Goal: Task Accomplishment & Management: Manage account settings

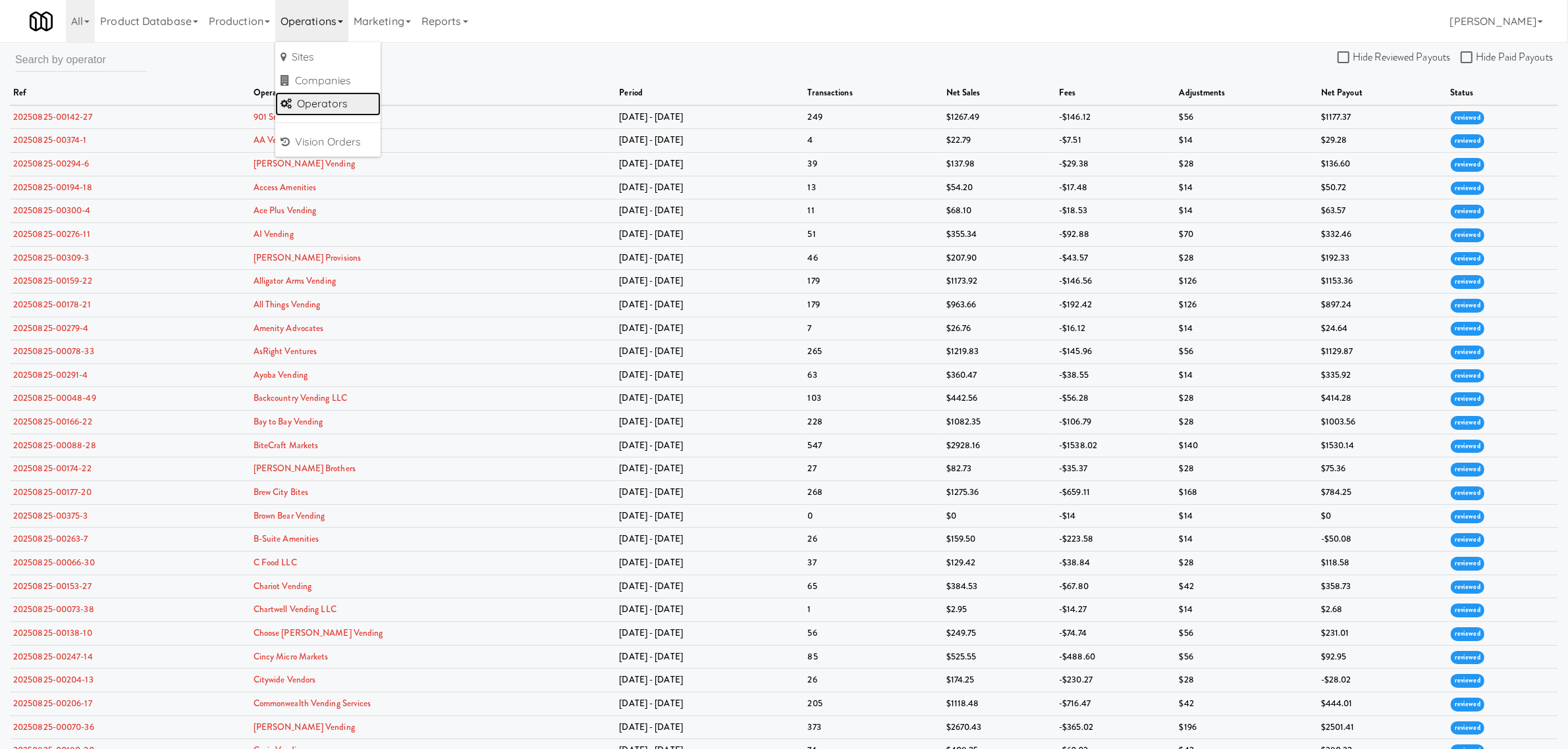
click at [324, 101] on link "Operators" at bounding box center [328, 103] width 106 height 24
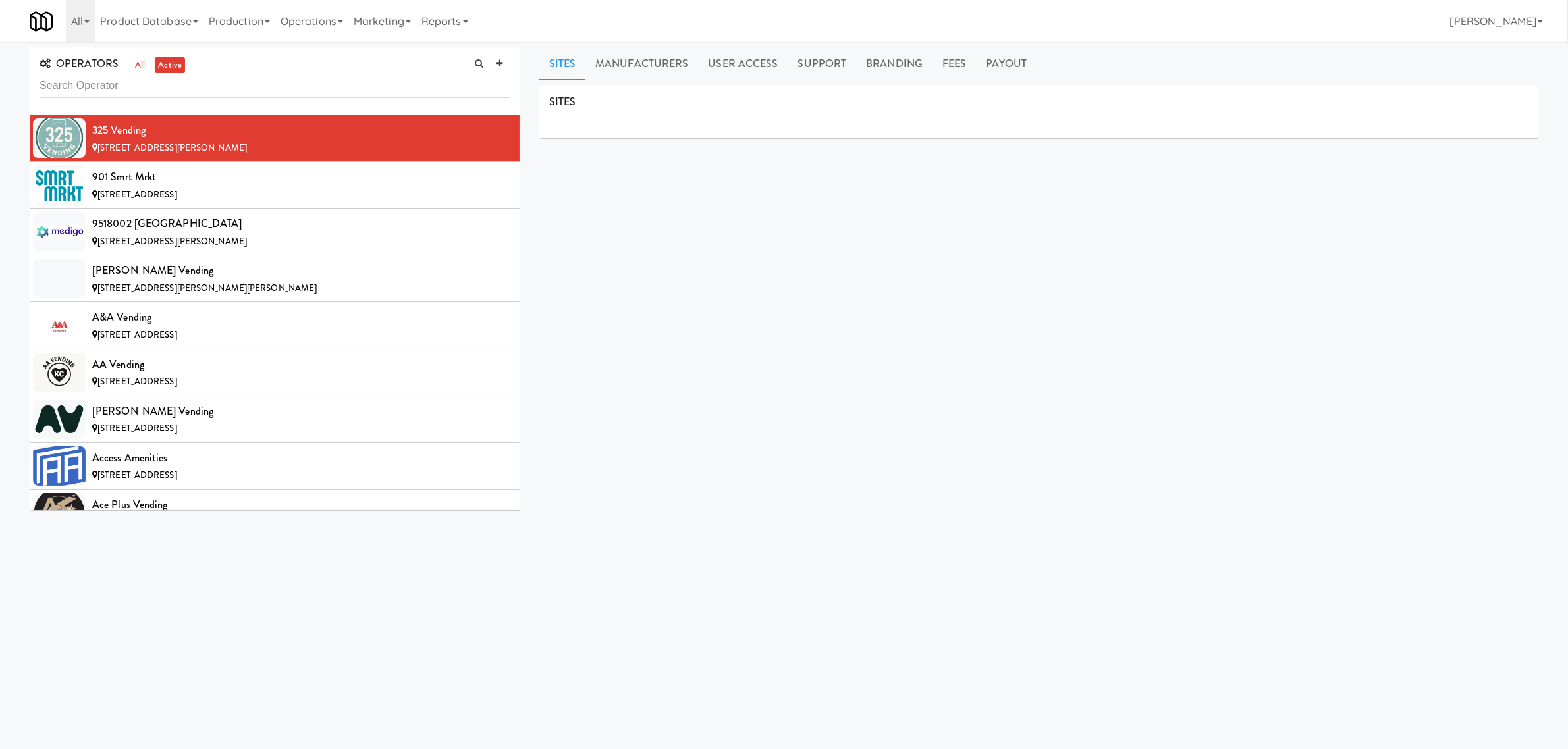
click at [960, 747] on body "Okay Okay Select date: previous 2025-Aug next Su Mo Tu We Th Fr Sa 27 28 29 30 …" at bounding box center [784, 416] width 1568 height 749
click at [203, 180] on div "901 Smrt Mrkt" at bounding box center [300, 177] width 417 height 20
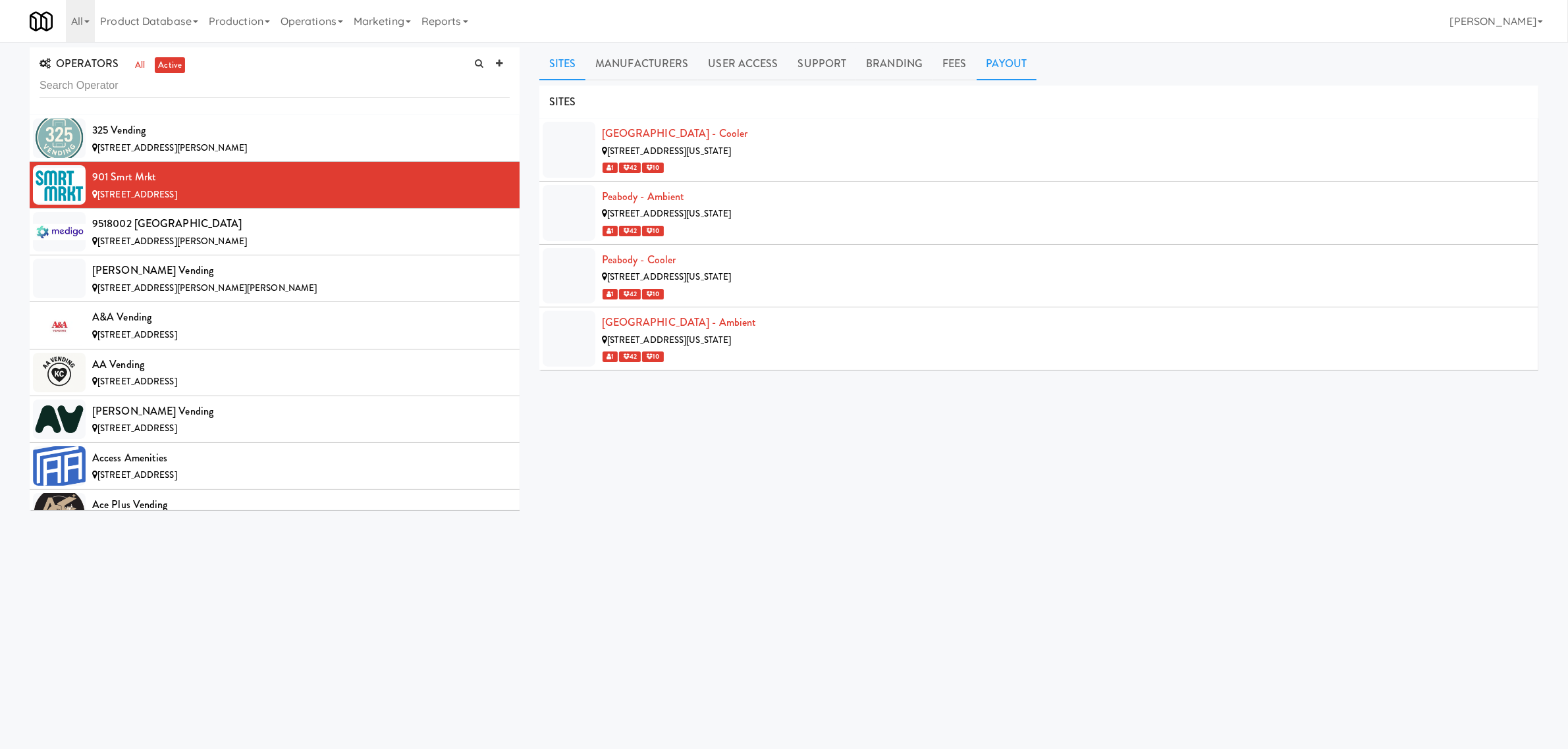
click at [992, 64] on link "Payout" at bounding box center [1007, 63] width 60 height 33
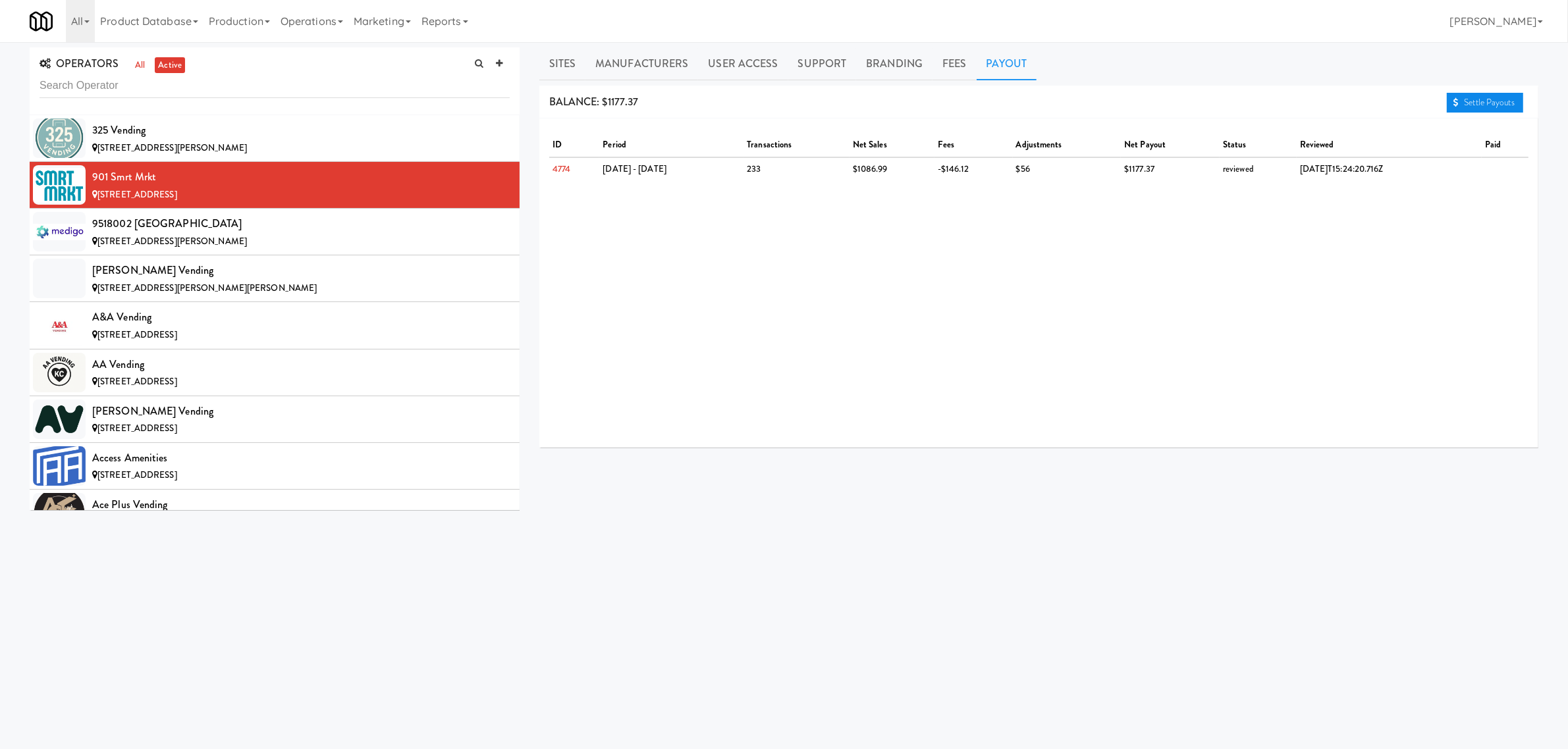
click at [1483, 102] on link "Settle Payouts" at bounding box center [1485, 102] width 76 height 20
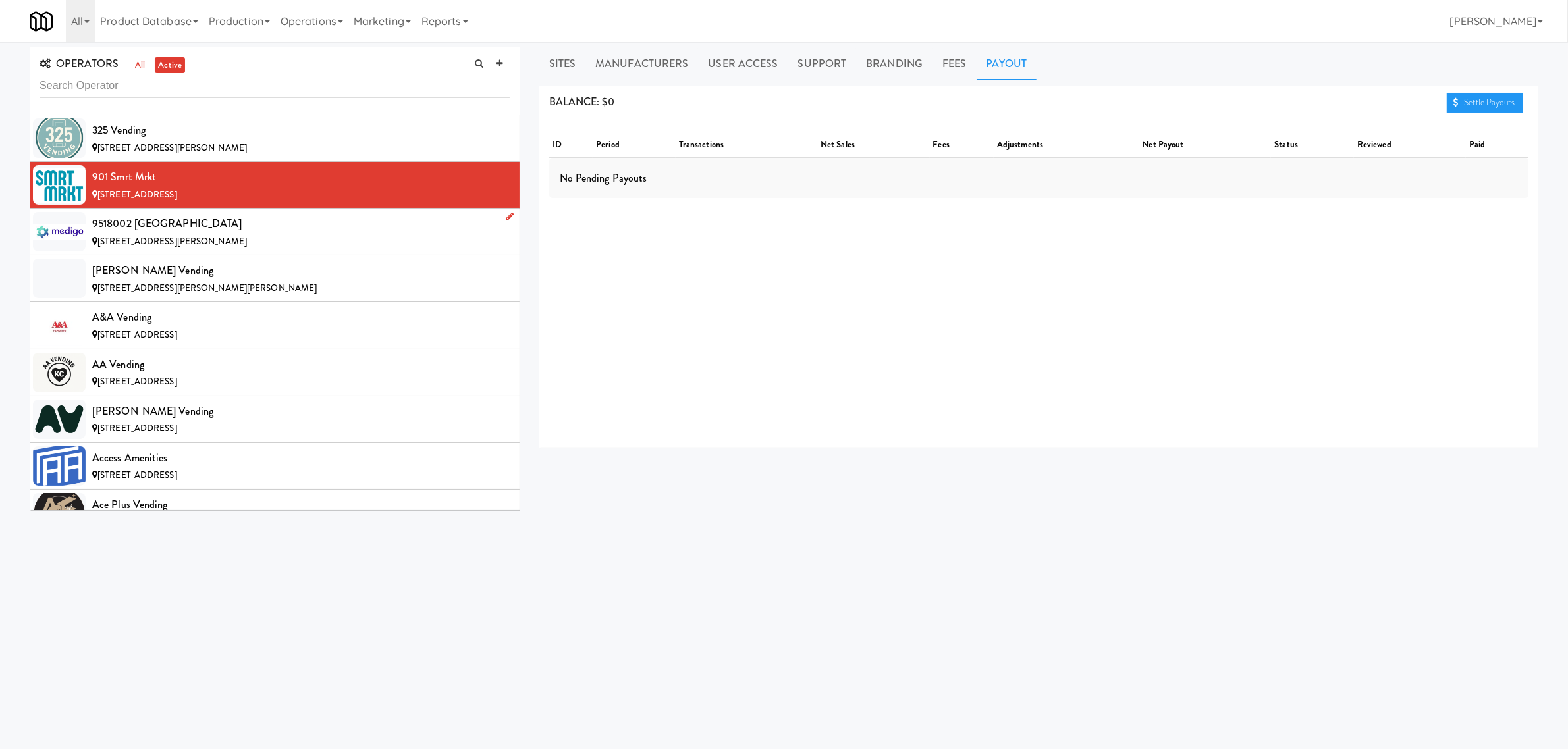
click at [145, 222] on div "9518002 [GEOGRAPHIC_DATA]" at bounding box center [300, 224] width 417 height 20
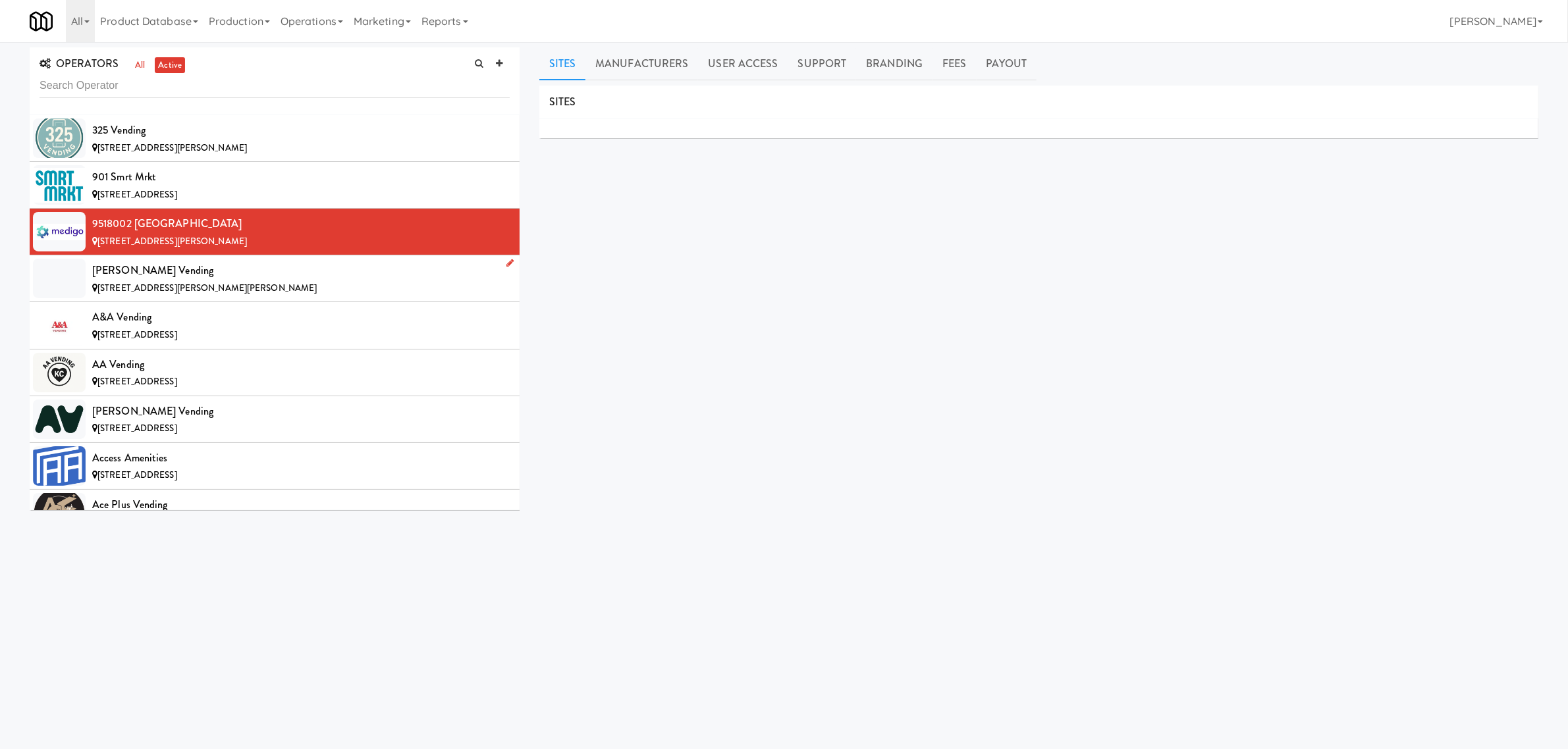
click at [213, 264] on div "[PERSON_NAME] Vending" at bounding box center [300, 271] width 417 height 20
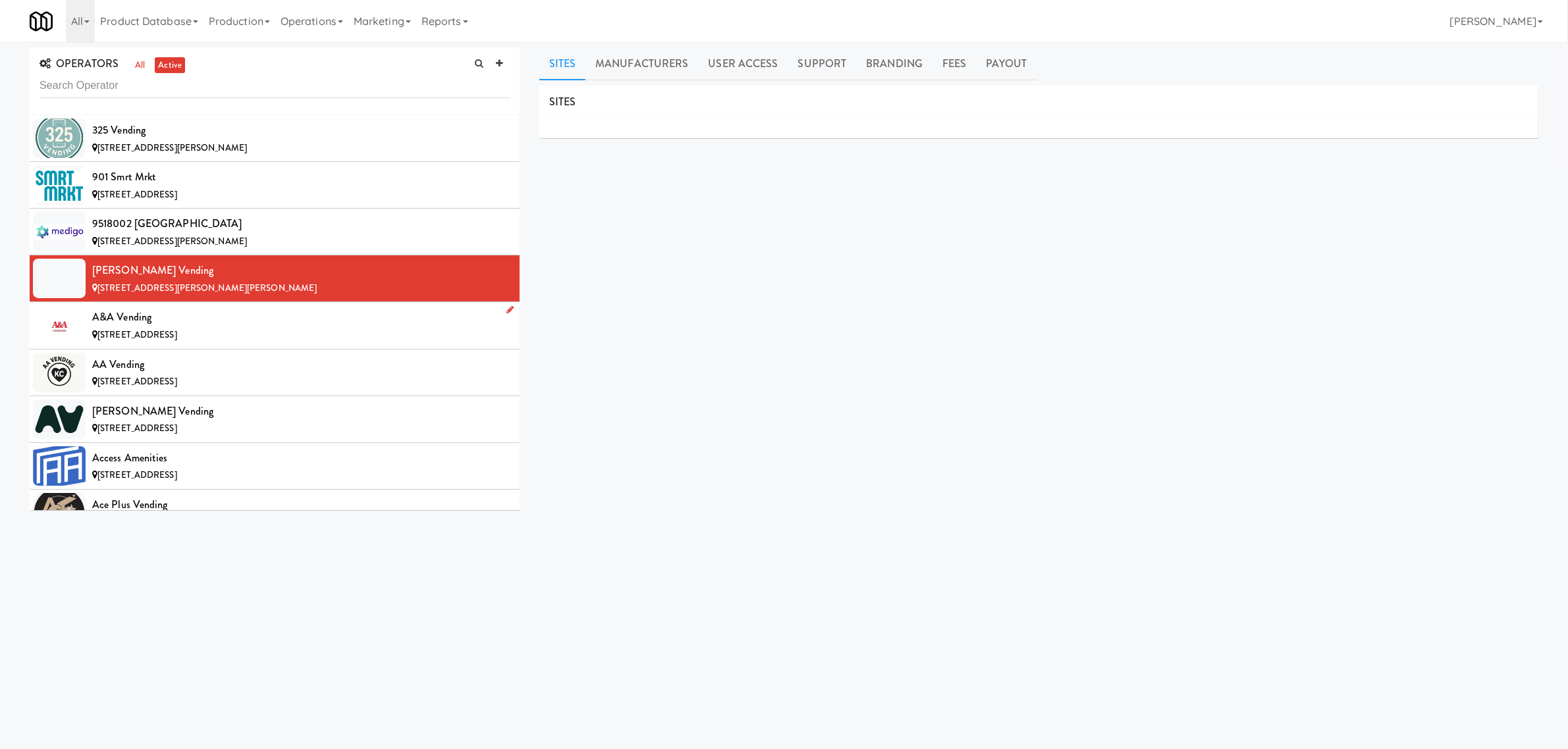
click at [183, 317] on div "A&A Vending" at bounding box center [300, 317] width 417 height 20
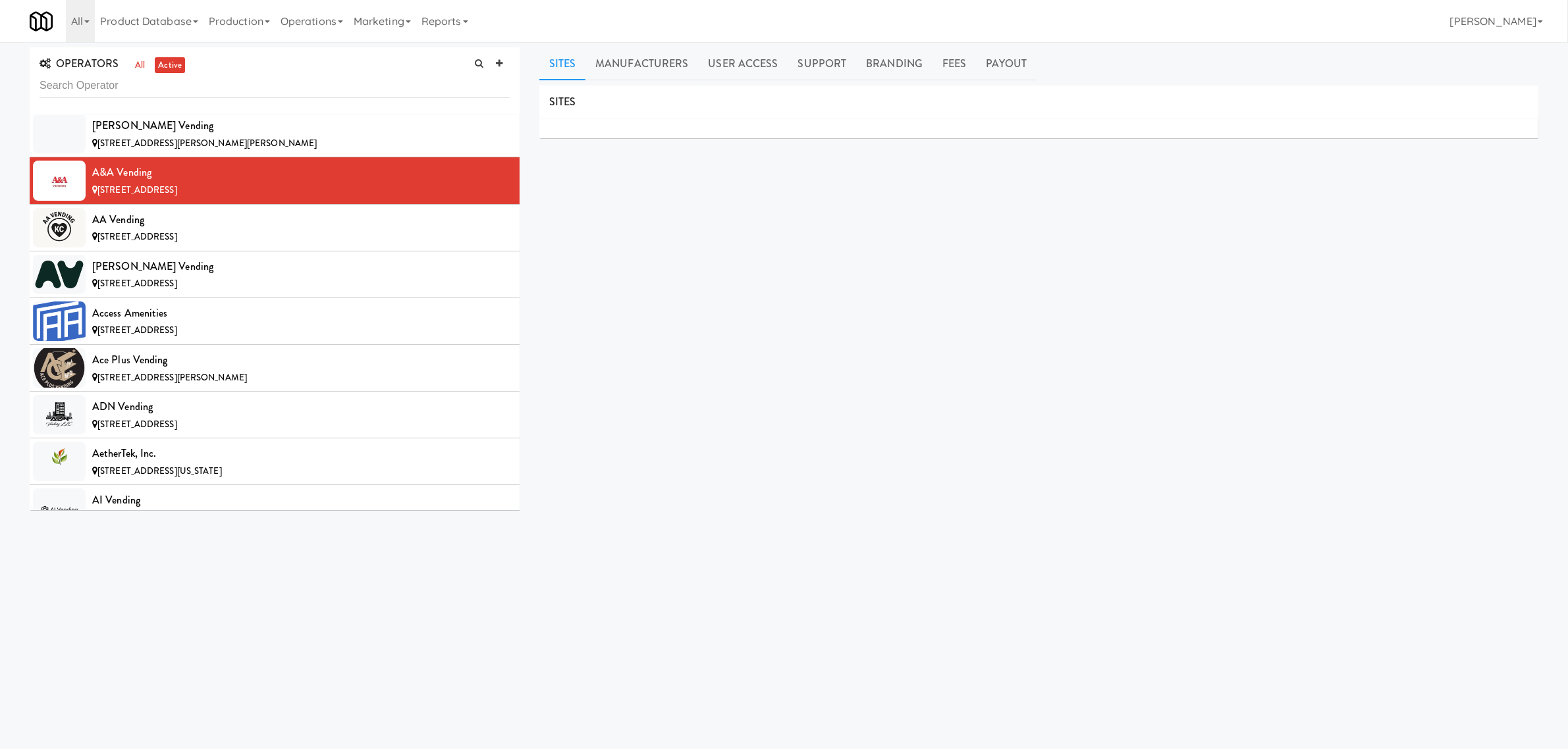
scroll to position [164, 0]
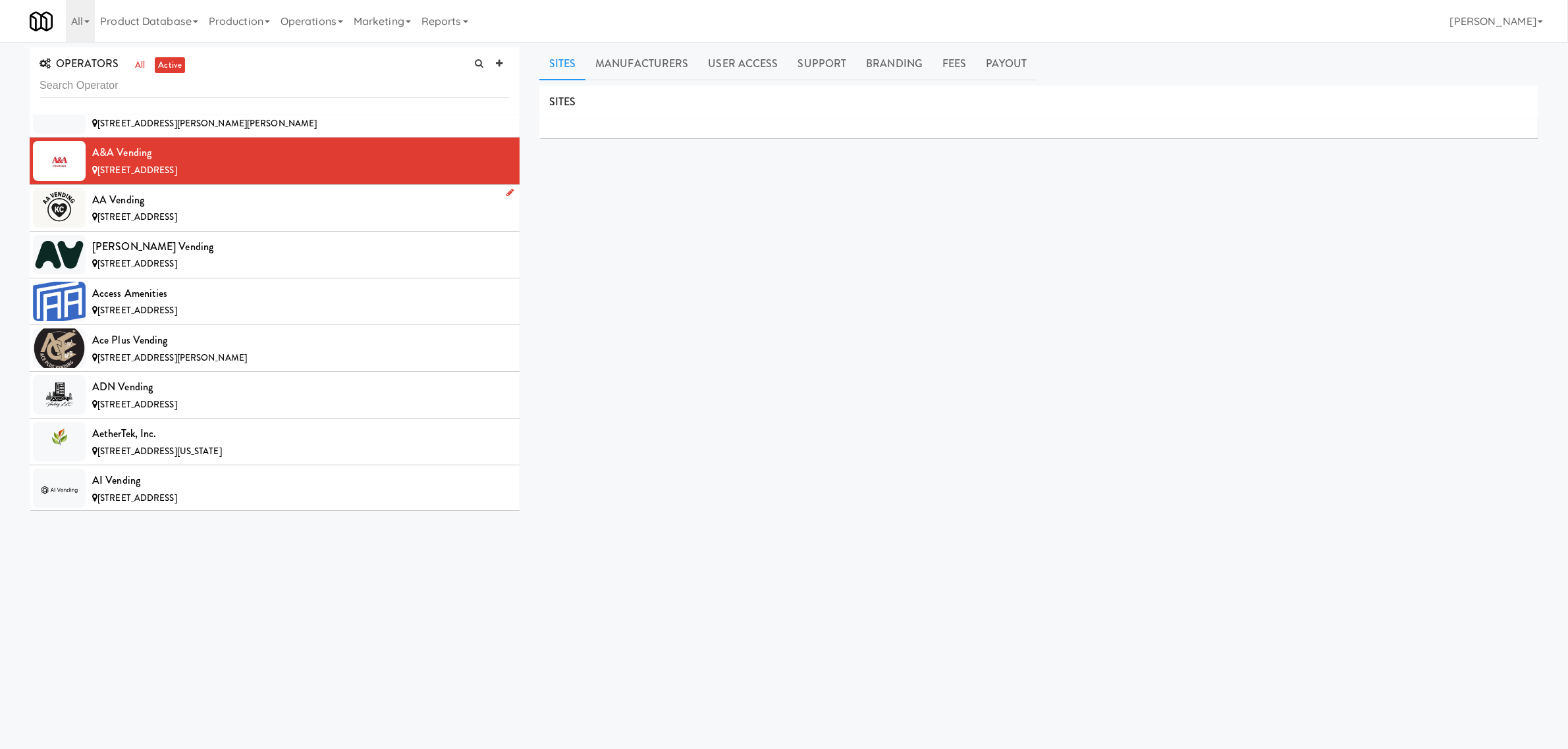
click at [177, 216] on span "[STREET_ADDRESS]" at bounding box center [137, 216] width 80 height 12
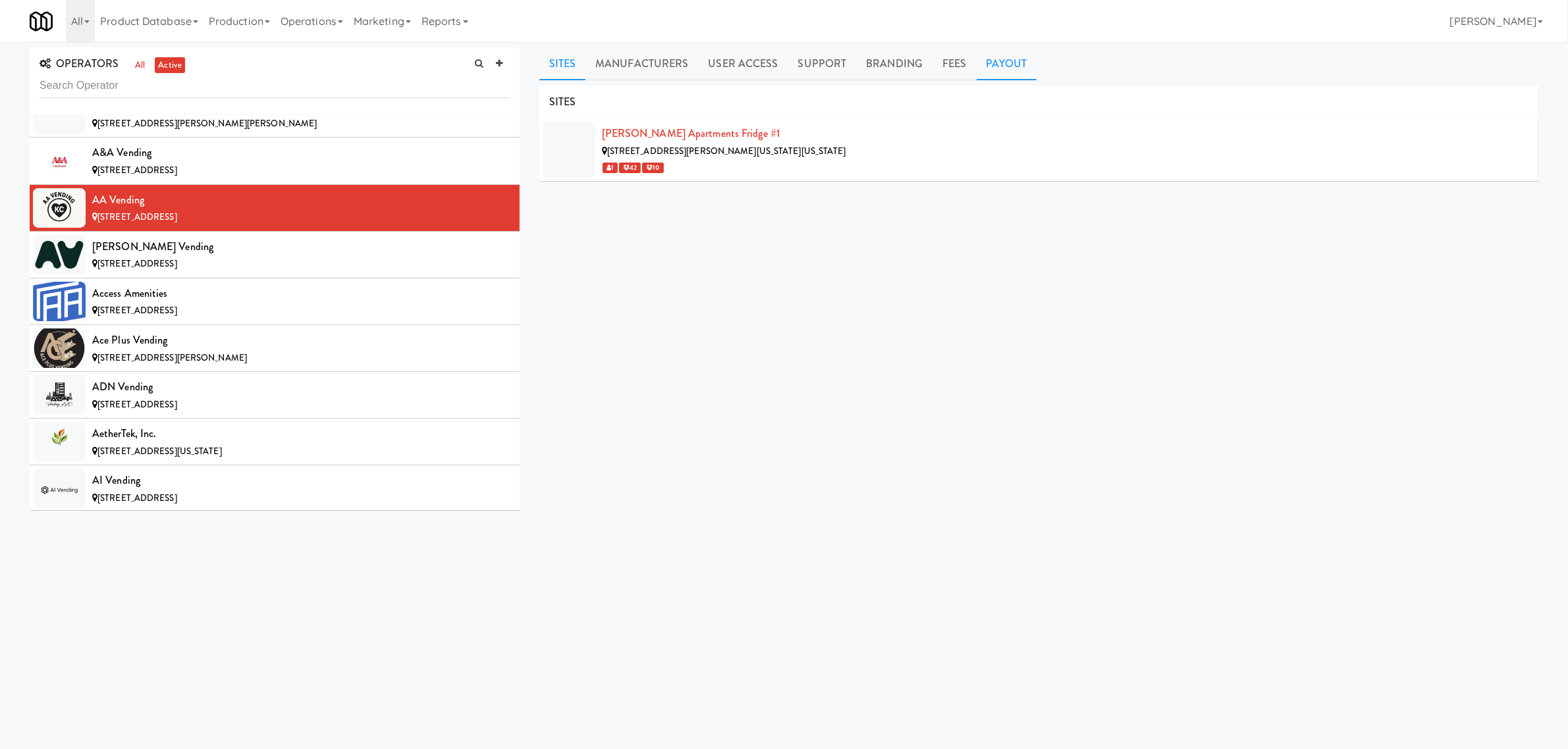
click at [996, 59] on link "Payout" at bounding box center [1007, 63] width 60 height 33
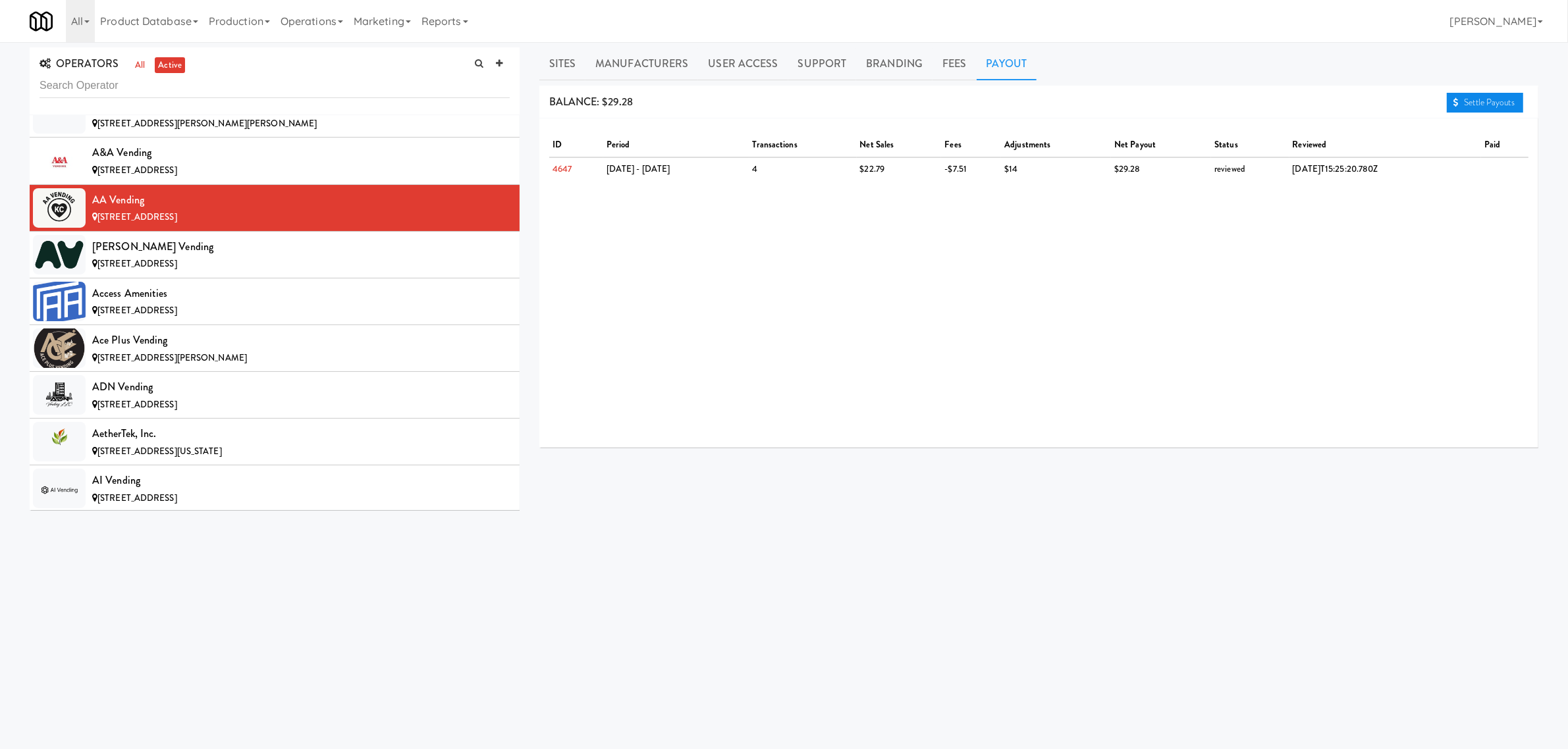
click at [1479, 107] on link "Settle Payouts" at bounding box center [1485, 102] width 76 height 20
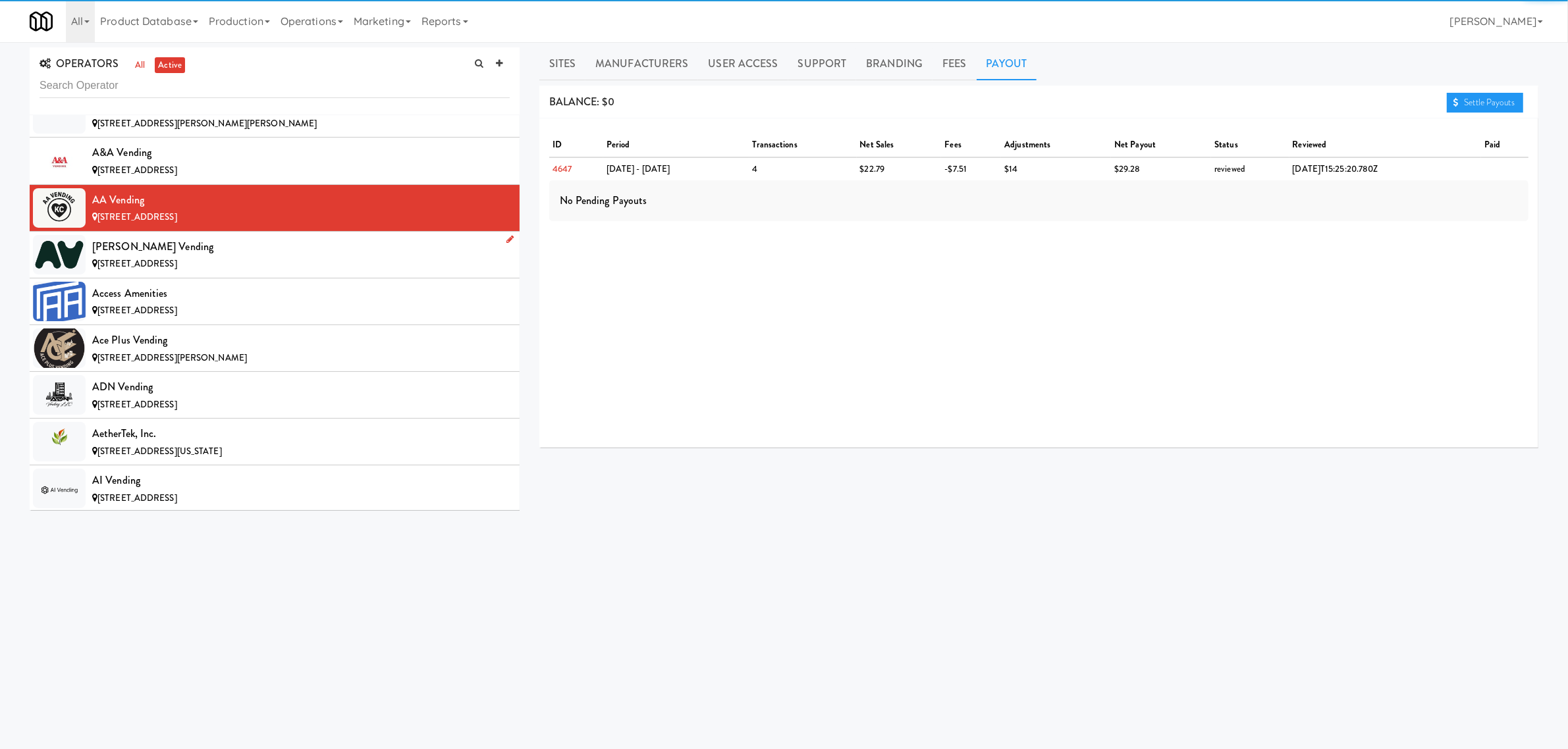
click at [150, 251] on div "[PERSON_NAME] Vending" at bounding box center [300, 247] width 417 height 20
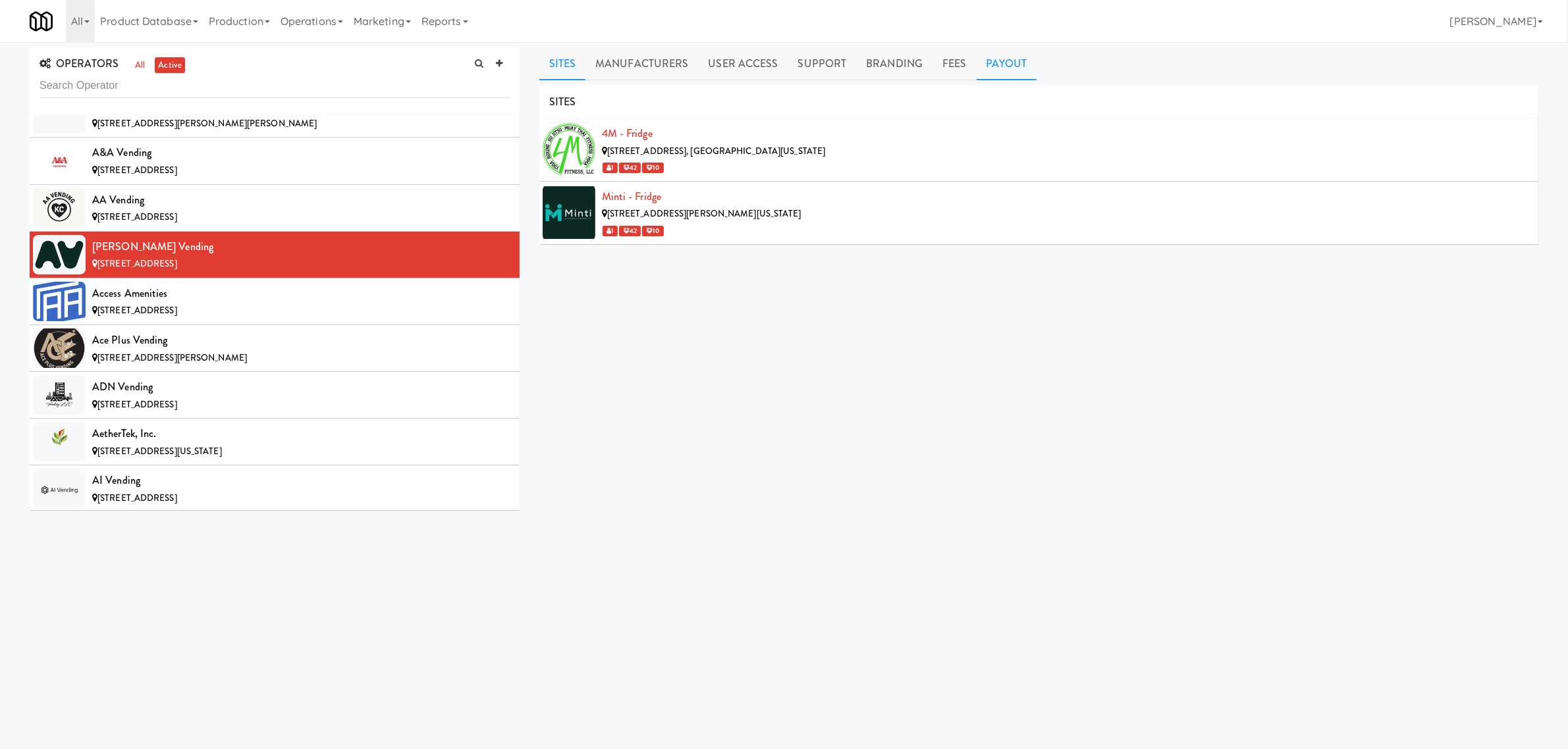
click at [988, 63] on link "Payout" at bounding box center [1007, 63] width 60 height 33
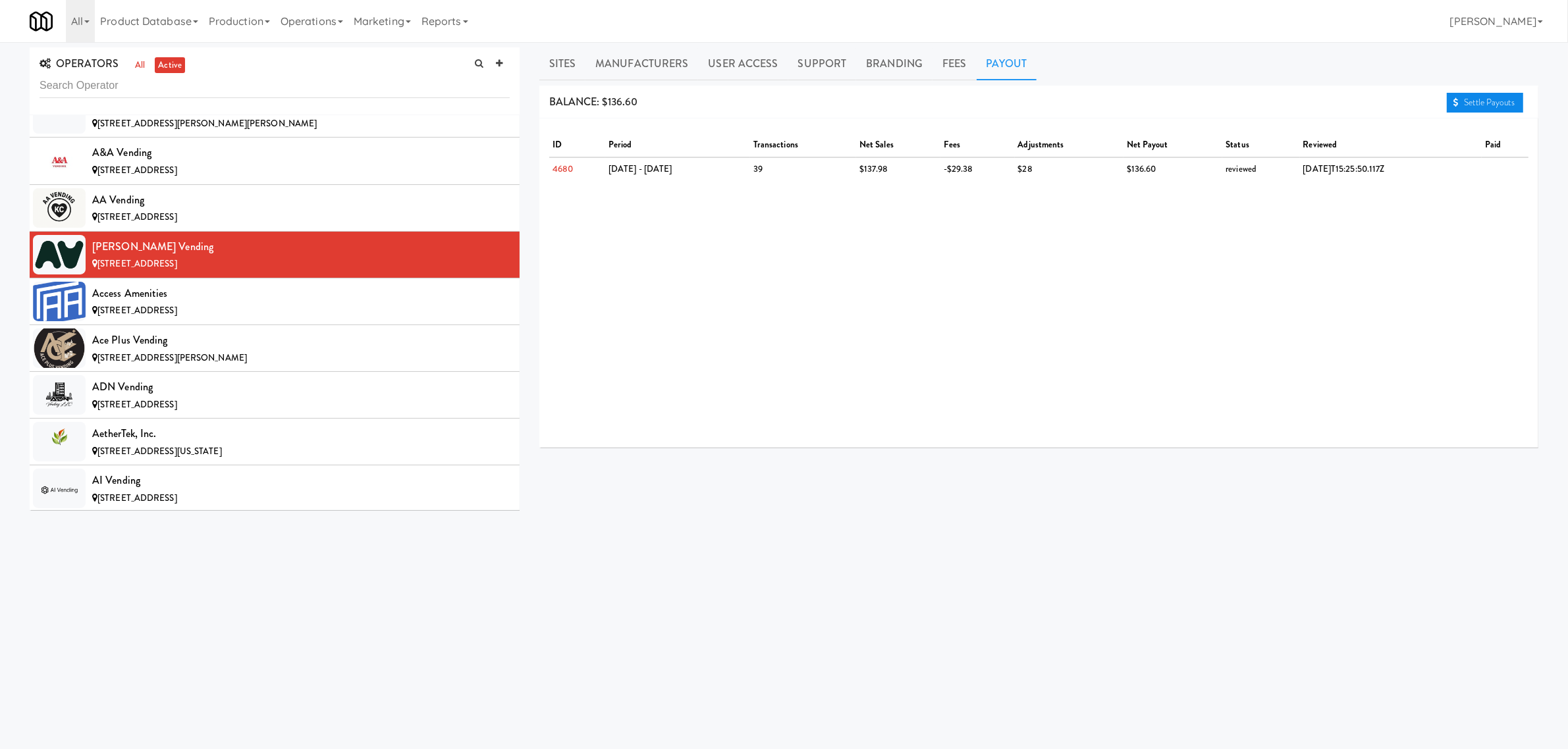
click at [1474, 102] on link "Settle Payouts" at bounding box center [1485, 102] width 76 height 20
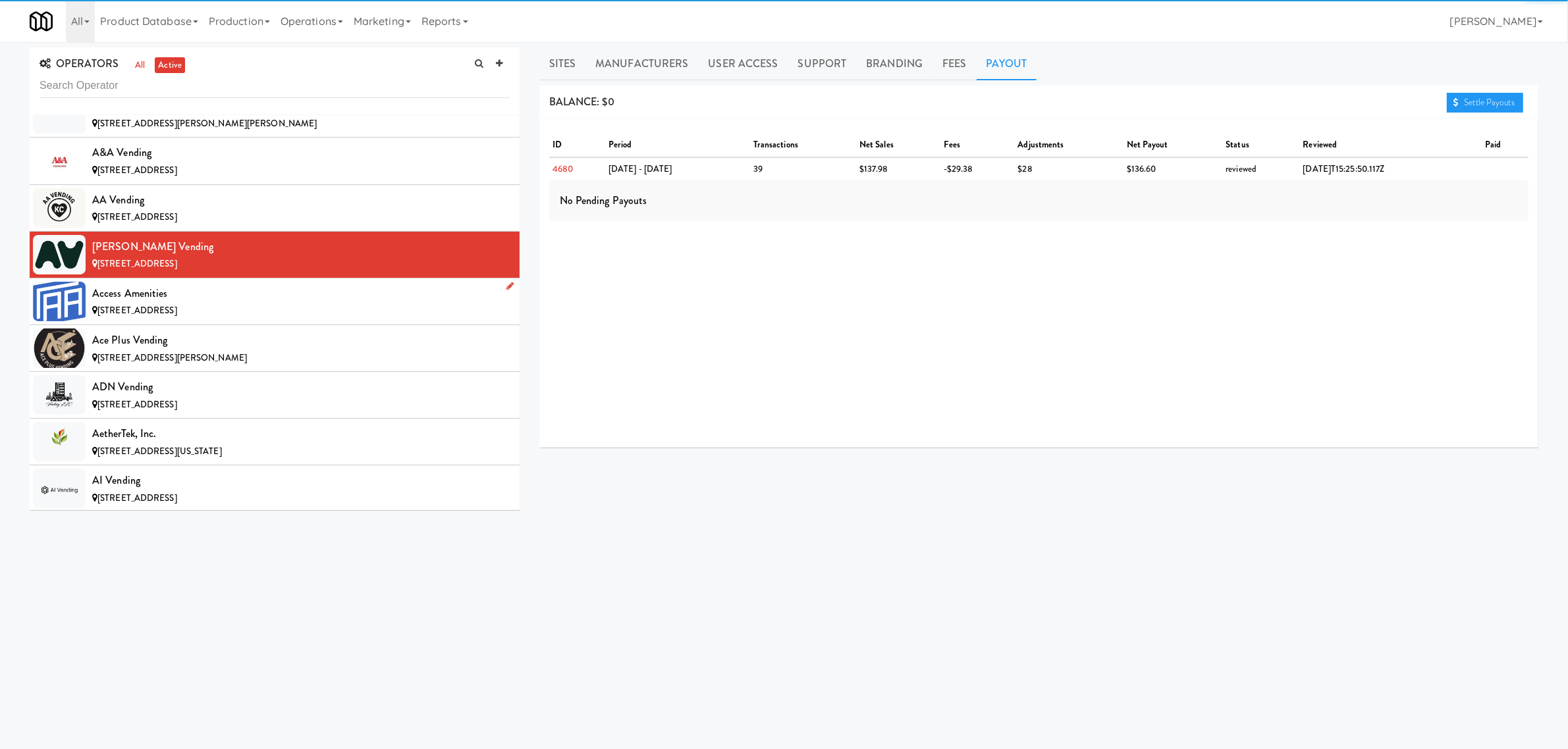
click at [137, 296] on div "Access Amenities" at bounding box center [300, 294] width 417 height 20
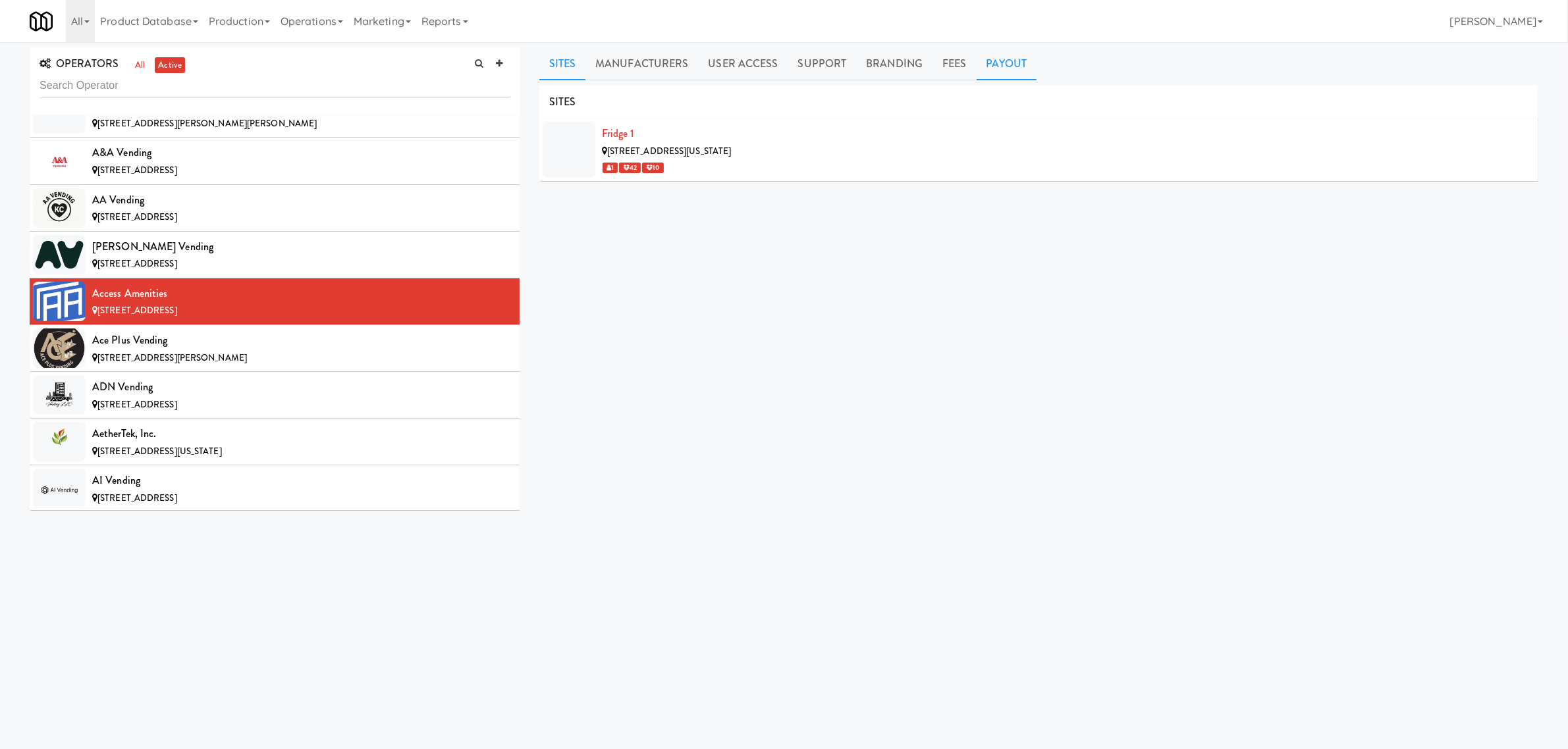
click at [987, 54] on link "Payout" at bounding box center [1007, 63] width 60 height 33
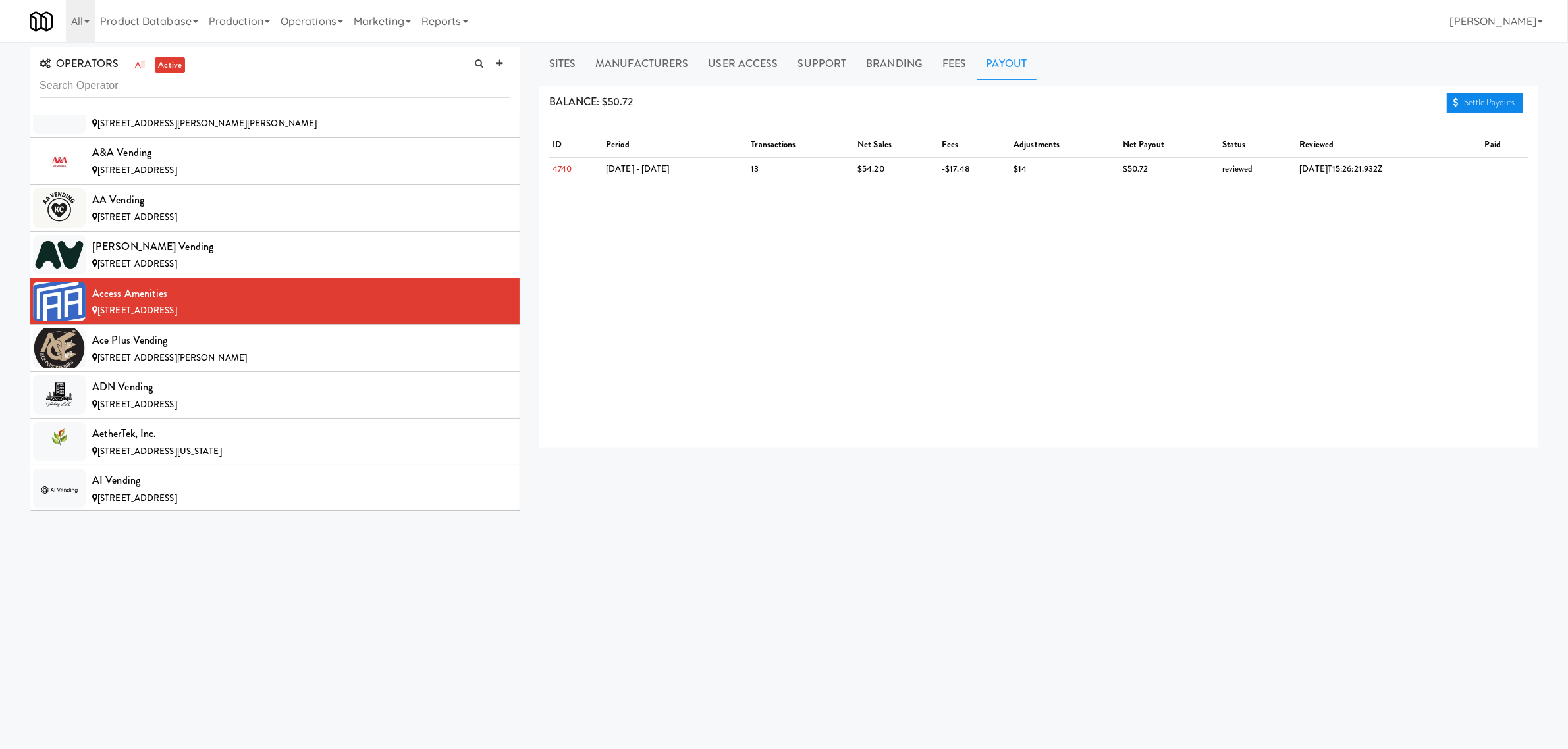
click at [1495, 102] on link "Settle Payouts" at bounding box center [1485, 102] width 76 height 20
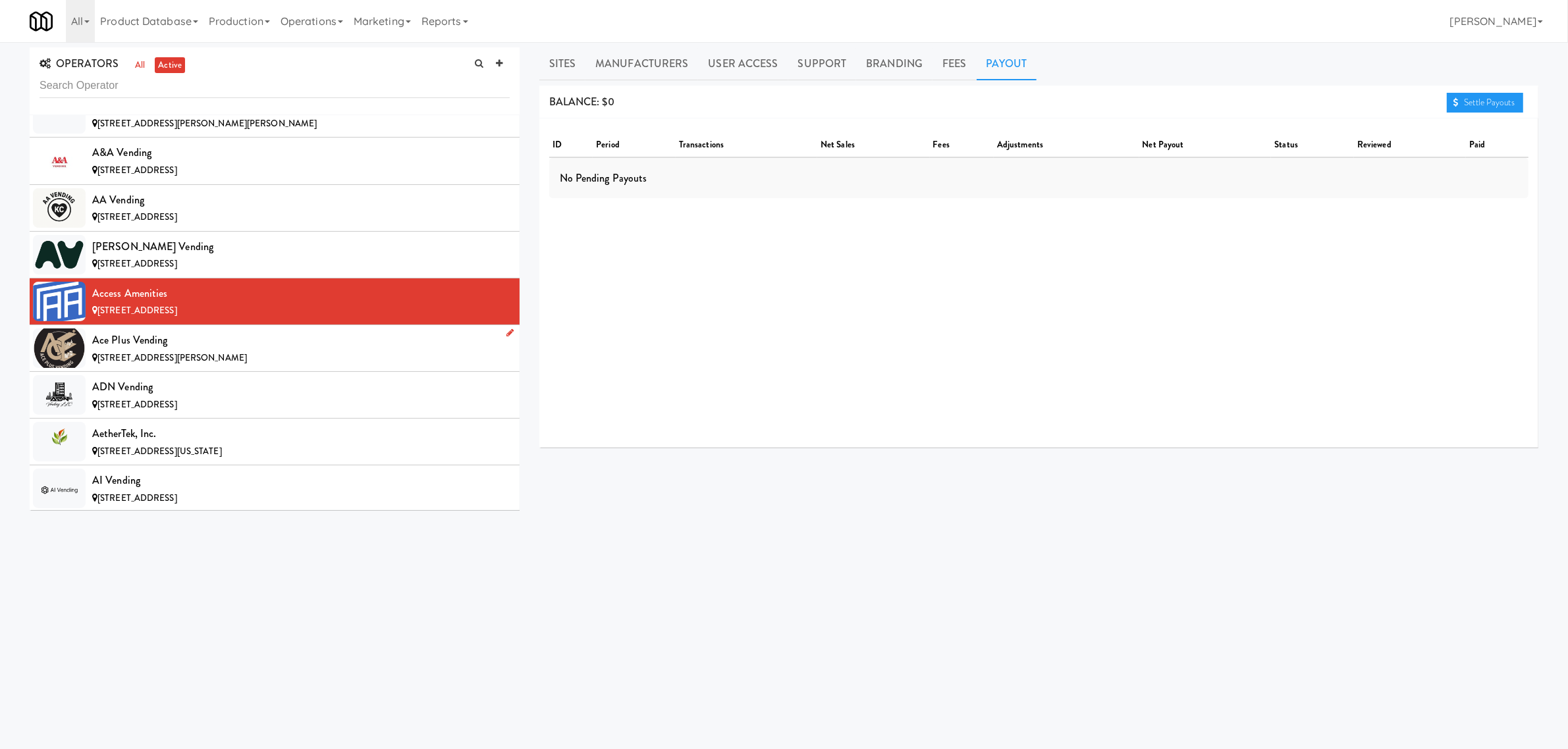
click at [172, 352] on span "[STREET_ADDRESS][PERSON_NAME]" at bounding box center [172, 357] width 150 height 12
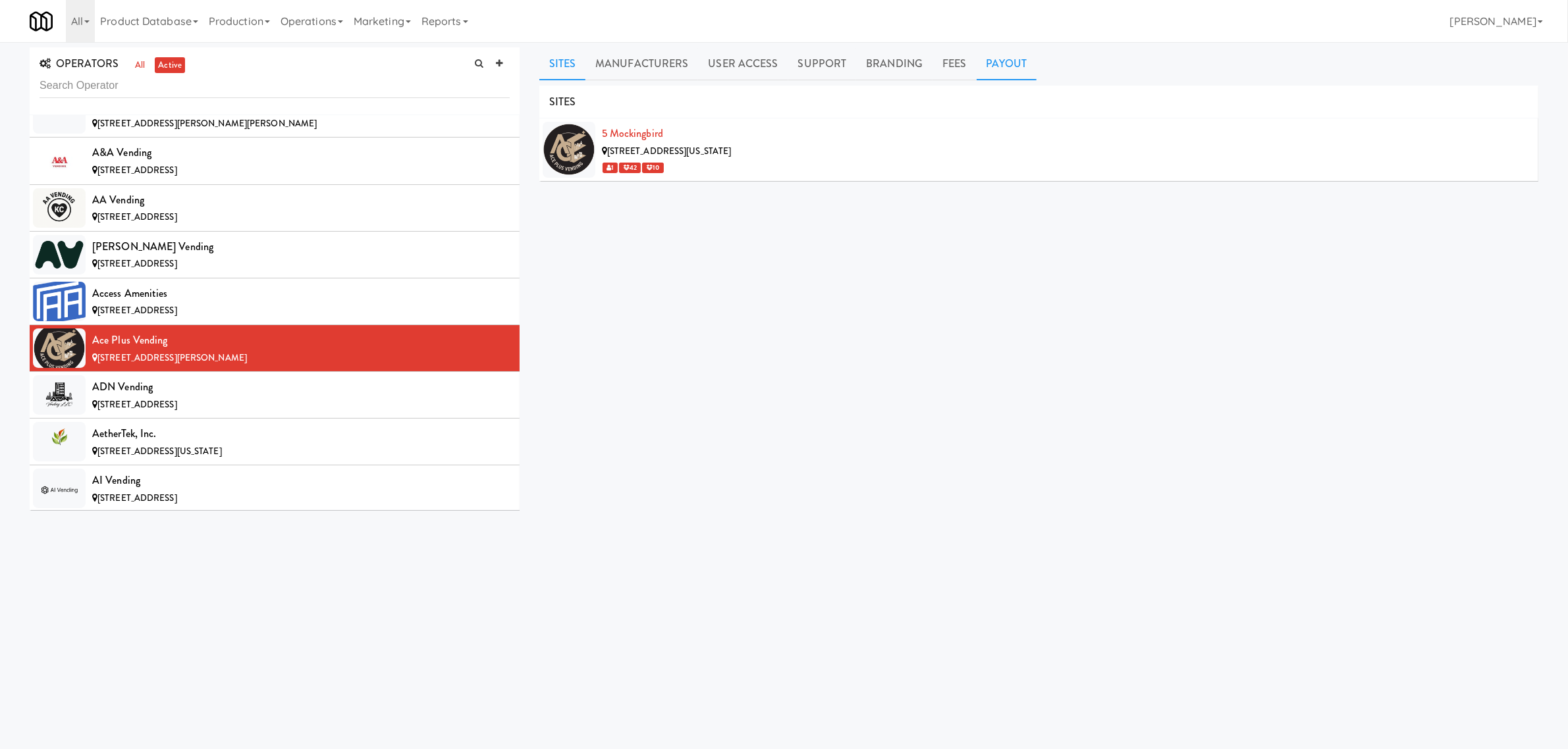
click at [993, 61] on link "Payout" at bounding box center [1007, 63] width 60 height 33
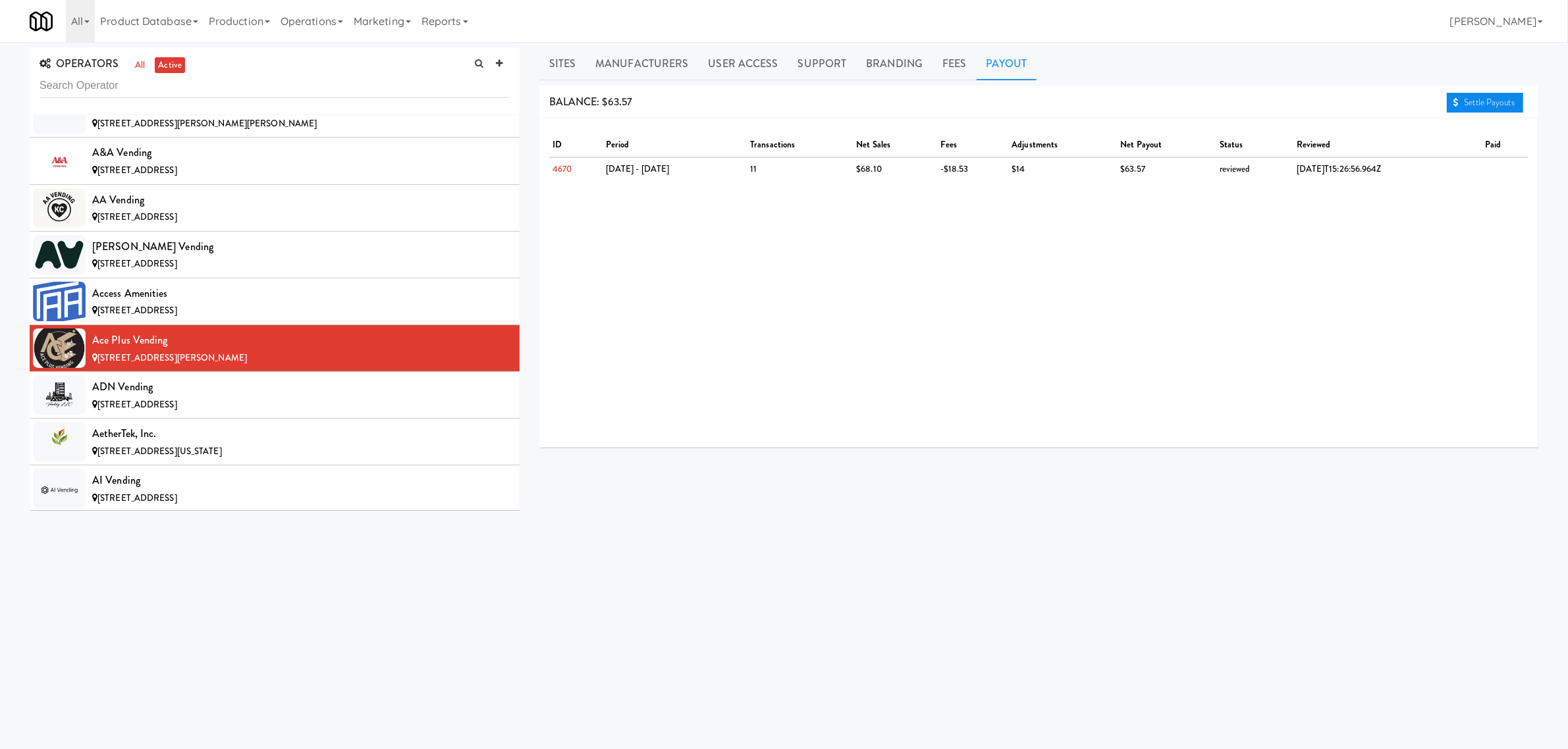
click at [1502, 102] on link "Settle Payouts" at bounding box center [1485, 102] width 76 height 20
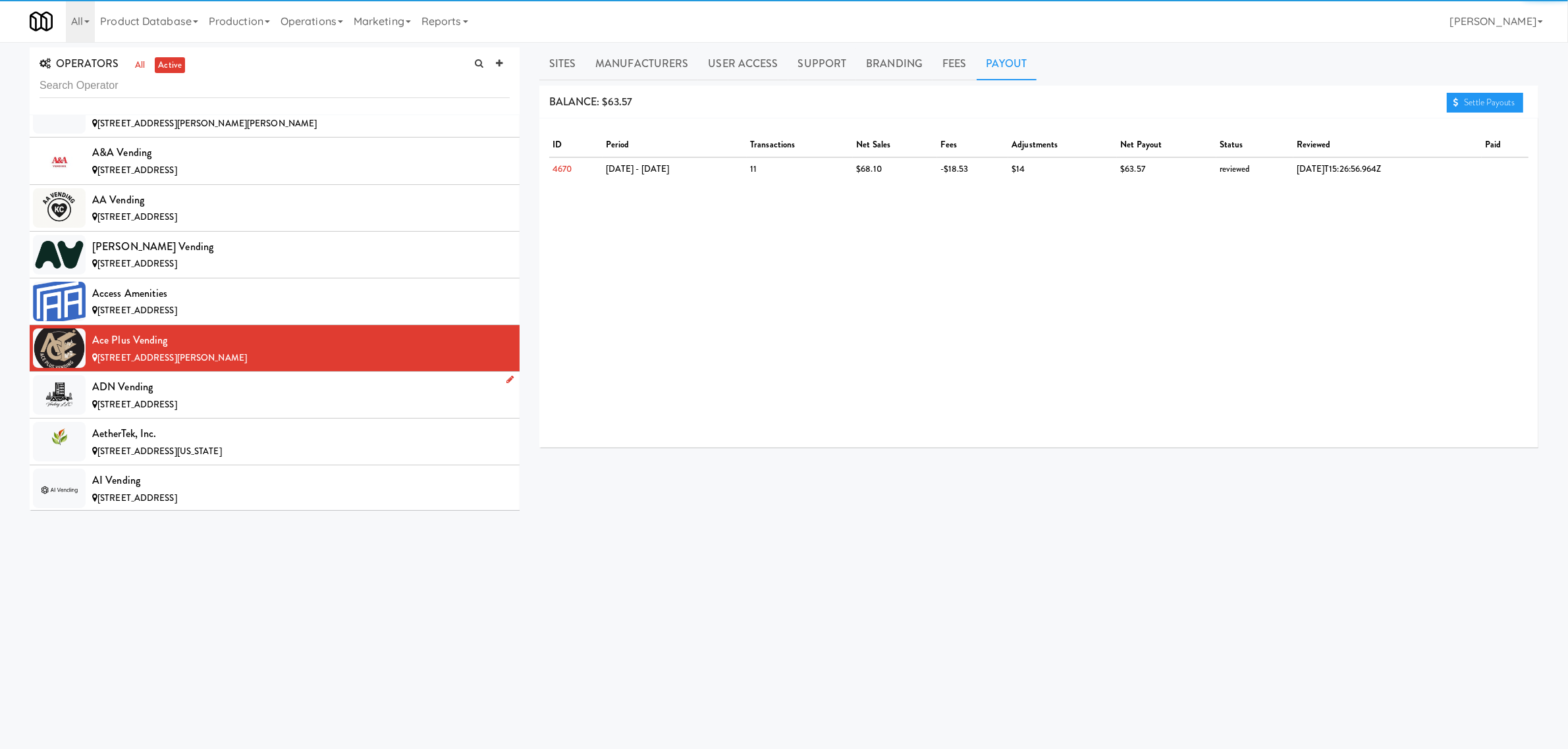
click at [204, 392] on div "ADN Vending" at bounding box center [300, 387] width 417 height 20
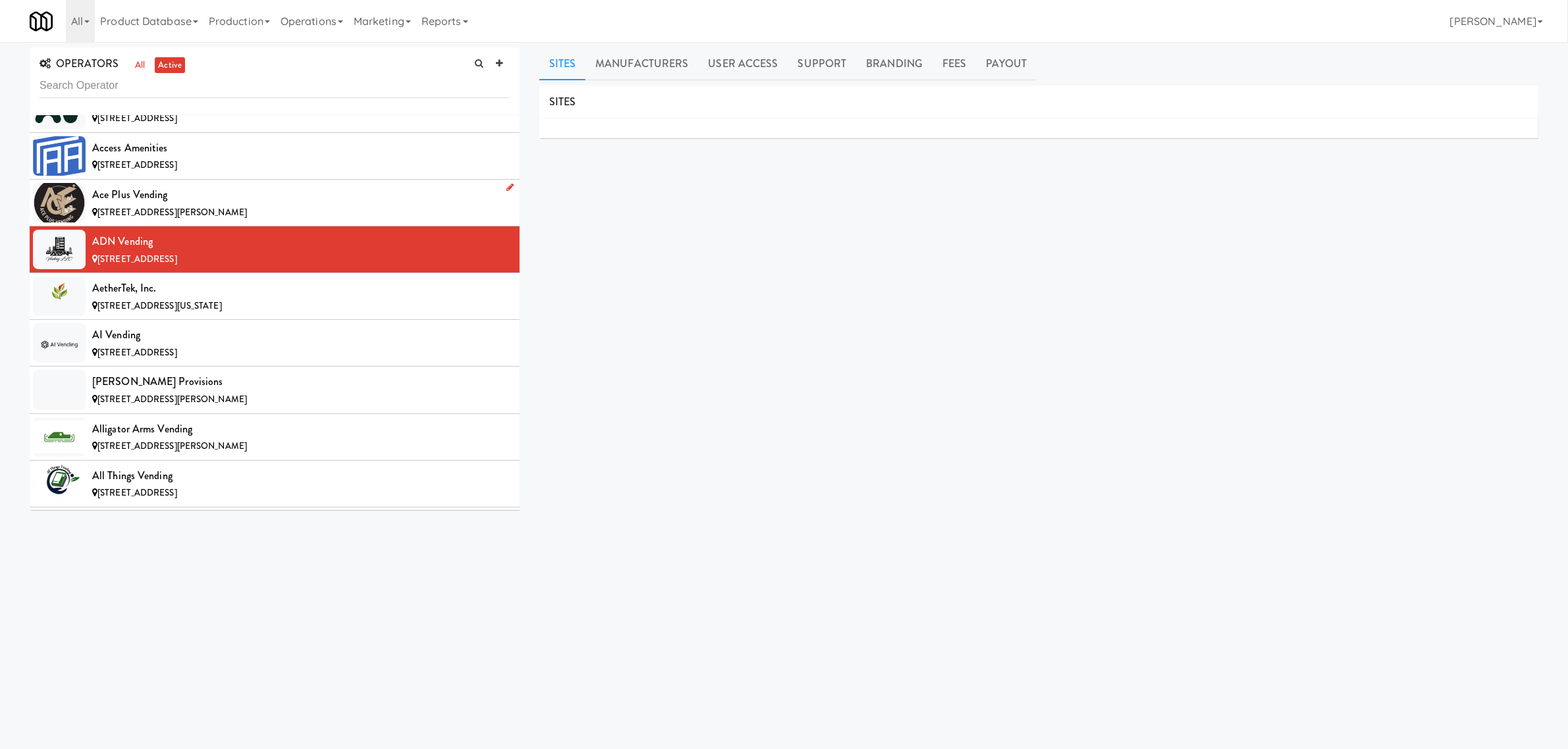
scroll to position [329, 0]
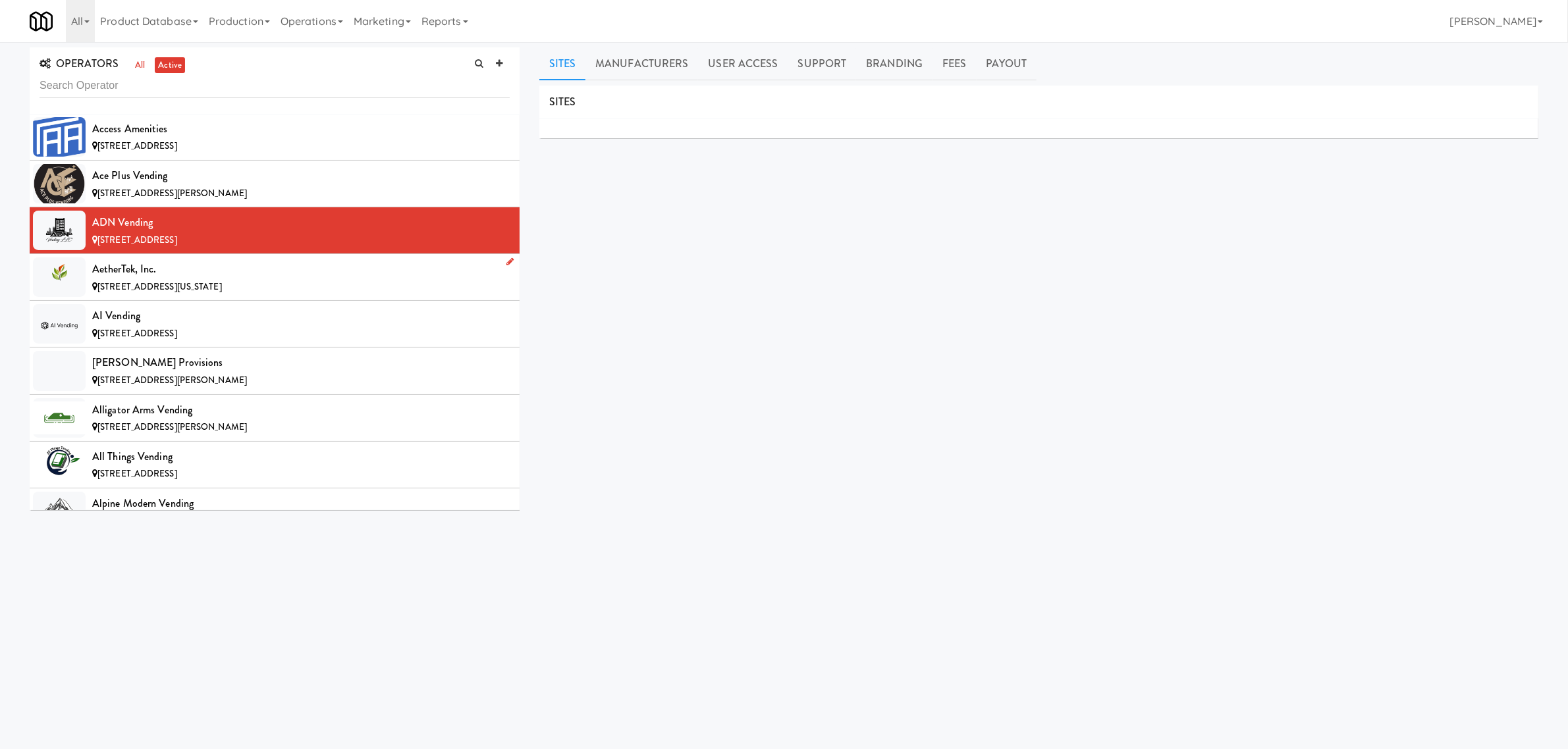
click at [183, 275] on div "AetherTek, Inc." at bounding box center [300, 269] width 417 height 20
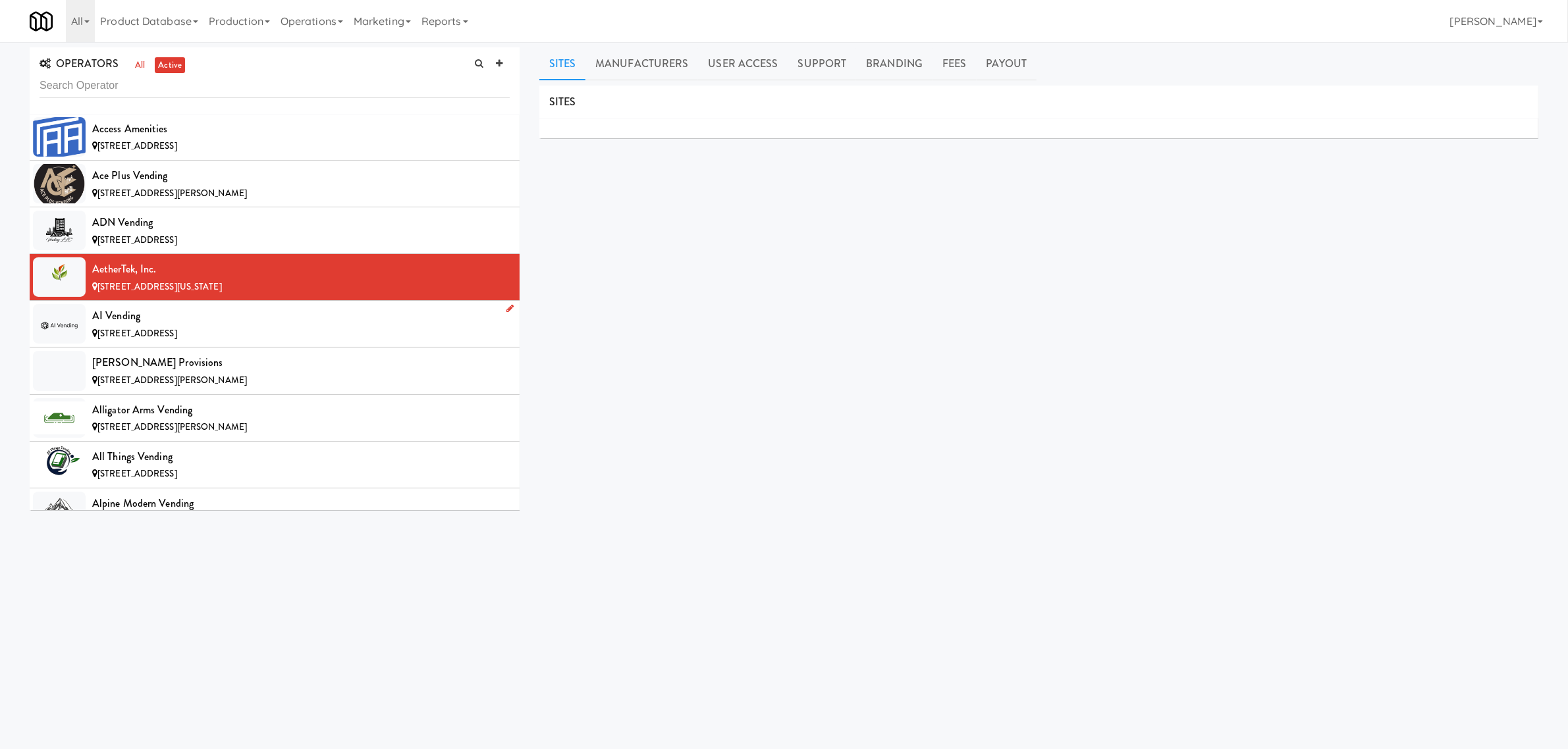
click at [178, 324] on div "AI Vending" at bounding box center [300, 316] width 417 height 20
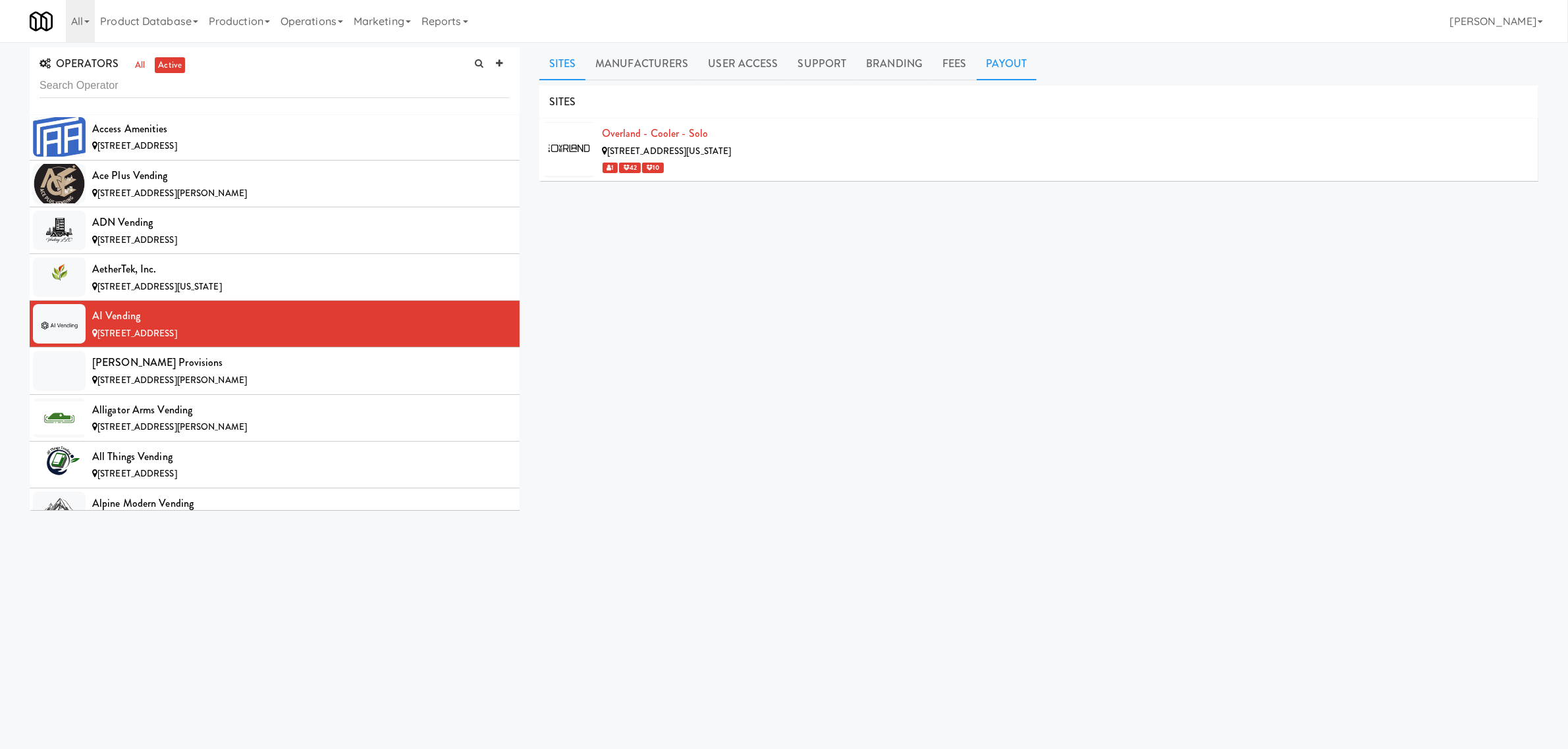
click at [1011, 61] on link "Payout" at bounding box center [1007, 63] width 60 height 33
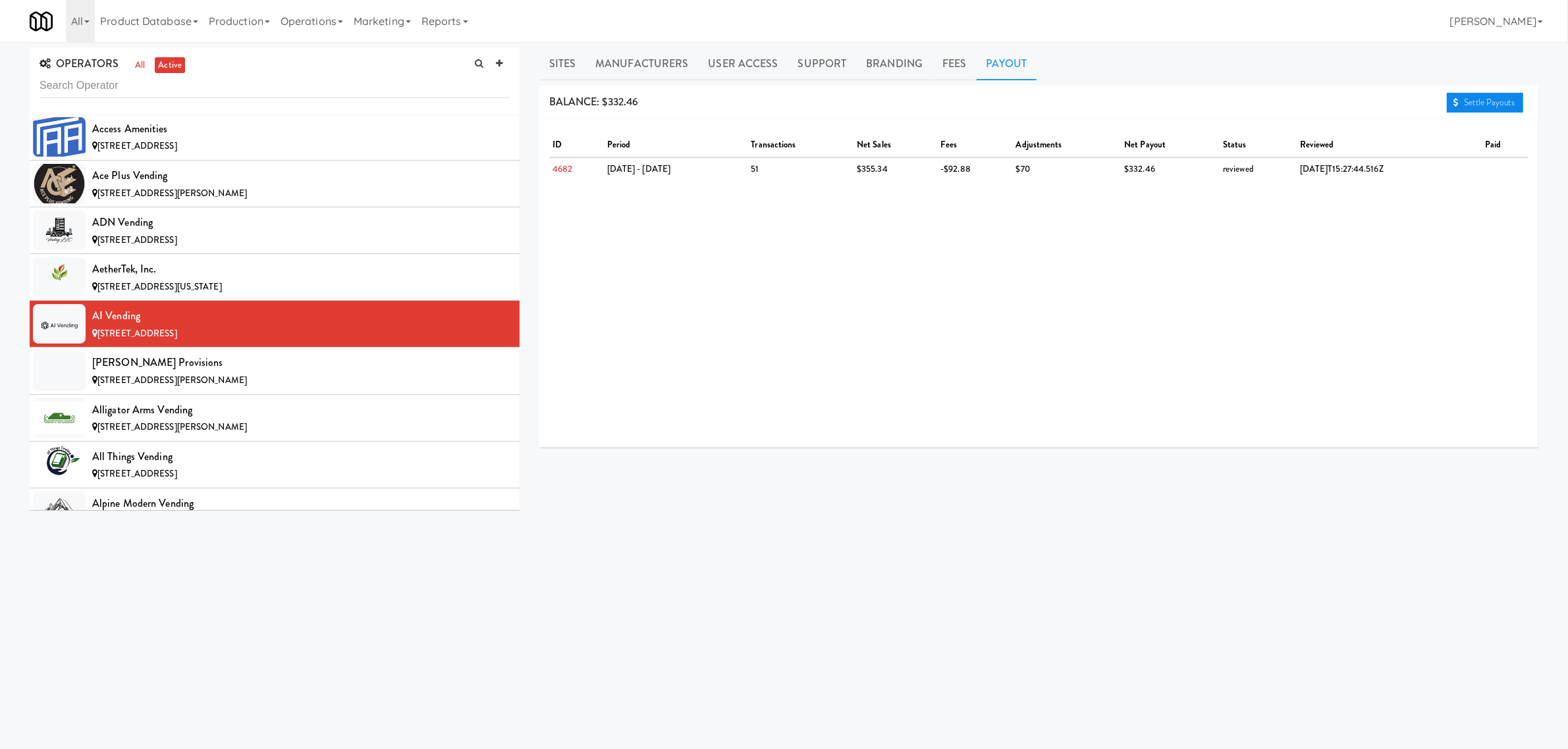
click at [1492, 99] on link "Settle Payouts" at bounding box center [1485, 102] width 76 height 20
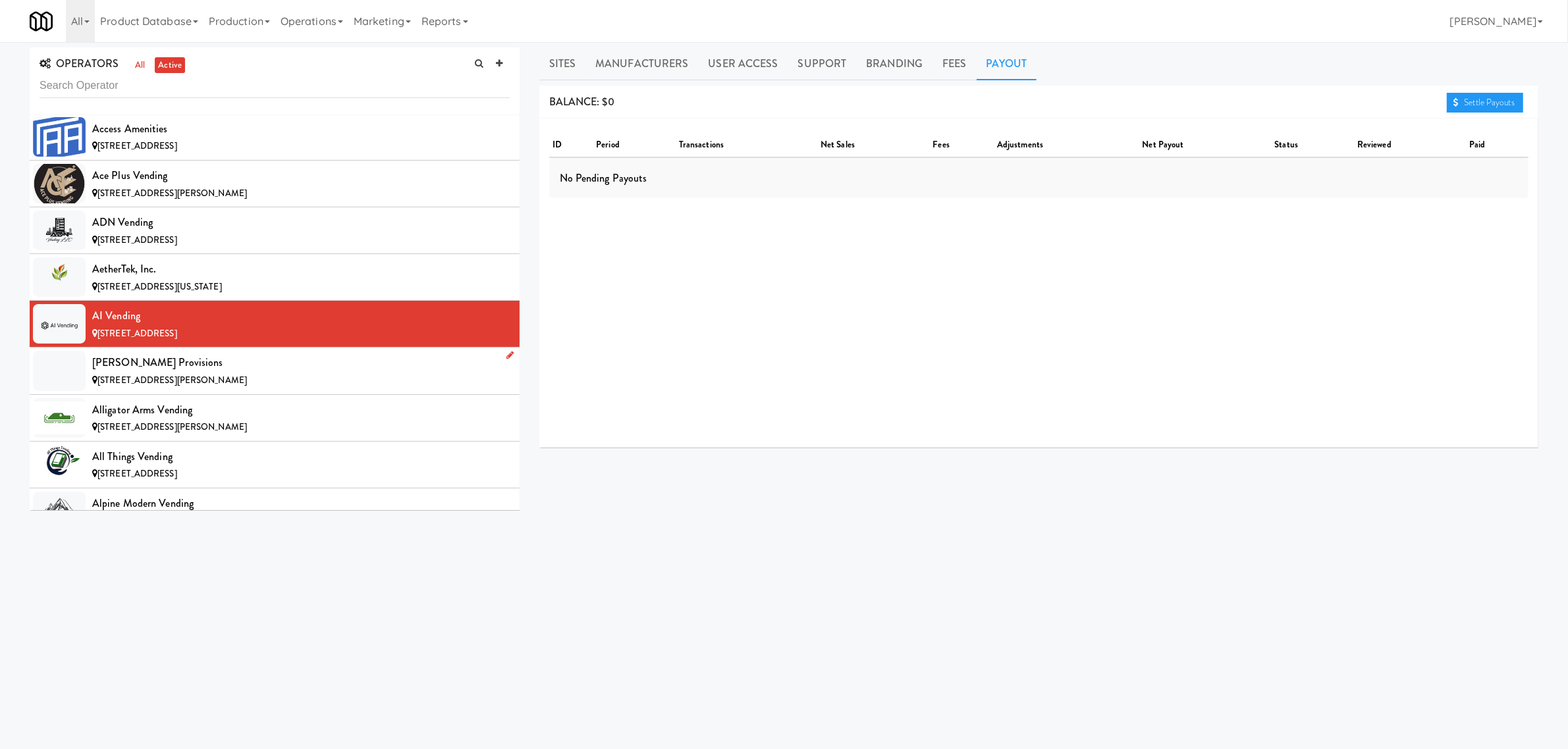
click at [119, 370] on div "[PERSON_NAME] Provisions" at bounding box center [300, 363] width 417 height 20
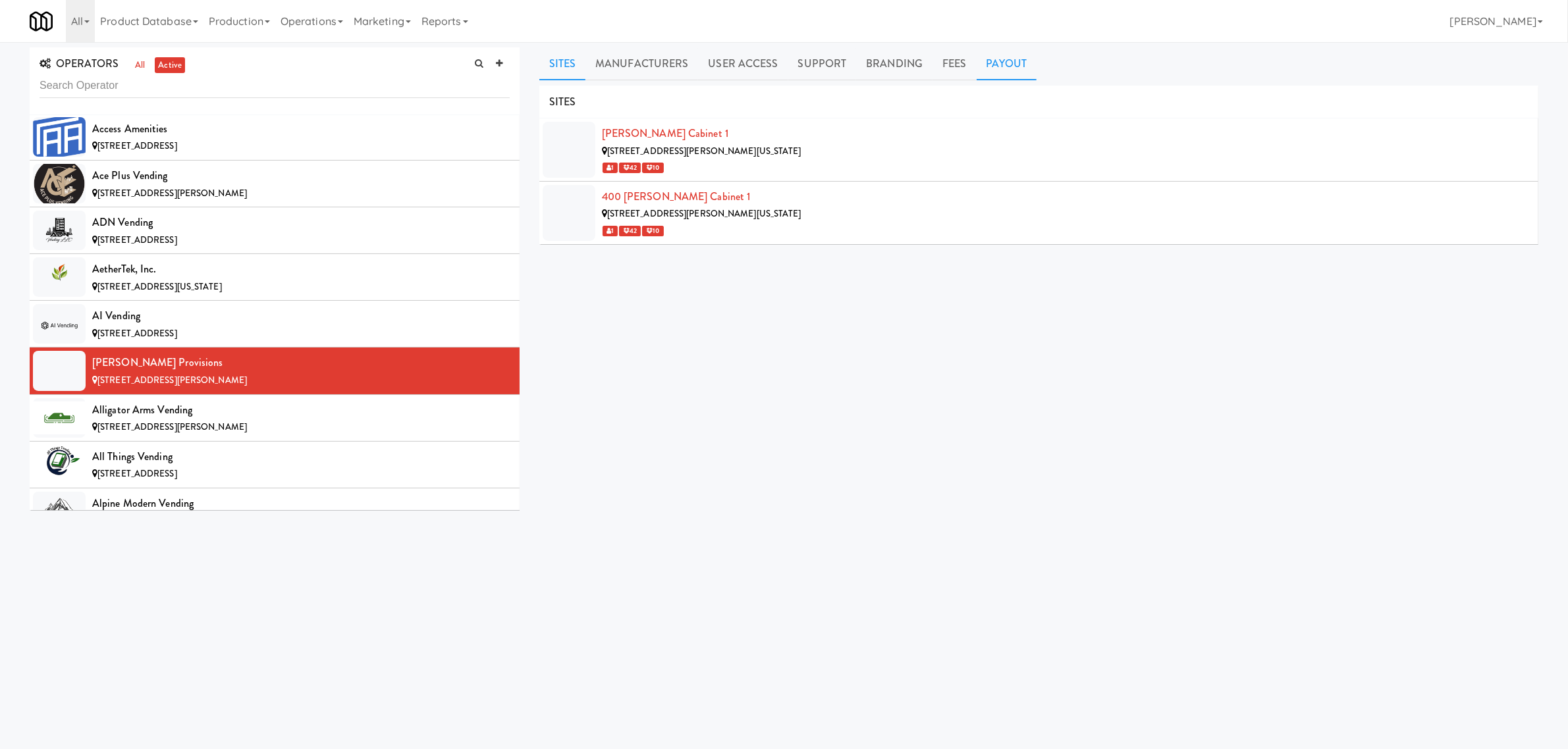
click at [999, 54] on link "Payout" at bounding box center [1007, 63] width 60 height 33
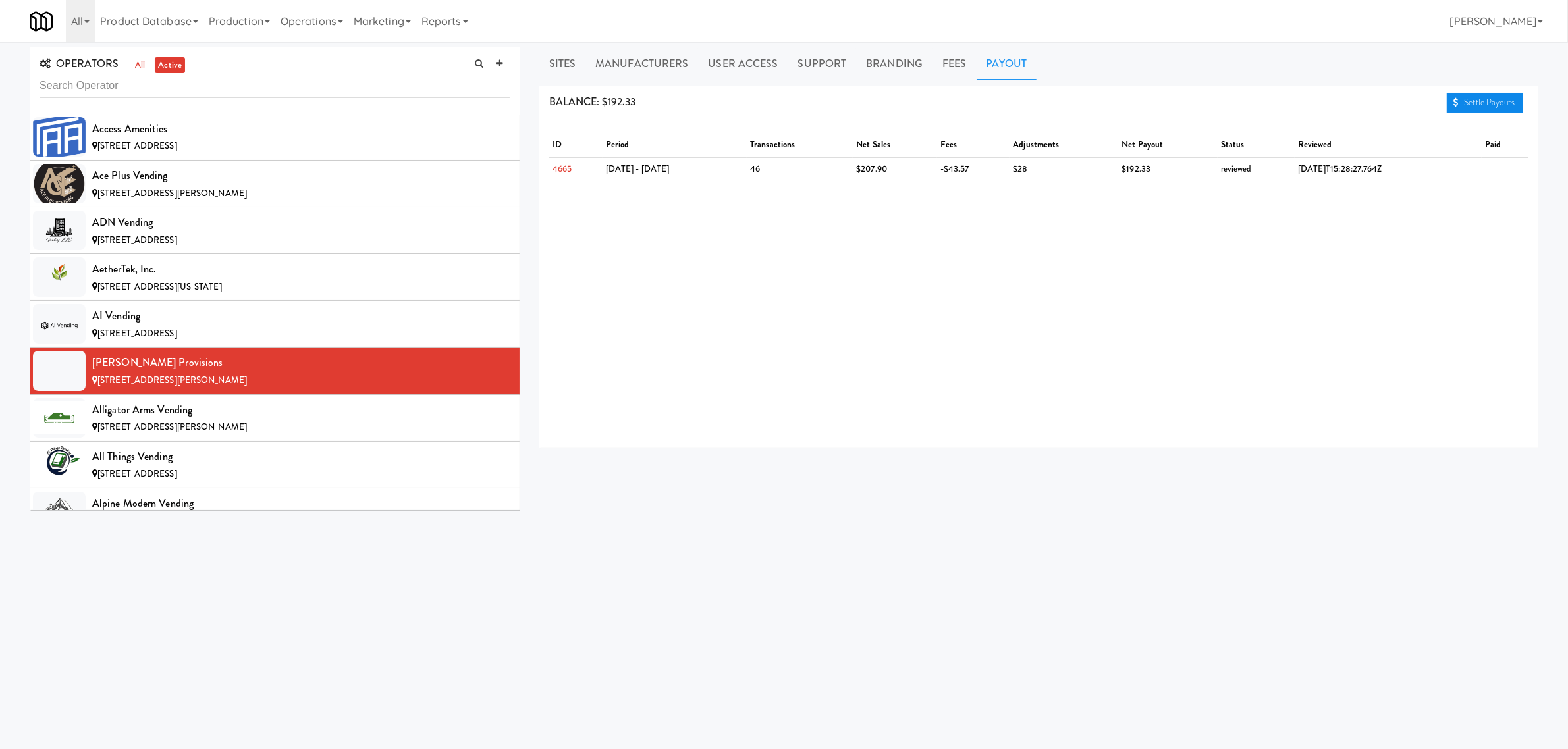
click at [1456, 99] on icon at bounding box center [1456, 102] width 5 height 9
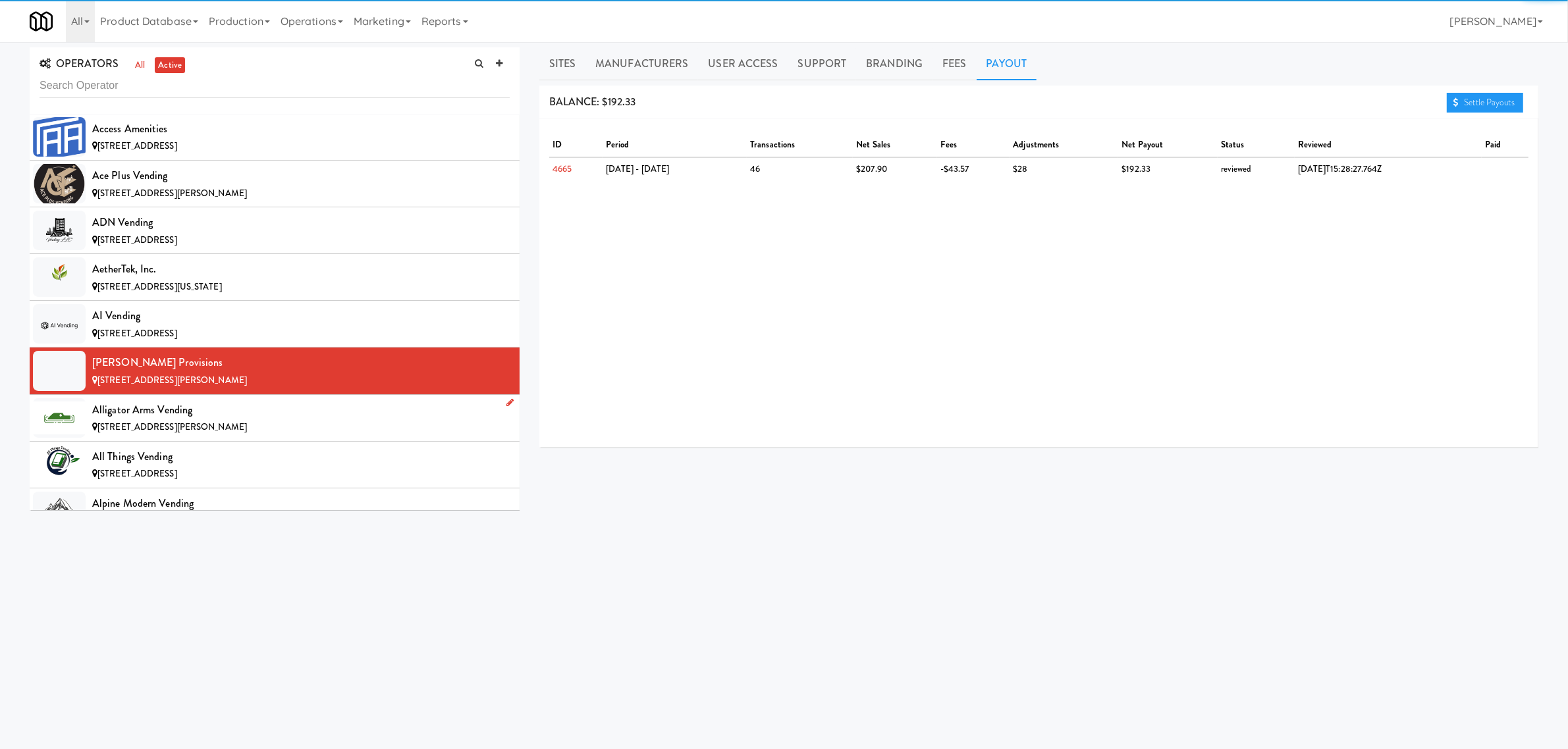
click at [149, 409] on div "Alligator Arms Vending" at bounding box center [300, 410] width 417 height 20
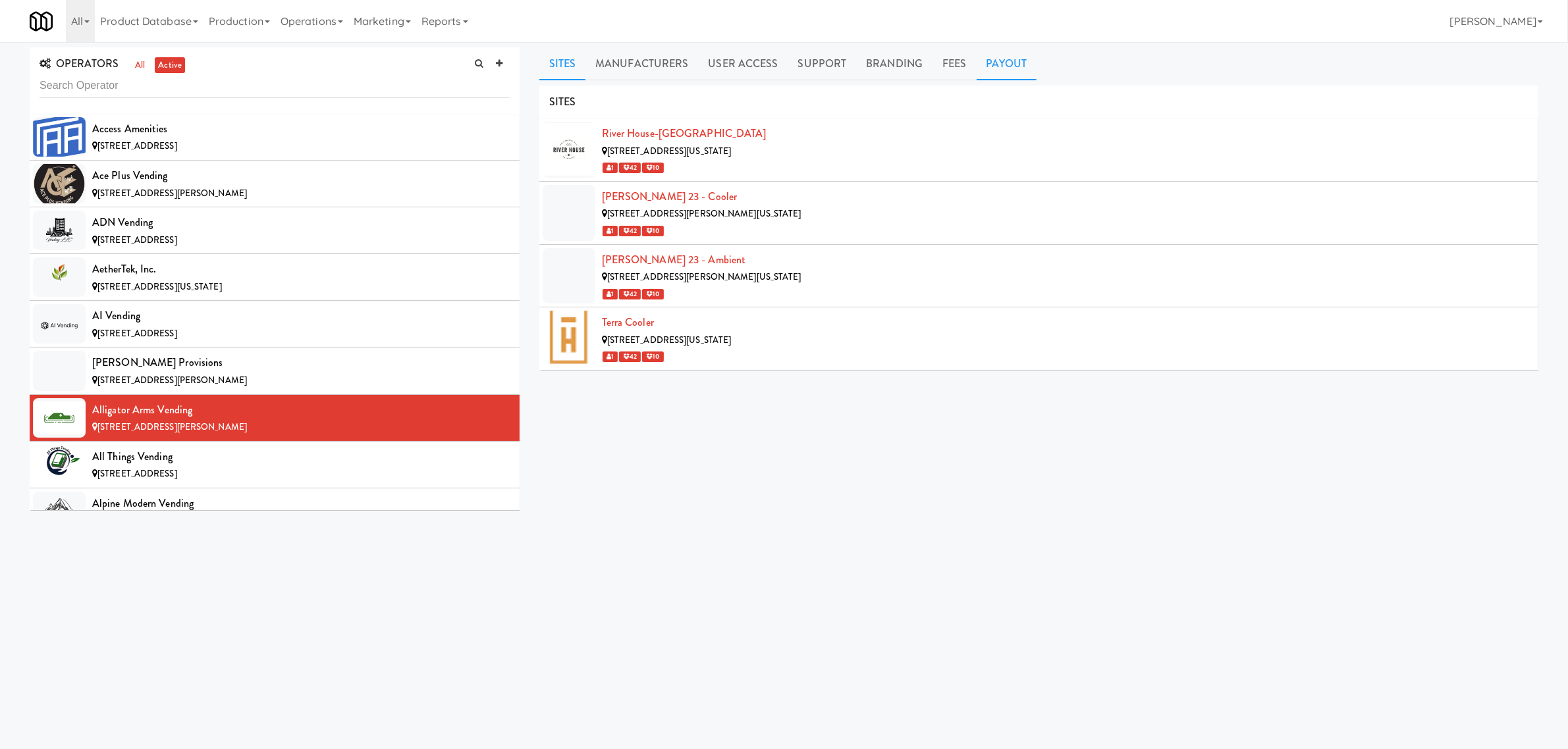
click at [1002, 60] on link "Payout" at bounding box center [1007, 63] width 60 height 33
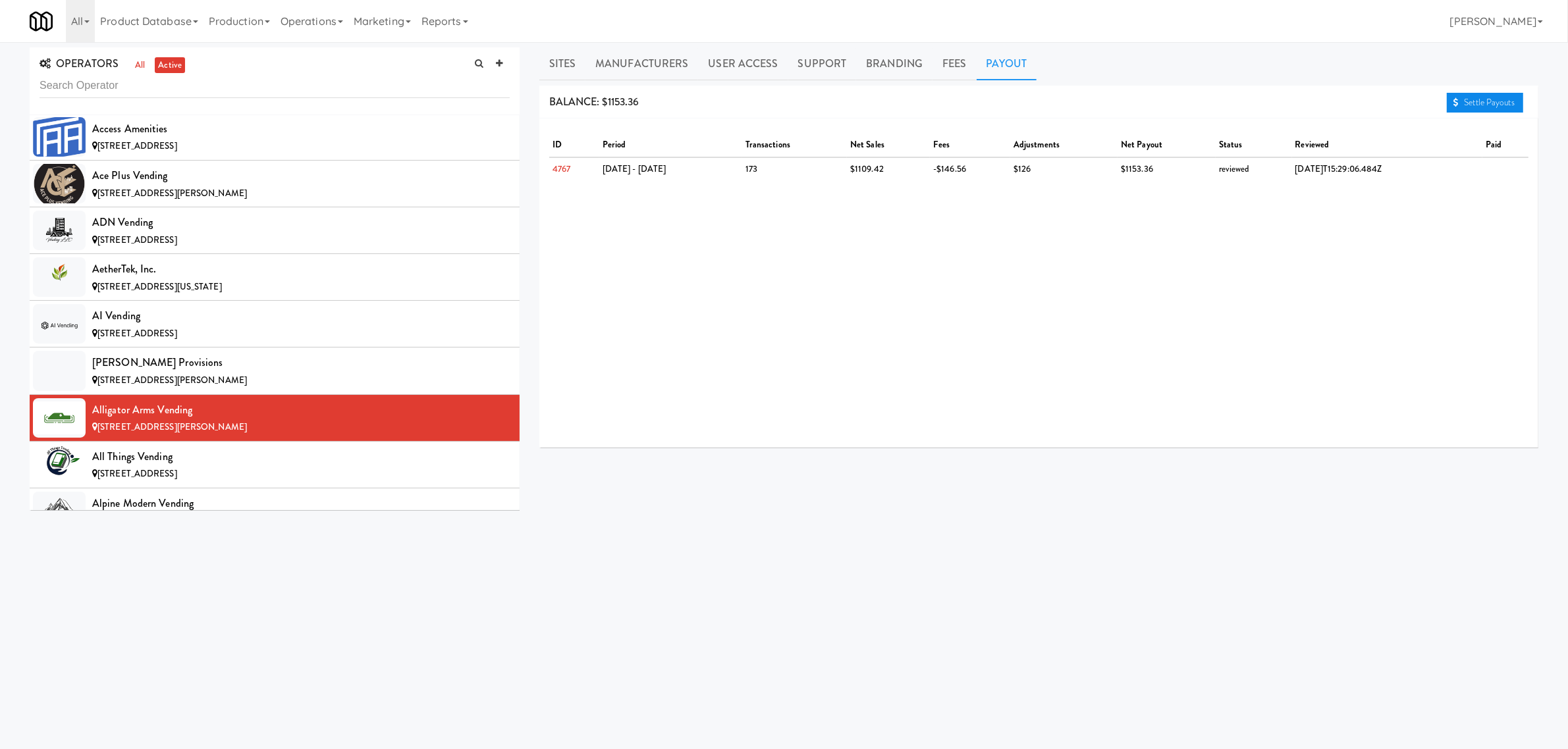
click at [1463, 99] on link "Settle Payouts" at bounding box center [1485, 102] width 76 height 20
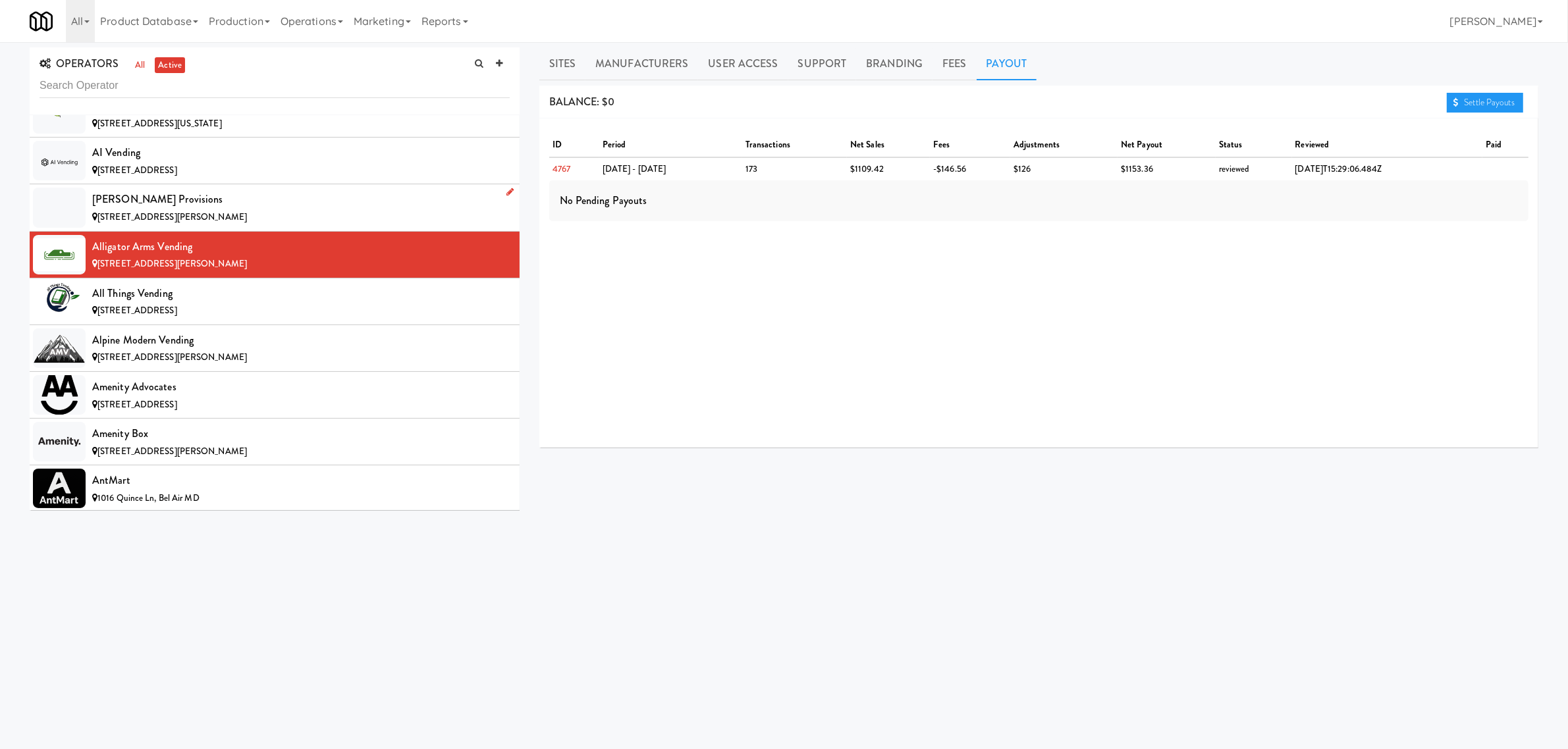
scroll to position [494, 0]
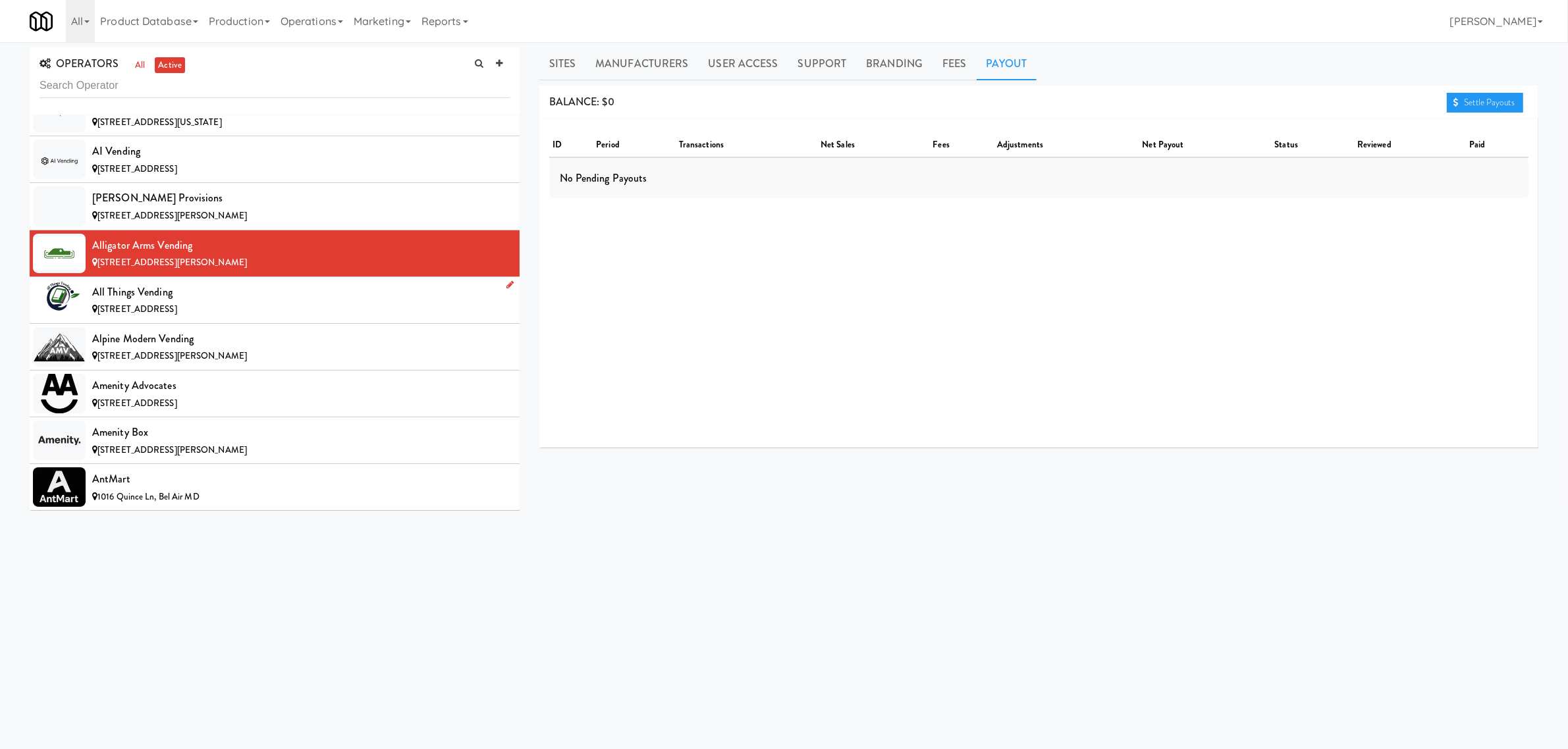
click at [175, 298] on div "All Things Vending" at bounding box center [300, 292] width 417 height 20
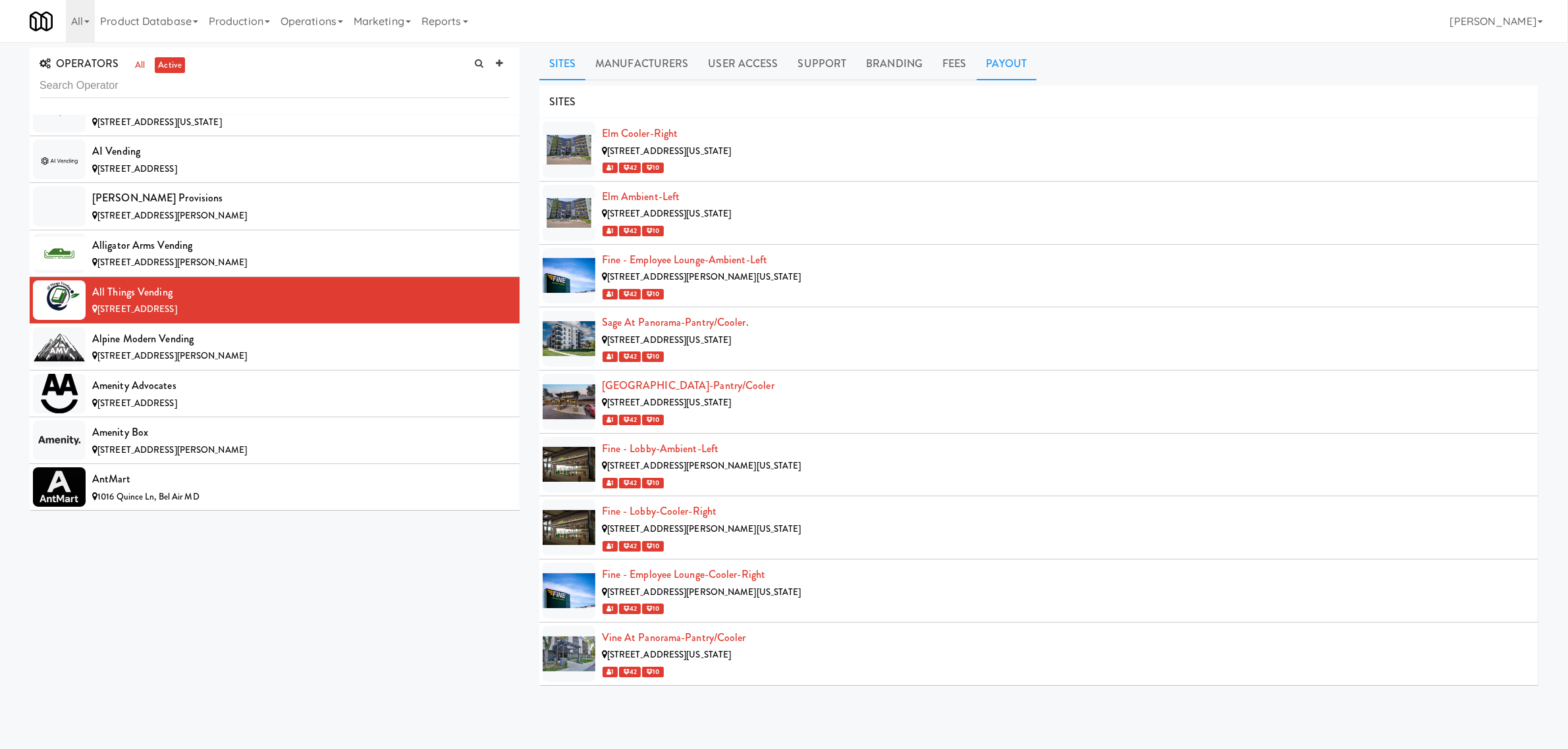
click at [1003, 64] on link "Payout" at bounding box center [1007, 63] width 60 height 33
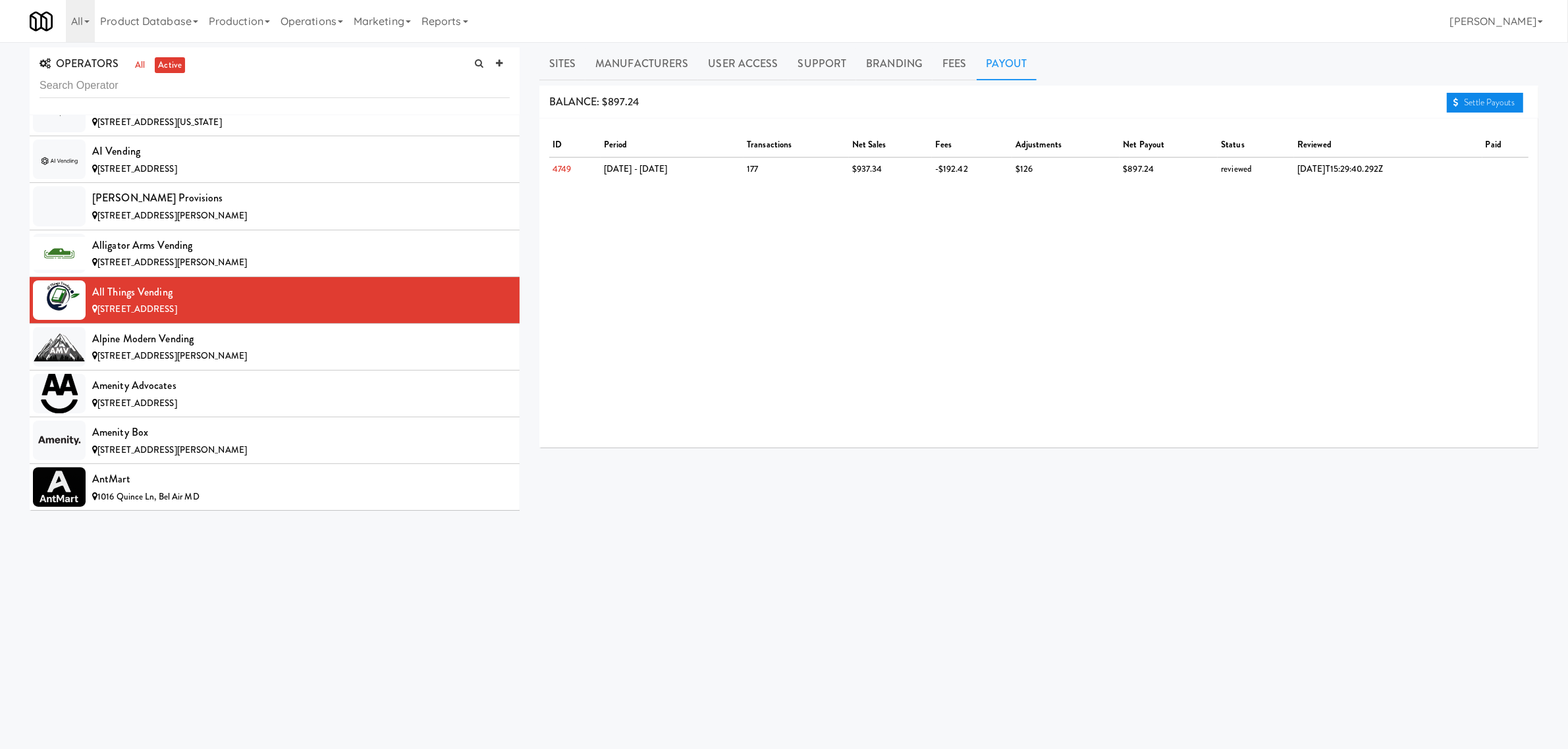
click at [1482, 98] on link "Settle Payouts" at bounding box center [1485, 102] width 76 height 20
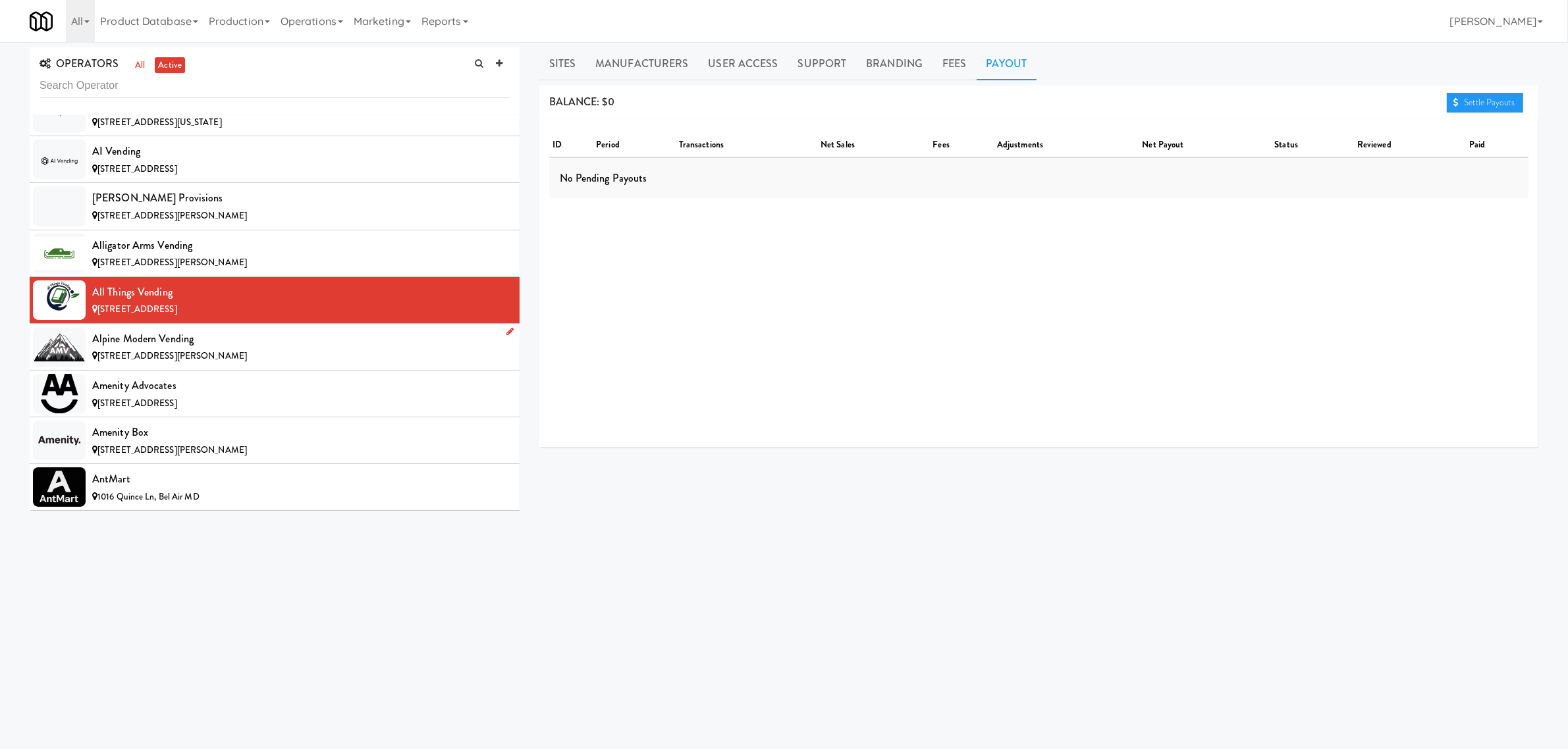
click at [107, 346] on div "Alpine Modern Vending" at bounding box center [300, 339] width 417 height 20
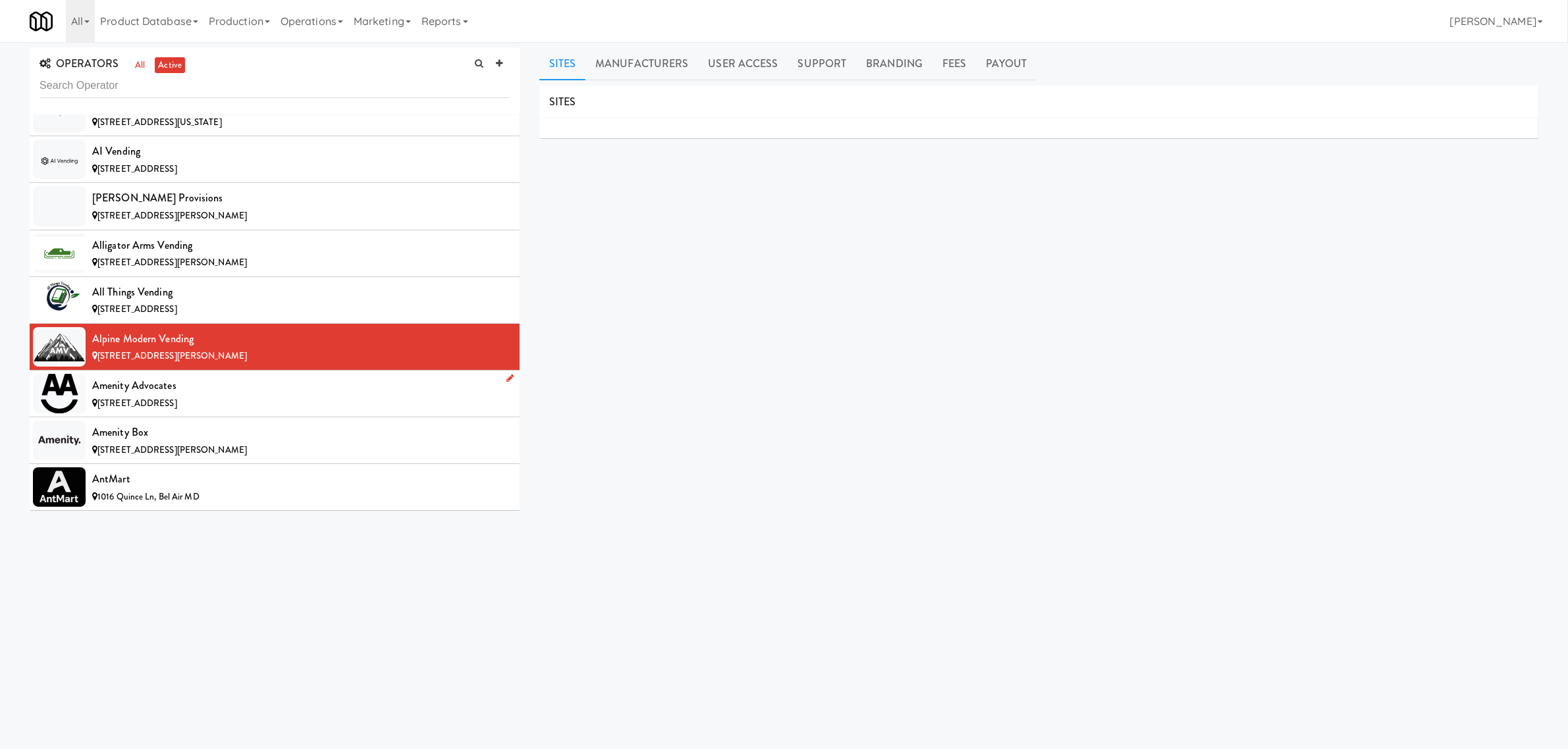
click at [154, 392] on div "Amenity Advocates" at bounding box center [300, 385] width 417 height 20
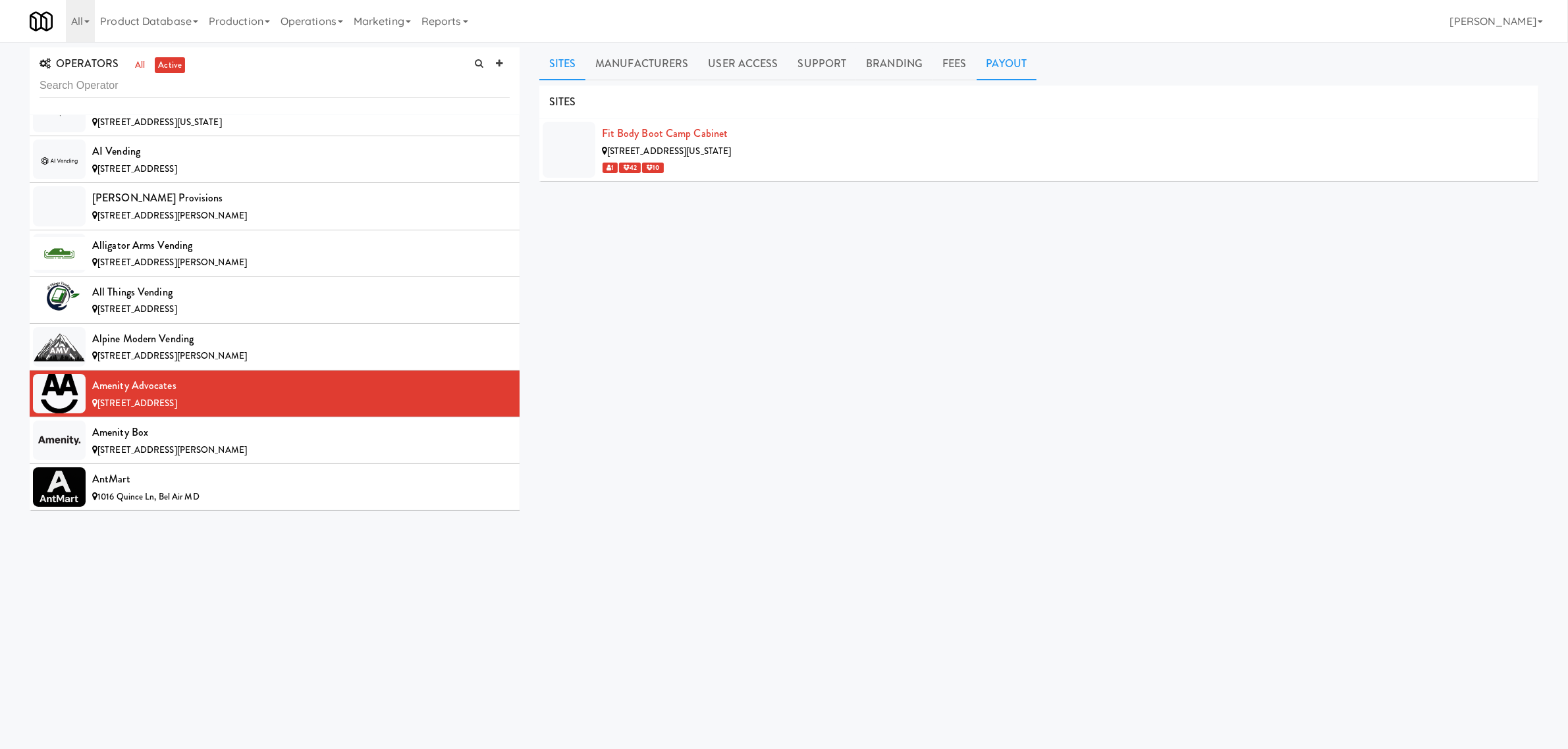
click at [985, 66] on link "Payout" at bounding box center [1007, 63] width 60 height 33
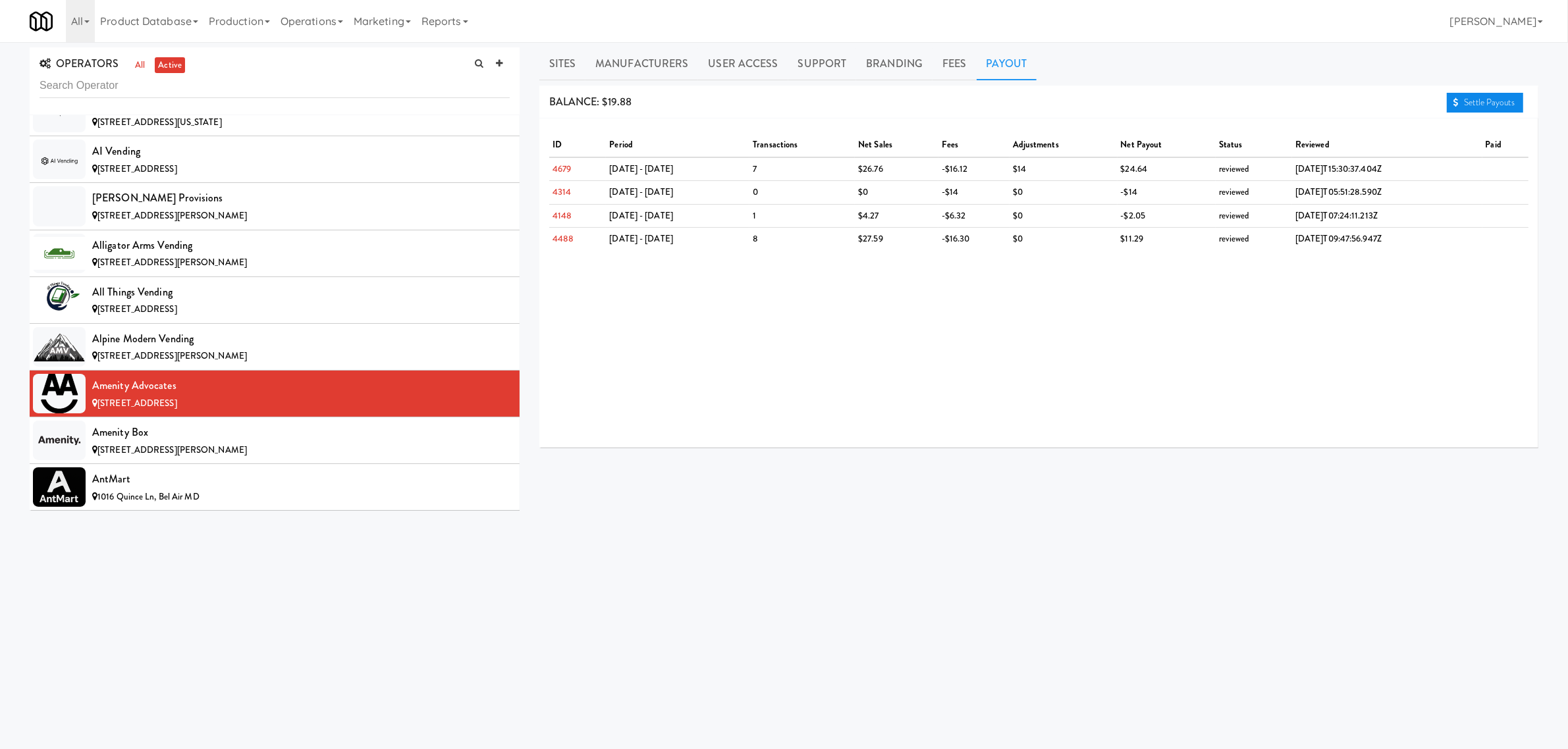
click at [1474, 100] on link "Settle Payouts" at bounding box center [1485, 102] width 76 height 20
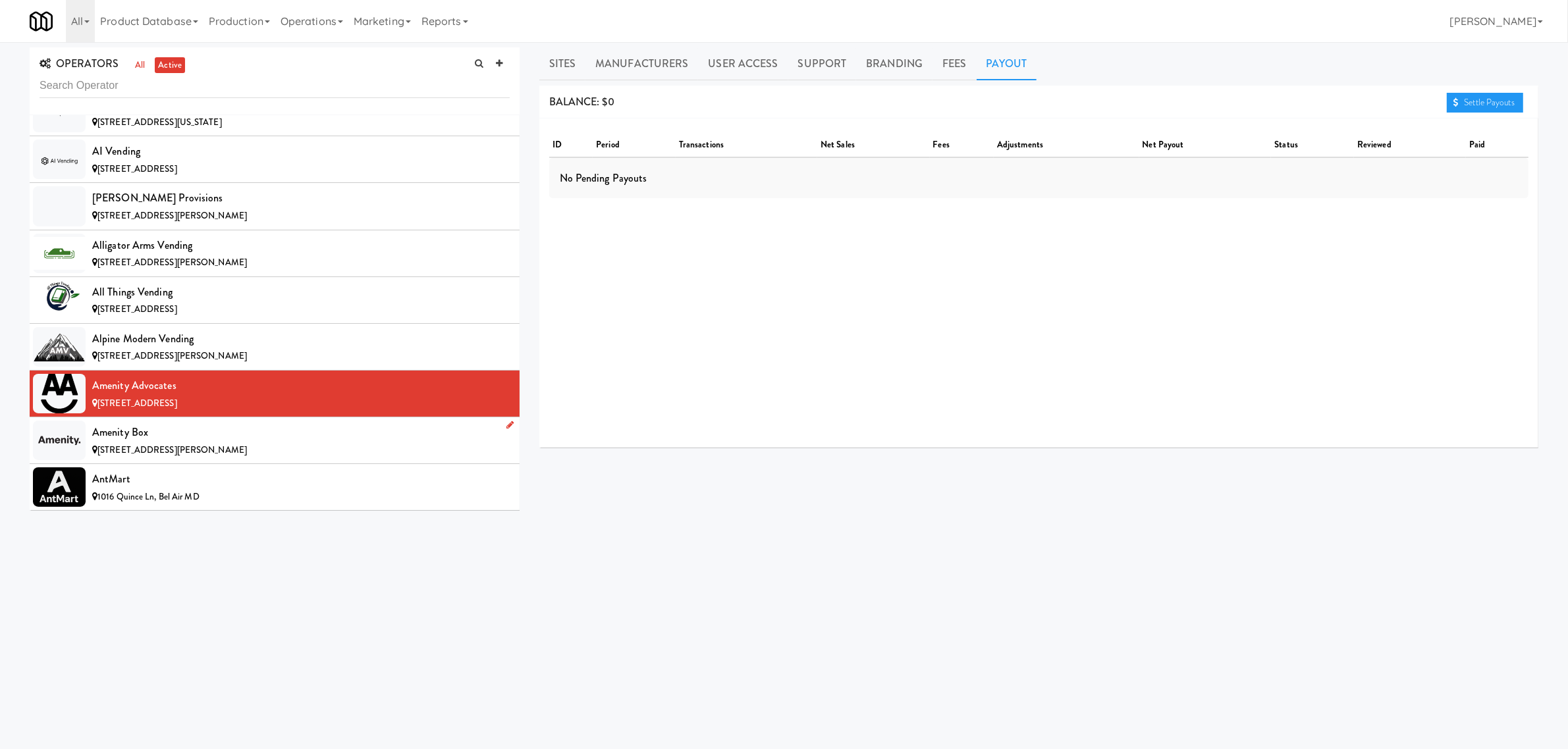
click at [179, 433] on div "Amenity Box" at bounding box center [300, 433] width 417 height 20
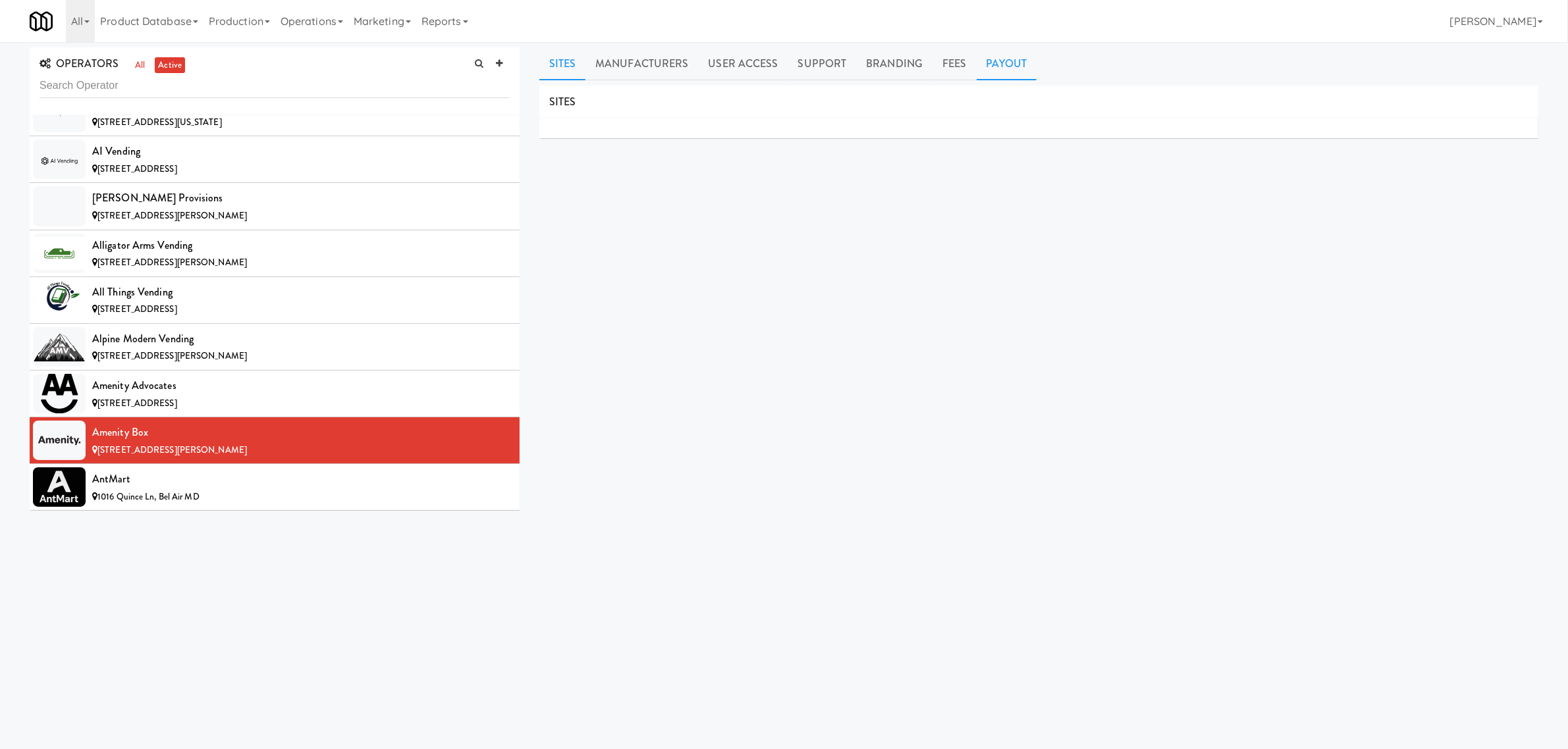
click at [991, 71] on link "Payout" at bounding box center [1007, 63] width 60 height 33
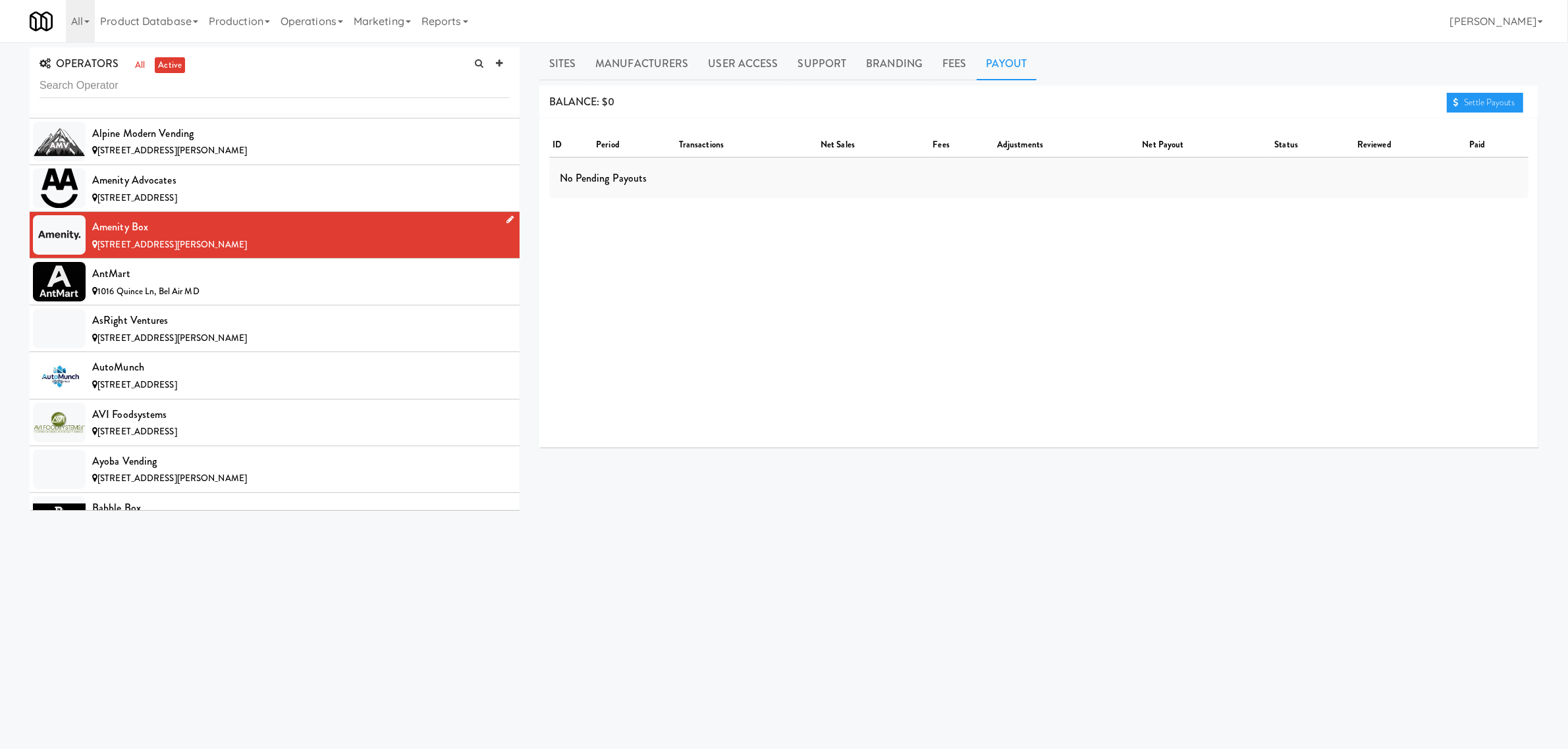
scroll to position [741, 0]
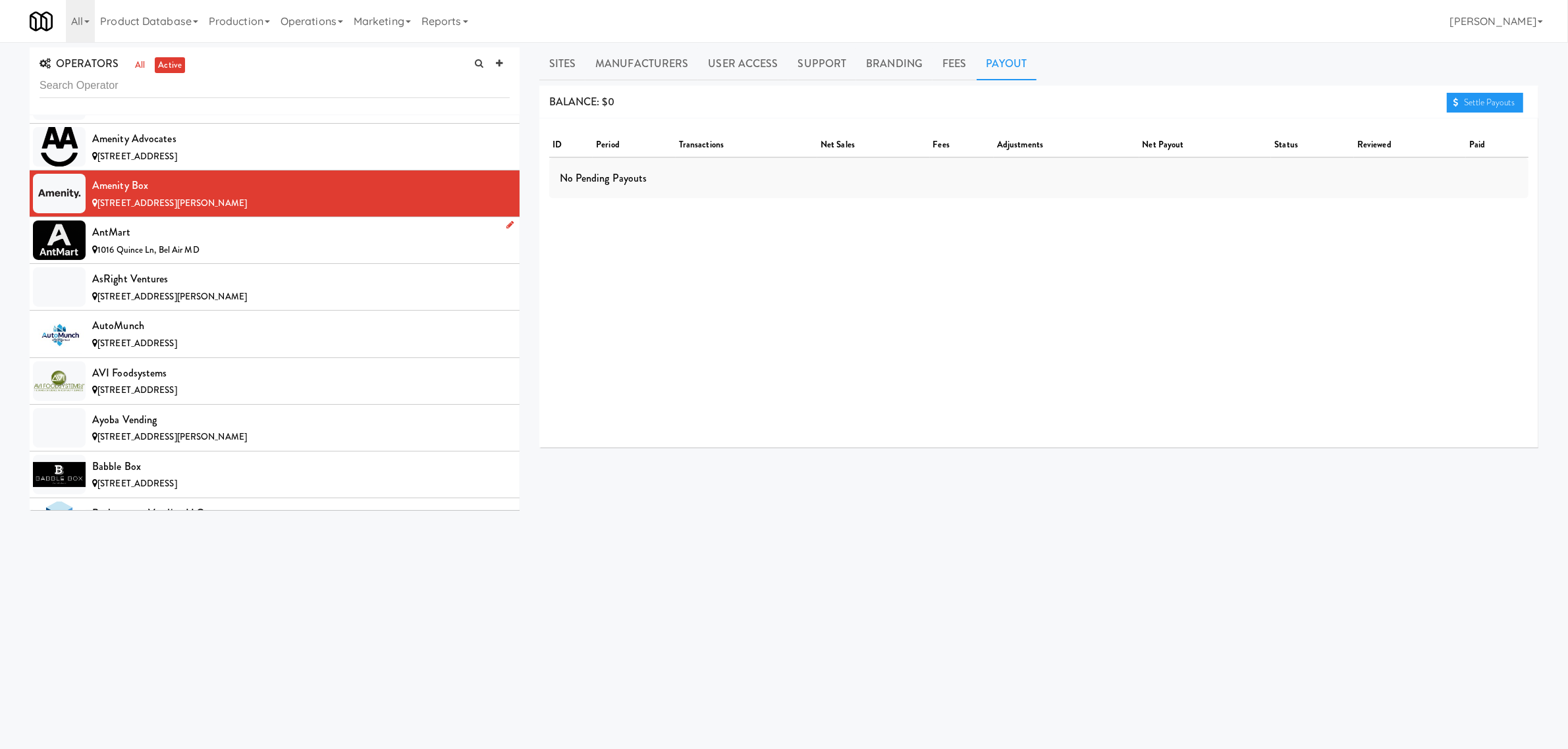
click at [205, 246] on div "1016 Quince Ln, Bel Air MD" at bounding box center [300, 250] width 417 height 16
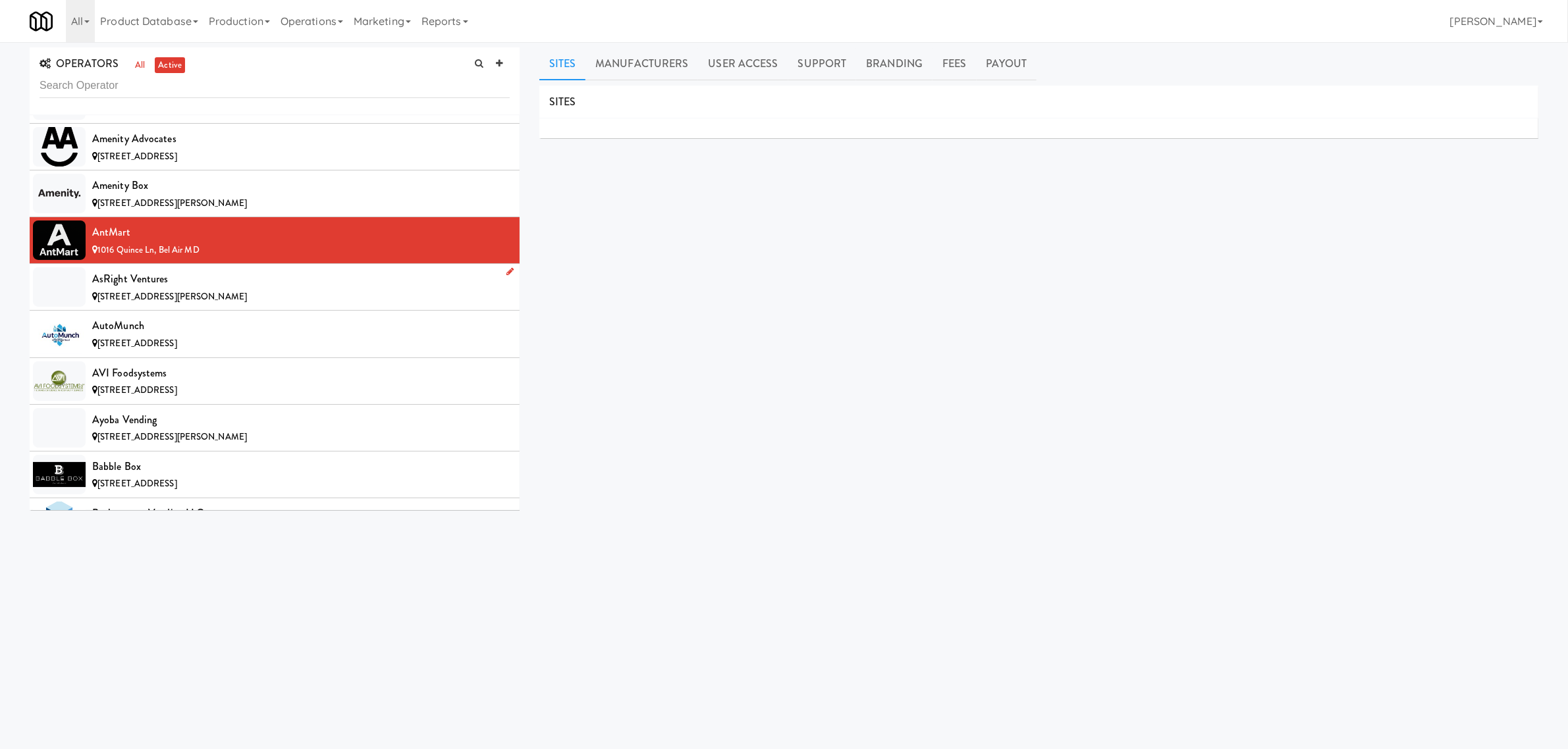
click at [188, 292] on div "[STREET_ADDRESS][PERSON_NAME]" at bounding box center [300, 297] width 417 height 16
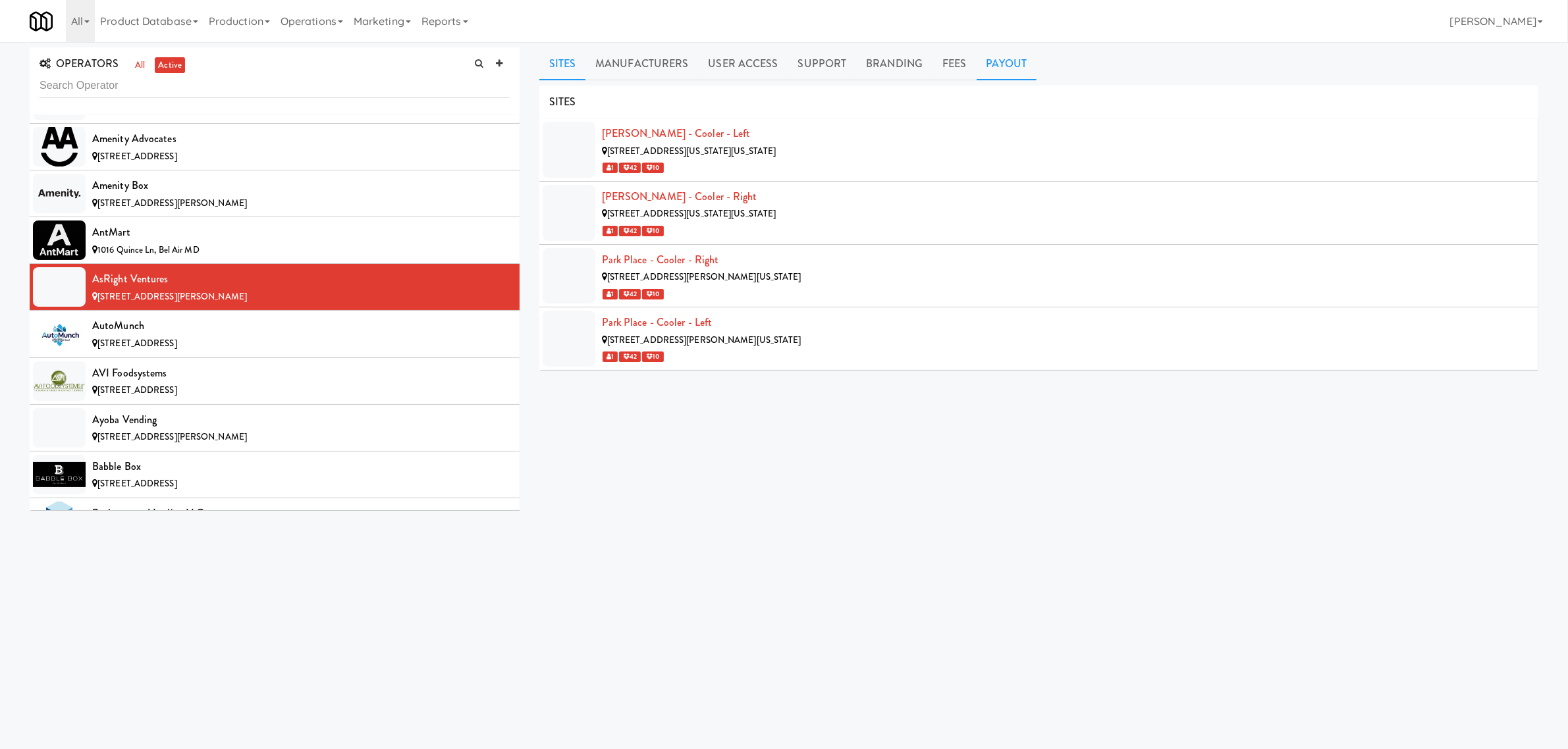
click at [996, 67] on link "Payout" at bounding box center [1007, 63] width 60 height 33
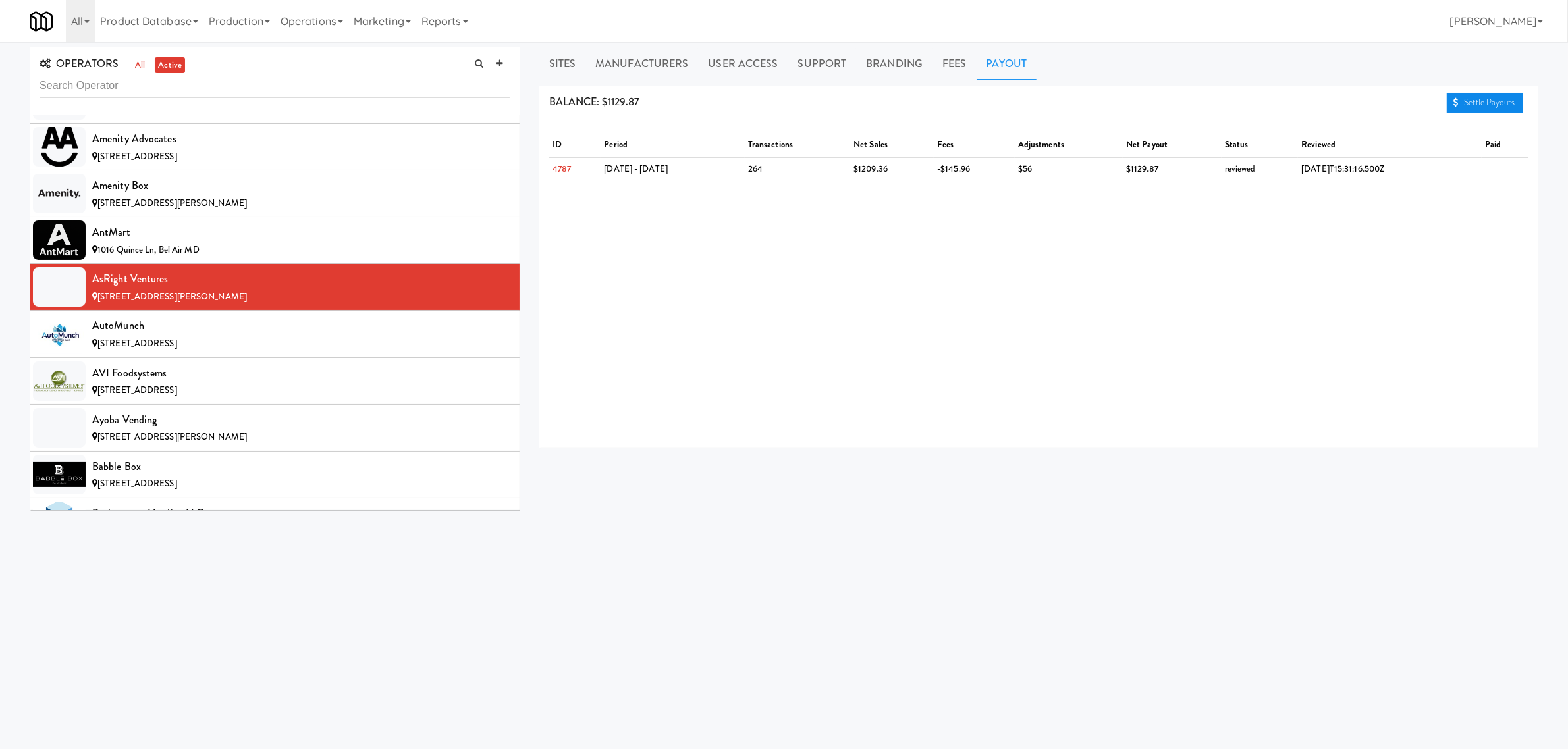
click at [1495, 101] on link "Settle Payouts" at bounding box center [1485, 102] width 76 height 20
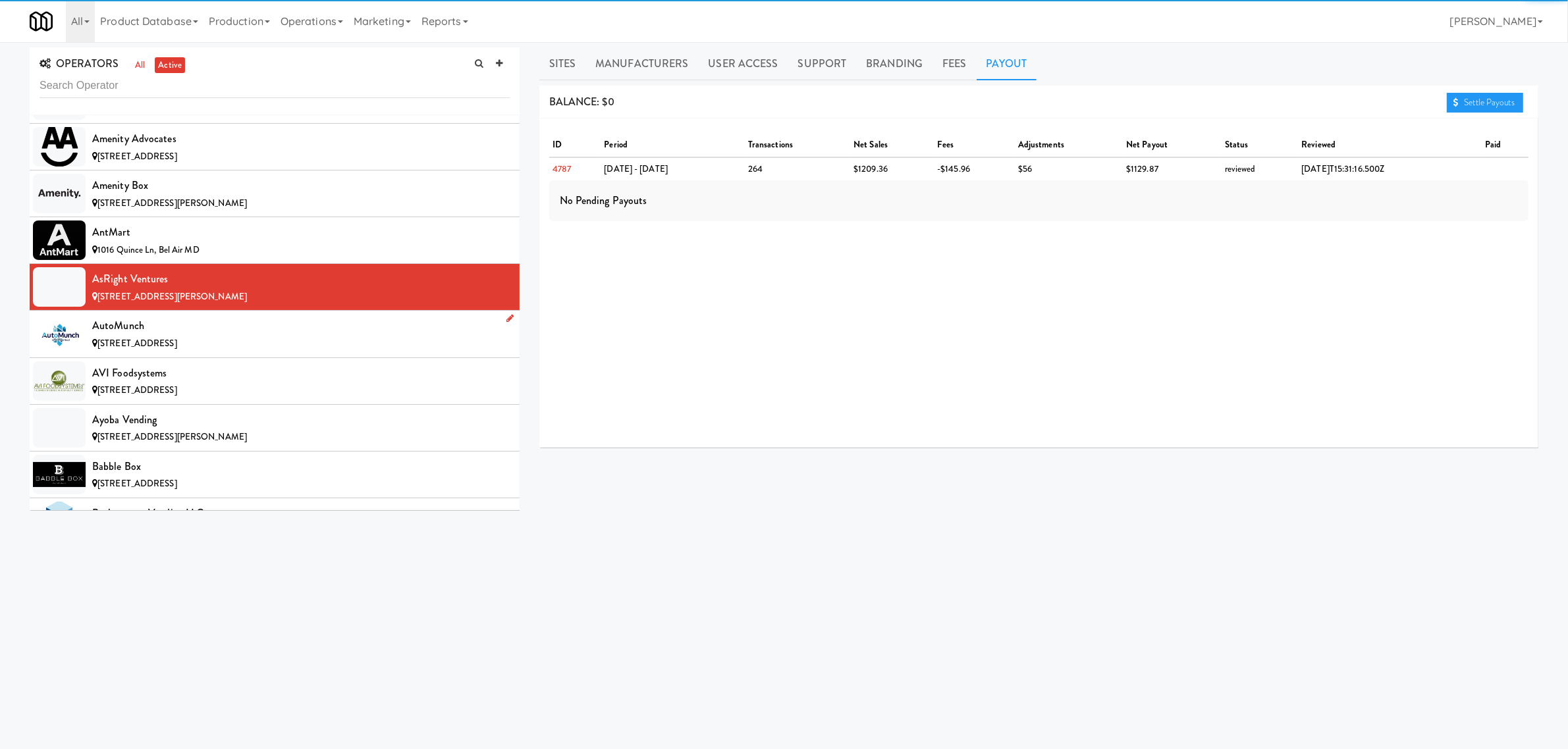
click at [177, 340] on span "[STREET_ADDRESS]" at bounding box center [137, 343] width 80 height 12
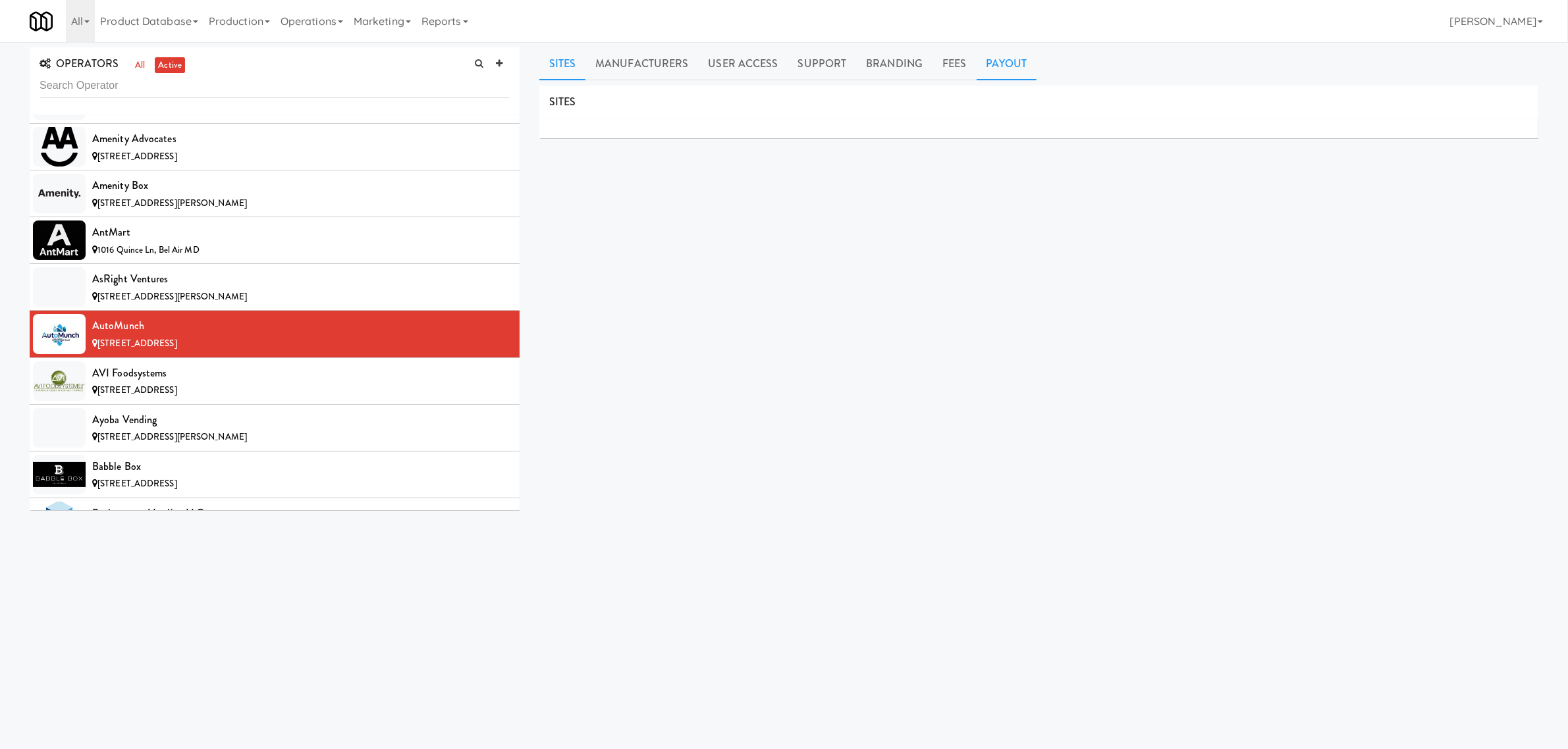
click at [1012, 61] on link "Payout" at bounding box center [1007, 63] width 60 height 33
click at [188, 379] on div "AVI Foodsystems" at bounding box center [300, 373] width 417 height 20
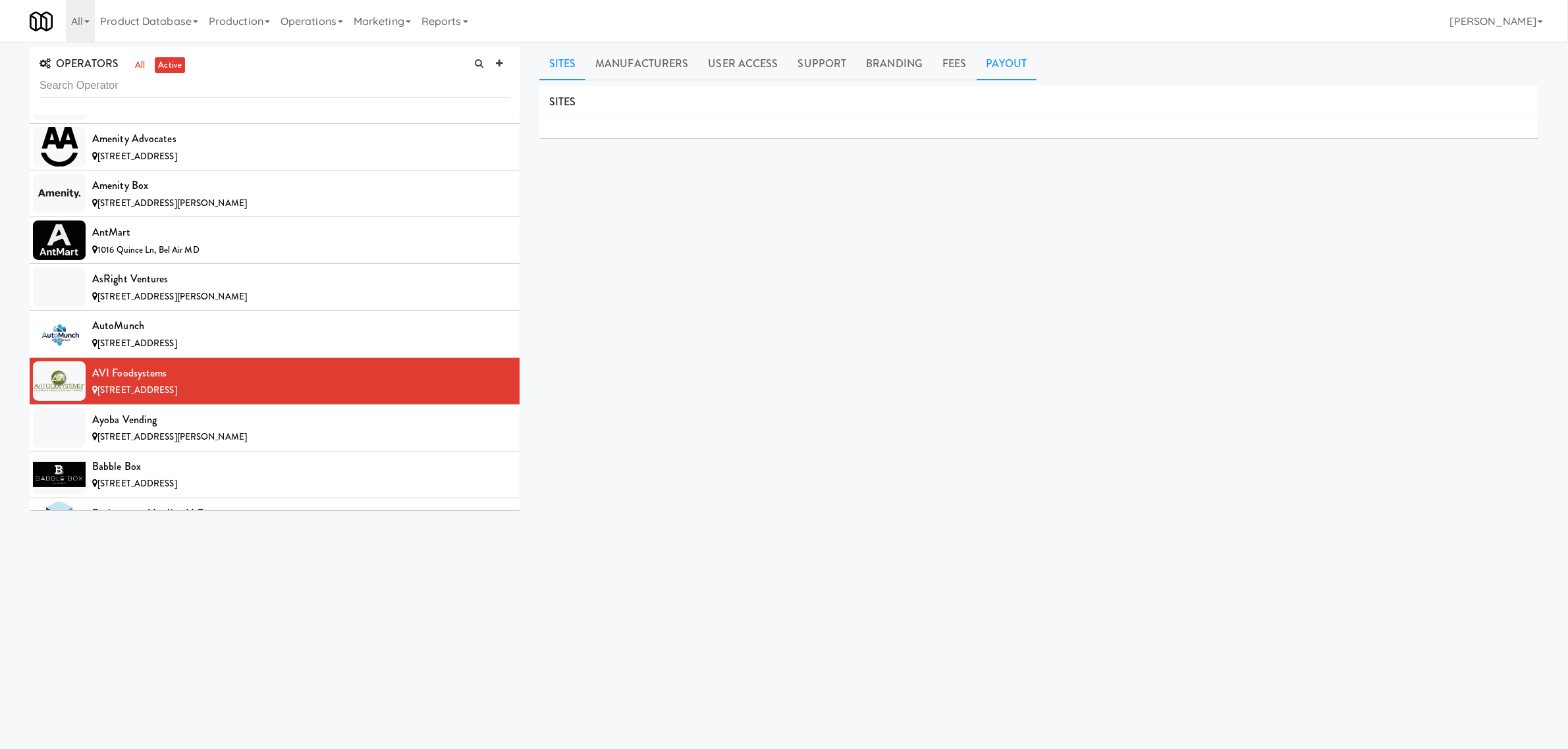
click at [1009, 59] on link "Payout" at bounding box center [1007, 63] width 60 height 33
click at [155, 427] on div "Ayoba Vending" at bounding box center [300, 420] width 417 height 20
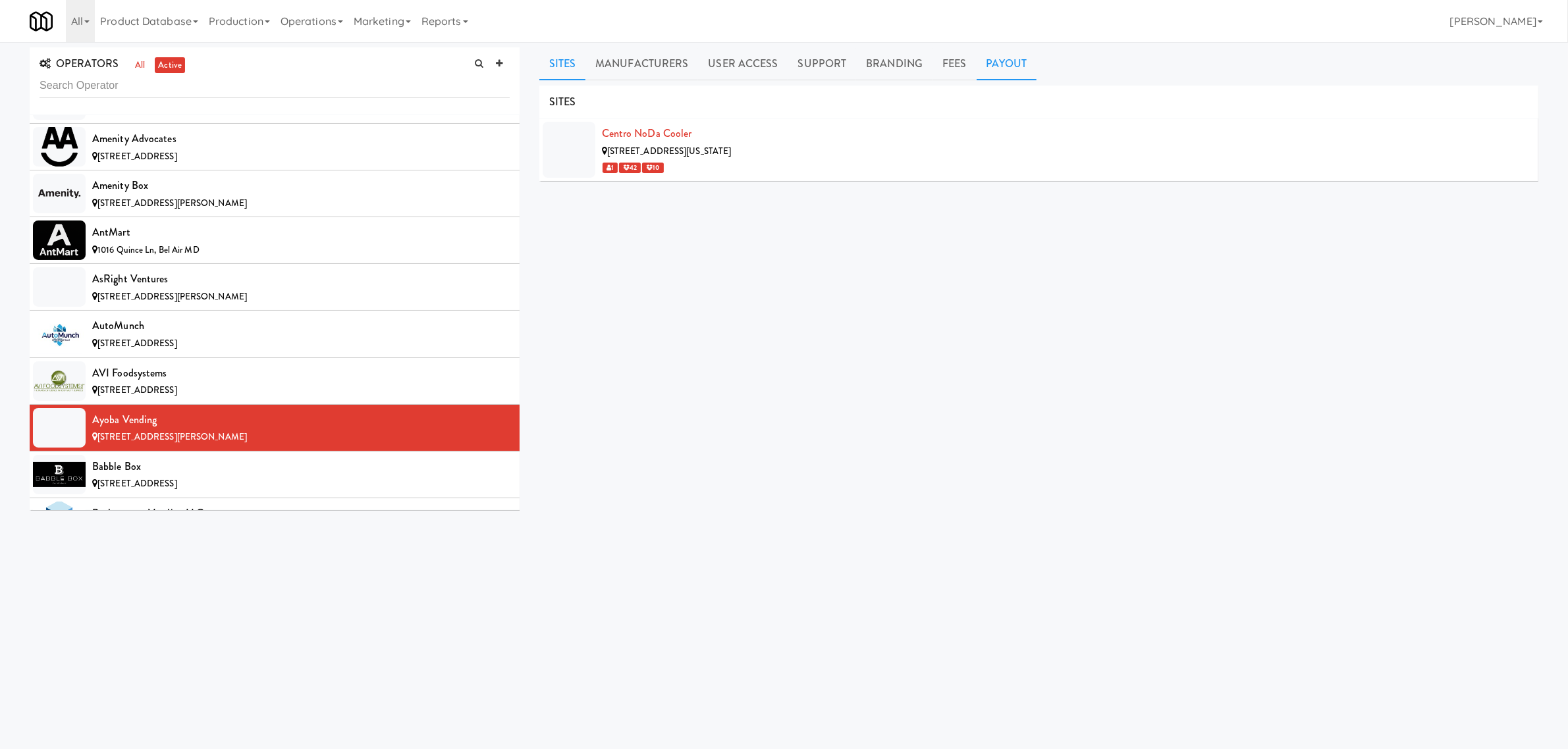
click at [996, 60] on link "Payout" at bounding box center [1007, 63] width 60 height 33
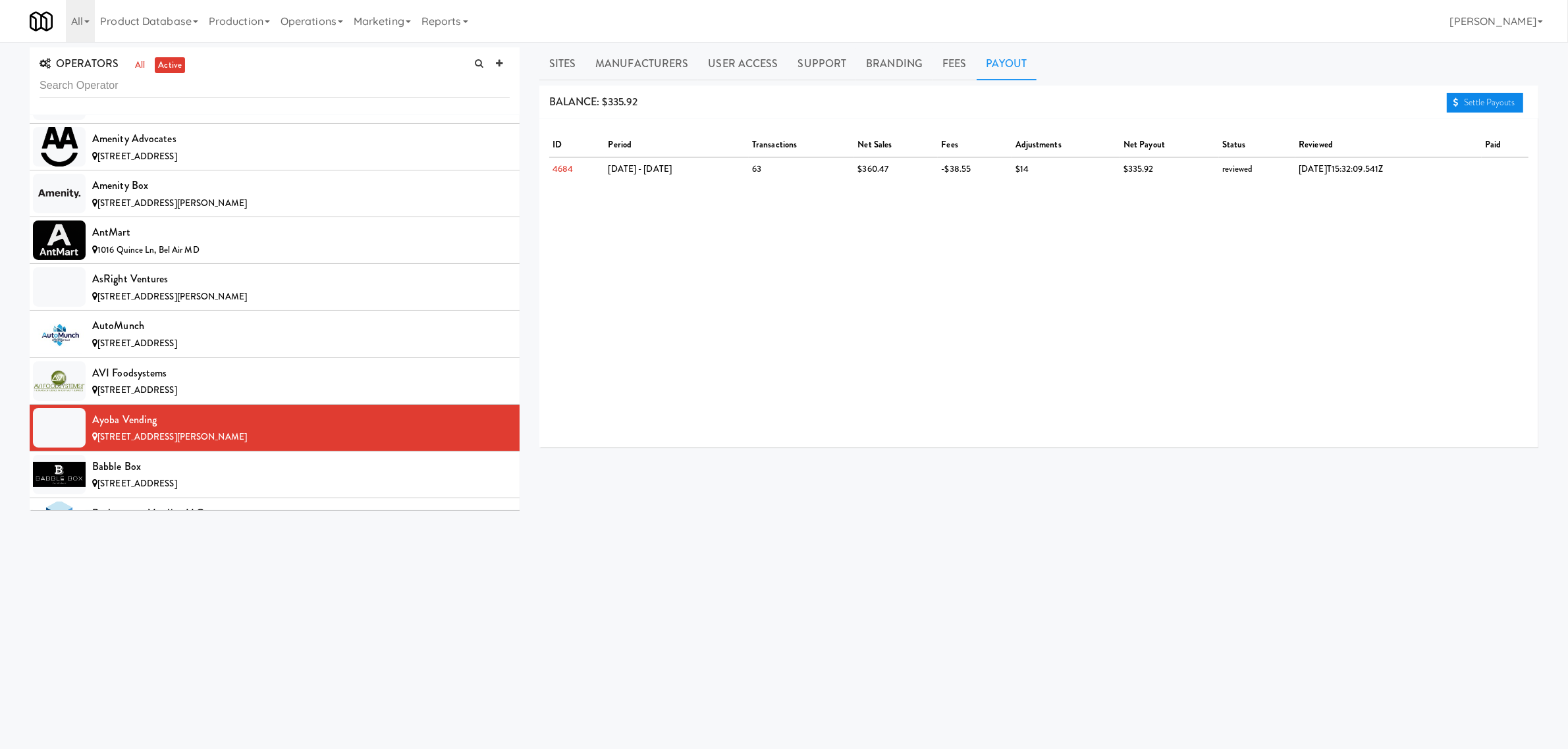
click at [1479, 99] on link "Settle Payouts" at bounding box center [1485, 102] width 76 height 20
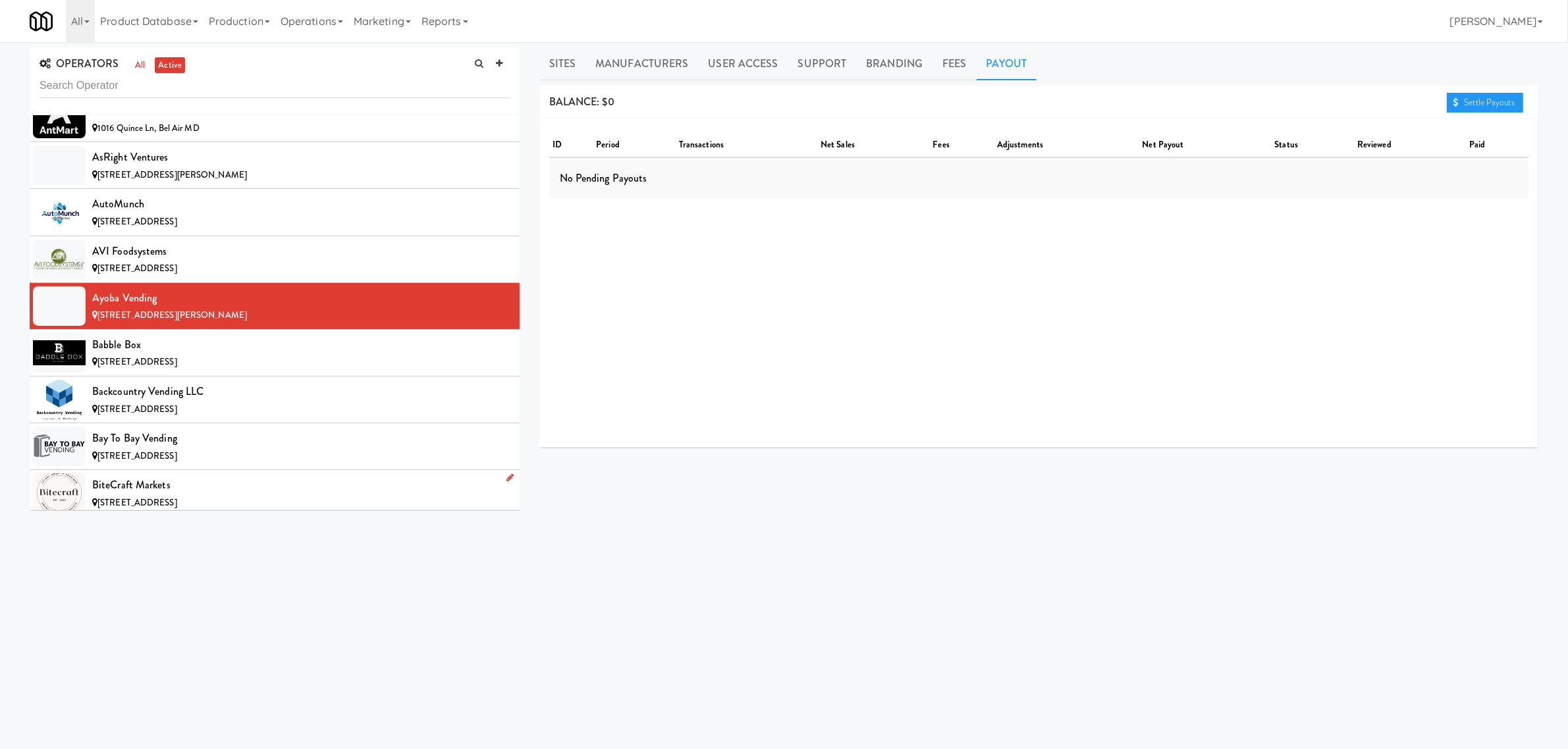
scroll to position [905, 0]
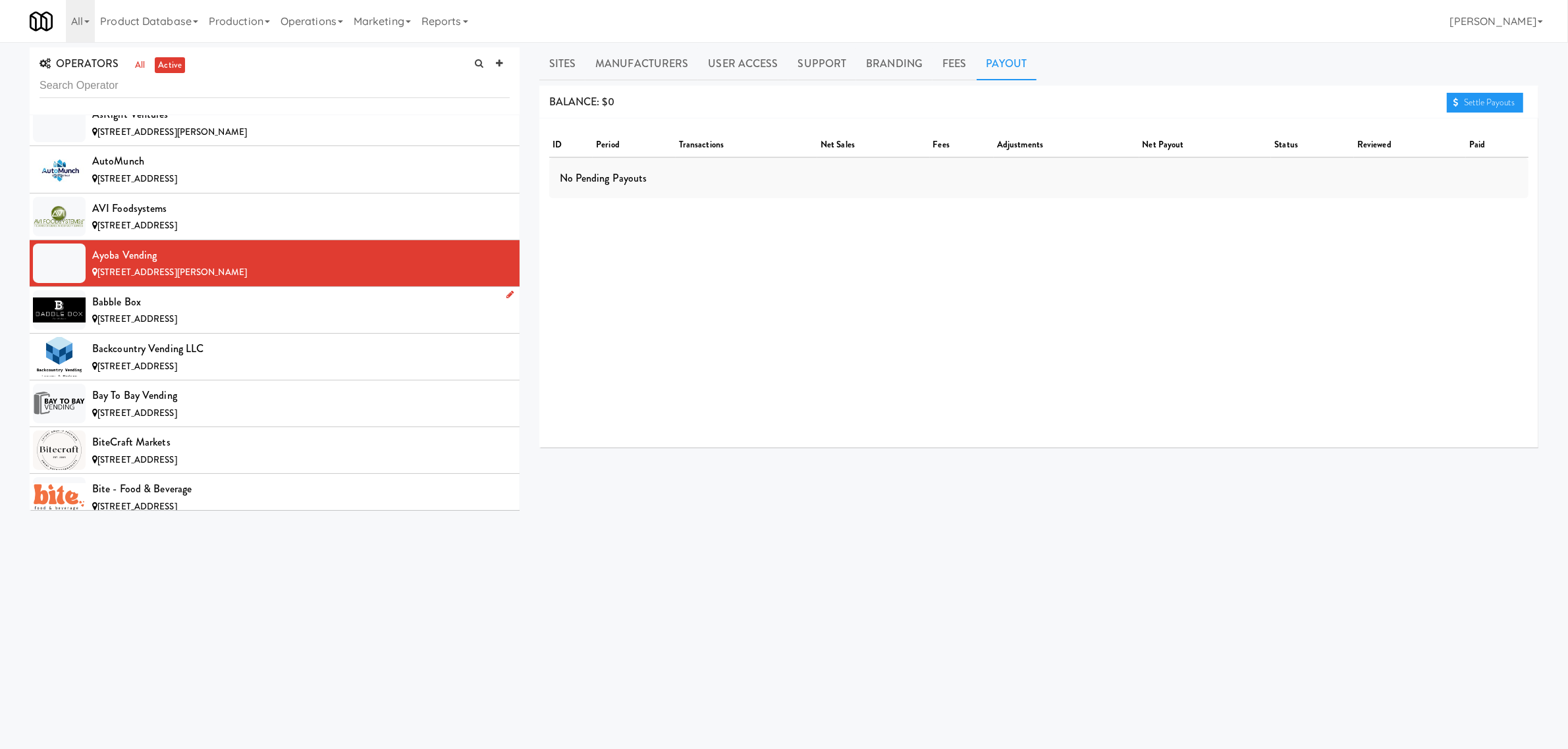
click at [172, 301] on div "Babble Box" at bounding box center [300, 303] width 417 height 20
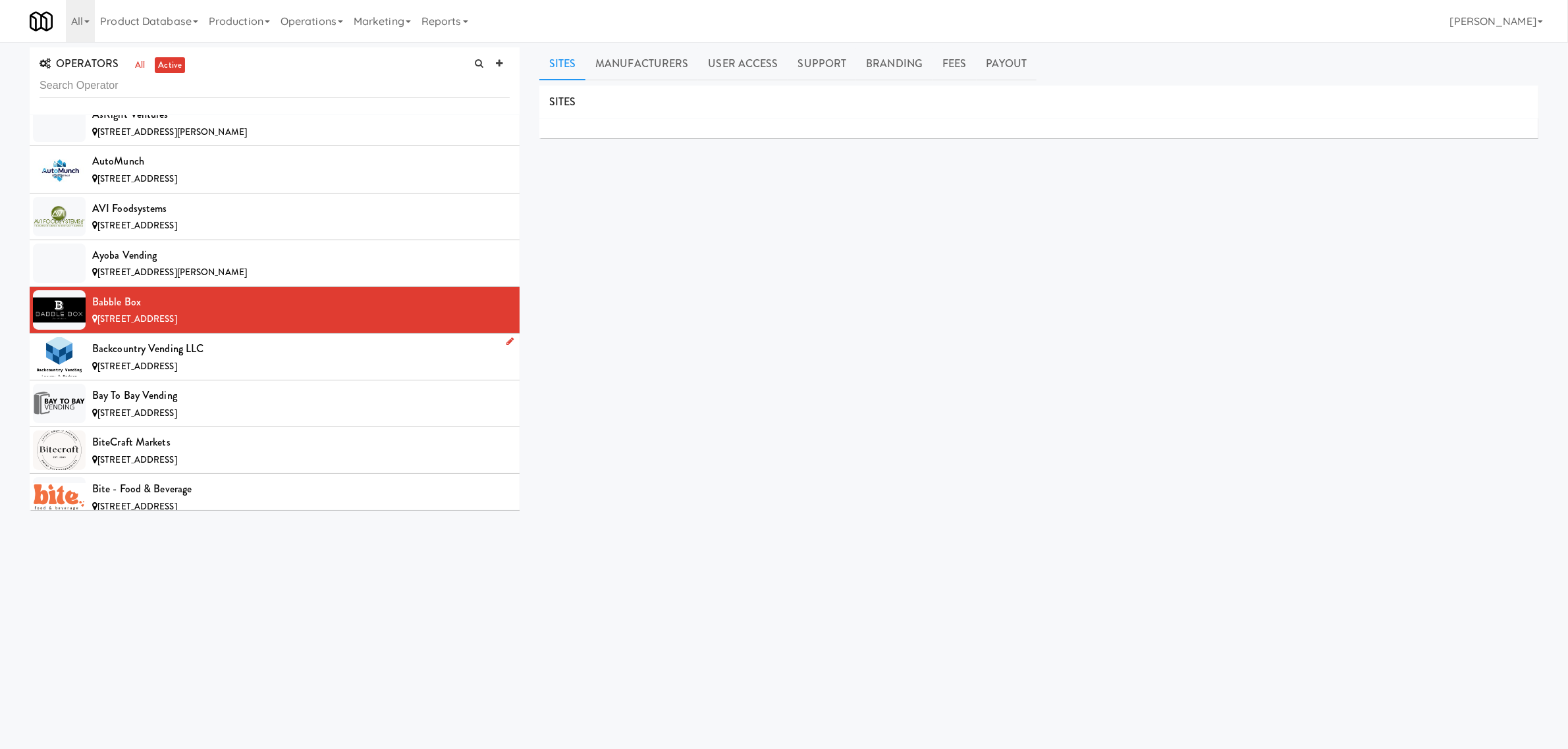
click at [229, 367] on div "[STREET_ADDRESS]" at bounding box center [300, 367] width 417 height 16
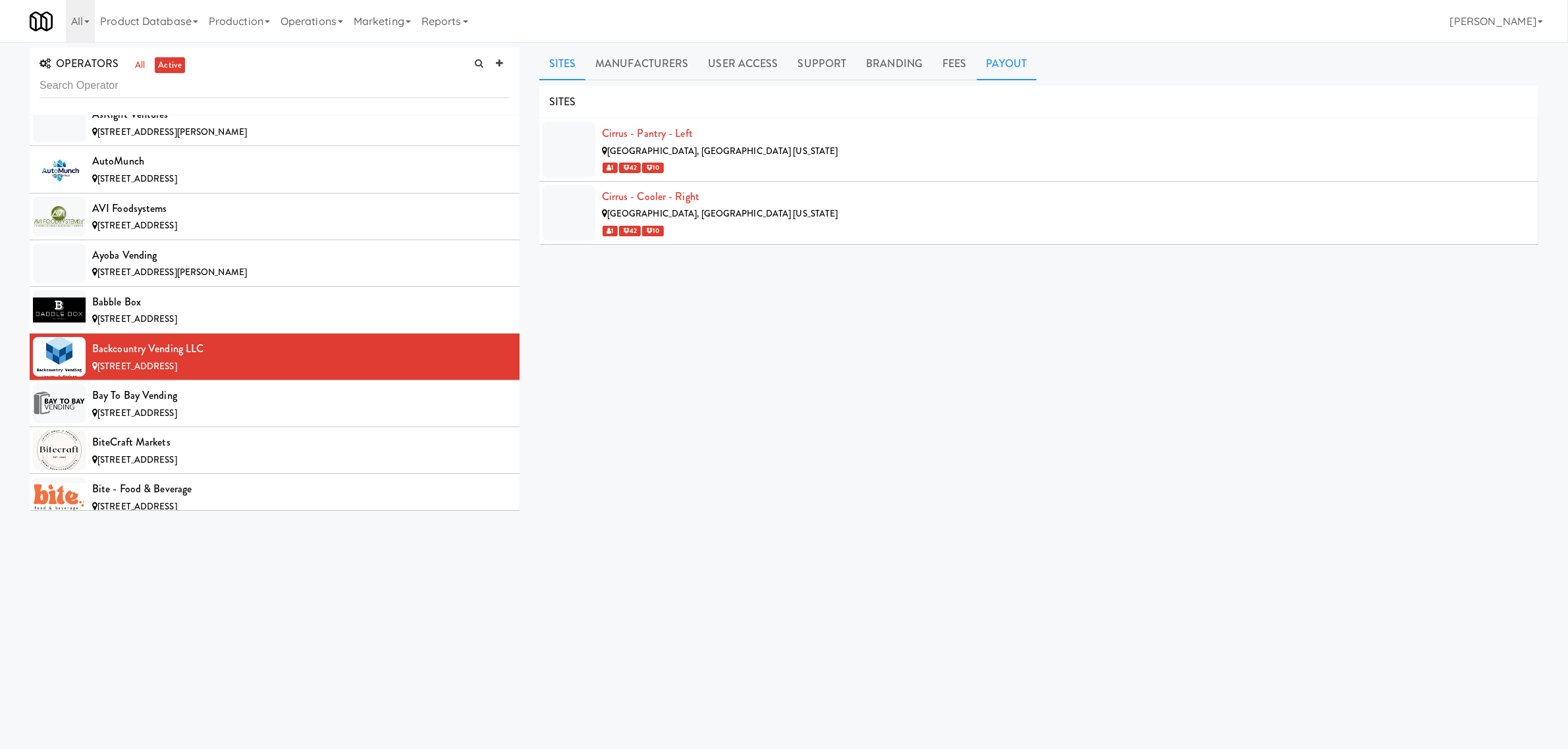
click at [990, 57] on link "Payout" at bounding box center [1007, 63] width 60 height 33
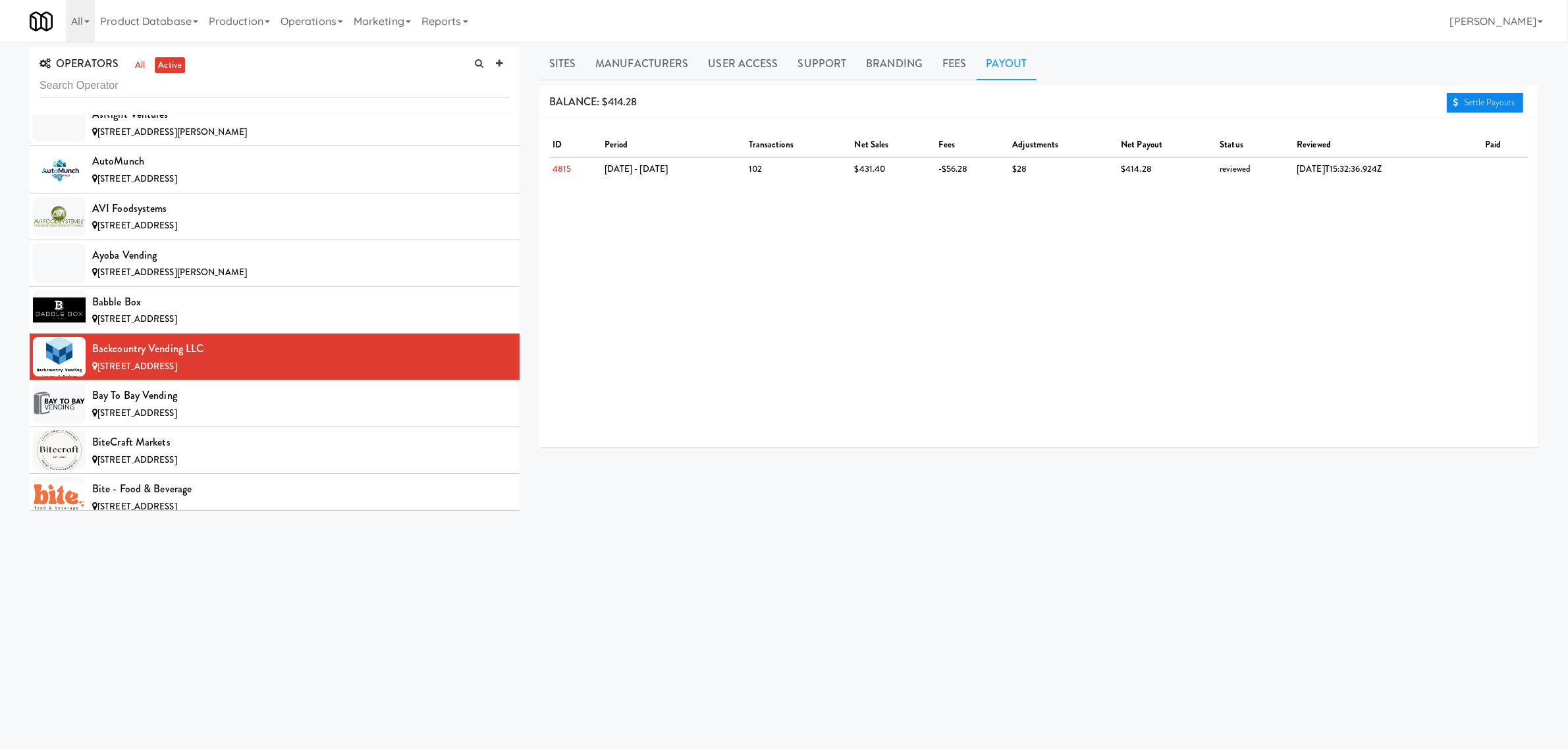
click at [1466, 100] on link "Settle Payouts" at bounding box center [1485, 102] width 76 height 20
click at [212, 400] on div "Bay to Bay Vending" at bounding box center [300, 396] width 417 height 20
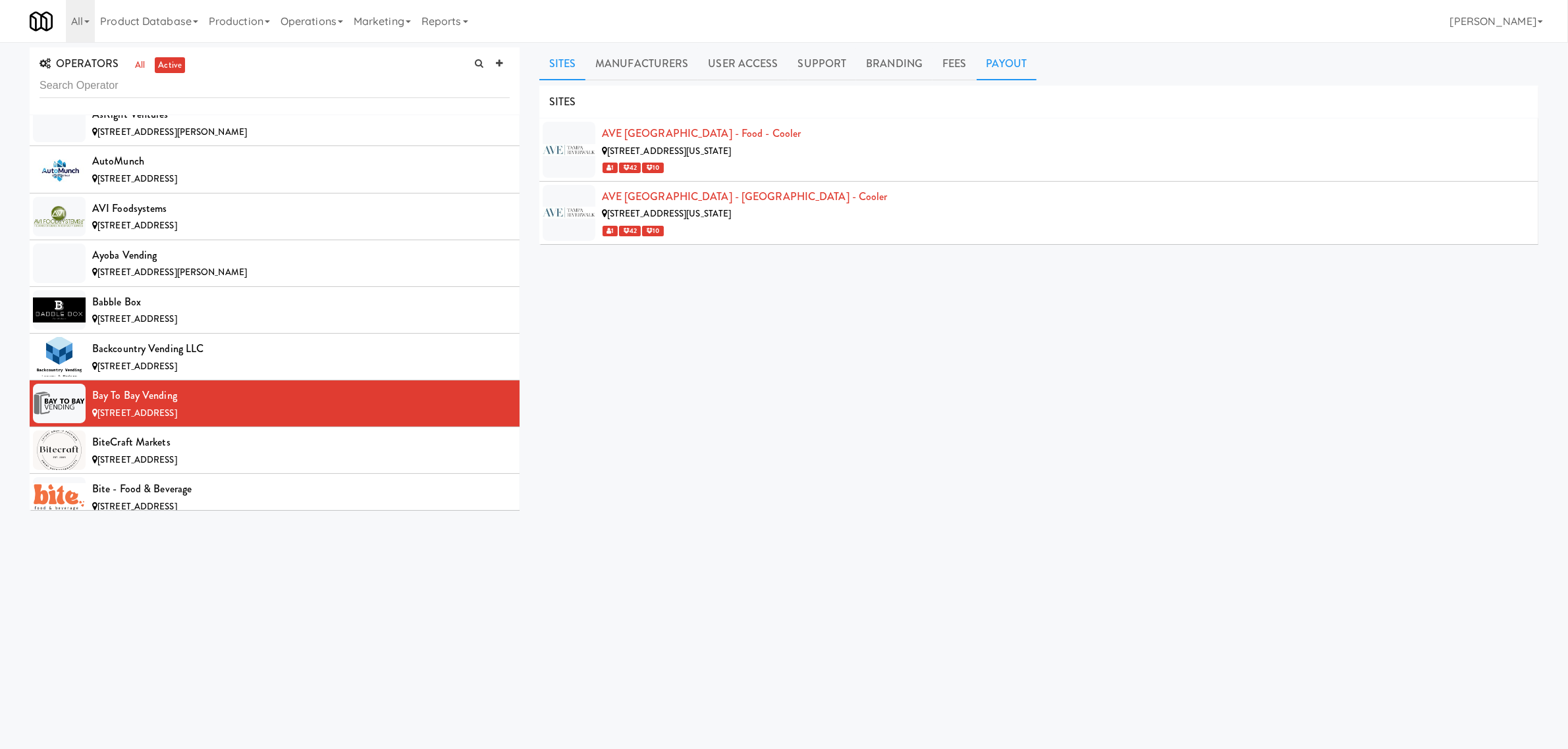
click at [998, 64] on link "Payout" at bounding box center [1007, 63] width 60 height 33
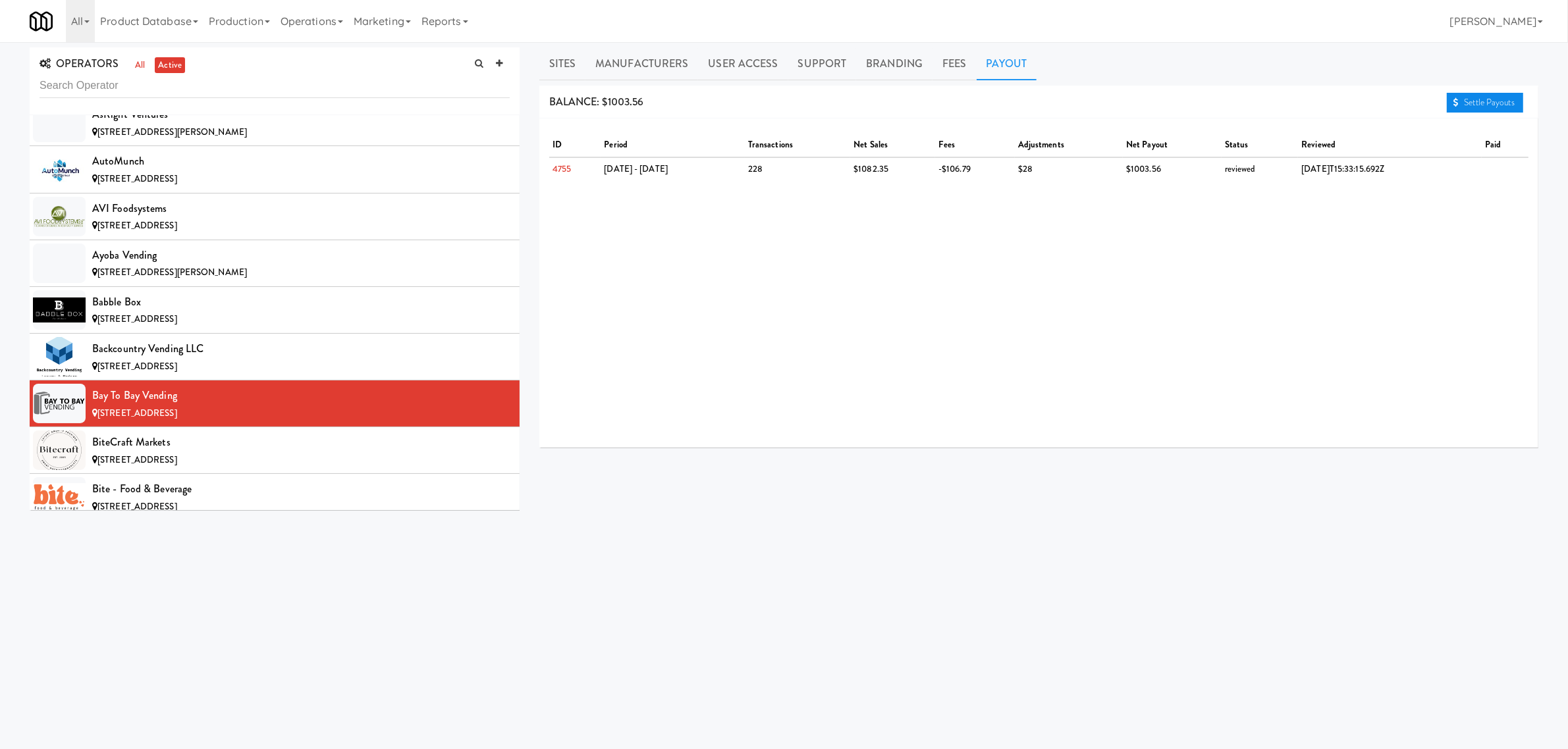
click at [1495, 102] on link "Settle Payouts" at bounding box center [1485, 102] width 76 height 20
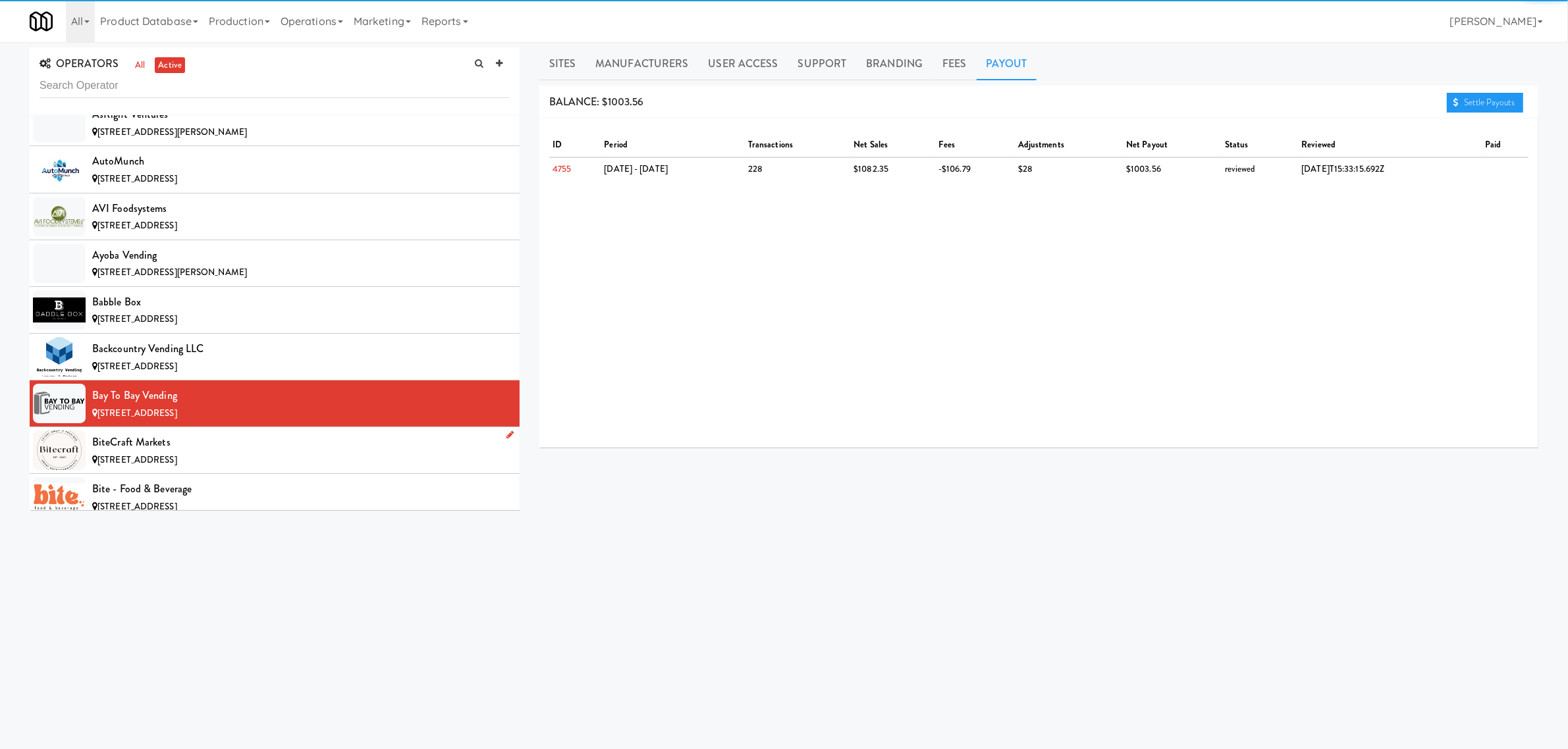
click at [172, 442] on div "BiteCraft Markets" at bounding box center [300, 442] width 417 height 20
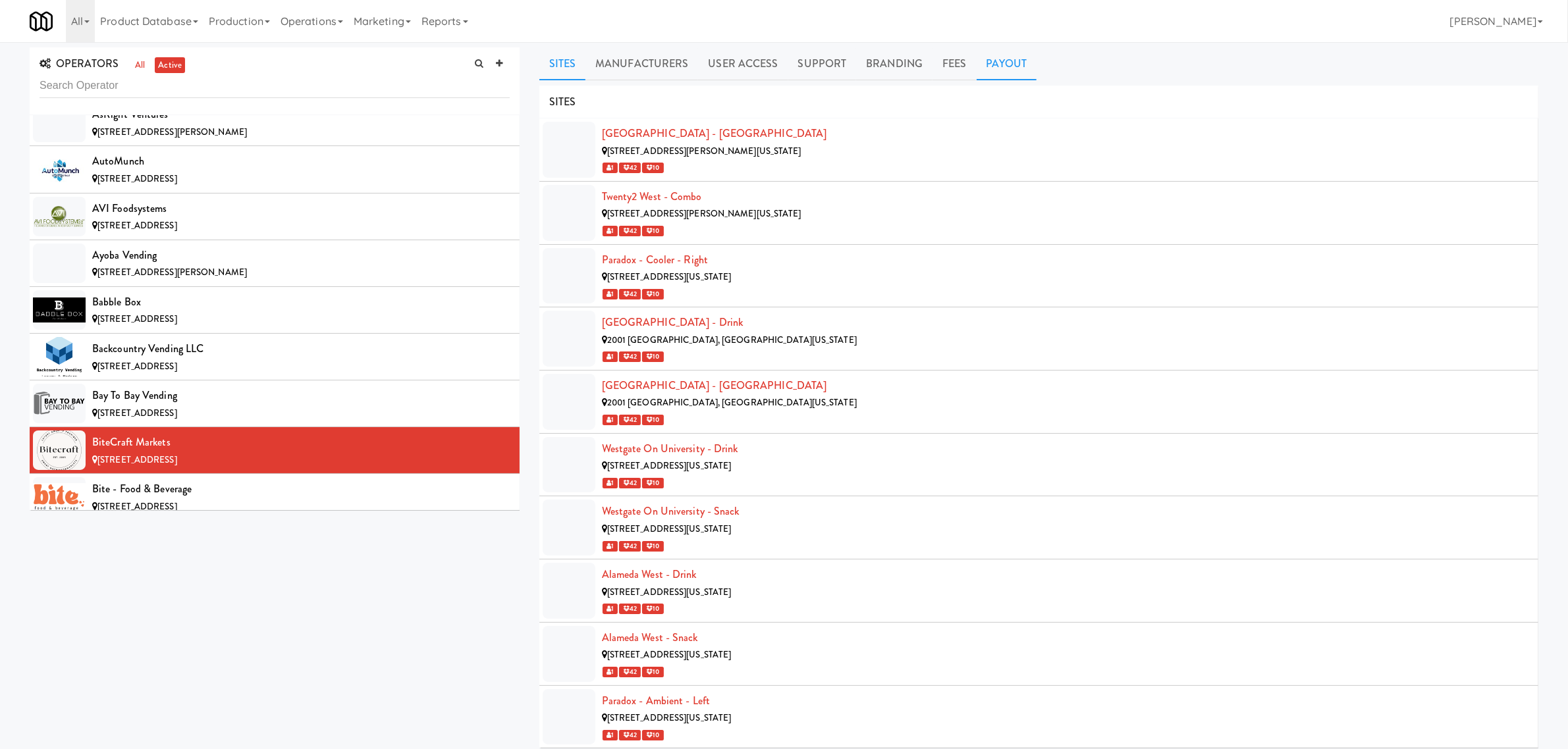
click at [986, 61] on link "Payout" at bounding box center [1007, 63] width 60 height 33
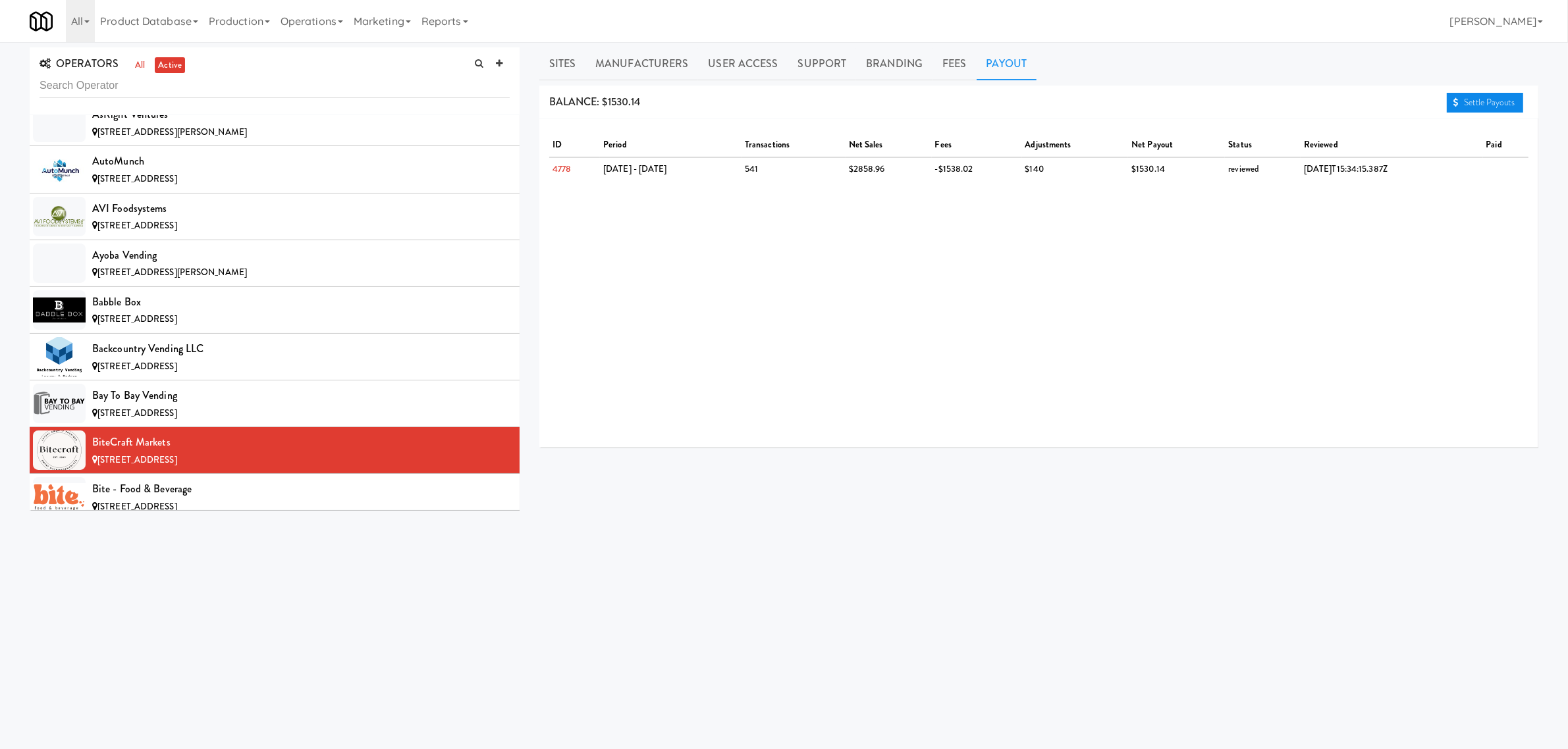
click at [1475, 107] on link "Settle Payouts" at bounding box center [1485, 102] width 76 height 20
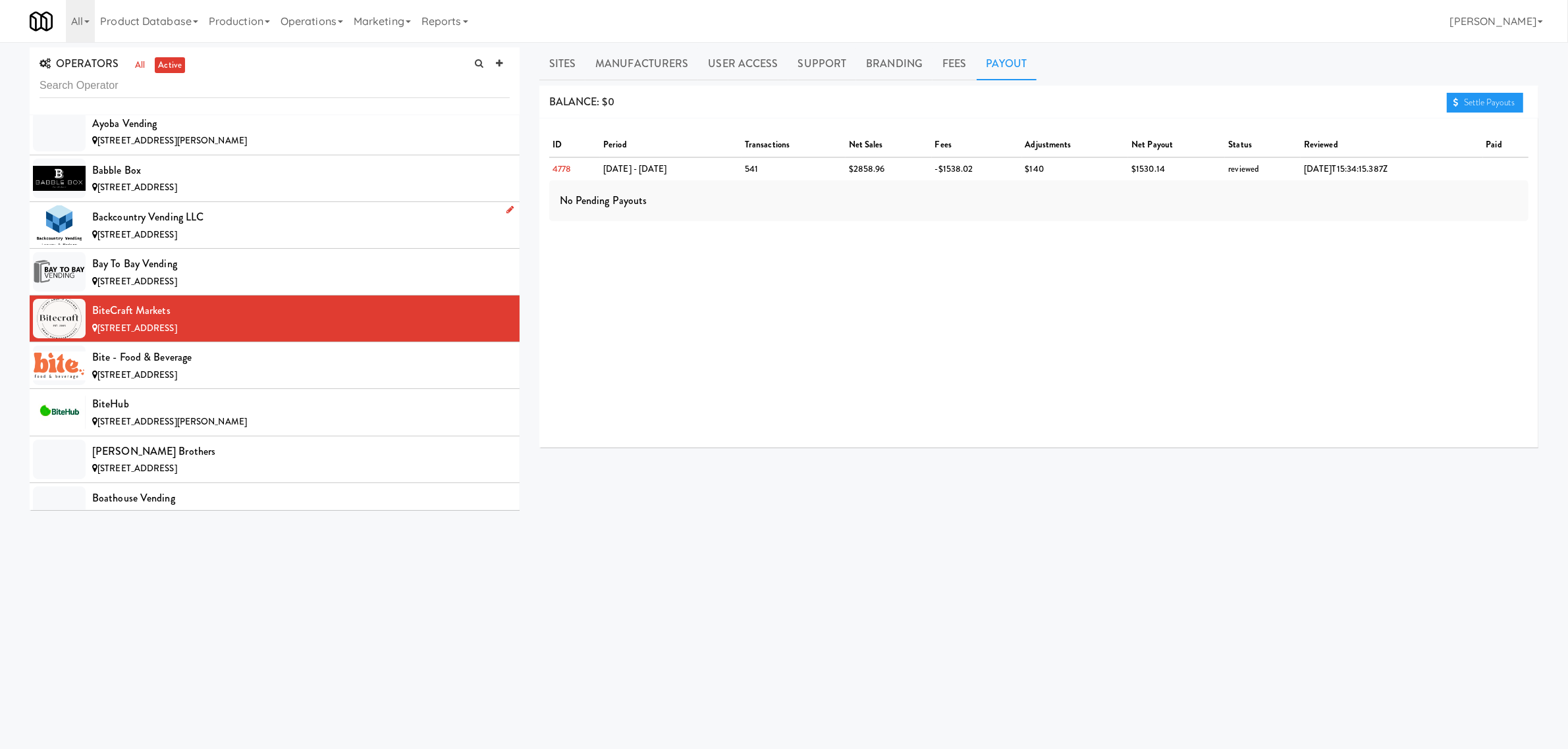
scroll to position [1070, 0]
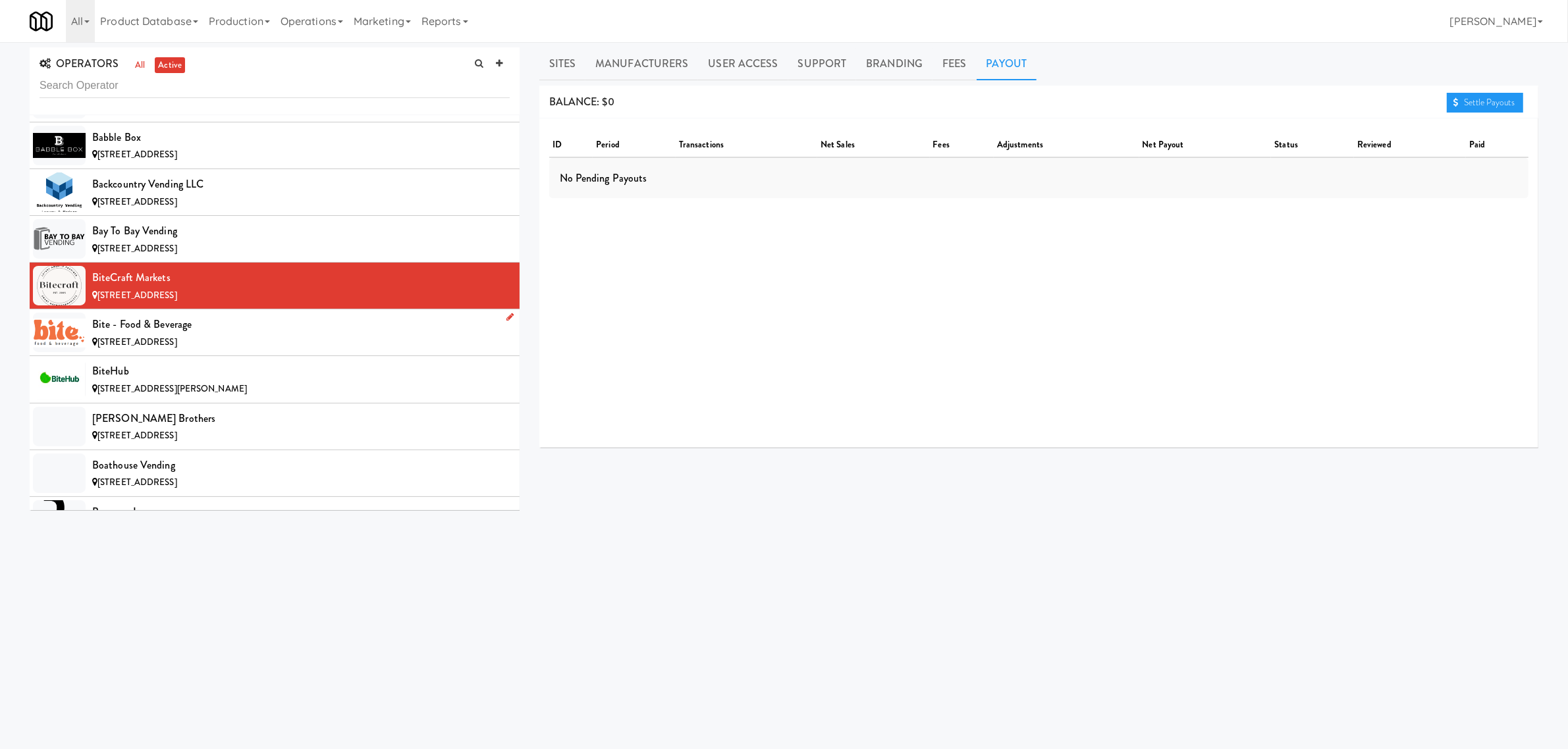
click at [176, 334] on div "Bite - Food & Beverage" at bounding box center [300, 324] width 417 height 20
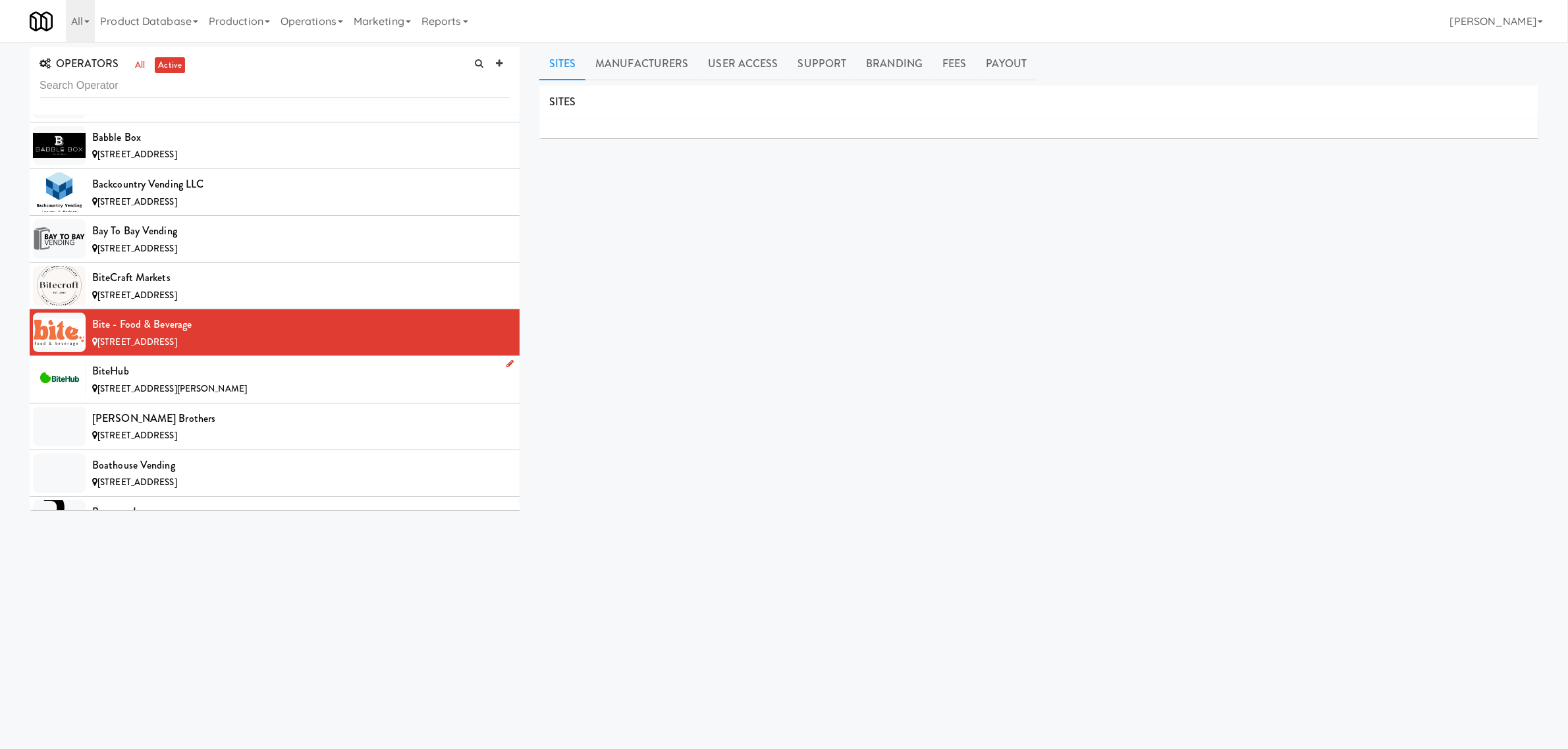
click at [235, 376] on div "BiteHub" at bounding box center [300, 372] width 417 height 20
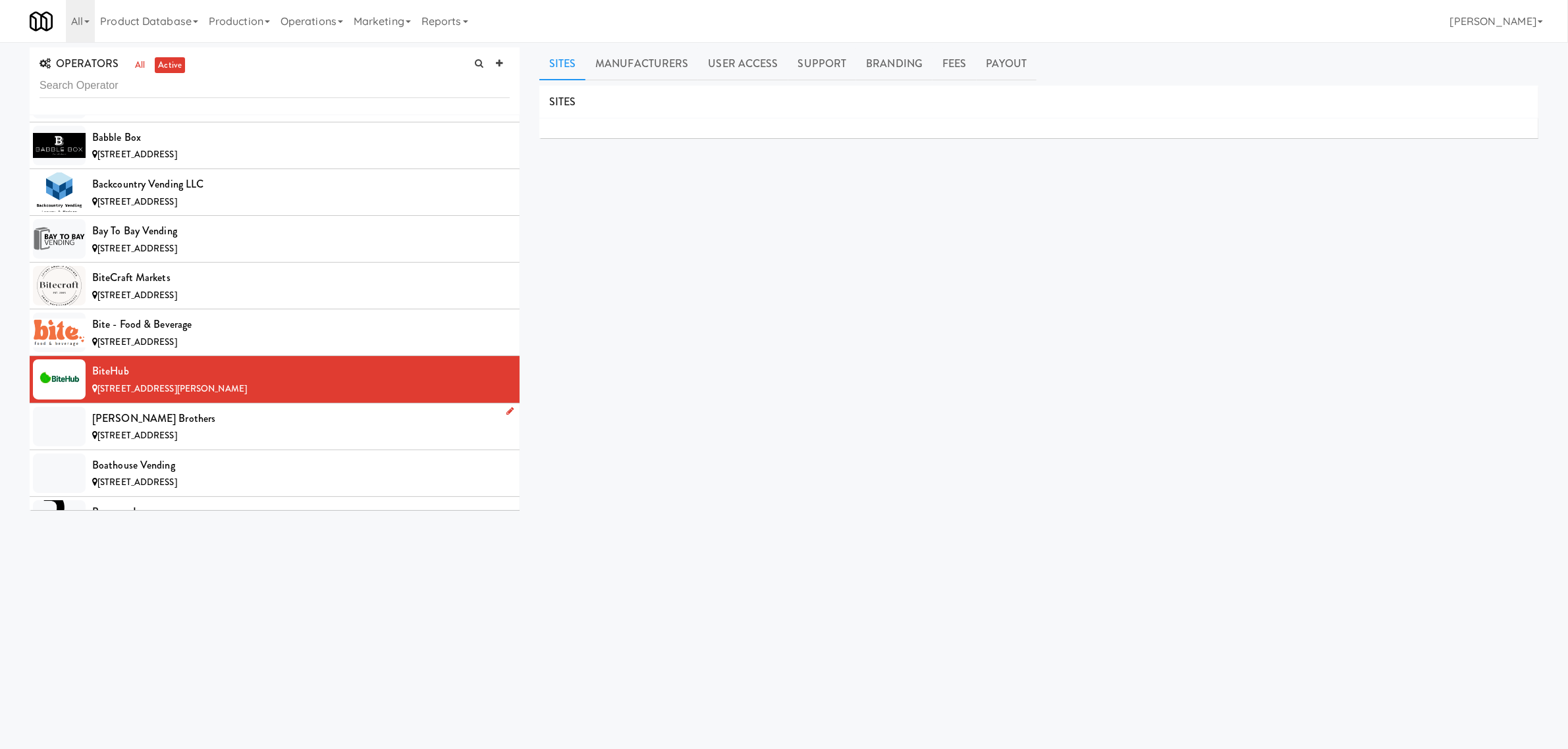
click at [176, 433] on span "[STREET_ADDRESS]" at bounding box center [137, 435] width 80 height 12
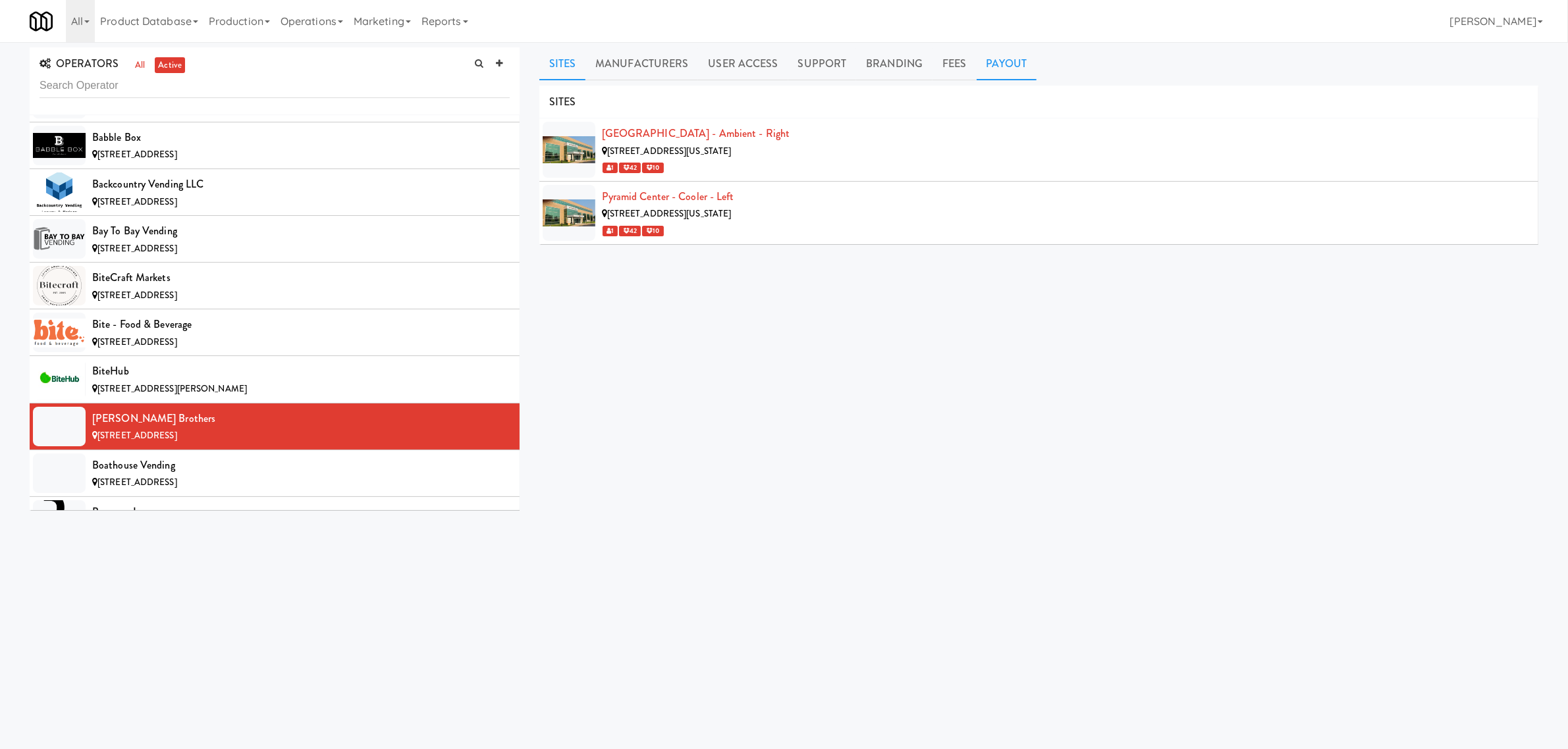
click at [1004, 58] on link "Payout" at bounding box center [1007, 63] width 60 height 33
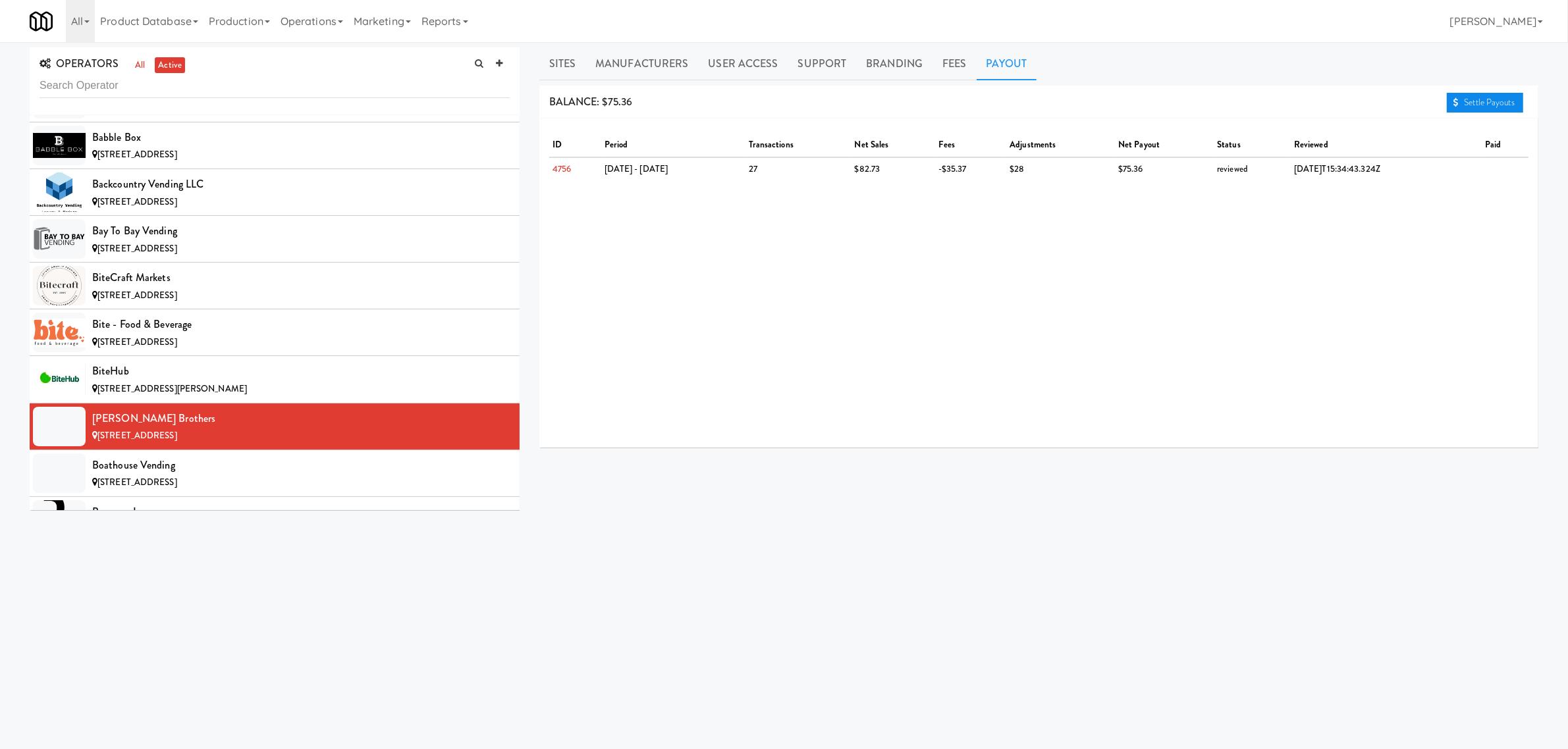
click at [1470, 96] on link "Settle Payouts" at bounding box center [1485, 102] width 76 height 20
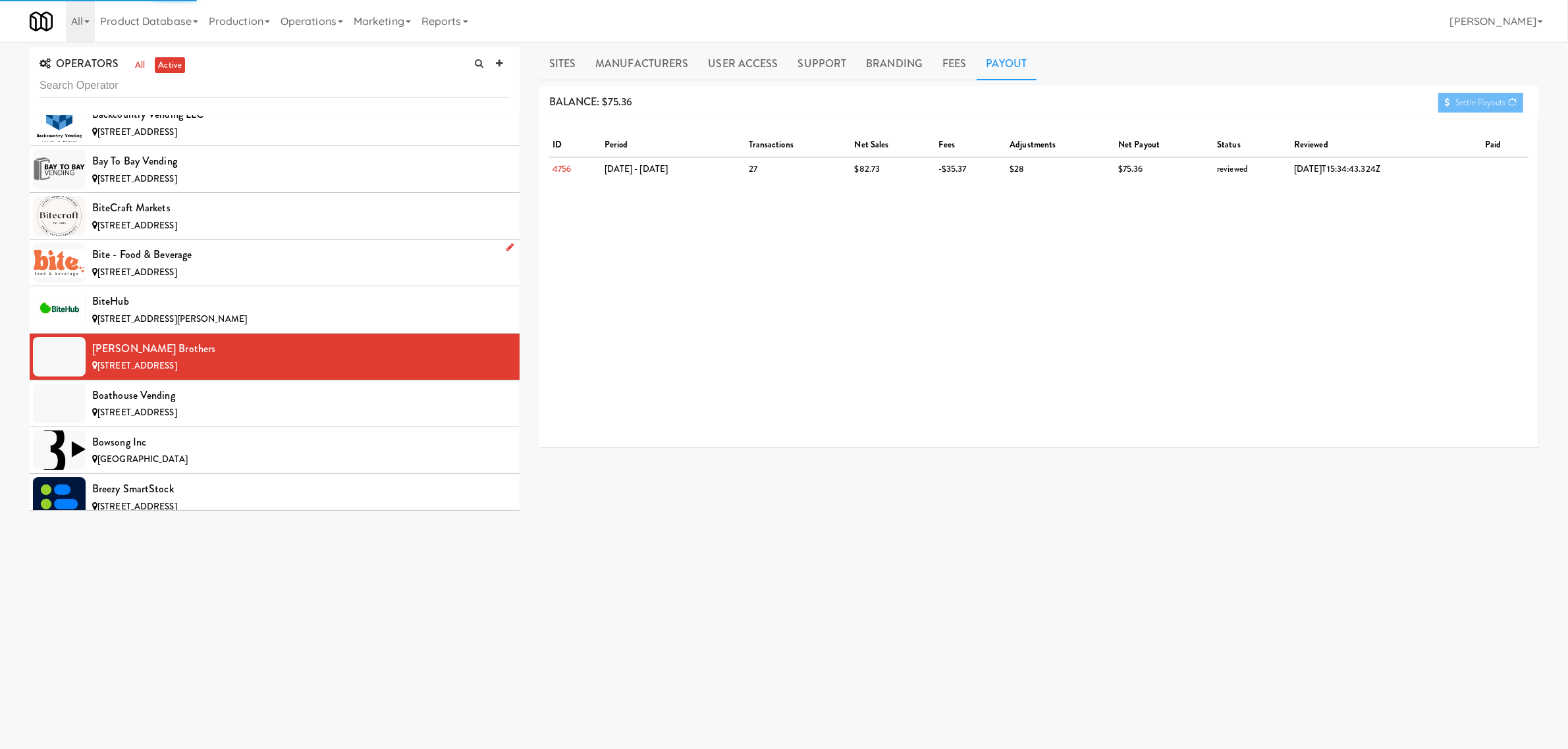
scroll to position [1235, 0]
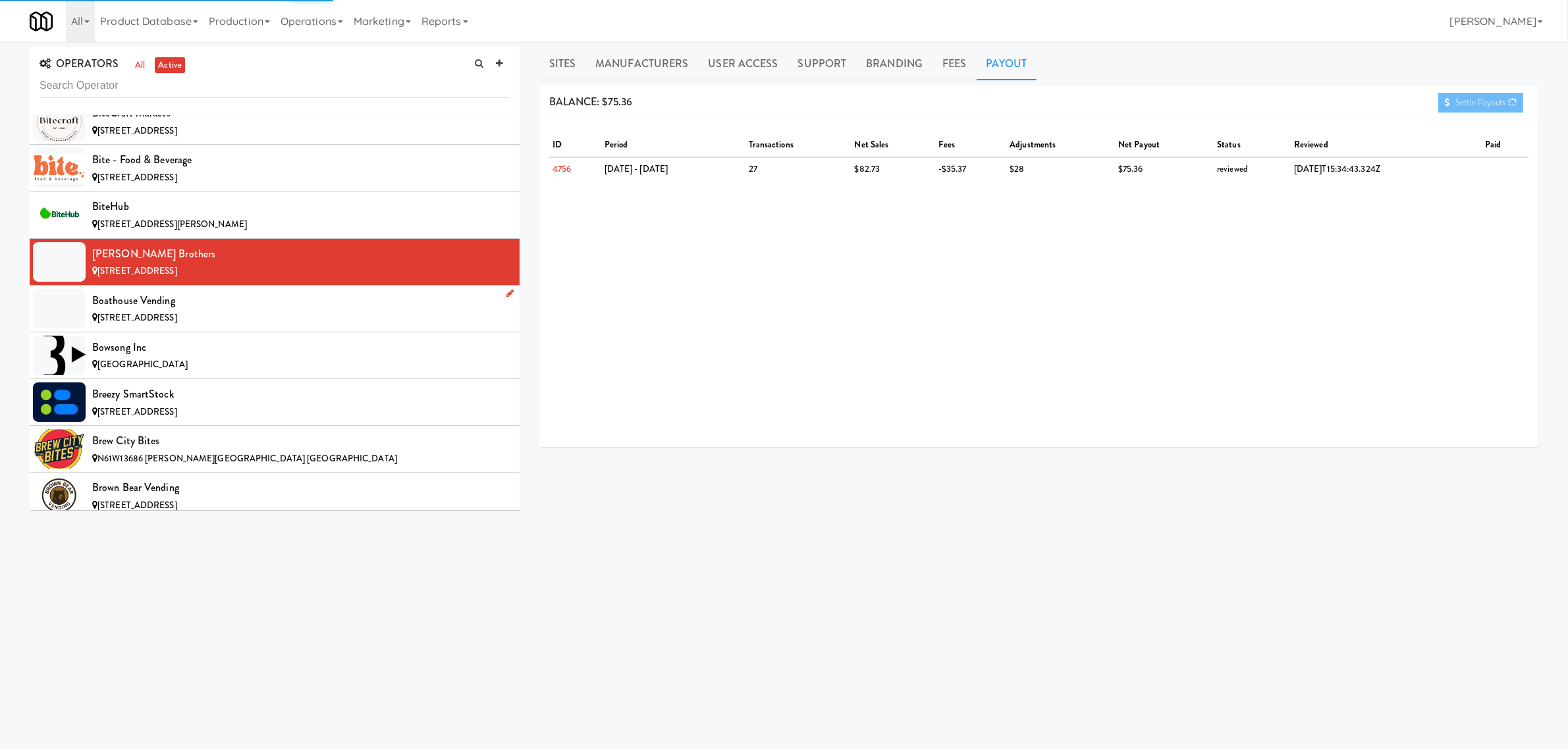
click at [172, 298] on div "Boathouse Vending" at bounding box center [300, 301] width 417 height 20
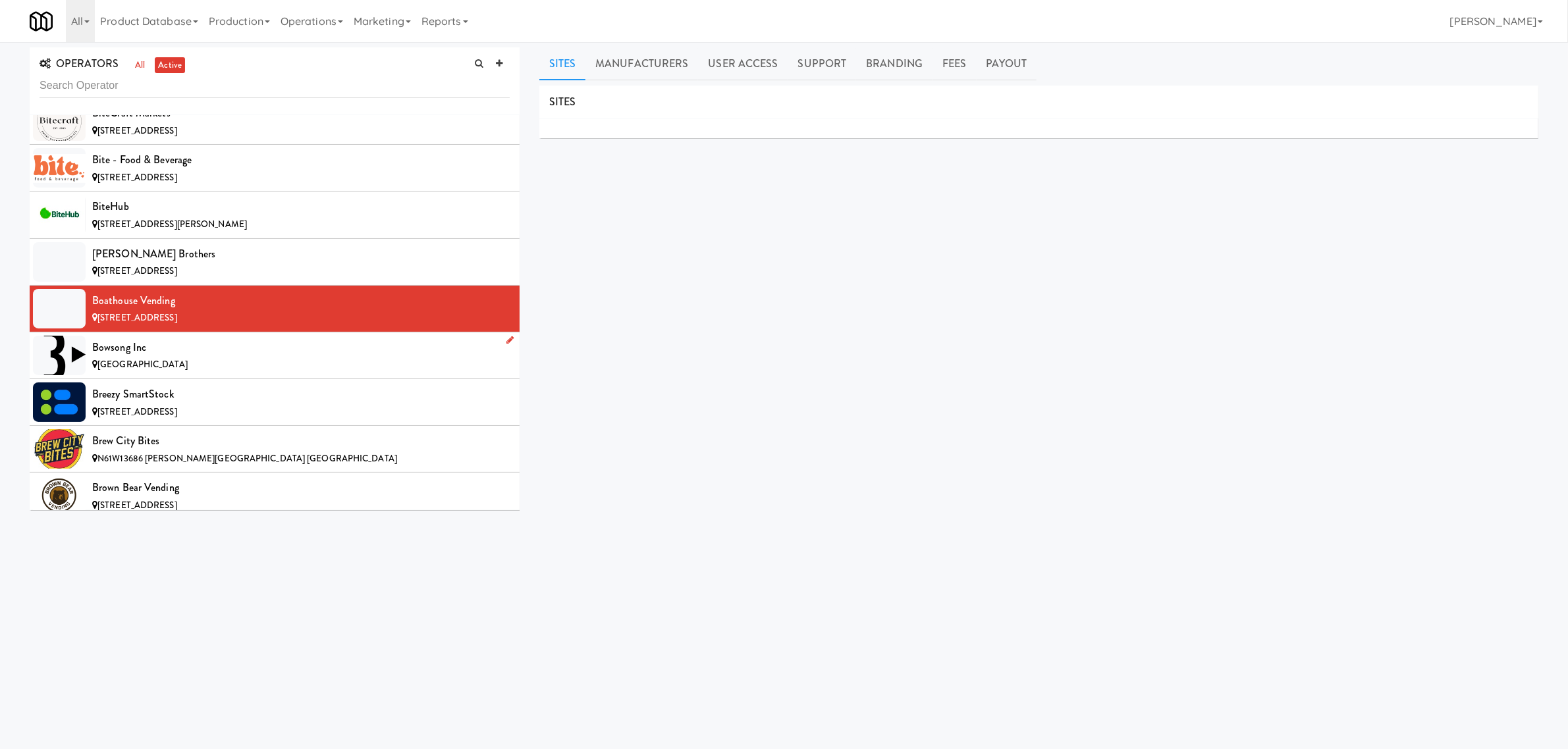
click at [163, 361] on div "[GEOGRAPHIC_DATA]" at bounding box center [300, 365] width 417 height 16
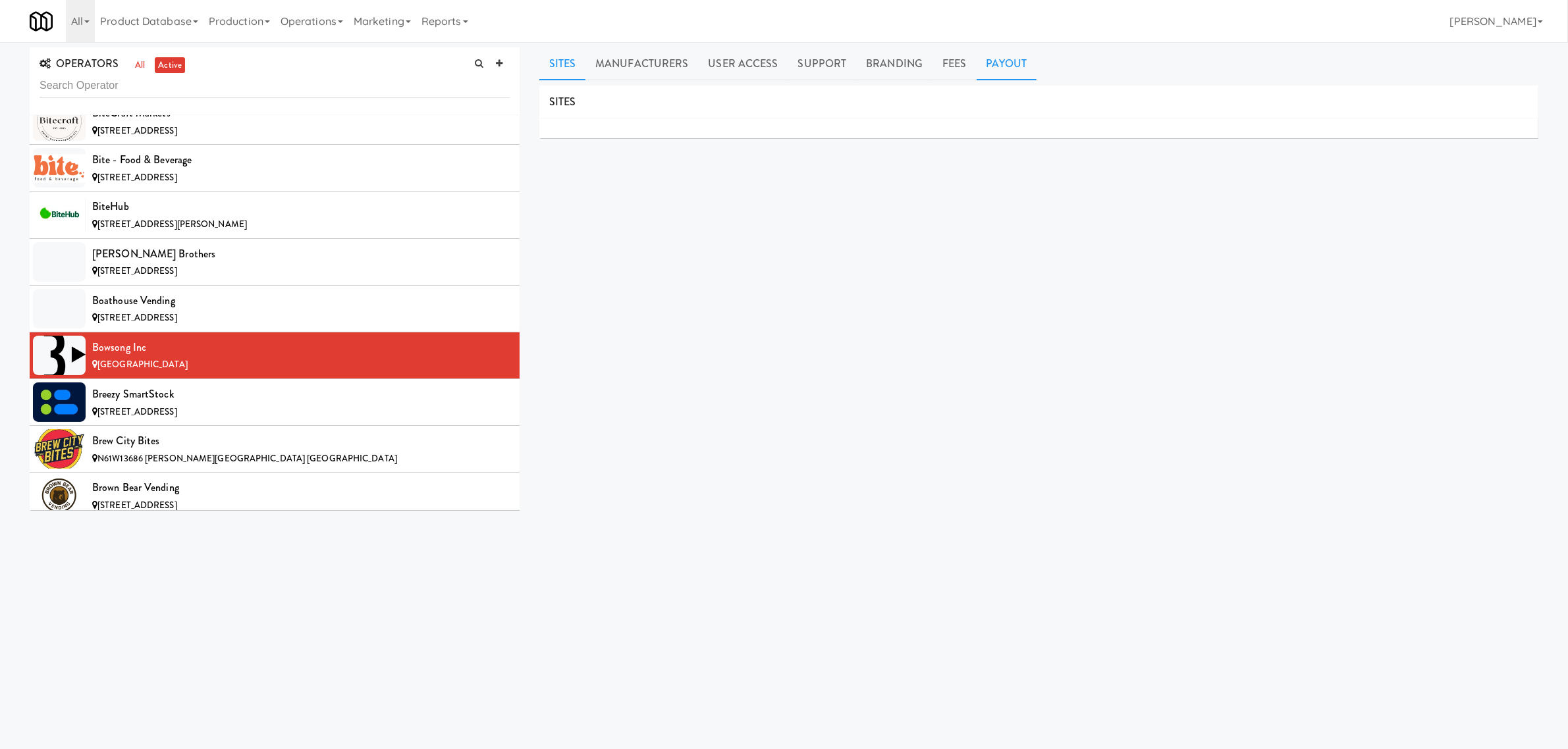
click at [1001, 63] on link "Payout" at bounding box center [1007, 63] width 60 height 33
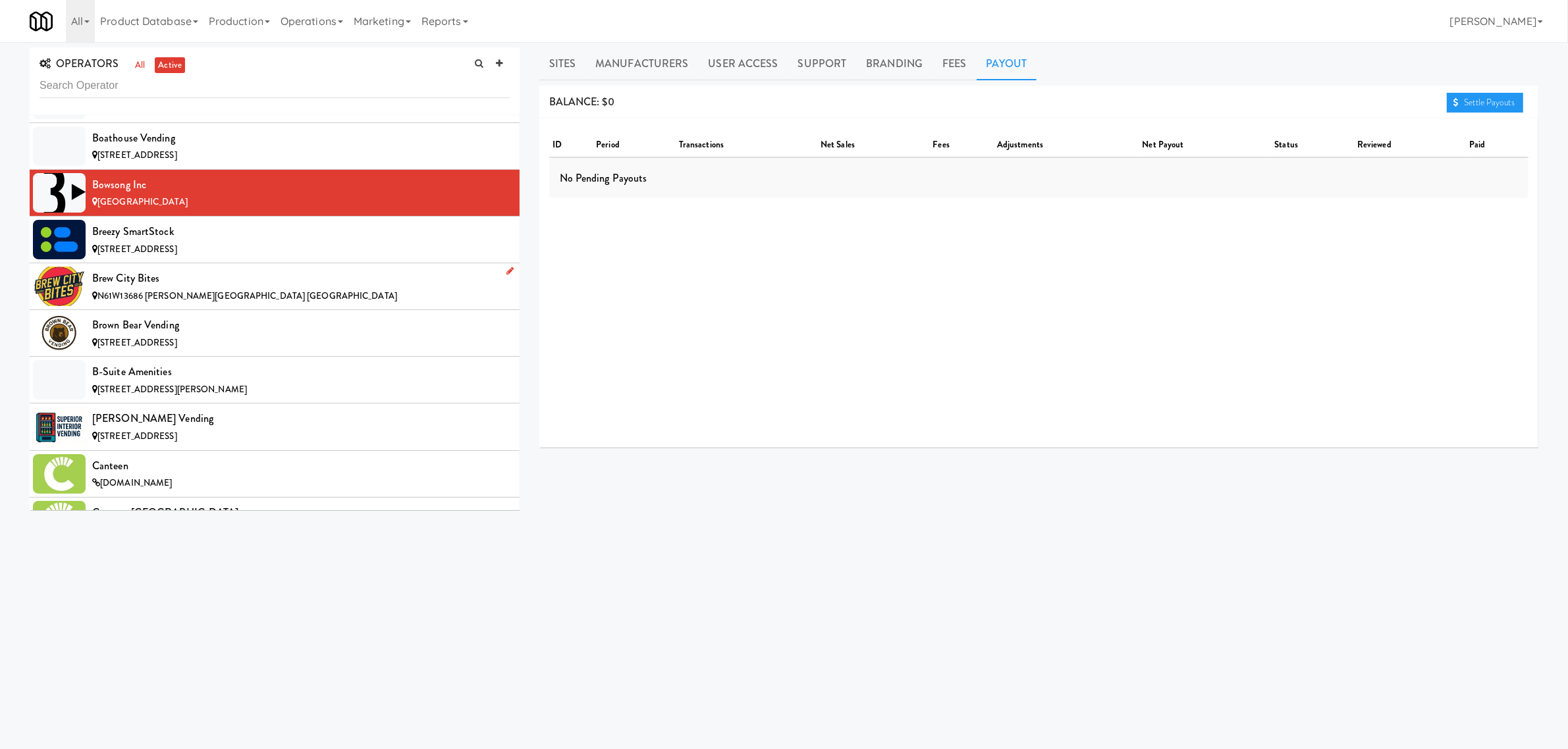
scroll to position [1400, 0]
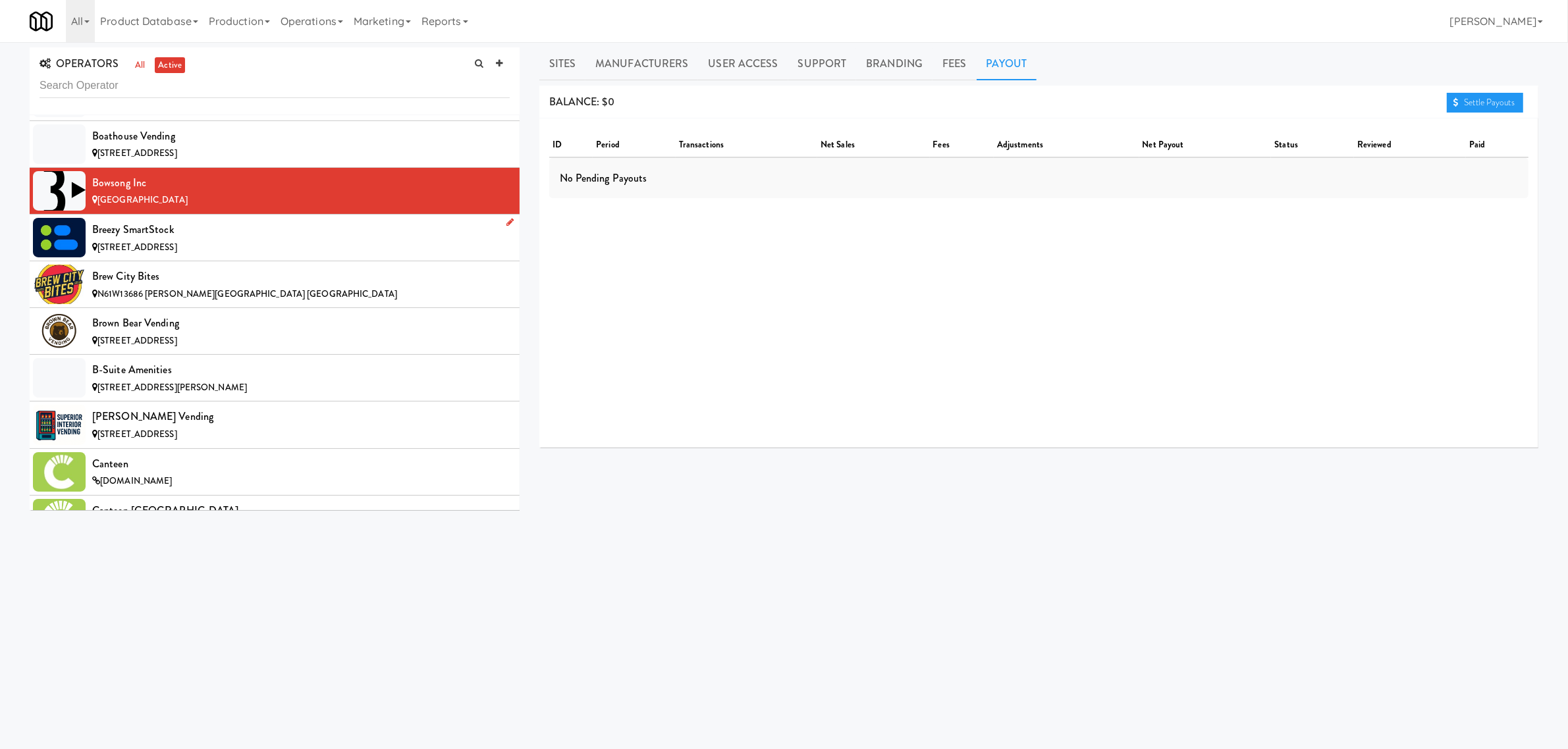
click at [151, 237] on div "Breezy SmartStock" at bounding box center [300, 229] width 417 height 20
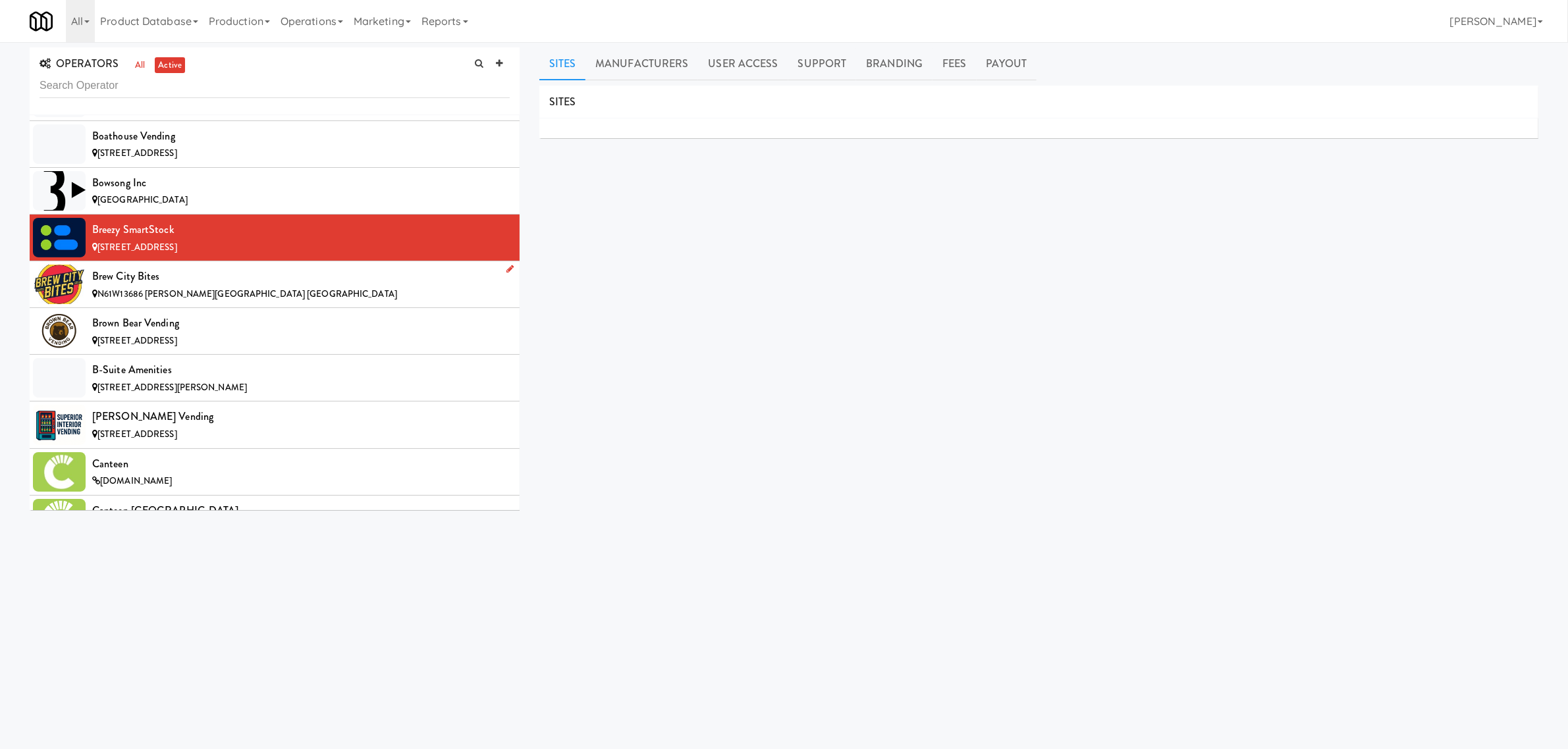
click at [133, 286] on div "Brew City Bites" at bounding box center [300, 277] width 417 height 20
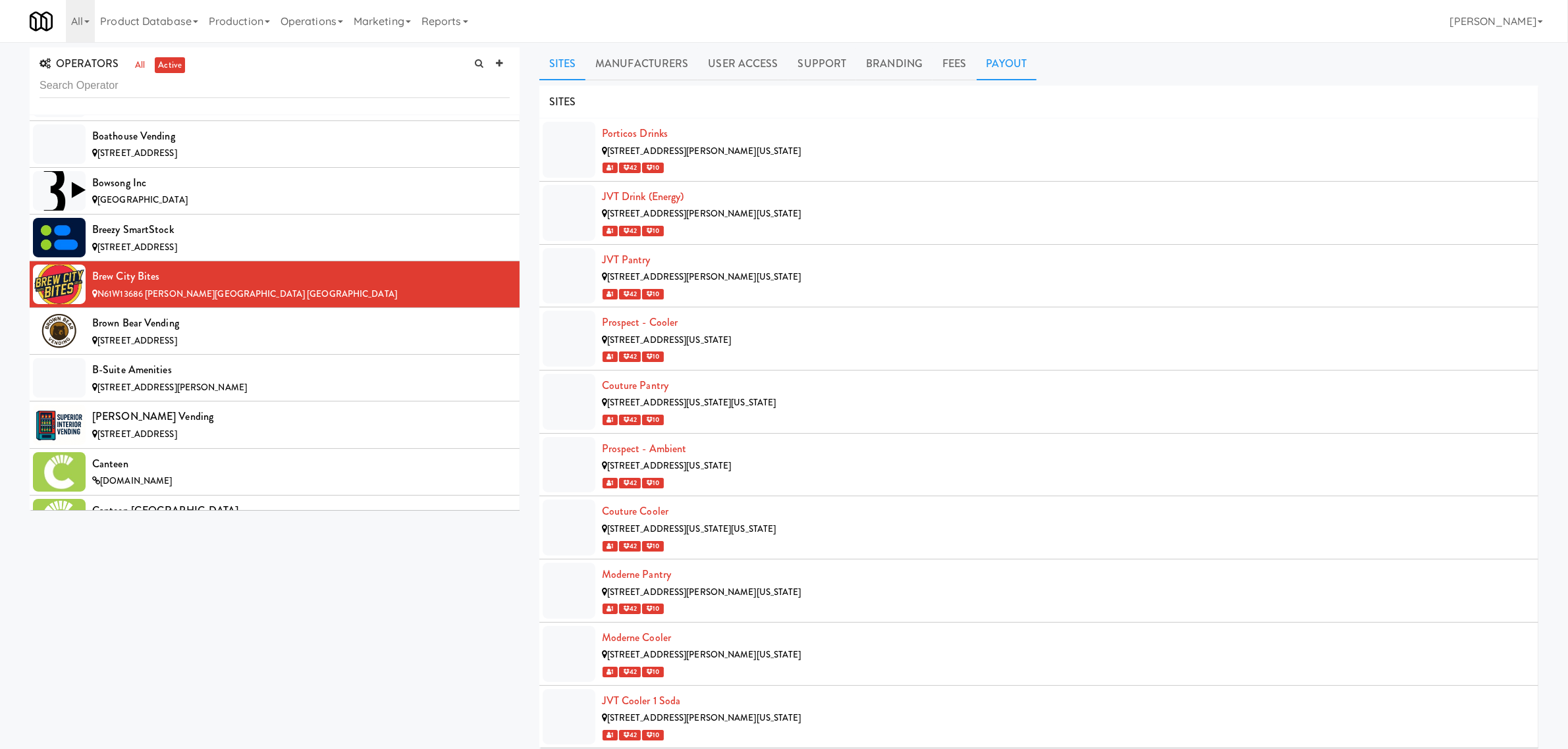
click at [1001, 50] on link "Payout" at bounding box center [1007, 63] width 60 height 33
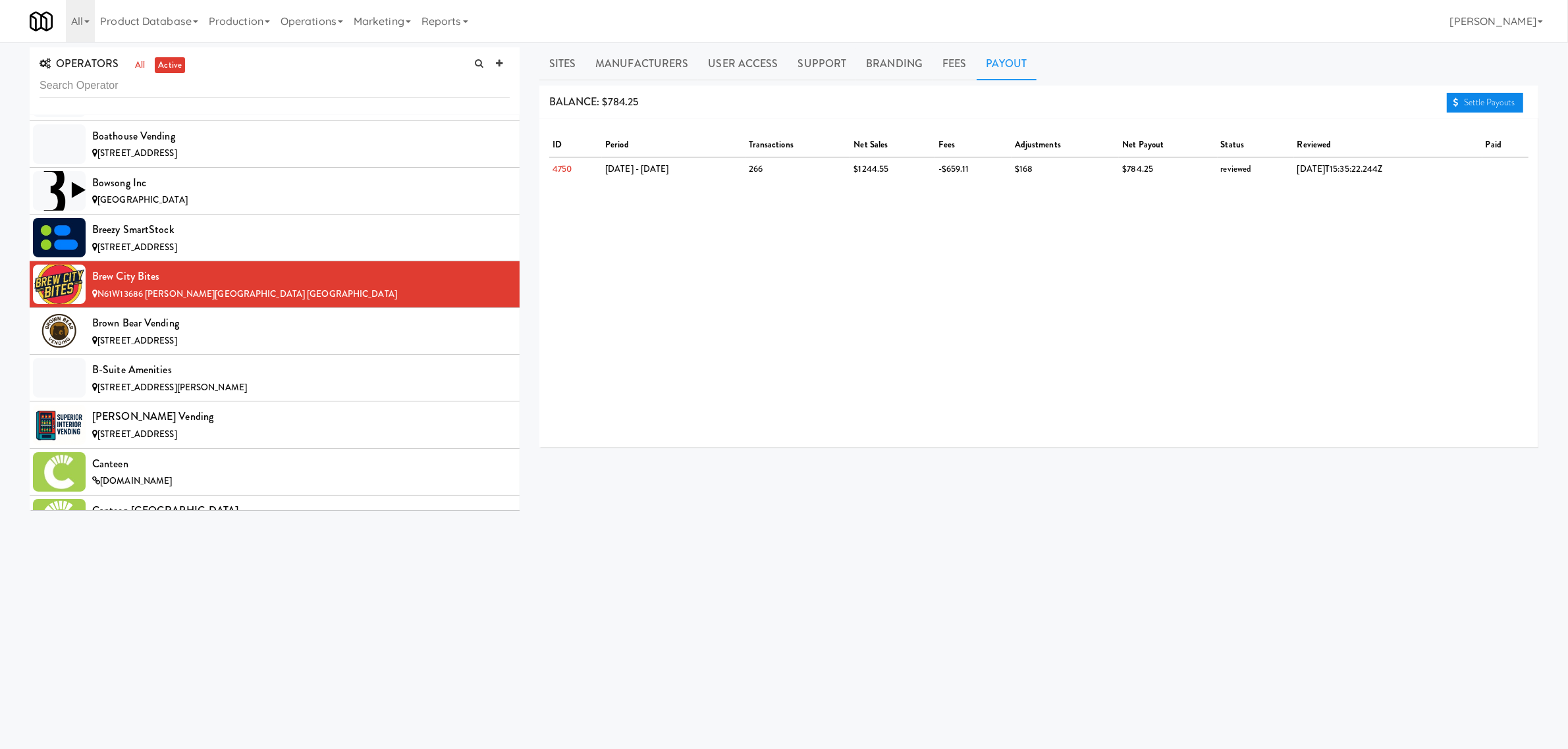
click at [1476, 99] on link "Settle Payouts" at bounding box center [1485, 102] width 76 height 20
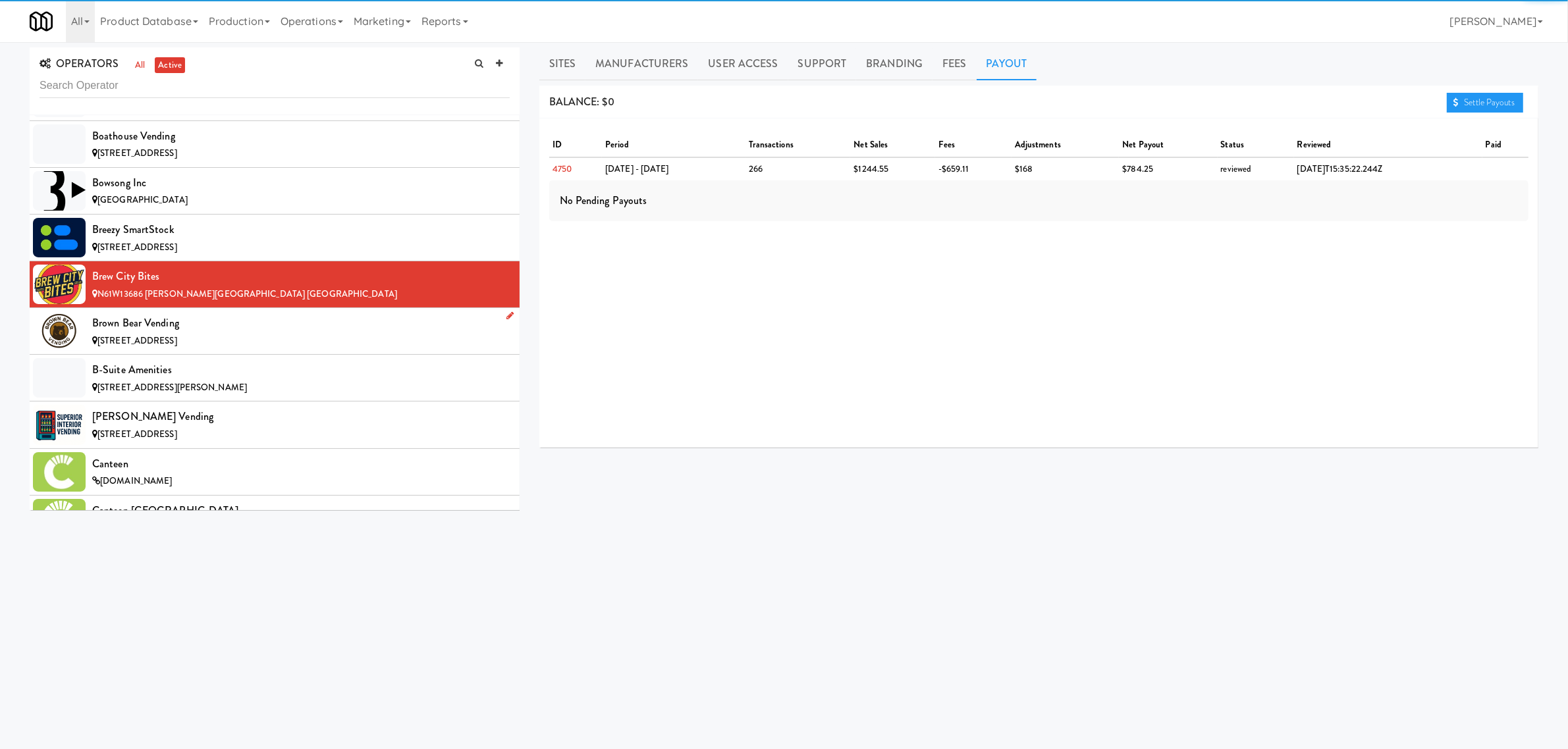
click at [175, 333] on div "Brown Bear Vending" at bounding box center [300, 323] width 417 height 20
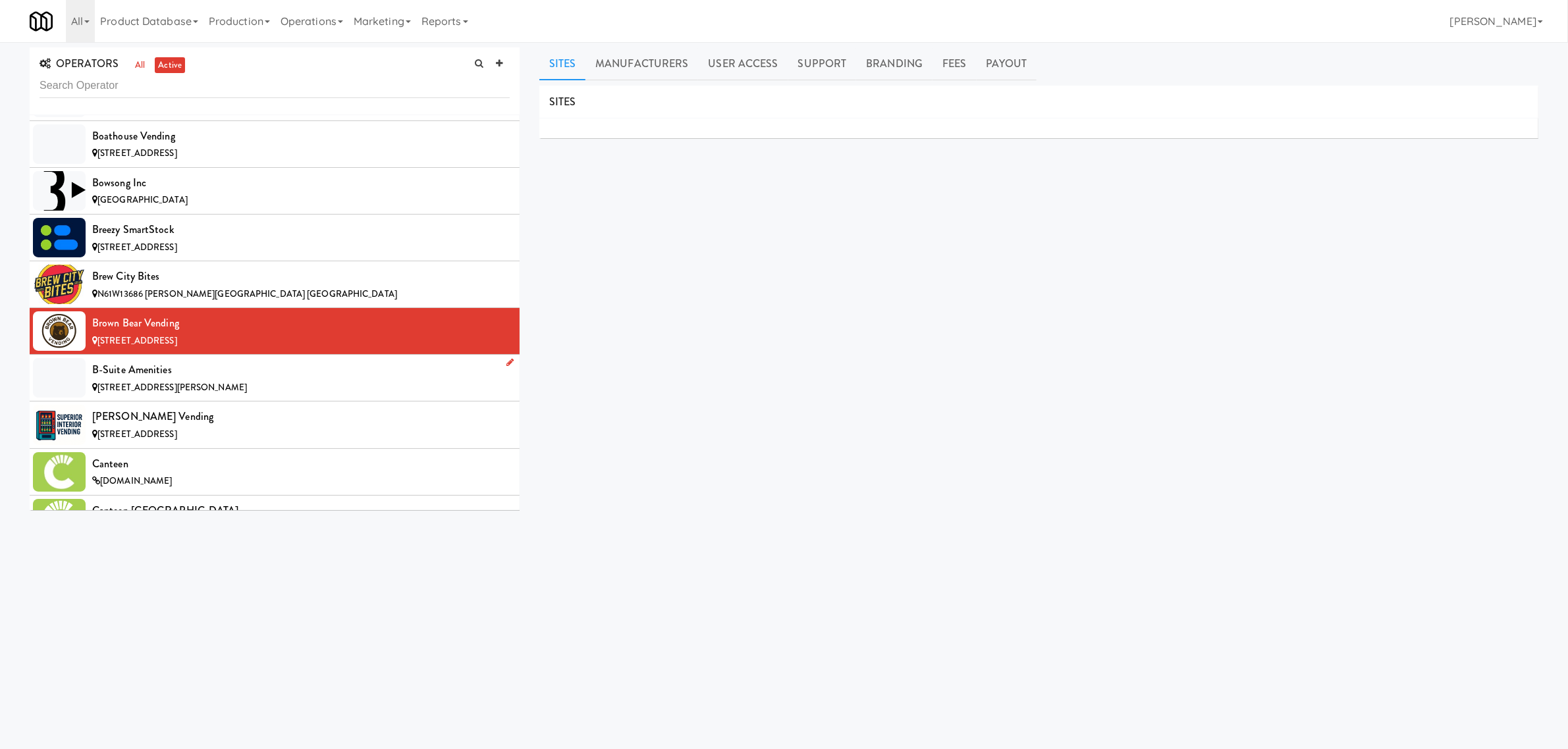
click at [163, 380] on div "B-Suite Amenities" at bounding box center [300, 370] width 417 height 20
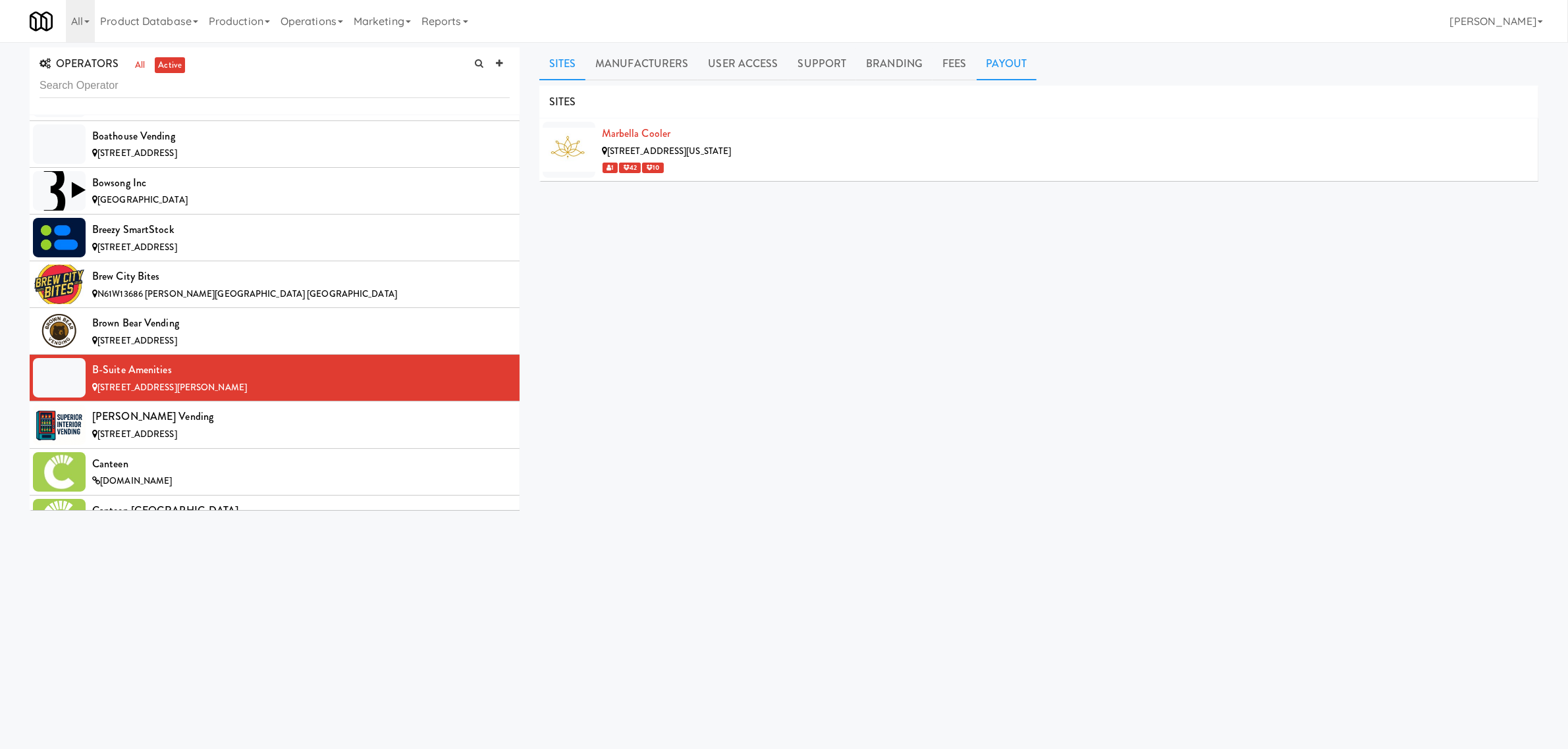
click at [1008, 59] on link "Payout" at bounding box center [1007, 63] width 60 height 33
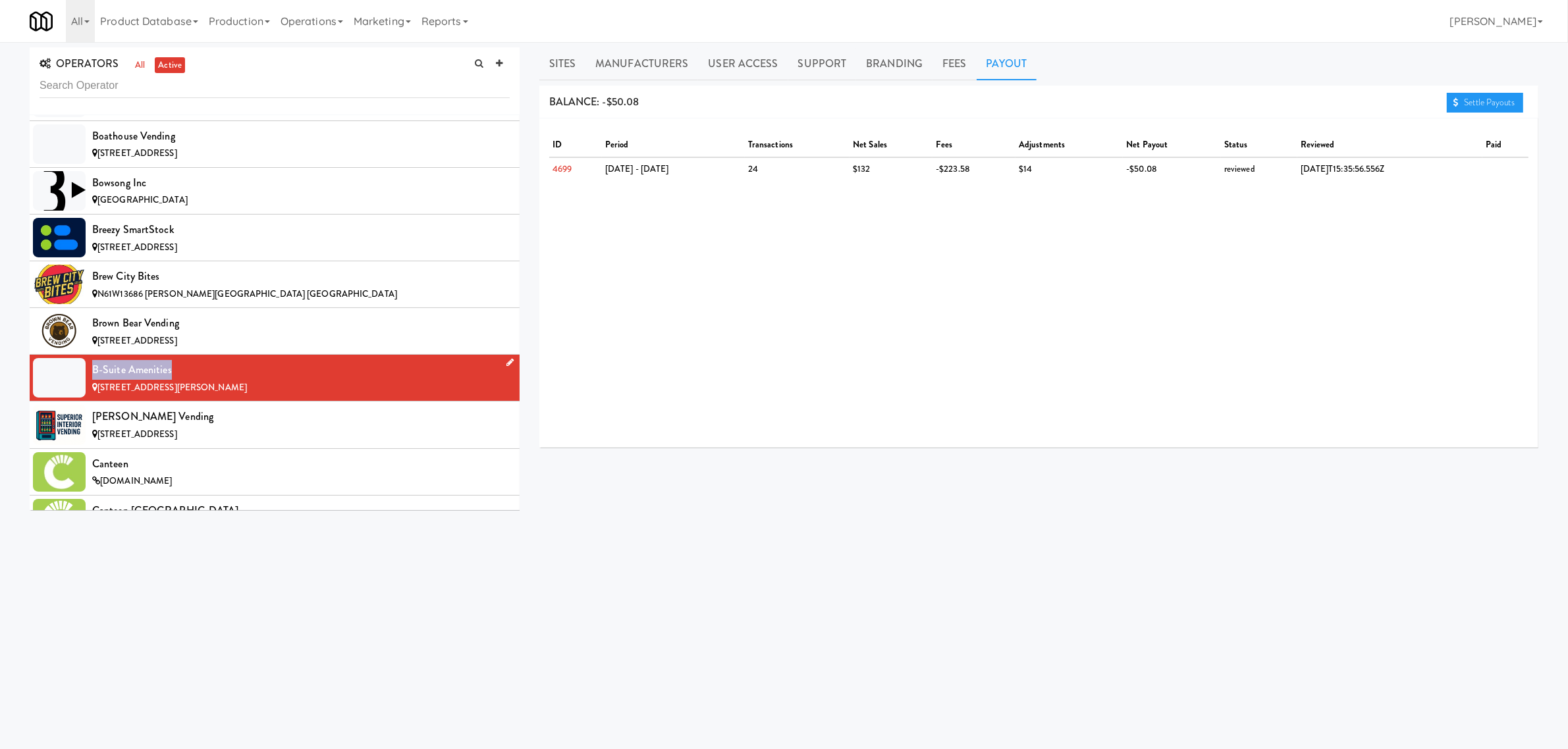
drag, startPoint x: 172, startPoint y: 373, endPoint x: 86, endPoint y: 374, distance: 86.0
click at [86, 374] on li "B-Suite Amenities [STREET_ADDRESS][PERSON_NAME]" at bounding box center [274, 377] width 490 height 46
copy div "B-Suite Amenities"
click at [165, 369] on div "B-Suite Amenities" at bounding box center [300, 370] width 417 height 20
drag, startPoint x: 175, startPoint y: 372, endPoint x: 91, endPoint y: 372, distance: 84.0
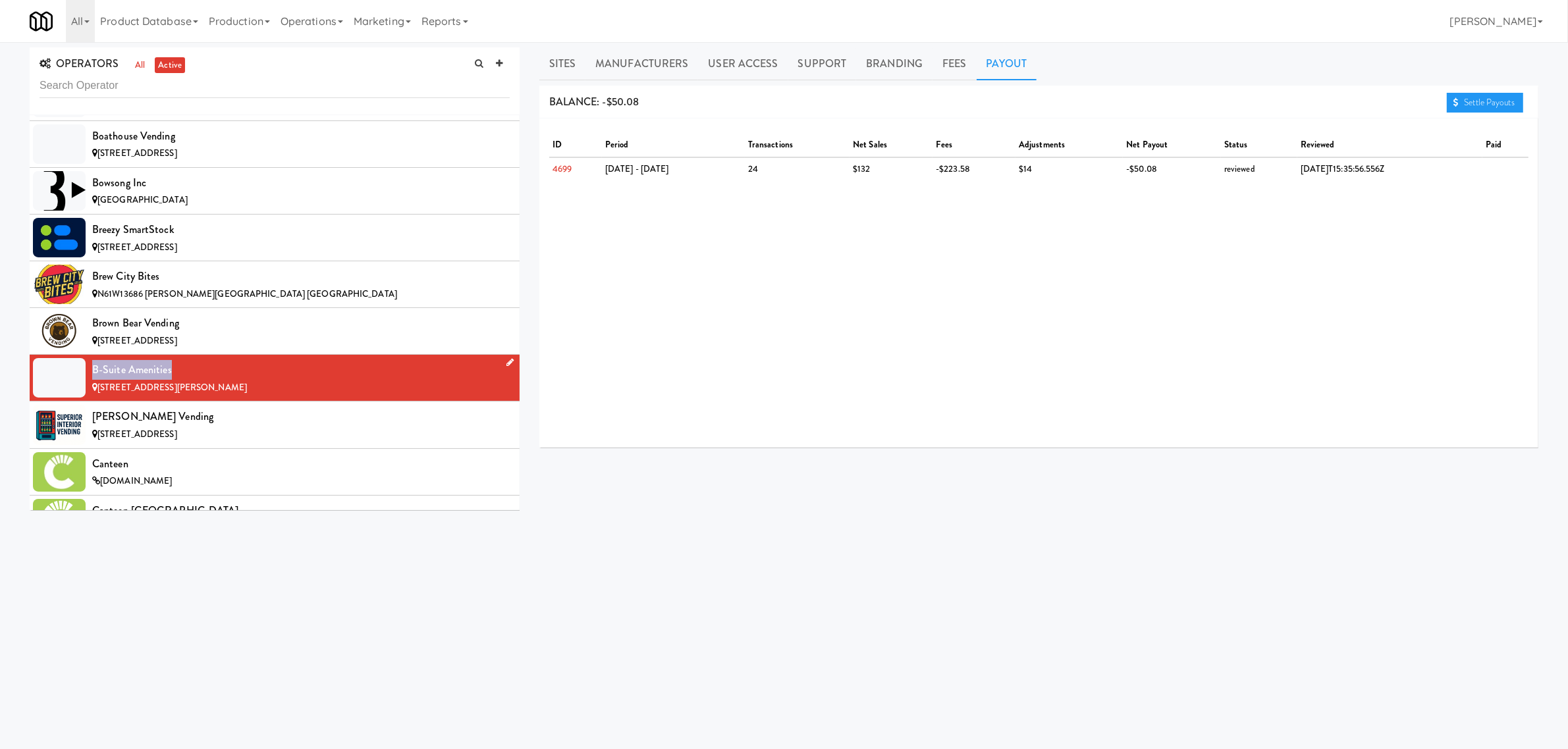
click at [91, 372] on li "B-Suite Amenities [STREET_ADDRESS][PERSON_NAME]" at bounding box center [274, 377] width 490 height 46
copy div "B-Suite Amenities"
click at [265, 426] on div "[PERSON_NAME] Vending" at bounding box center [300, 416] width 417 height 20
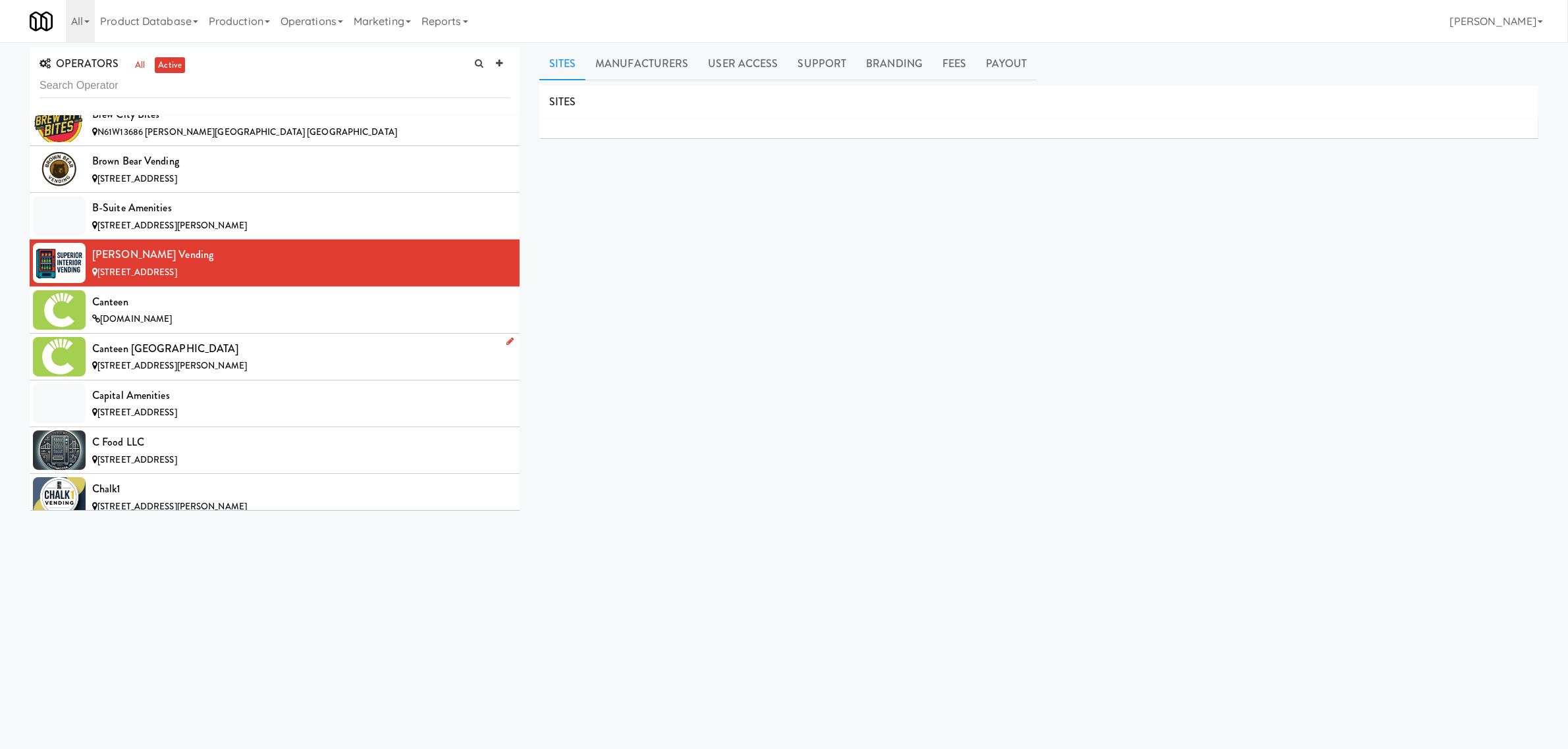
scroll to position [1564, 0]
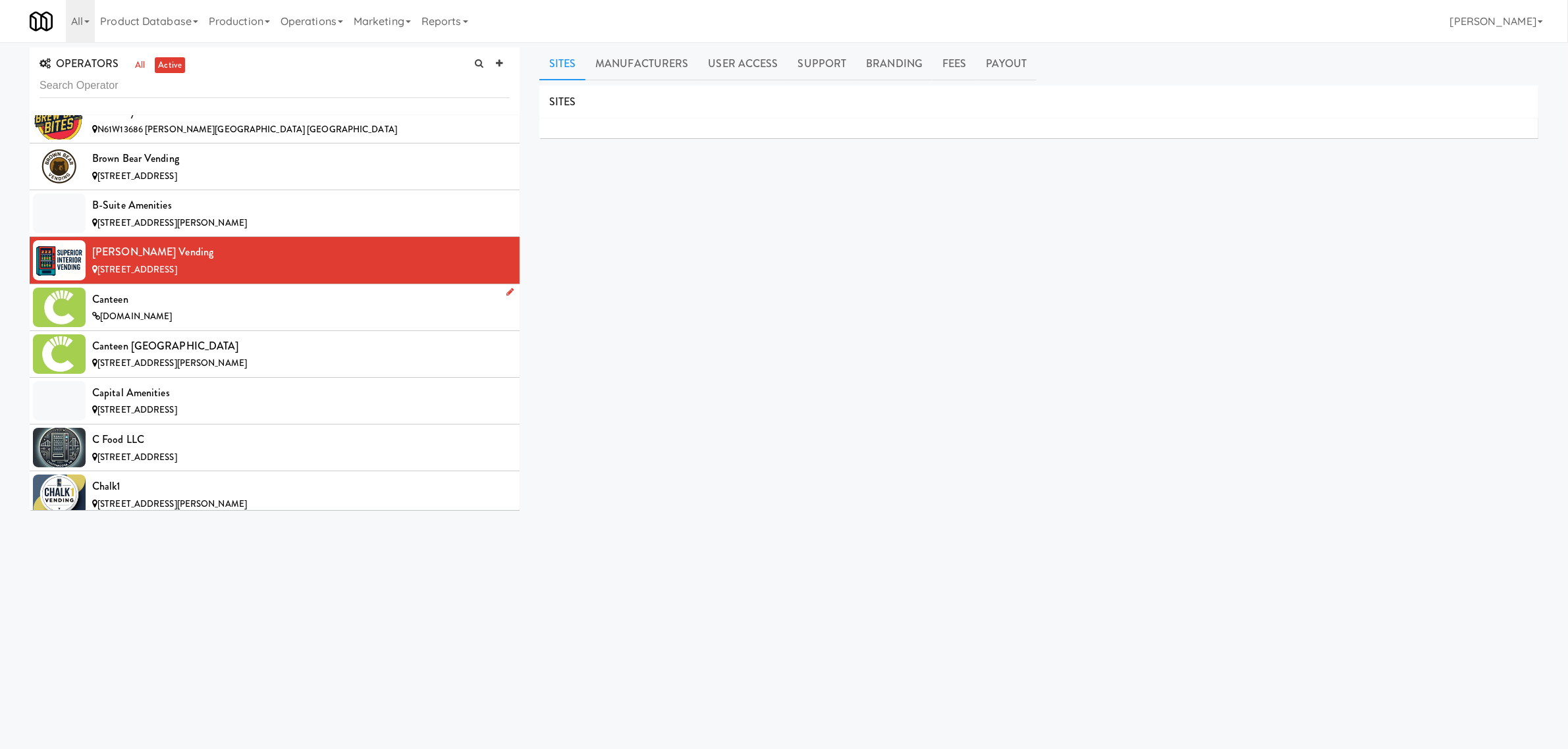
click at [172, 320] on span "[DOMAIN_NAME]" at bounding box center [136, 316] width 72 height 12
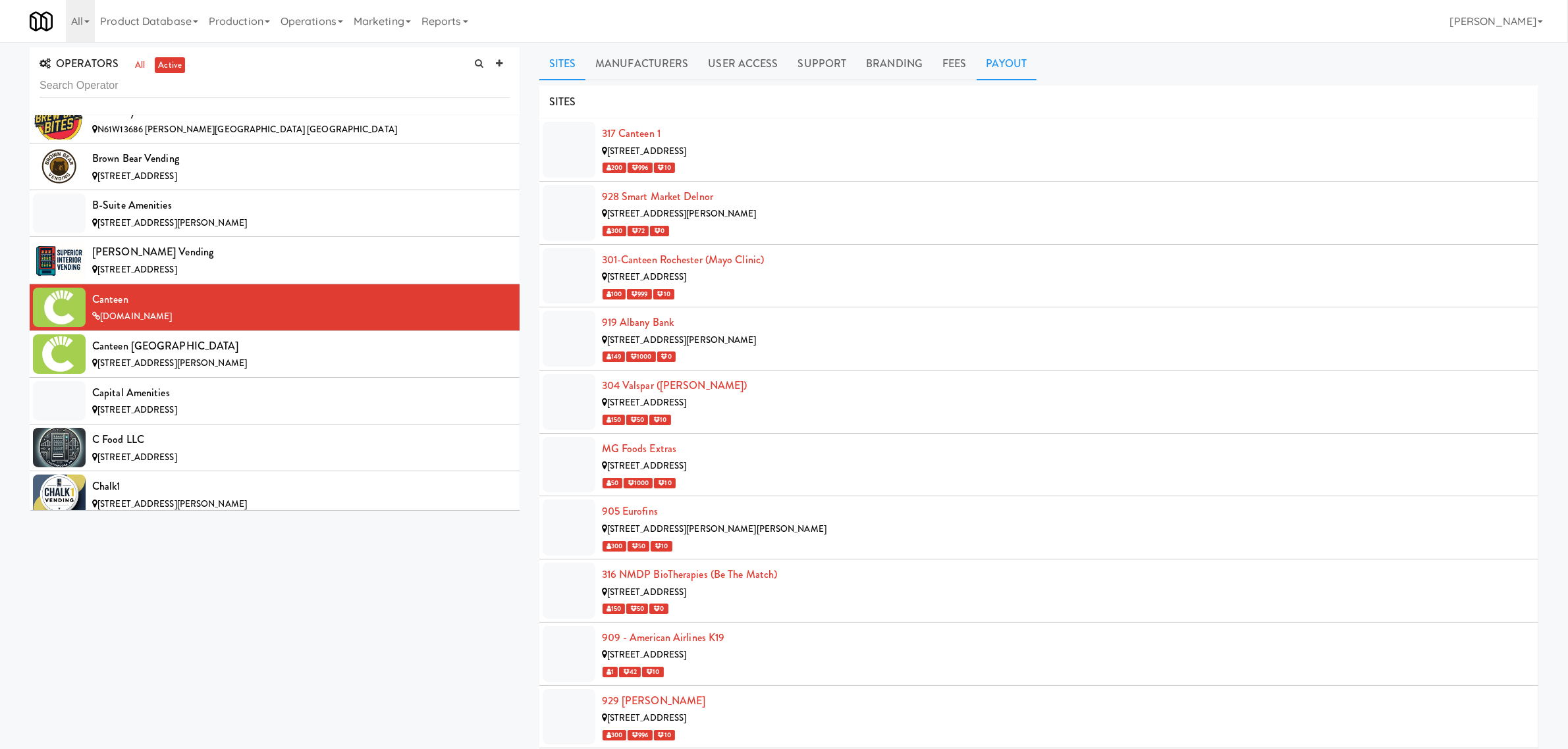
click at [995, 61] on link "Payout" at bounding box center [1007, 63] width 60 height 33
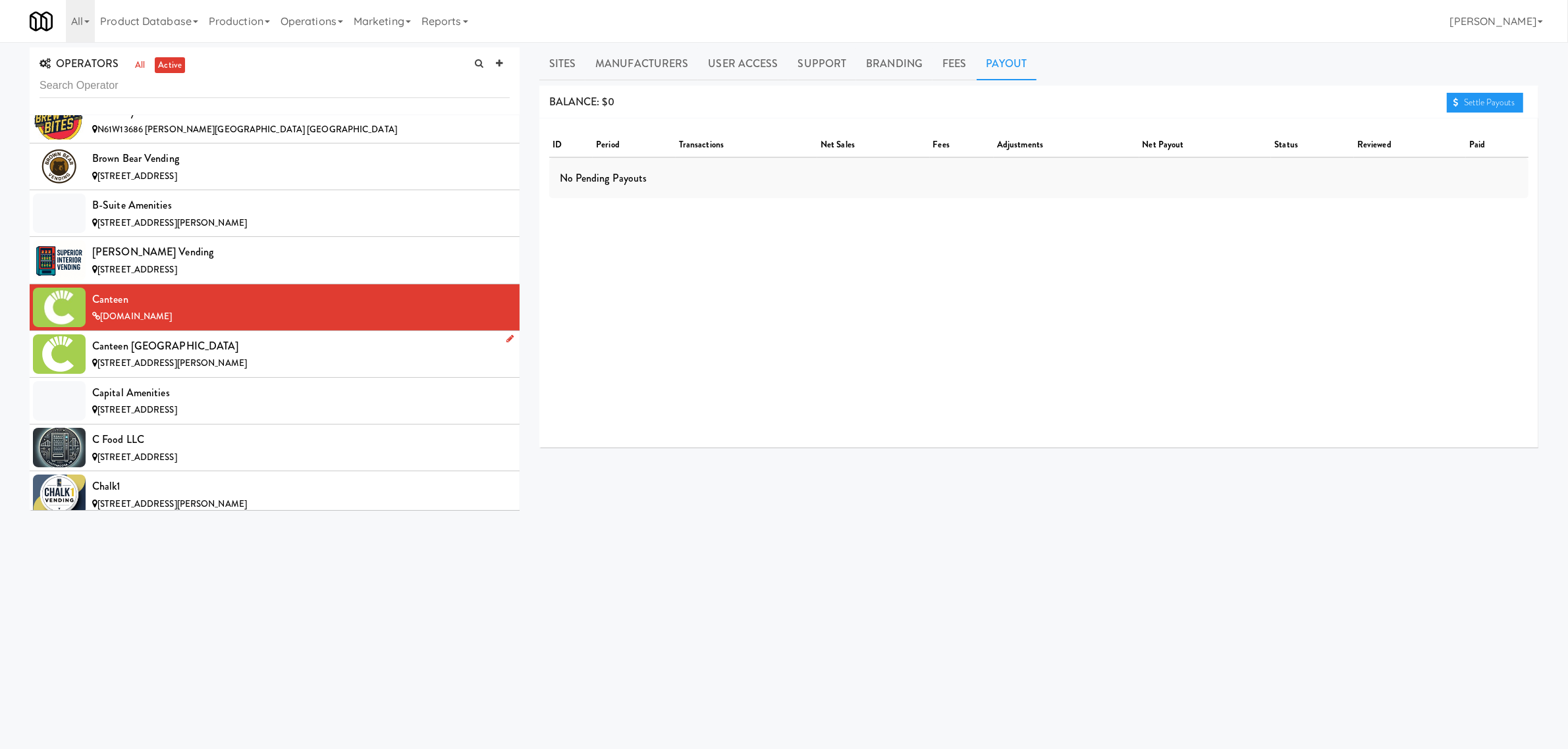
click at [181, 356] on div "Canteen [GEOGRAPHIC_DATA]" at bounding box center [300, 346] width 417 height 20
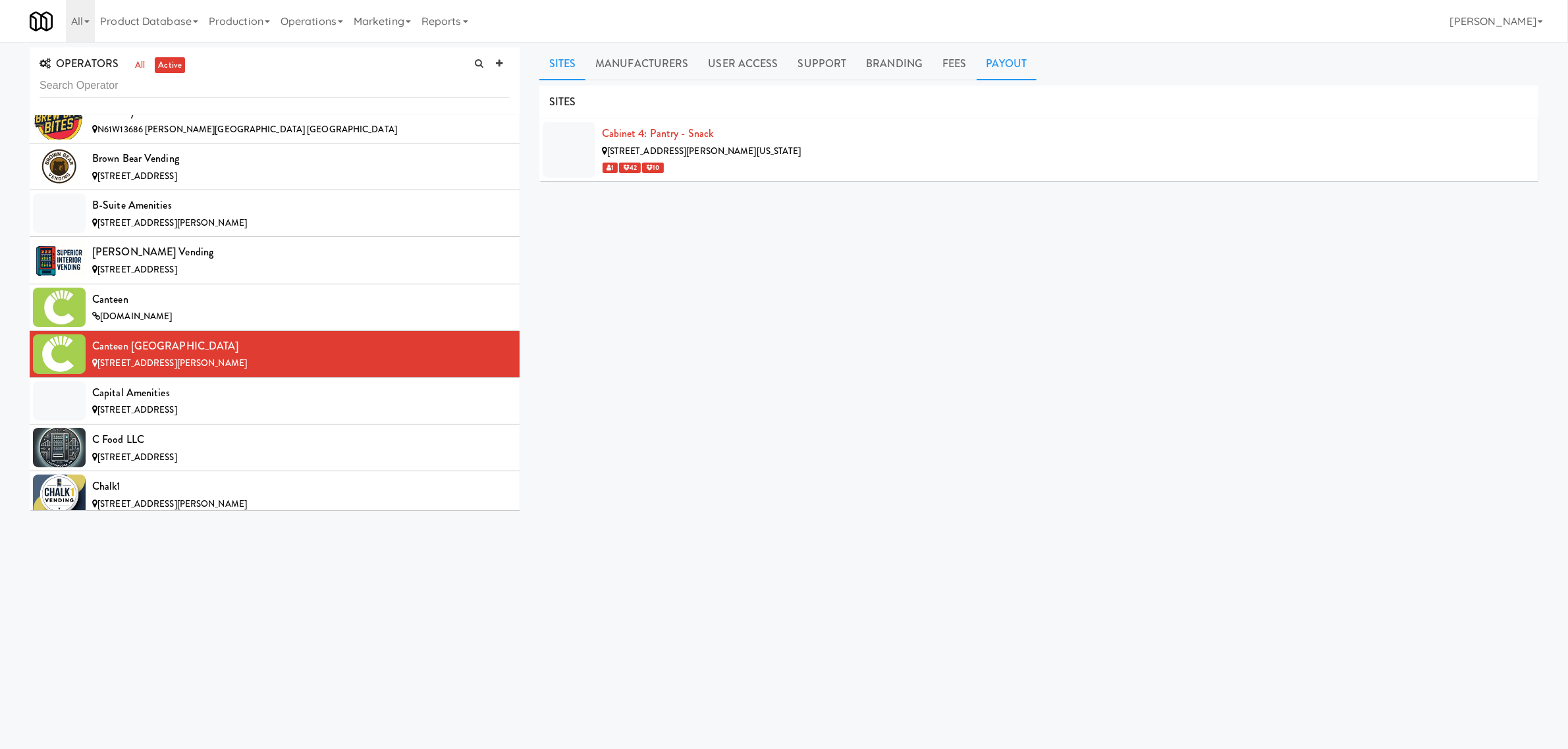
click at [995, 71] on link "Payout" at bounding box center [1007, 63] width 60 height 33
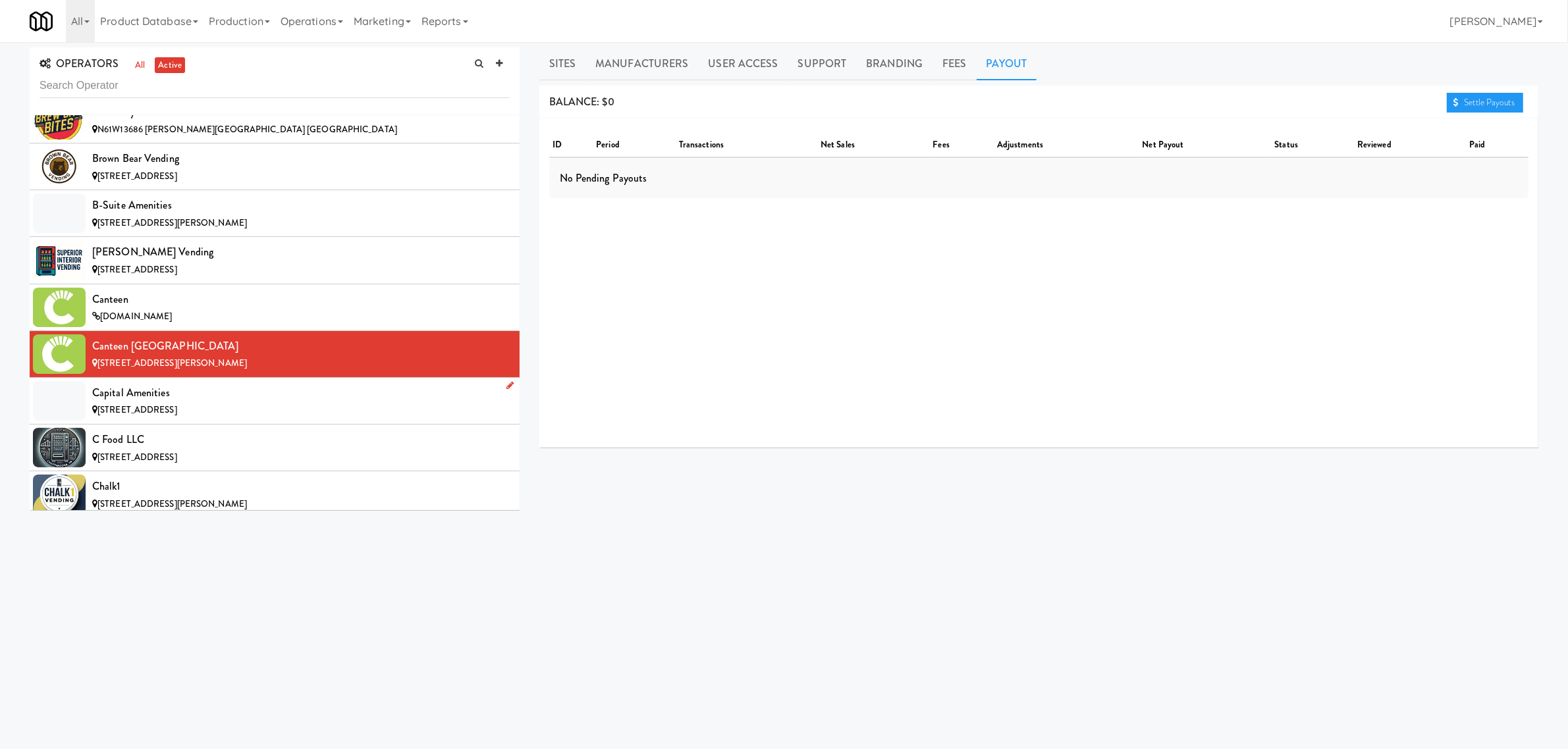
click at [211, 403] on div "Capital Amenities" at bounding box center [300, 393] width 417 height 20
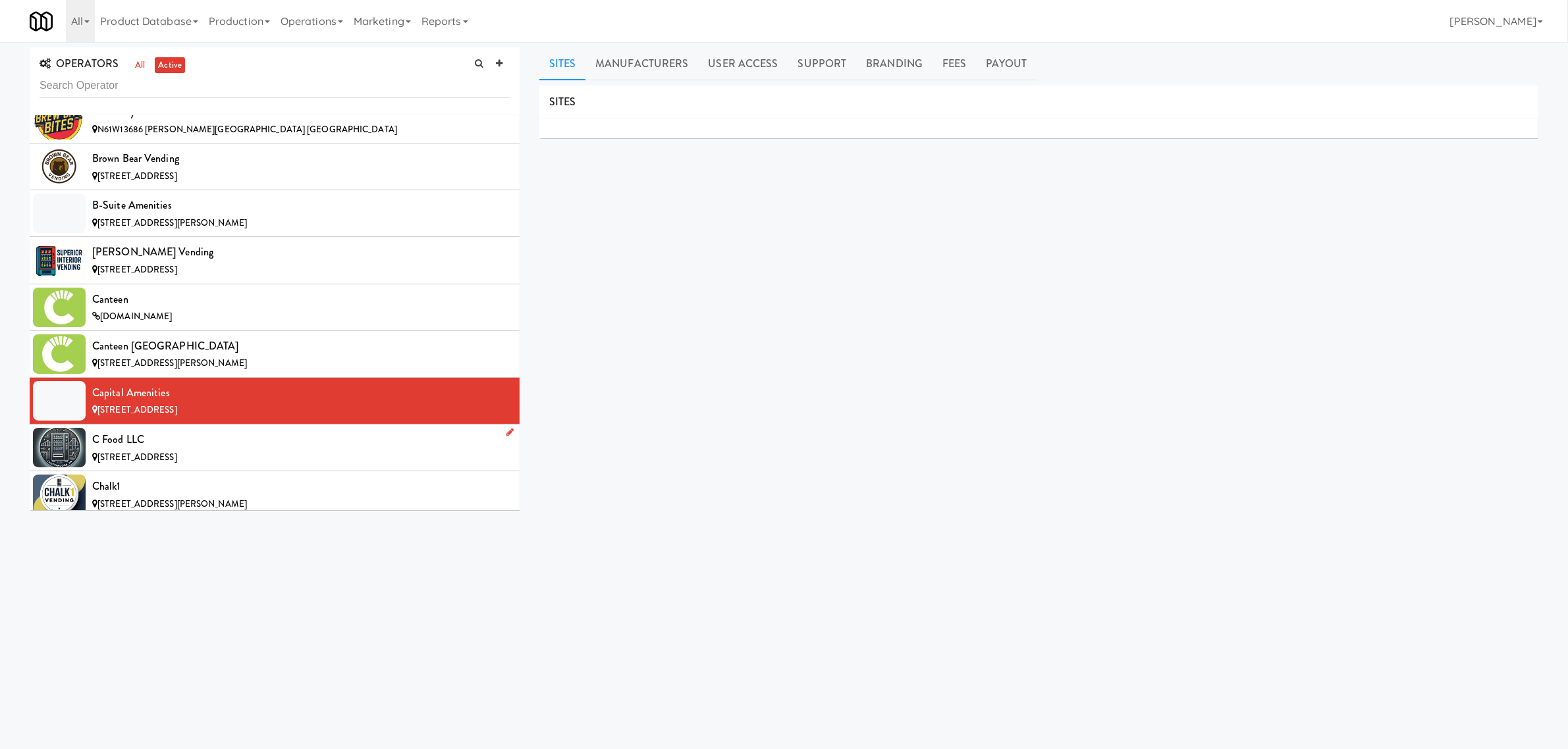
click at [199, 450] on div "C Food LLC" at bounding box center [300, 440] width 417 height 20
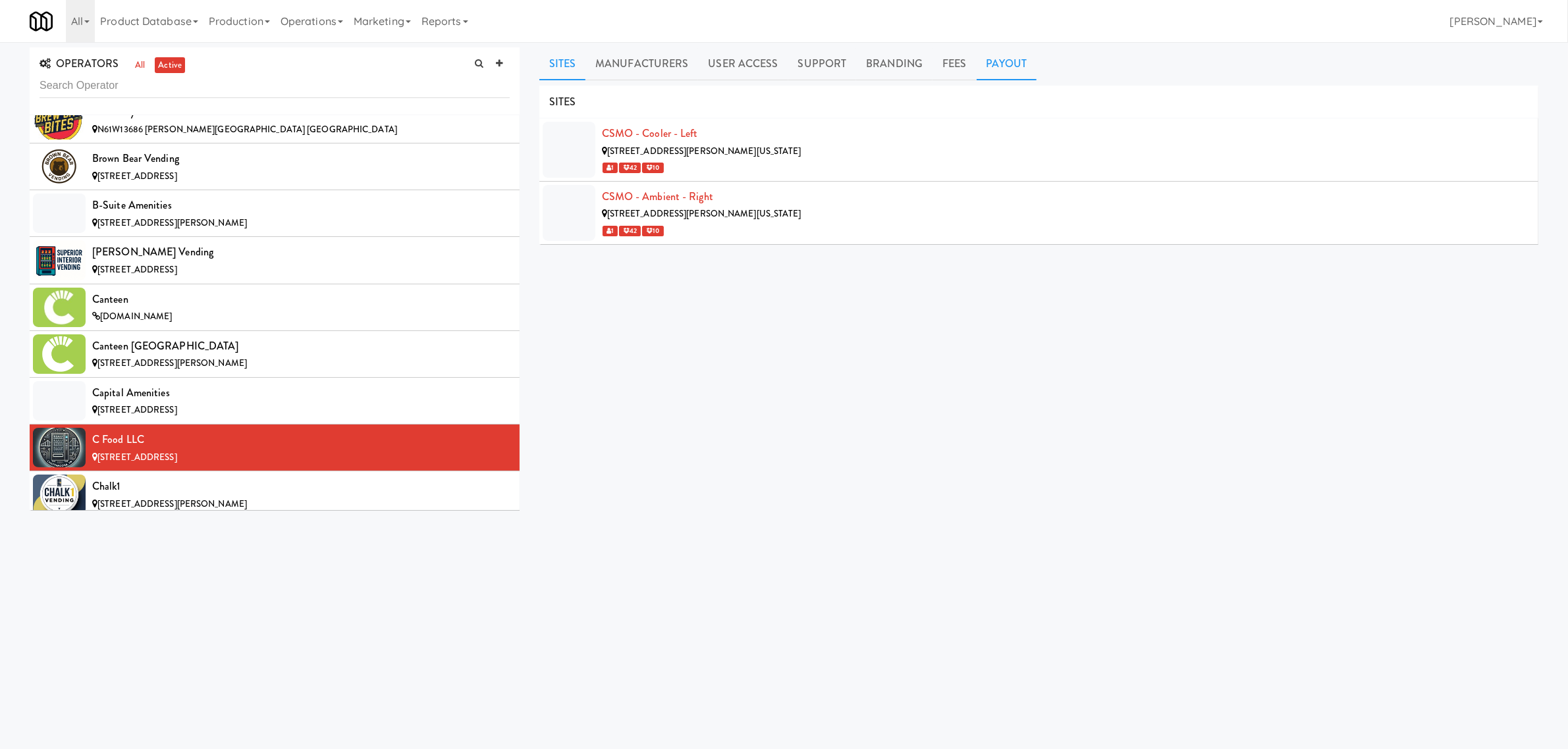
click at [995, 63] on link "Payout" at bounding box center [1007, 63] width 60 height 33
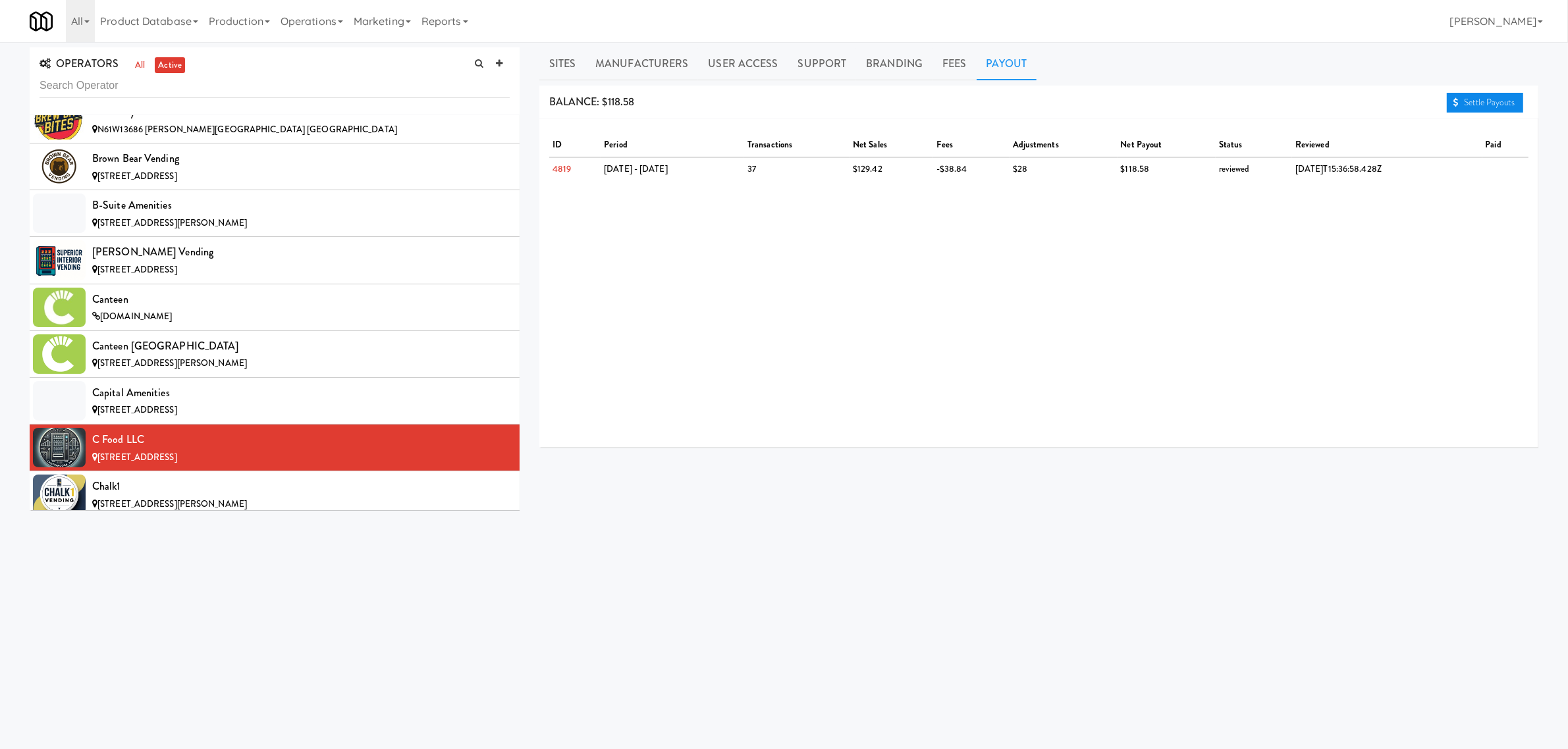
click at [1460, 102] on link "Settle Payouts" at bounding box center [1485, 102] width 76 height 20
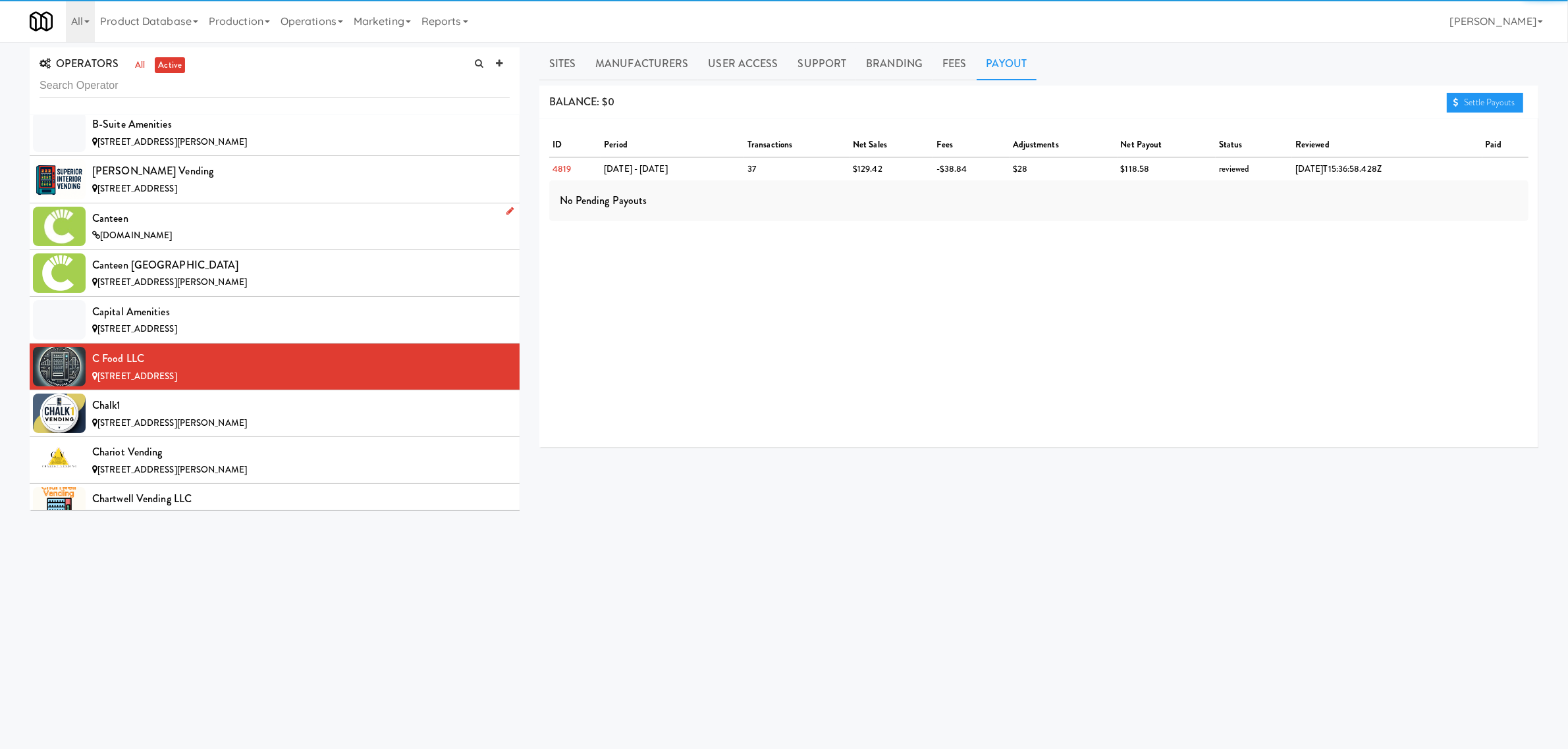
scroll to position [1646, 0]
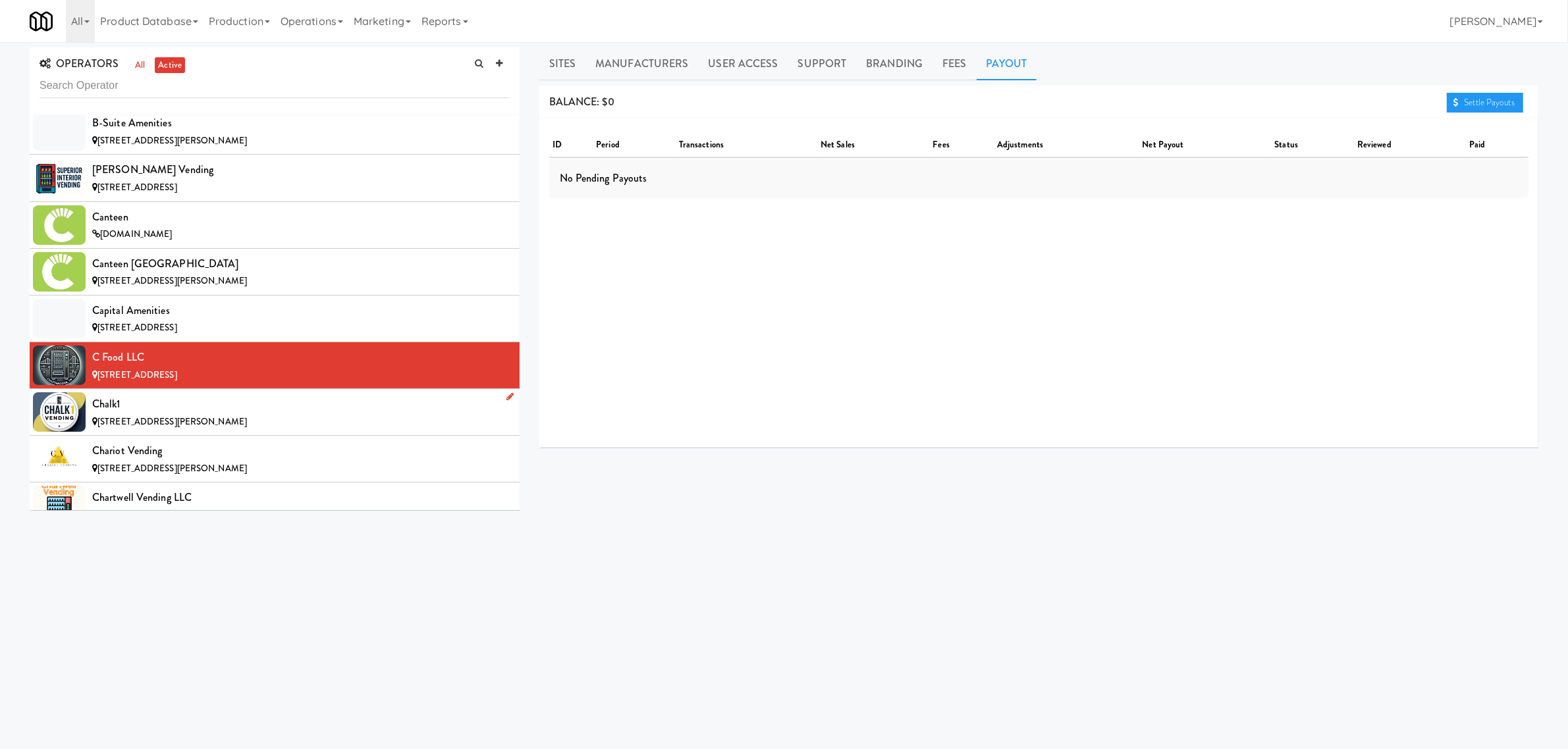
click at [126, 407] on div "Chalk1" at bounding box center [300, 404] width 417 height 20
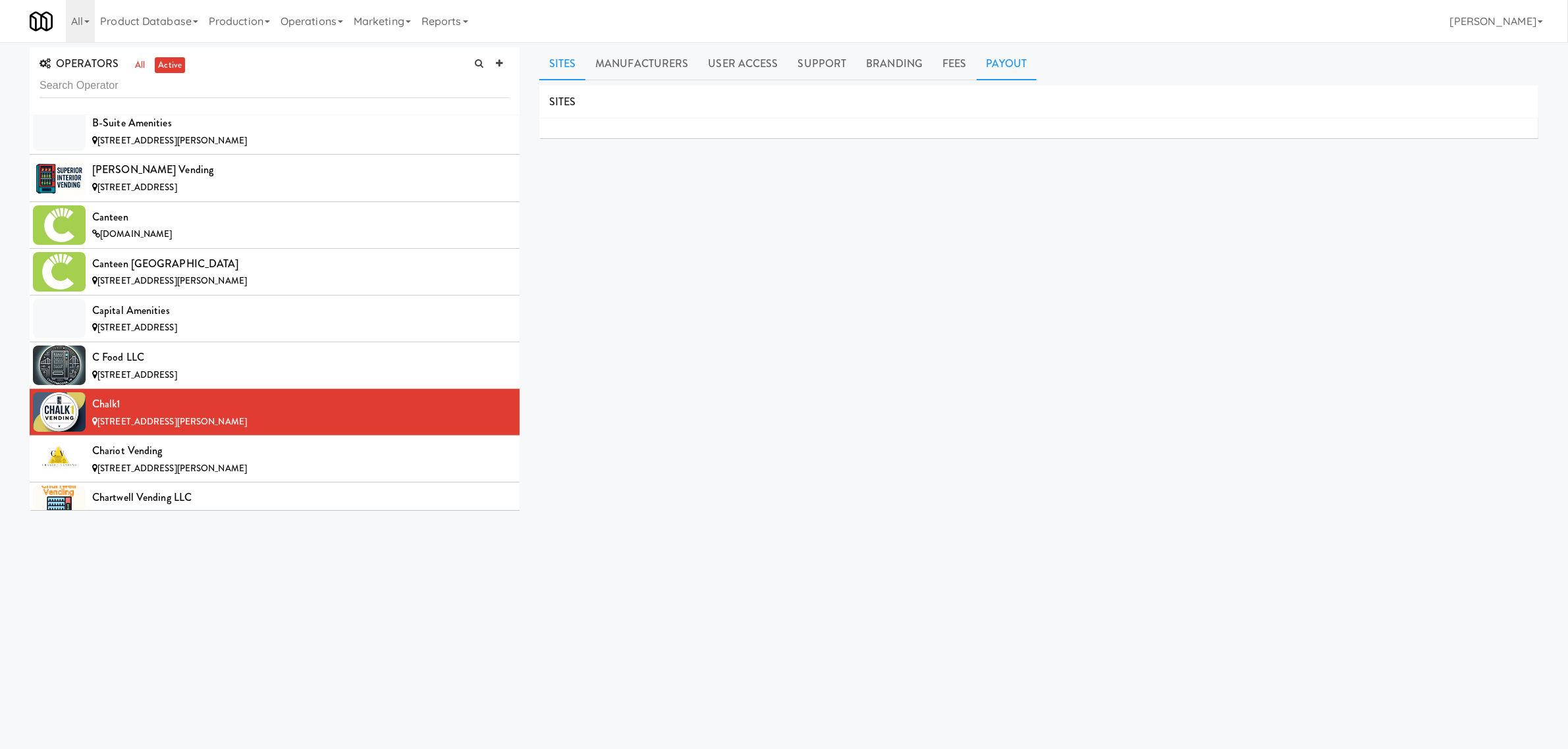
click at [993, 63] on link "Payout" at bounding box center [1007, 63] width 60 height 33
click at [566, 58] on link "Sites" at bounding box center [562, 63] width 46 height 33
click at [193, 469] on span "[STREET_ADDRESS][PERSON_NAME]" at bounding box center [172, 468] width 150 height 12
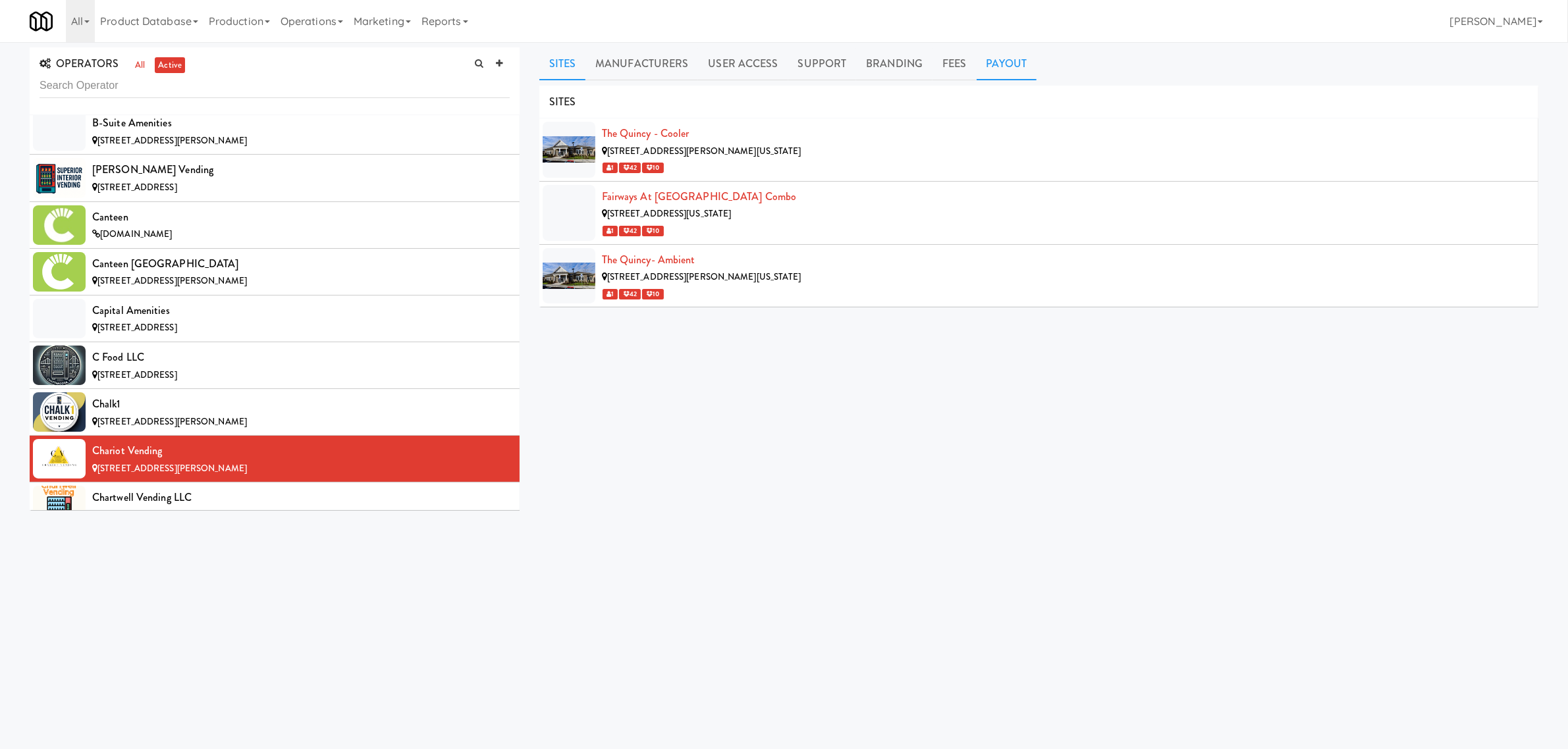
click at [1005, 60] on link "Payout" at bounding box center [1007, 63] width 60 height 33
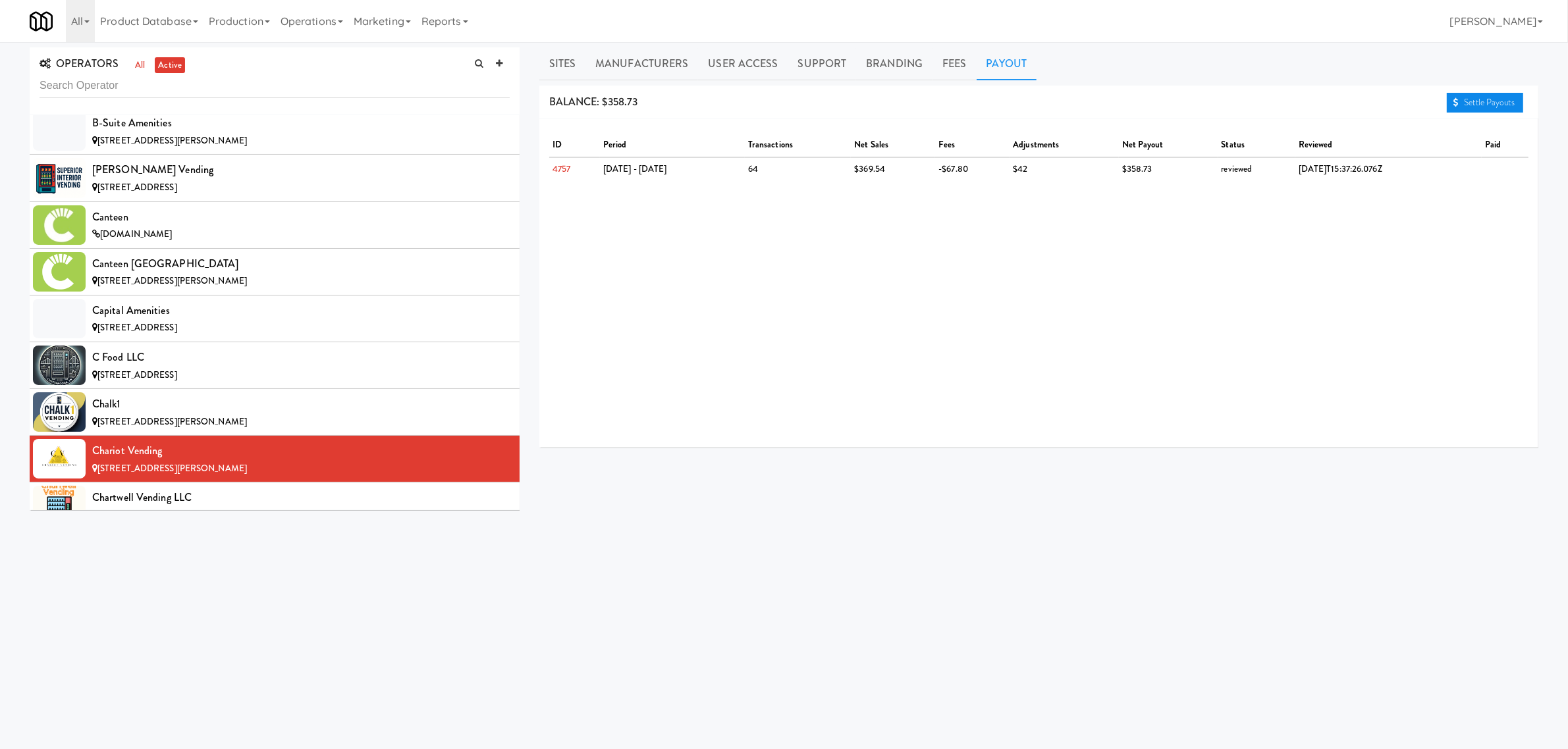
click at [1492, 102] on link "Settle Payouts" at bounding box center [1485, 102] width 76 height 20
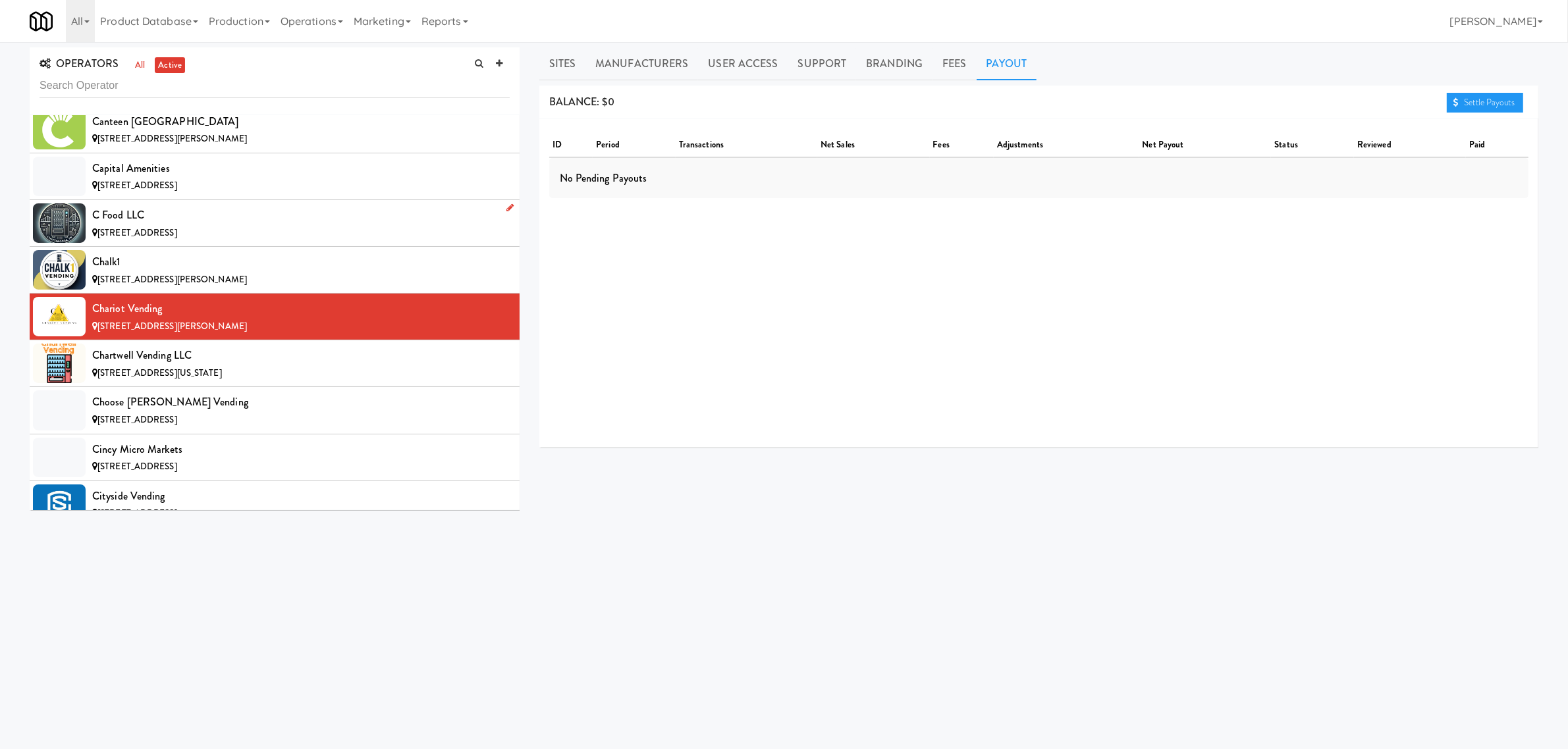
scroll to position [1811, 0]
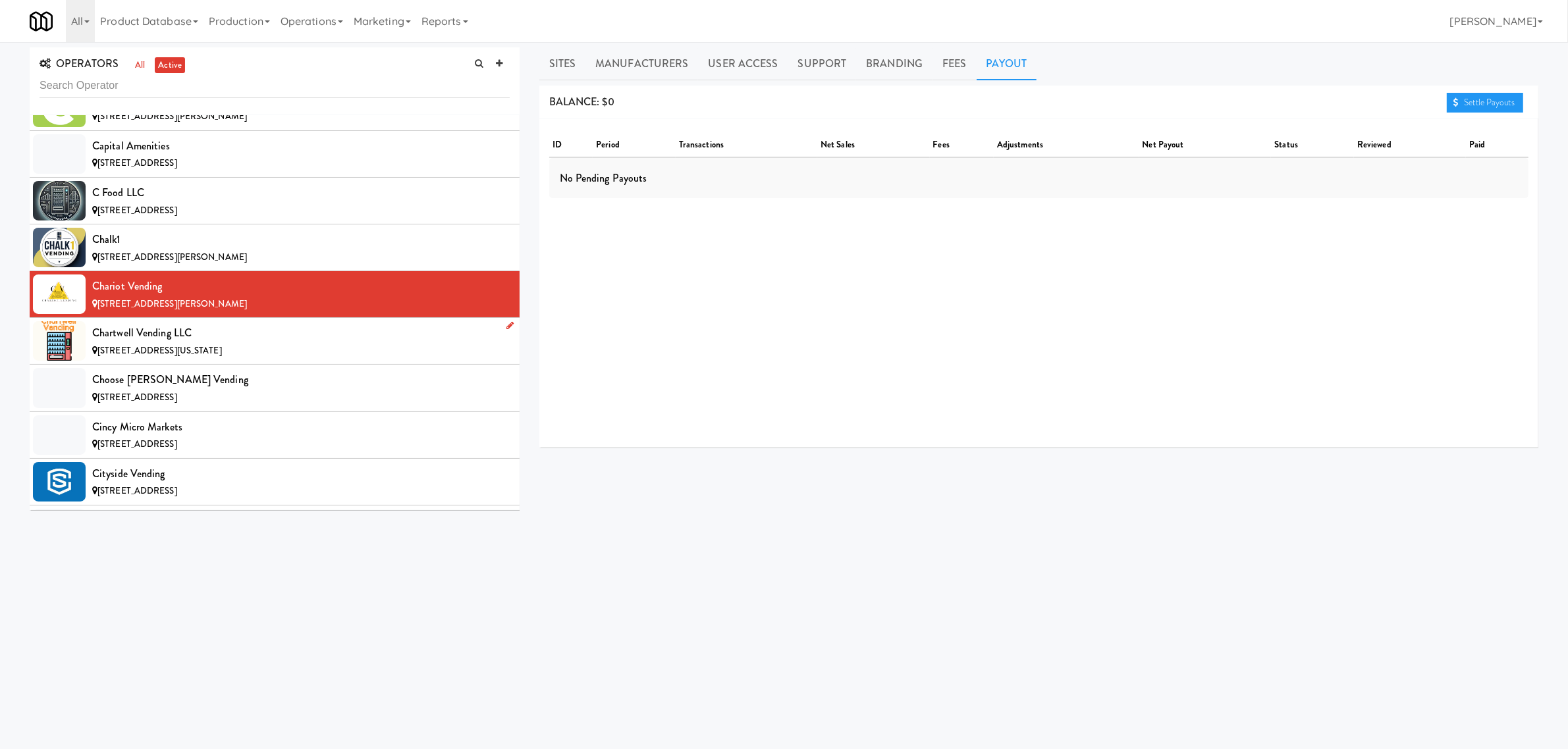
click at [223, 343] on div "Chartwell Vending LLC" at bounding box center [300, 333] width 417 height 20
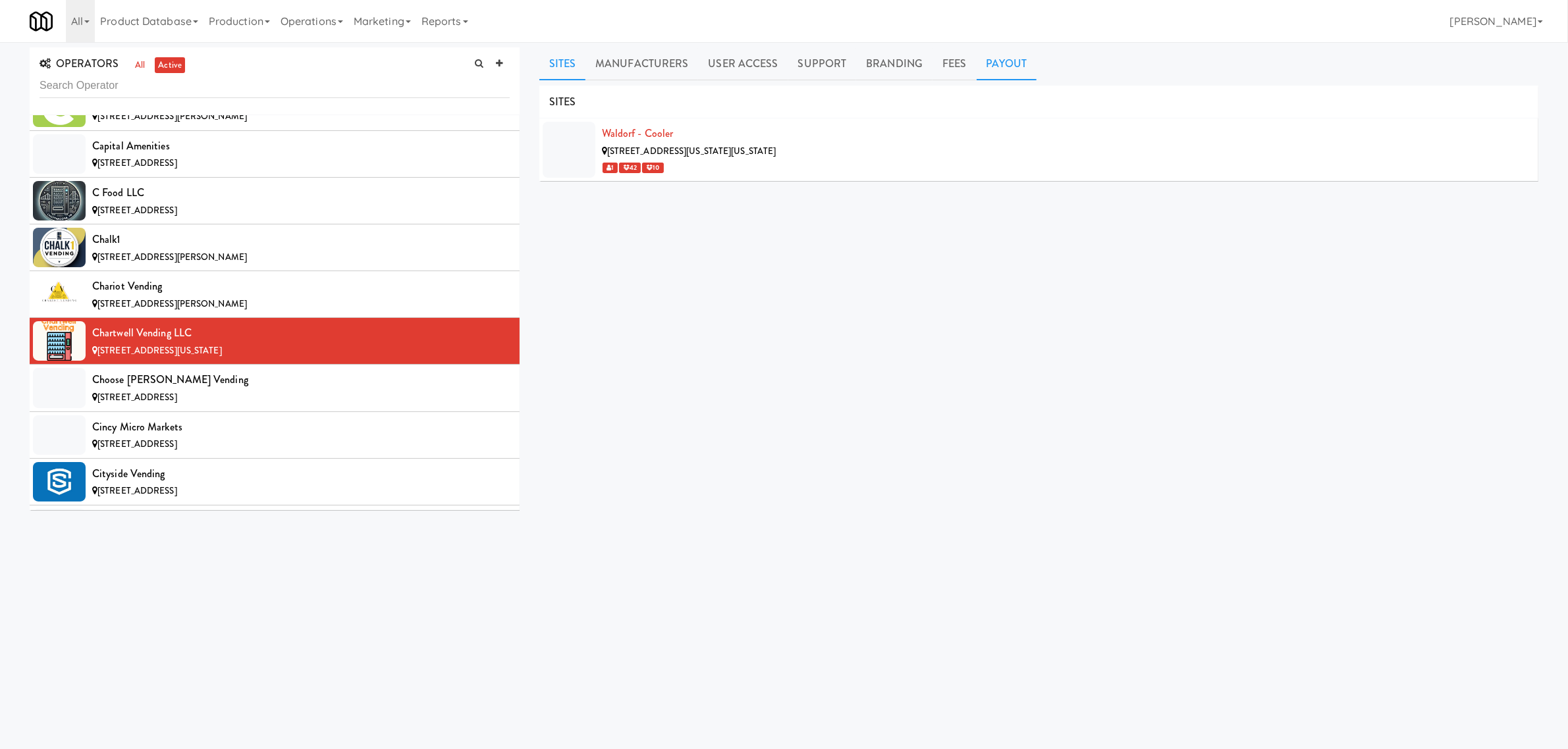
click at [1003, 57] on link "Payout" at bounding box center [1007, 63] width 60 height 33
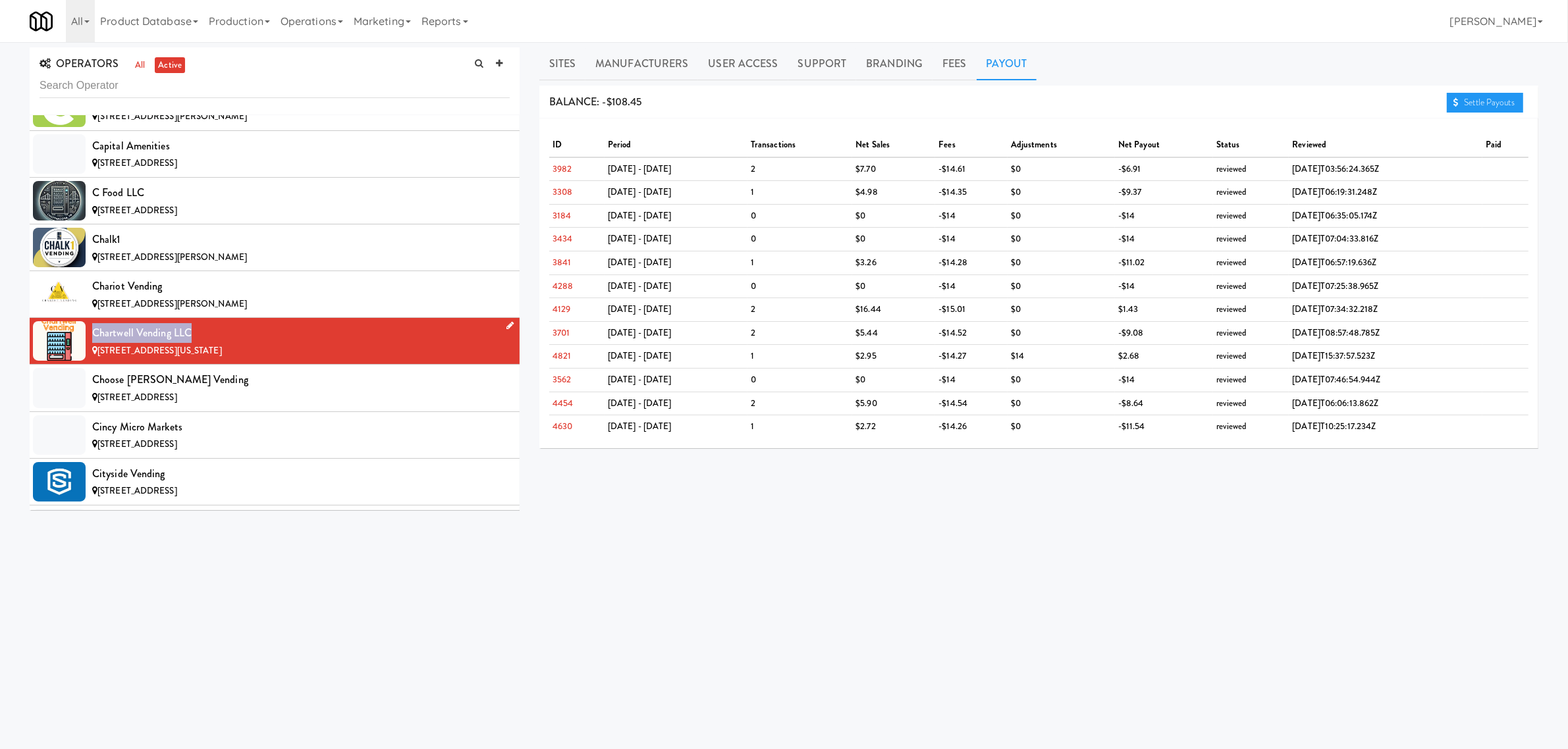
drag, startPoint x: 189, startPoint y: 337, endPoint x: 95, endPoint y: 337, distance: 94.0
click at [95, 337] on div "Chartwell Vending LLC" at bounding box center [300, 333] width 417 height 20
copy div "Chartwell Vending LLC"
click at [185, 389] on div "Choose [PERSON_NAME] Vending" at bounding box center [300, 380] width 417 height 20
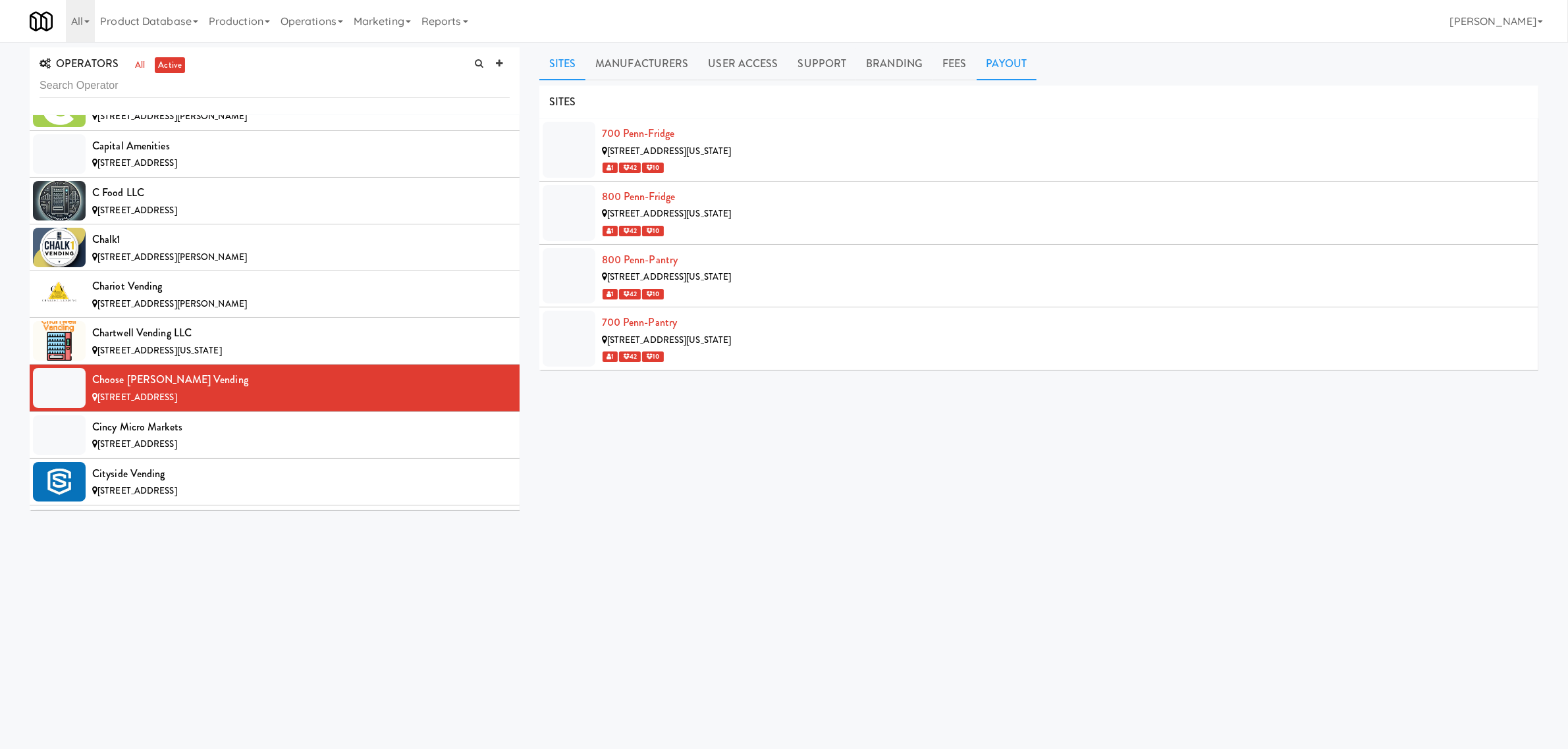
click at [1018, 59] on link "Payout" at bounding box center [1007, 63] width 60 height 33
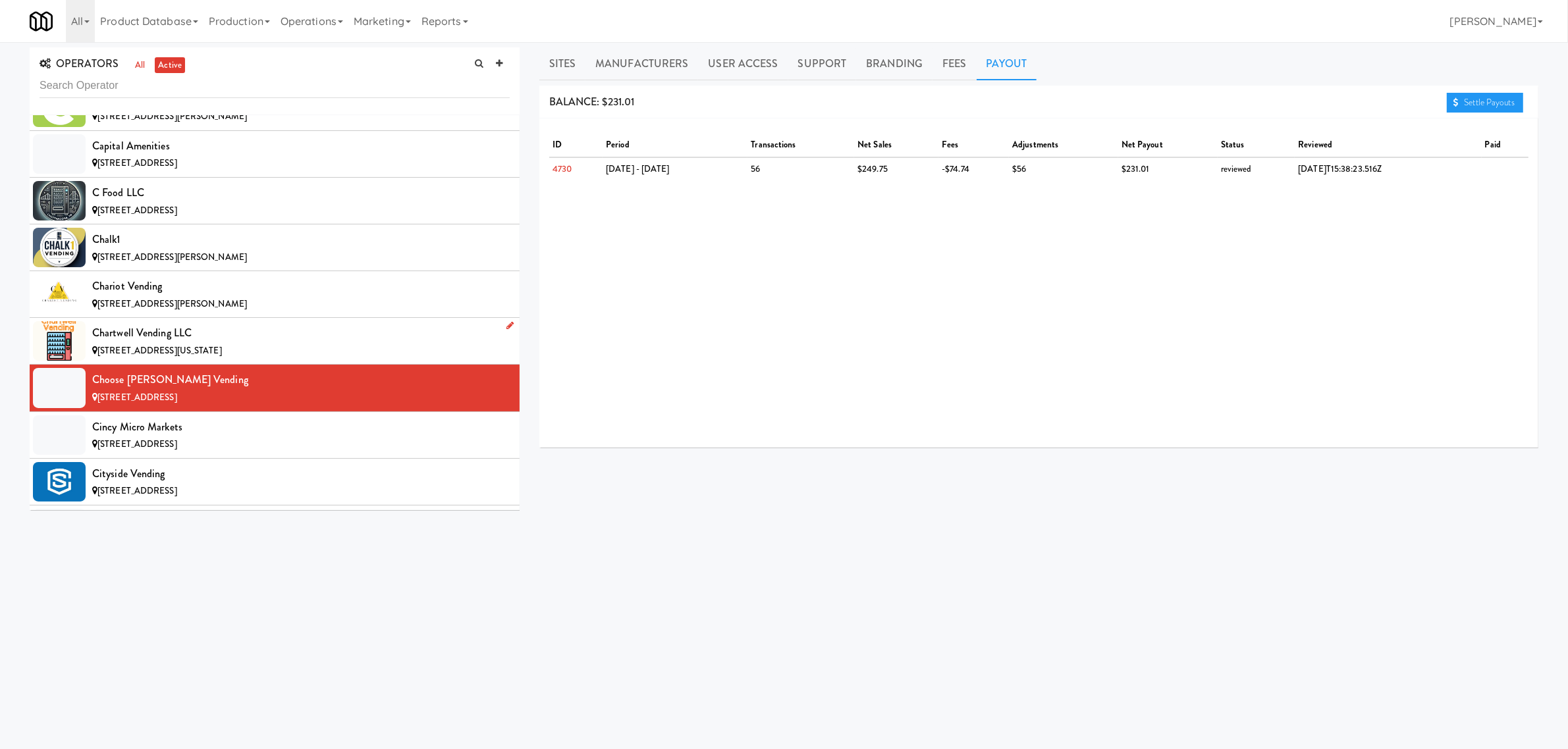
click at [244, 337] on div "Chartwell Vending LLC" at bounding box center [300, 333] width 417 height 20
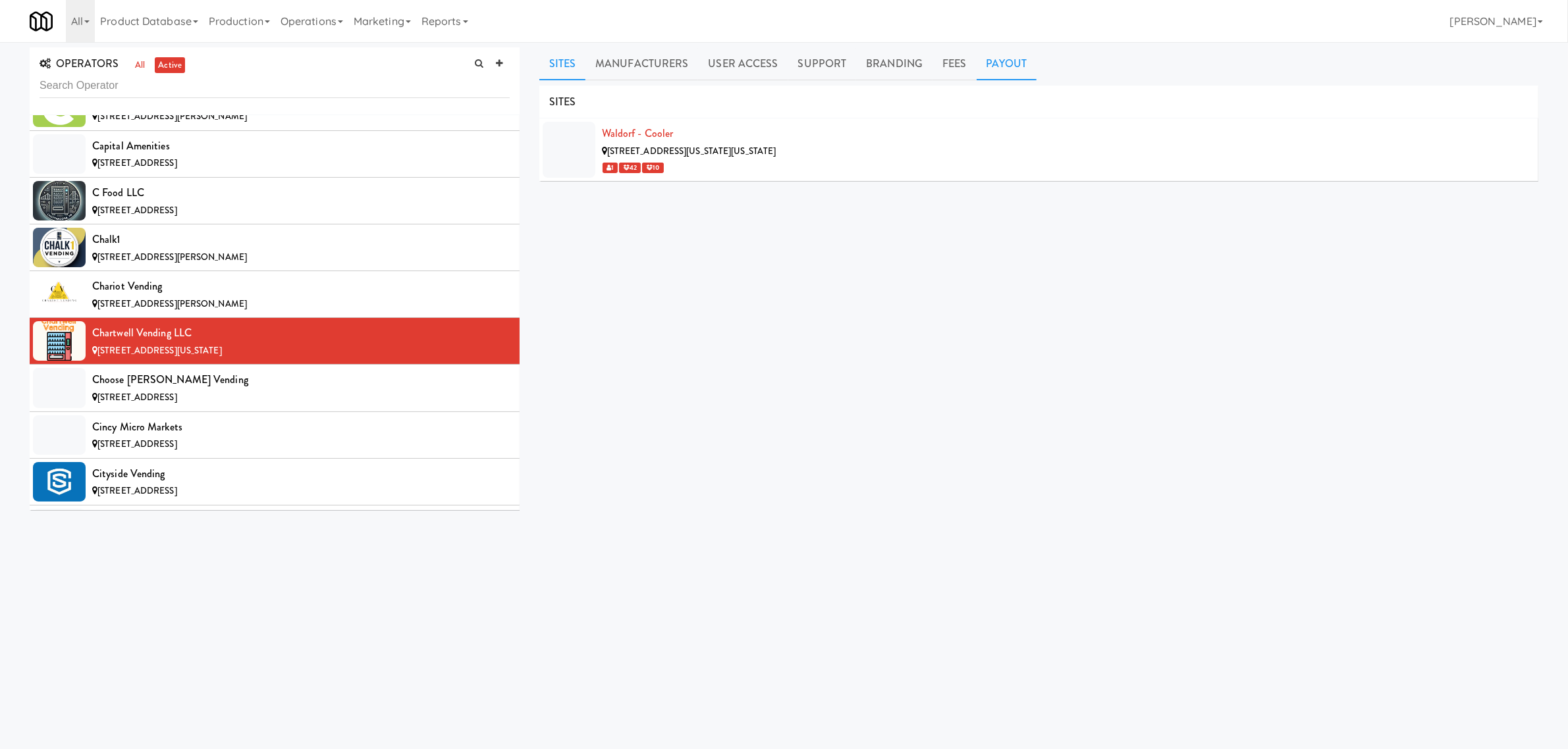
click at [990, 60] on link "Payout" at bounding box center [1007, 63] width 60 height 33
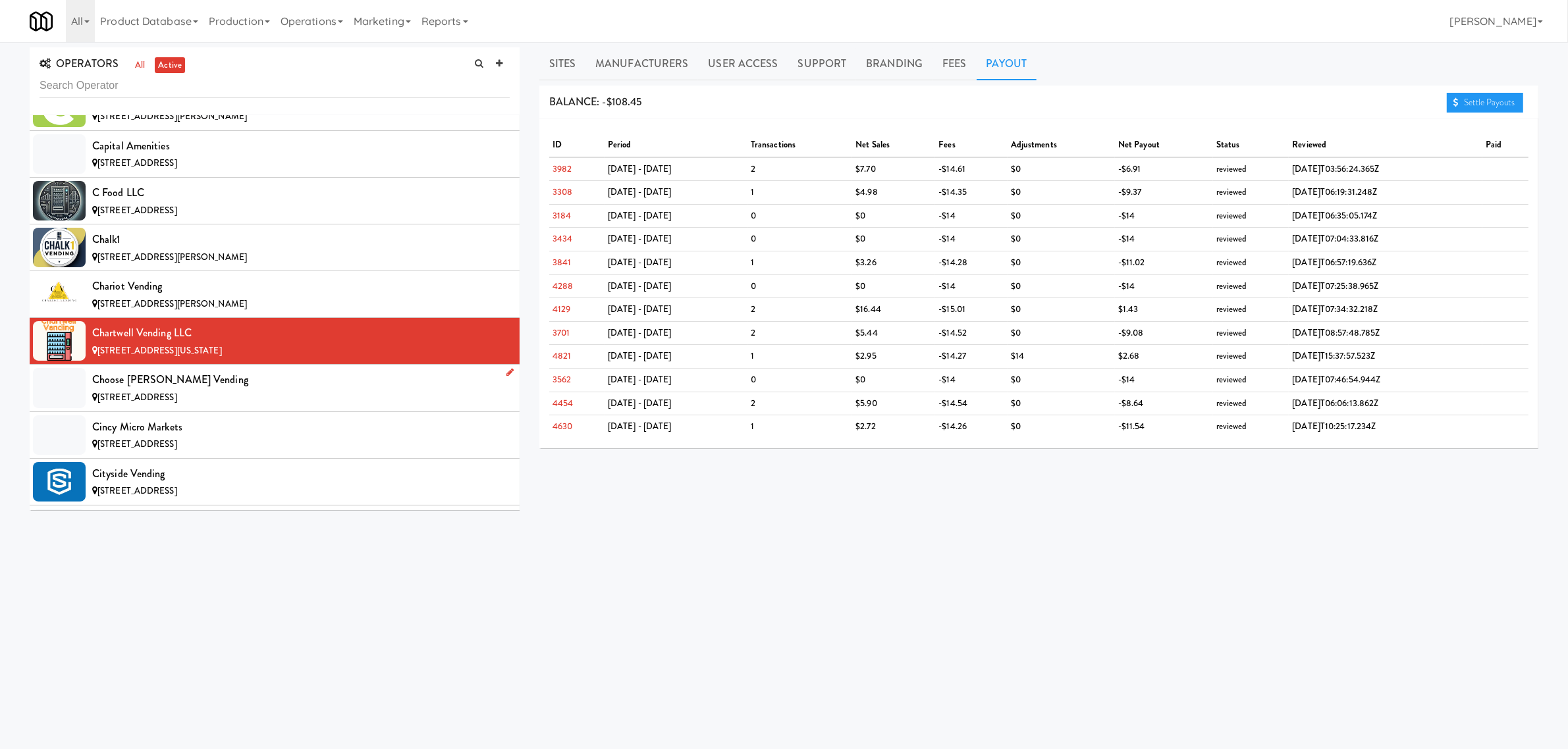
click at [235, 390] on div "Choose [PERSON_NAME] Vending" at bounding box center [300, 380] width 417 height 20
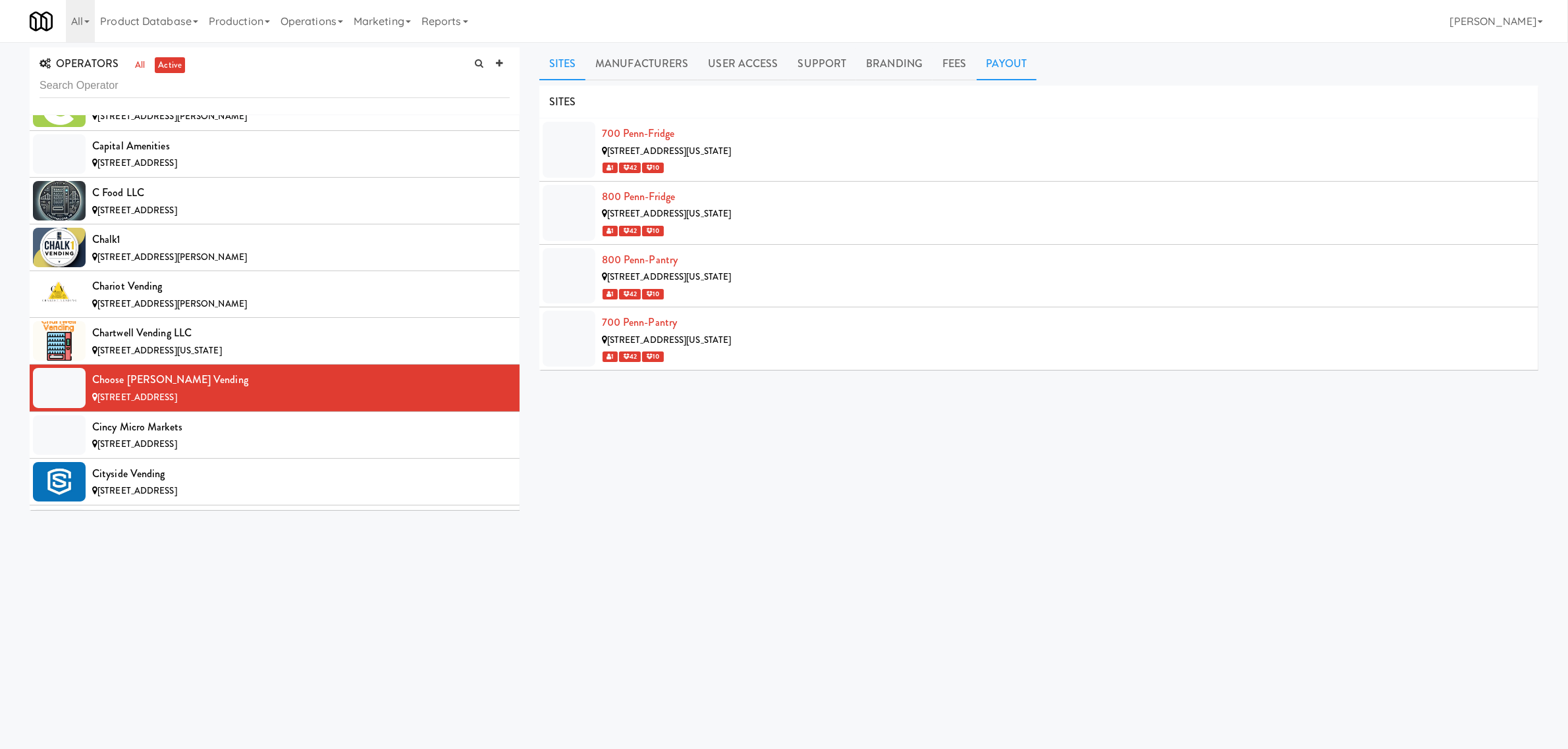
click at [1004, 64] on link "Payout" at bounding box center [1007, 63] width 60 height 33
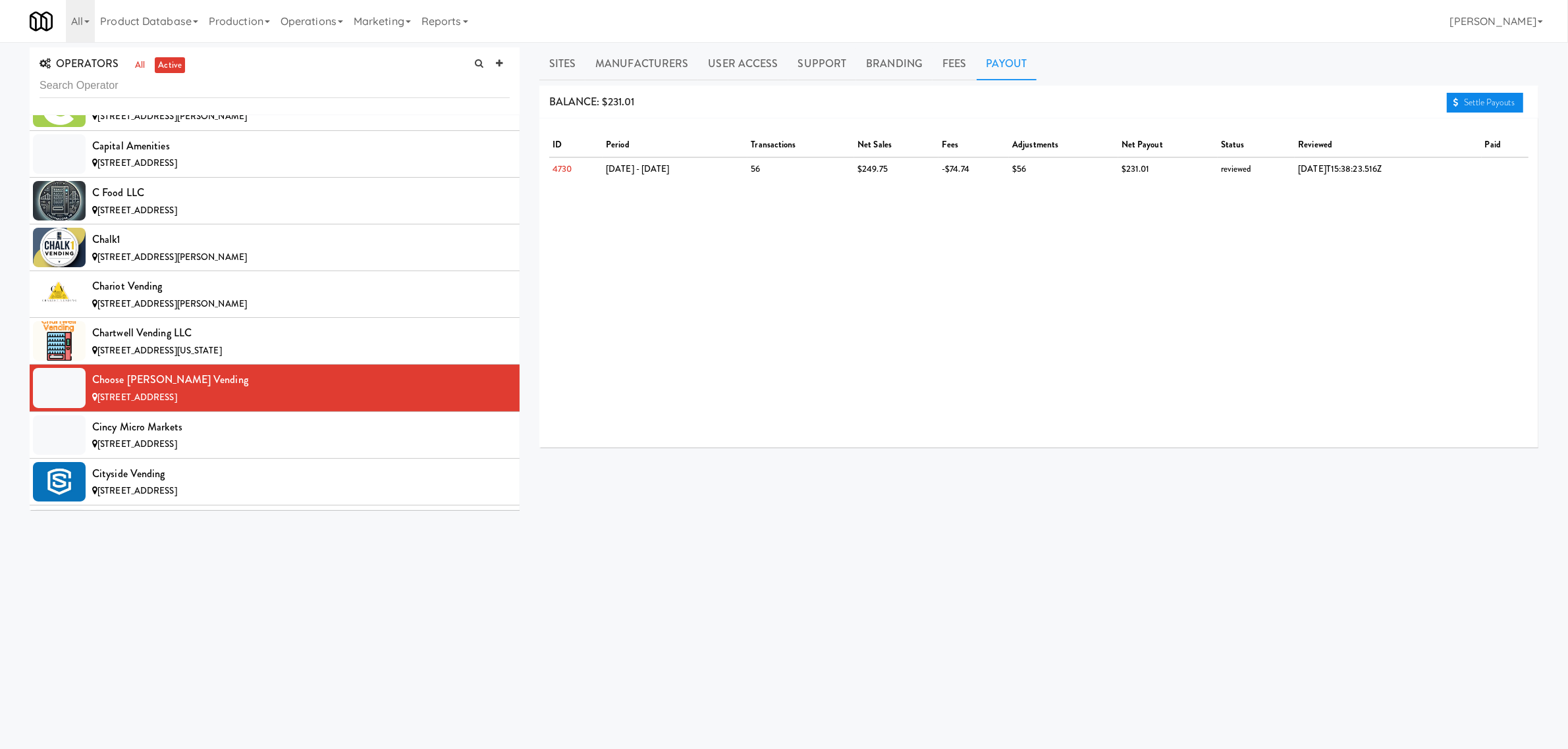
click at [1483, 106] on link "Settle Payouts" at bounding box center [1485, 102] width 76 height 20
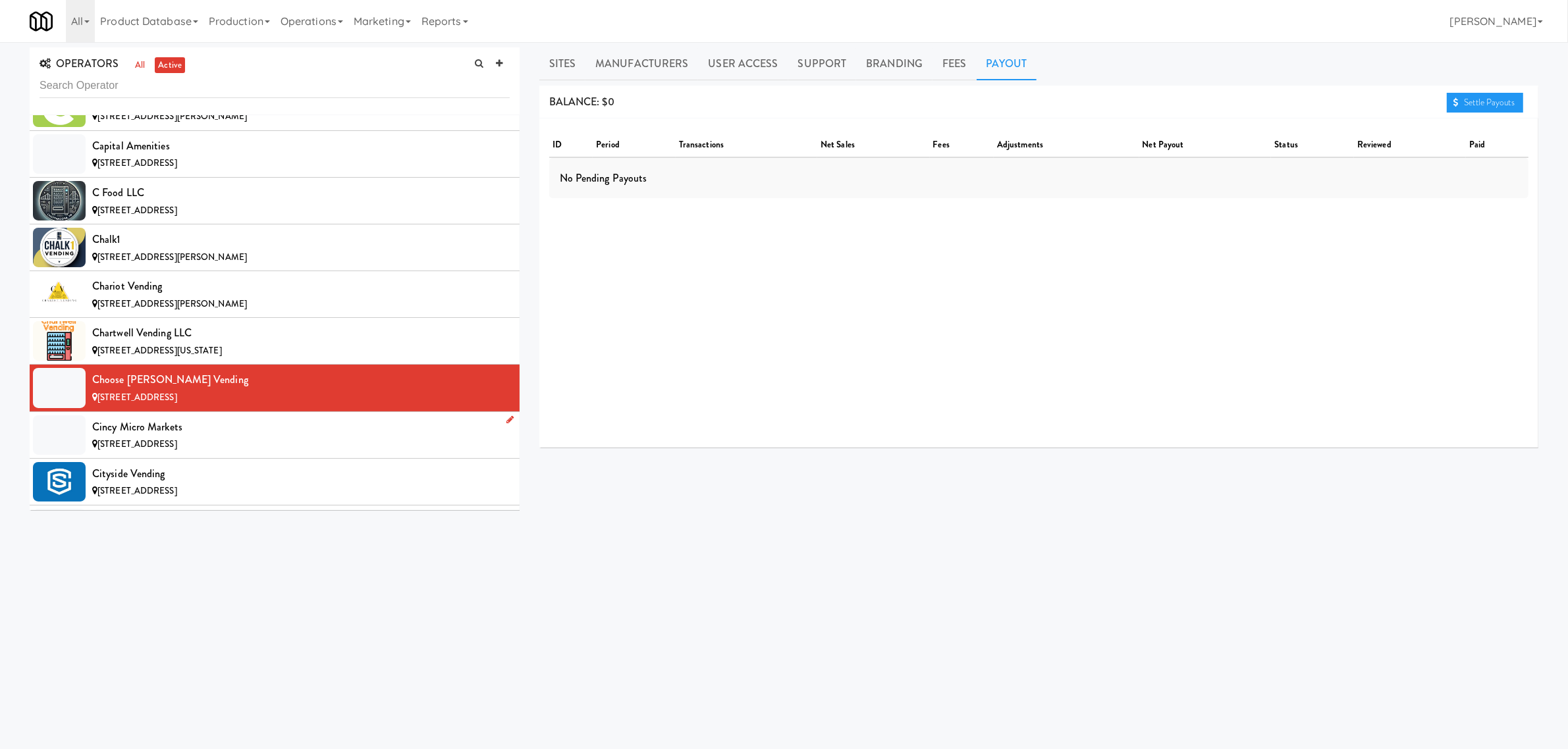
click at [177, 446] on span "[STREET_ADDRESS]" at bounding box center [137, 443] width 80 height 12
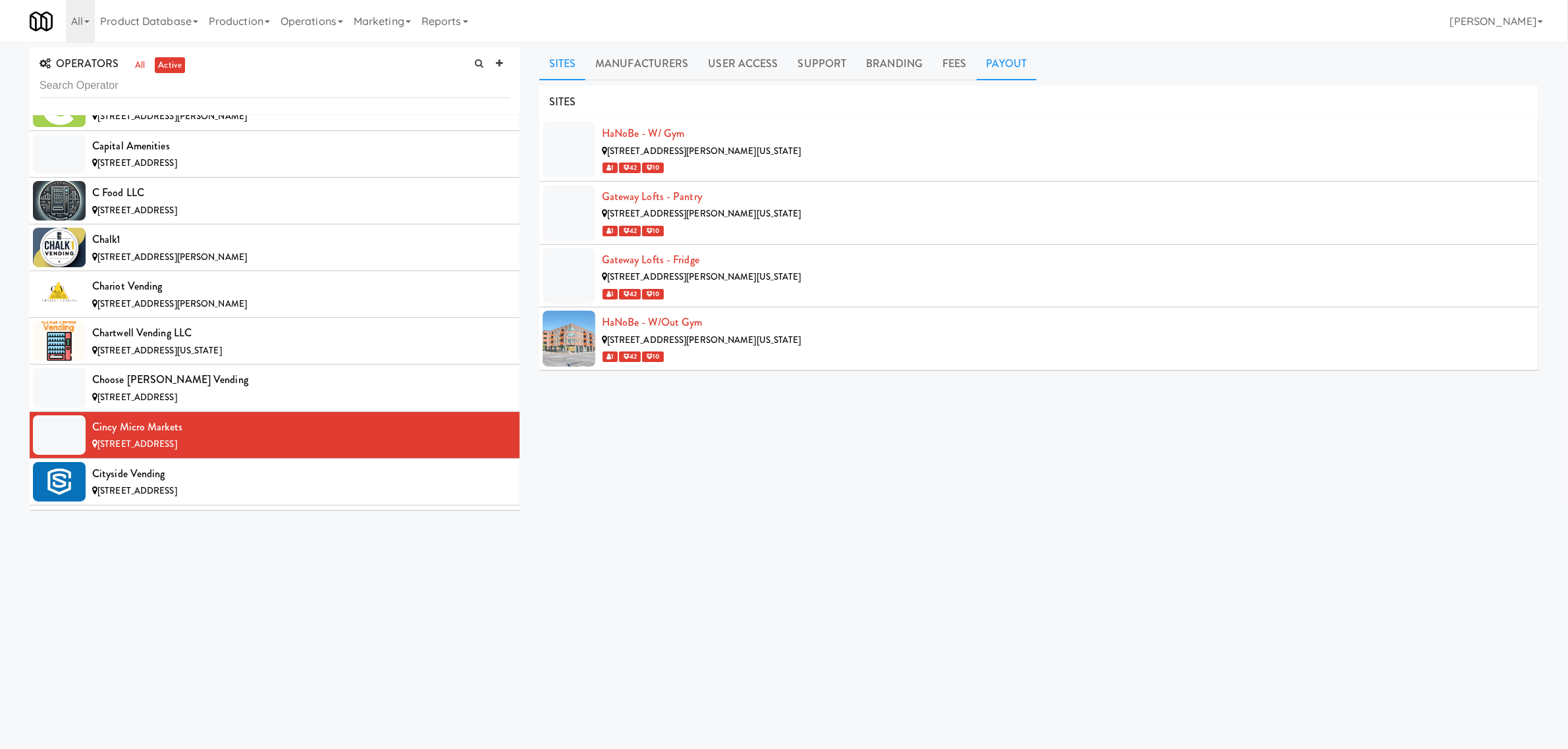
click at [995, 60] on link "Payout" at bounding box center [1007, 63] width 60 height 33
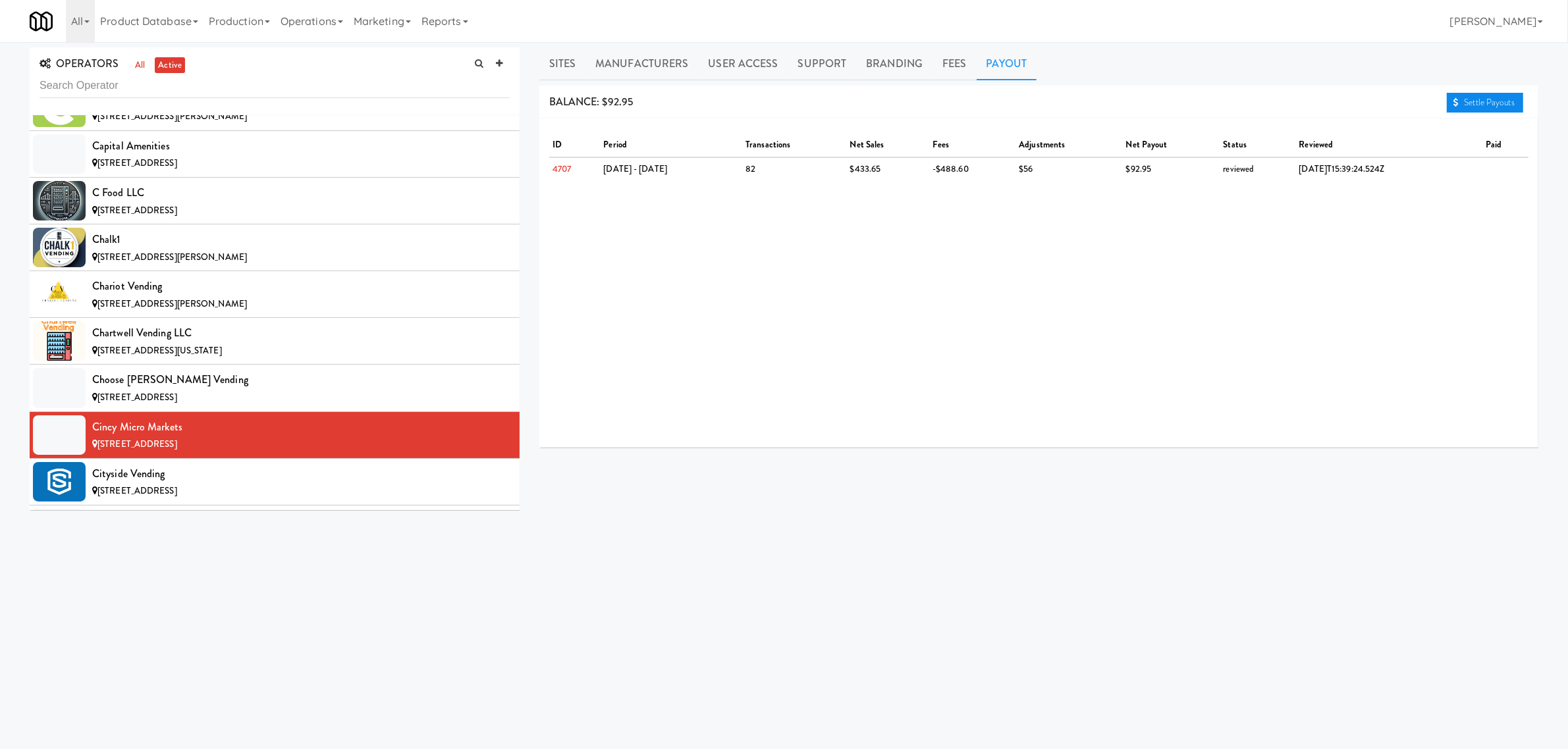
click at [1470, 96] on link "Settle Payouts" at bounding box center [1485, 102] width 76 height 20
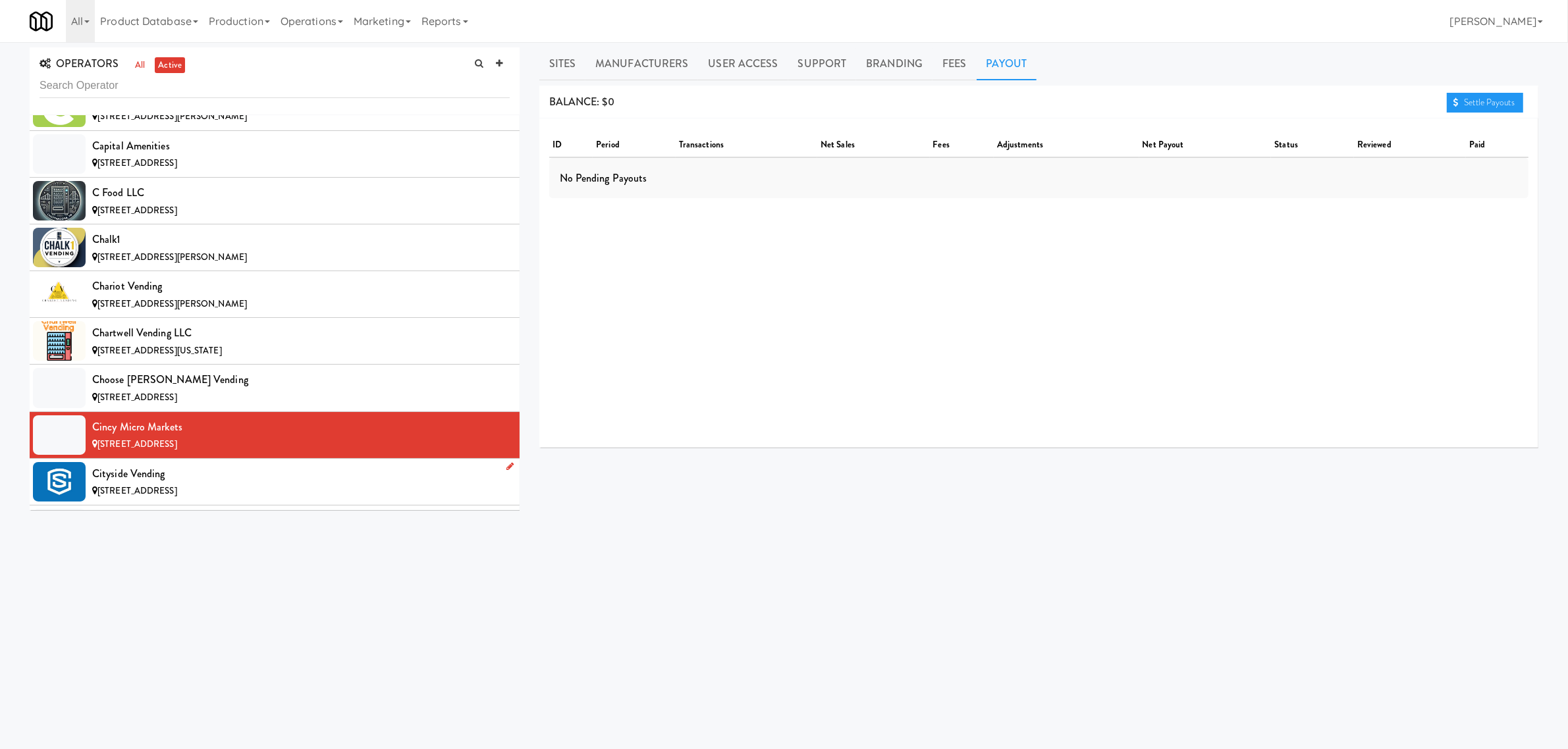
click at [237, 484] on div "Cityside Vending" at bounding box center [300, 474] width 417 height 20
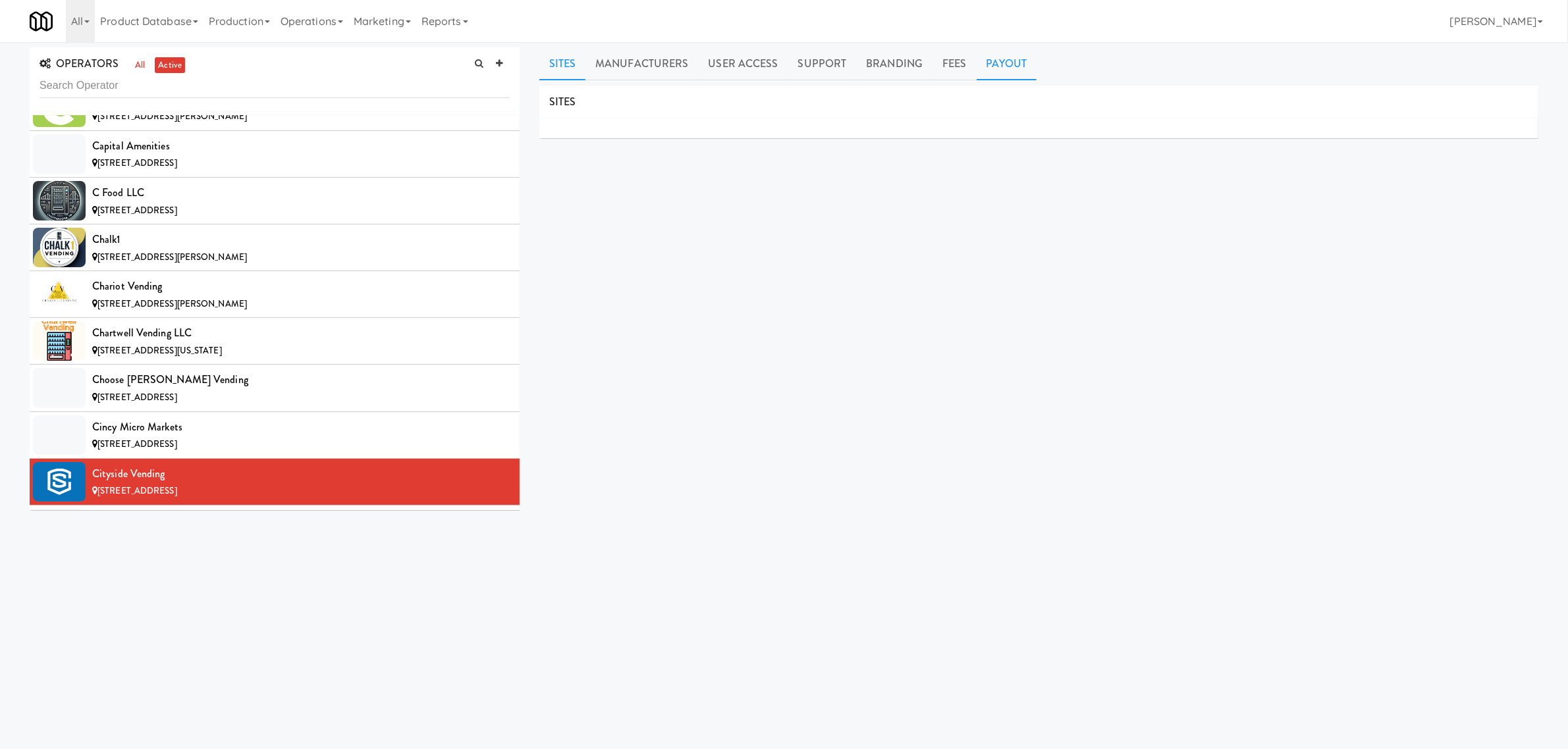
click at [995, 60] on link "Payout" at bounding box center [1007, 63] width 60 height 33
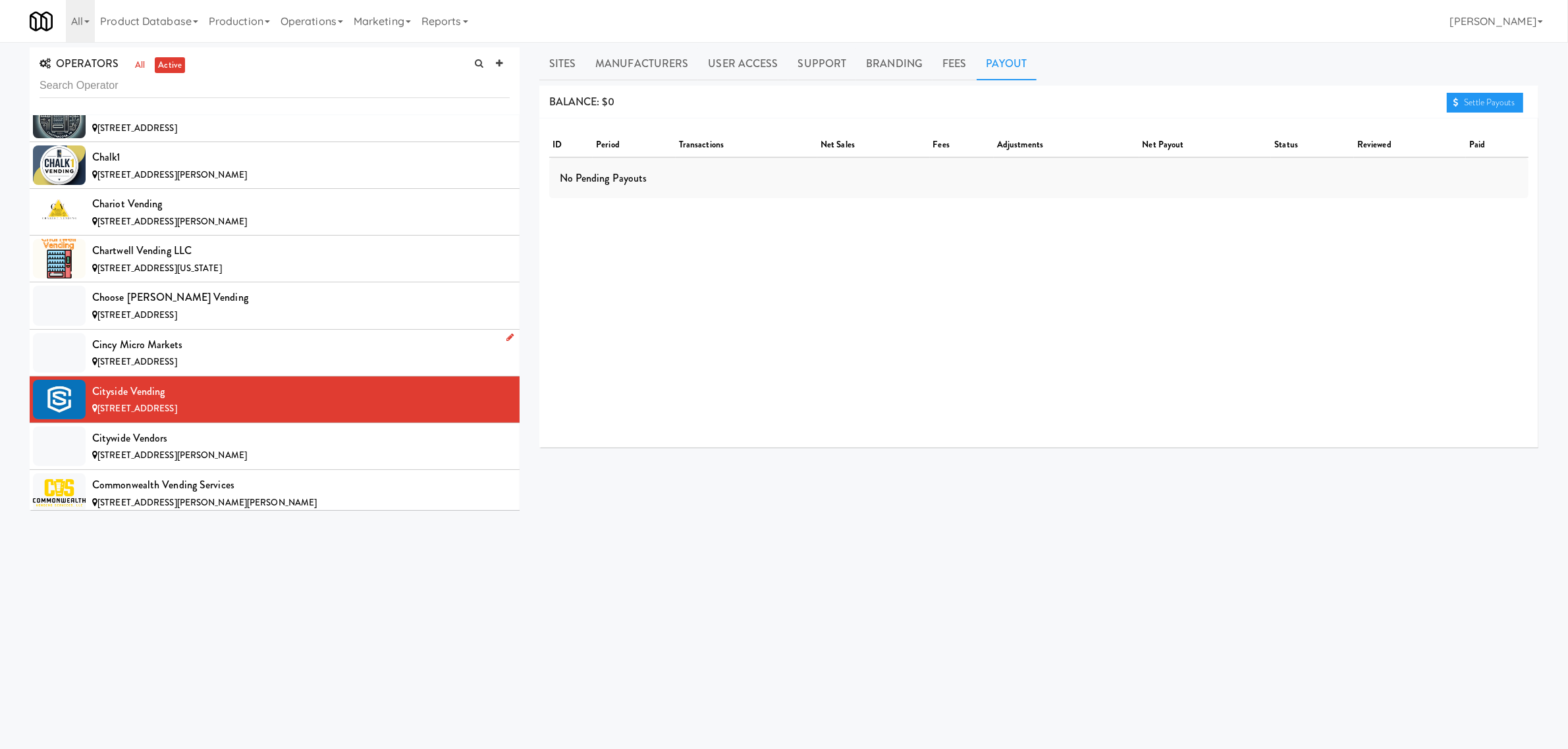
scroll to position [1975, 0]
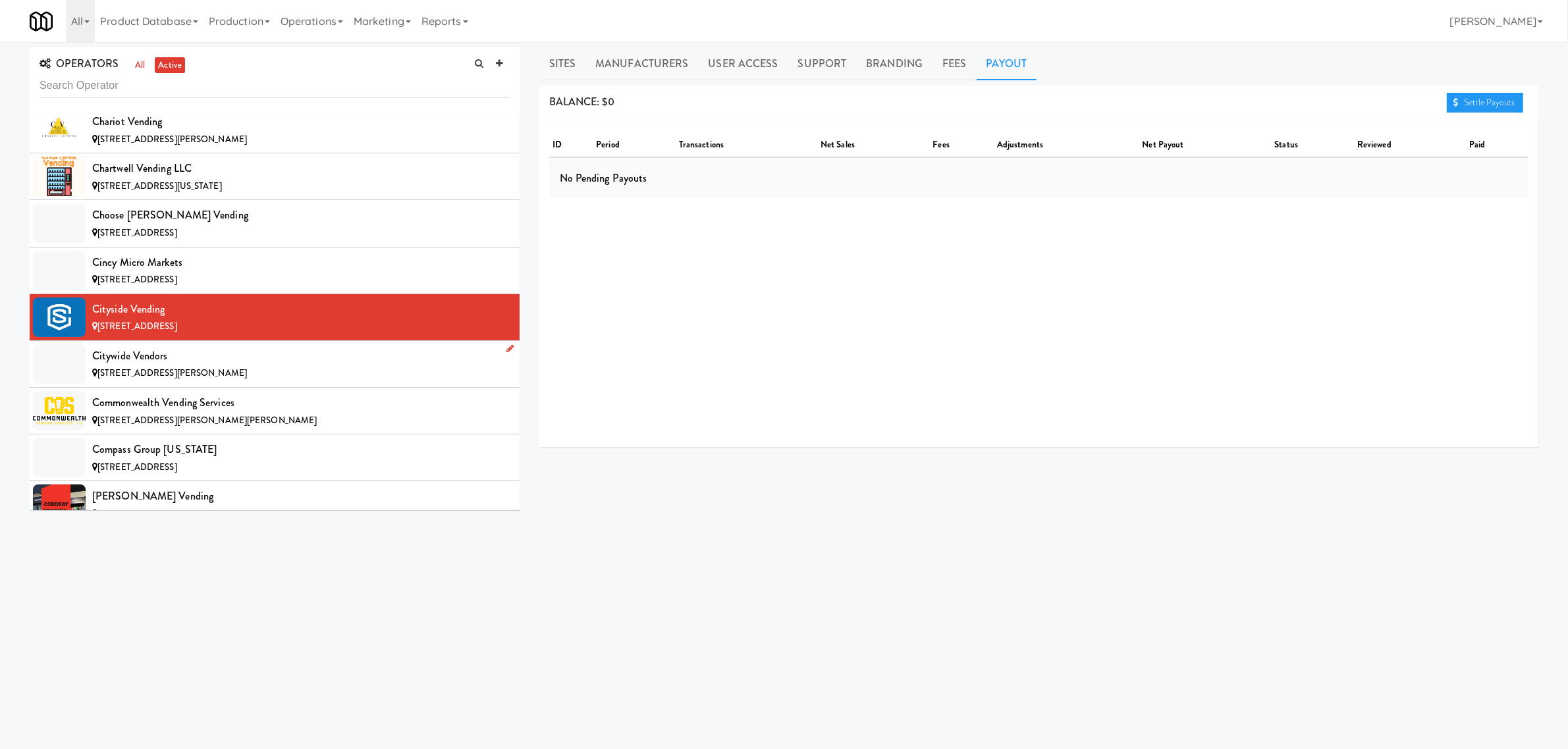
click at [225, 366] on div "Citywide Vendors" at bounding box center [300, 356] width 417 height 20
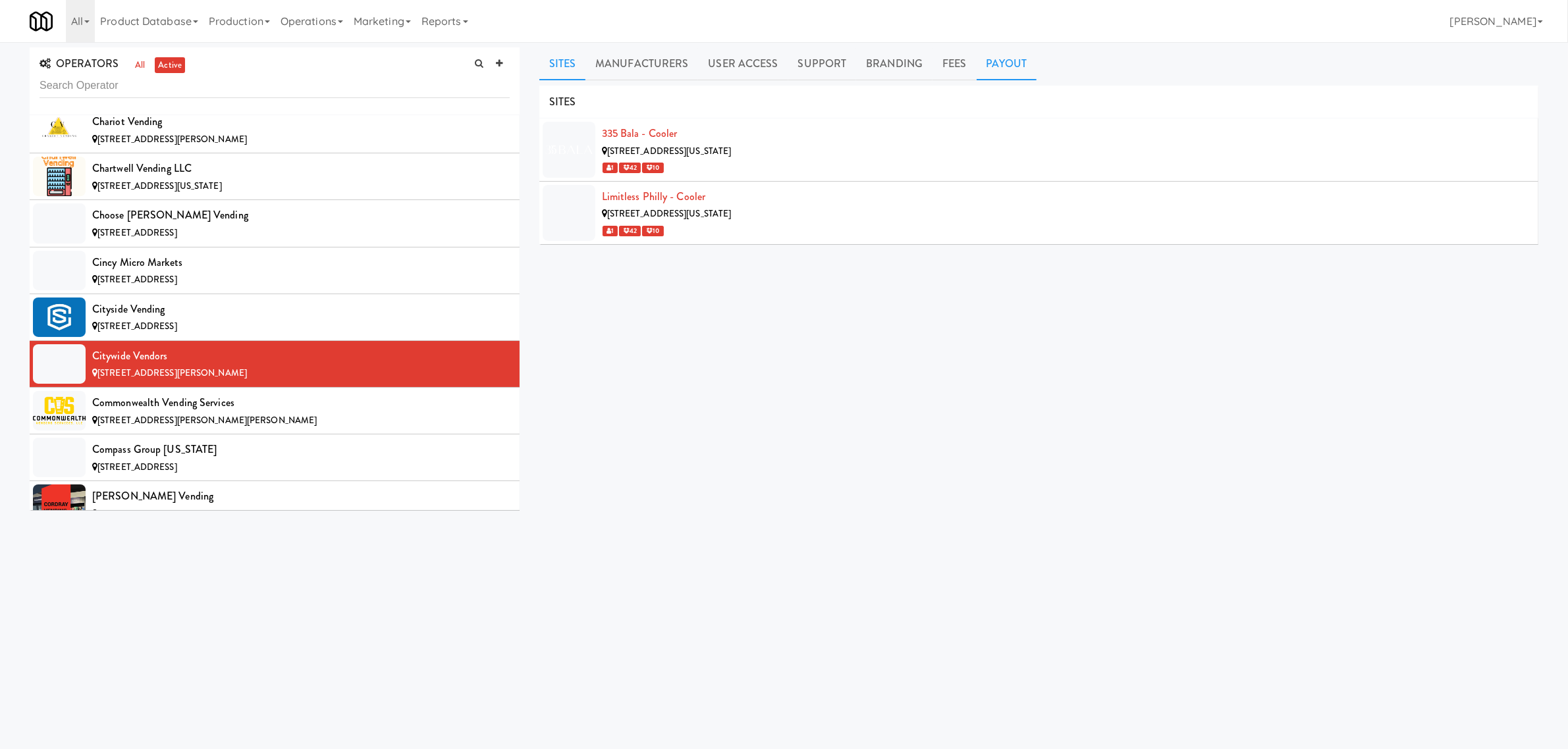
click at [1005, 64] on link "Payout" at bounding box center [1007, 63] width 60 height 33
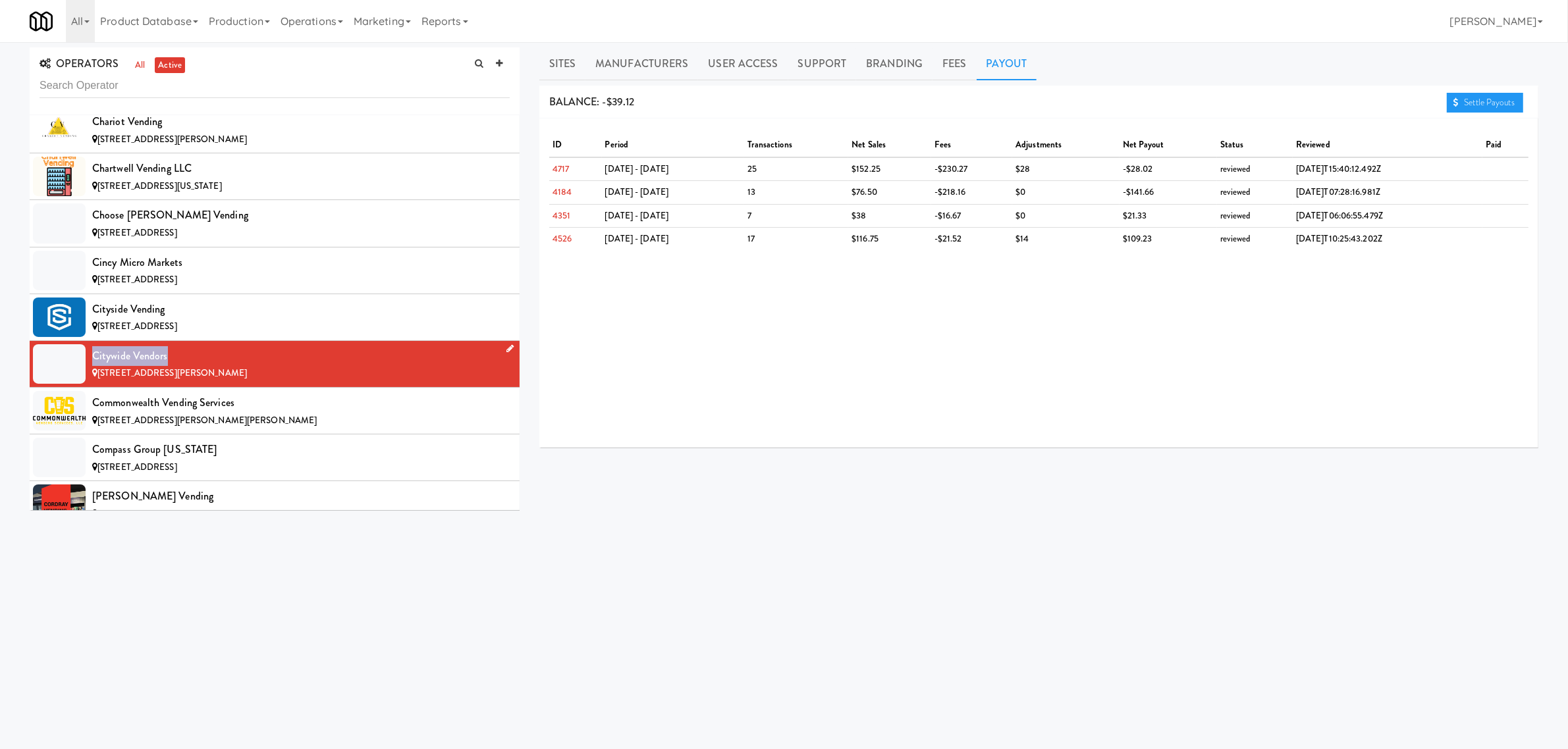
drag, startPoint x: 169, startPoint y: 360, endPoint x: 92, endPoint y: 362, distance: 77.0
click at [92, 362] on div "Citywide Vendors" at bounding box center [300, 356] width 417 height 20
copy div "Citywide Vendors"
click at [204, 413] on div "Commonwealth Vending Services" at bounding box center [300, 403] width 417 height 20
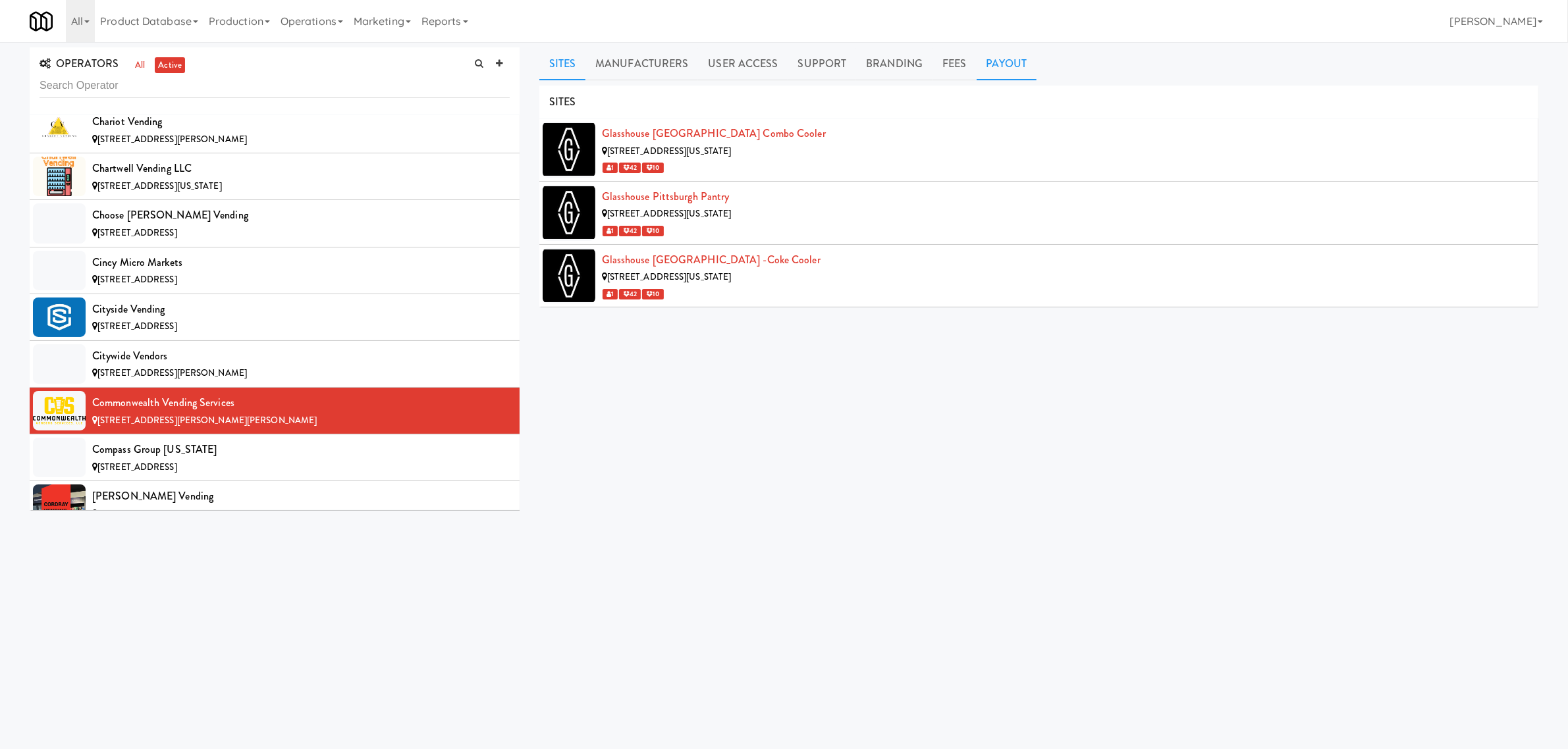
click at [1011, 57] on link "Payout" at bounding box center [1007, 63] width 60 height 33
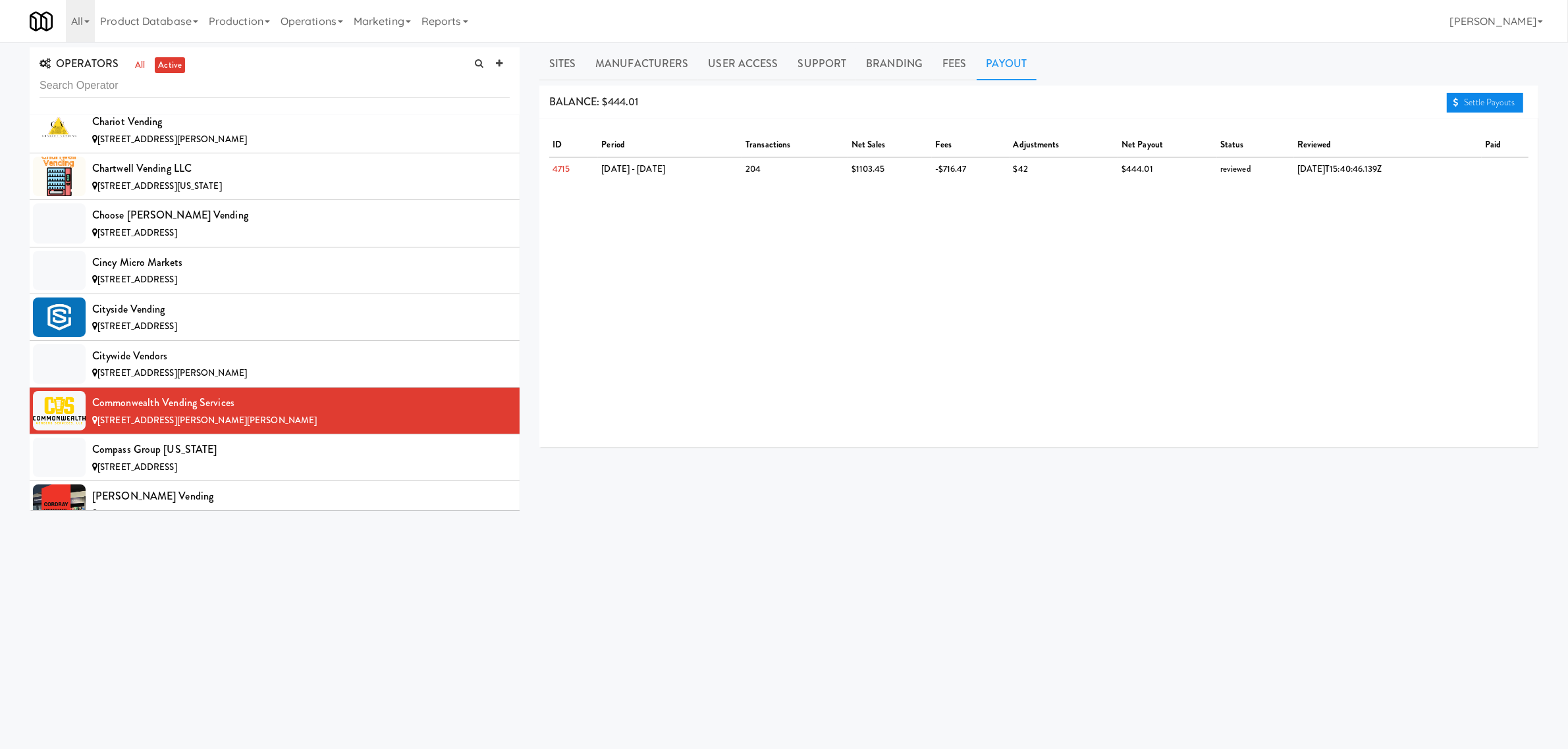
click at [1476, 106] on link "Settle Payouts" at bounding box center [1485, 102] width 76 height 20
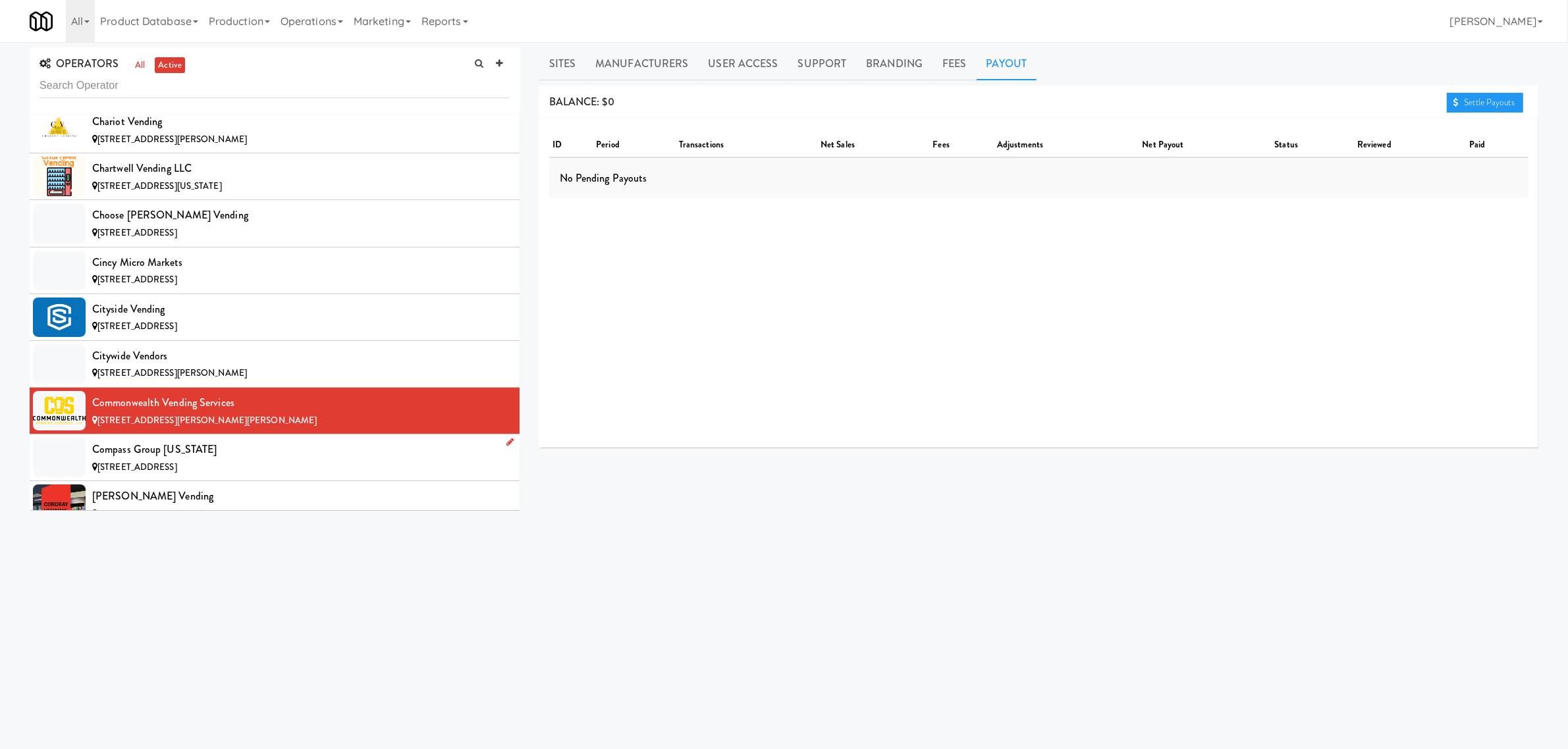
click at [173, 469] on span "[STREET_ADDRESS]" at bounding box center [137, 467] width 80 height 12
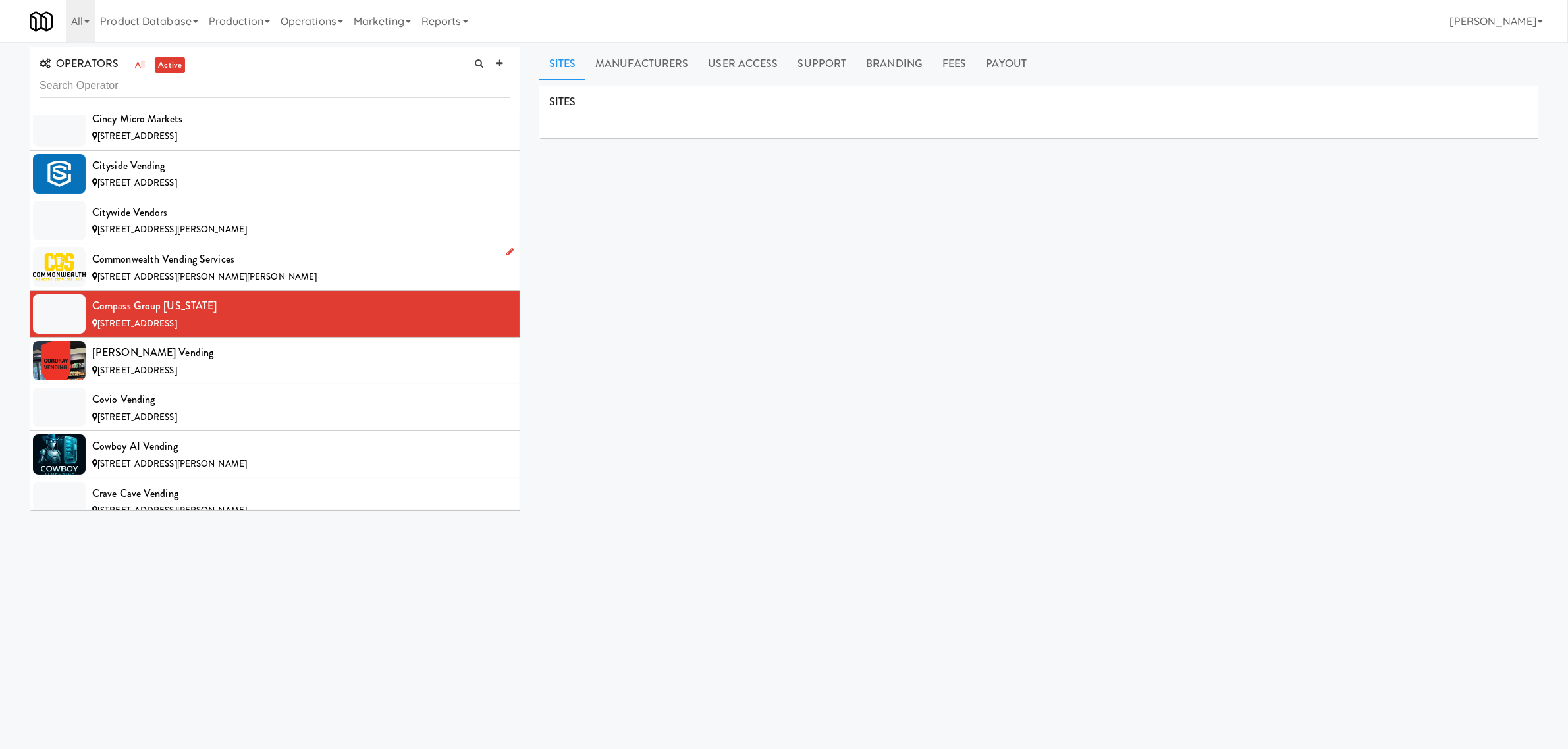
scroll to position [2223, 0]
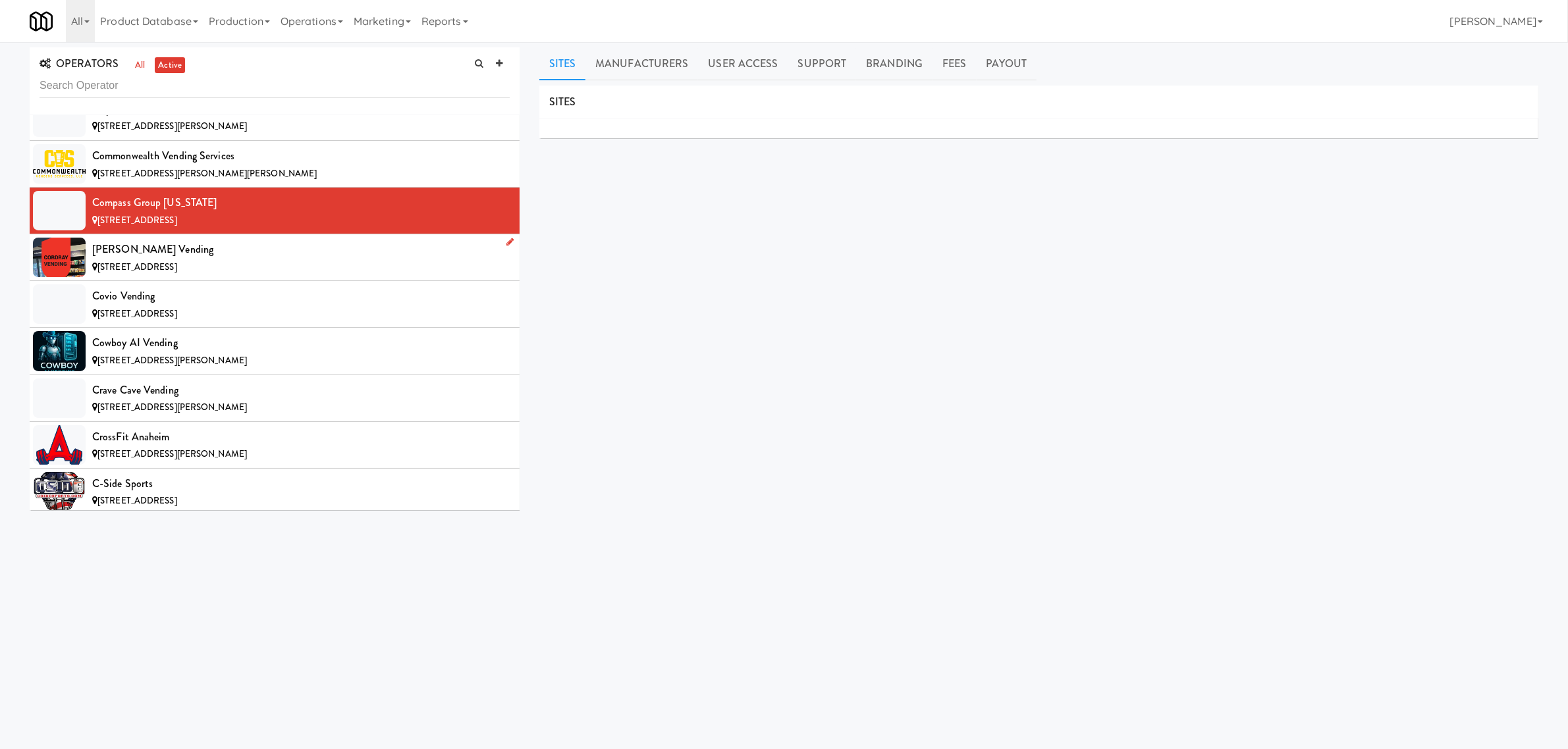
click at [196, 251] on div "[PERSON_NAME] Vending" at bounding box center [300, 250] width 417 height 20
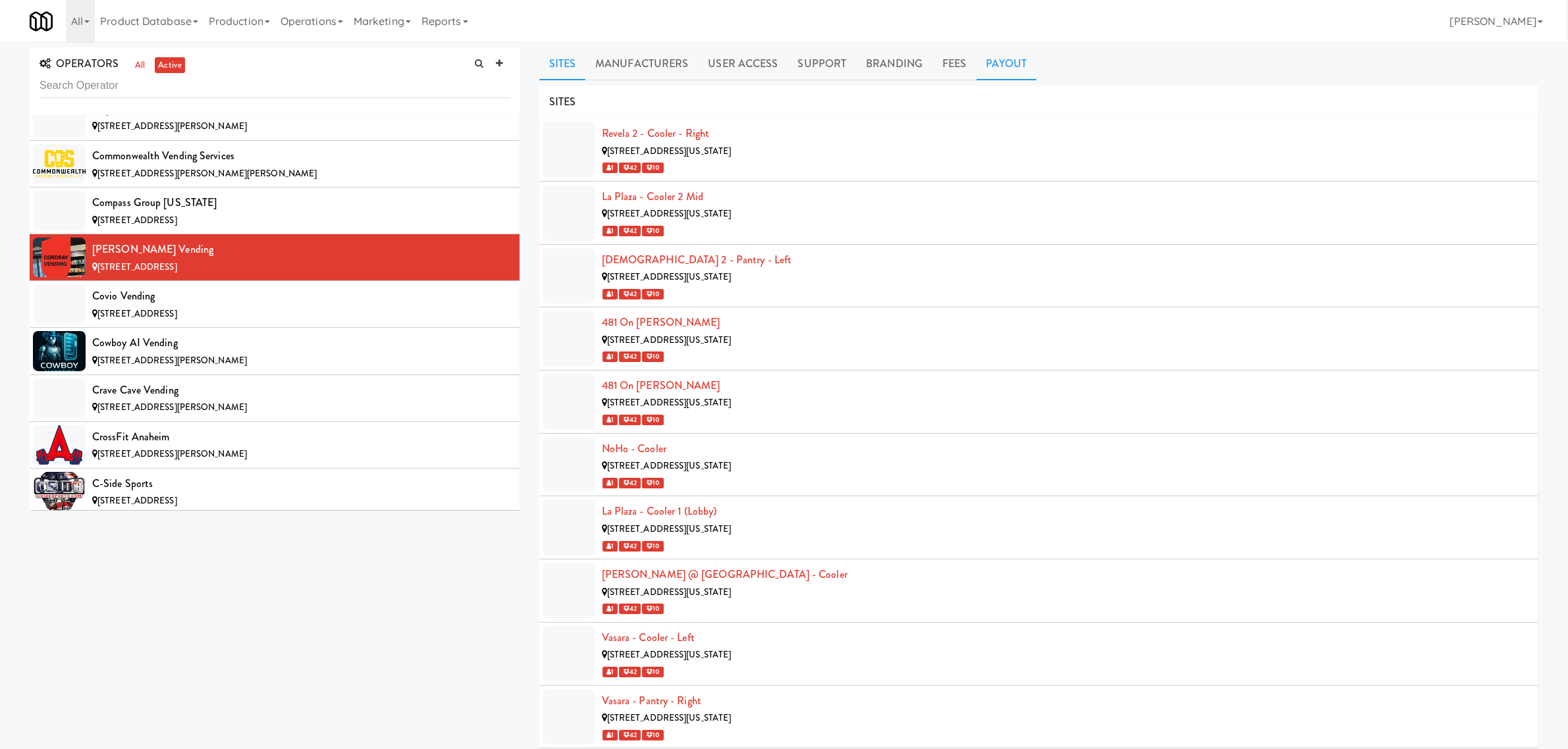
click at [996, 57] on link "Payout" at bounding box center [1007, 63] width 60 height 33
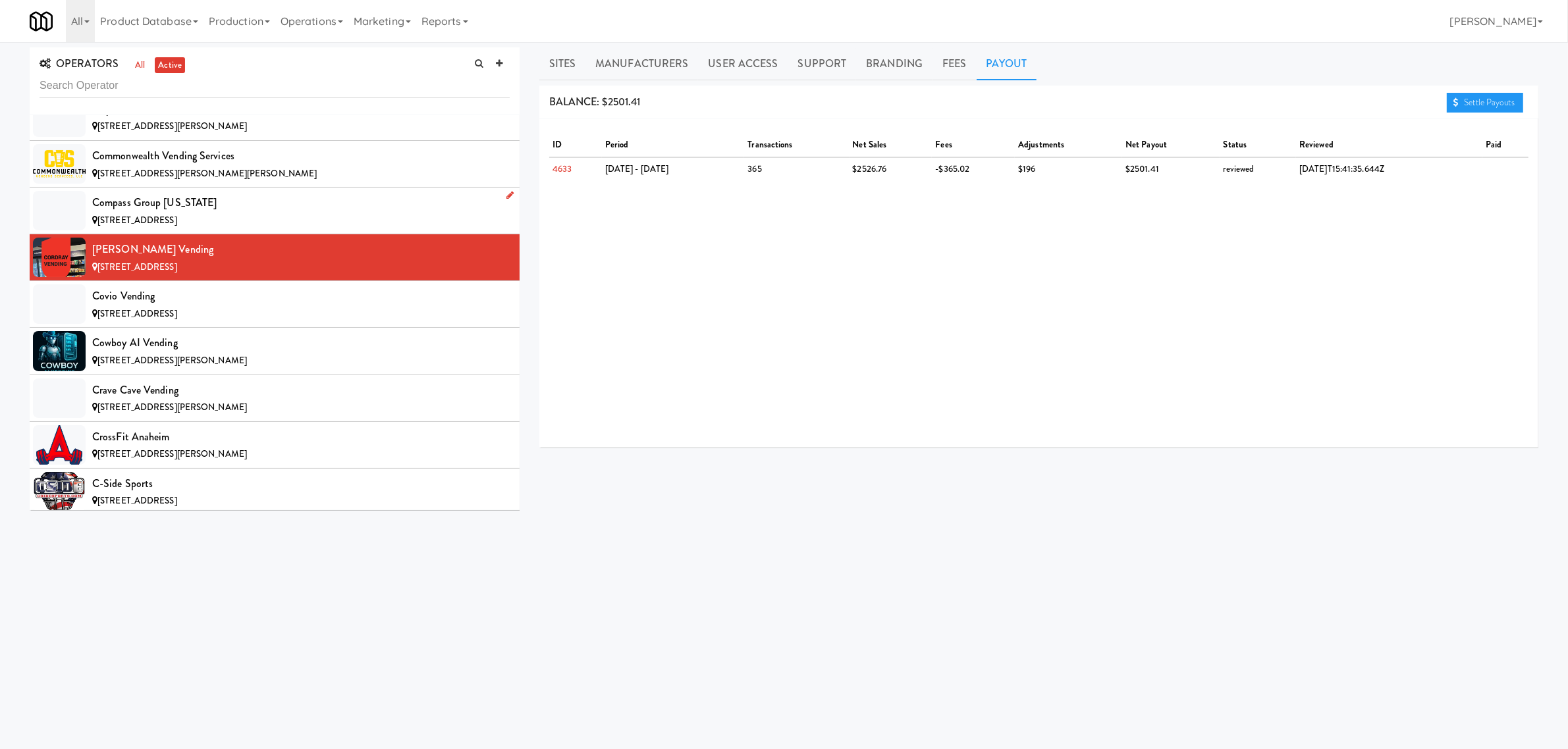
click at [196, 213] on div "Compass Group [US_STATE]" at bounding box center [300, 202] width 417 height 20
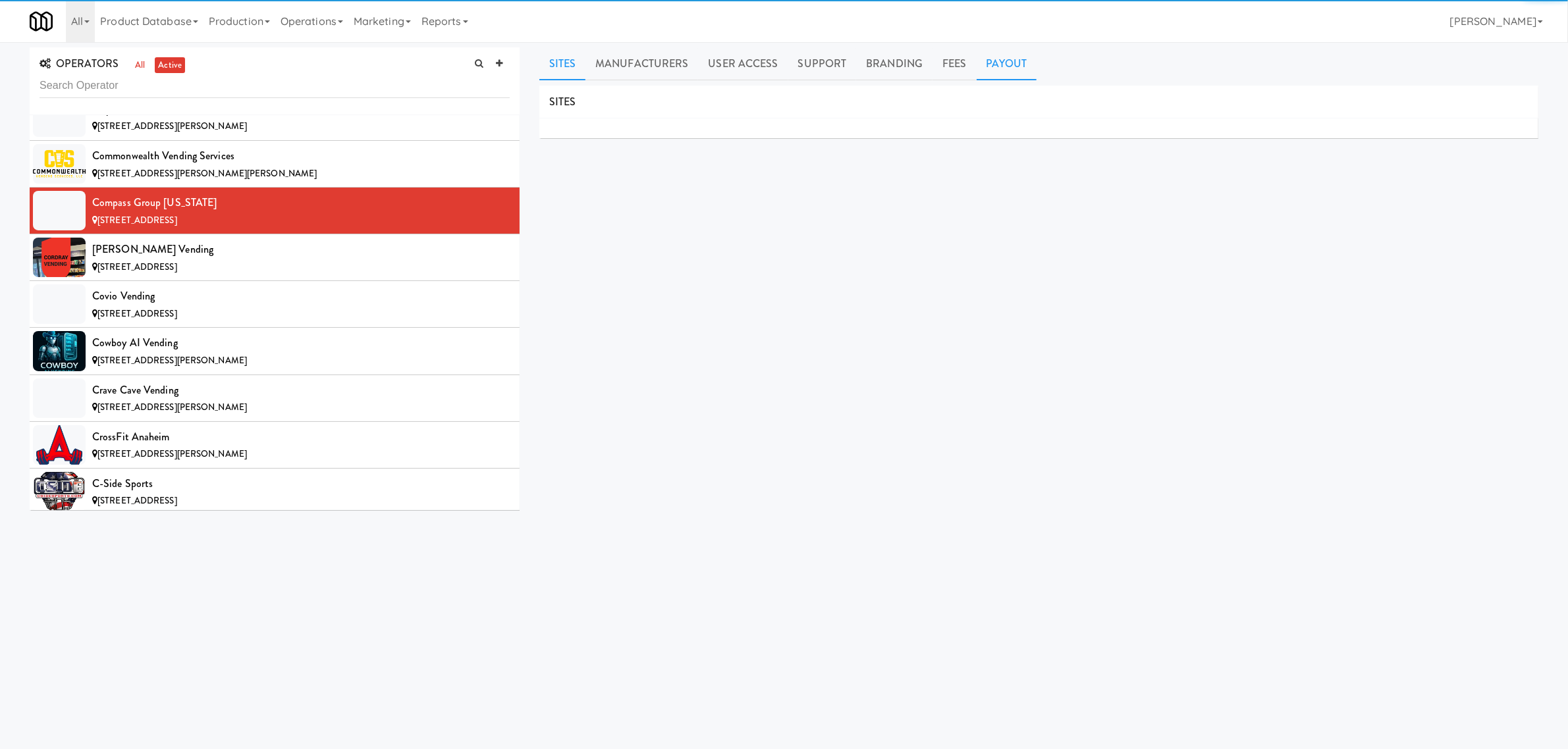
click at [996, 58] on link "Payout" at bounding box center [1007, 63] width 60 height 33
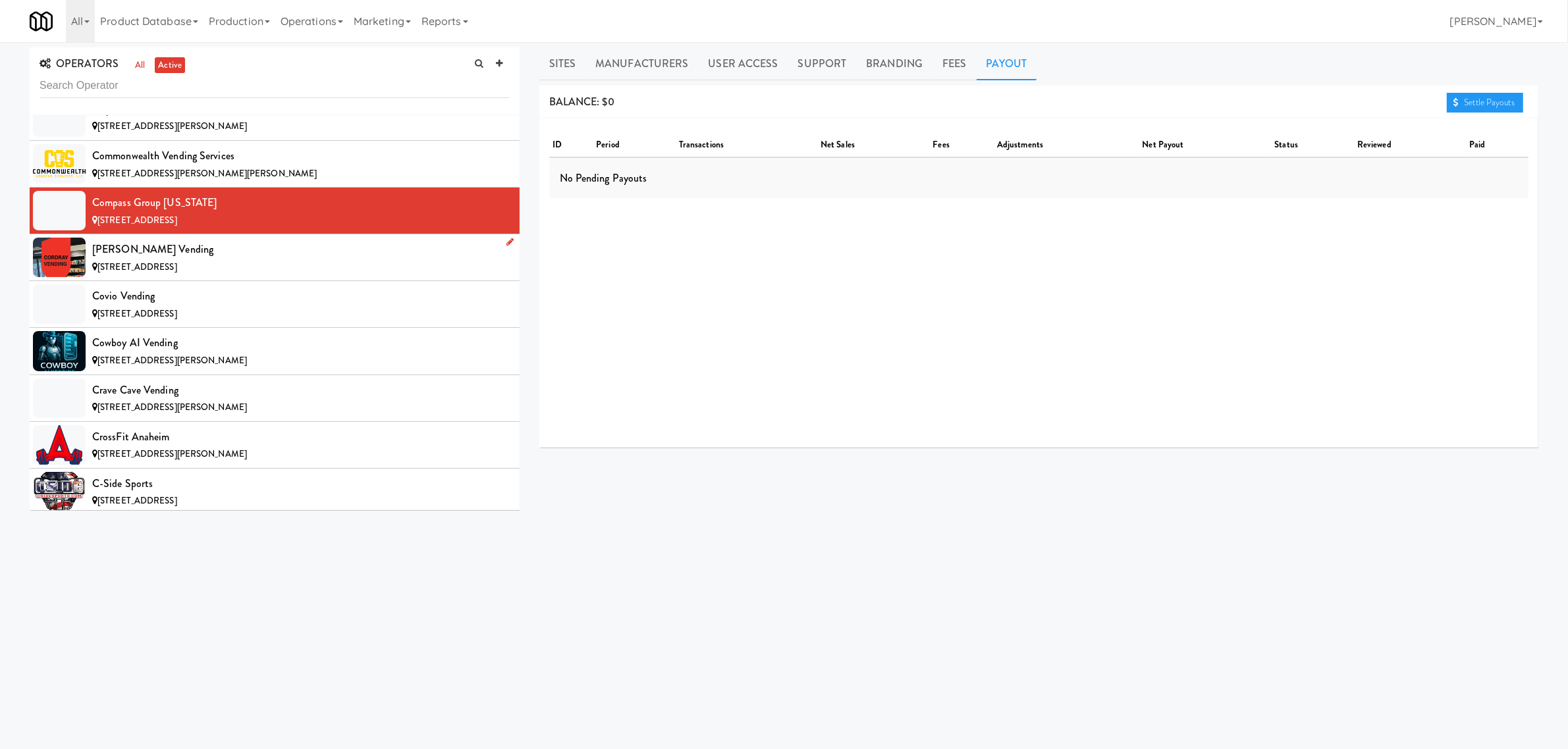
scroll to position [2140, 0]
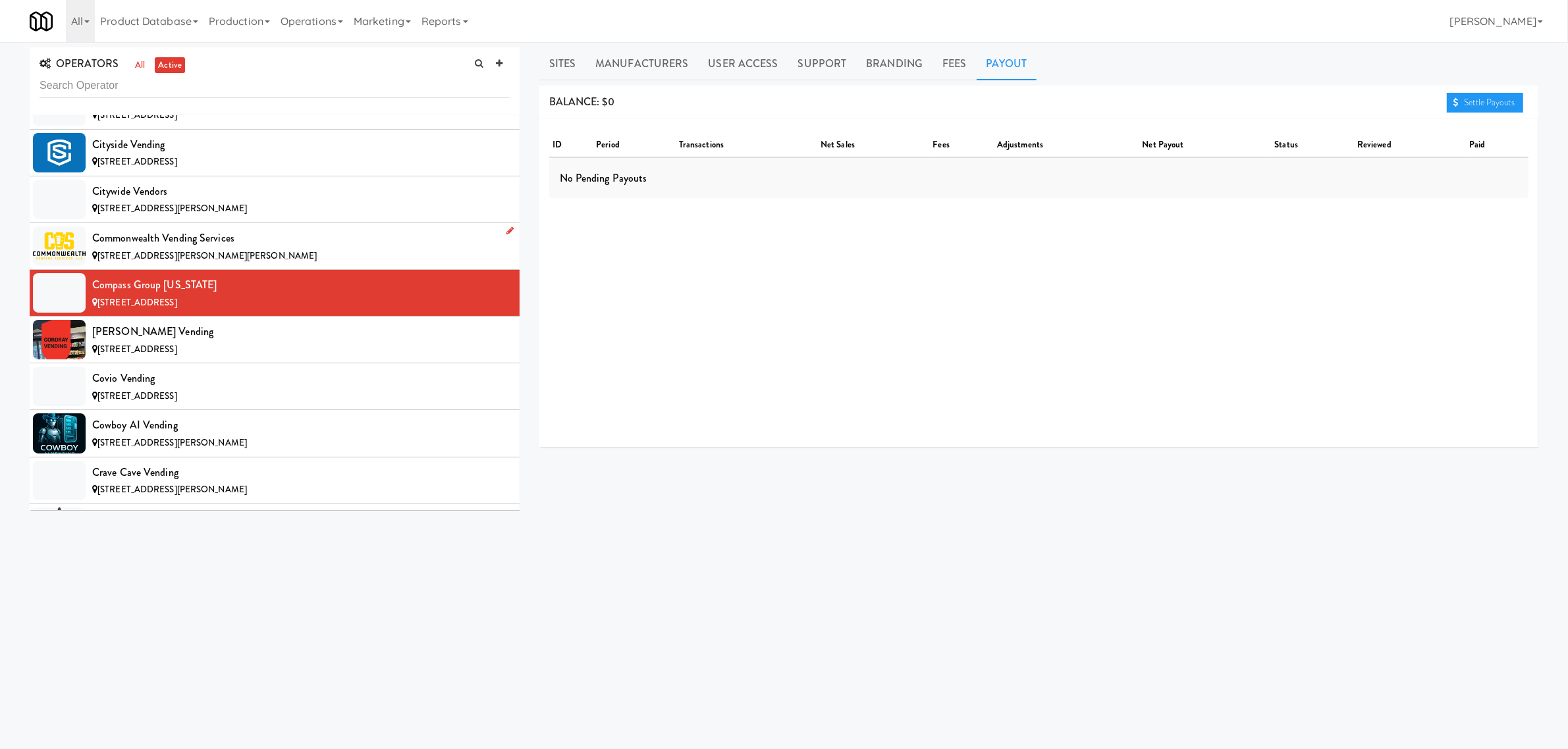
click at [271, 248] on div "Commonwealth Vending Services" at bounding box center [300, 238] width 417 height 20
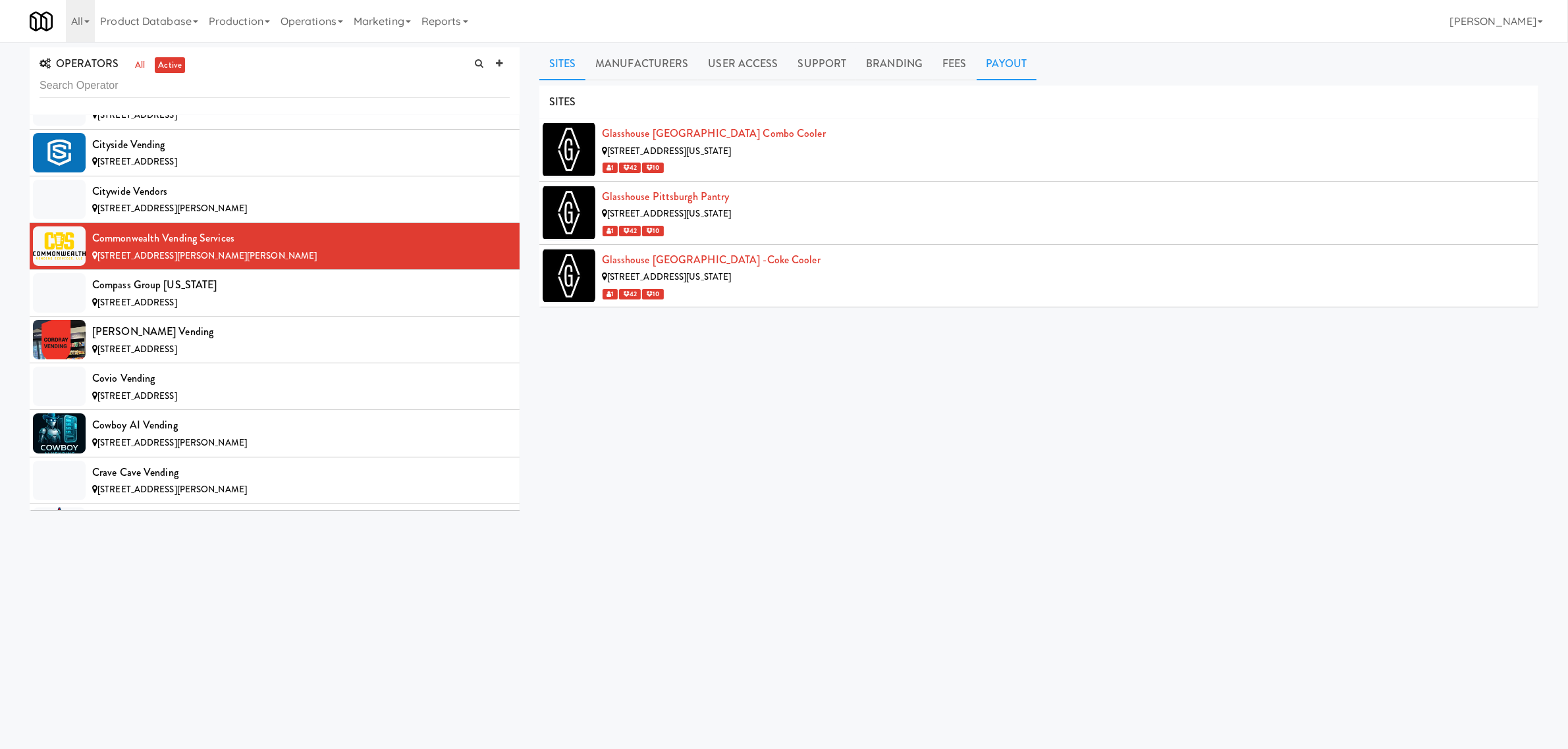
click at [992, 50] on link "Payout" at bounding box center [1007, 63] width 60 height 33
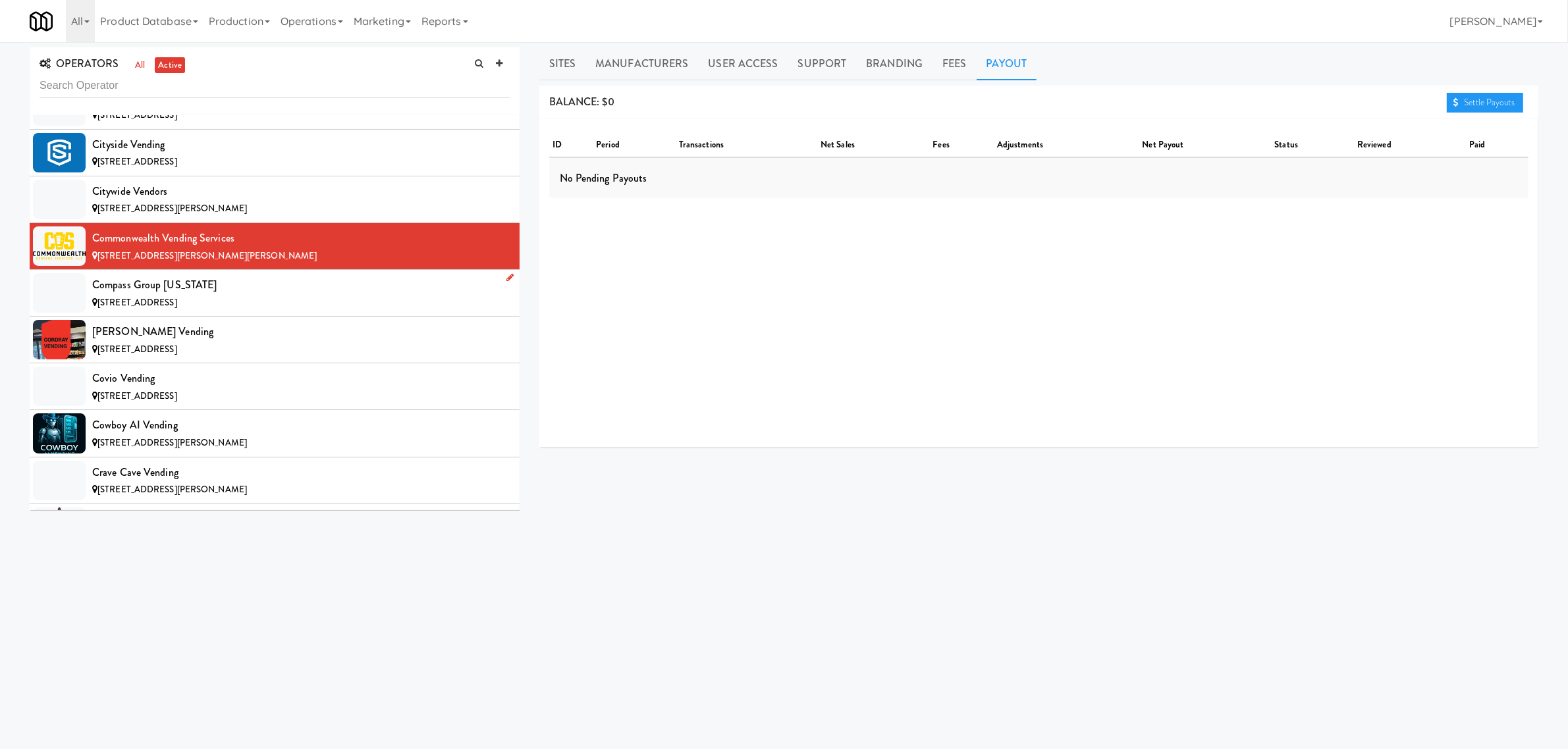
click at [206, 295] on div "Compass Group [US_STATE]" at bounding box center [300, 285] width 417 height 20
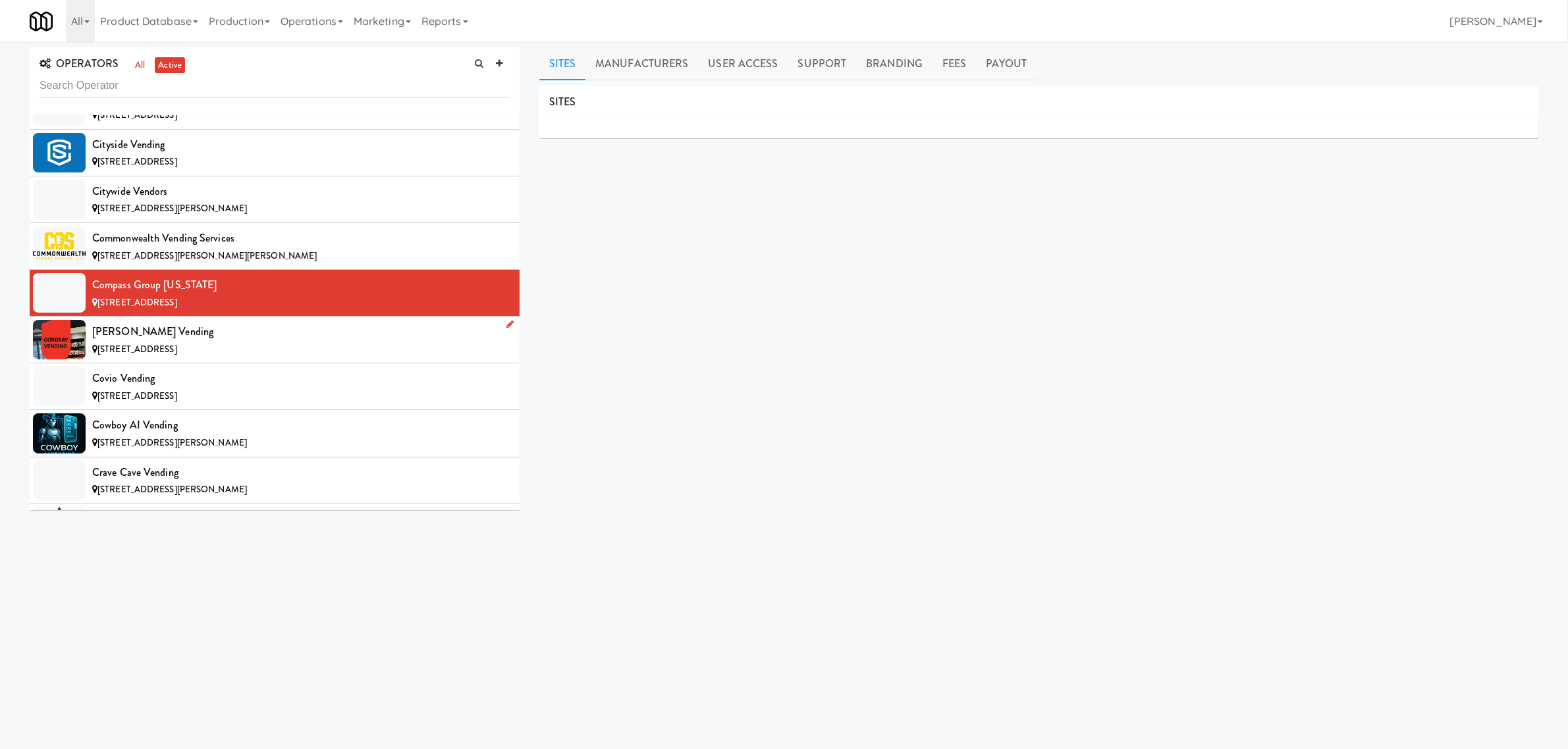
click at [220, 342] on div "[PERSON_NAME] Vending" at bounding box center [300, 332] width 417 height 20
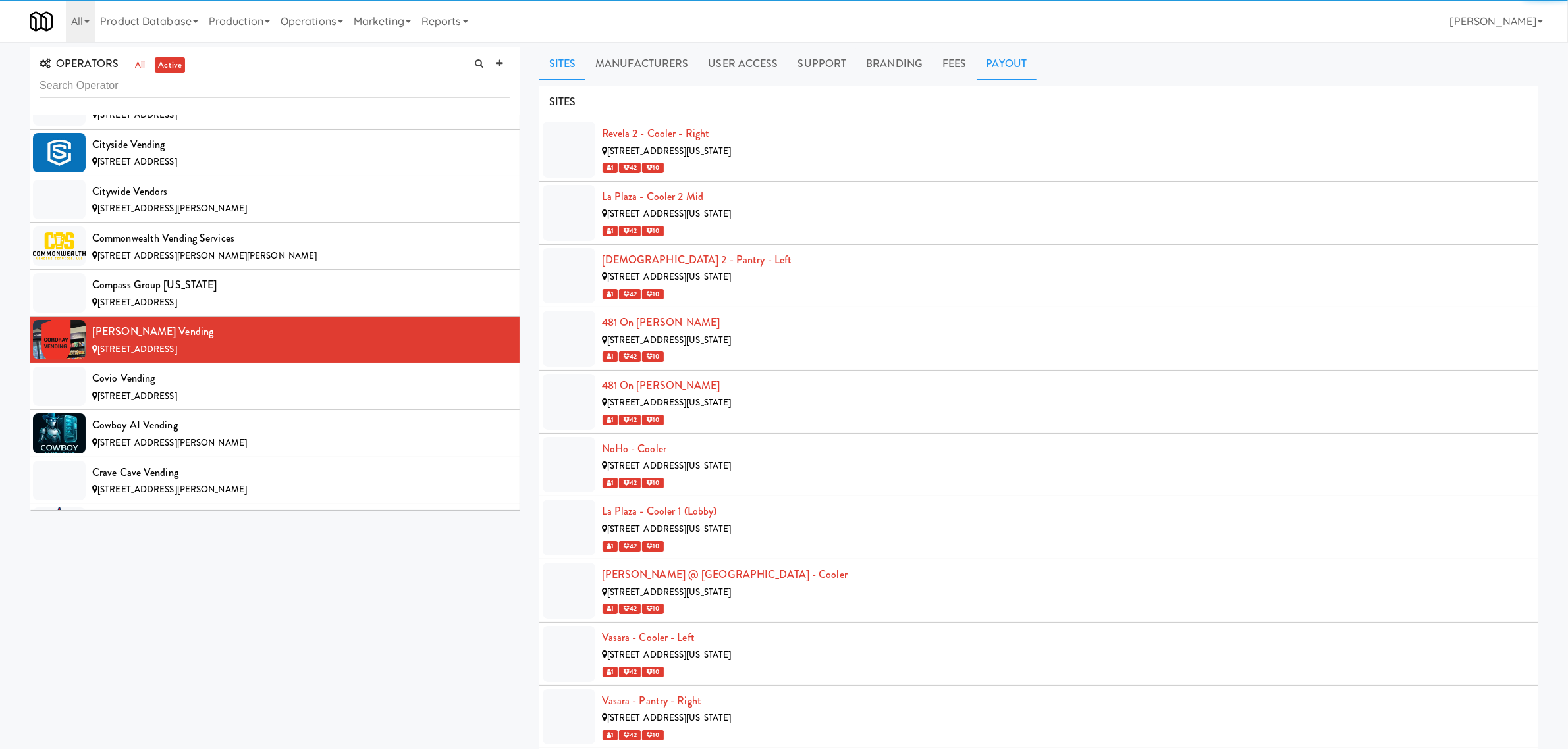
click at [1021, 67] on link "Payout" at bounding box center [1007, 63] width 60 height 33
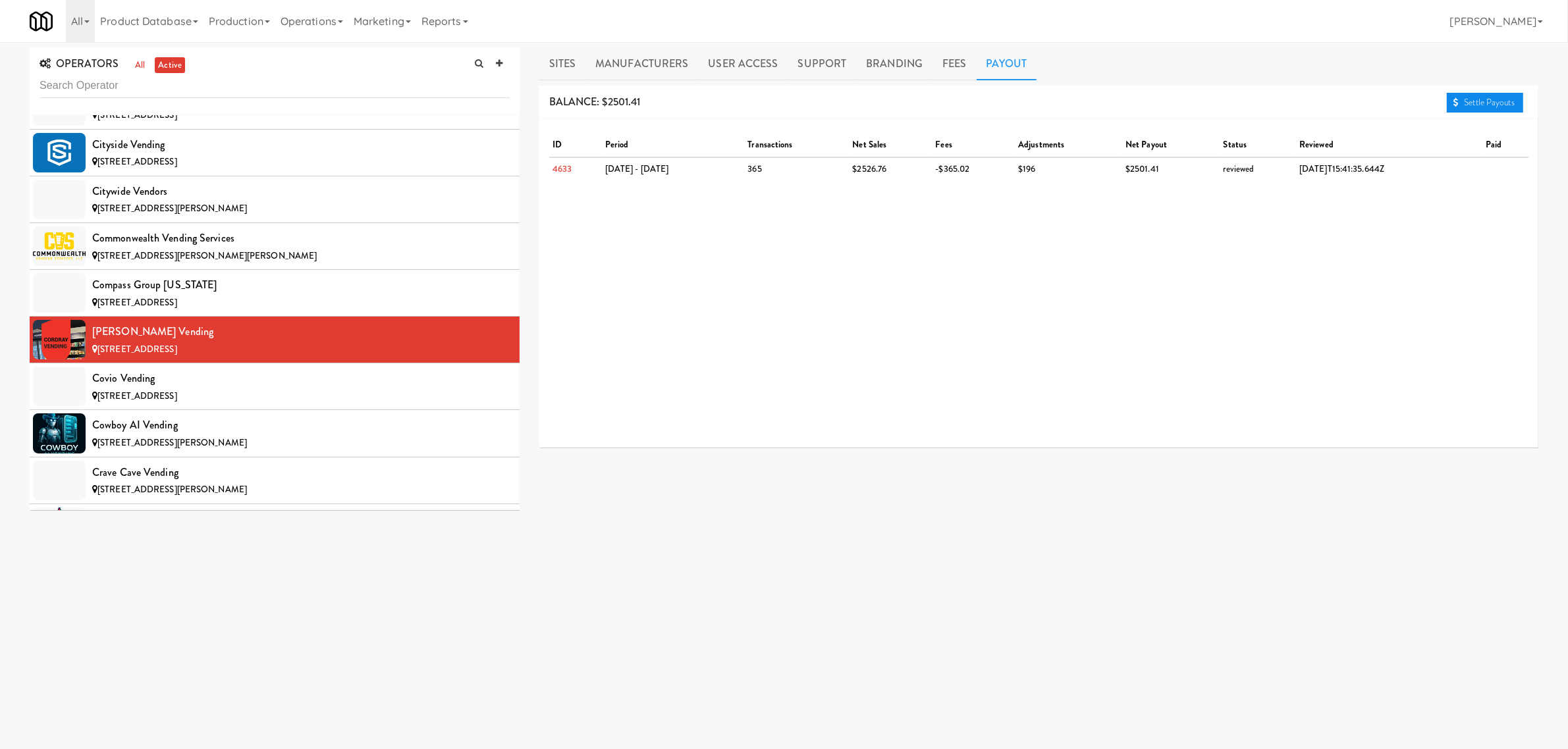
click at [1509, 102] on link "Settle Payouts" at bounding box center [1485, 102] width 76 height 20
click at [225, 384] on div "Covio Vending" at bounding box center [300, 378] width 417 height 20
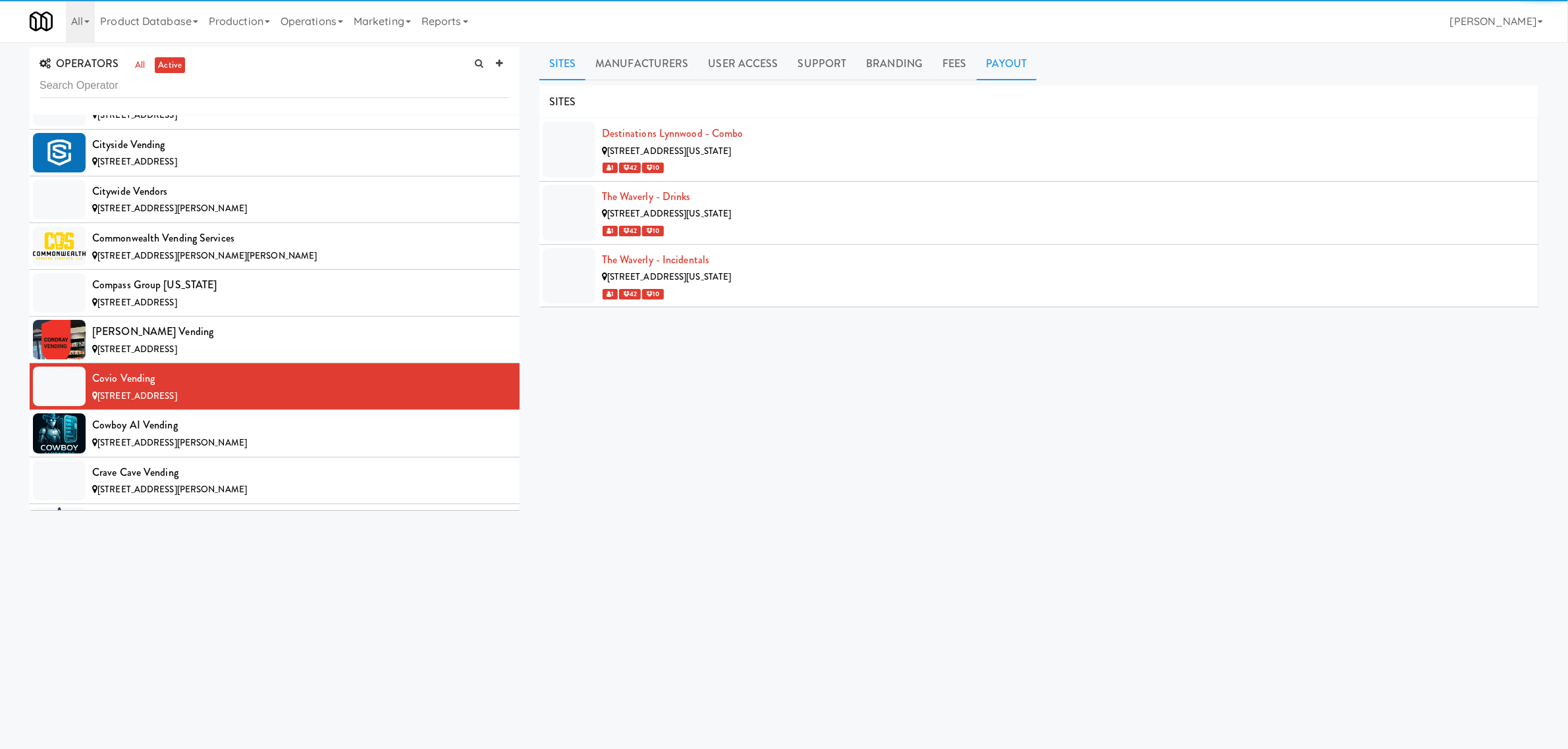
click at [1002, 67] on link "Payout" at bounding box center [1007, 63] width 60 height 33
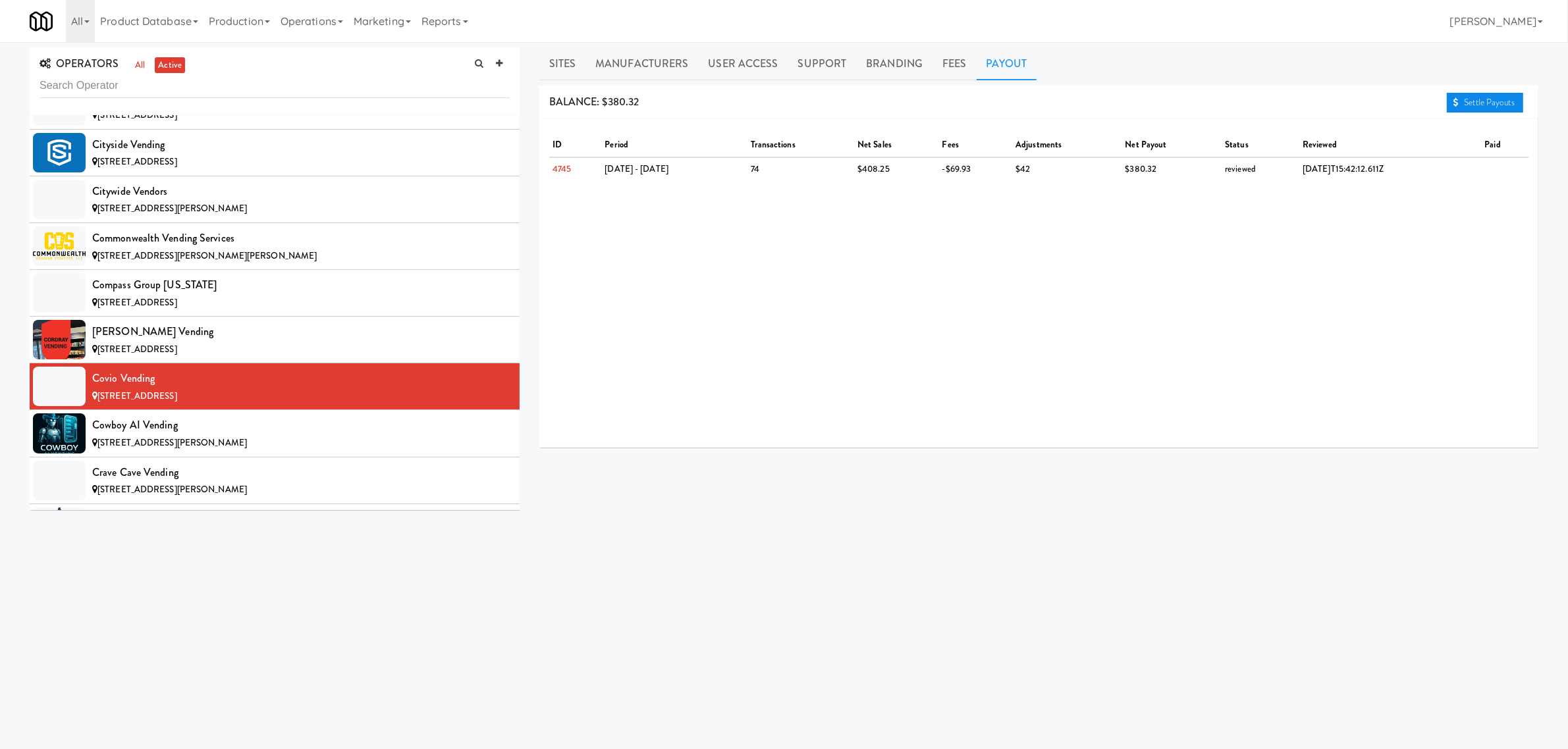
click at [1487, 98] on link "Settle Payouts" at bounding box center [1485, 102] width 76 height 20
click at [207, 435] on div "Cowboy AI Vending" at bounding box center [300, 425] width 417 height 20
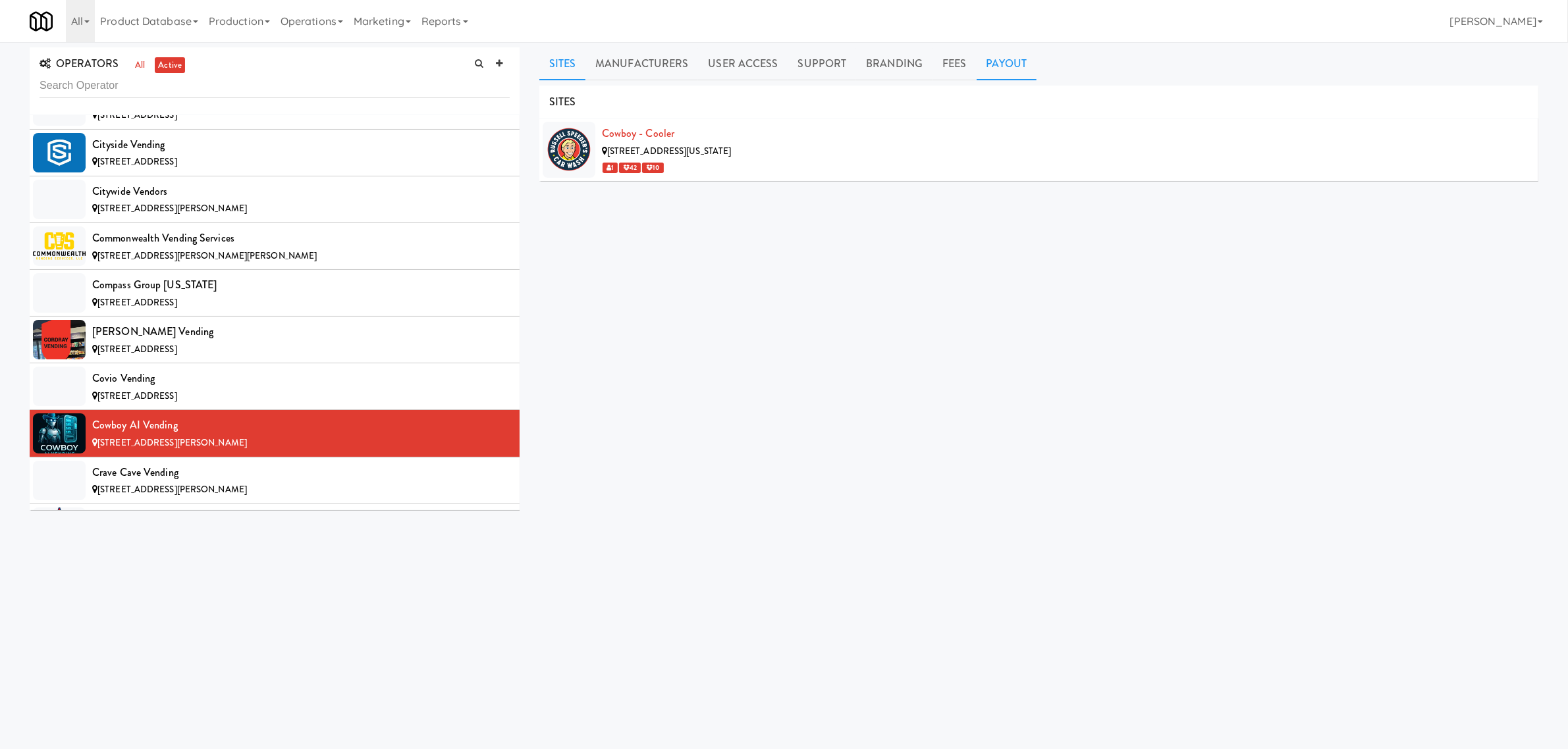
click at [1008, 61] on link "Payout" at bounding box center [1007, 63] width 60 height 33
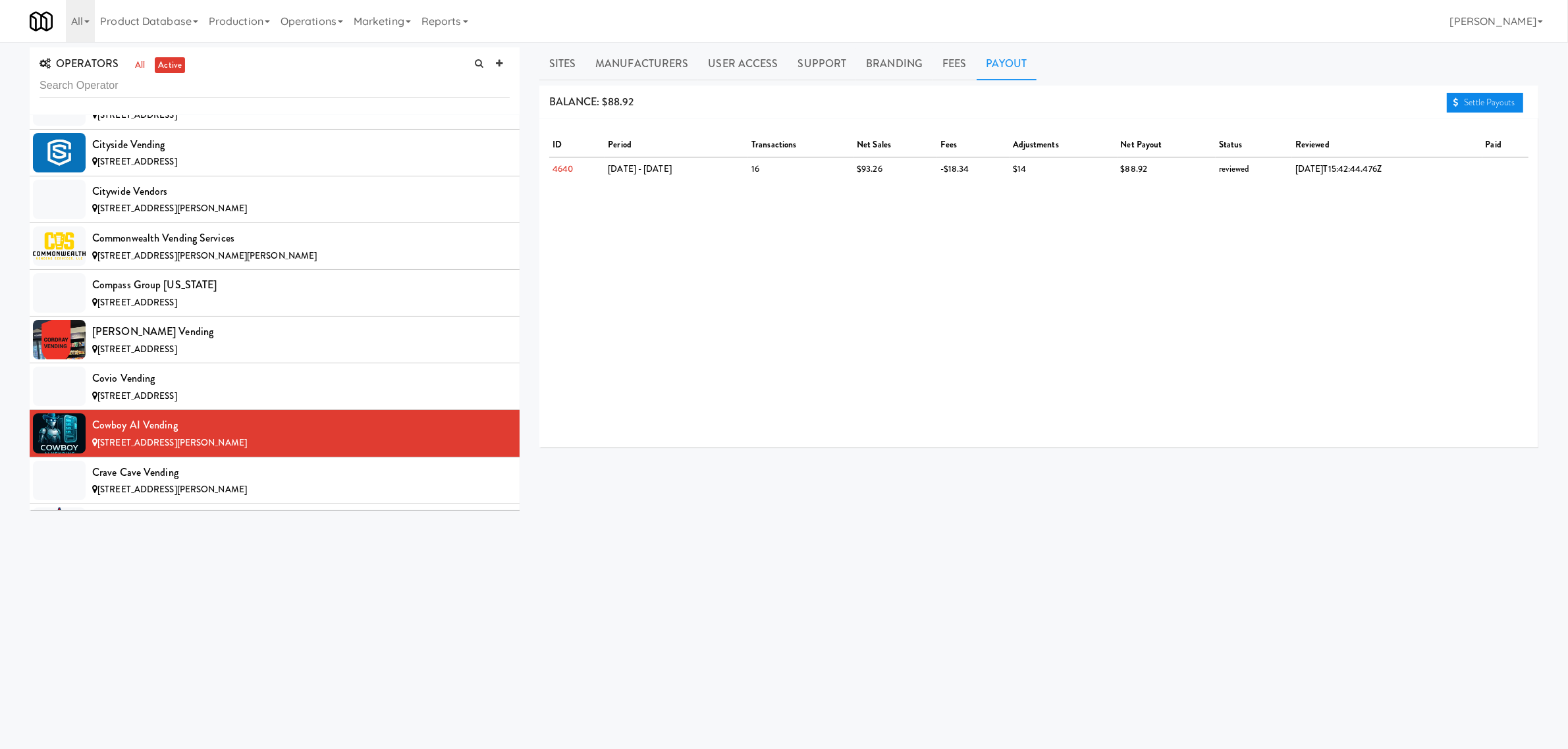
click at [1479, 101] on link "Settle Payouts" at bounding box center [1485, 102] width 76 height 20
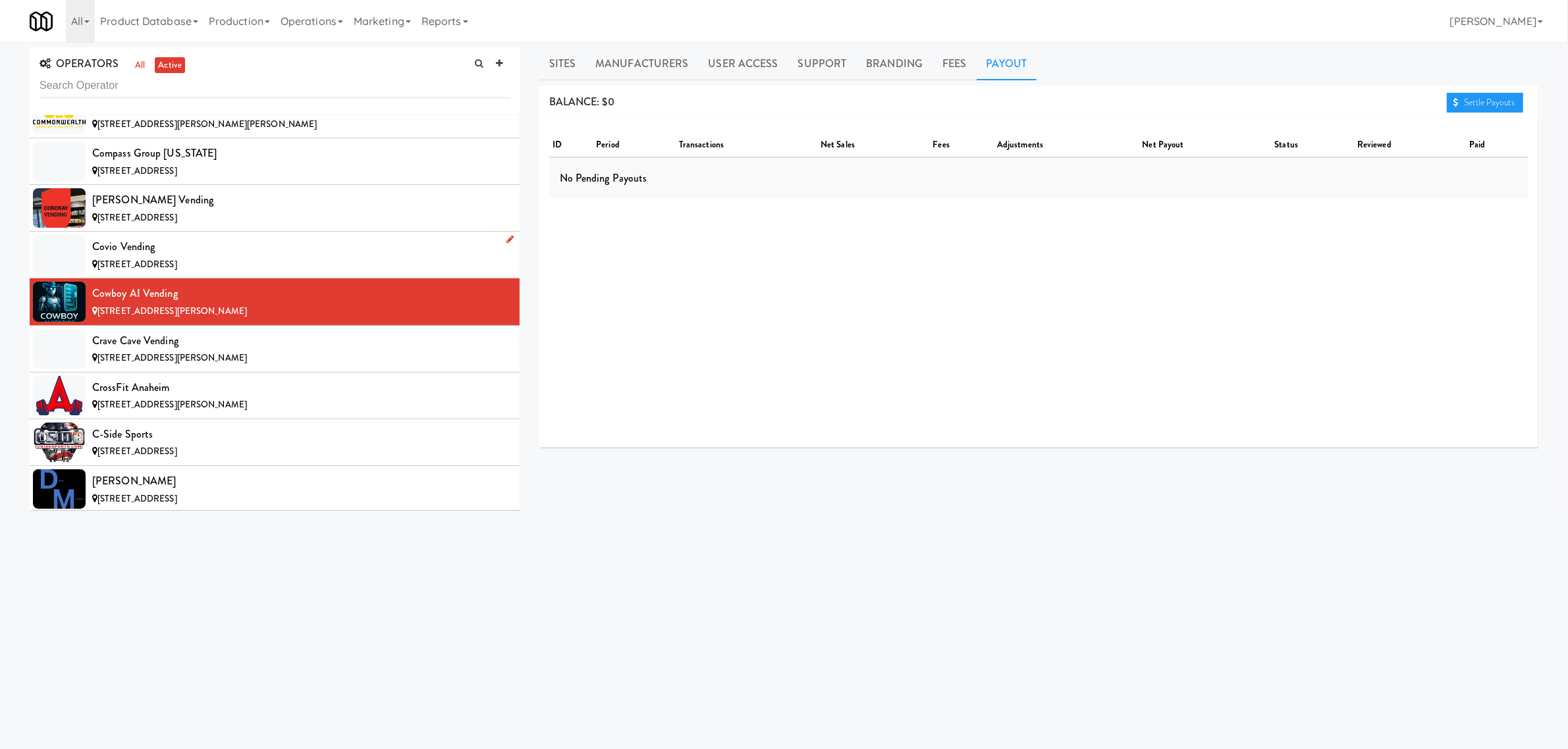
scroll to position [2305, 0]
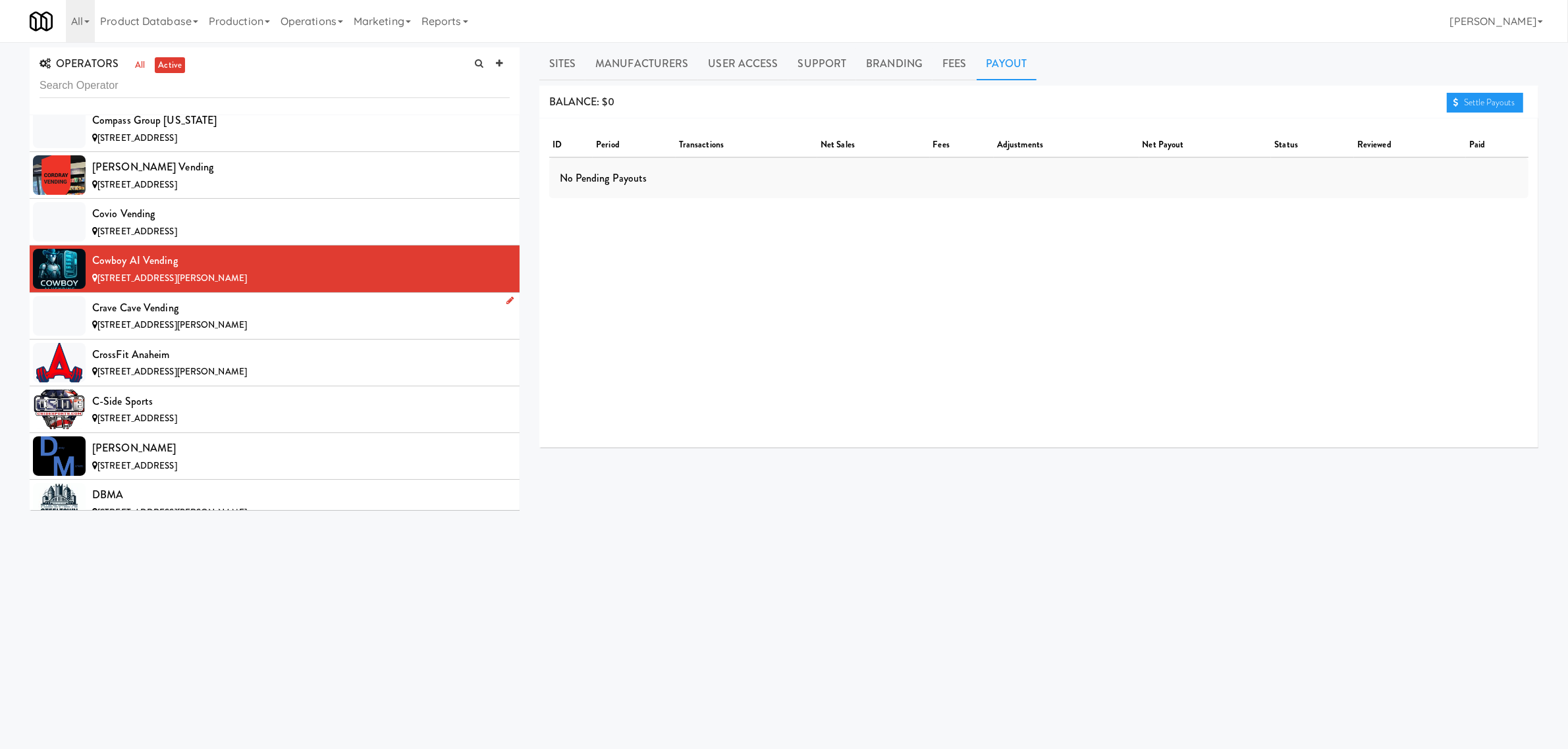
click at [238, 313] on div "Crave Cave Vending" at bounding box center [300, 308] width 417 height 20
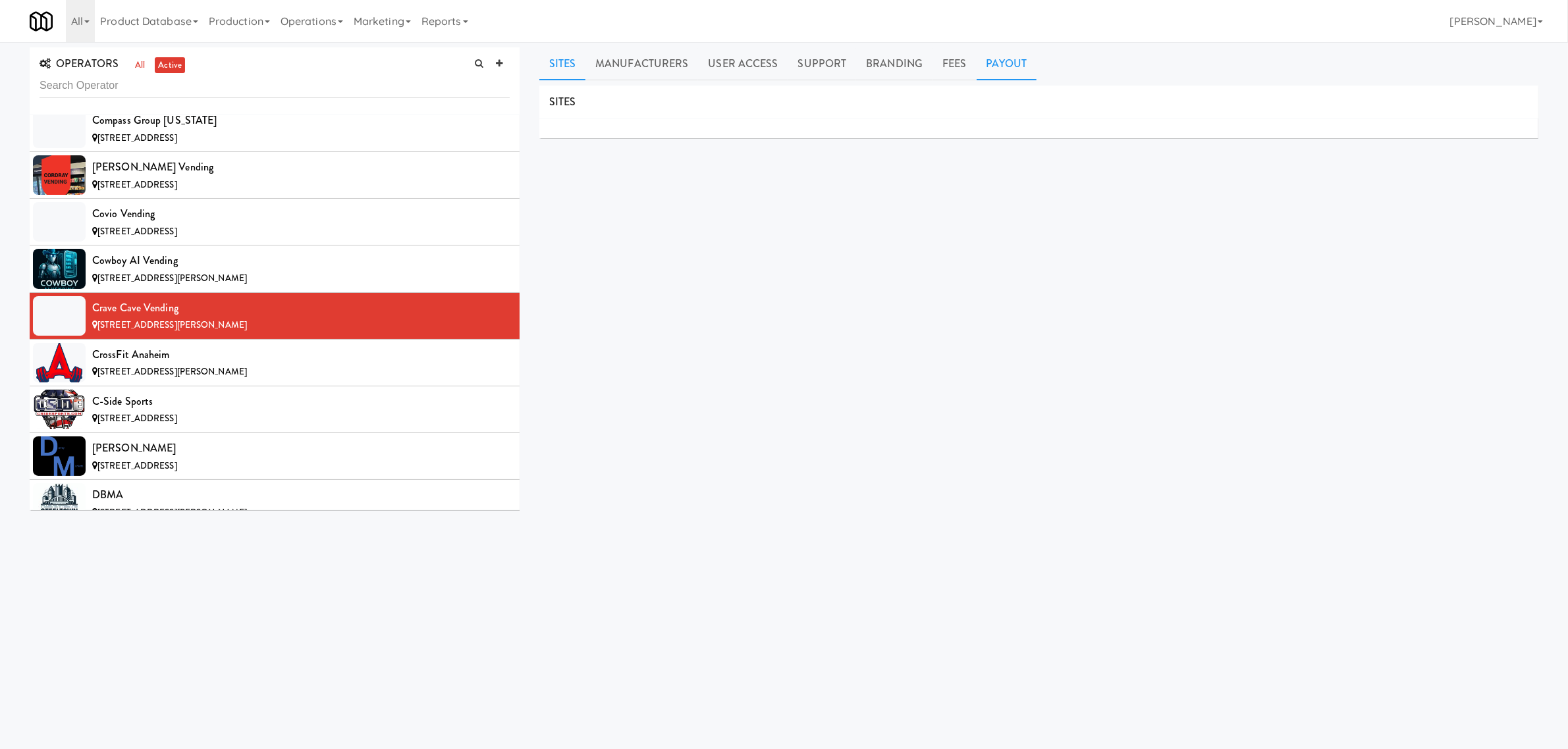
click at [995, 67] on link "Payout" at bounding box center [1007, 63] width 60 height 33
click at [195, 365] on div "CrossFit Anaheim" at bounding box center [300, 355] width 417 height 20
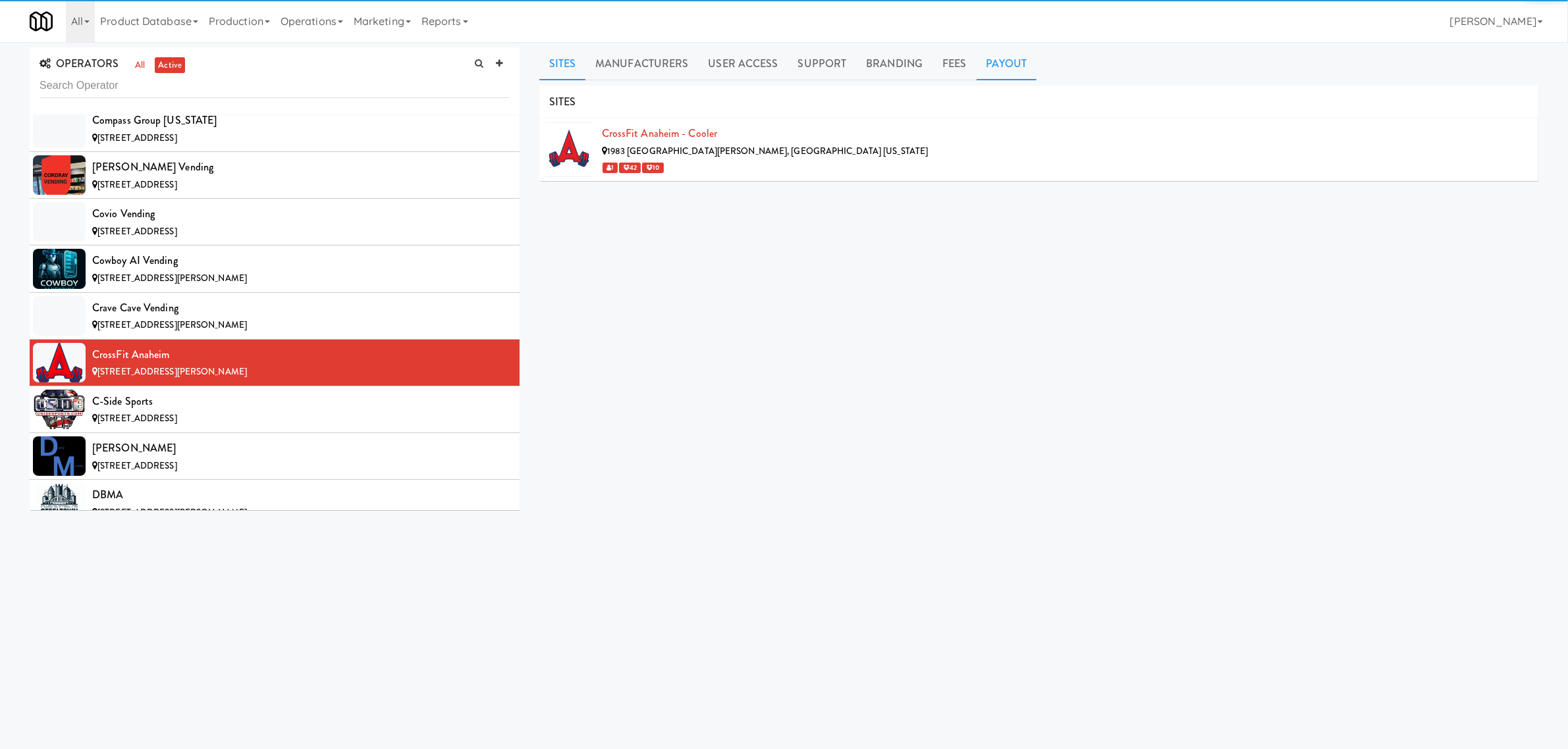
click at [1002, 71] on link "Payout" at bounding box center [1007, 63] width 60 height 33
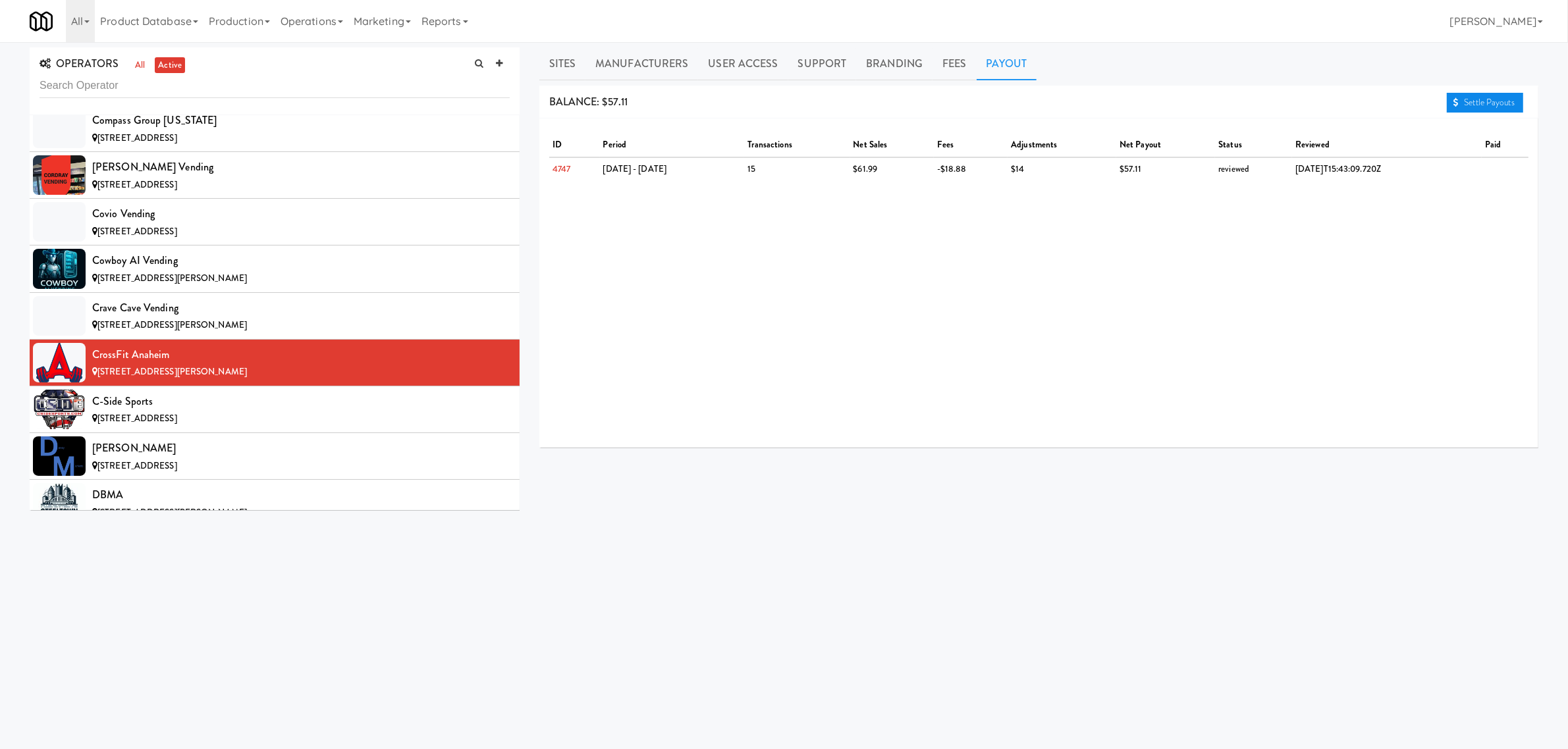
click at [1490, 95] on link "Settle Payouts" at bounding box center [1485, 102] width 76 height 20
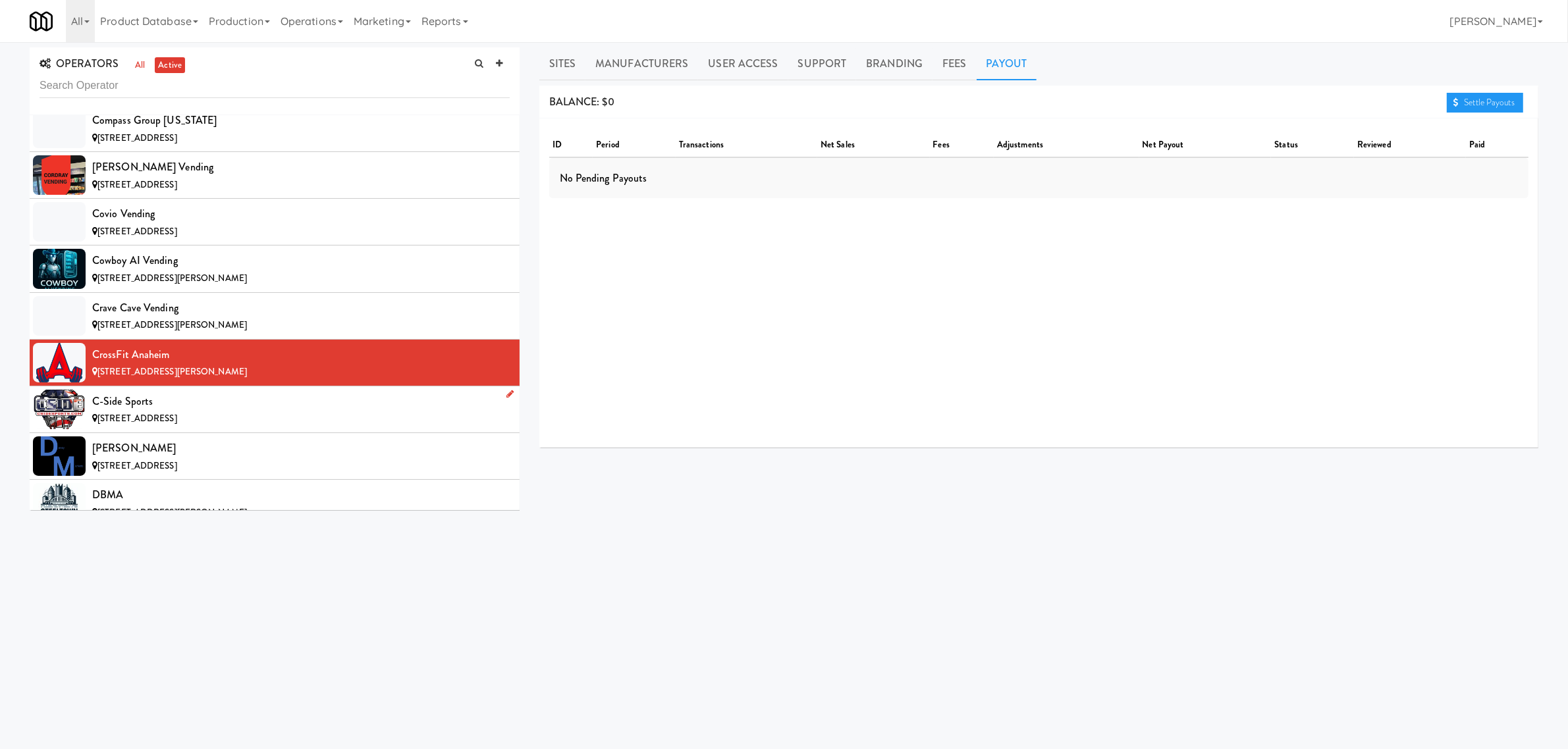
click at [164, 410] on div "C-Side Sports" at bounding box center [300, 402] width 417 height 20
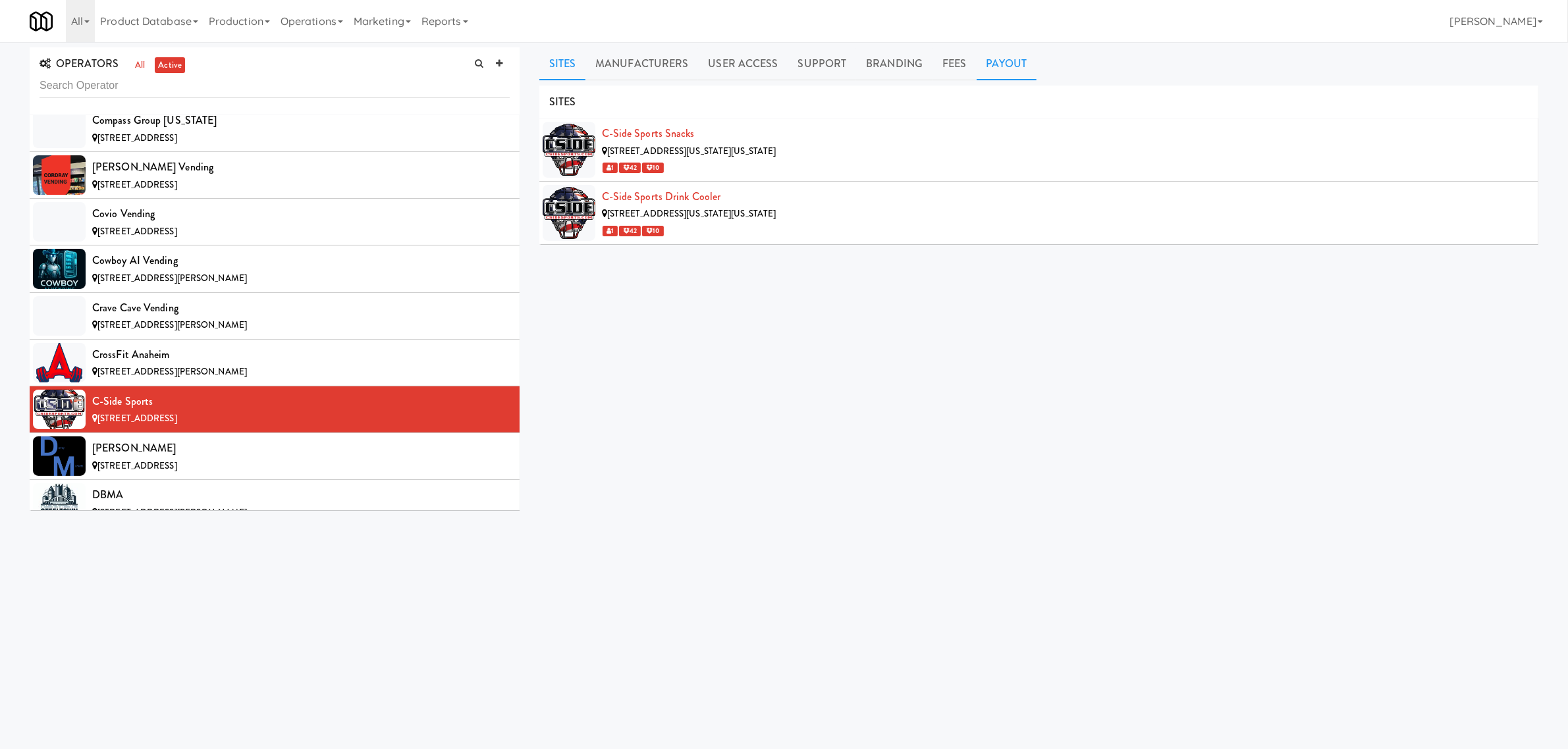
click at [1005, 63] on link "Payout" at bounding box center [1007, 63] width 60 height 33
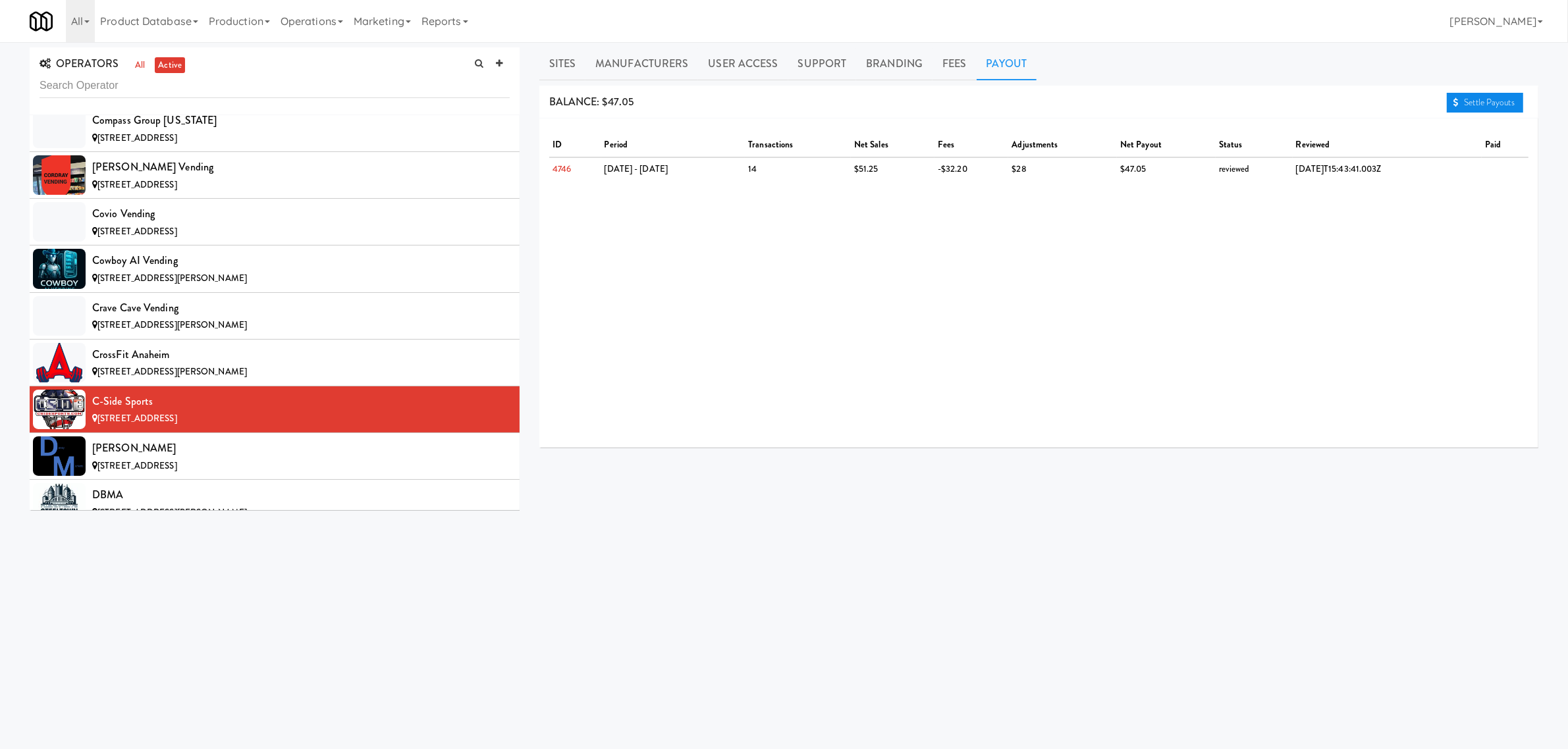
click at [1466, 95] on link "Settle Payouts" at bounding box center [1485, 102] width 76 height 20
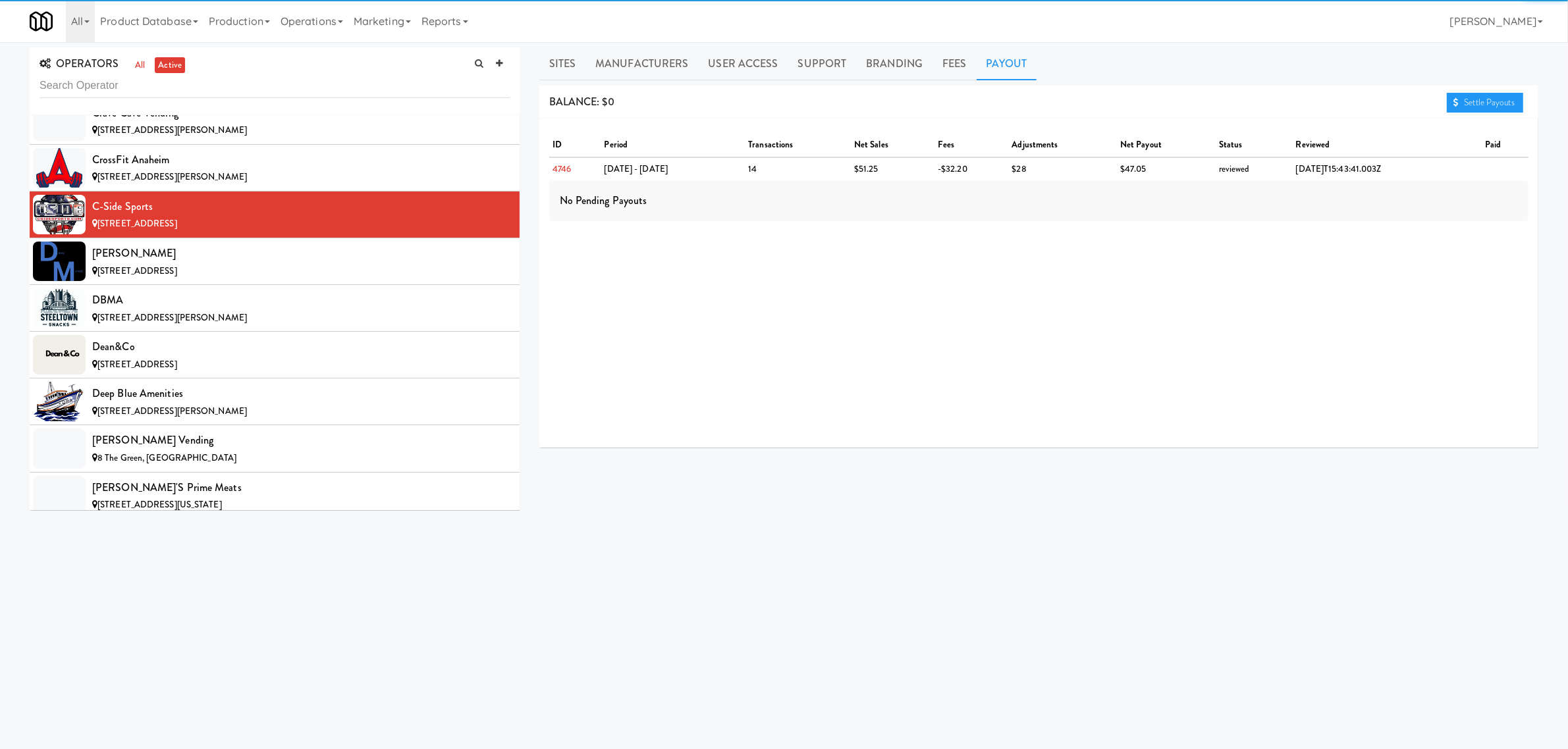
scroll to position [2552, 0]
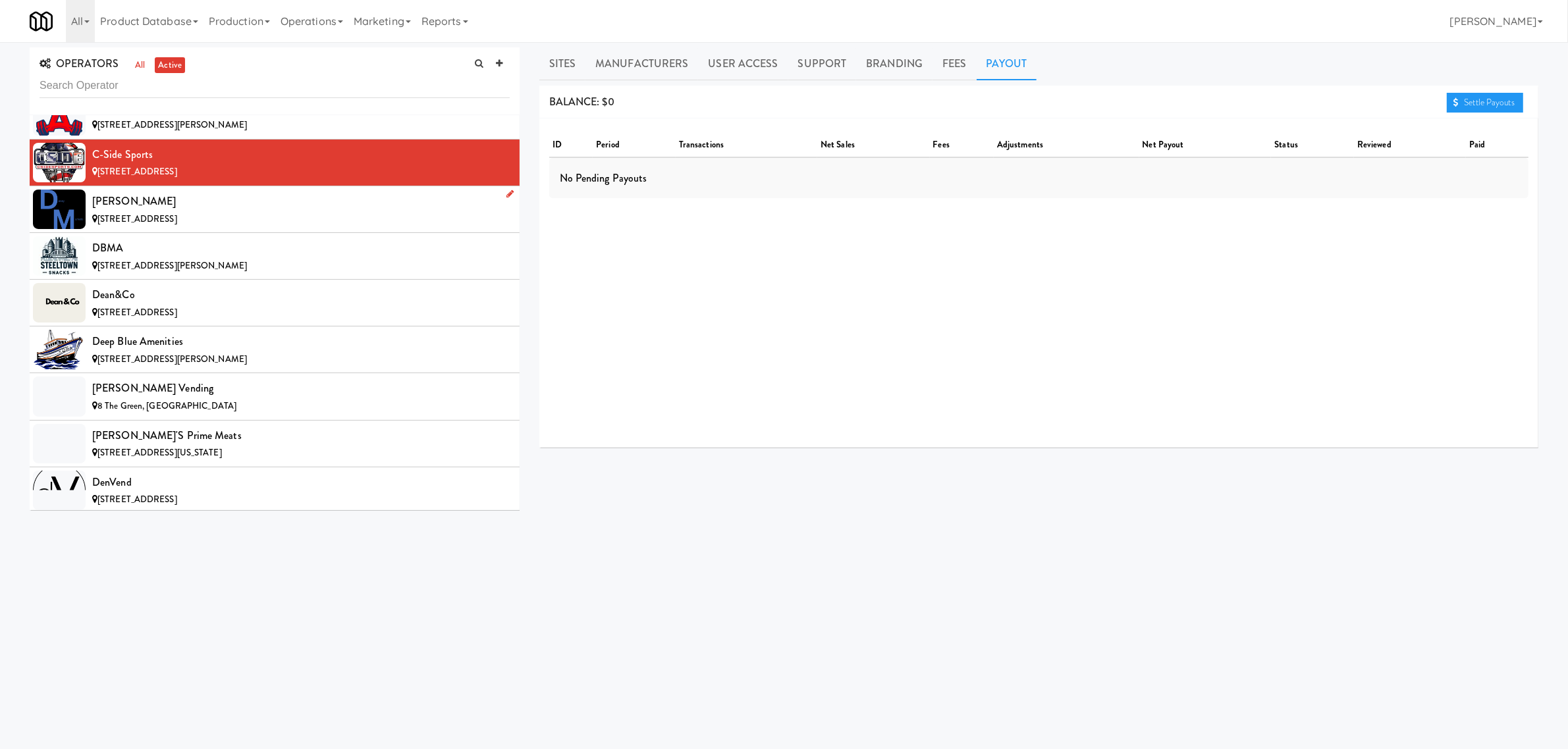
click at [235, 224] on div "[STREET_ADDRESS]" at bounding box center [300, 220] width 417 height 16
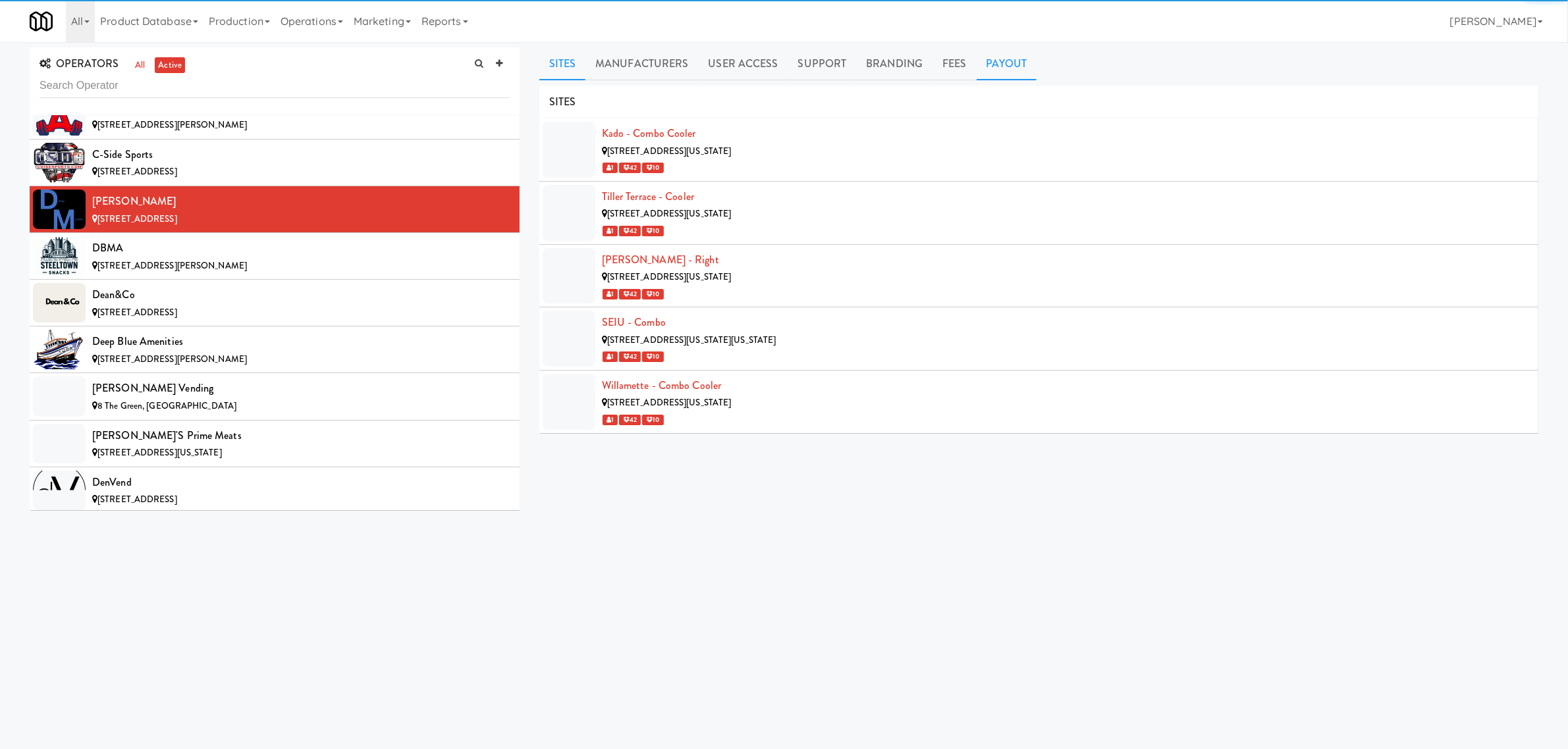
click at [1003, 66] on link "Payout" at bounding box center [1007, 63] width 60 height 33
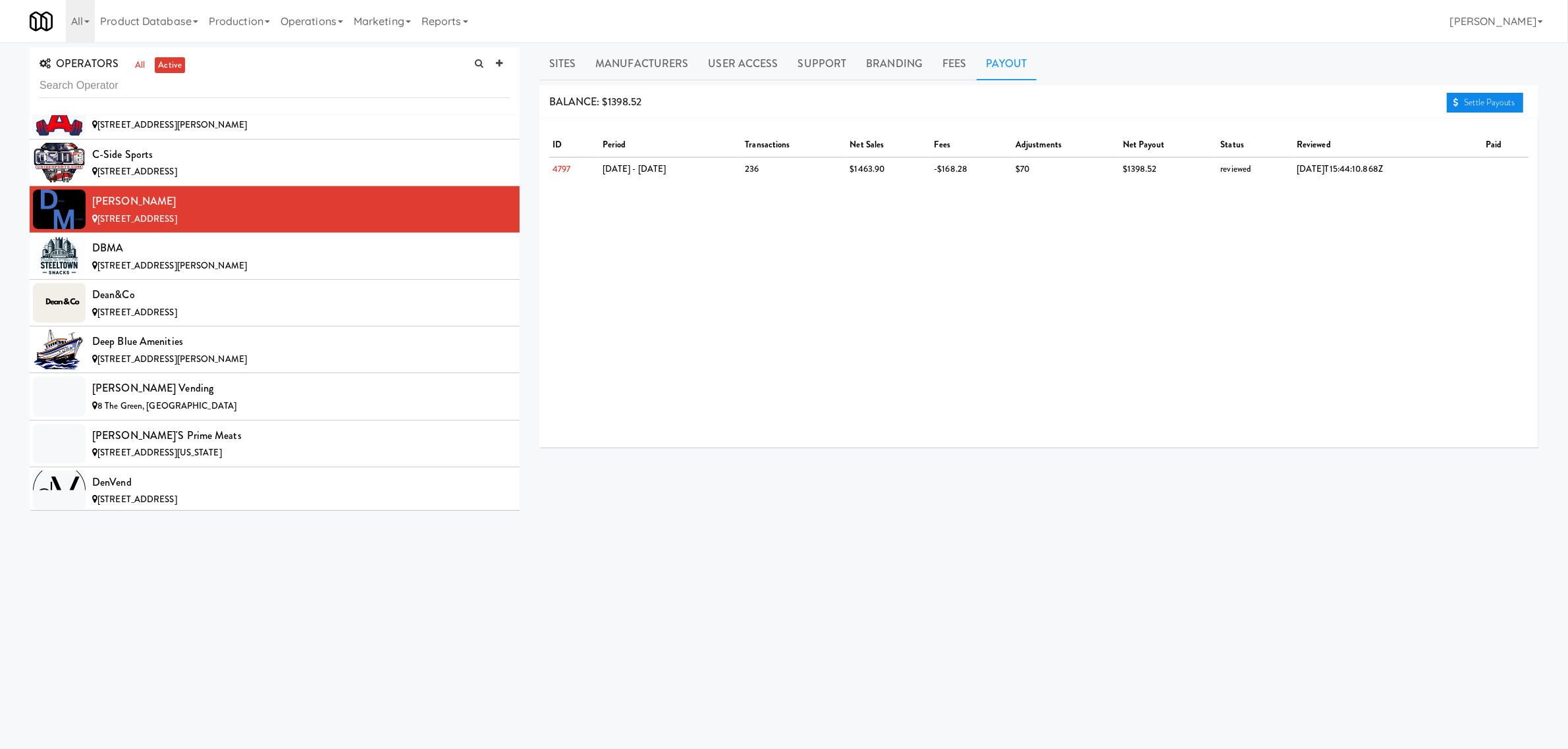
click at [1470, 100] on link "Settle Payouts" at bounding box center [1485, 102] width 76 height 20
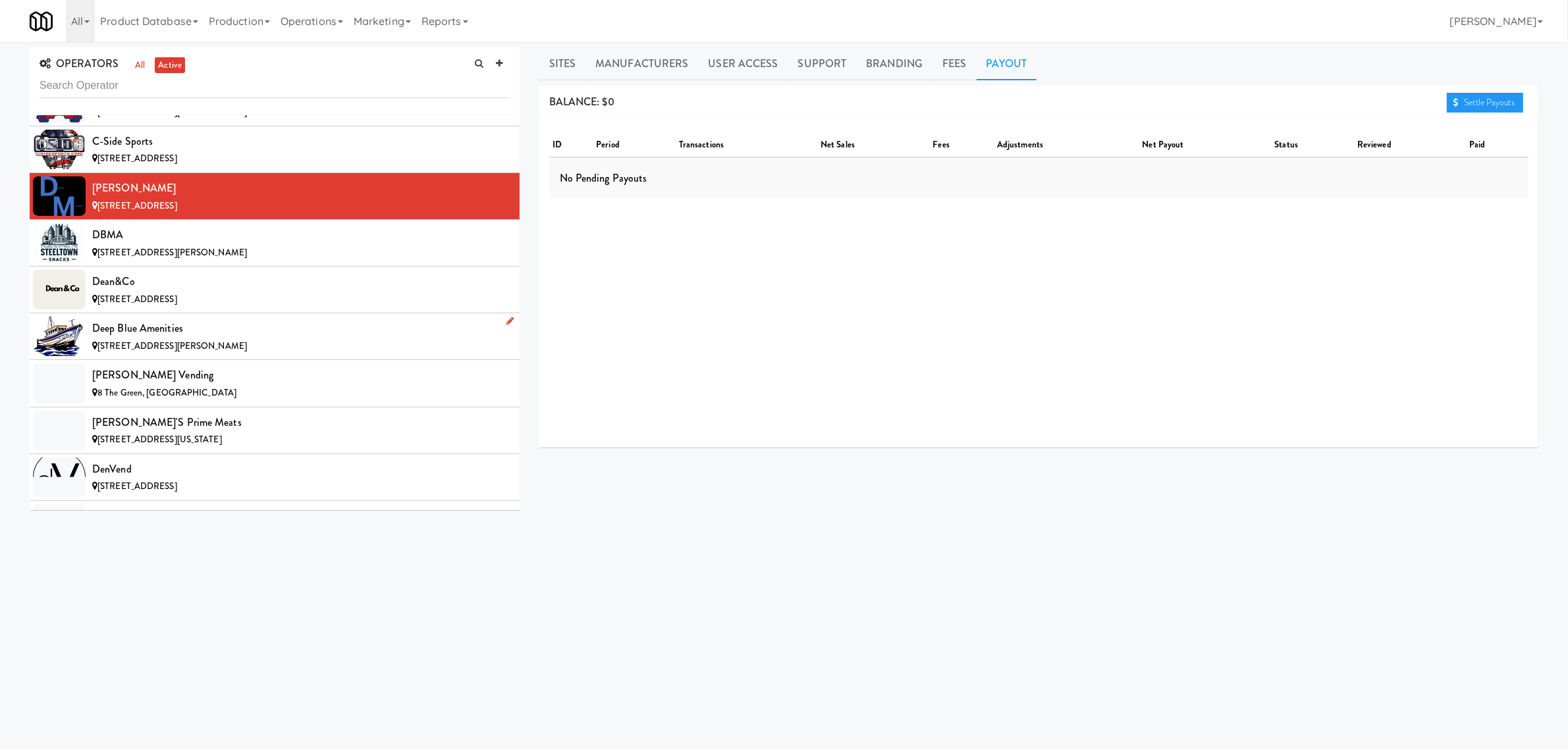
scroll to position [2552, 0]
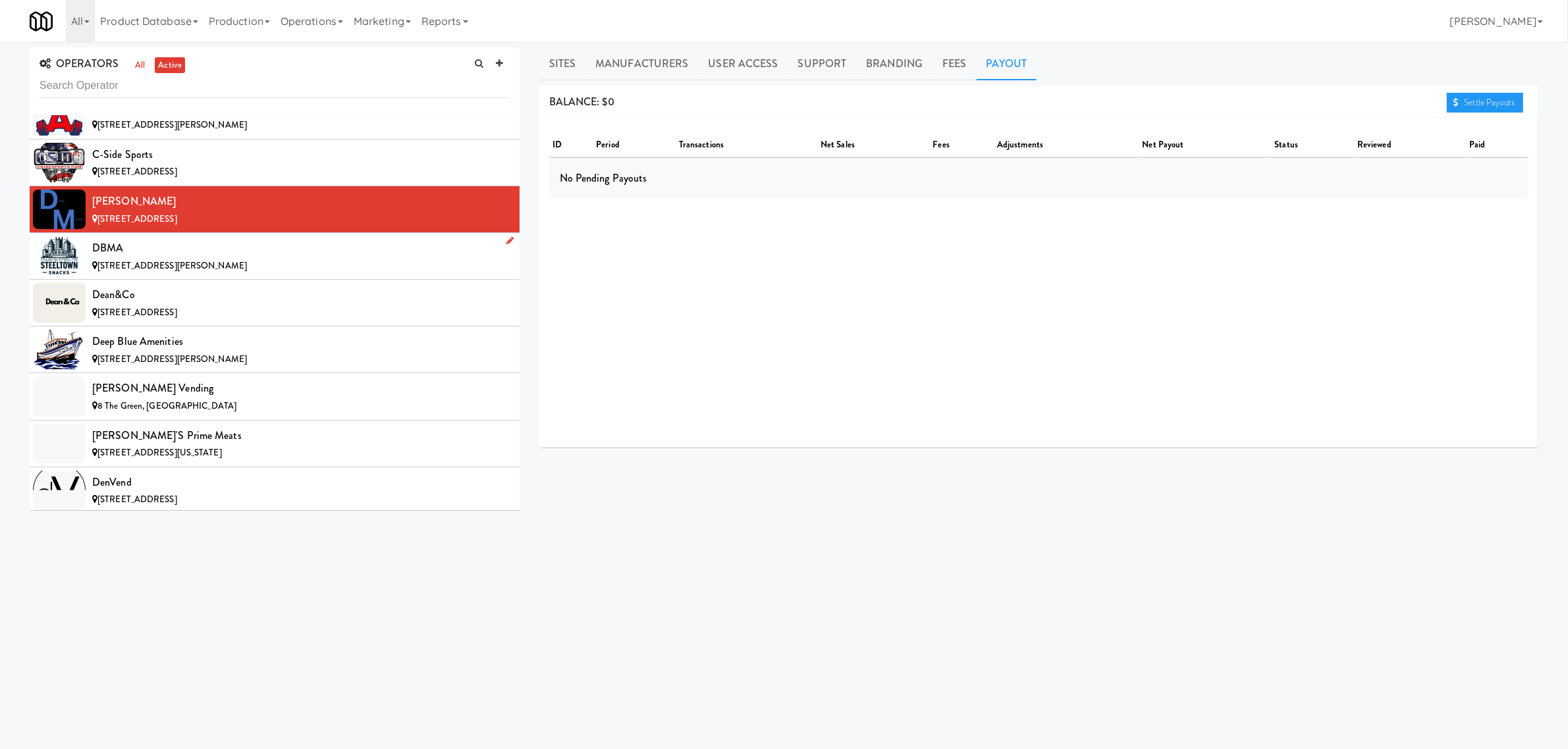
click at [229, 258] on div "DBMA" at bounding box center [300, 248] width 417 height 20
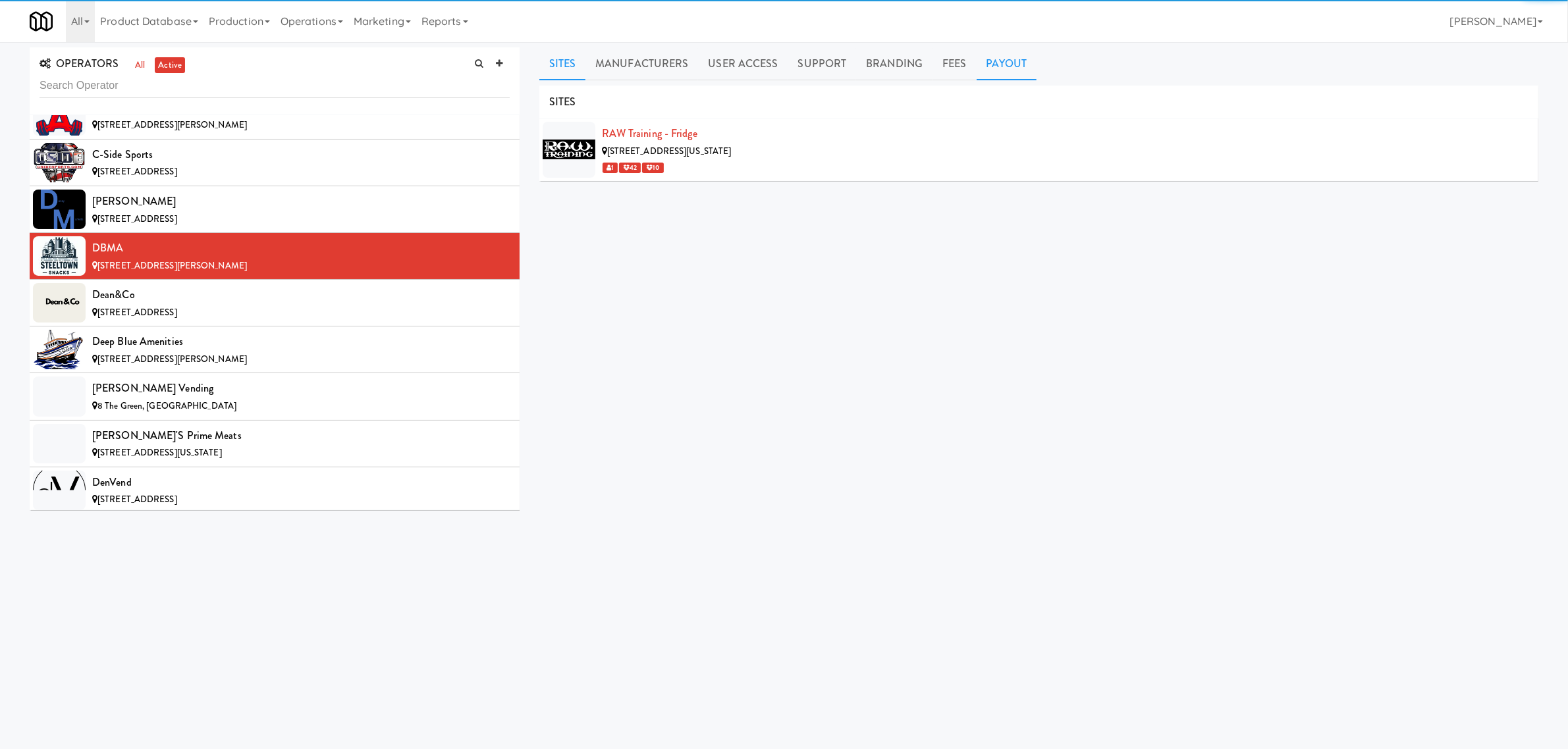
click at [998, 60] on link "Payout" at bounding box center [1007, 63] width 60 height 33
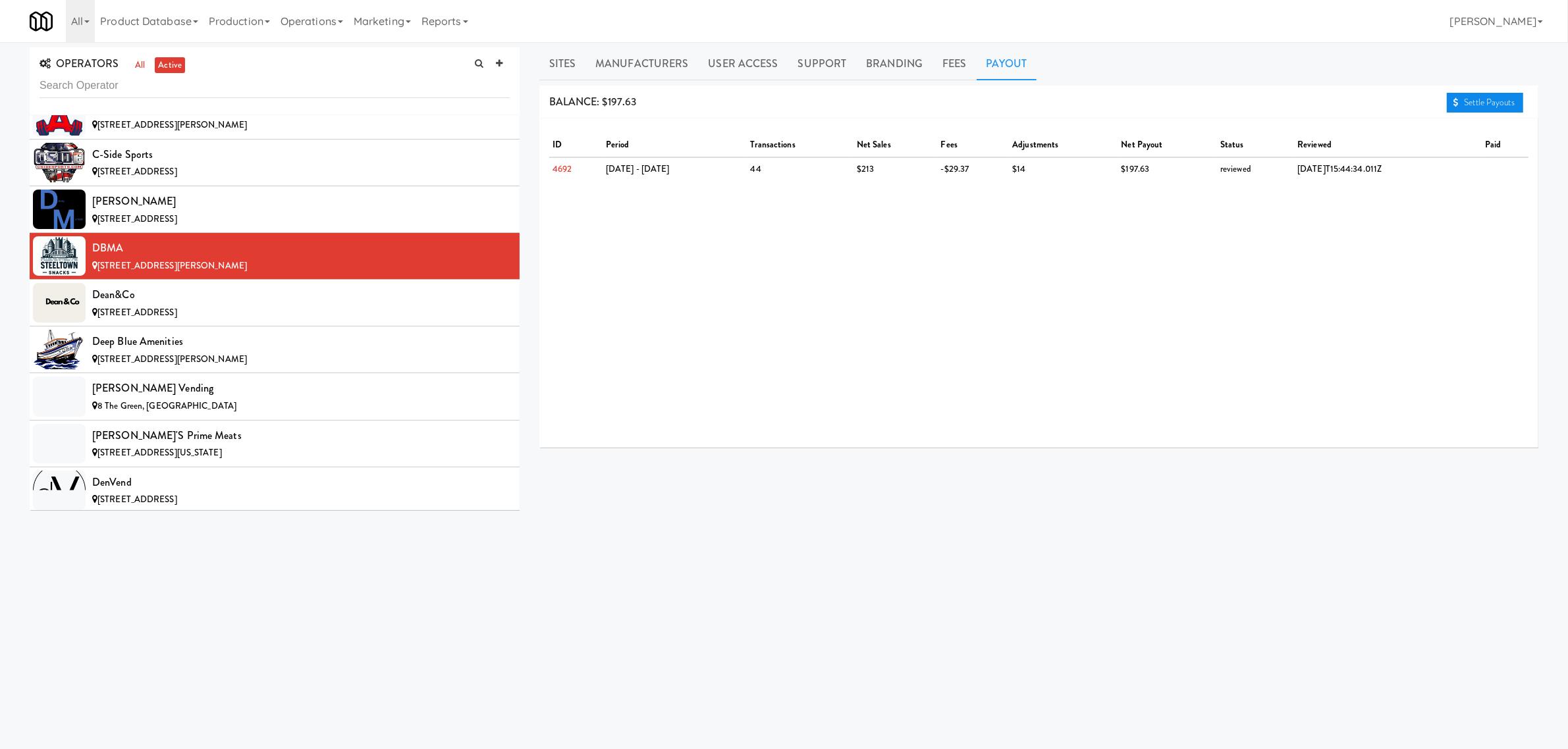
click at [1492, 104] on link "Settle Payouts" at bounding box center [1485, 102] width 76 height 20
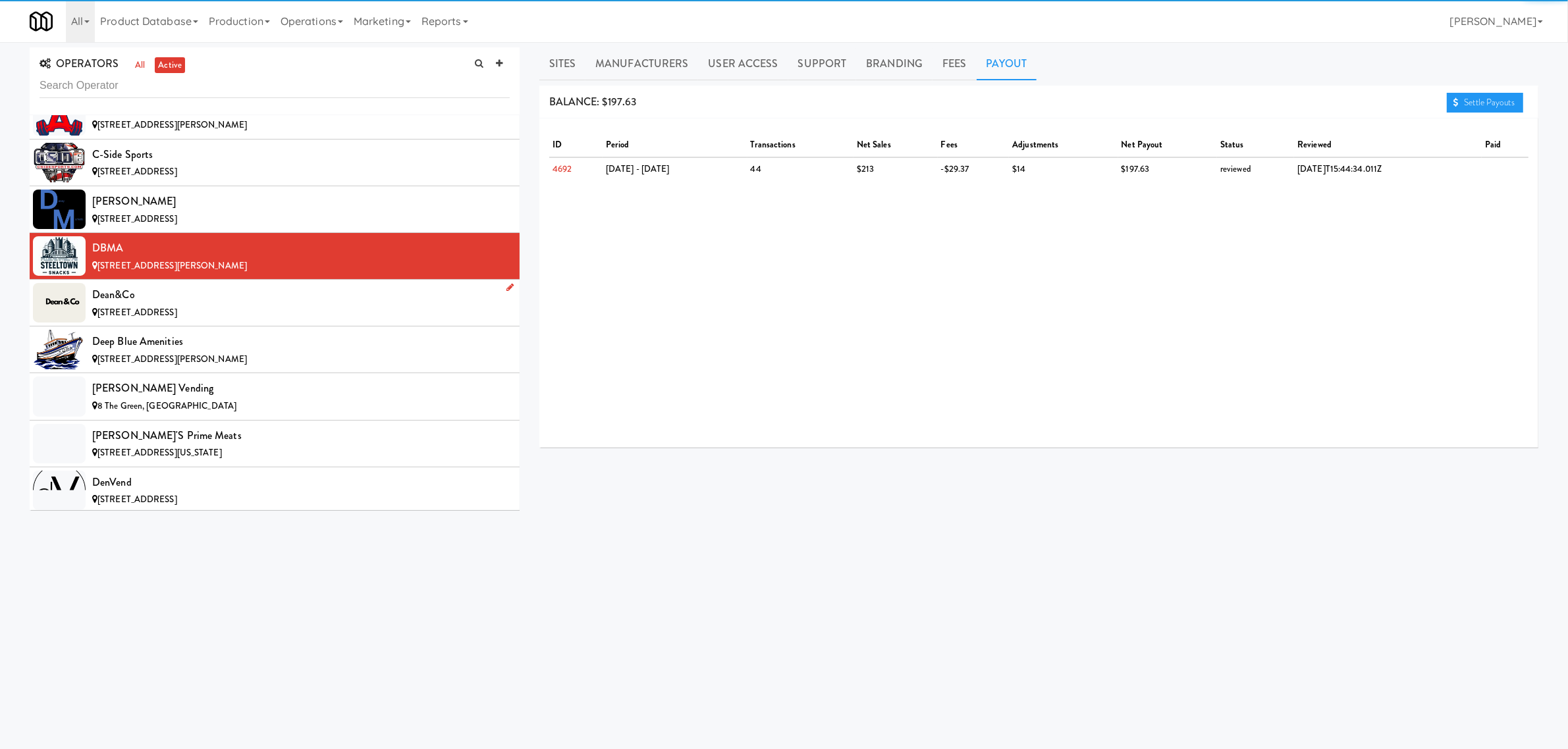
click at [237, 305] on div "Dean&Co" at bounding box center [300, 295] width 417 height 20
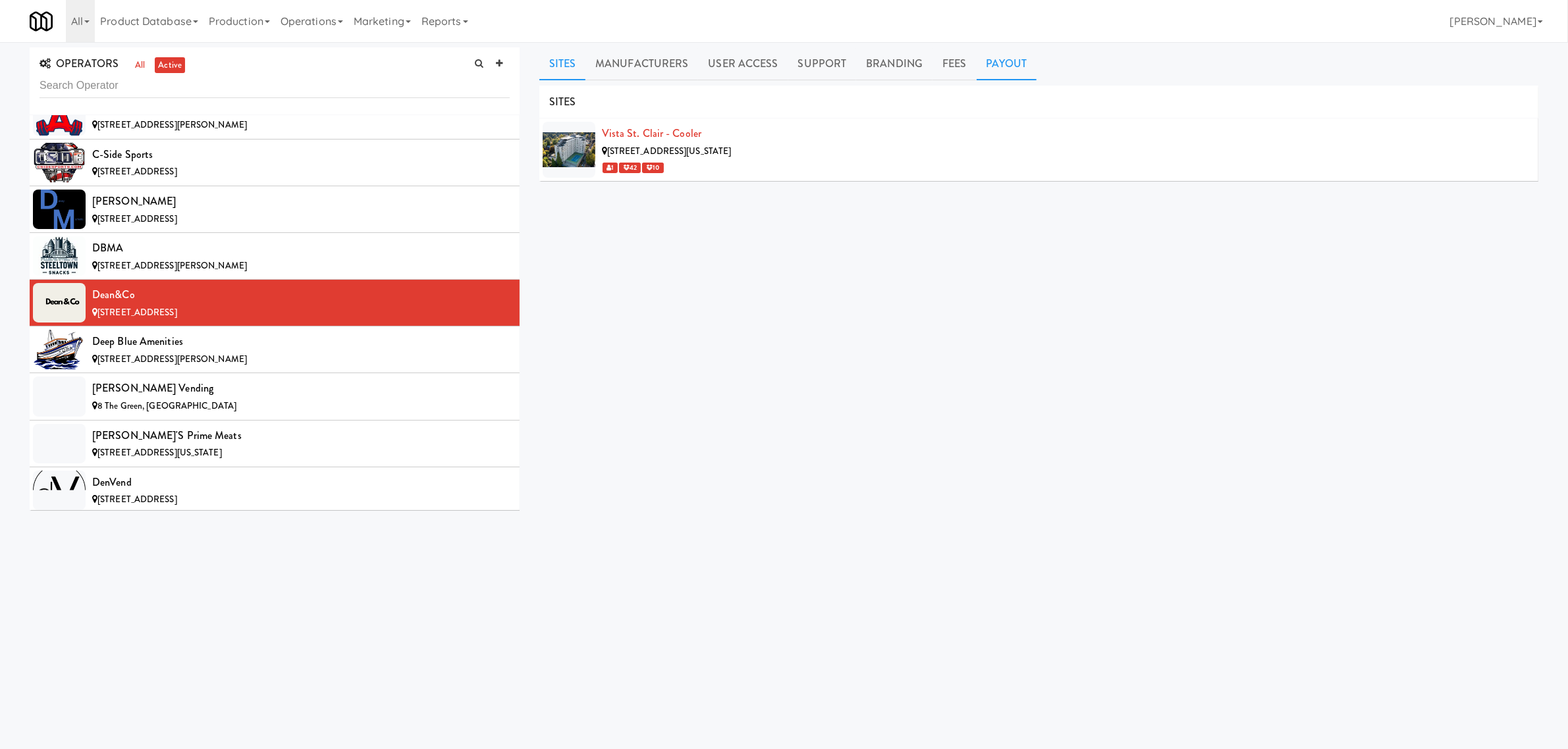
click at [1005, 67] on link "Payout" at bounding box center [1007, 63] width 60 height 33
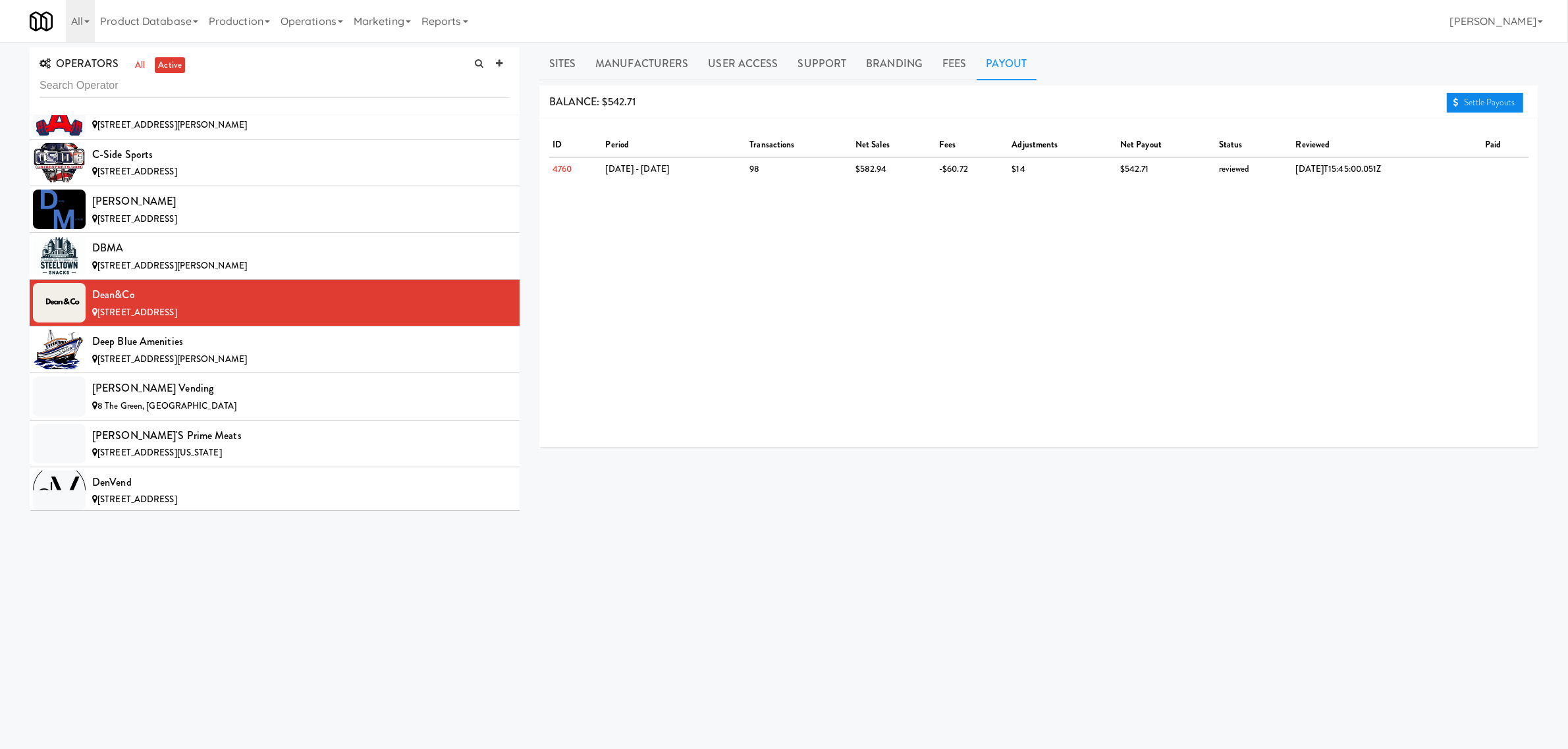
click at [1461, 101] on link "Settle Payouts" at bounding box center [1485, 102] width 76 height 20
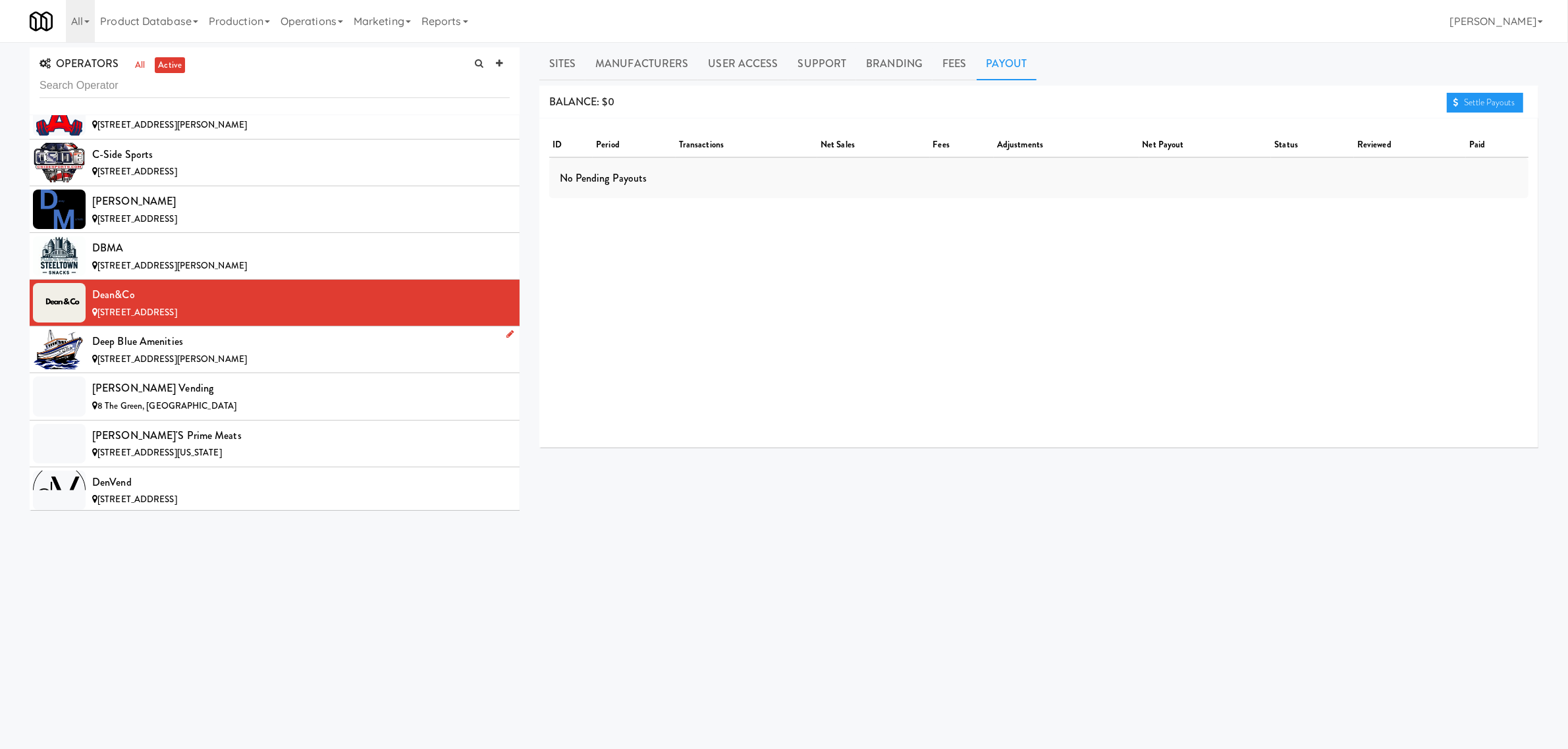
click at [207, 365] on span "[STREET_ADDRESS][PERSON_NAME]" at bounding box center [172, 359] width 150 height 12
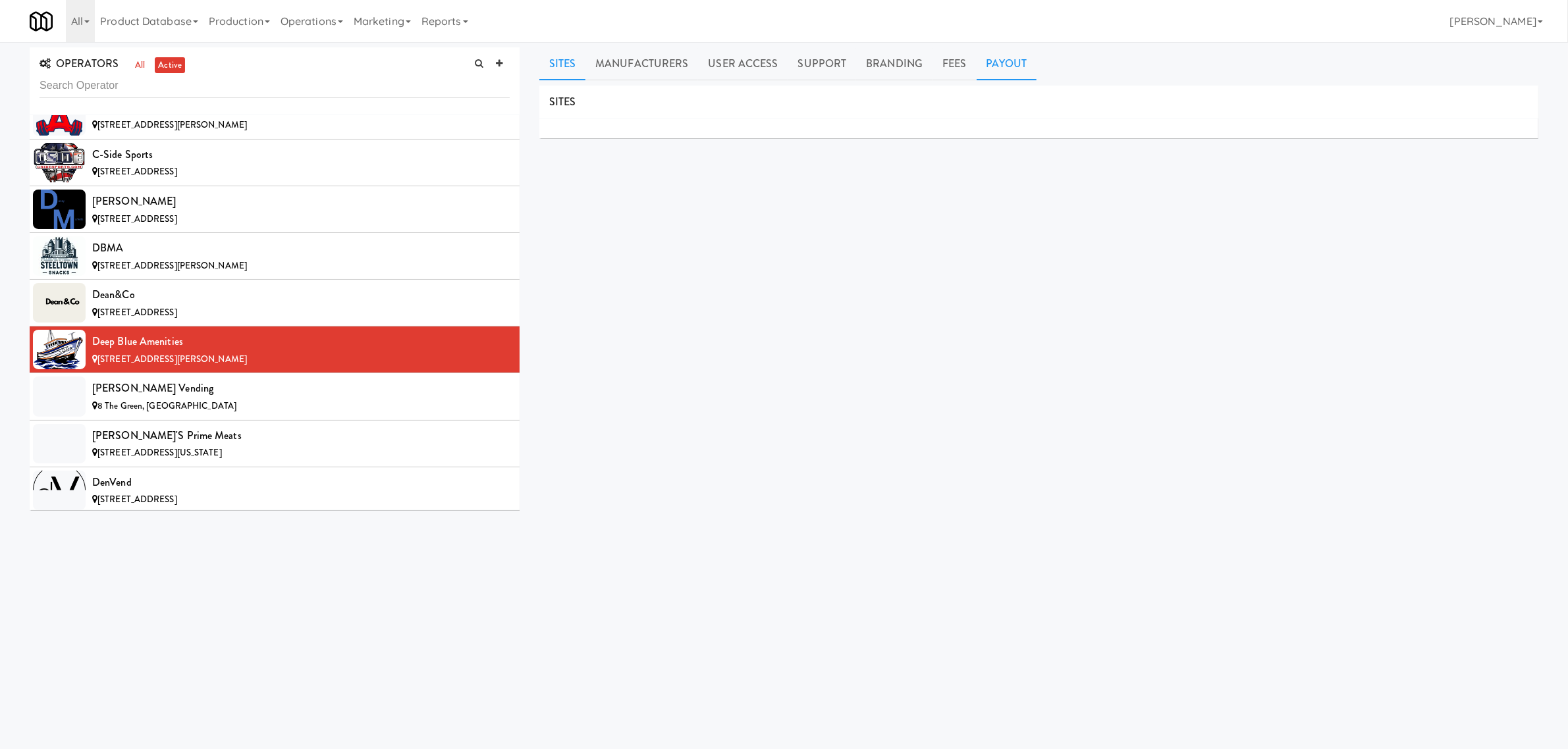
click at [1005, 66] on link "Payout" at bounding box center [1007, 63] width 60 height 33
click at [170, 398] on div "[PERSON_NAME] Vending" at bounding box center [300, 389] width 417 height 20
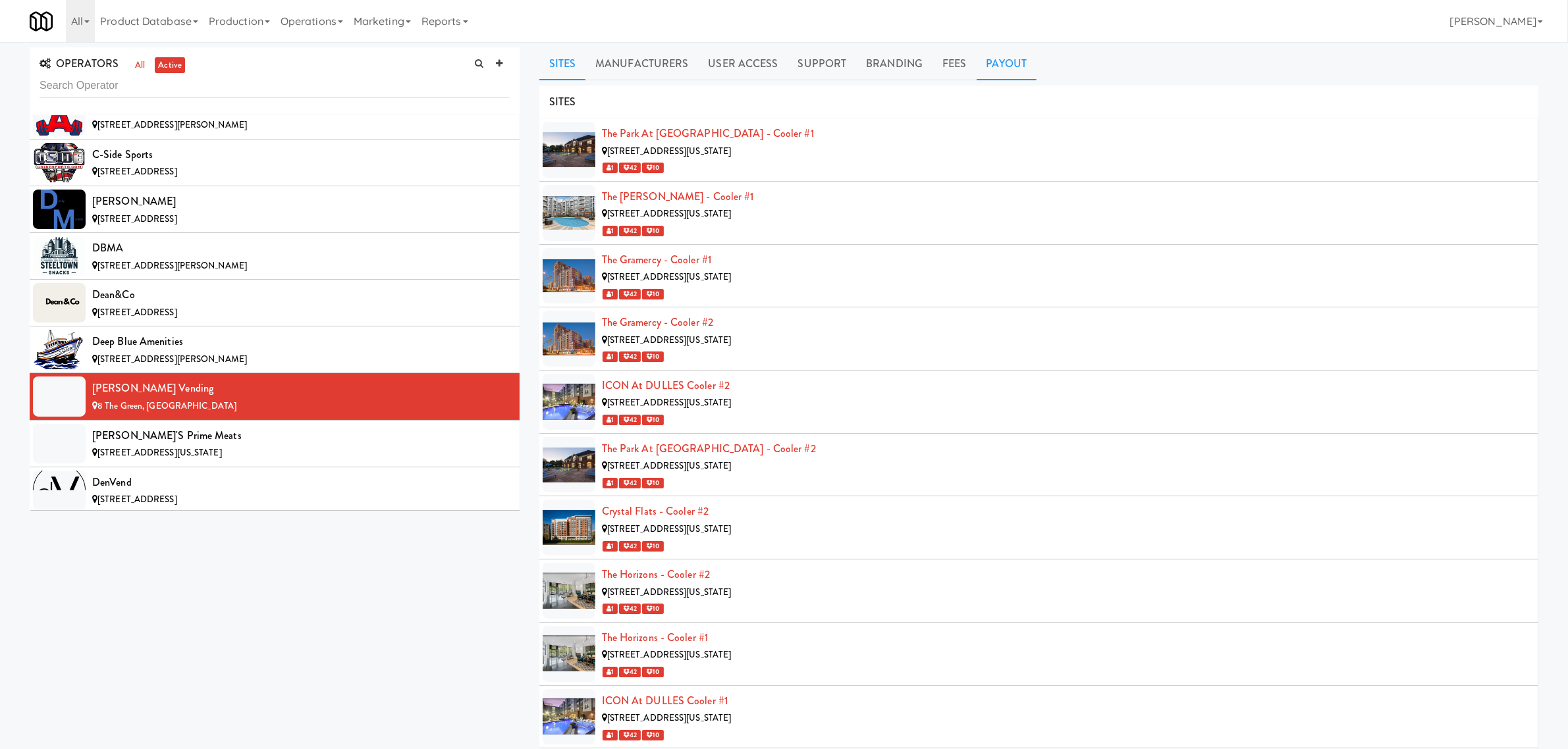
click at [1002, 66] on link "Payout" at bounding box center [1007, 63] width 60 height 33
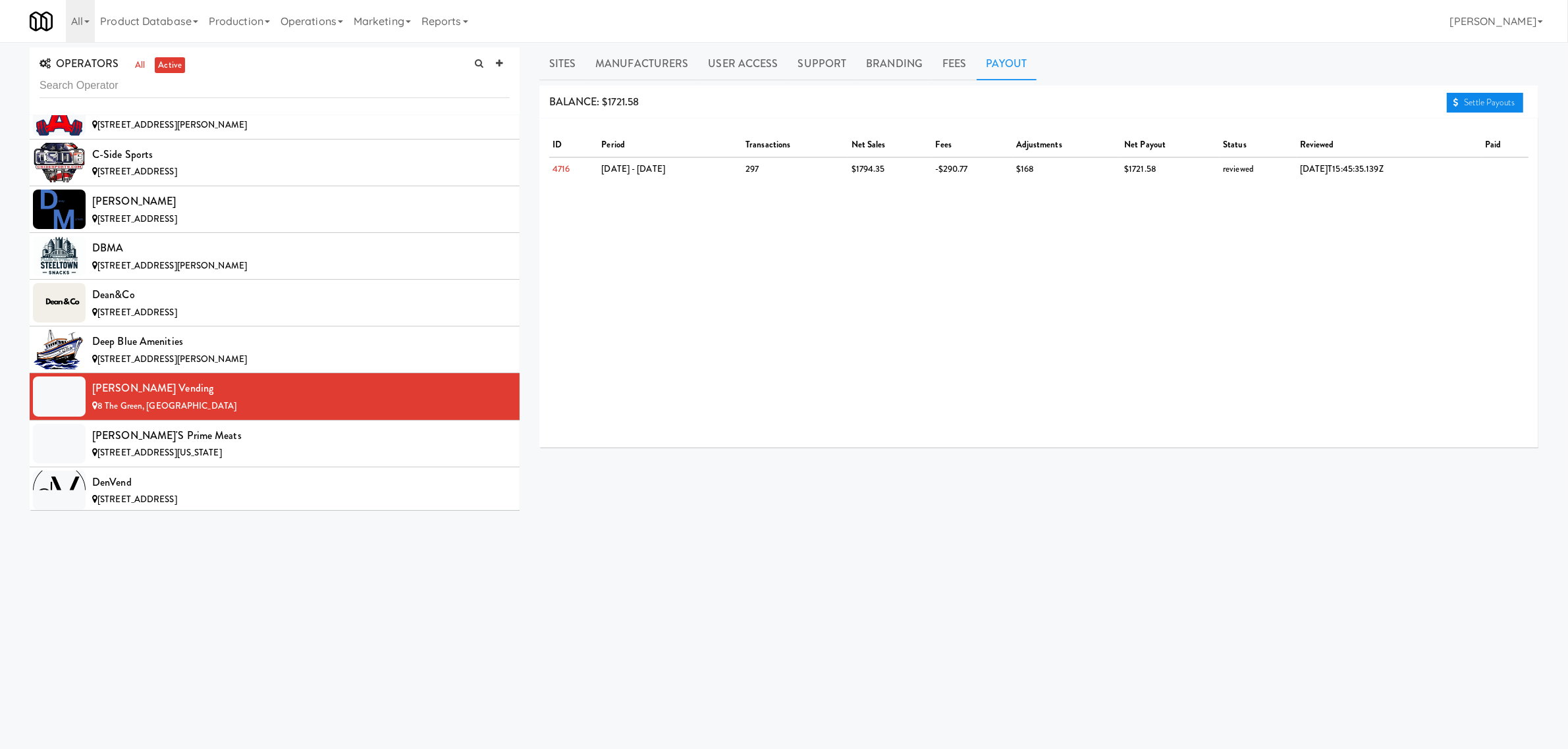
click at [1473, 99] on link "Settle Payouts" at bounding box center [1485, 102] width 76 height 20
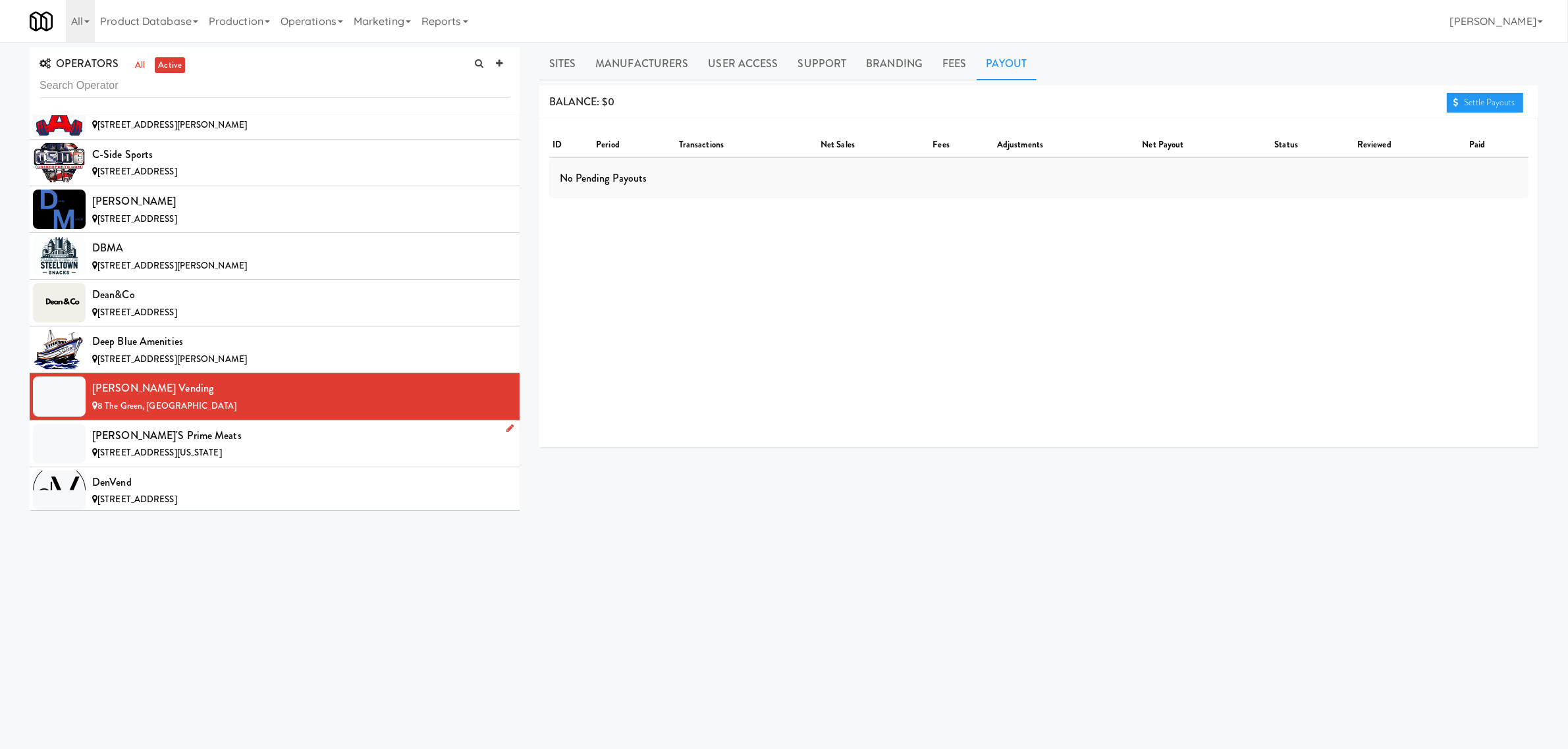
click at [207, 446] on div "[PERSON_NAME]'s Prime Meats" at bounding box center [300, 436] width 417 height 20
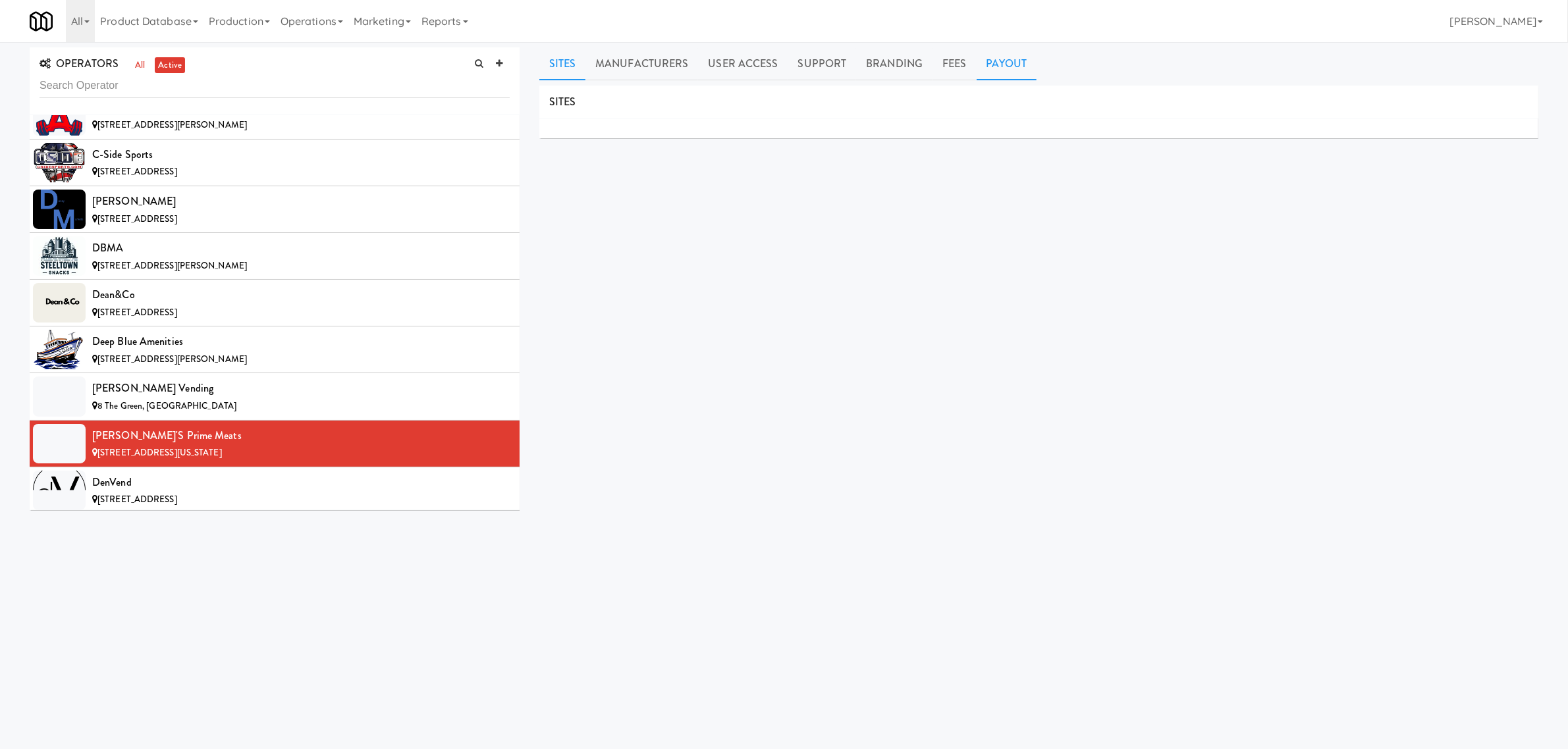
click at [1005, 67] on link "Payout" at bounding box center [1007, 63] width 60 height 33
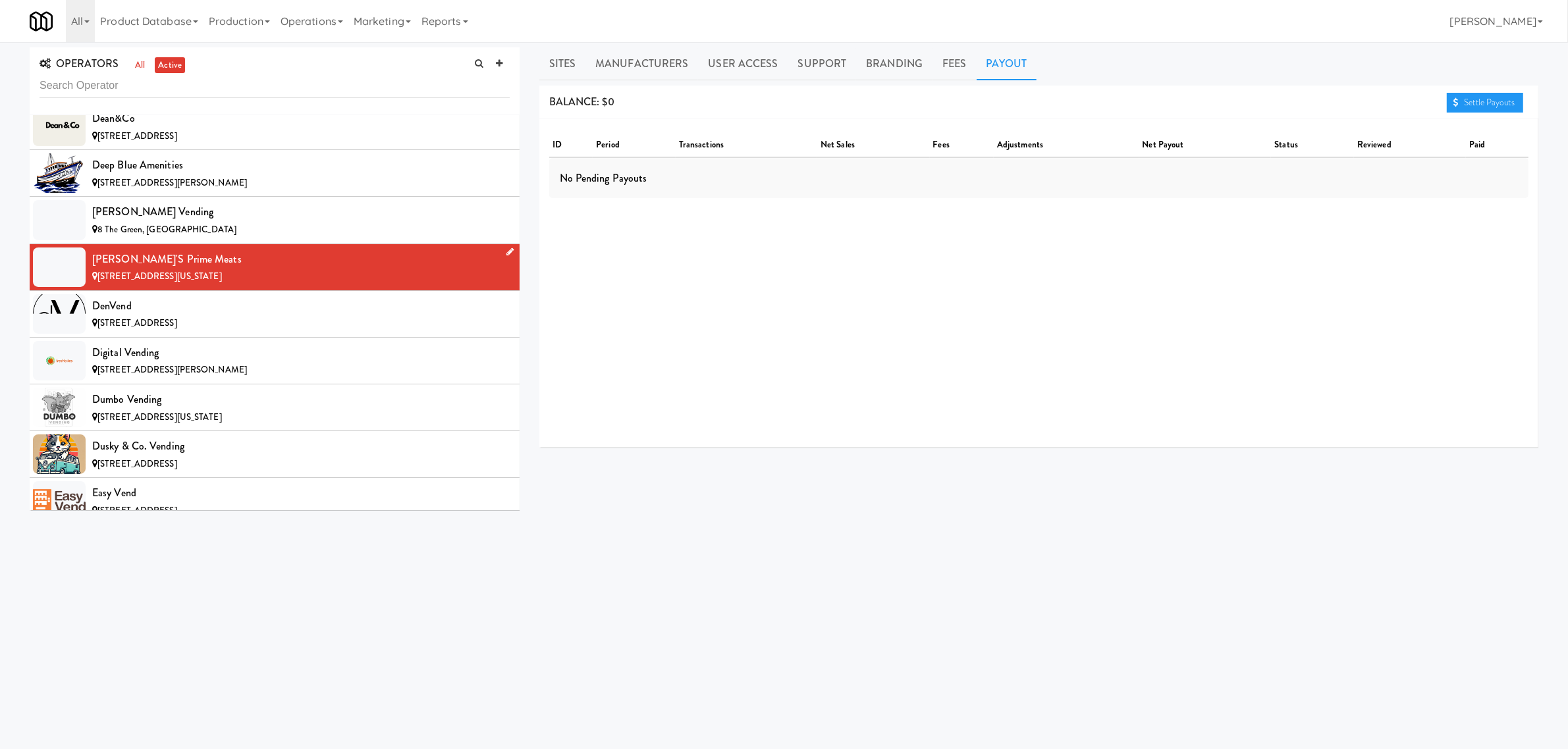
scroll to position [2798, 0]
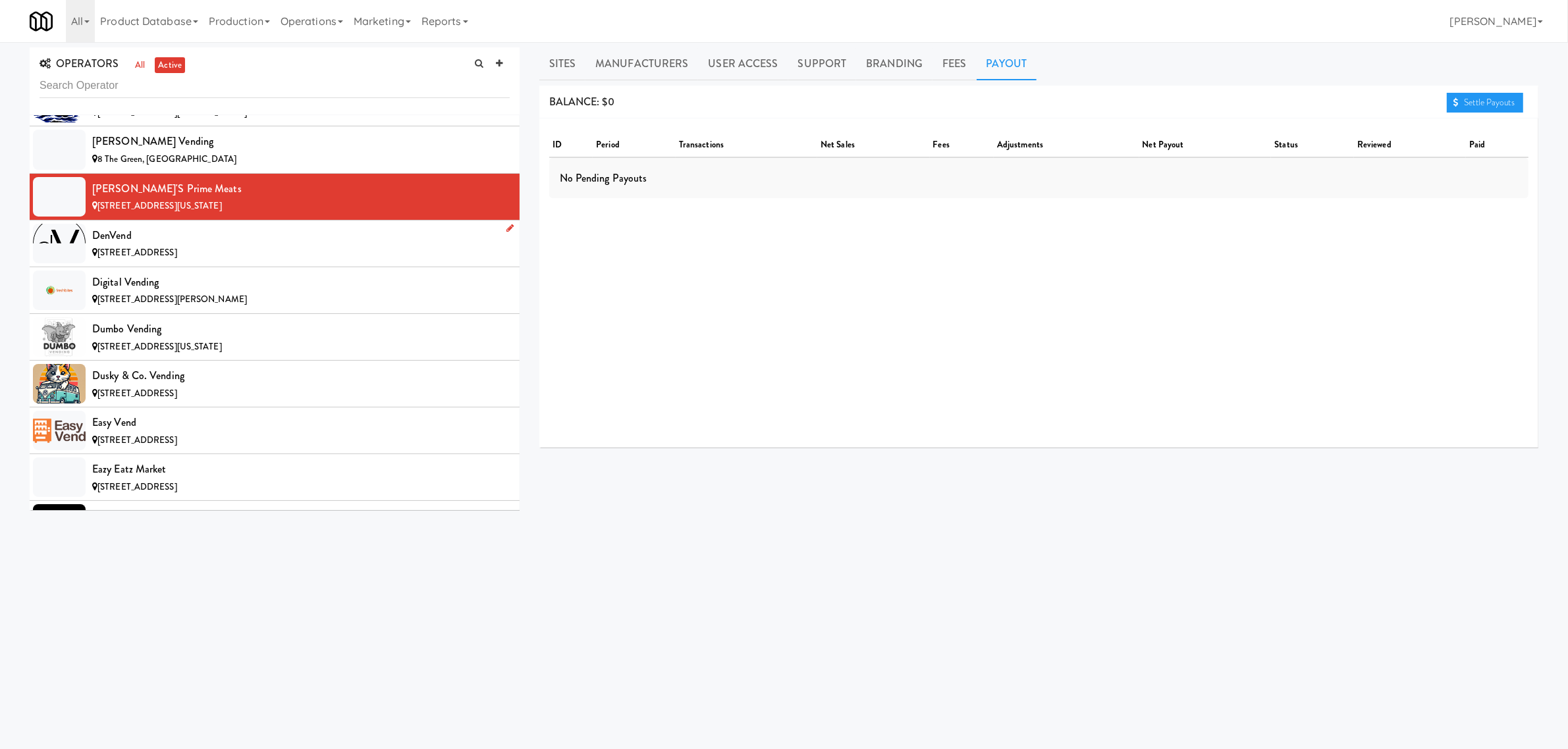
click at [177, 257] on span "[STREET_ADDRESS]" at bounding box center [137, 252] width 80 height 12
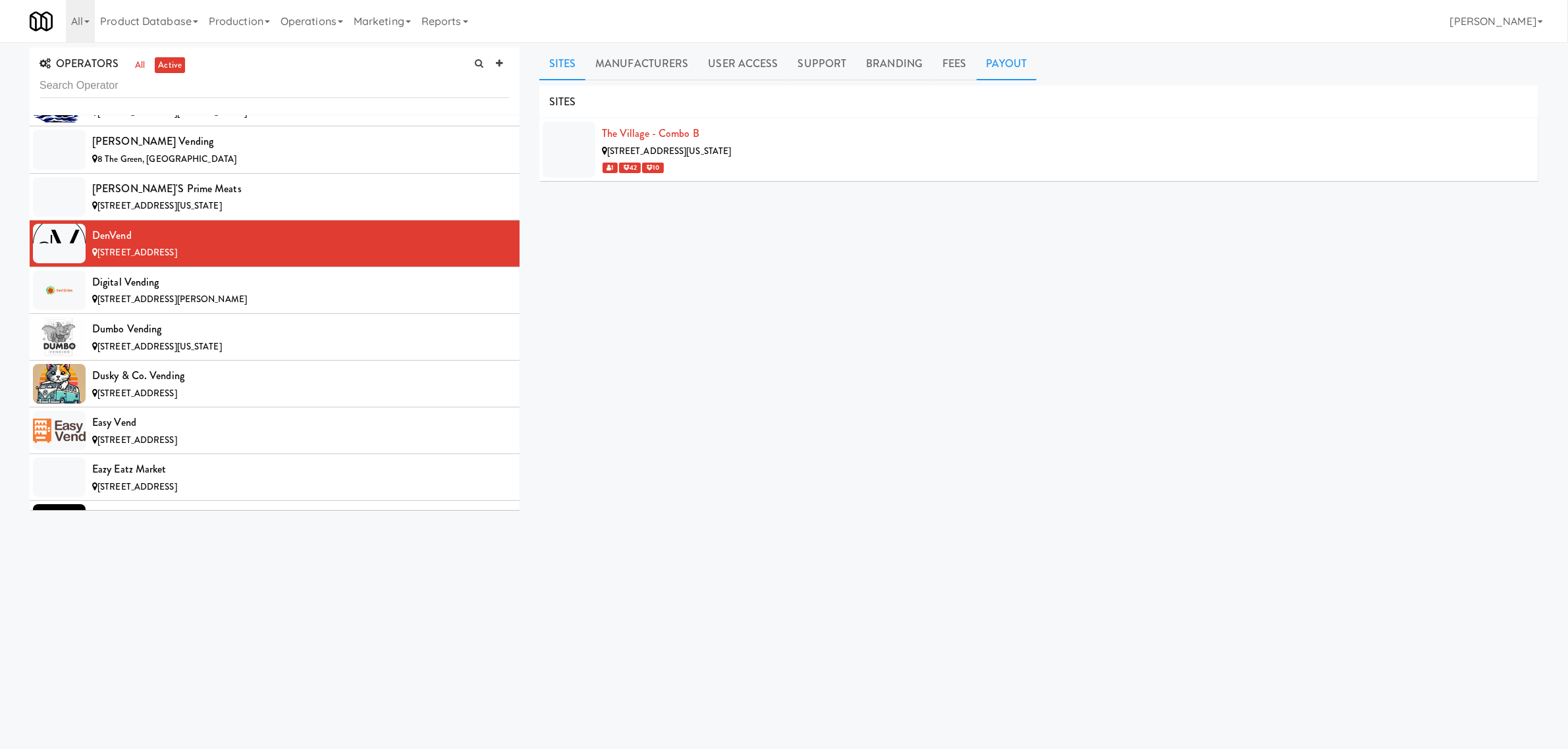
click at [1008, 71] on link "Payout" at bounding box center [1007, 63] width 60 height 33
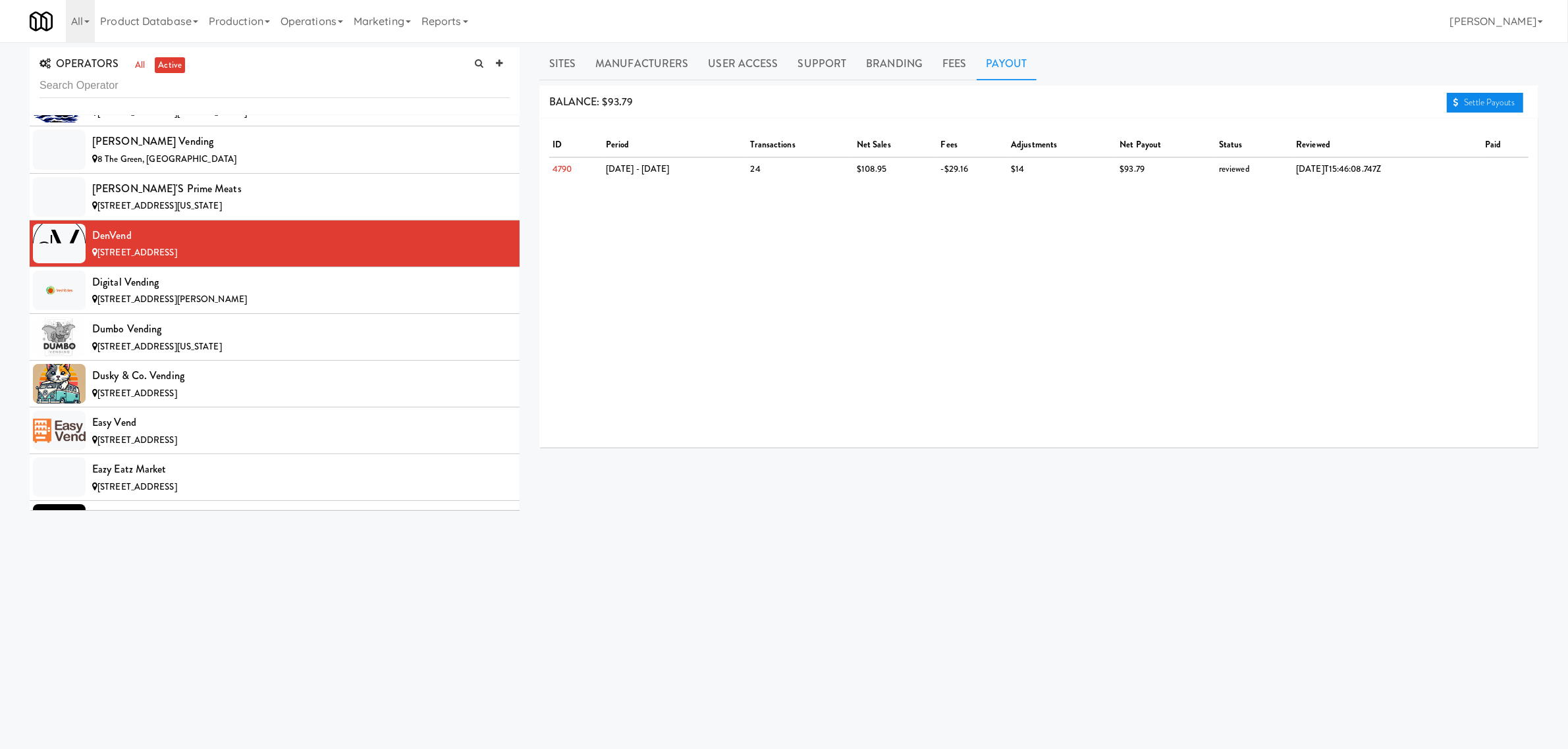
click at [1466, 98] on link "Settle Payouts" at bounding box center [1485, 102] width 76 height 20
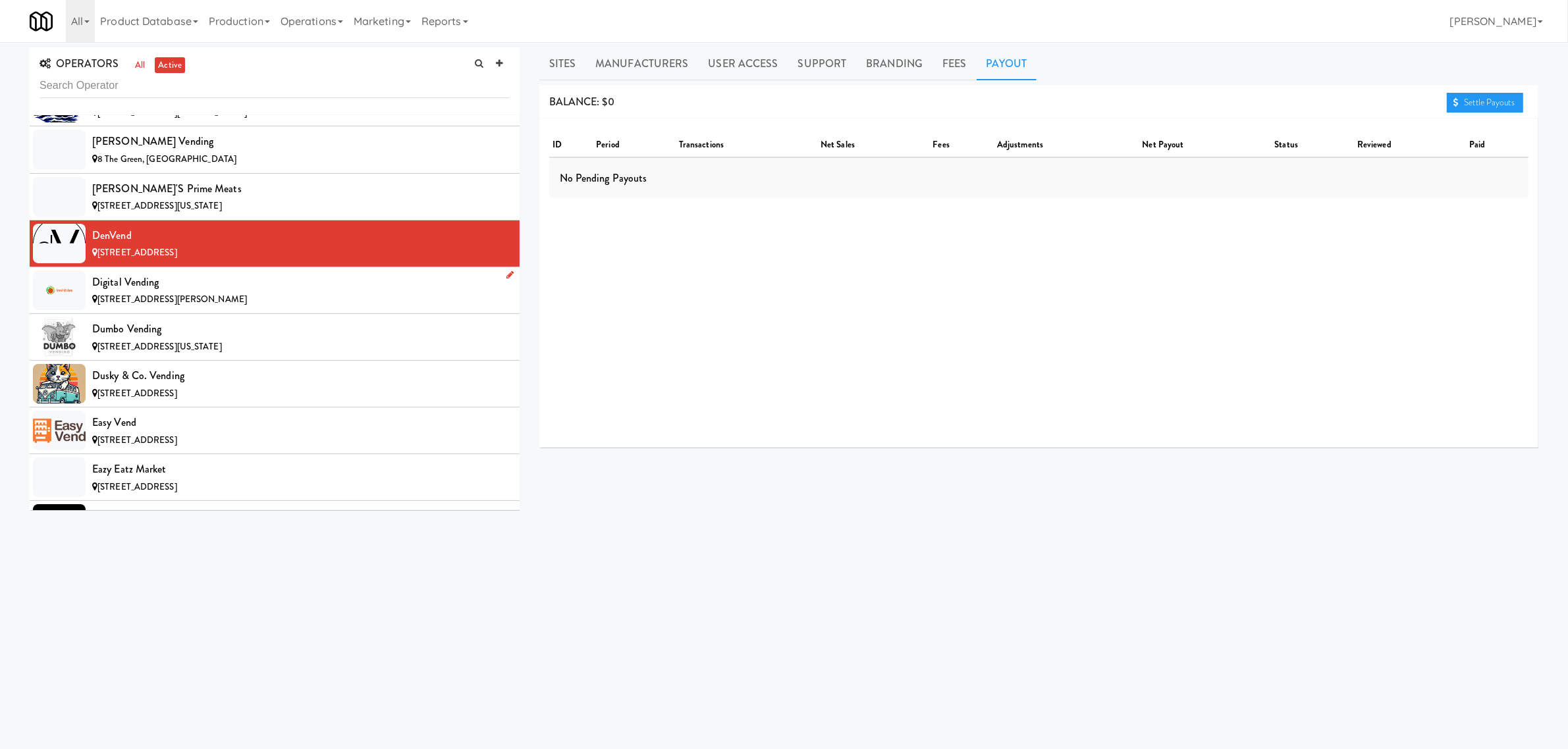
click at [181, 301] on div "[STREET_ADDRESS][PERSON_NAME]" at bounding box center [300, 300] width 417 height 16
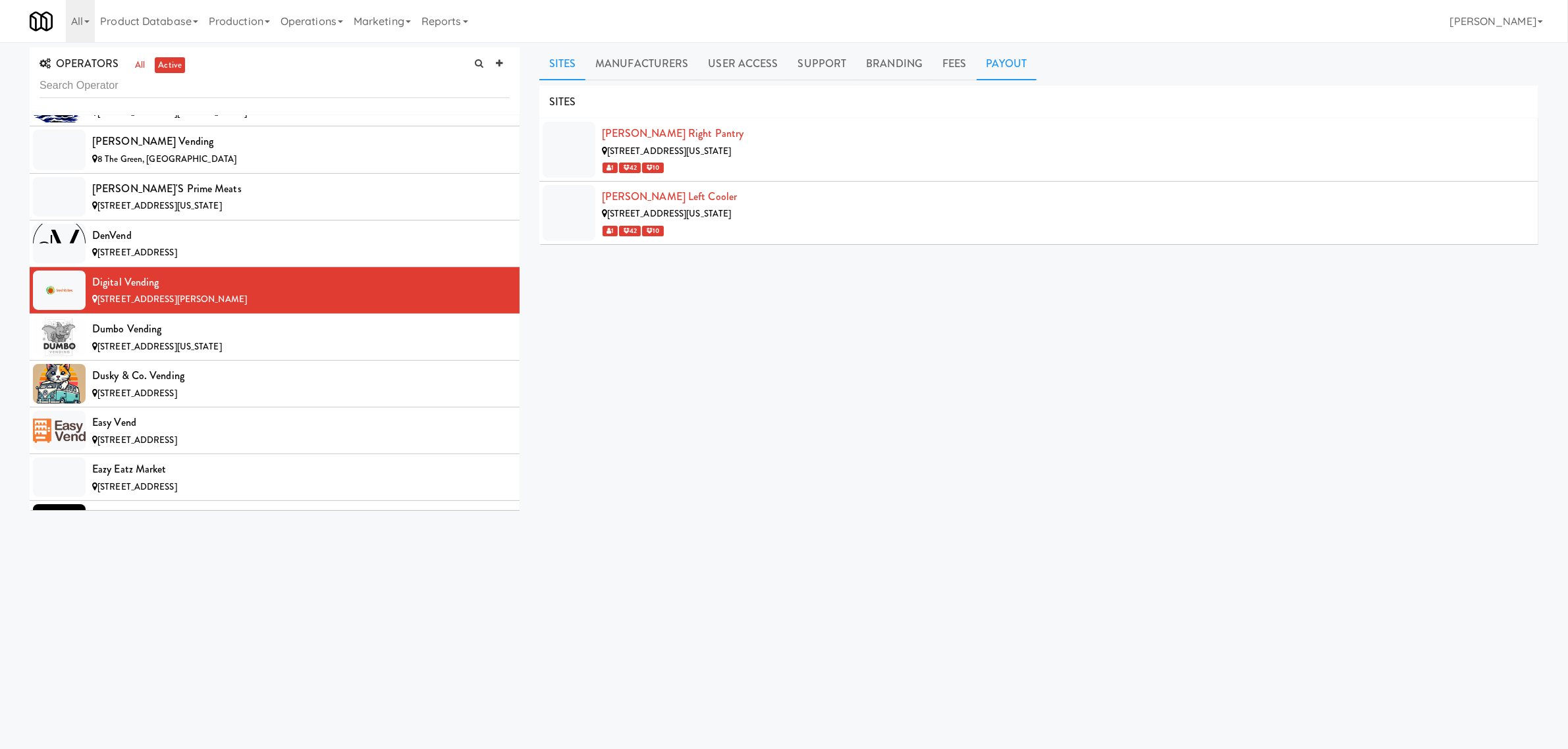
click at [1000, 73] on link "Payout" at bounding box center [1007, 63] width 60 height 33
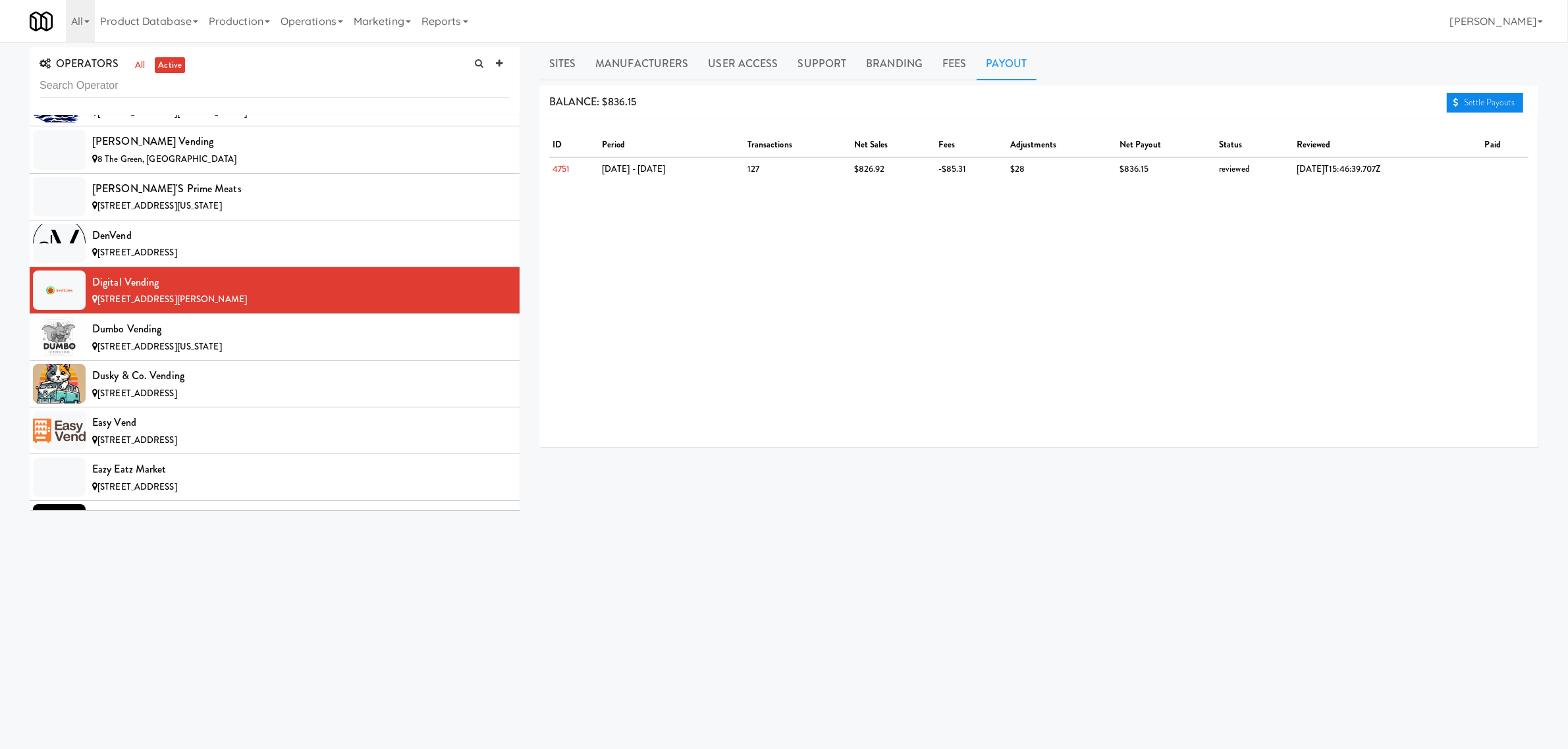
click at [1479, 94] on link "Settle Payouts" at bounding box center [1485, 102] width 76 height 20
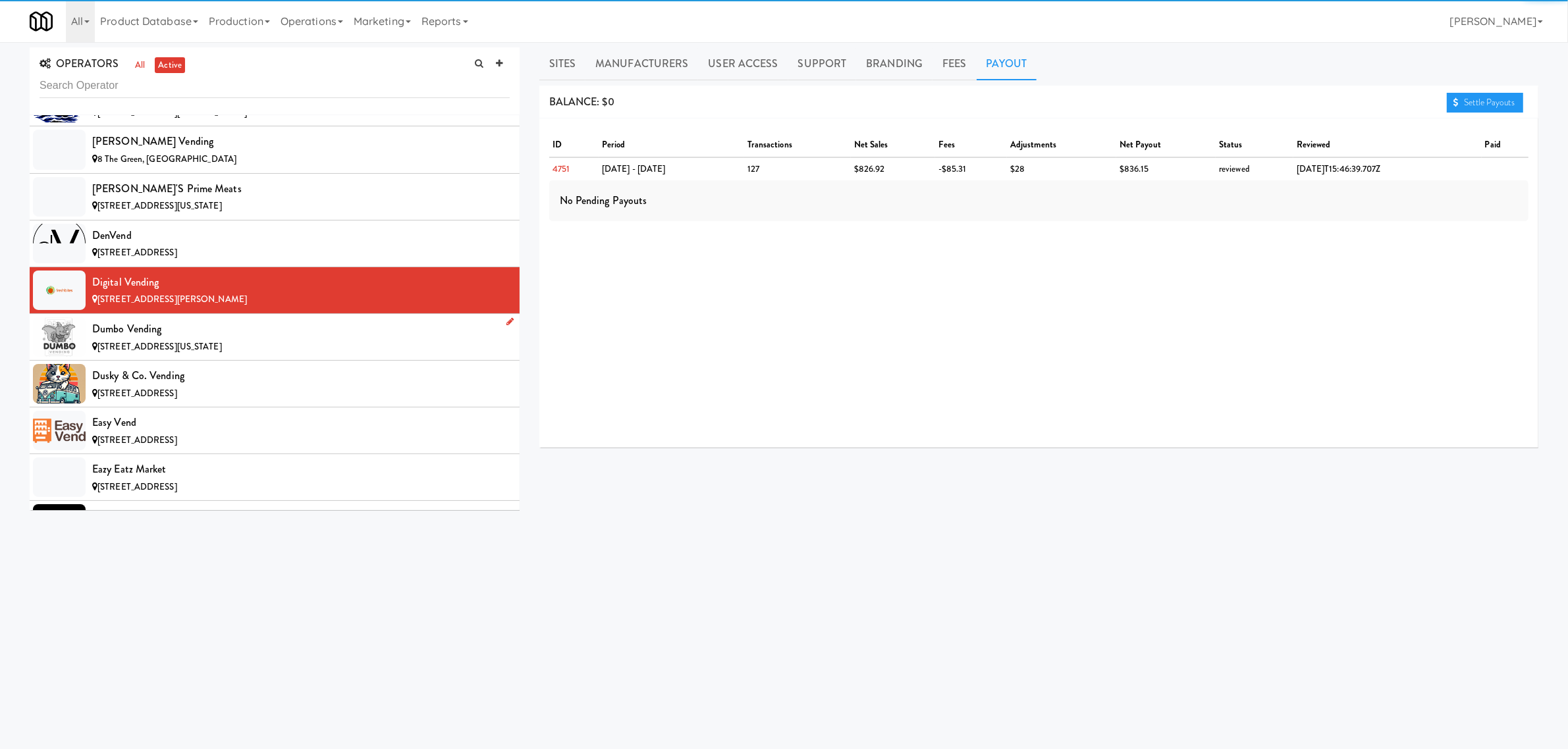
click at [183, 351] on span "[STREET_ADDRESS][US_STATE]" at bounding box center [159, 346] width 124 height 12
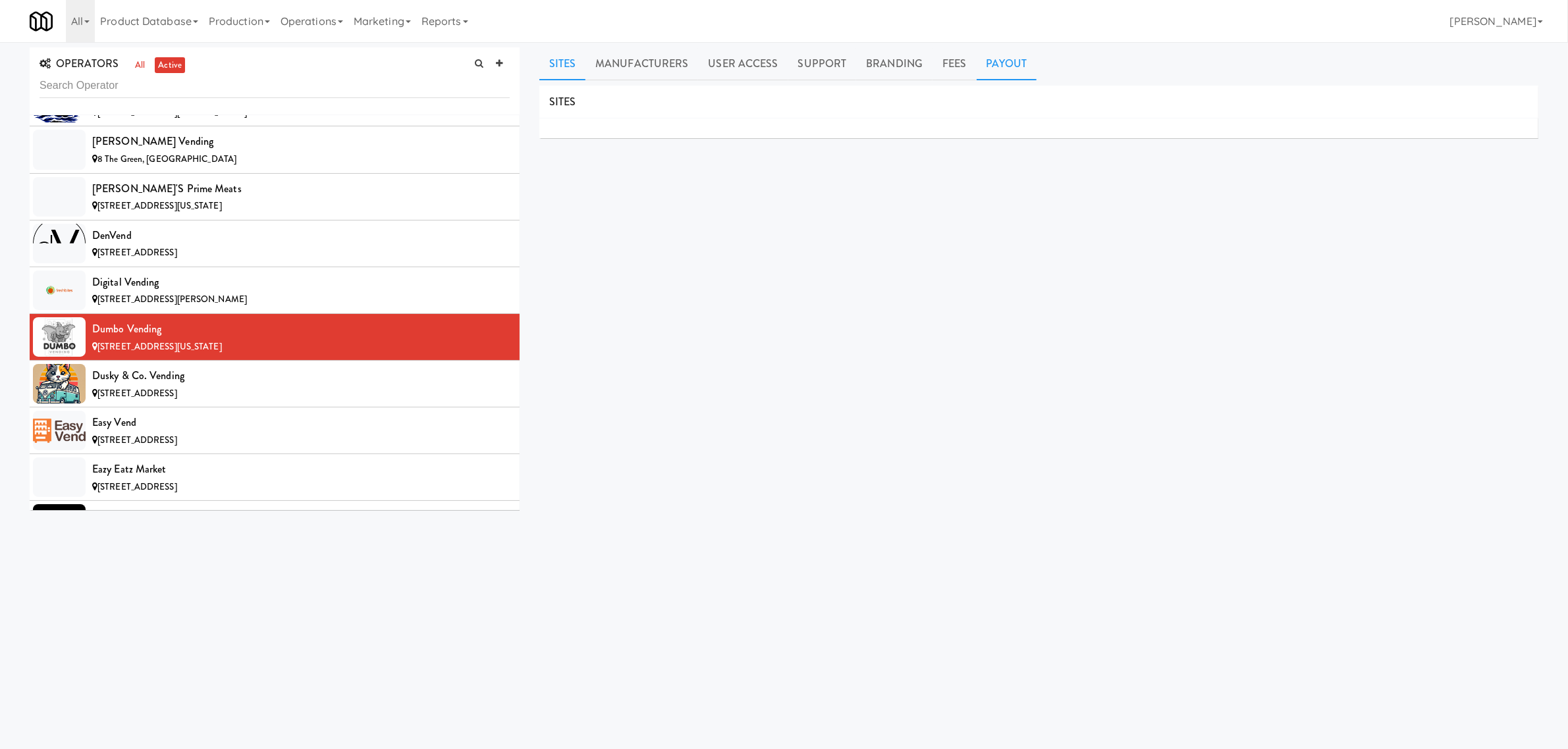
click at [992, 63] on link "Payout" at bounding box center [1007, 63] width 60 height 33
click at [570, 63] on link "Sites" at bounding box center [562, 63] width 46 height 33
click at [995, 63] on link "Payout" at bounding box center [1007, 63] width 60 height 33
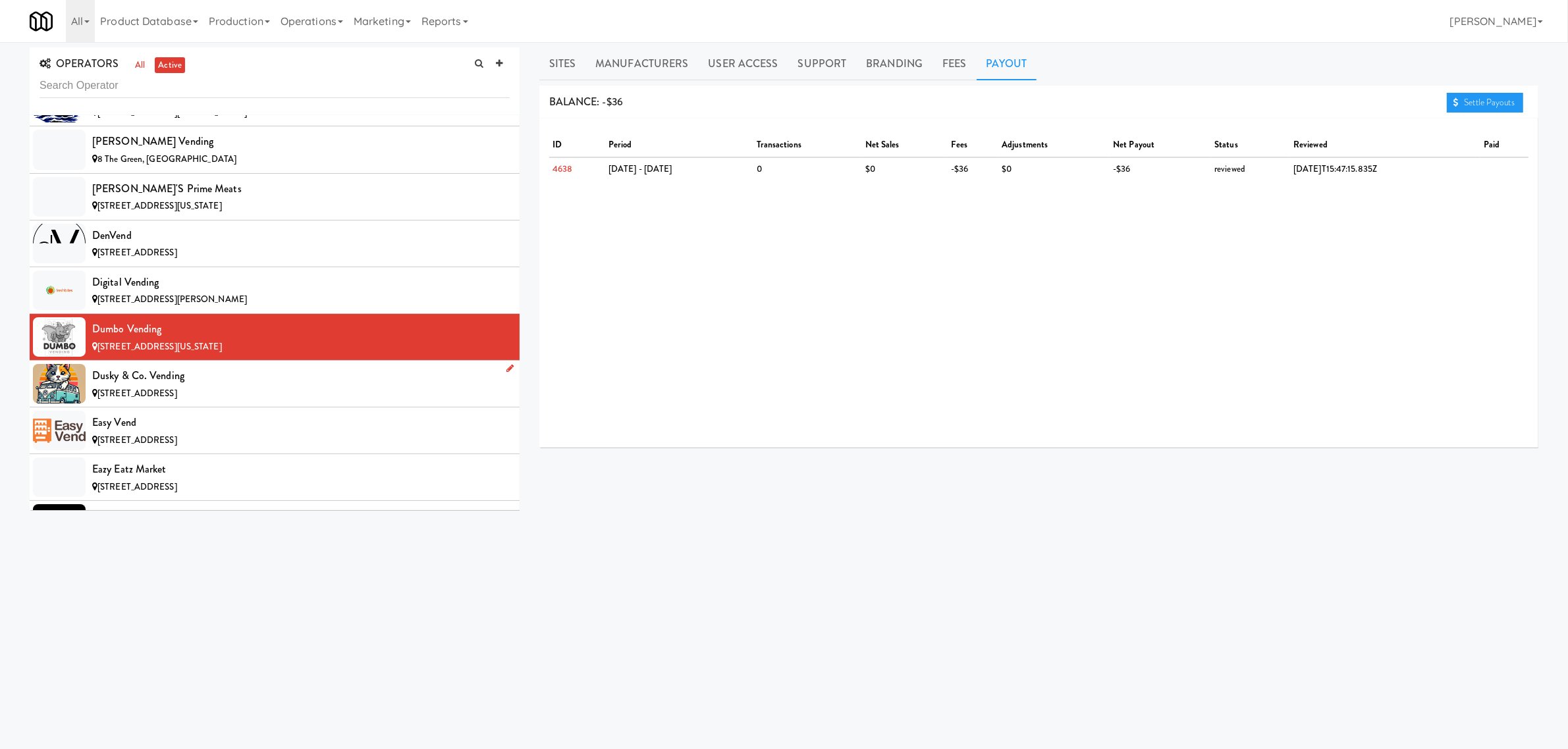
click at [247, 386] on div "Dusky & Co. Vending" at bounding box center [300, 376] width 417 height 20
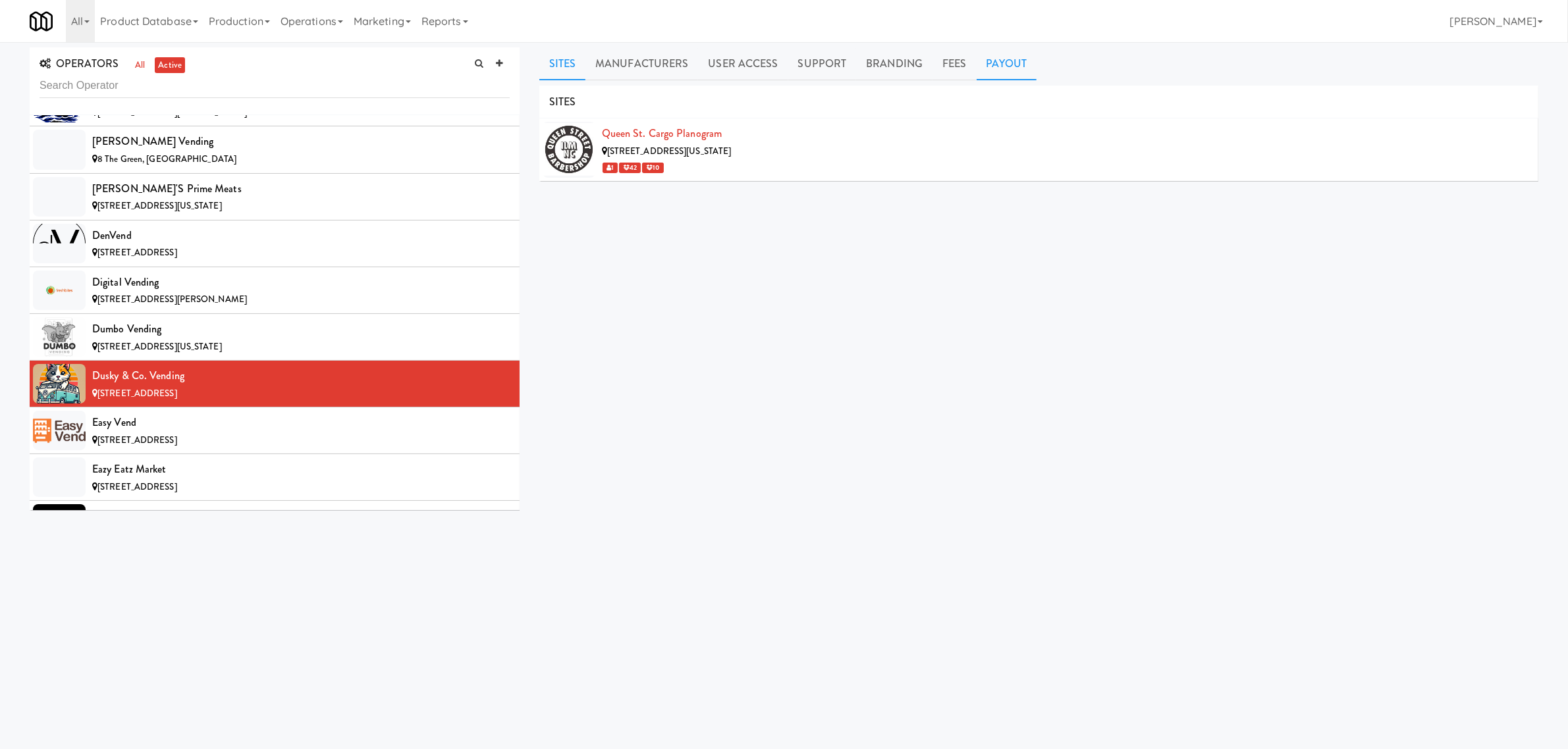
click at [990, 66] on link "Payout" at bounding box center [1007, 63] width 60 height 33
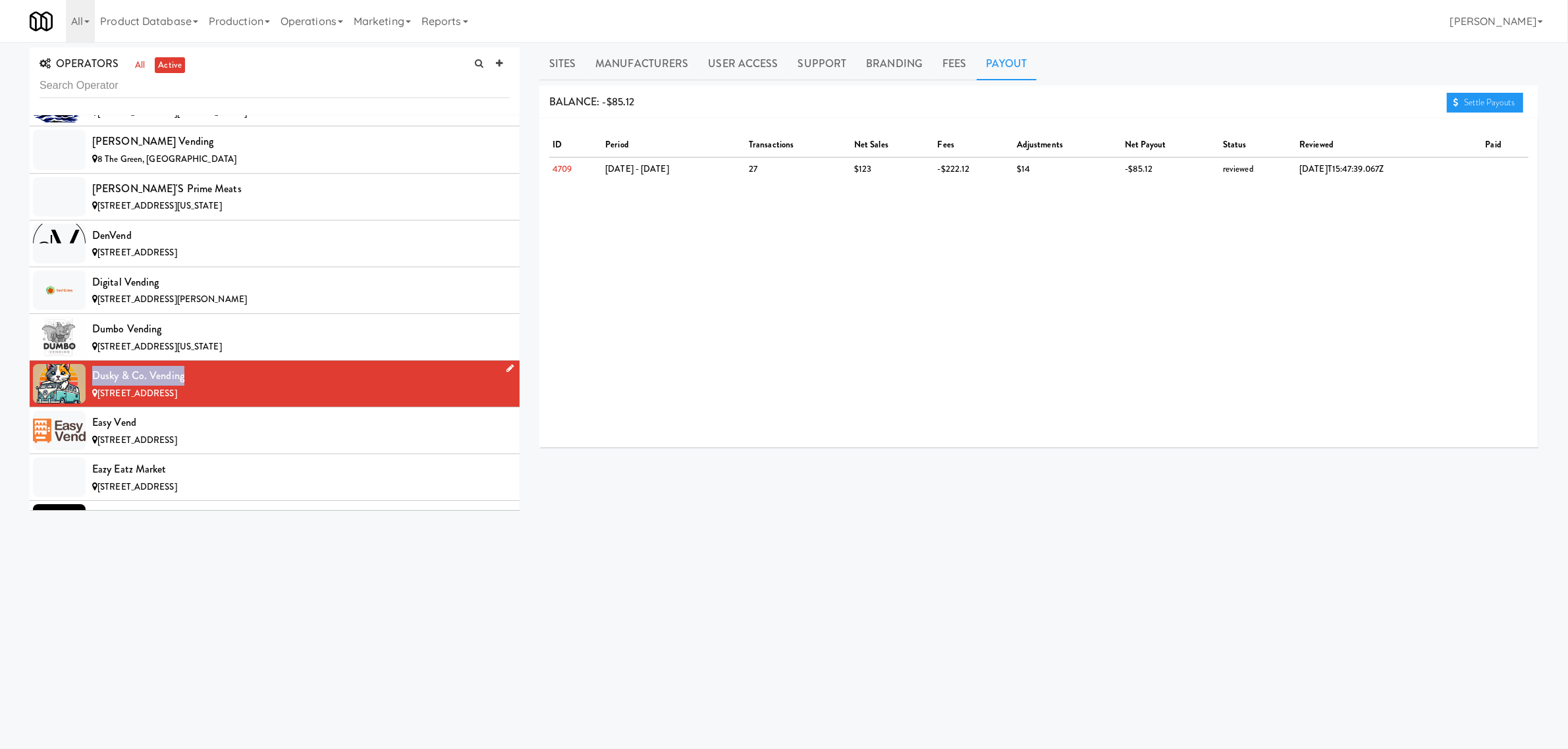
drag, startPoint x: 185, startPoint y: 383, endPoint x: 64, endPoint y: 379, distance: 121.1
click at [64, 379] on li "Dusky & Co. Vending [STREET_ADDRESS]" at bounding box center [274, 384] width 490 height 46
copy li "Dusky & Co. Vending"
click at [166, 433] on div "Easy Vend" at bounding box center [300, 423] width 417 height 20
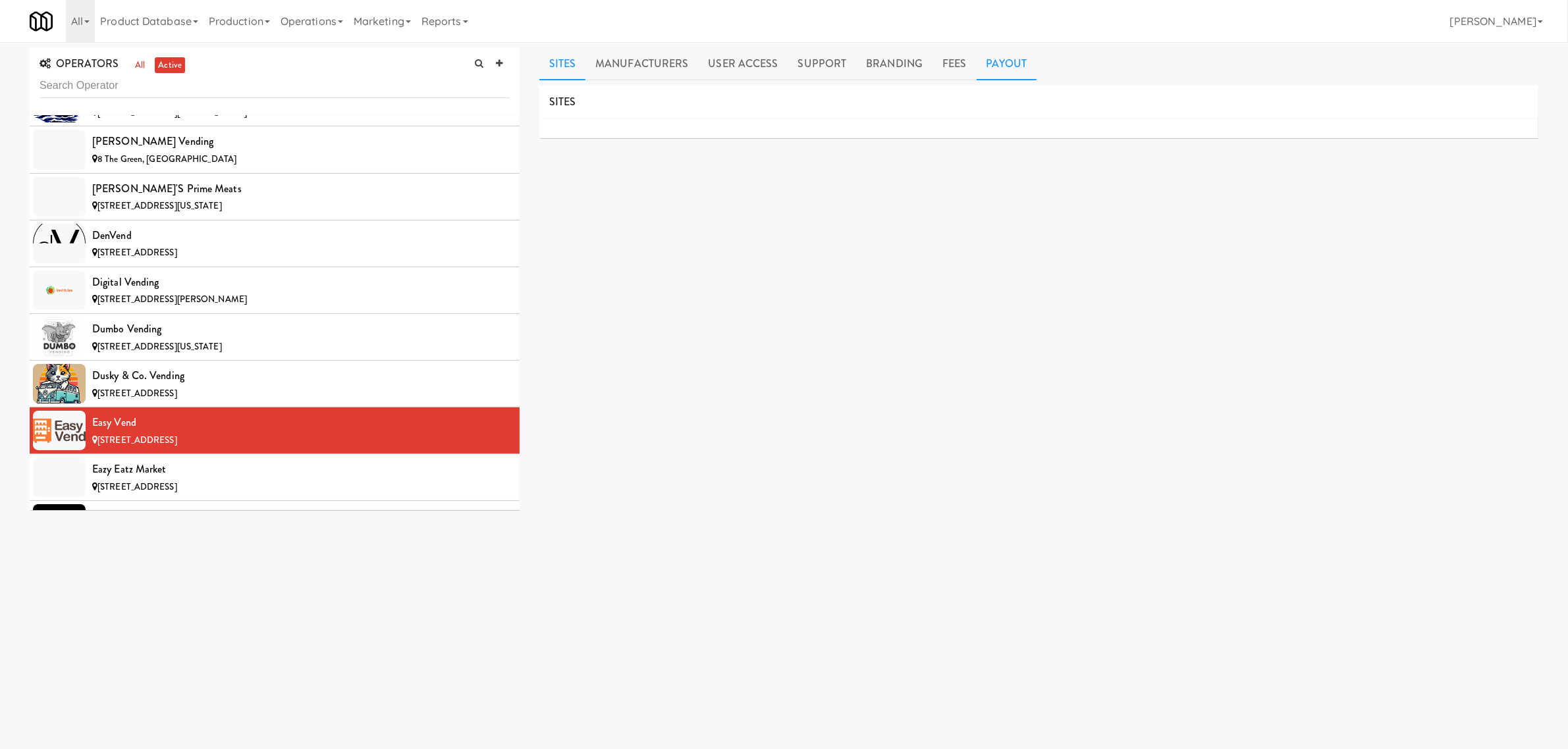
click at [1021, 64] on link "Payout" at bounding box center [1007, 63] width 60 height 33
click at [560, 58] on link "Sites" at bounding box center [562, 63] width 46 height 33
click at [998, 63] on link "Payout" at bounding box center [1007, 63] width 60 height 33
click at [565, 63] on link "Sites" at bounding box center [562, 63] width 46 height 33
click at [980, 59] on link "Payout" at bounding box center [1007, 63] width 60 height 33
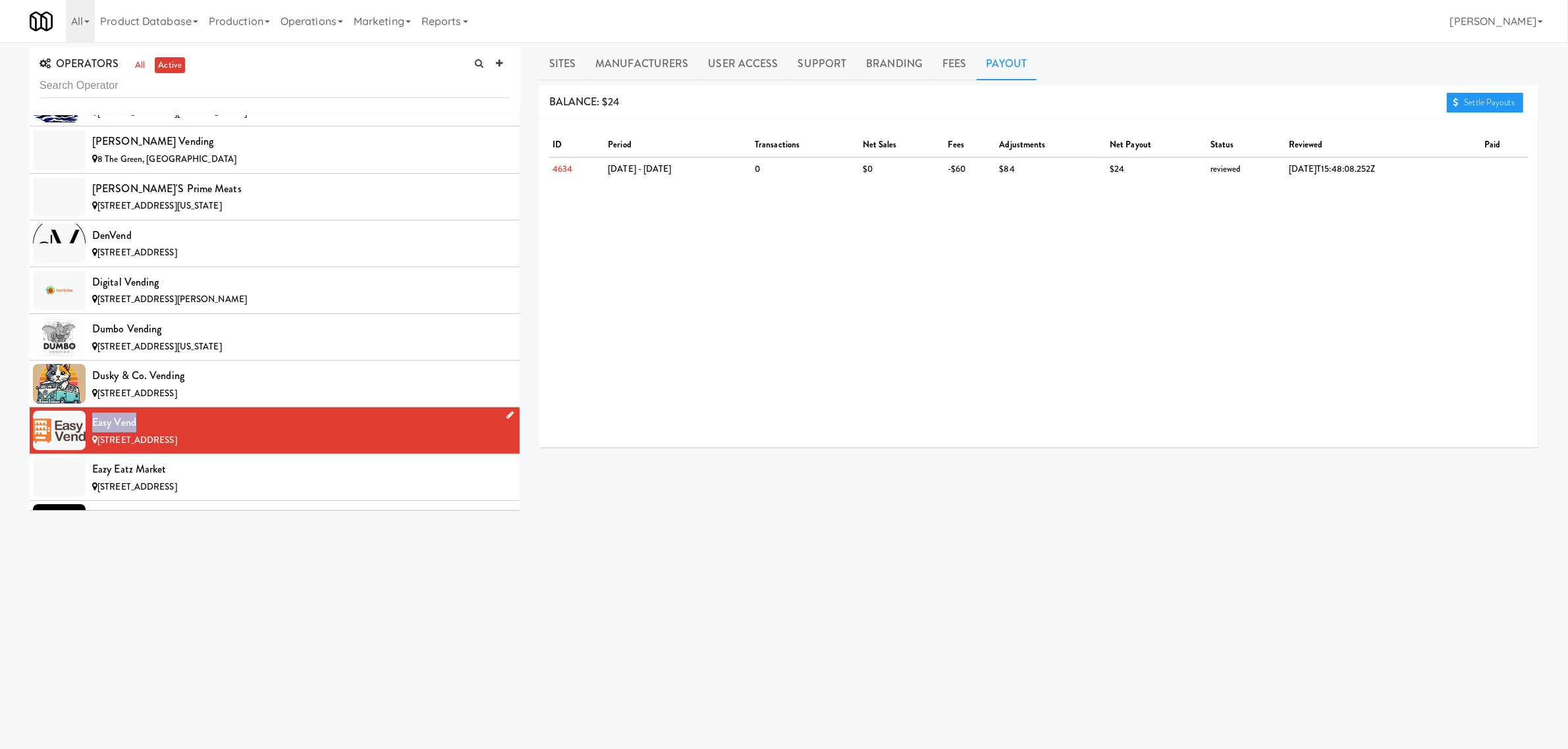
drag, startPoint x: 138, startPoint y: 429, endPoint x: 89, endPoint y: 427, distance: 49.0
click at [89, 427] on li "Easy Vend [STREET_ADDRESS]" at bounding box center [274, 430] width 490 height 46
copy div "Easy Vend"
click at [273, 479] on div "Eazy Eatz Market" at bounding box center [300, 469] width 417 height 20
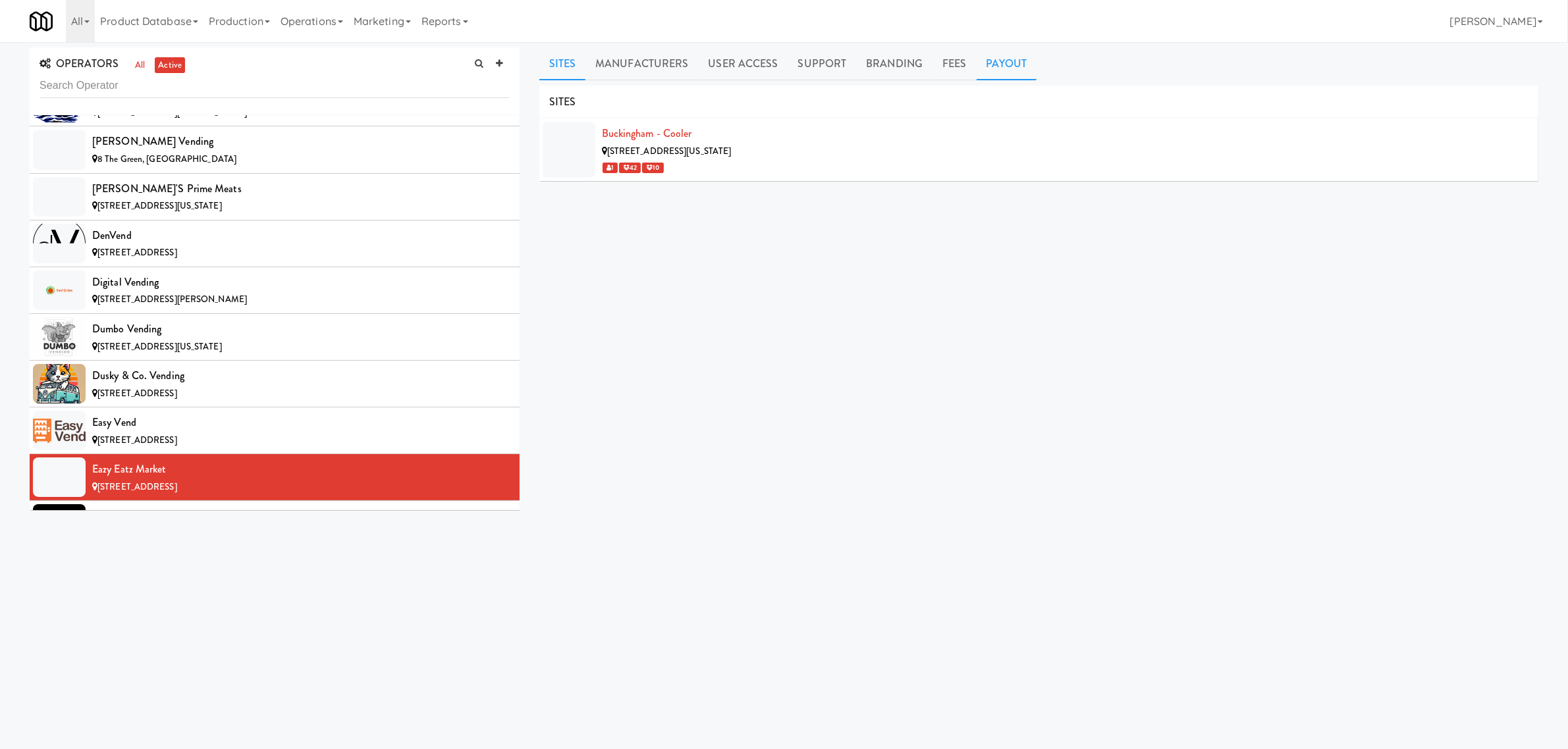
click at [982, 61] on link "Payout" at bounding box center [1007, 63] width 60 height 33
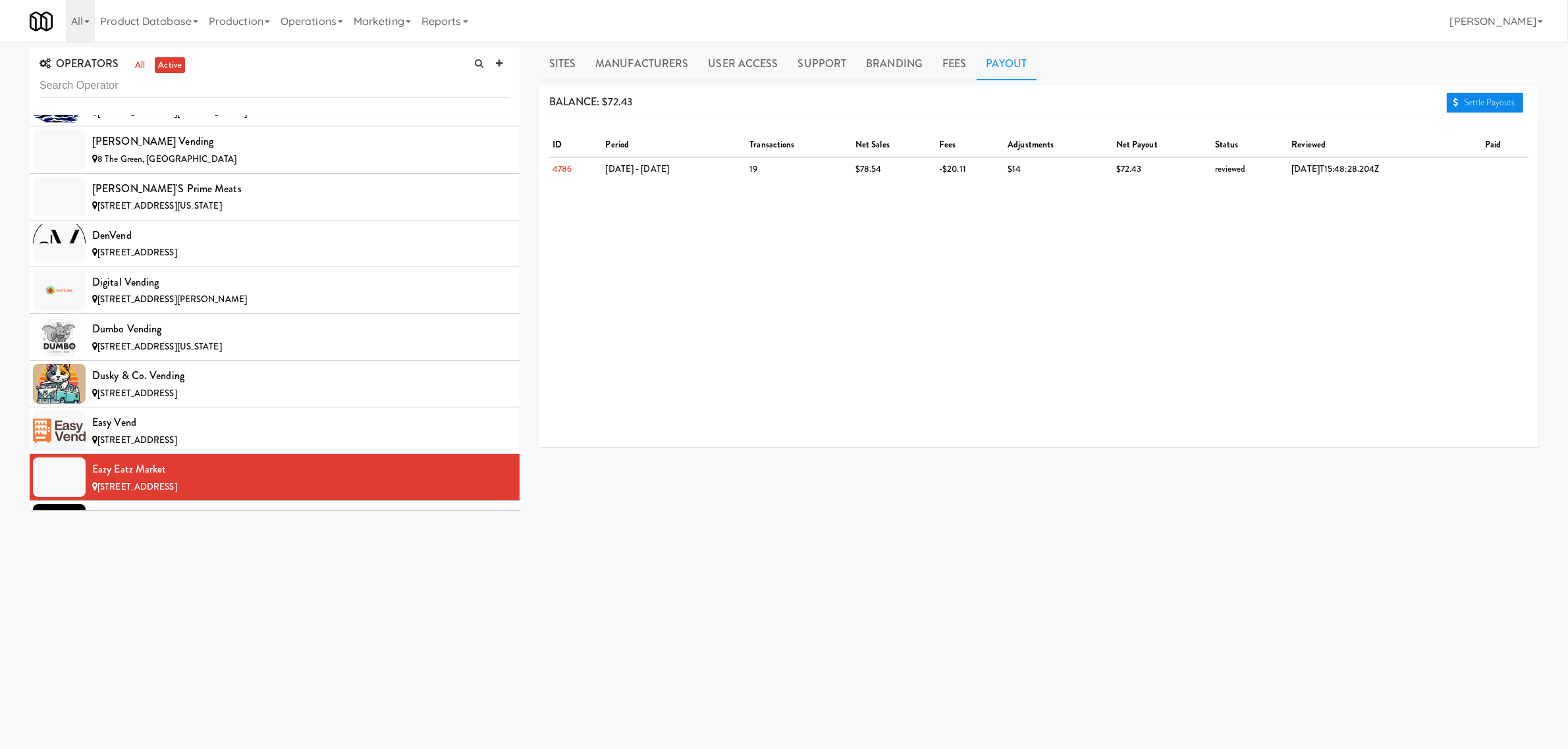
click at [1479, 96] on link "Settle Payouts" at bounding box center [1485, 102] width 76 height 20
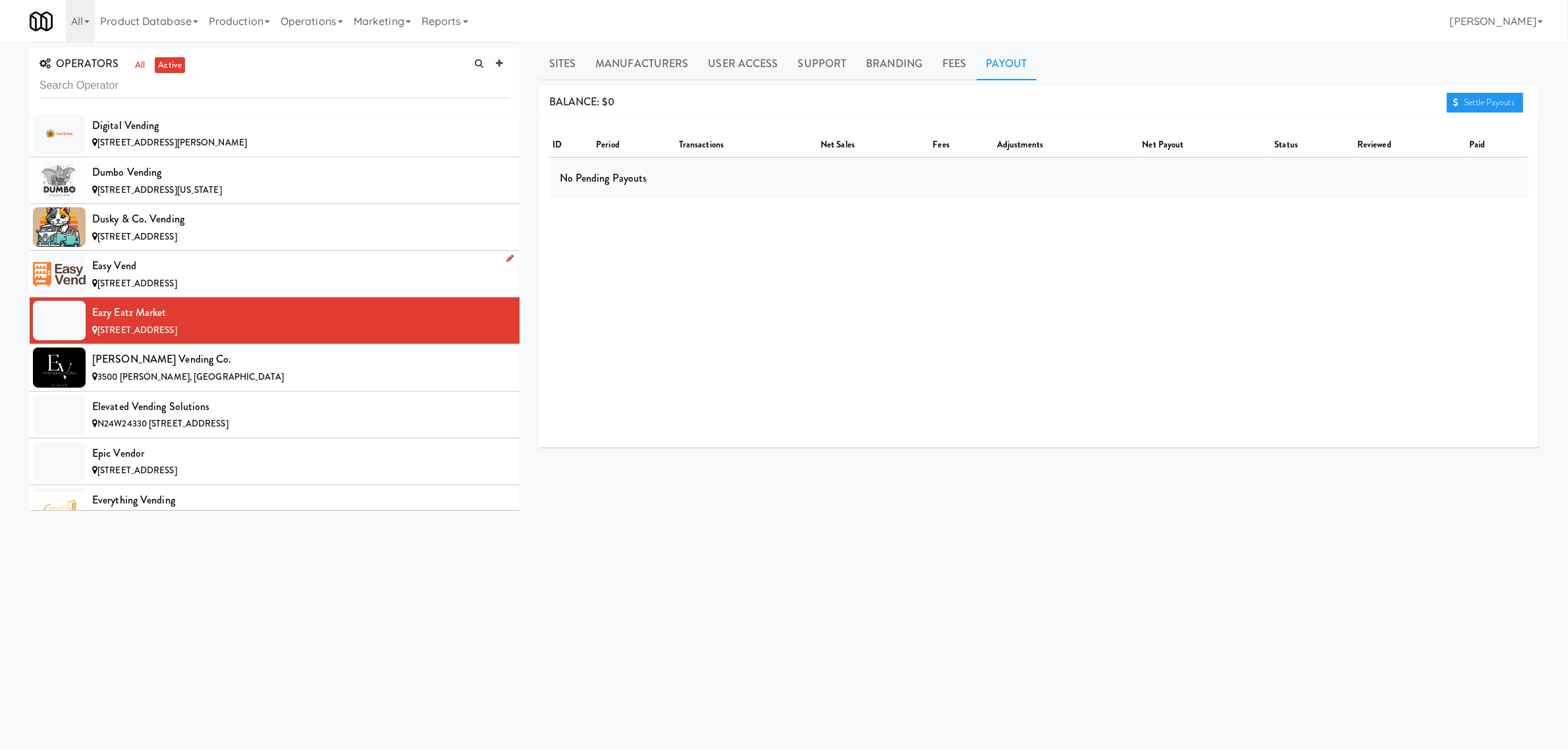
scroll to position [2963, 0]
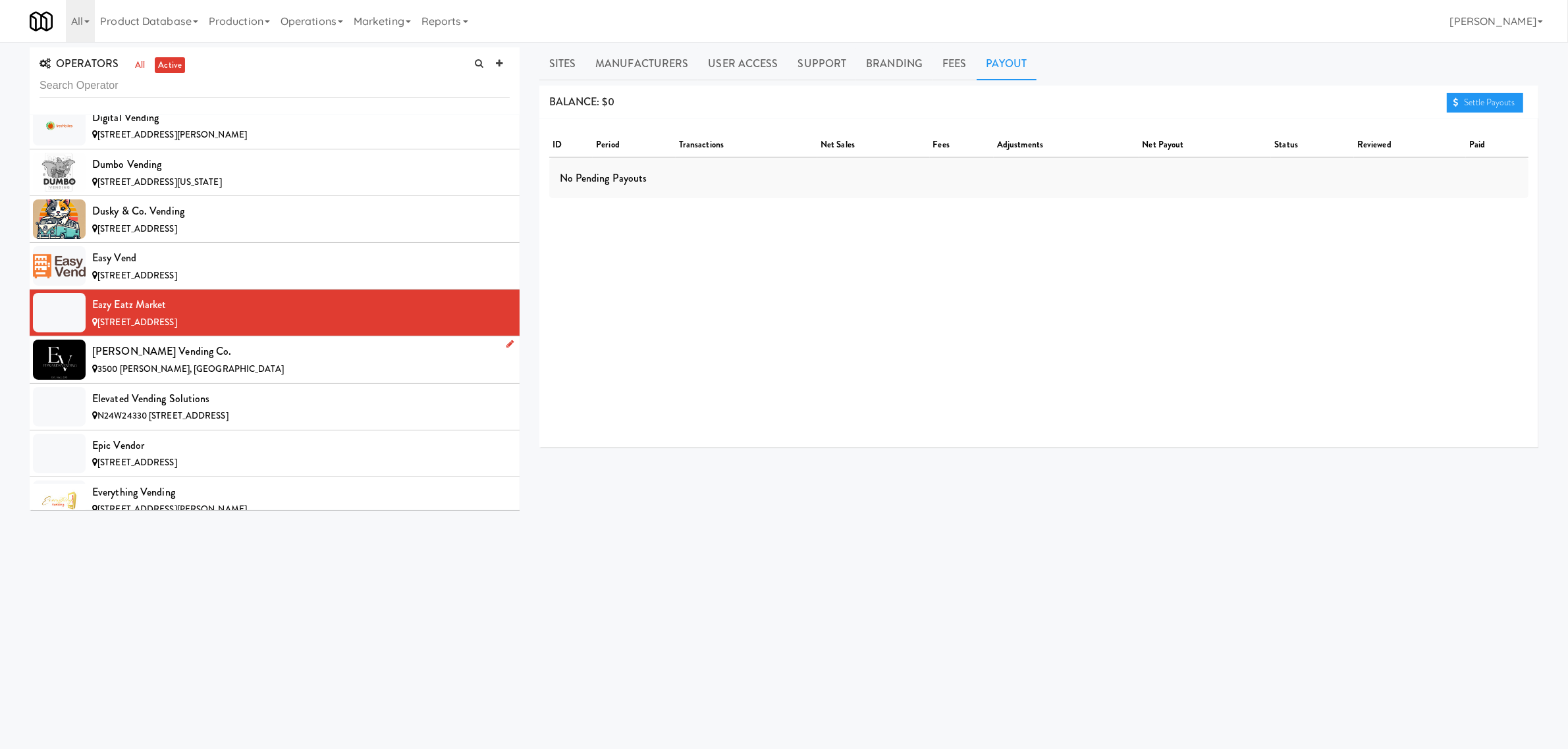
click at [214, 362] on div "[PERSON_NAME] Vending Co." at bounding box center [300, 351] width 417 height 20
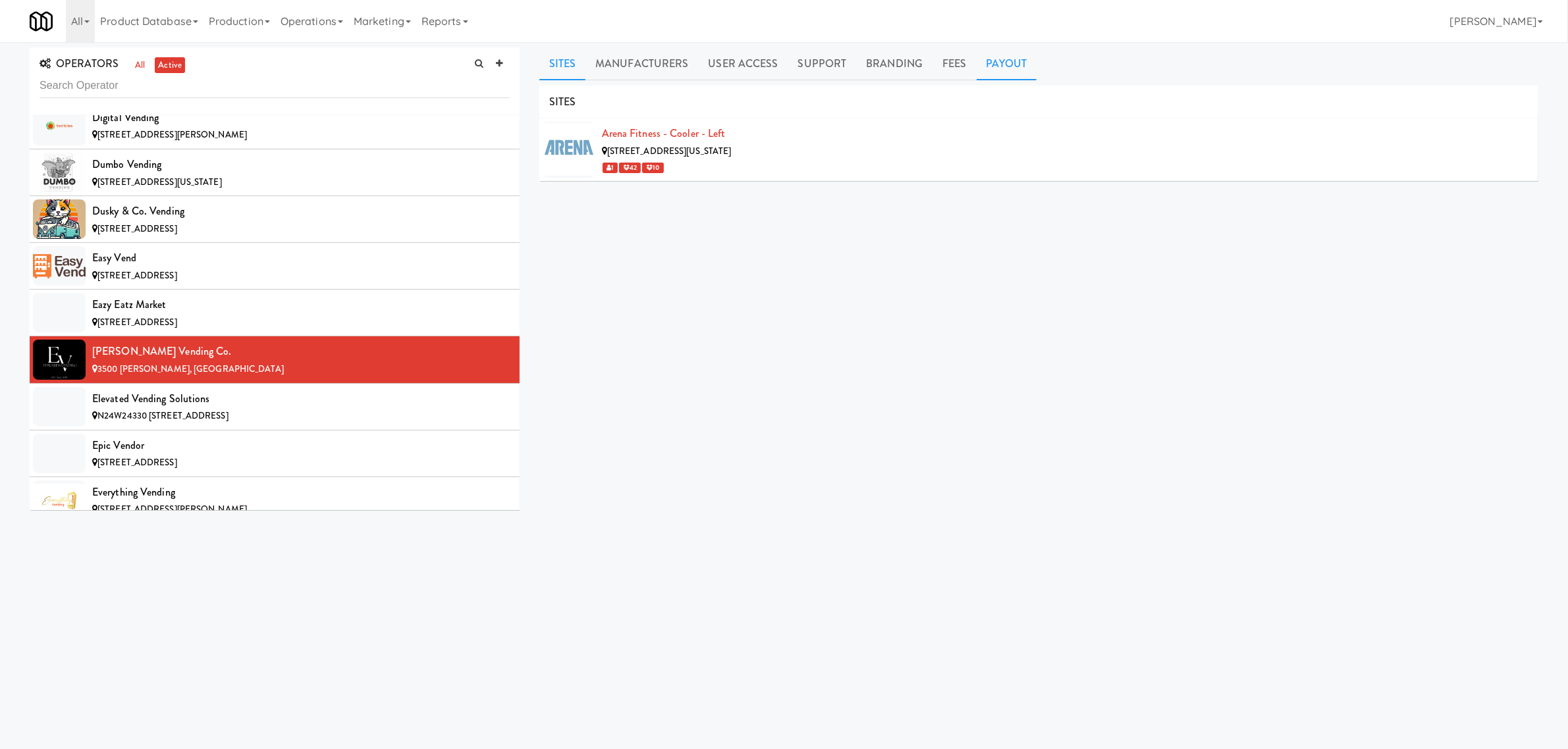
click at [995, 67] on link "Payout" at bounding box center [1007, 63] width 60 height 33
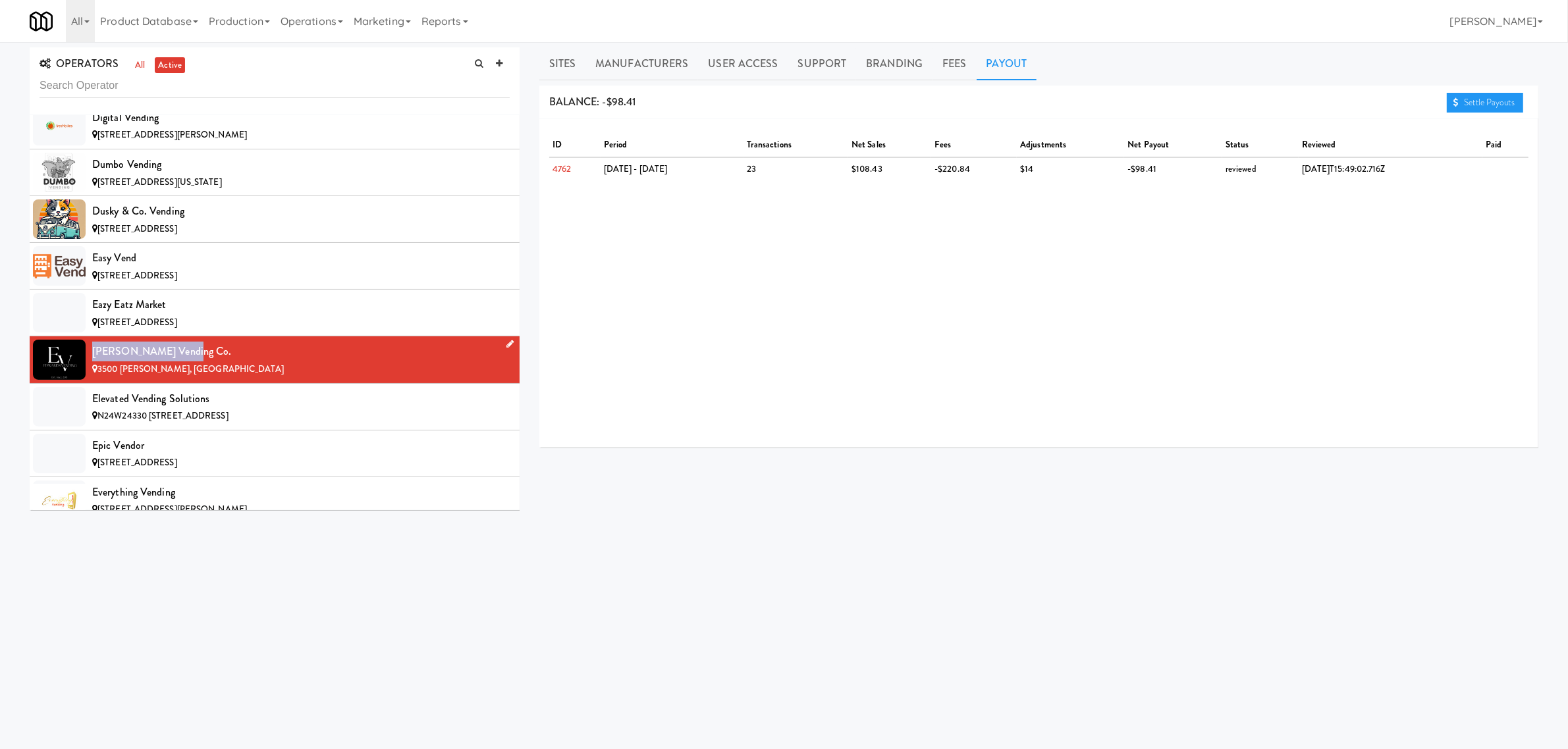
drag, startPoint x: 181, startPoint y: 355, endPoint x: 91, endPoint y: 359, distance: 90.1
click at [91, 359] on li "[PERSON_NAME] Vending Co. [STREET_ADDRESS]" at bounding box center [274, 359] width 490 height 46
copy div "[PERSON_NAME] Vending Co."
click at [219, 409] on div "Elevated Vending Solutions" at bounding box center [300, 399] width 417 height 20
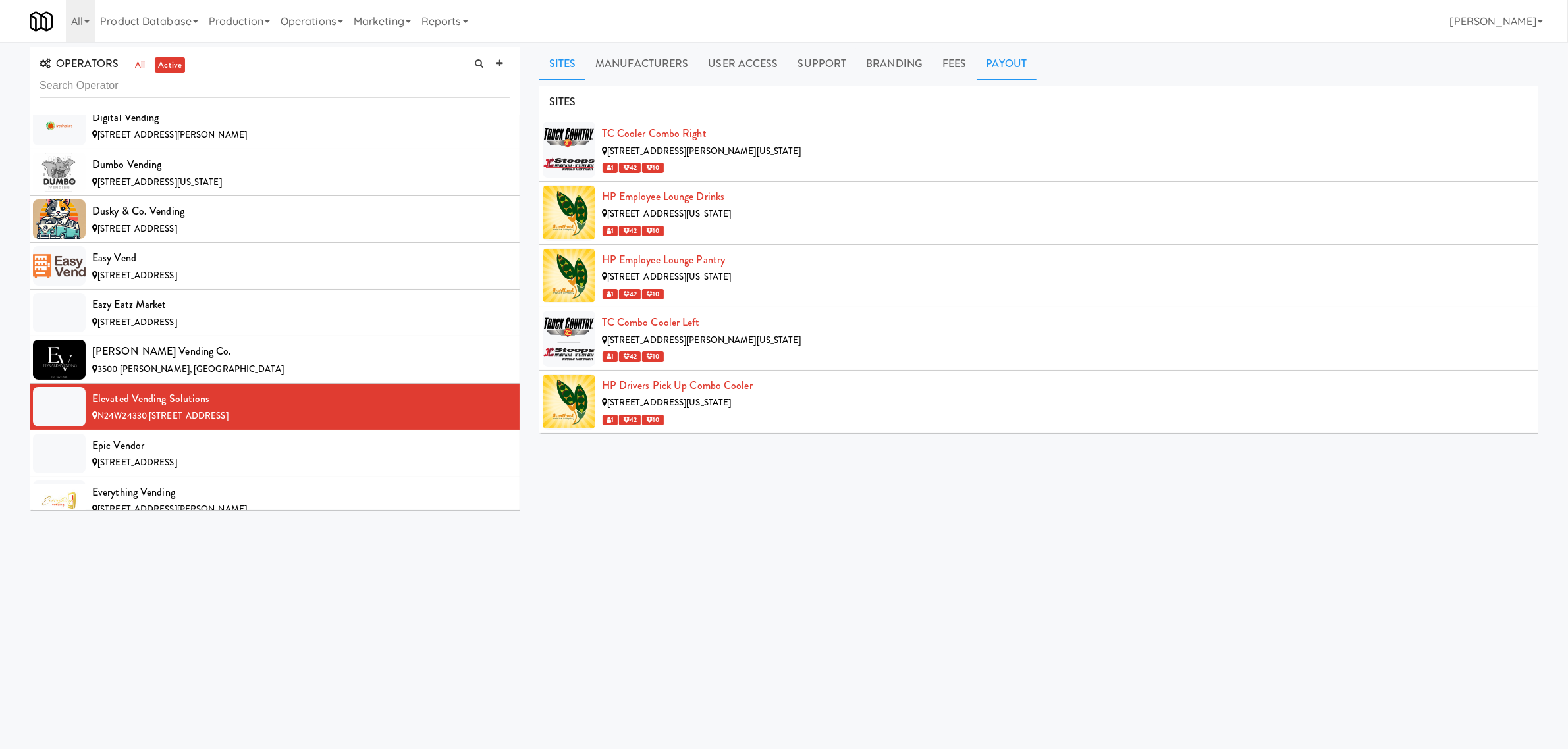
click at [999, 57] on link "Payout" at bounding box center [1007, 63] width 60 height 33
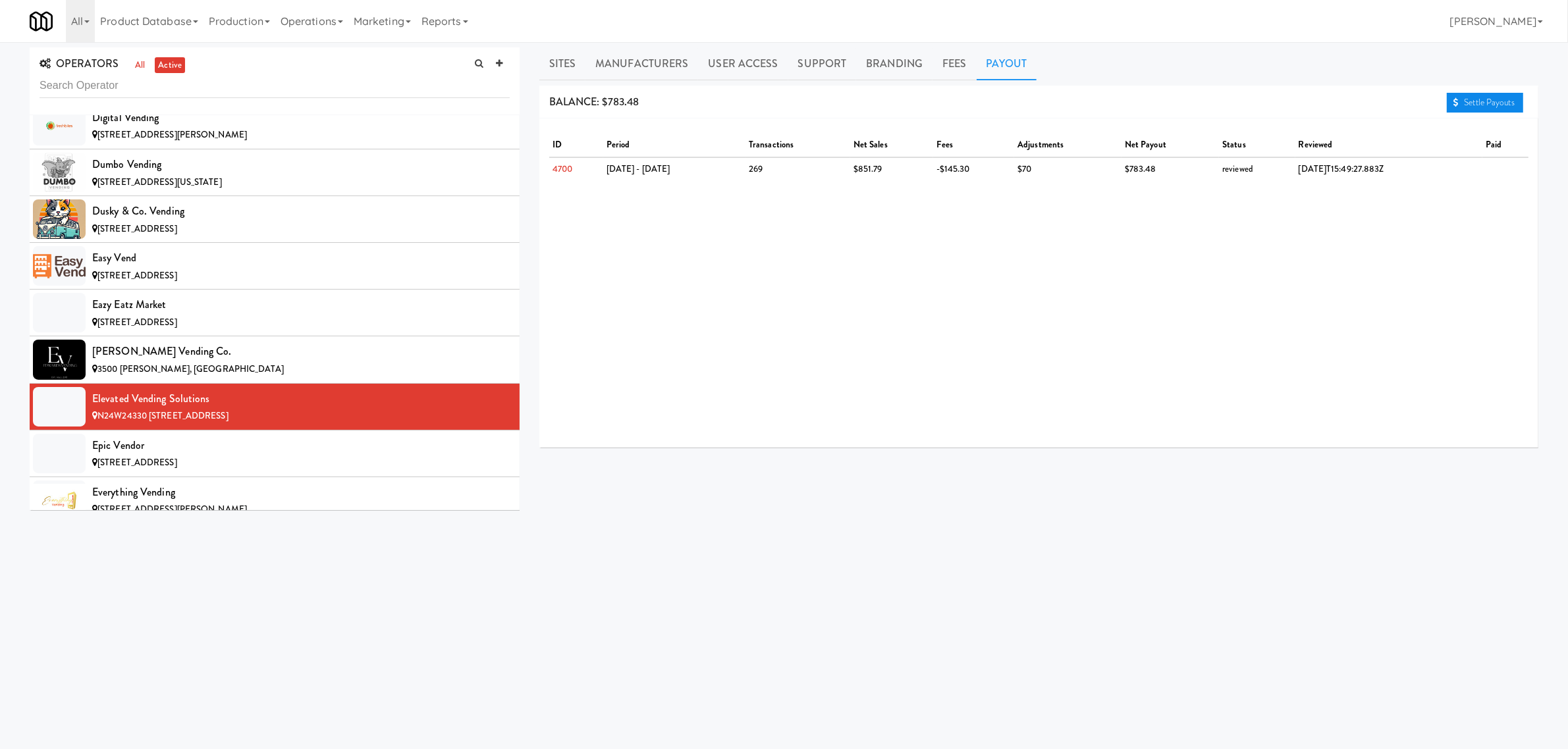
click at [1496, 100] on link "Settle Payouts" at bounding box center [1485, 102] width 76 height 20
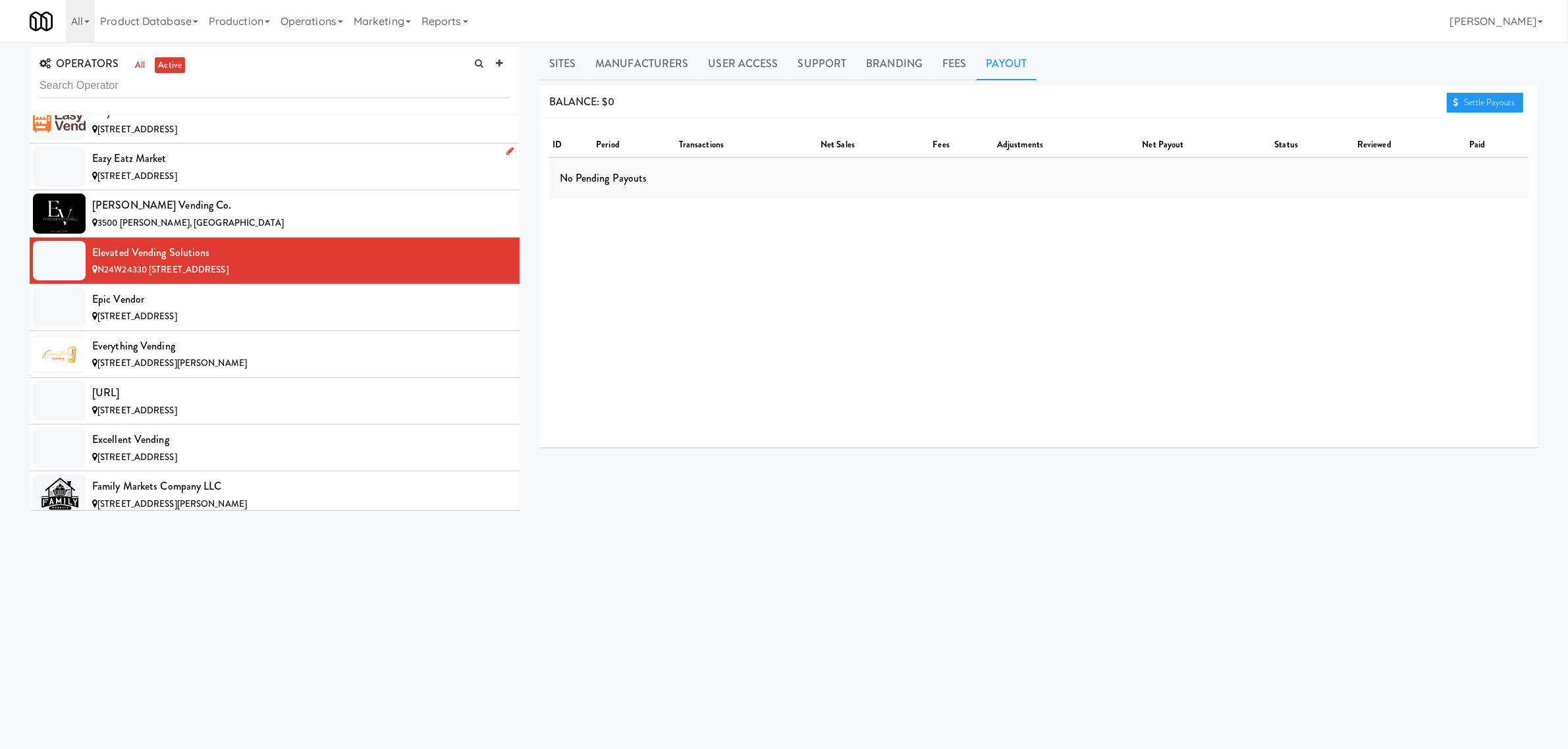
scroll to position [3128, 0]
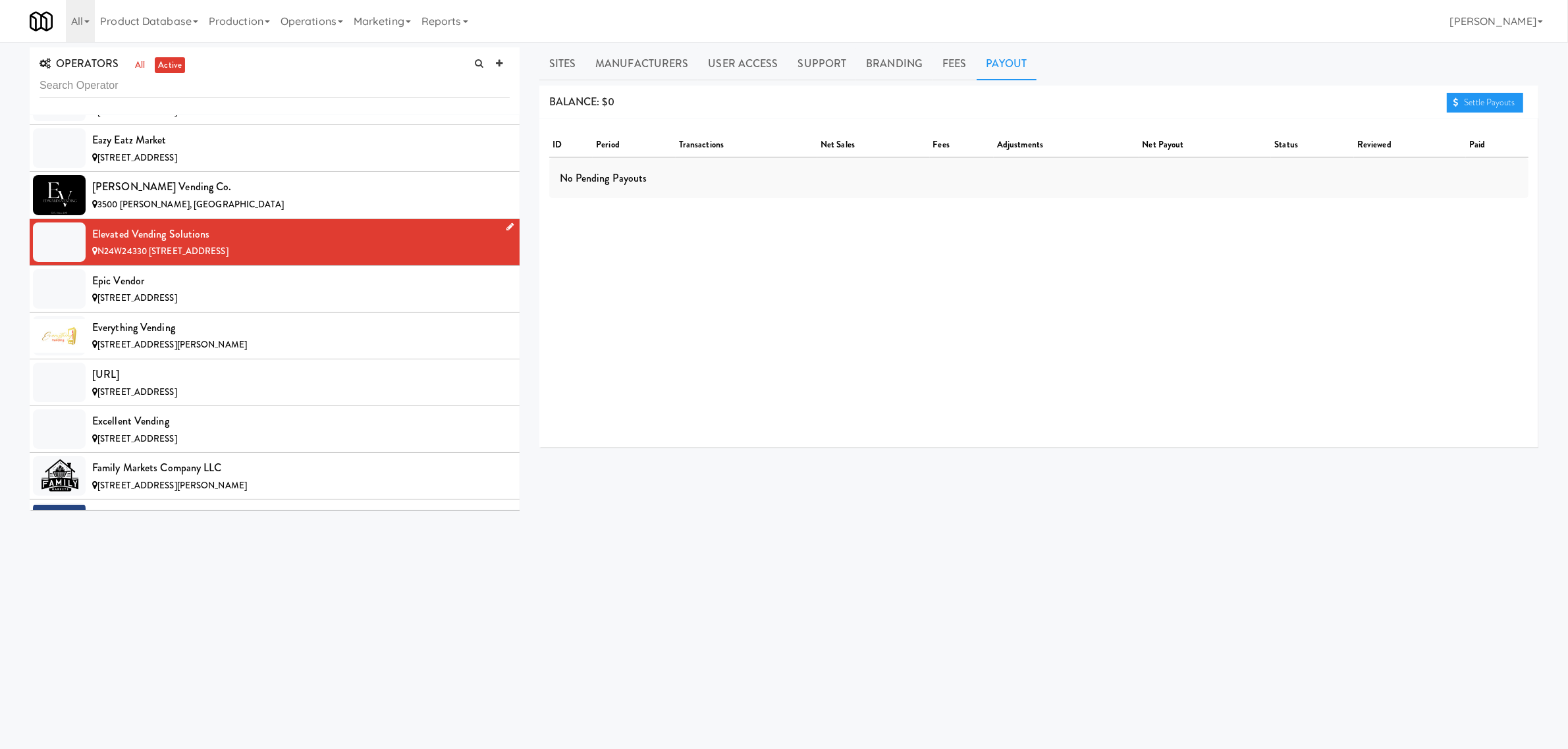
click at [245, 266] on li "Elevated Vending Solutions N24W24330 [STREET_ADDRESS]" at bounding box center [274, 242] width 490 height 46
click at [203, 291] on div "Epic Vendor" at bounding box center [300, 281] width 417 height 20
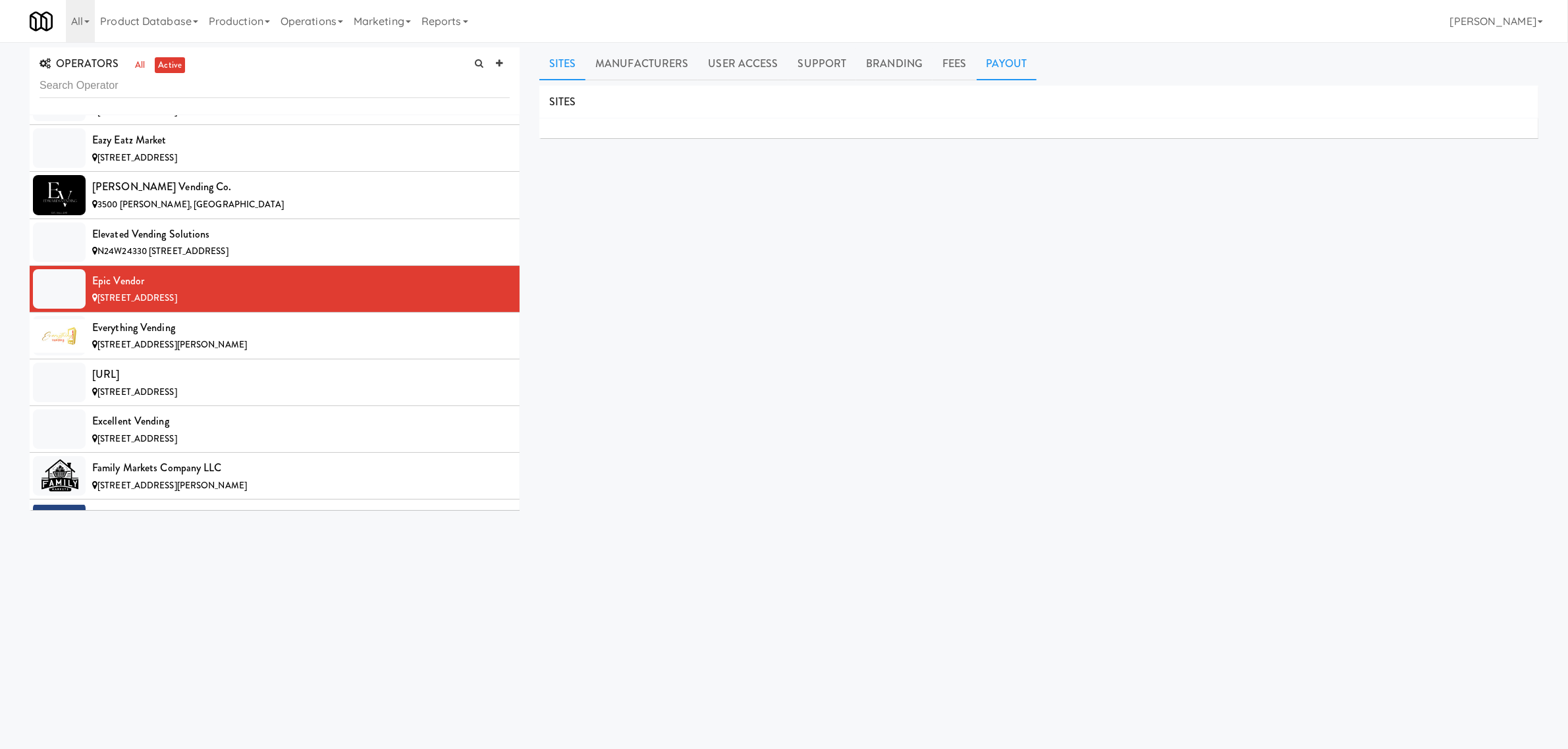
click at [995, 61] on link "Payout" at bounding box center [1007, 63] width 60 height 33
click at [178, 337] on div "Everything Vending" at bounding box center [300, 328] width 417 height 20
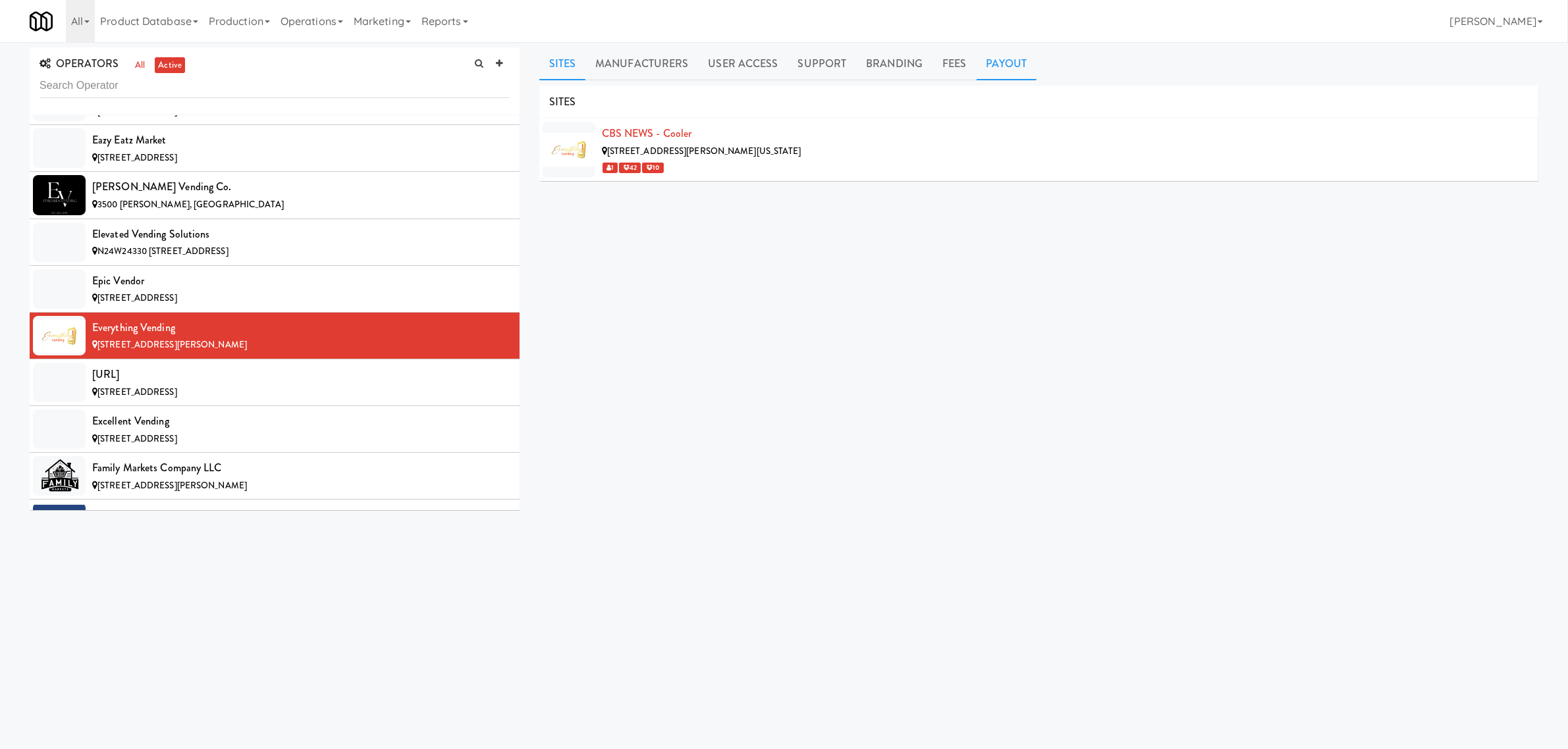
click at [981, 61] on link "Payout" at bounding box center [1007, 63] width 60 height 33
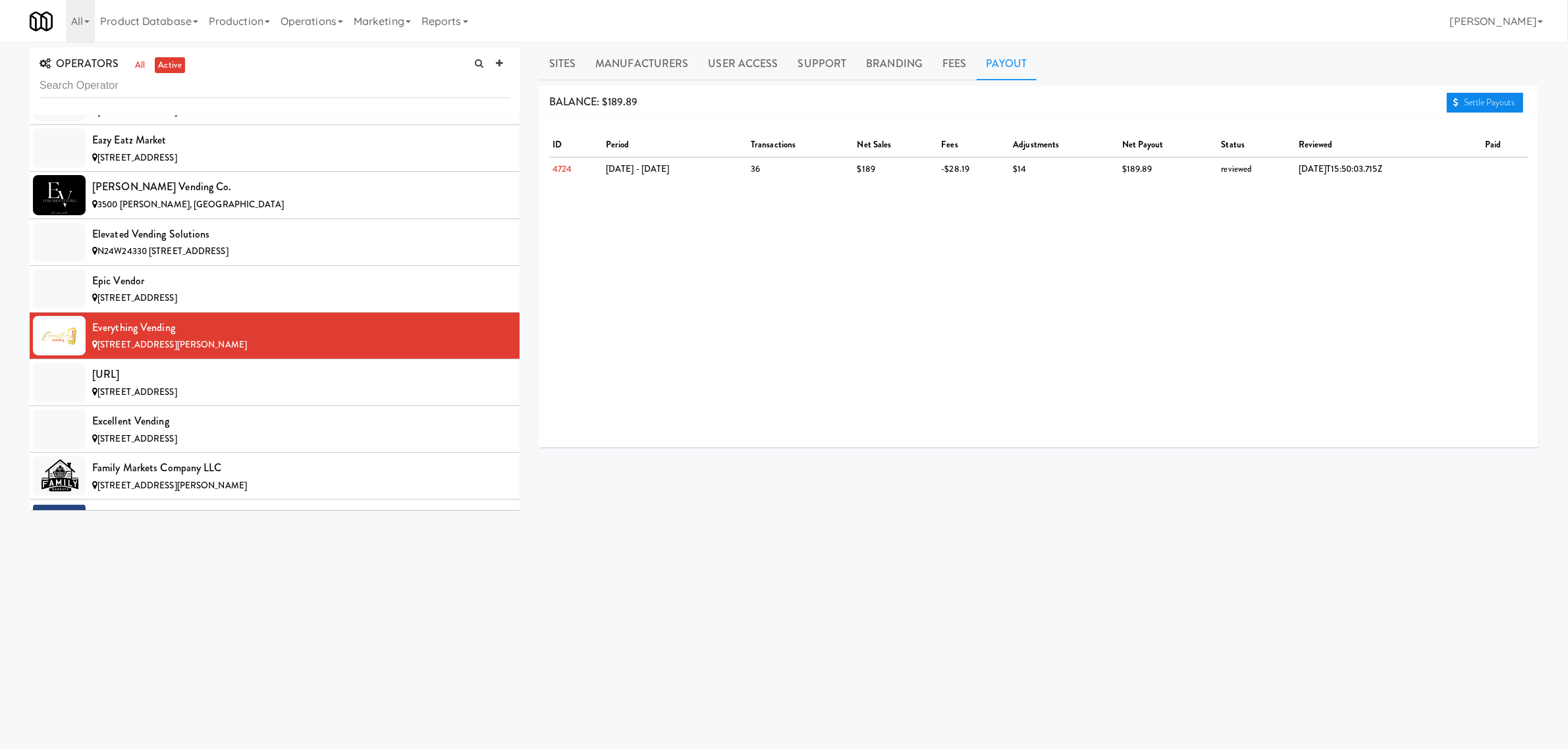
click at [1462, 102] on link "Settle Payouts" at bounding box center [1485, 102] width 76 height 20
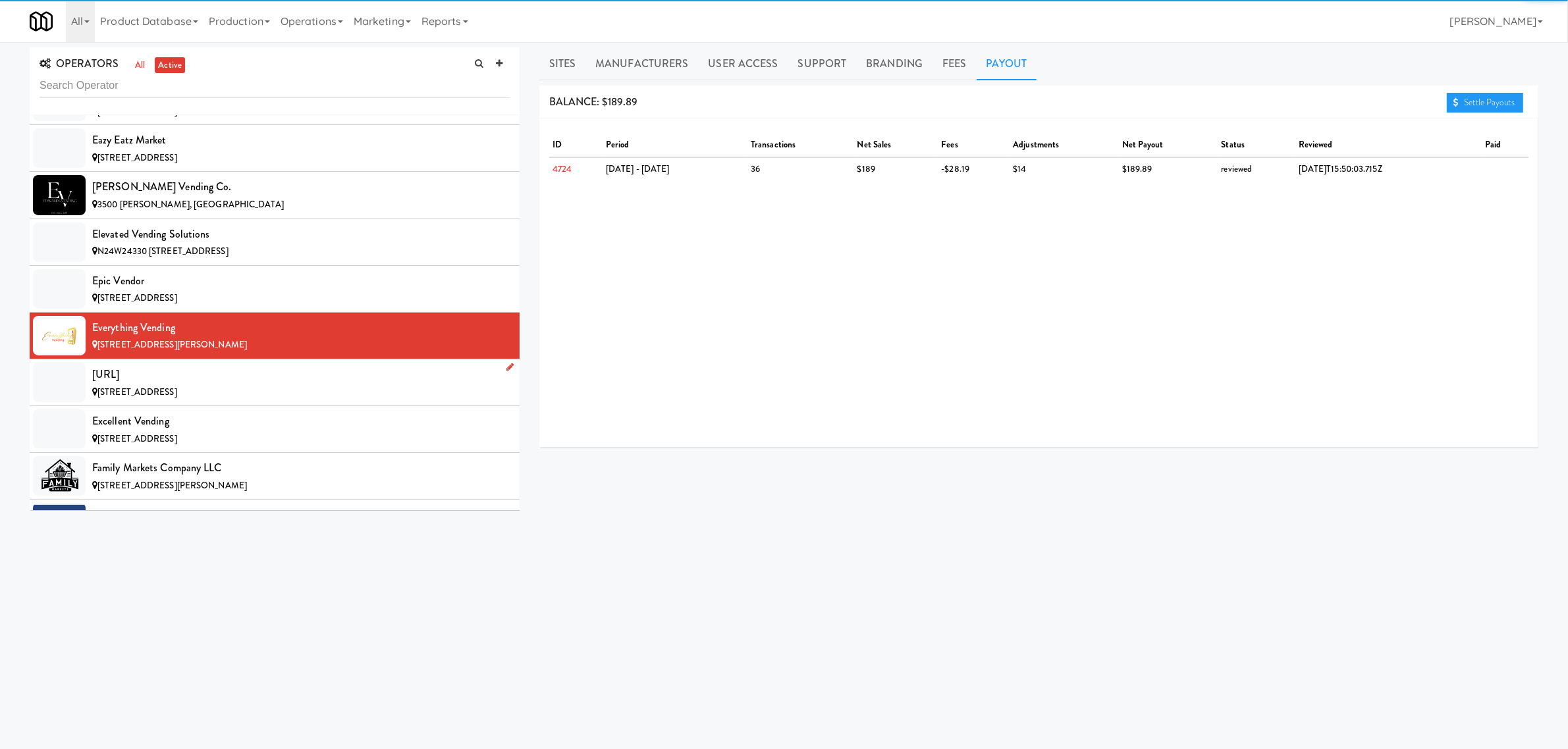
click at [265, 383] on div "[URL]" at bounding box center [300, 375] width 417 height 20
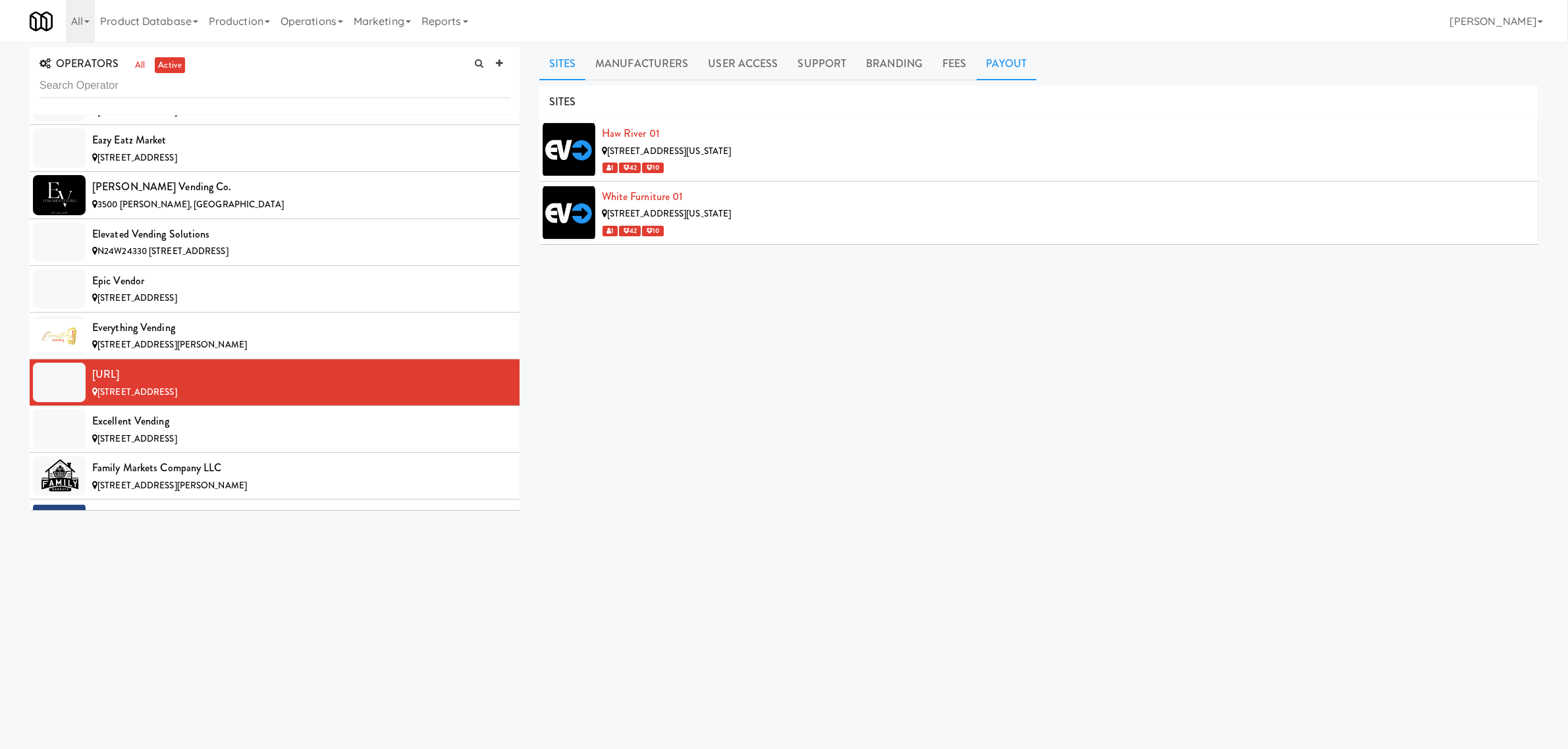
click at [992, 57] on link "Payout" at bounding box center [1007, 63] width 60 height 33
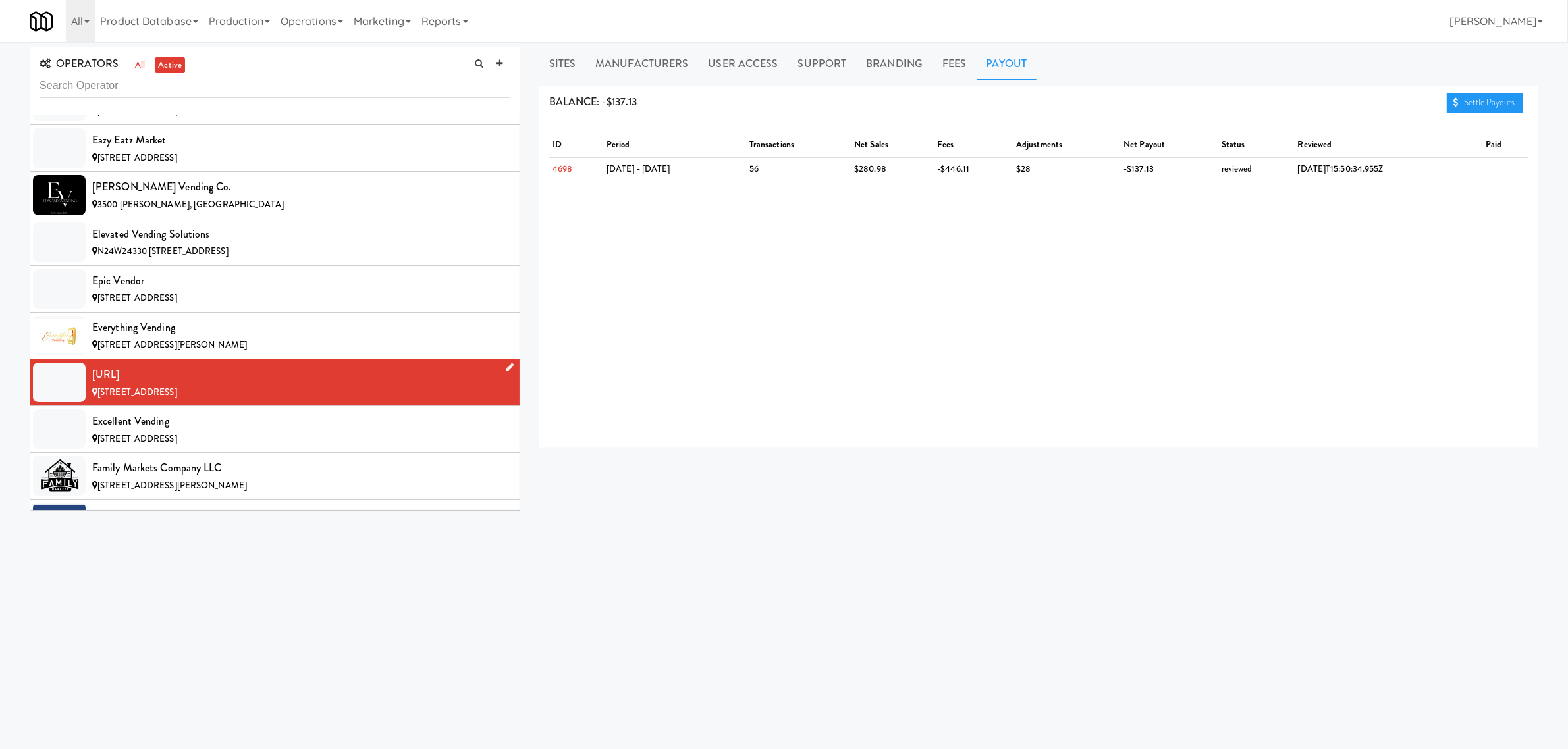
drag, startPoint x: 144, startPoint y: 382, endPoint x: 93, endPoint y: 382, distance: 51.0
click at [93, 382] on div "[URL]" at bounding box center [300, 375] width 417 height 20
copy div "[URL]"
click at [135, 429] on div "Excellent Vending" at bounding box center [300, 421] width 417 height 20
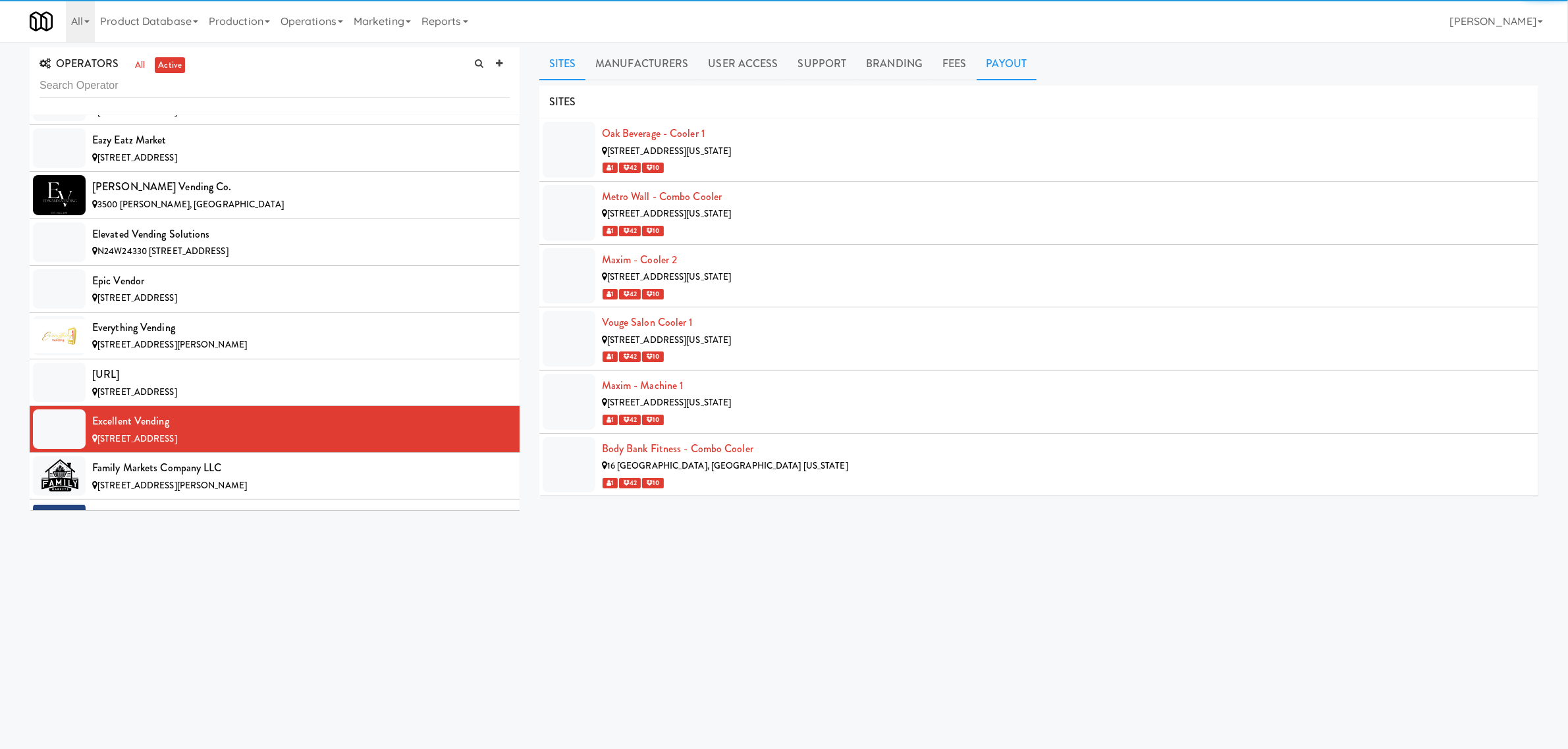
click at [985, 71] on link "Payout" at bounding box center [1007, 63] width 60 height 33
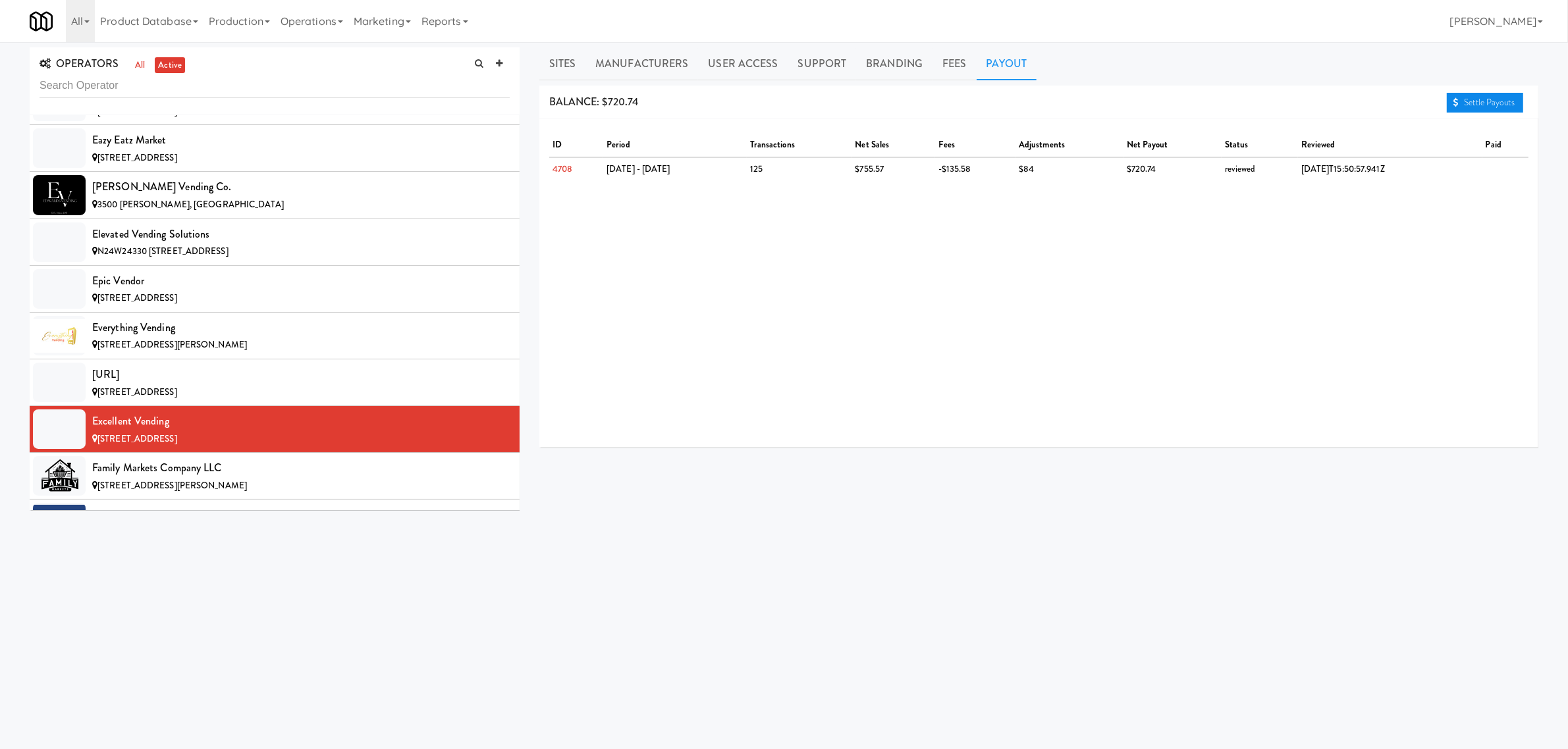
click at [1499, 104] on link "Settle Payouts" at bounding box center [1485, 102] width 76 height 20
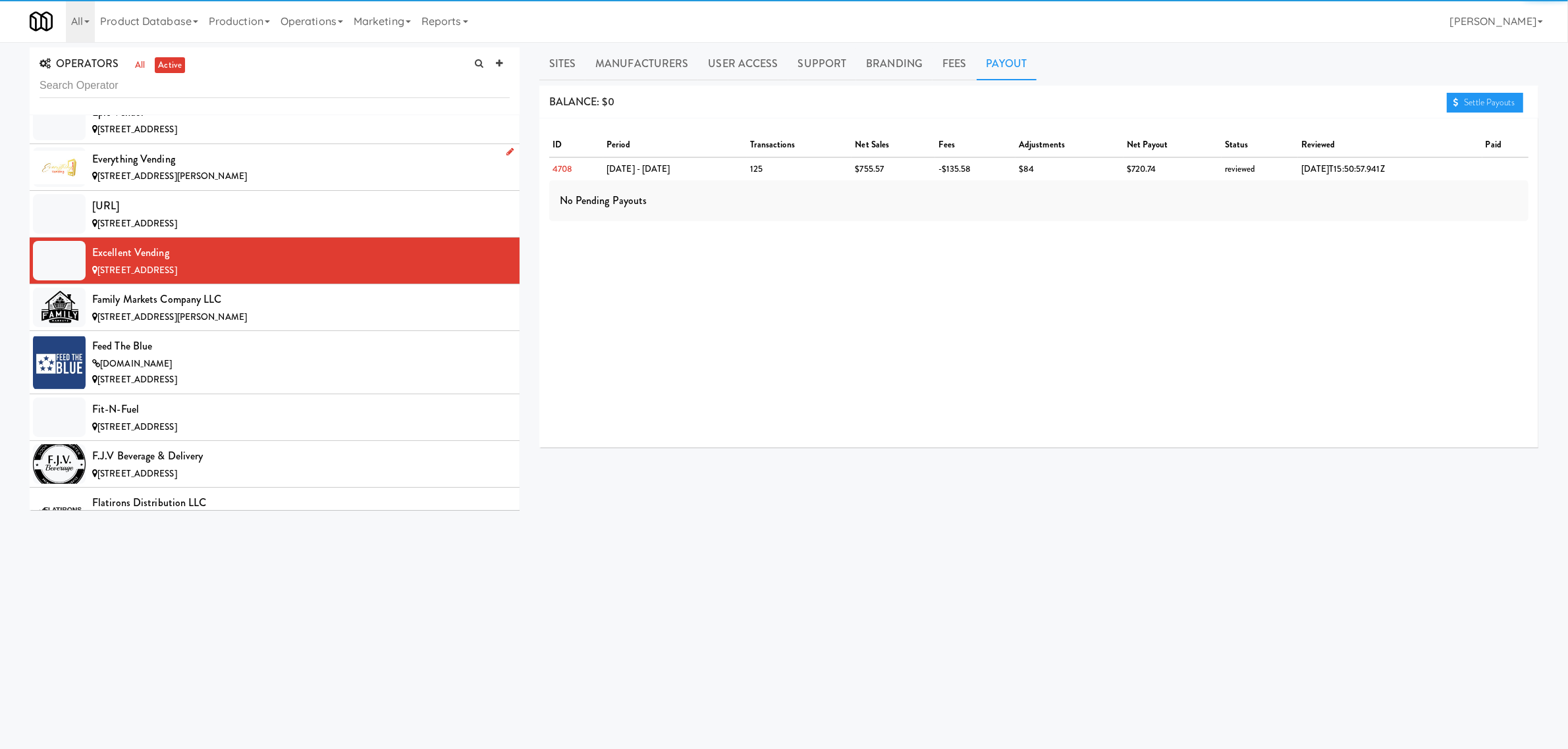
scroll to position [3375, 0]
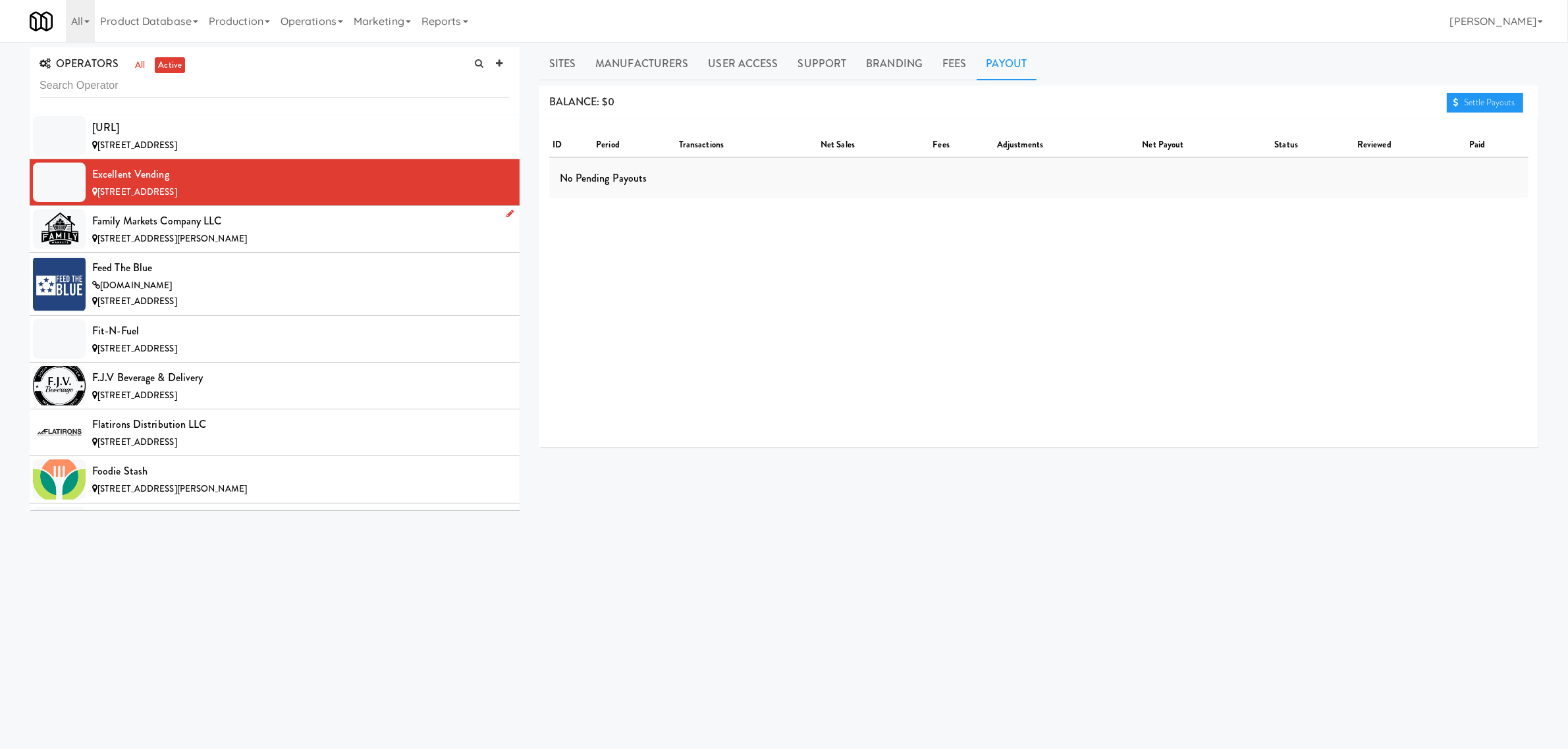
click at [231, 244] on div "[STREET_ADDRESS][PERSON_NAME]" at bounding box center [300, 239] width 417 height 16
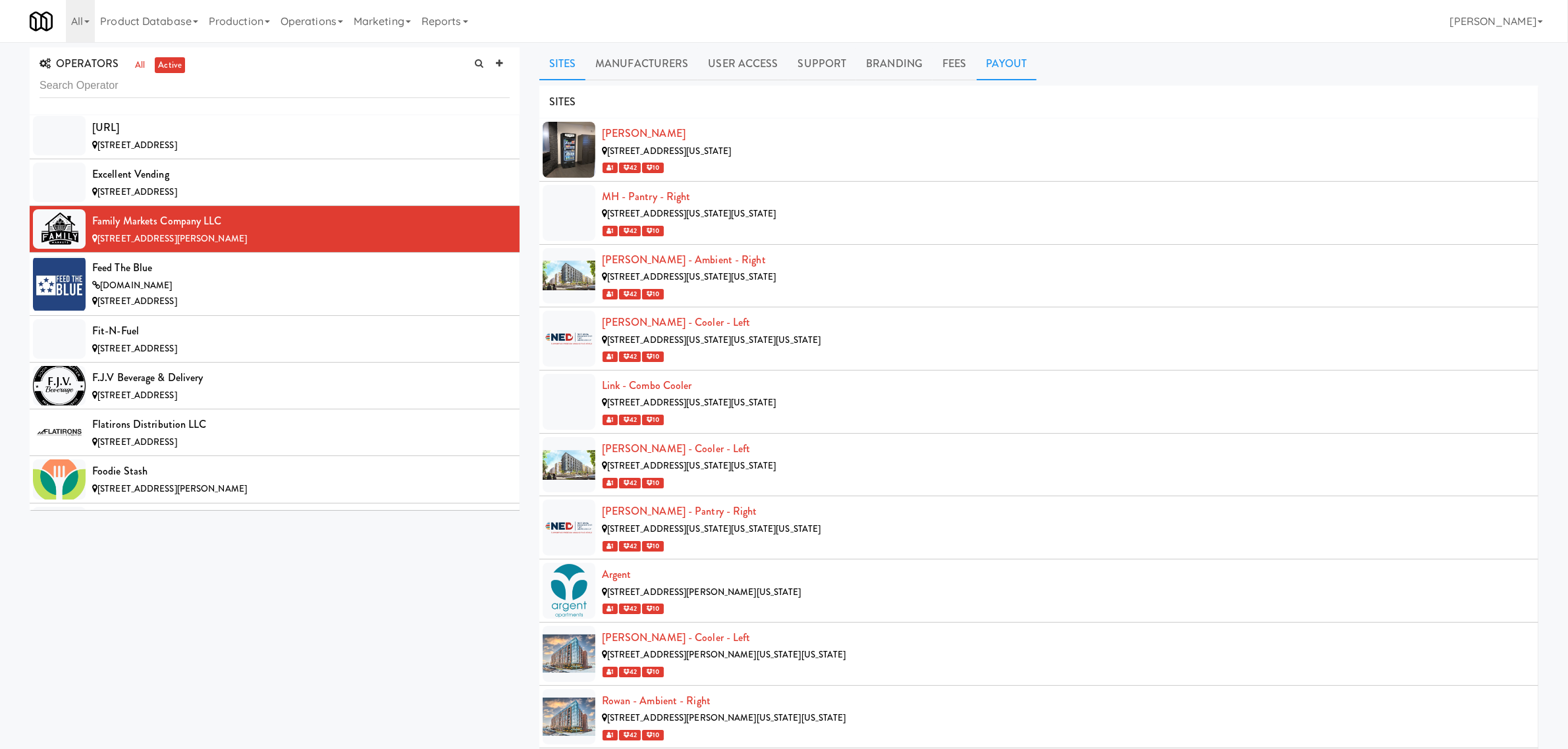
click at [1017, 66] on link "Payout" at bounding box center [1007, 63] width 60 height 33
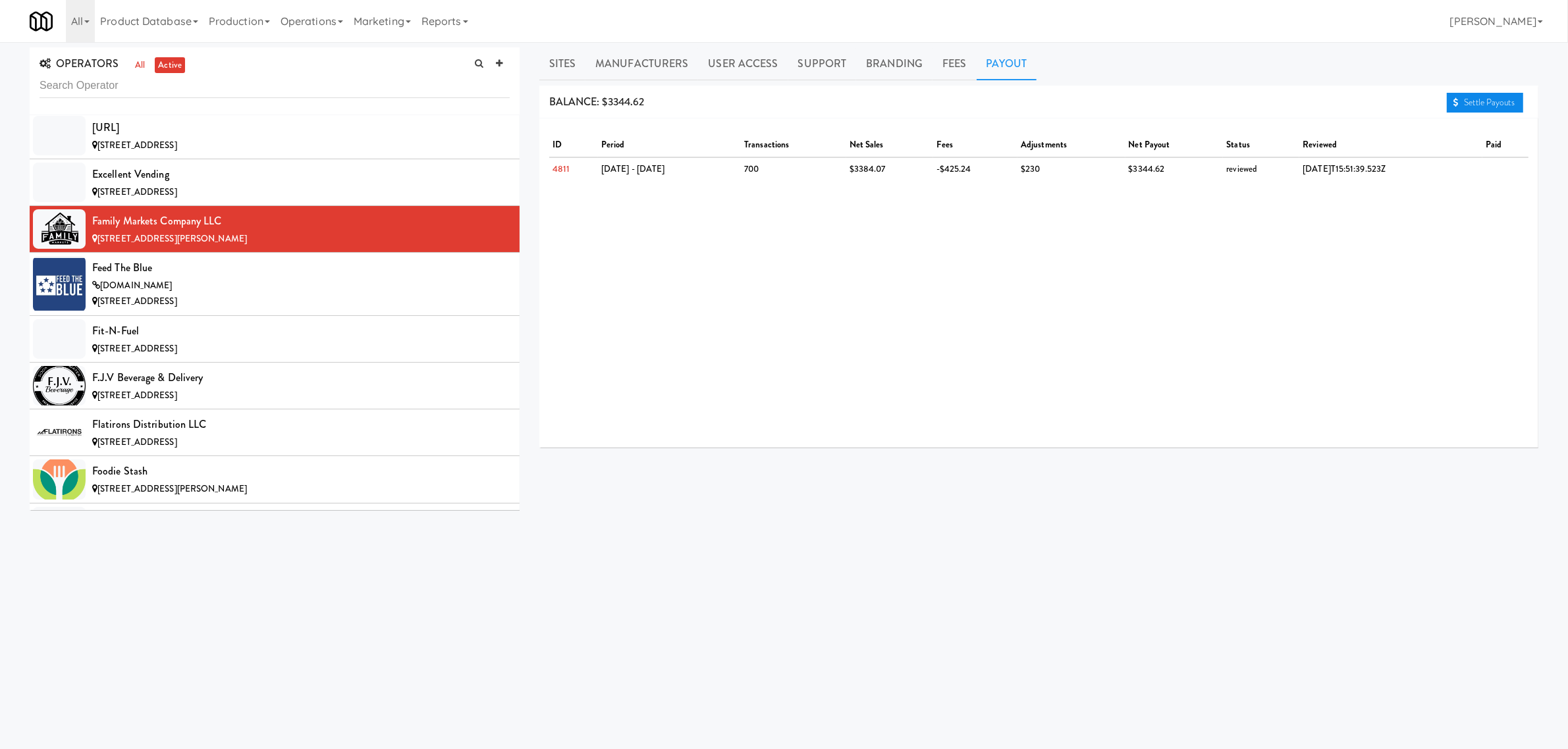
click at [1466, 102] on link "Settle Payouts" at bounding box center [1485, 102] width 76 height 20
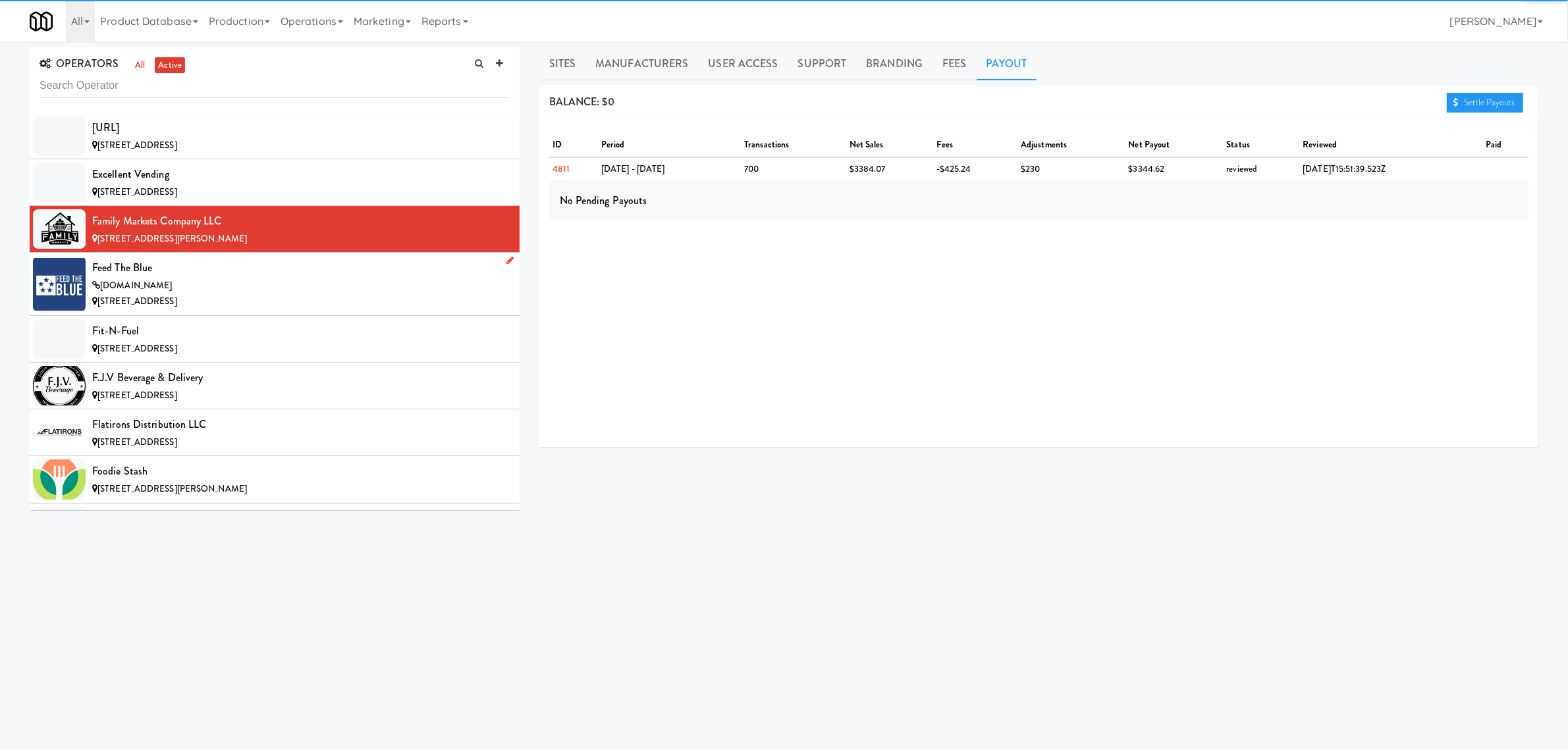
click at [255, 294] on div "[DOMAIN_NAME]" at bounding box center [300, 286] width 417 height 16
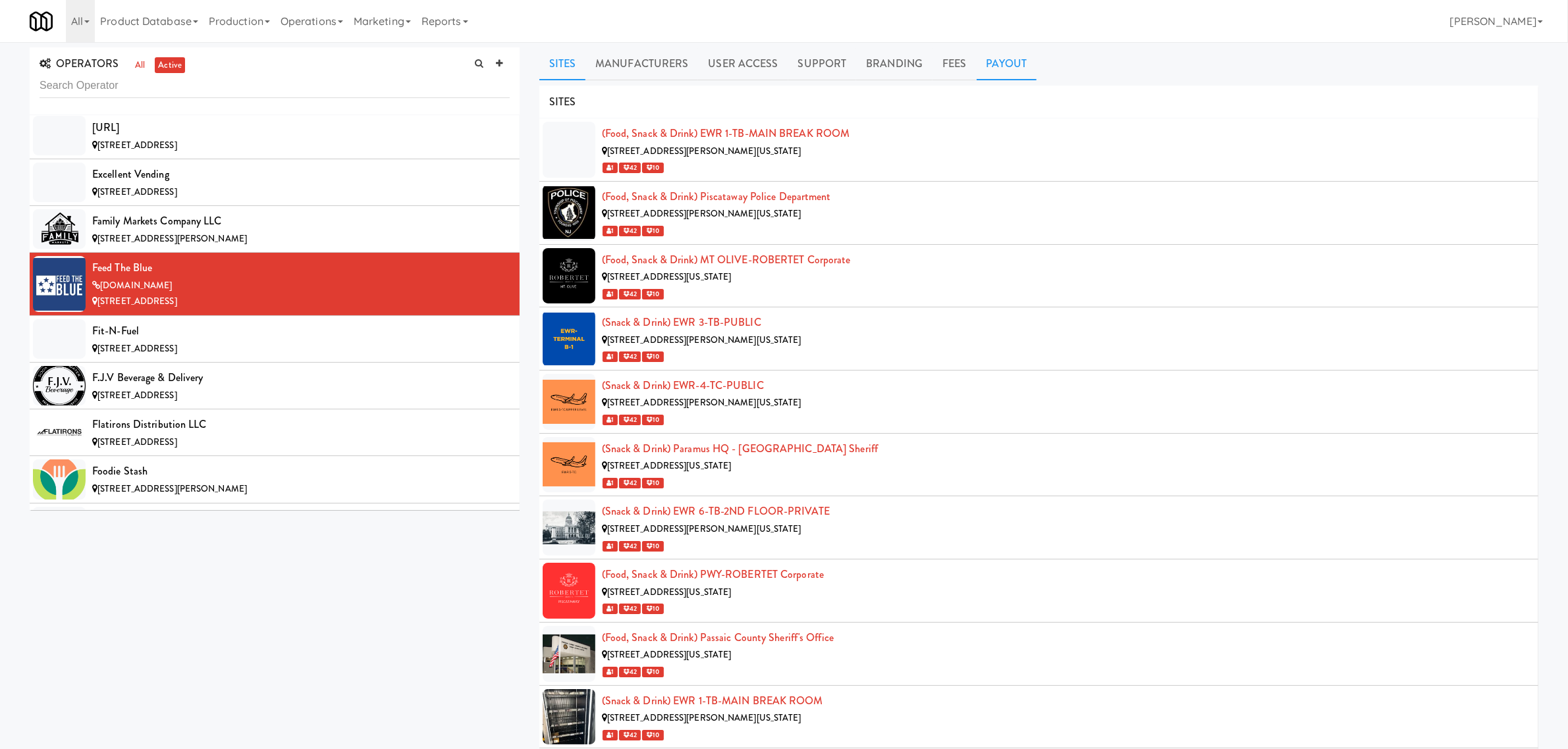
click at [1023, 61] on link "Payout" at bounding box center [1007, 63] width 60 height 33
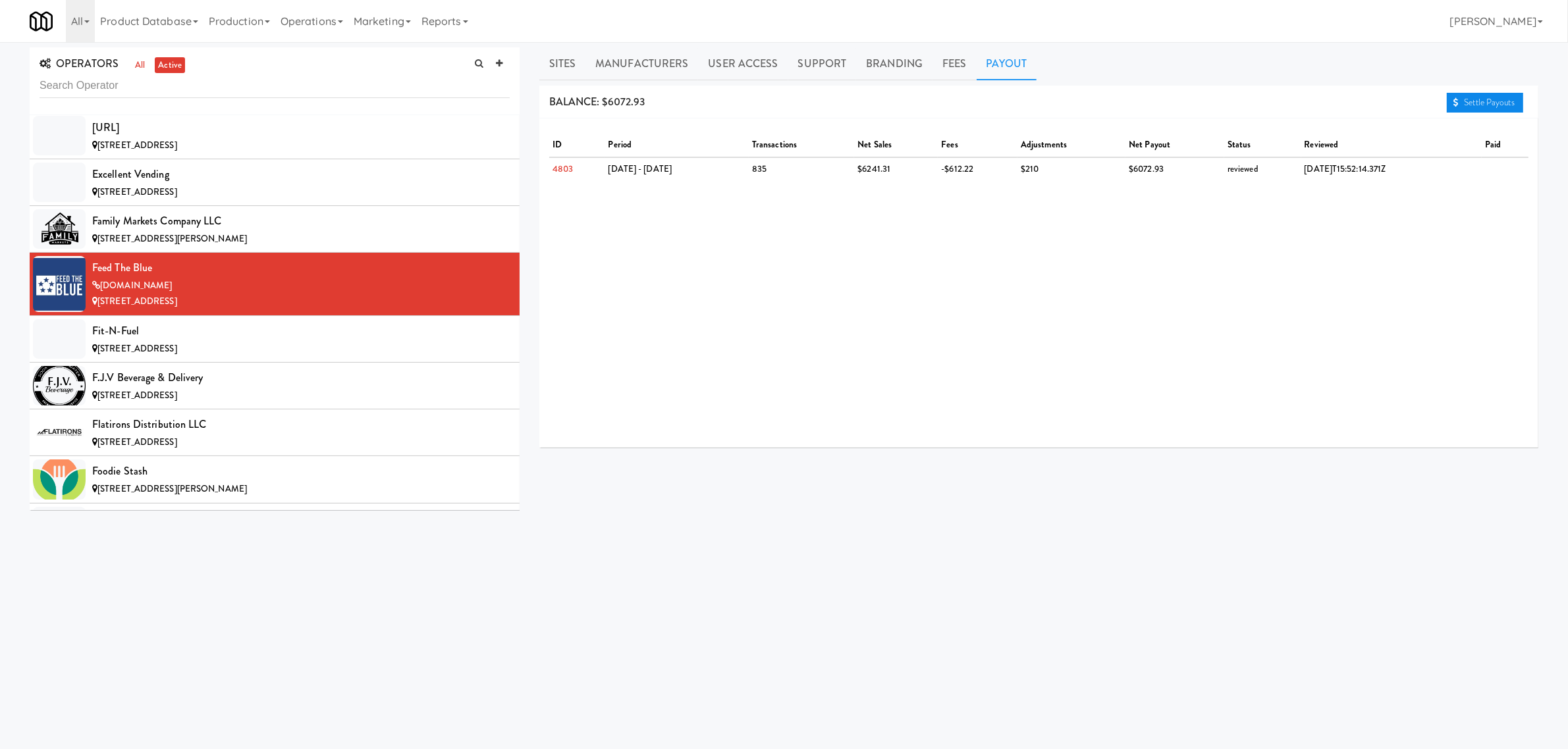
click at [1473, 106] on link "Settle Payouts" at bounding box center [1485, 102] width 76 height 20
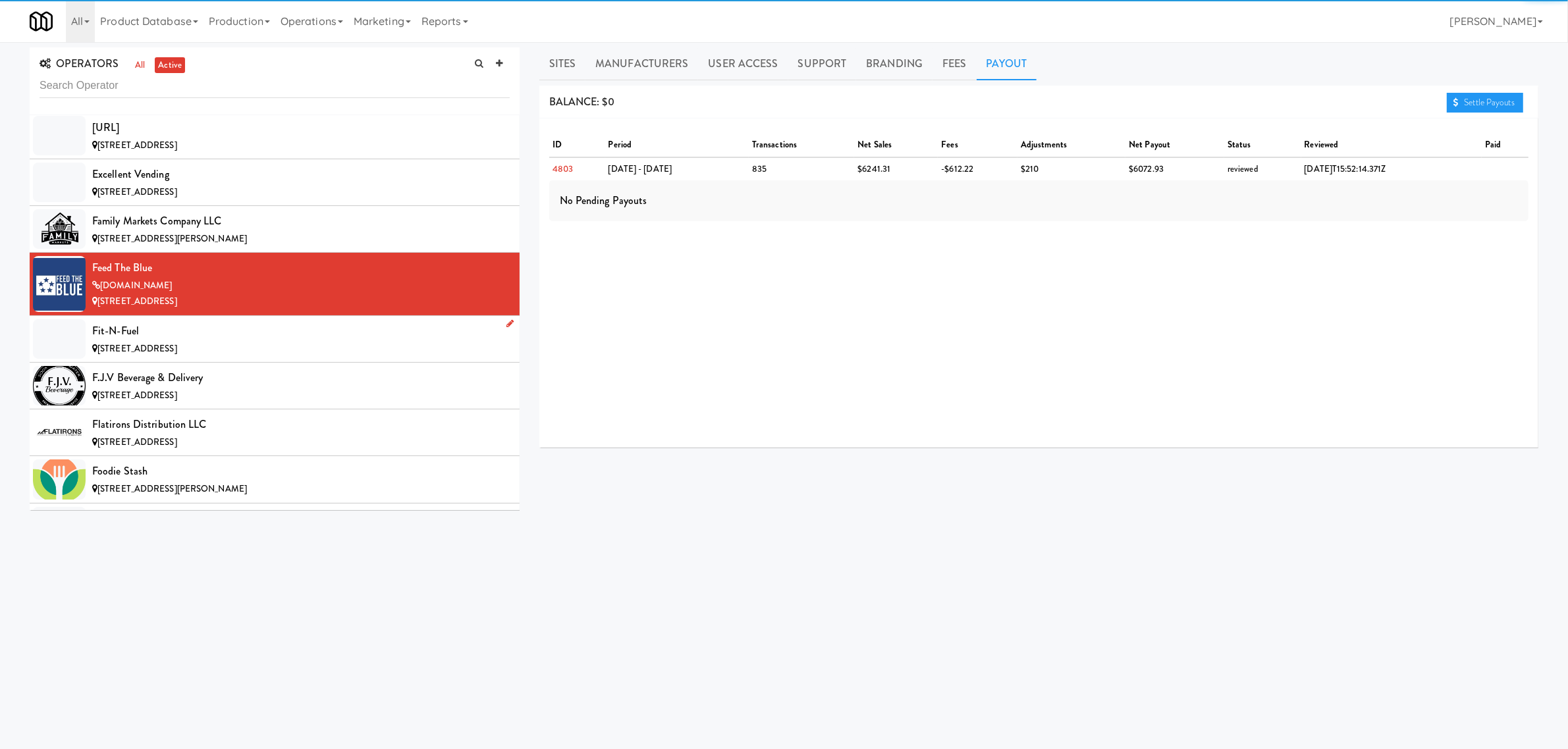
click at [259, 357] on div "[STREET_ADDRESS]" at bounding box center [300, 349] width 417 height 16
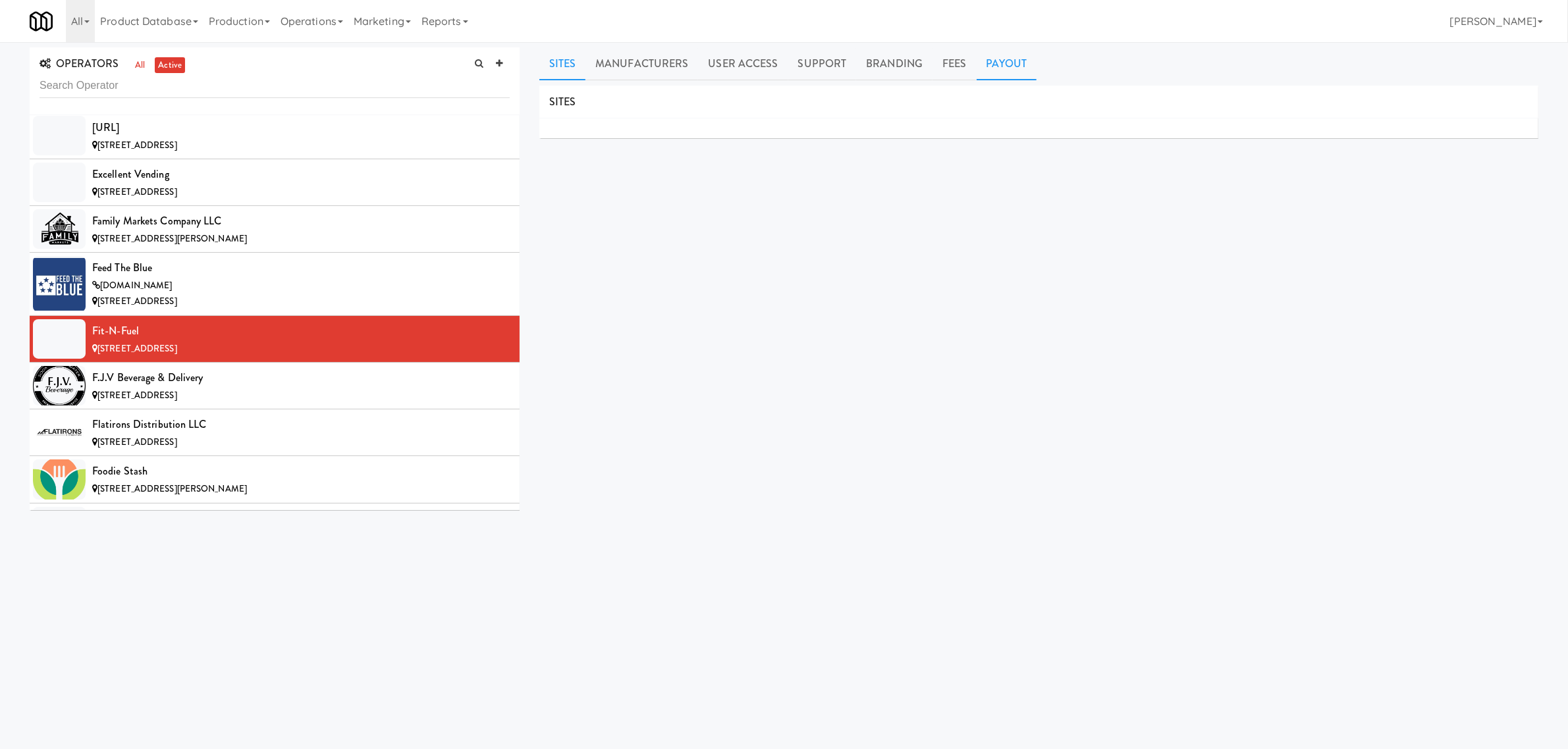
click at [1008, 61] on link "Payout" at bounding box center [1007, 63] width 60 height 33
click at [241, 384] on div "F.J.V Beverage & Delivery" at bounding box center [300, 378] width 417 height 20
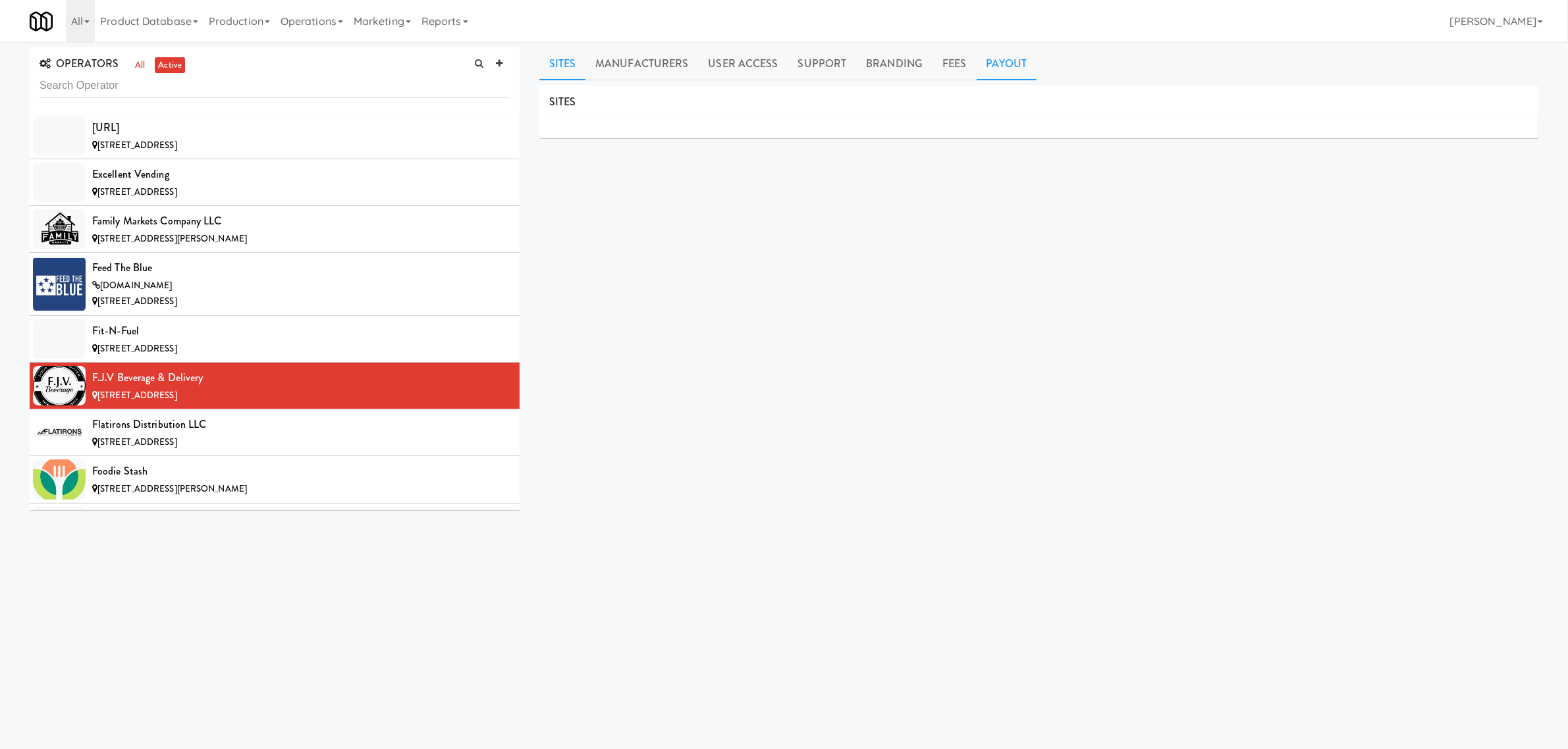
click at [1005, 70] on link "Payout" at bounding box center [1007, 63] width 60 height 33
click at [159, 456] on li "Flatirons Distribution LLC [STREET_ADDRESS]" at bounding box center [274, 433] width 490 height 46
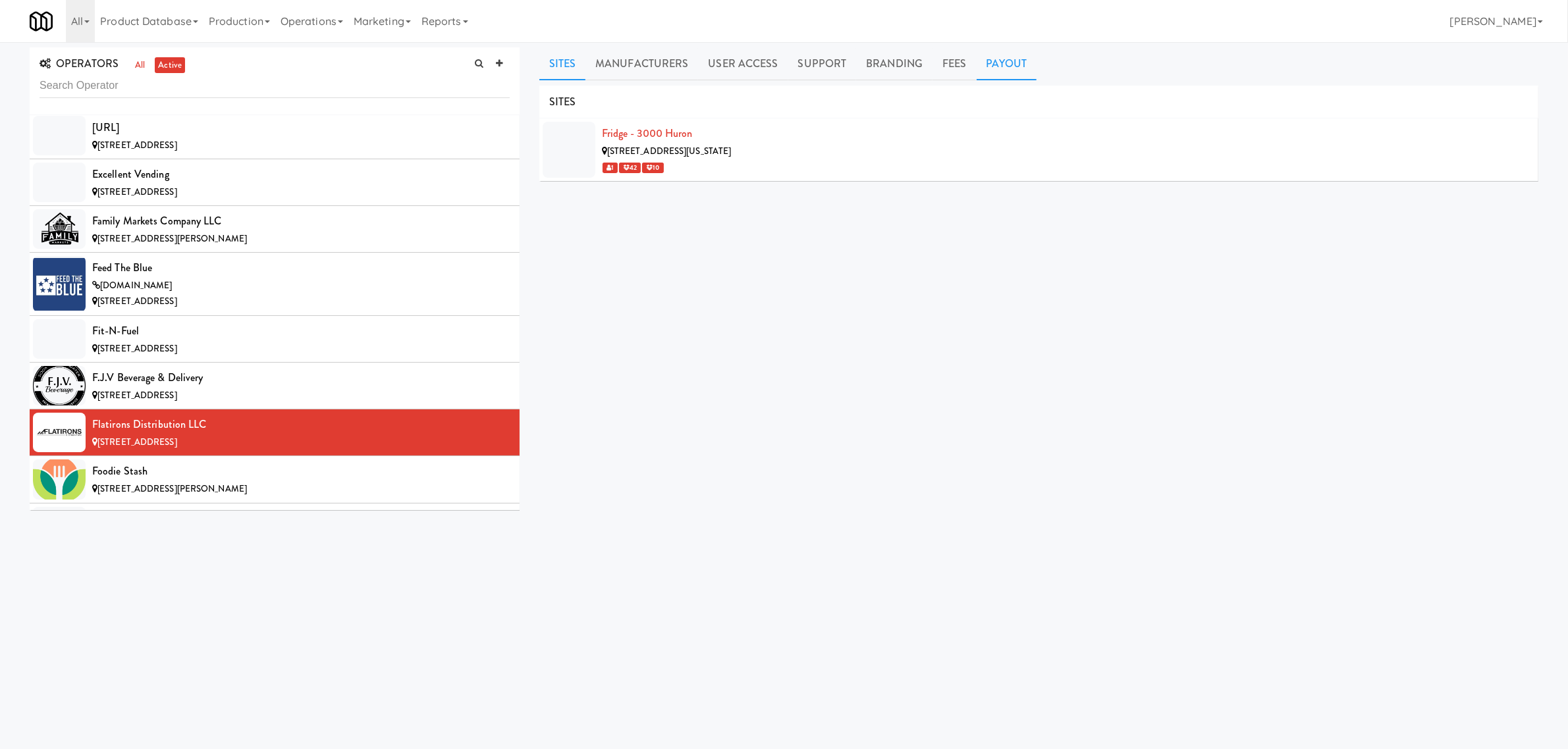
click at [985, 67] on link "Payout" at bounding box center [1007, 63] width 60 height 33
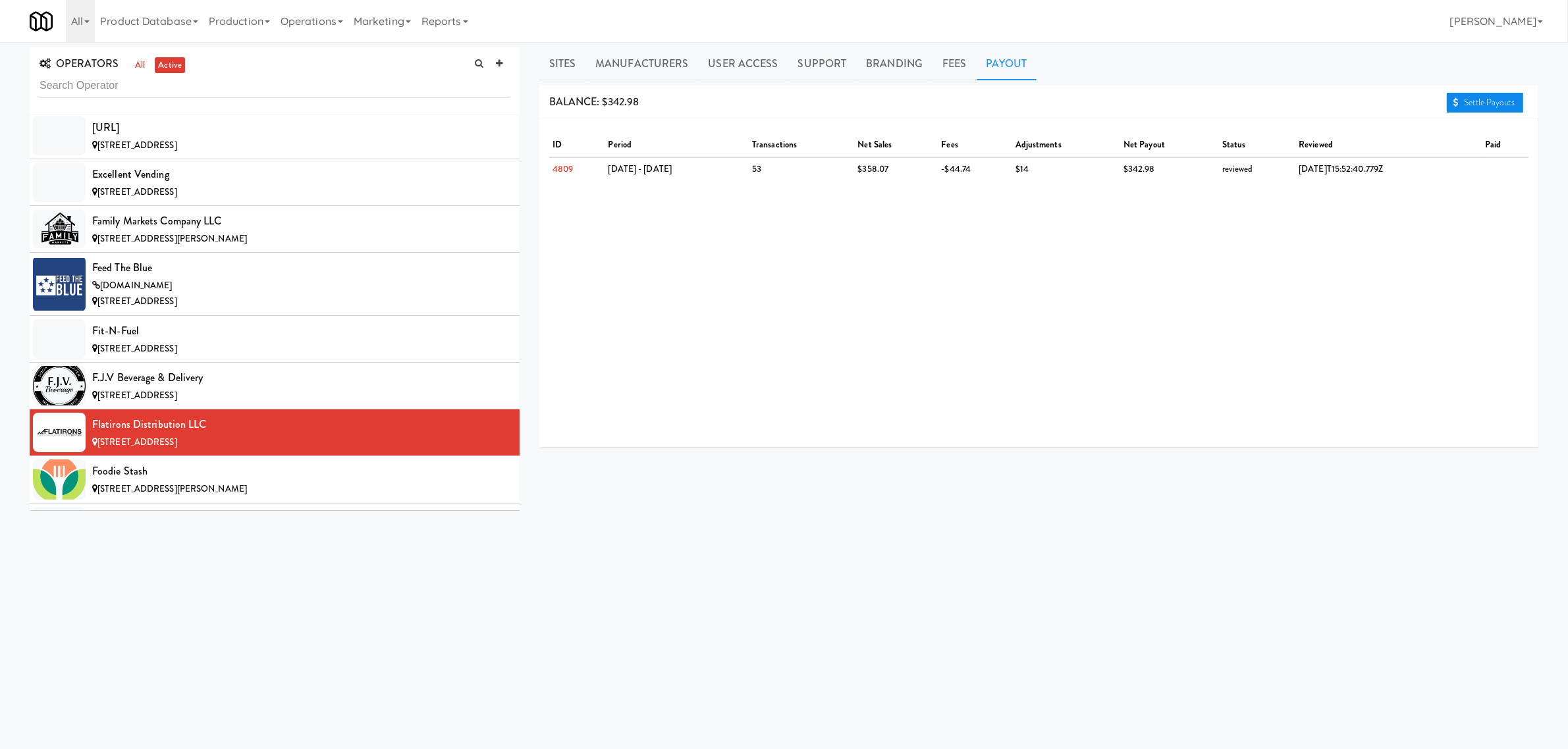
click at [1495, 100] on link "Settle Payouts" at bounding box center [1485, 102] width 76 height 20
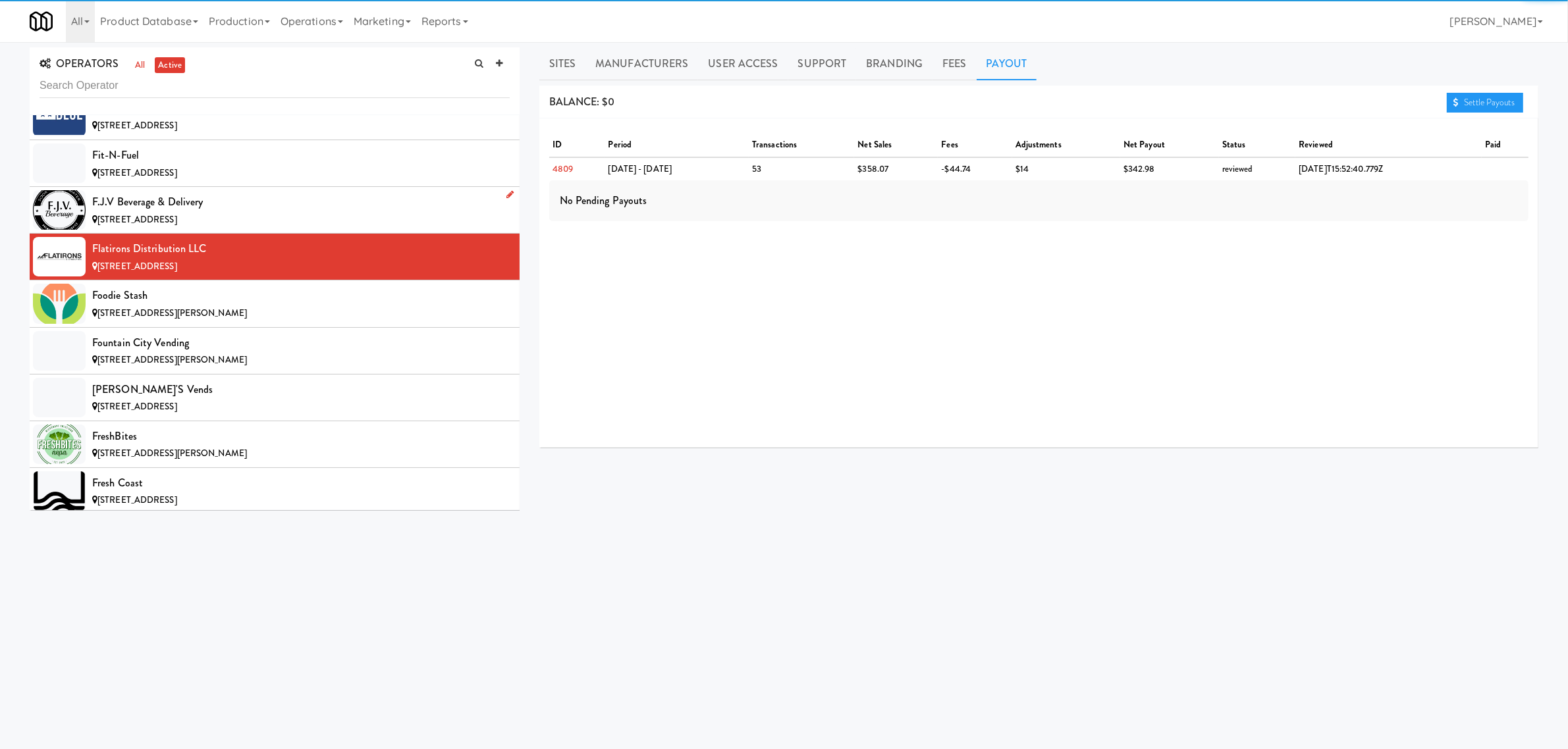
scroll to position [3704, 0]
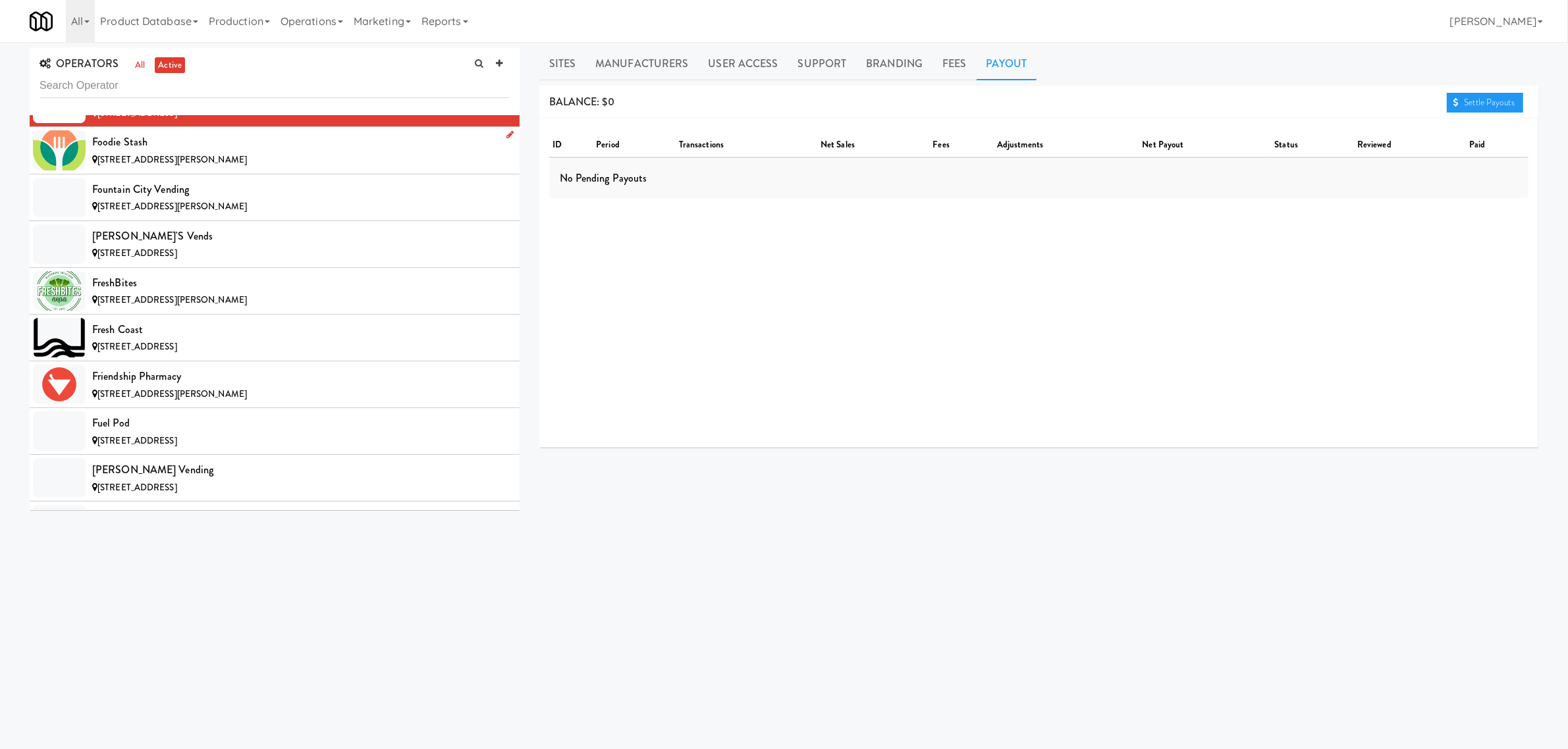
click at [211, 152] on div "Foodie Stash" at bounding box center [300, 142] width 417 height 20
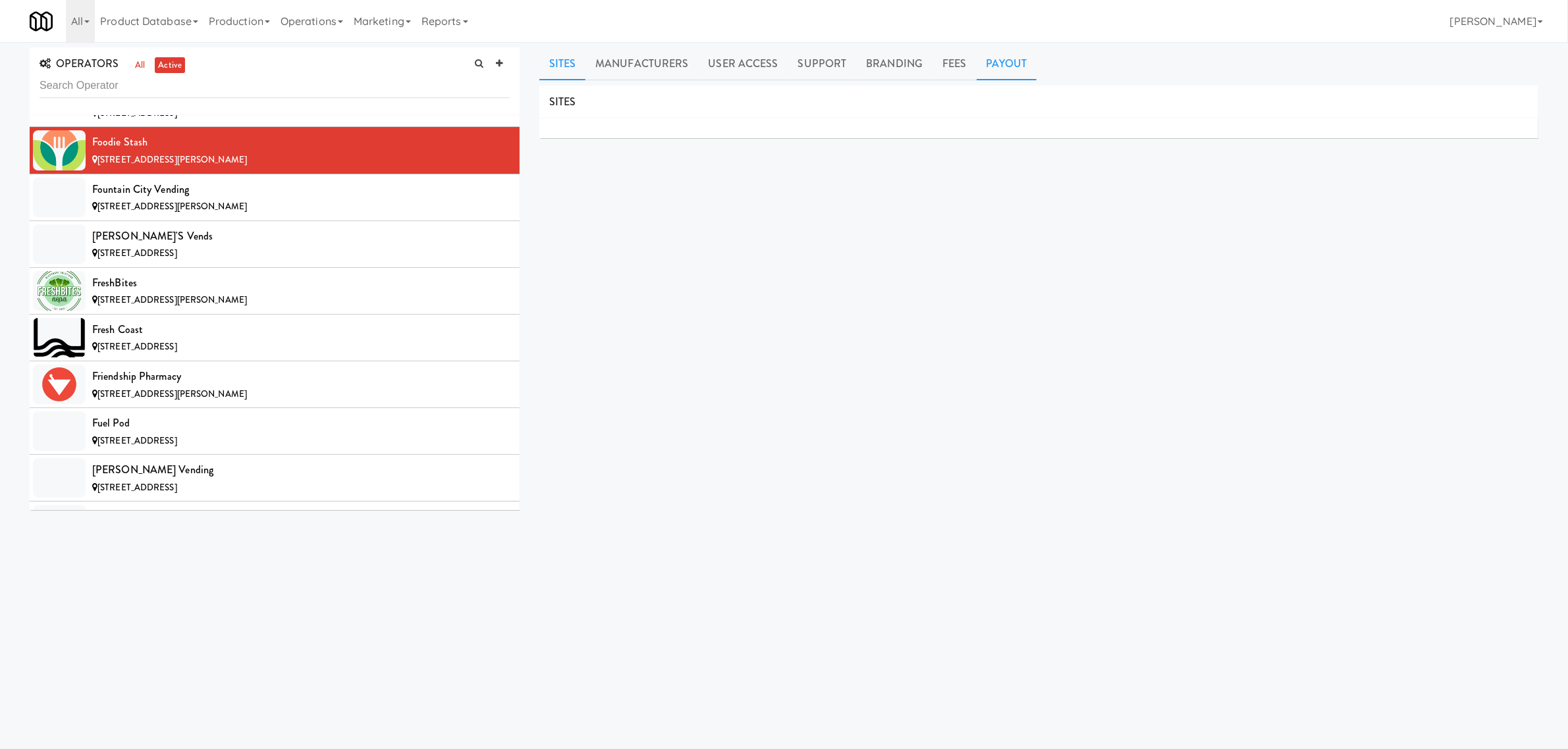
click at [991, 61] on link "Payout" at bounding box center [1007, 63] width 60 height 33
click at [251, 199] on div "Fountain City Vending" at bounding box center [300, 189] width 417 height 20
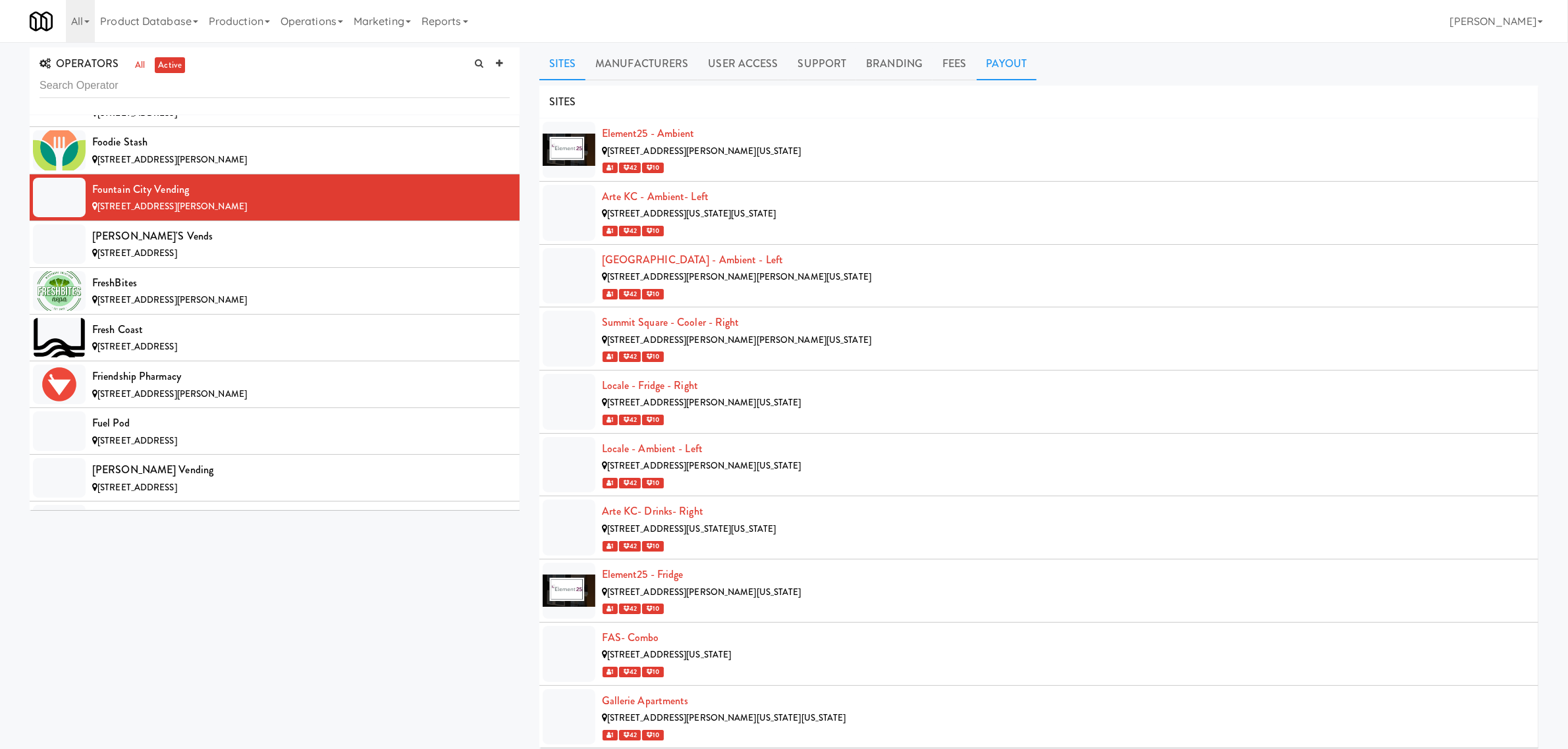
click at [1002, 57] on link "Payout" at bounding box center [1007, 63] width 60 height 33
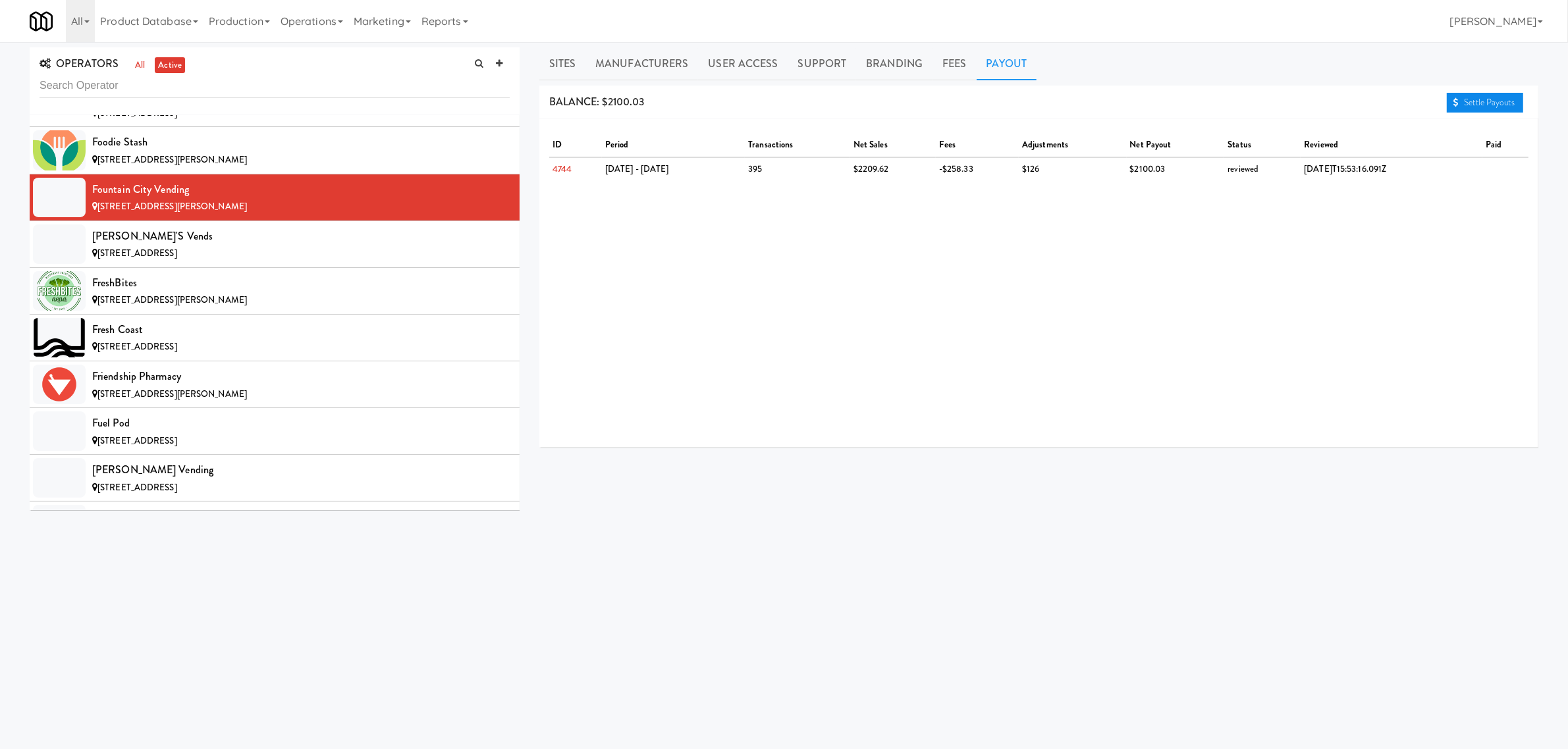
click at [1479, 103] on link "Settle Payouts" at bounding box center [1485, 102] width 76 height 20
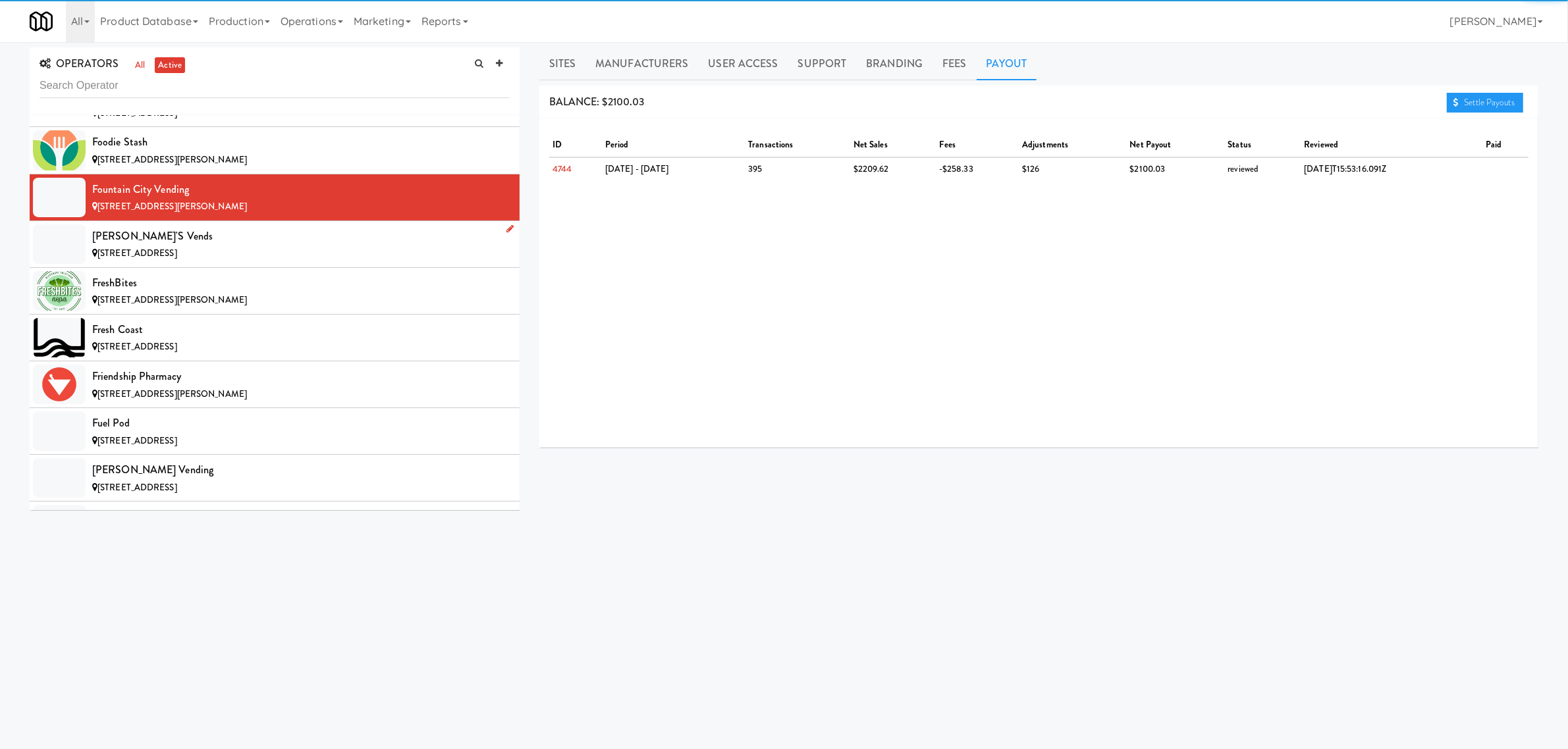
click at [275, 246] on div "[PERSON_NAME]'s Vends" at bounding box center [300, 237] width 417 height 20
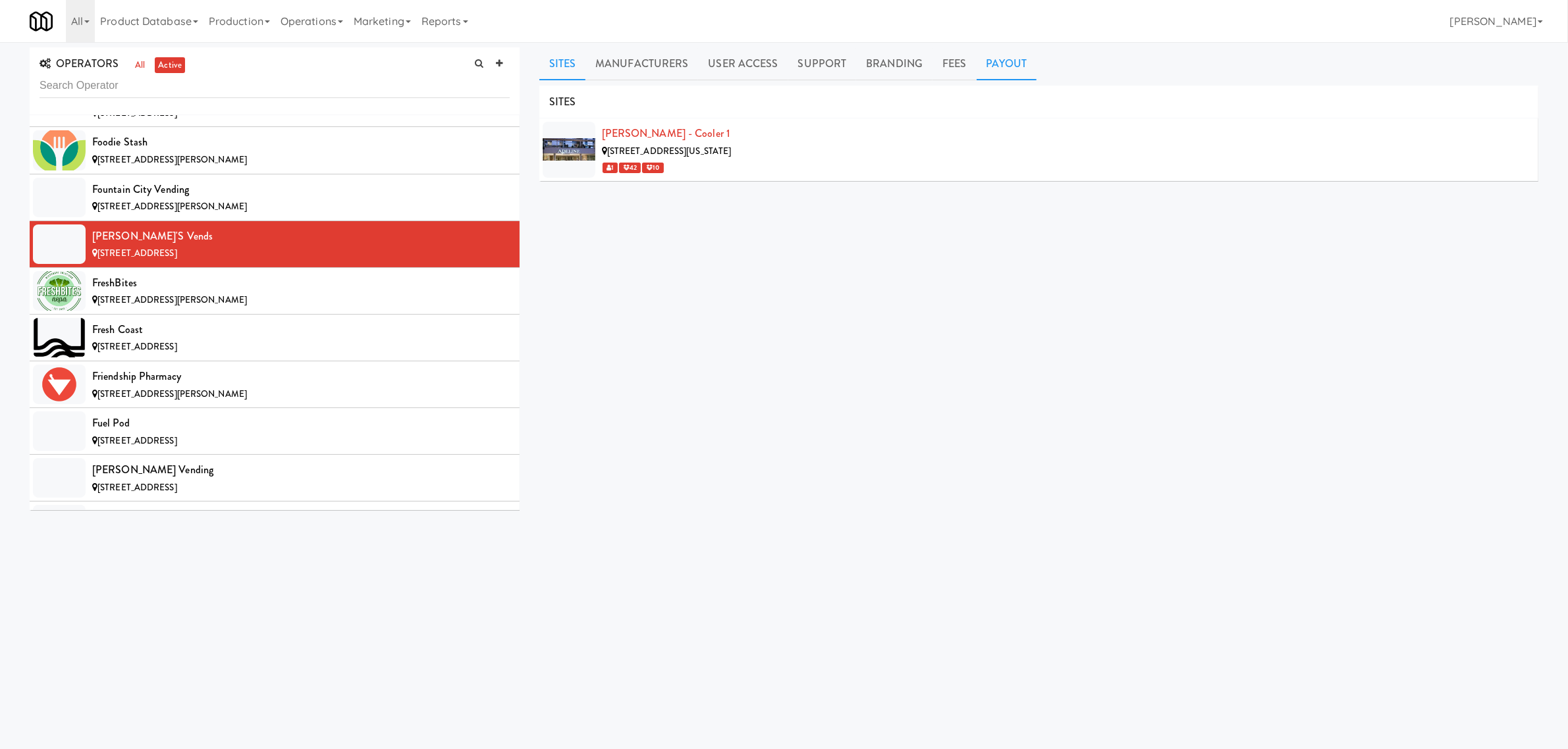
click at [992, 61] on link "Payout" at bounding box center [1007, 63] width 60 height 33
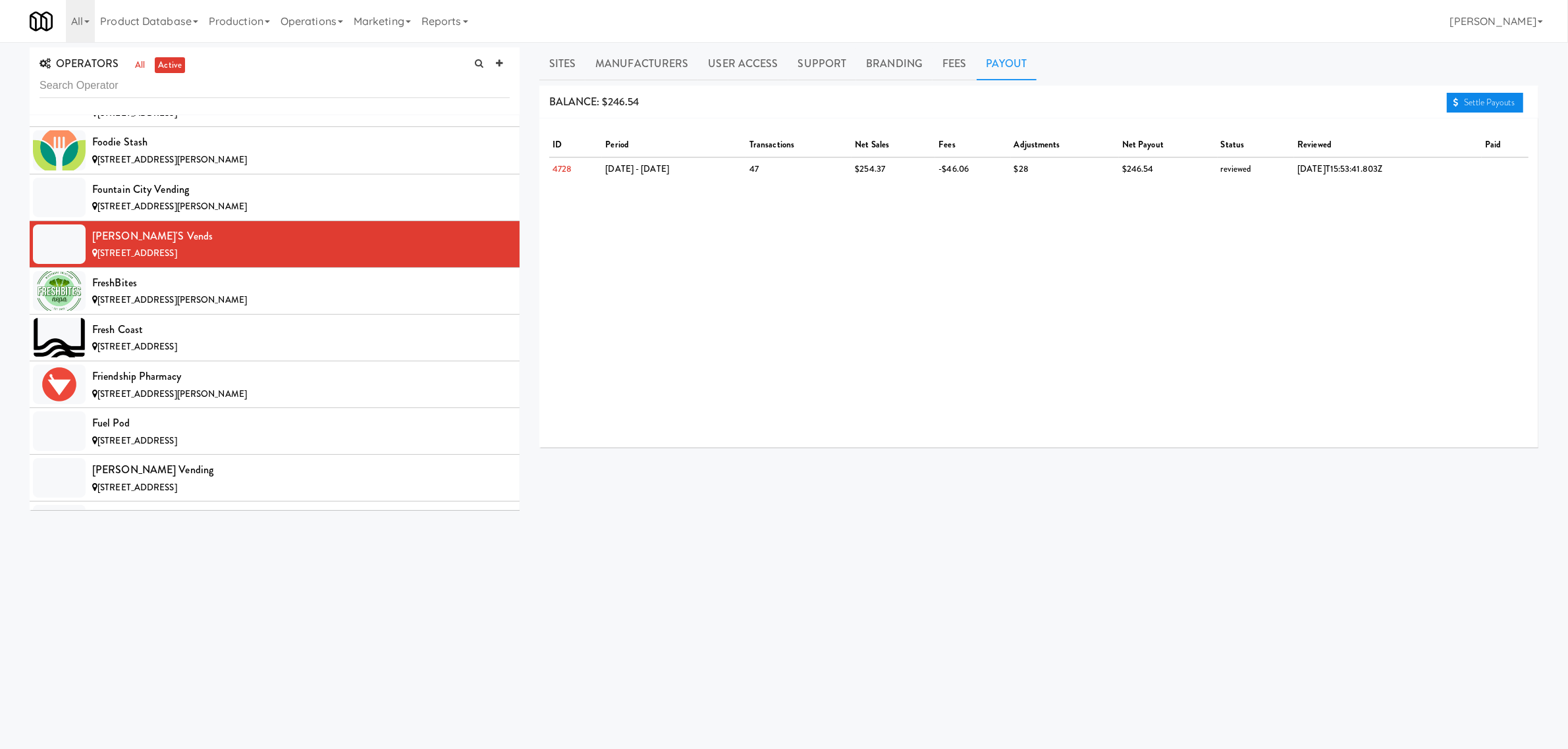
click at [1480, 99] on link "Settle Payouts" at bounding box center [1485, 102] width 76 height 20
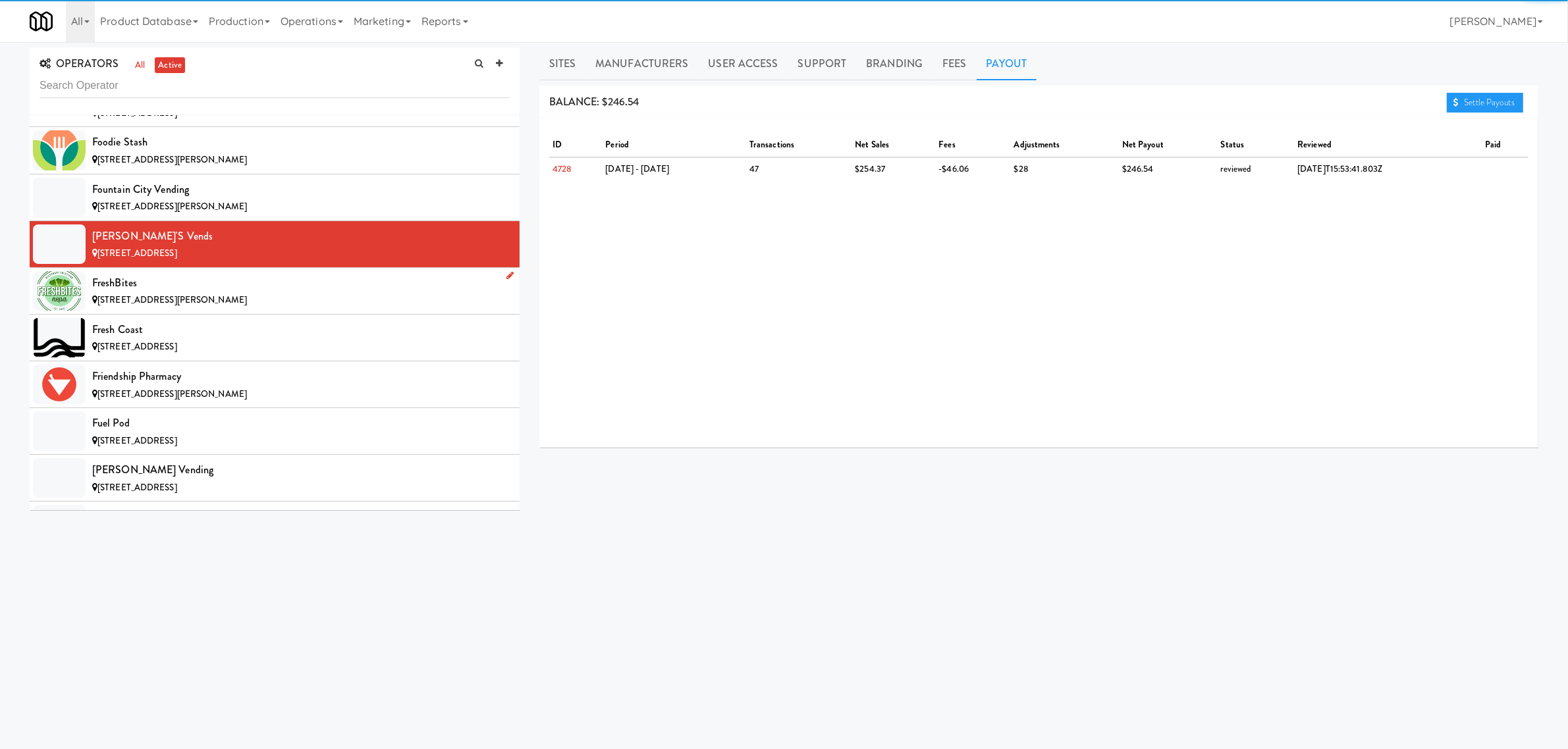
click at [206, 293] on div "FreshBites" at bounding box center [300, 283] width 417 height 20
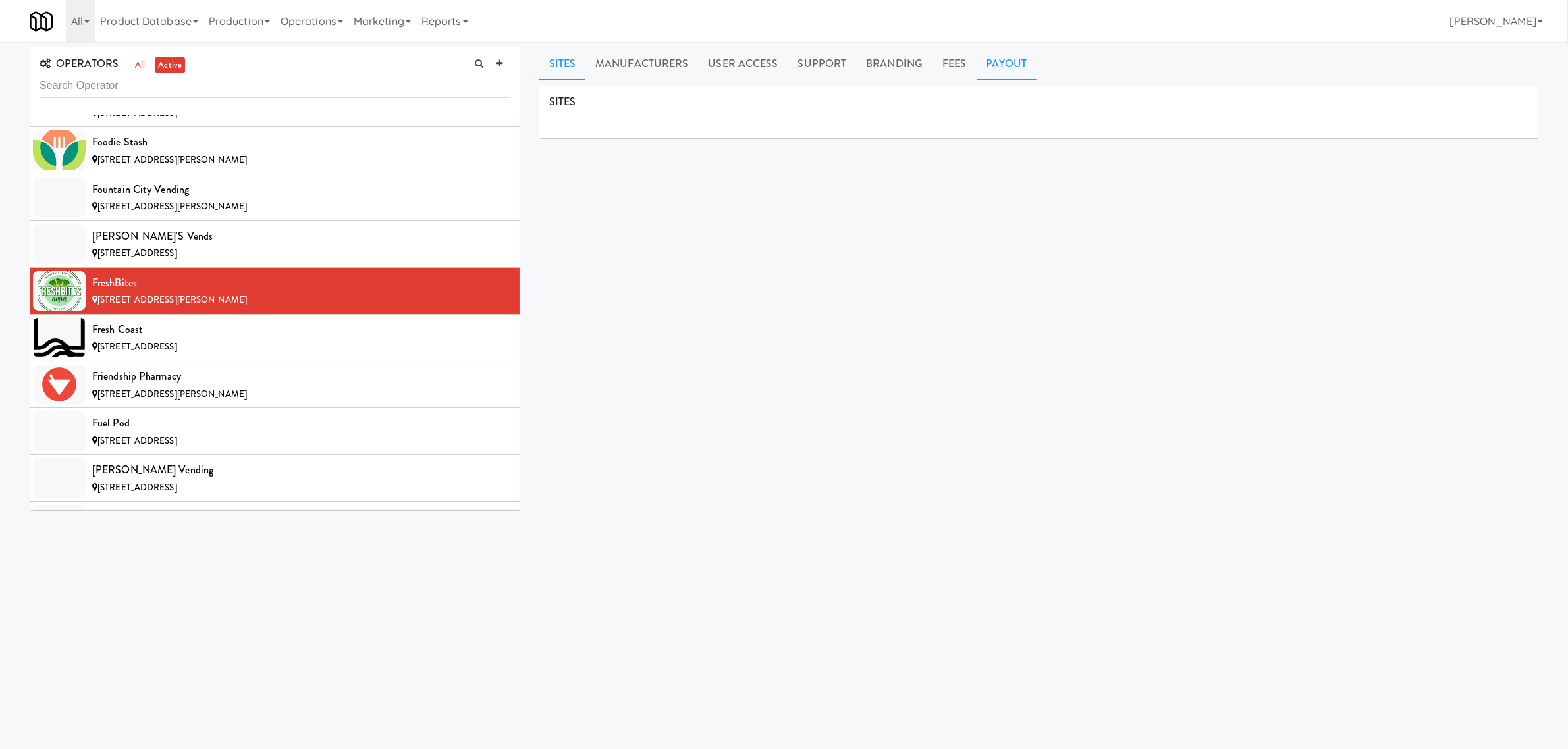
click at [1009, 72] on link "Payout" at bounding box center [1007, 63] width 60 height 33
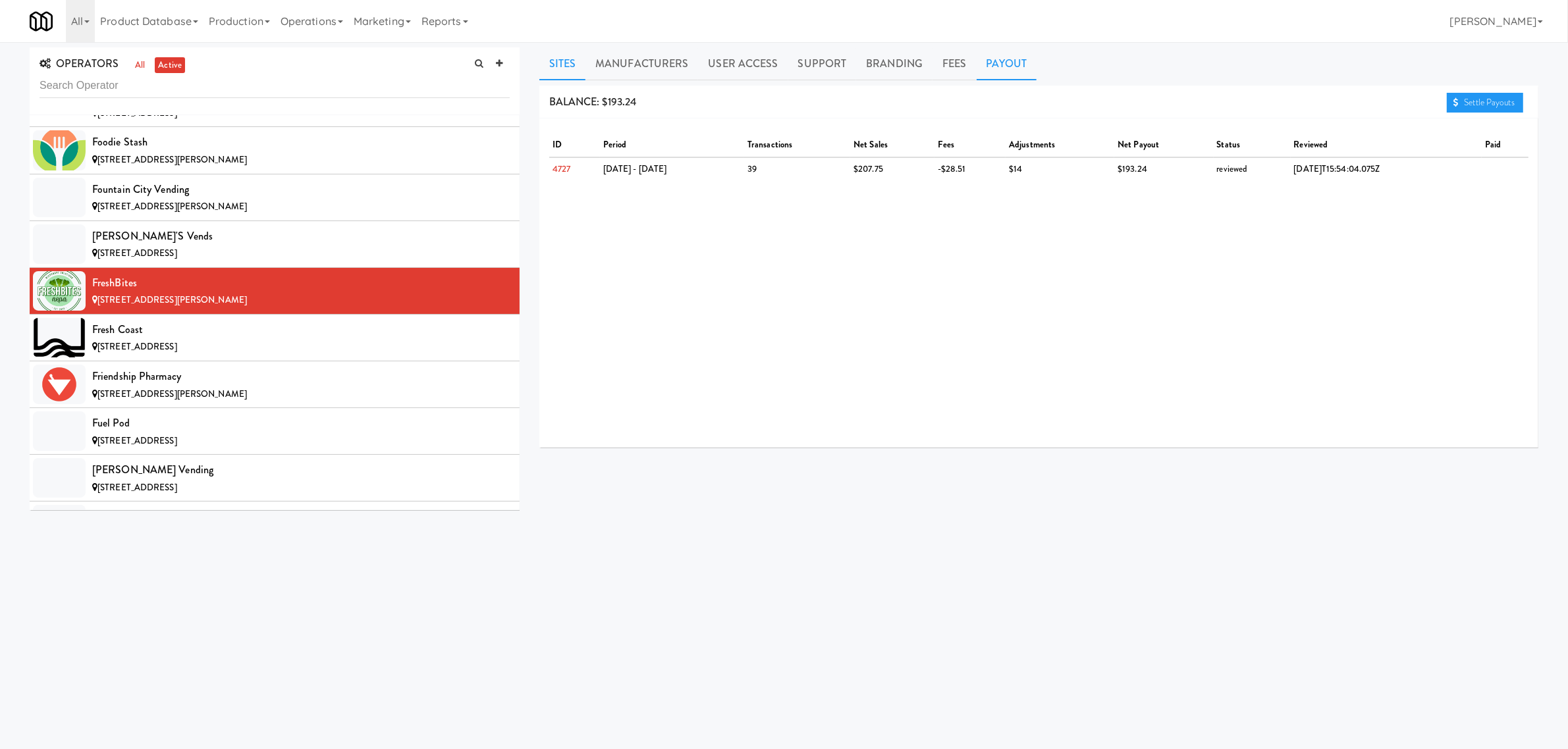
click at [563, 66] on link "Sites" at bounding box center [562, 63] width 46 height 33
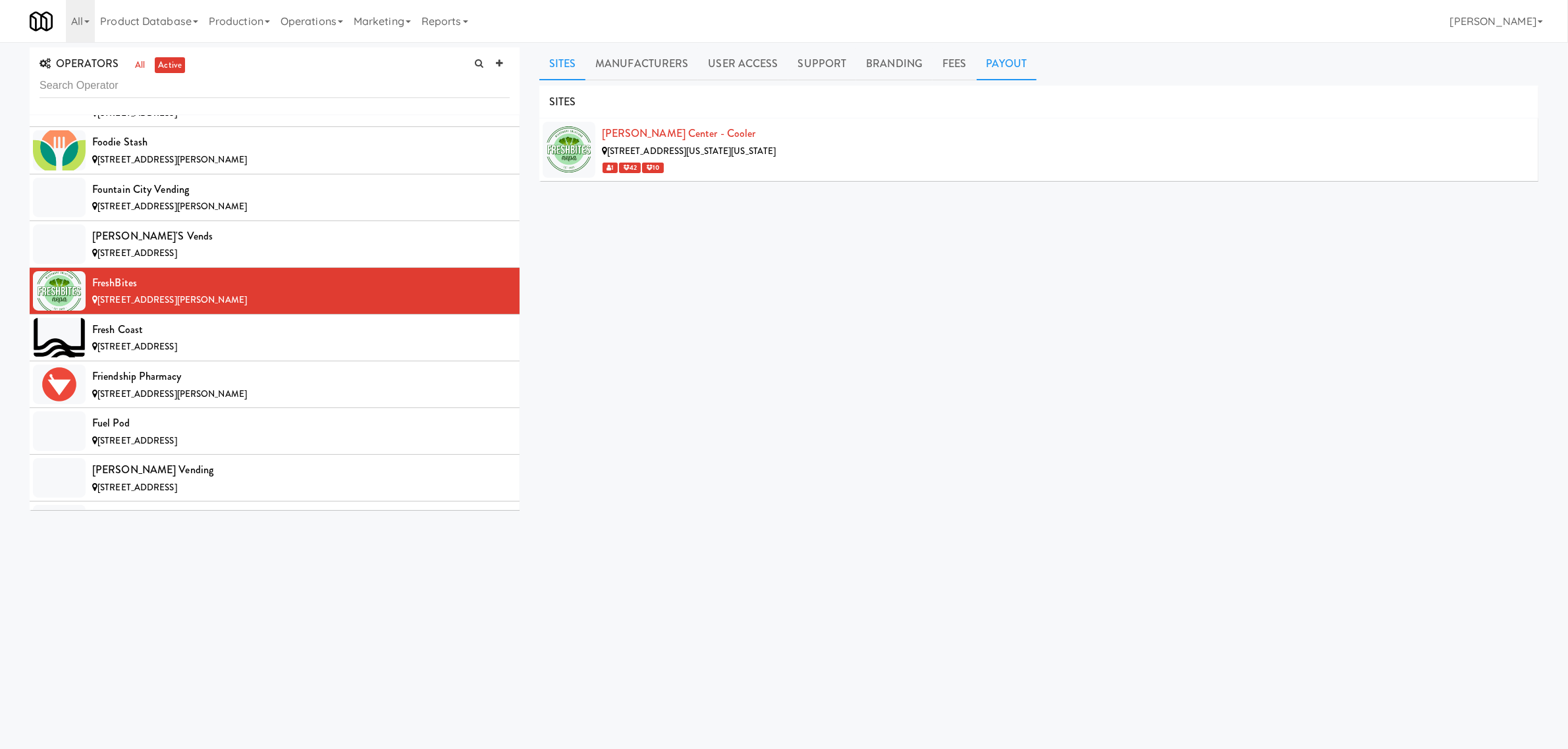
click at [1008, 53] on link "Payout" at bounding box center [1007, 63] width 60 height 33
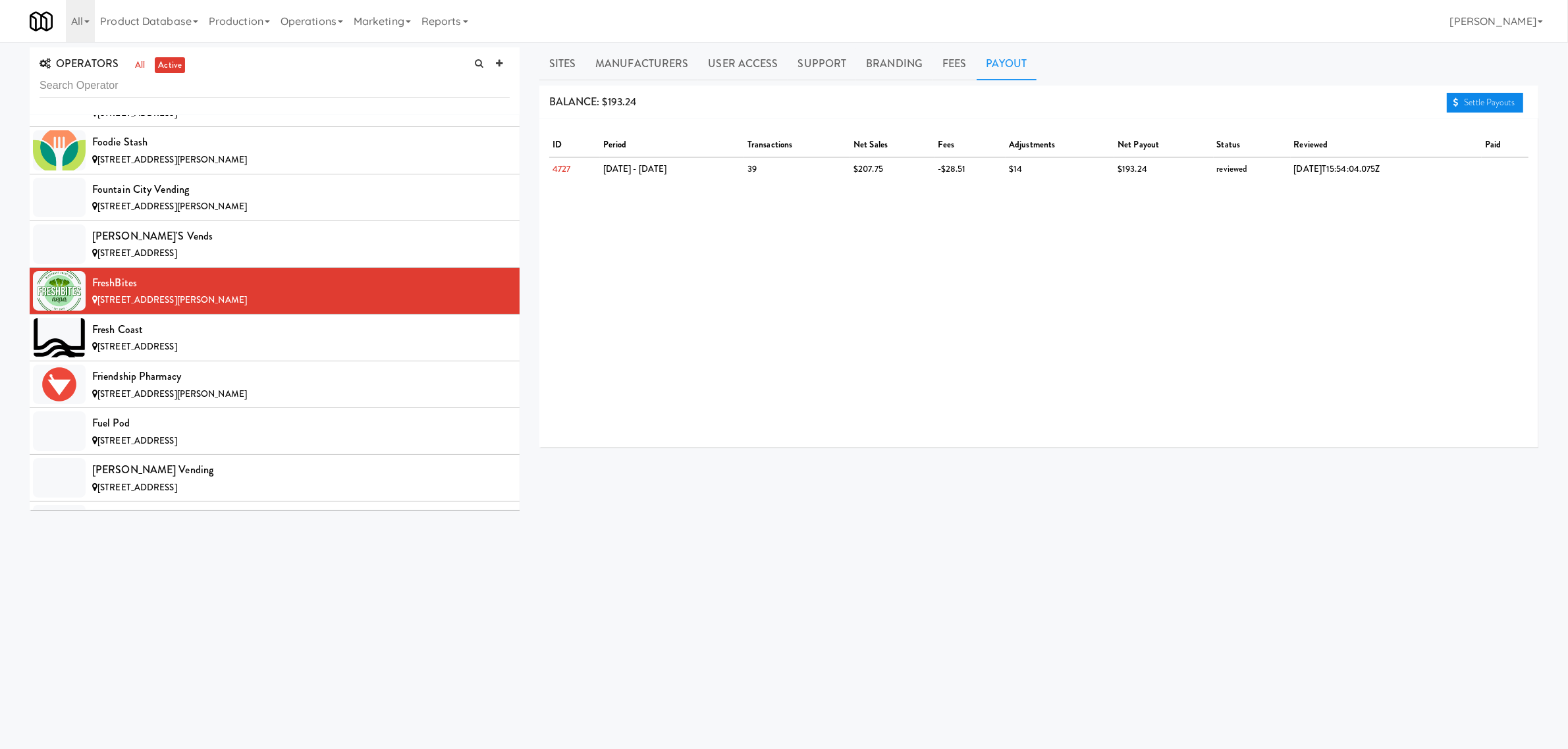
click at [1476, 107] on link "Settle Payouts" at bounding box center [1485, 102] width 76 height 20
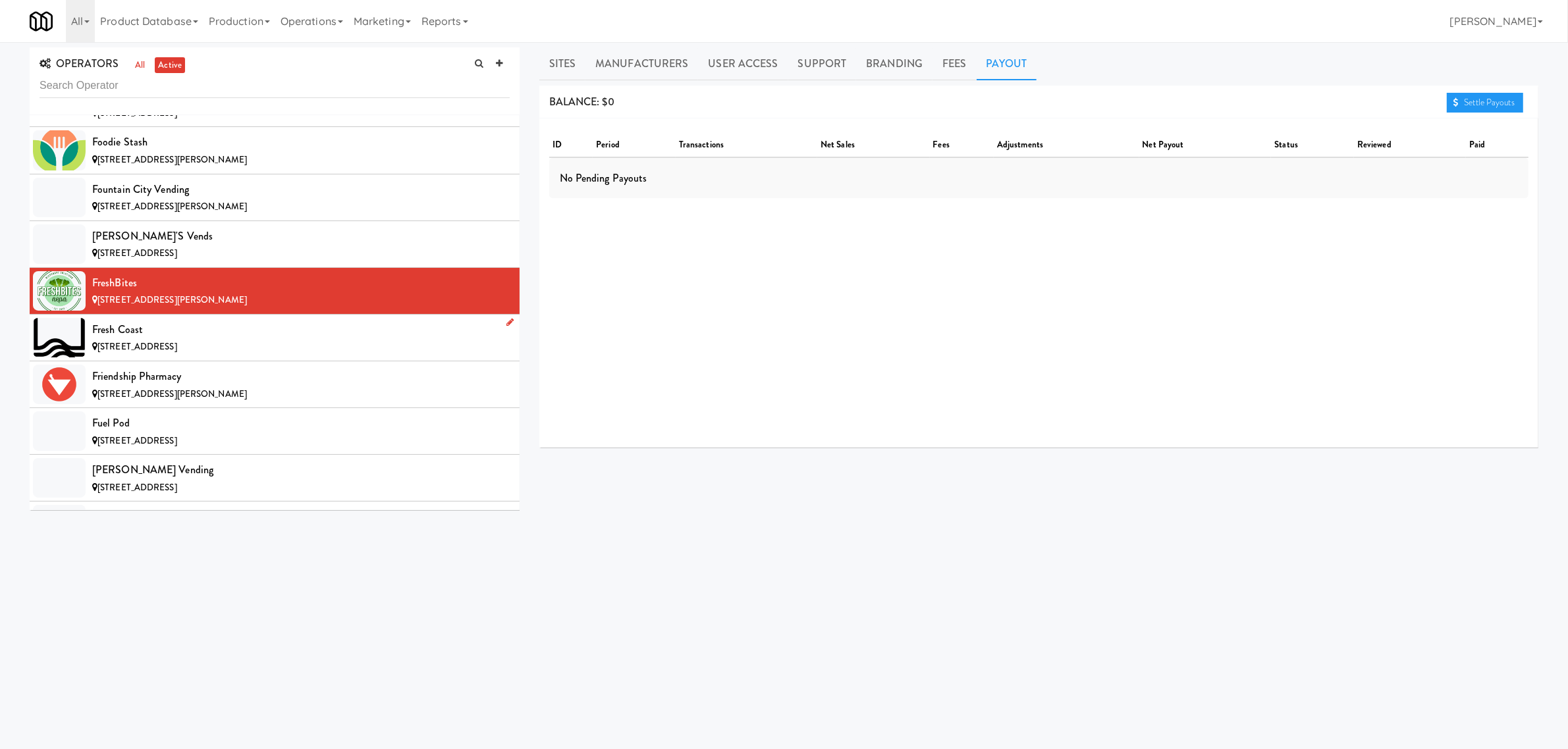
click at [241, 337] on div "Fresh Coast" at bounding box center [300, 330] width 417 height 20
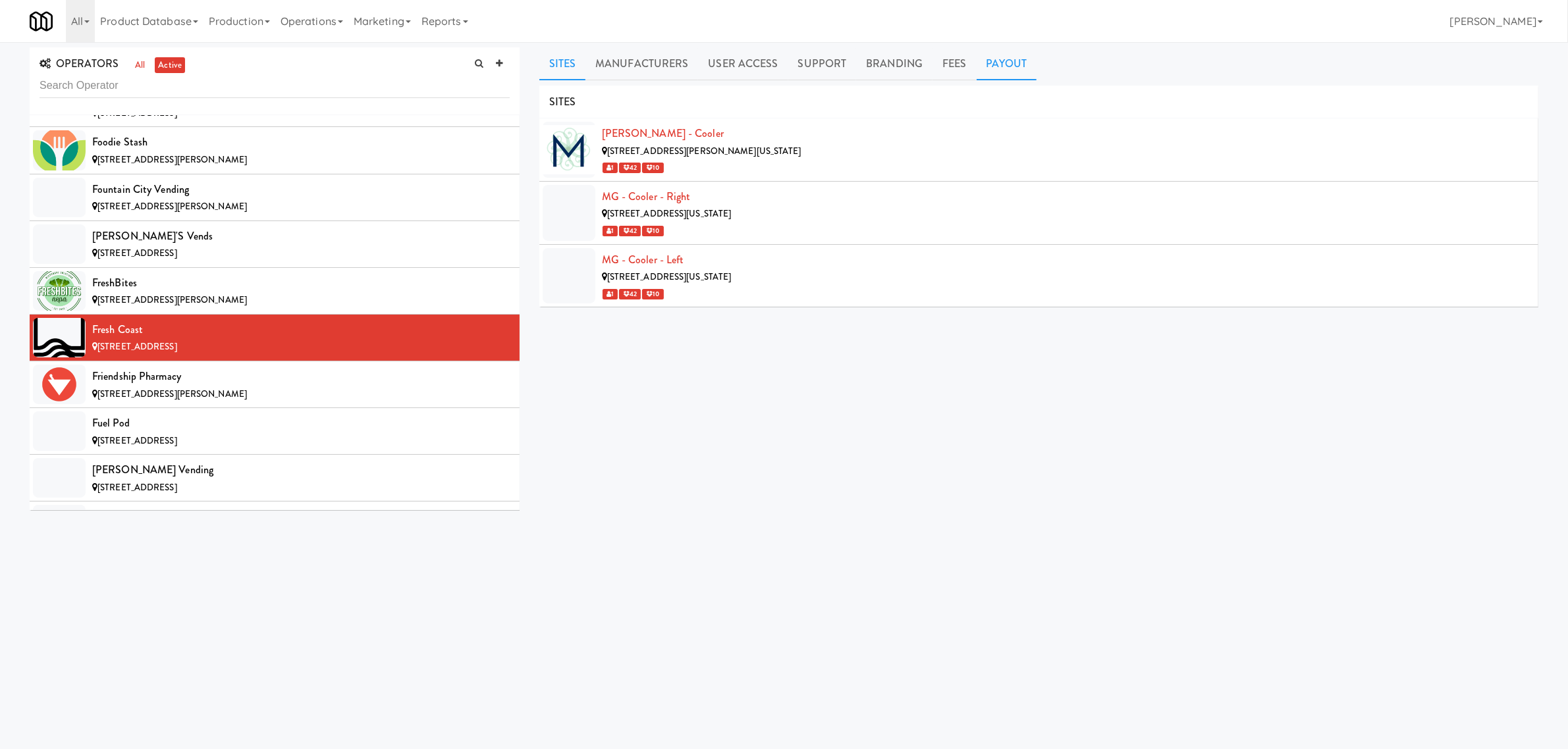
click at [995, 58] on link "Payout" at bounding box center [1007, 63] width 60 height 33
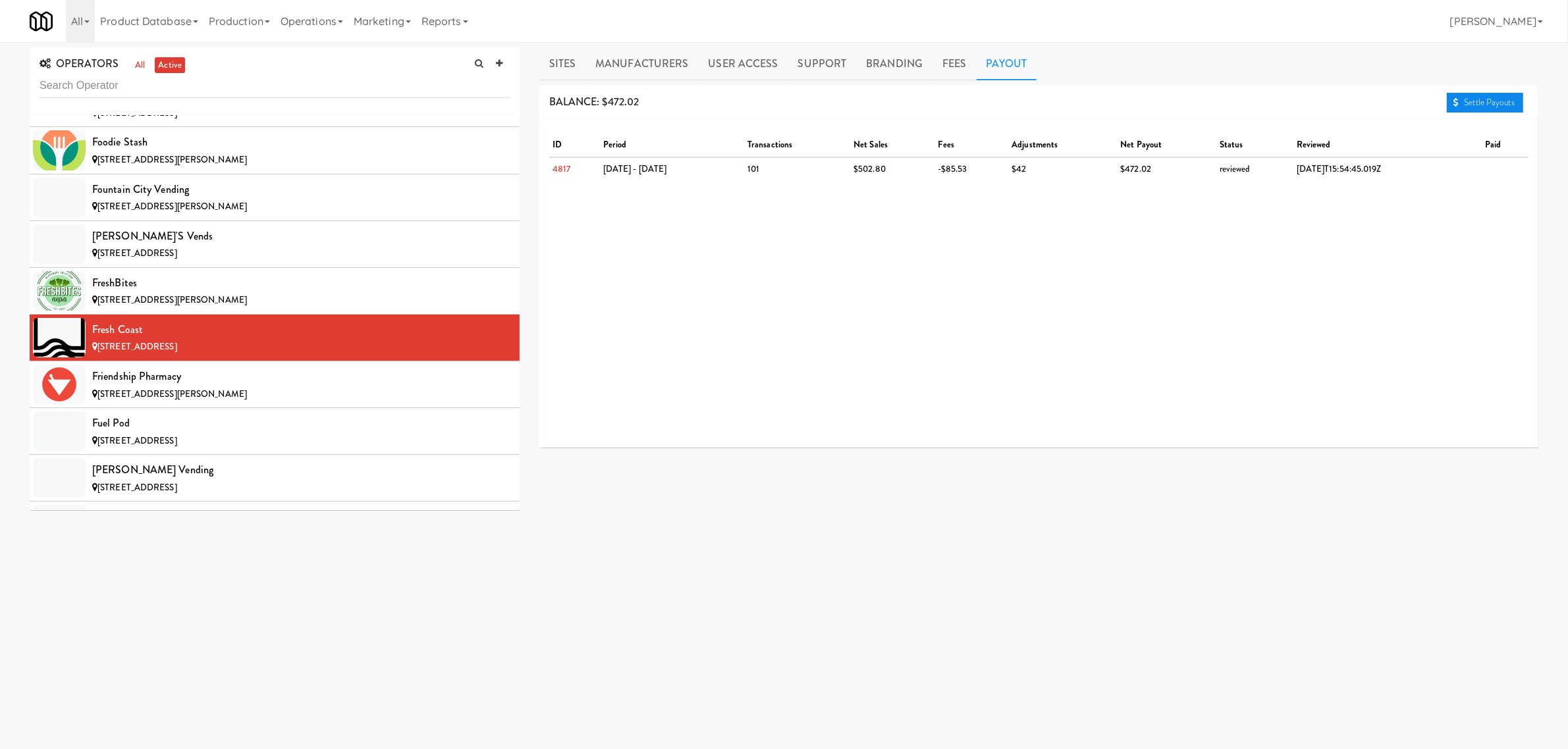
click at [1476, 96] on link "Settle Payouts" at bounding box center [1485, 102] width 76 height 20
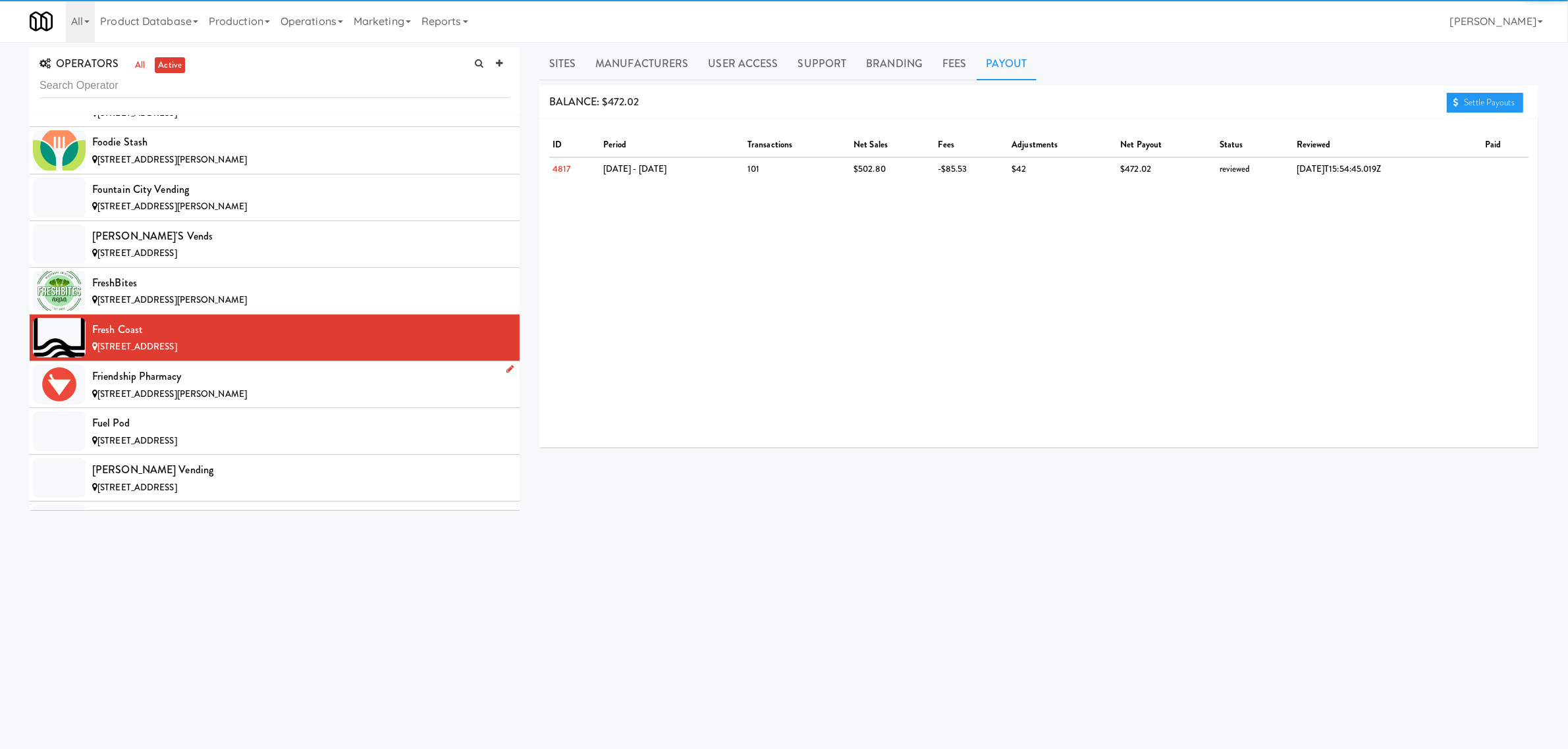
click at [199, 399] on div "[STREET_ADDRESS][PERSON_NAME]" at bounding box center [300, 394] width 417 height 16
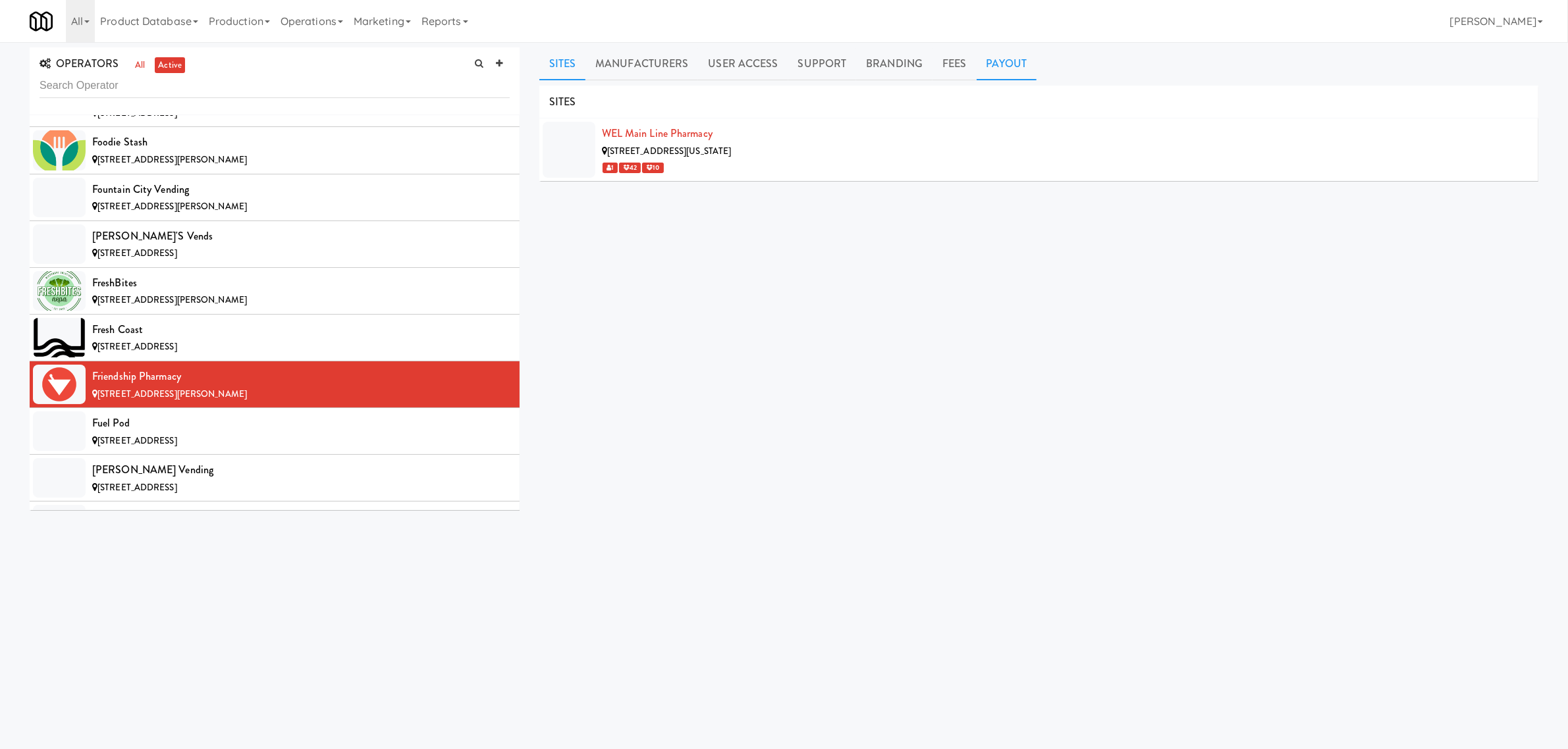
click at [1006, 63] on link "Payout" at bounding box center [1007, 63] width 60 height 33
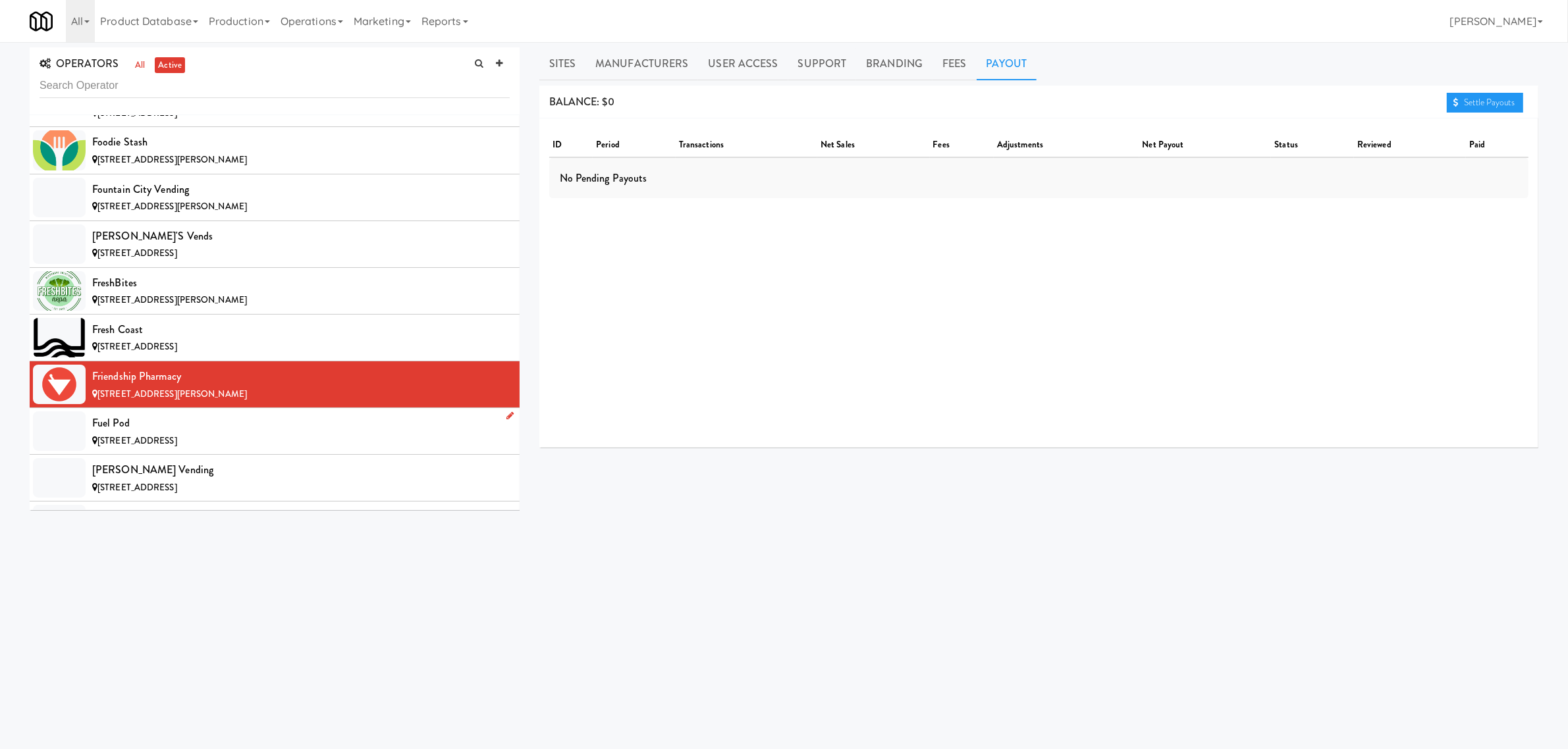
click at [153, 433] on div "Fuel Pod" at bounding box center [300, 424] width 417 height 20
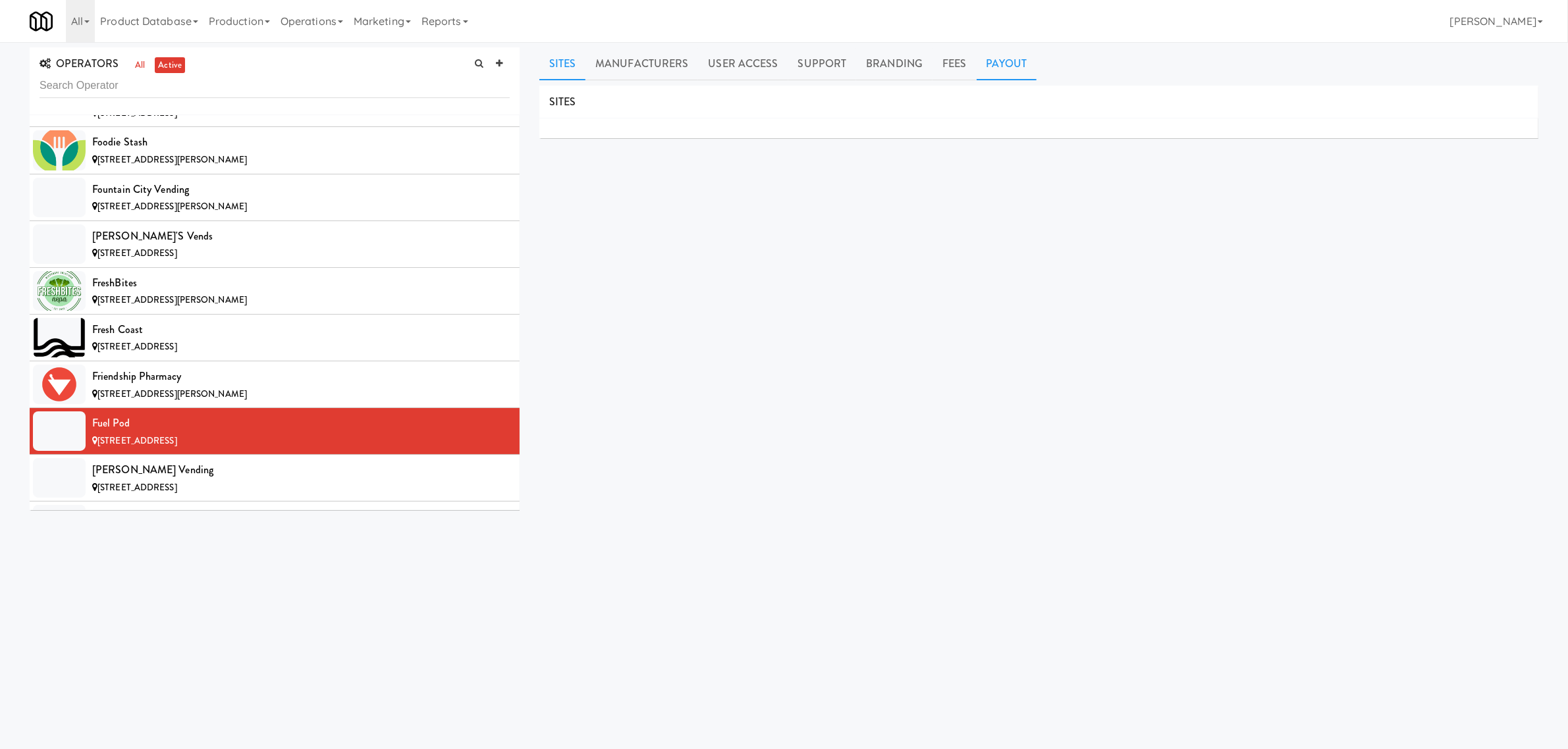
click at [1008, 63] on link "Payout" at bounding box center [1007, 63] width 60 height 33
click at [568, 70] on link "Sites" at bounding box center [562, 63] width 46 height 33
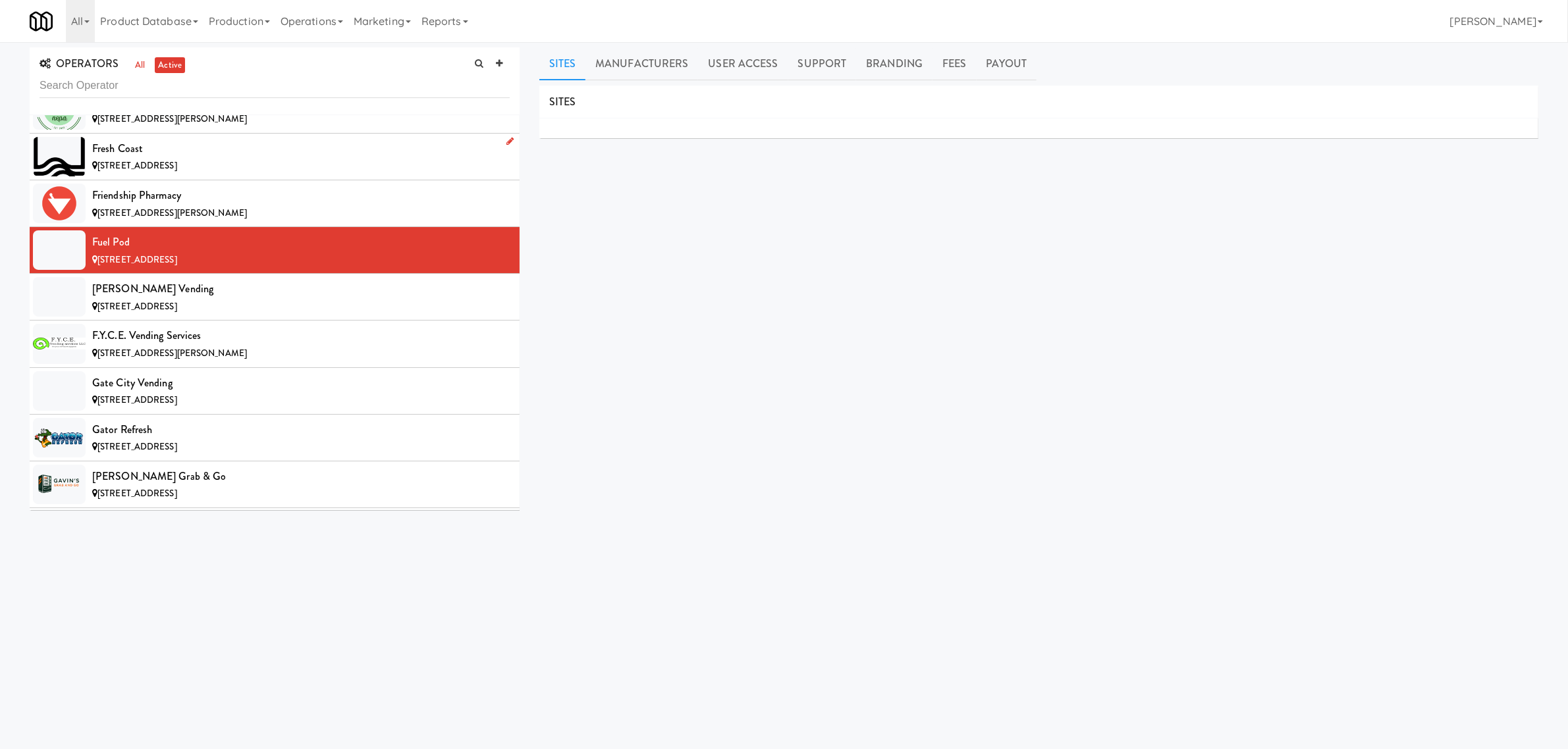
scroll to position [3951, 0]
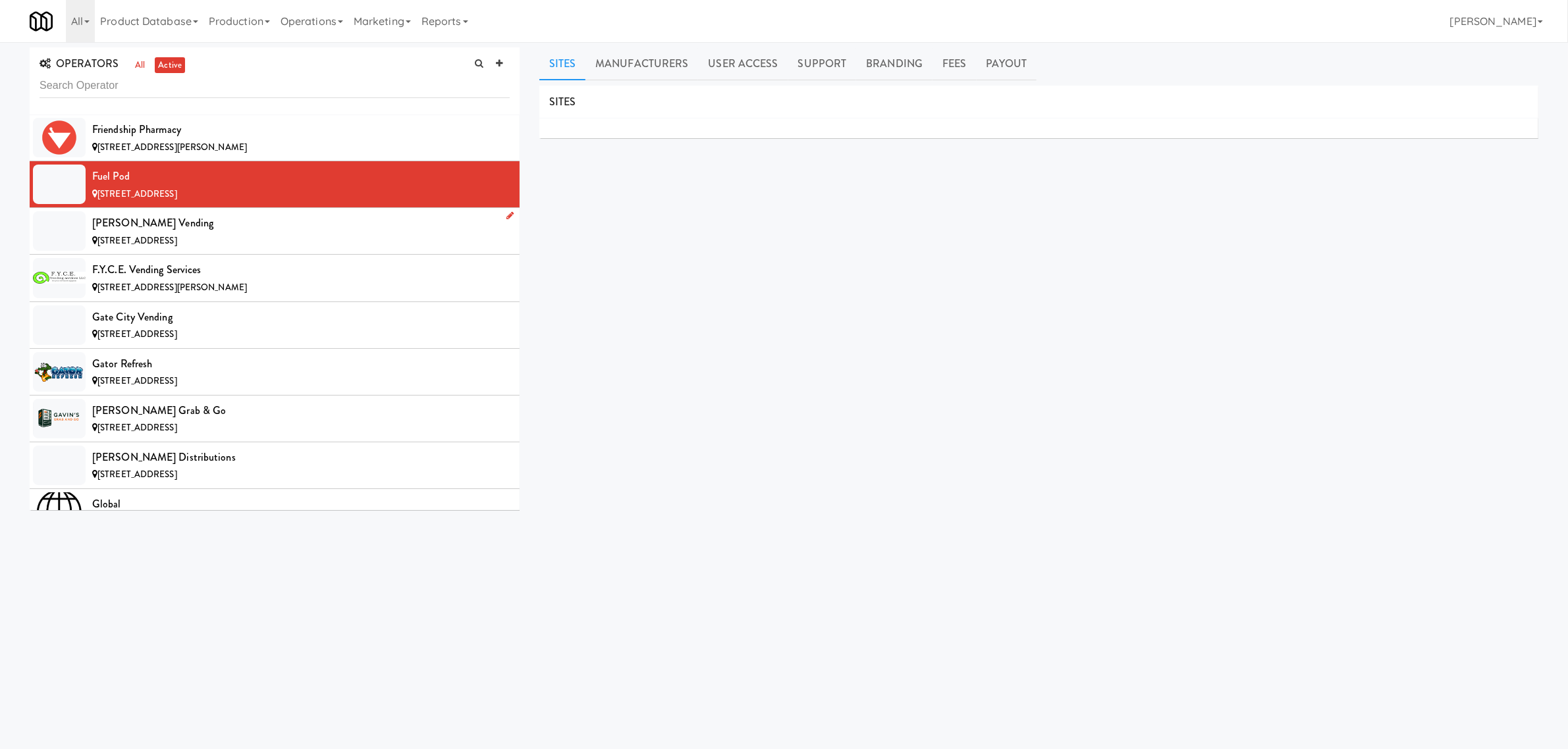
click at [281, 231] on div "[PERSON_NAME] Vending" at bounding box center [300, 223] width 417 height 20
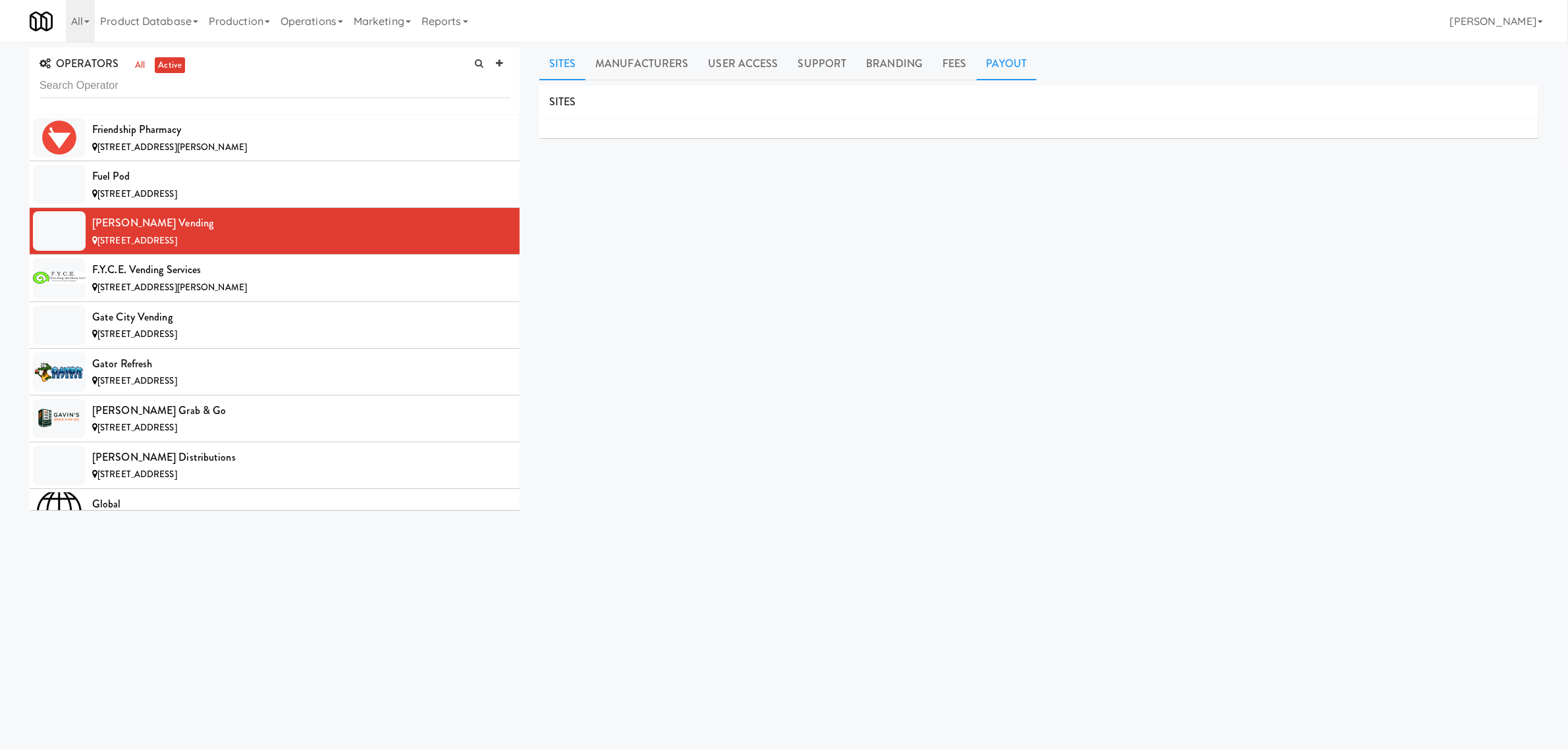
click at [1009, 57] on link "Payout" at bounding box center [1007, 63] width 60 height 33
click at [310, 296] on div "[STREET_ADDRESS][PERSON_NAME]" at bounding box center [300, 288] width 417 height 16
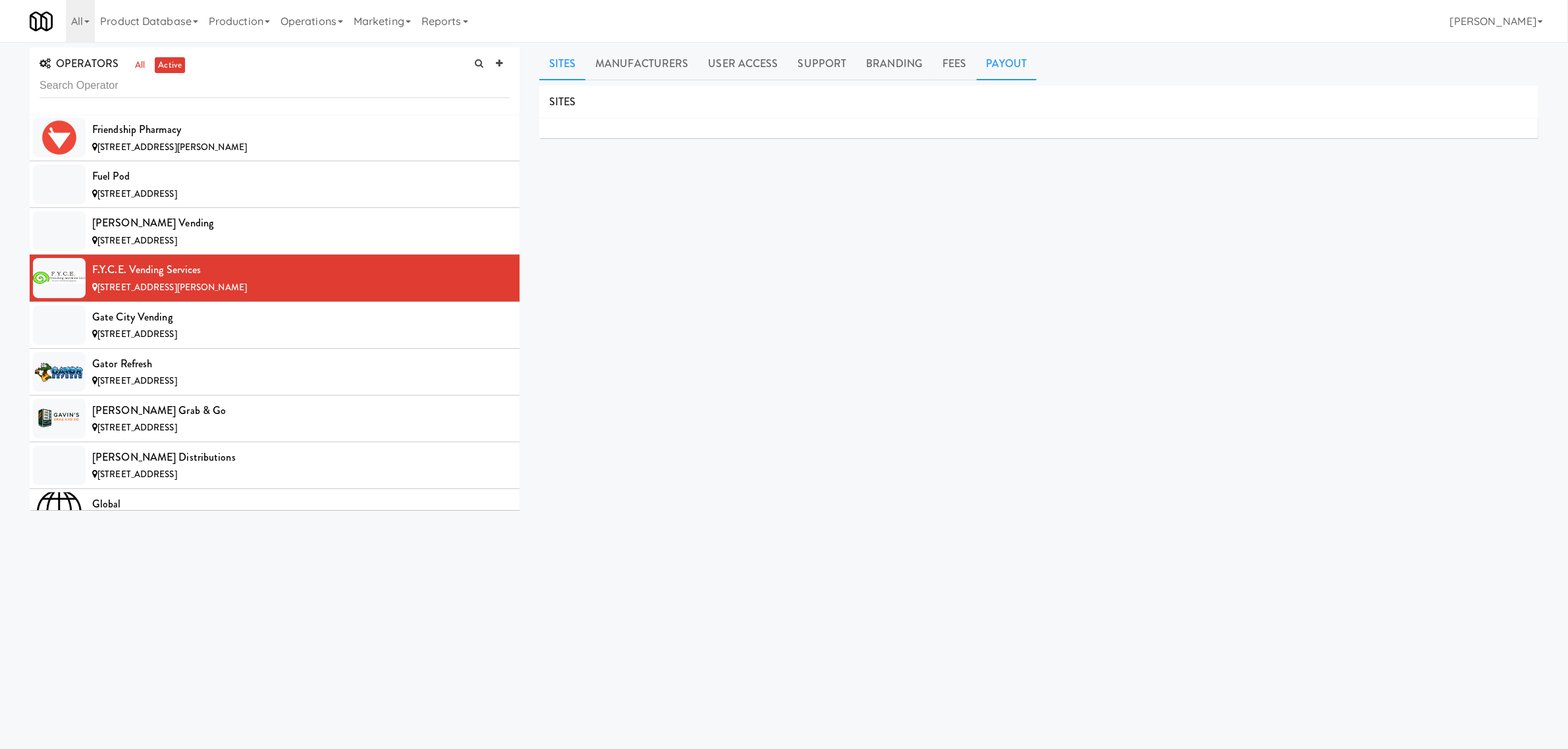
click at [1006, 57] on link "Payout" at bounding box center [1007, 63] width 60 height 33
click at [272, 320] on div "Gate City Vending" at bounding box center [300, 317] width 417 height 20
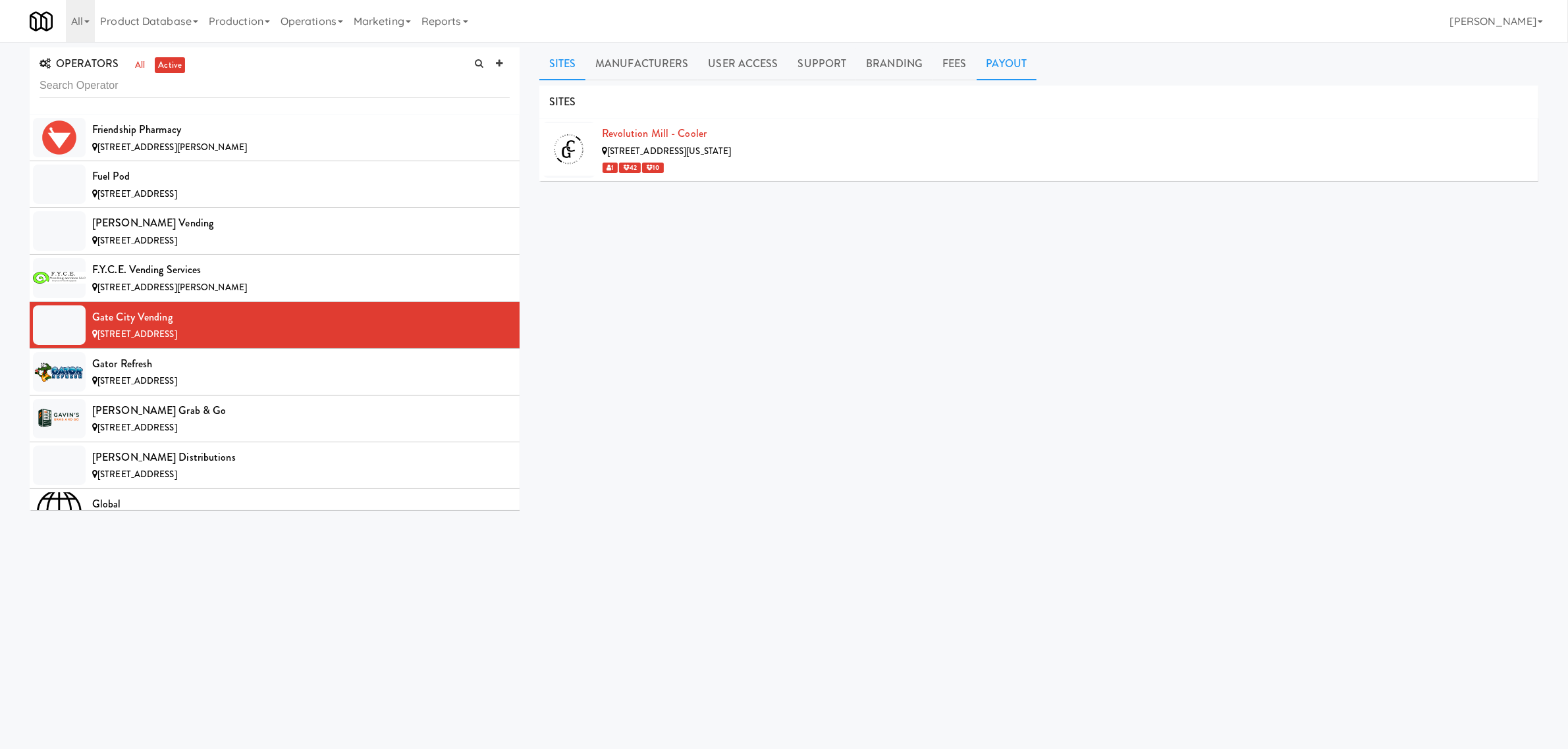
click at [1006, 61] on link "Payout" at bounding box center [1007, 63] width 60 height 33
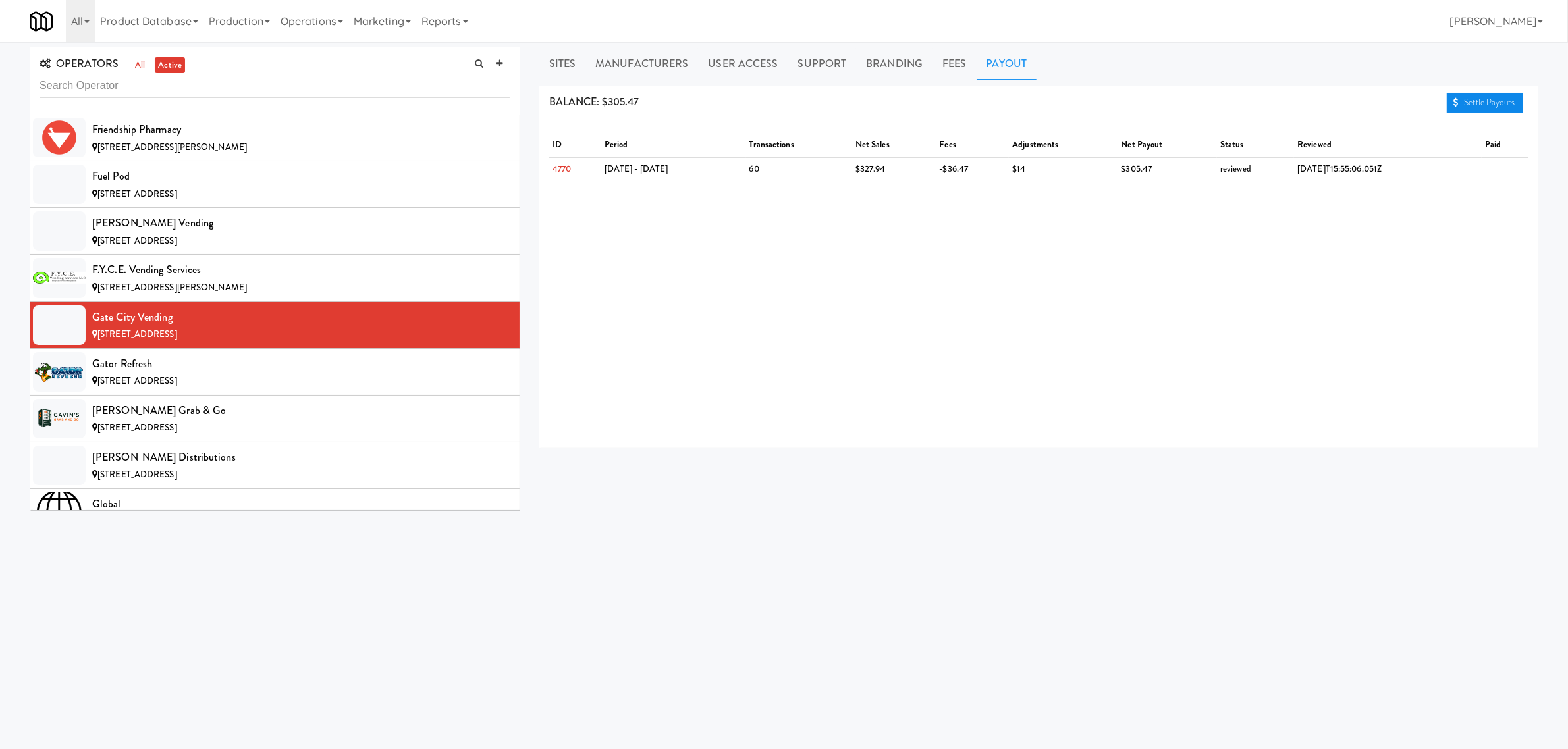
click at [1472, 99] on link "Settle Payouts" at bounding box center [1485, 102] width 76 height 20
click at [193, 374] on div "Gator Refresh" at bounding box center [300, 364] width 417 height 20
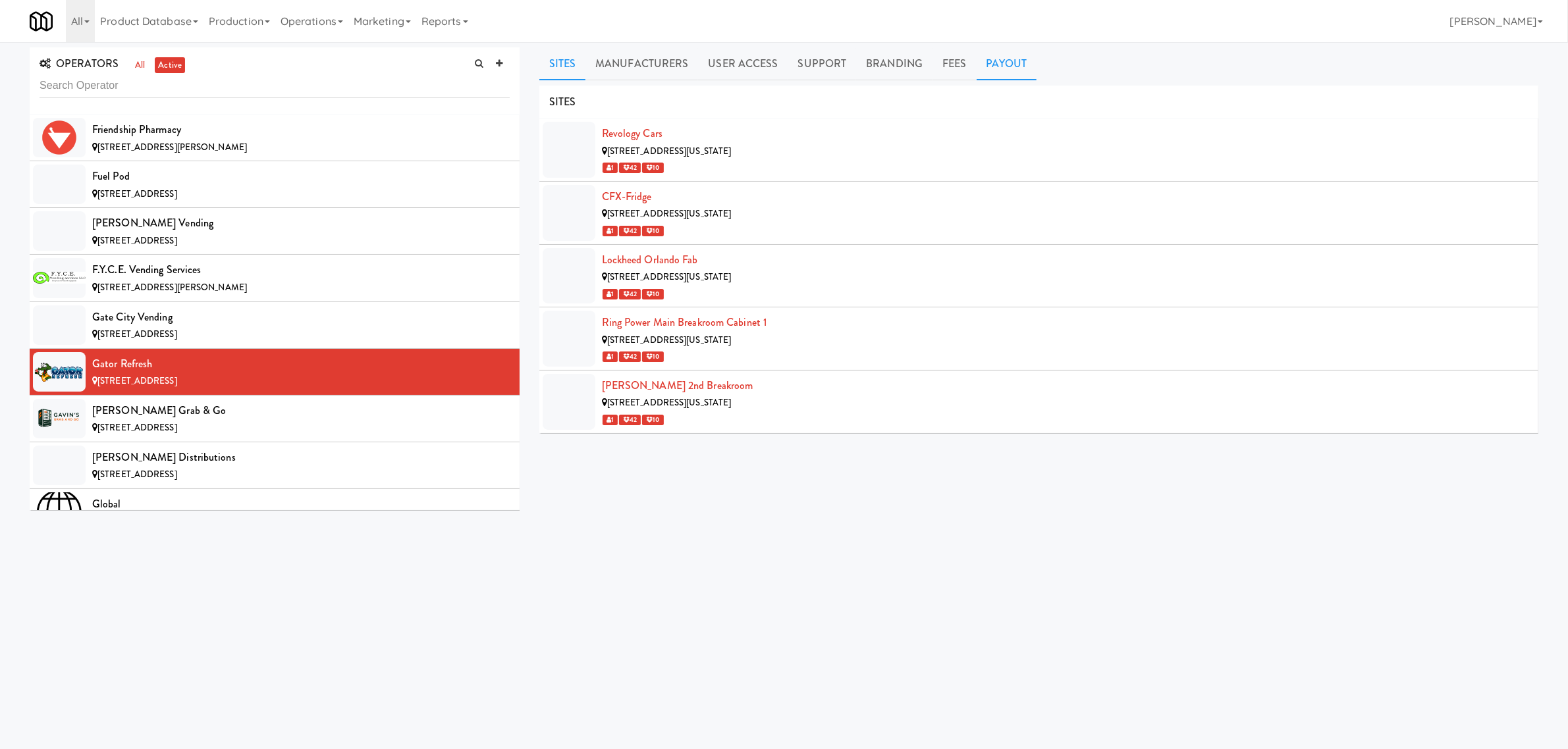
click at [992, 63] on link "Payout" at bounding box center [1007, 63] width 60 height 33
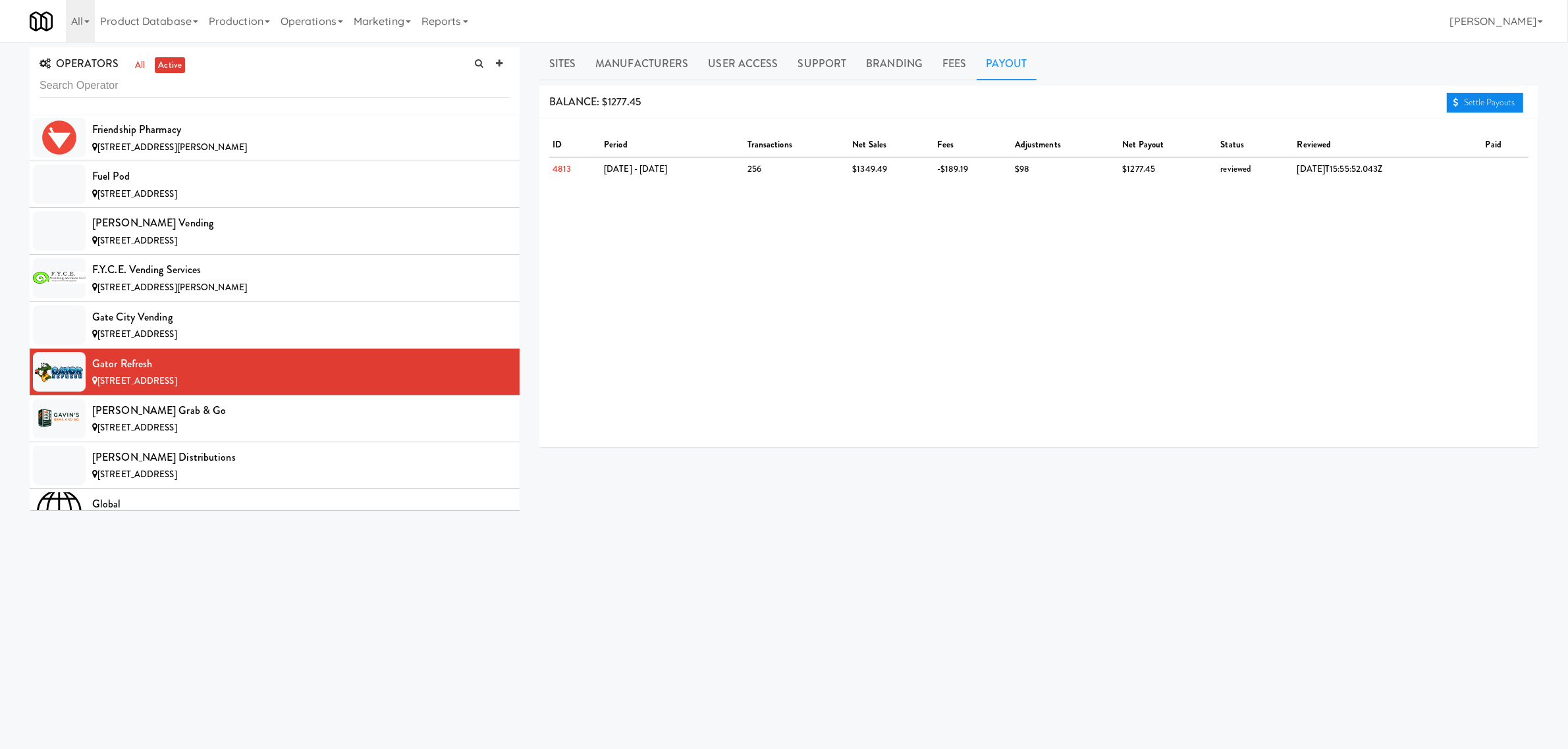
click at [1482, 98] on link "Settle Payouts" at bounding box center [1485, 102] width 76 height 20
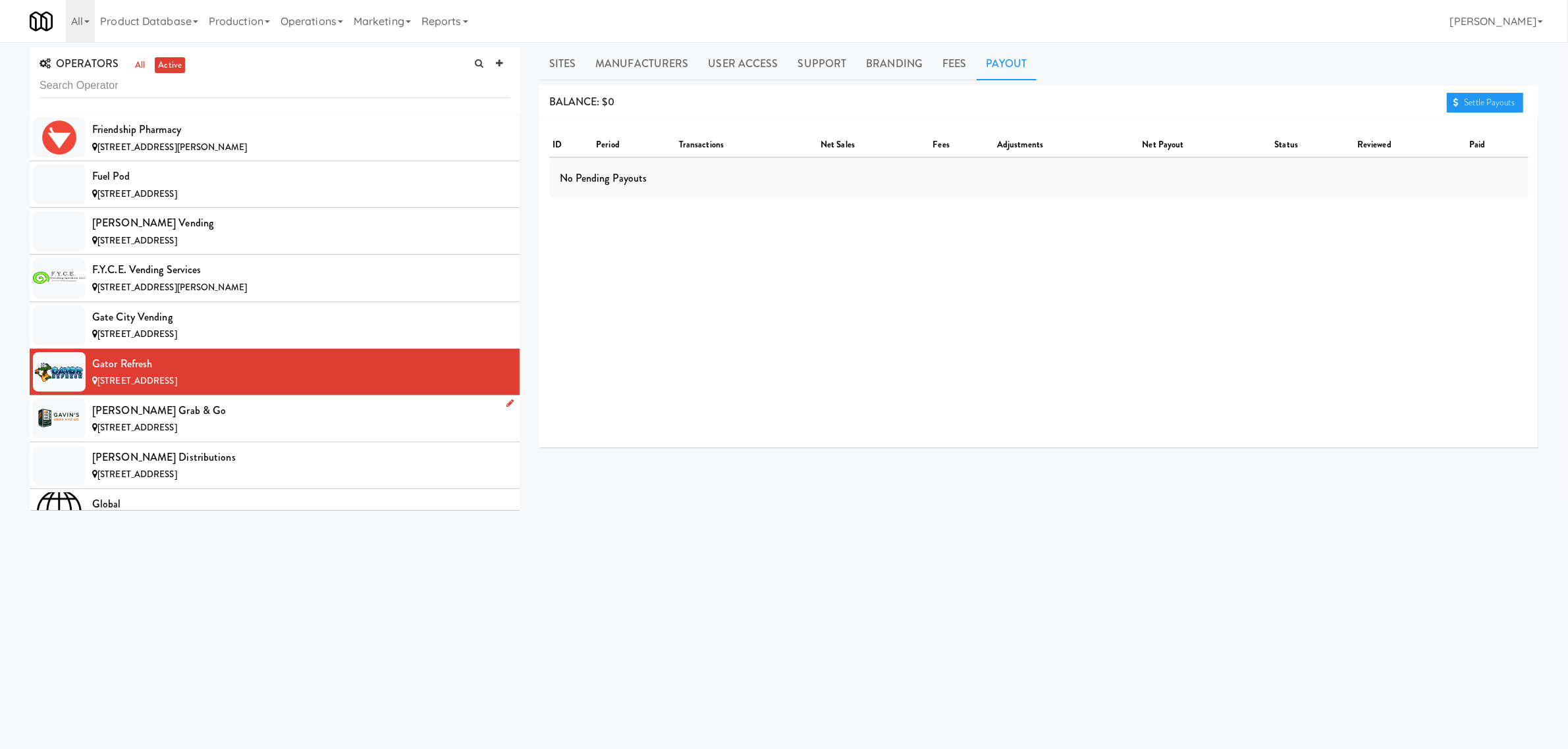
click at [177, 434] on span "[STREET_ADDRESS]" at bounding box center [137, 427] width 80 height 12
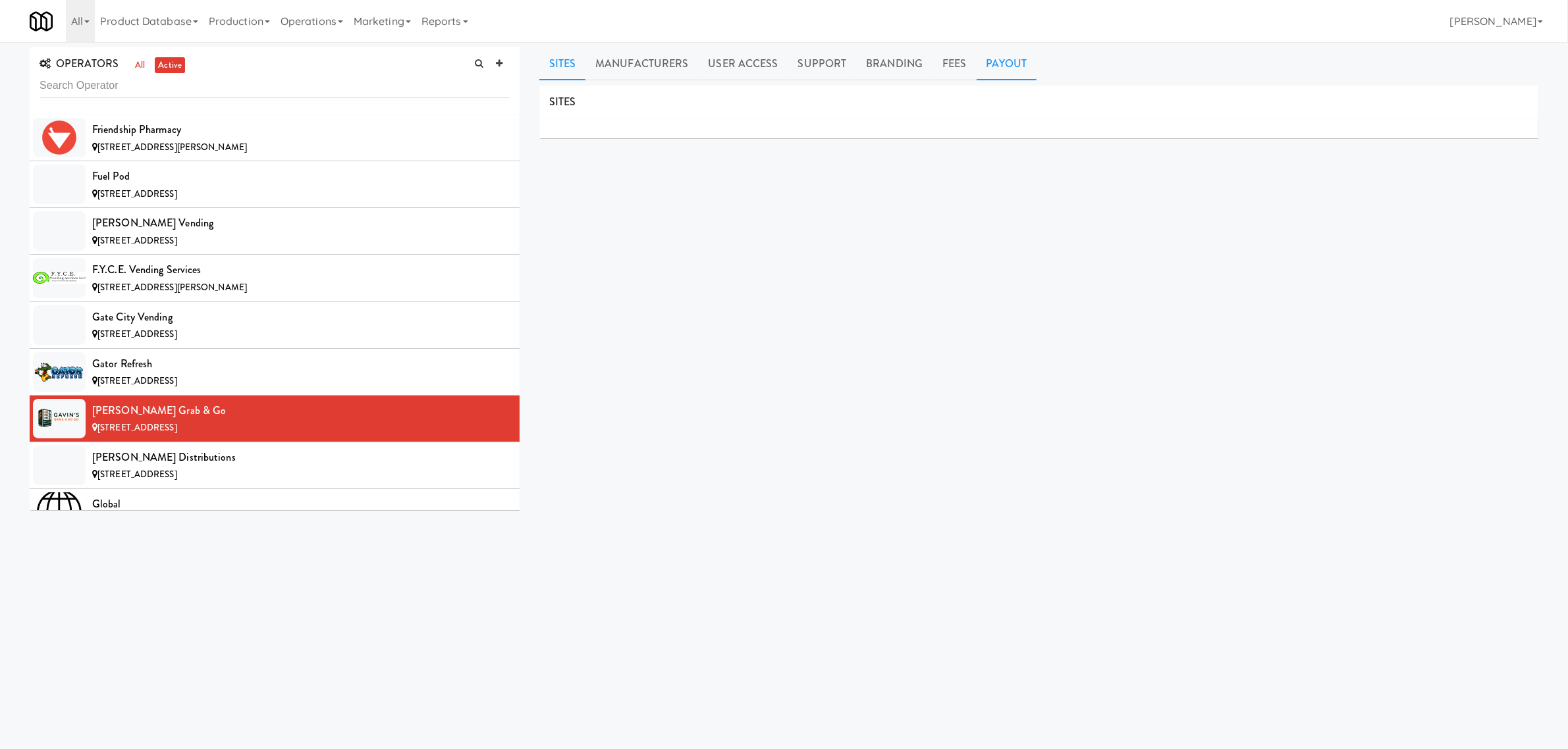
click at [1004, 66] on link "Payout" at bounding box center [1007, 63] width 60 height 33
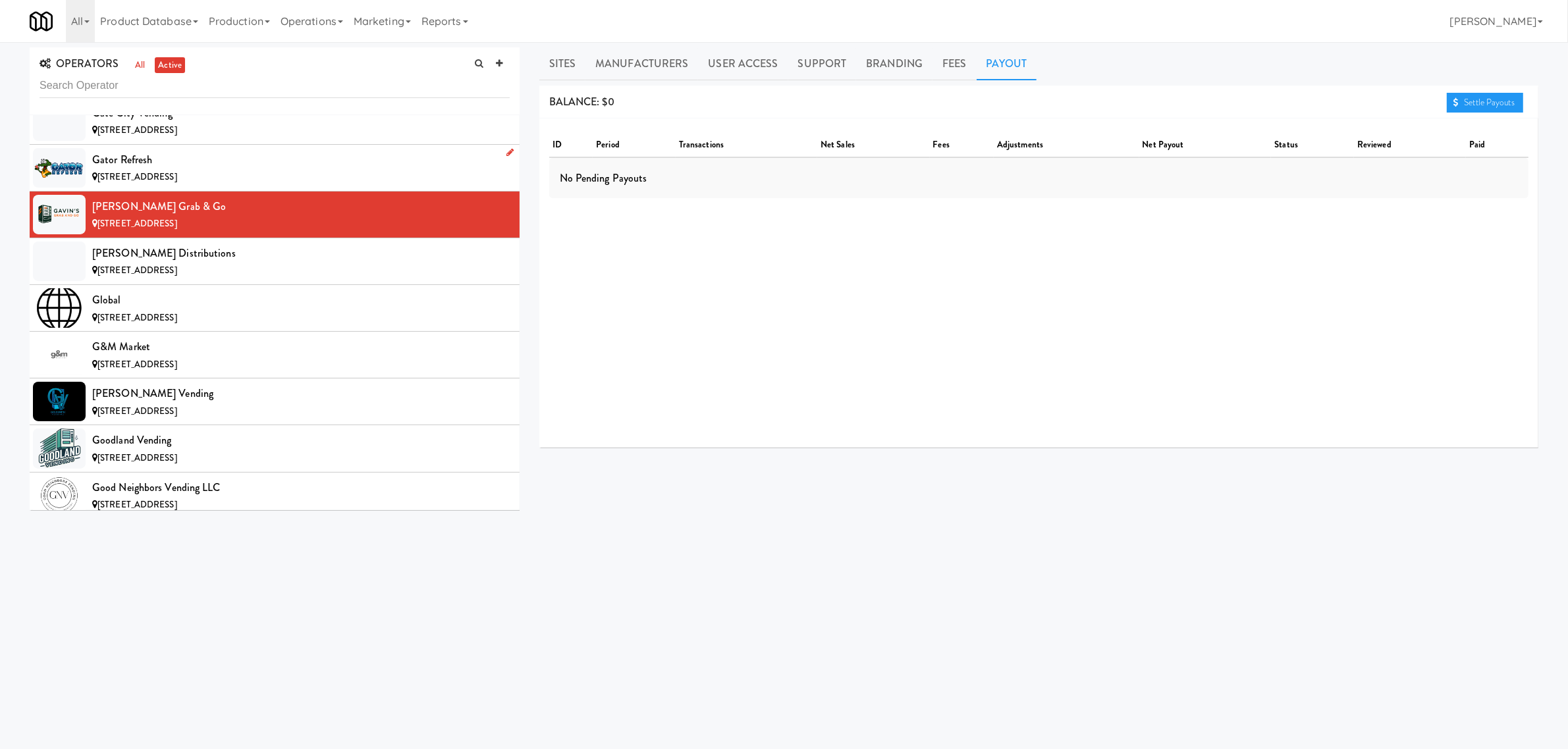
scroll to position [4198, 0]
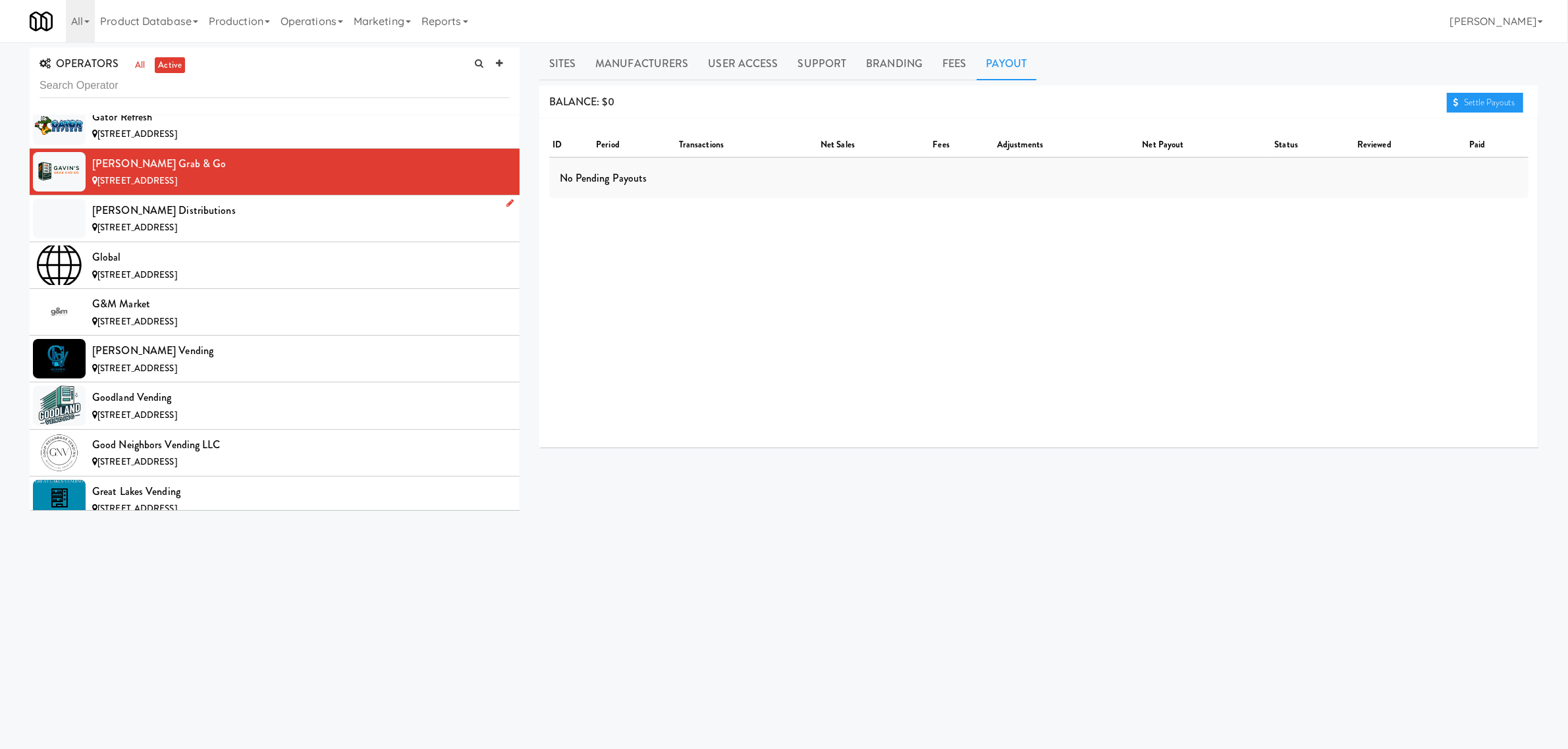
click at [199, 220] on div "[PERSON_NAME] Distributions" at bounding box center [300, 211] width 417 height 20
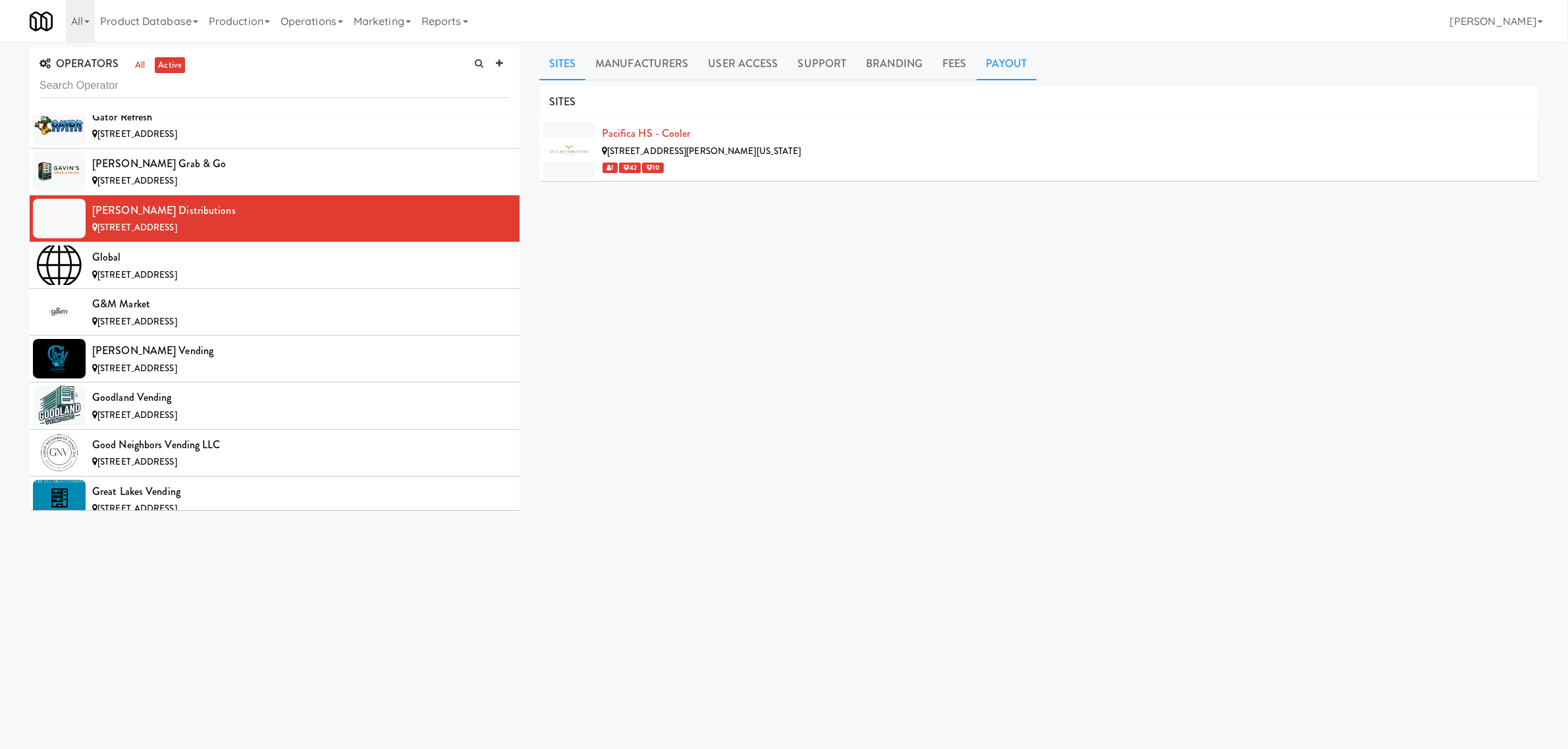
click at [1008, 64] on link "Payout" at bounding box center [1007, 63] width 60 height 33
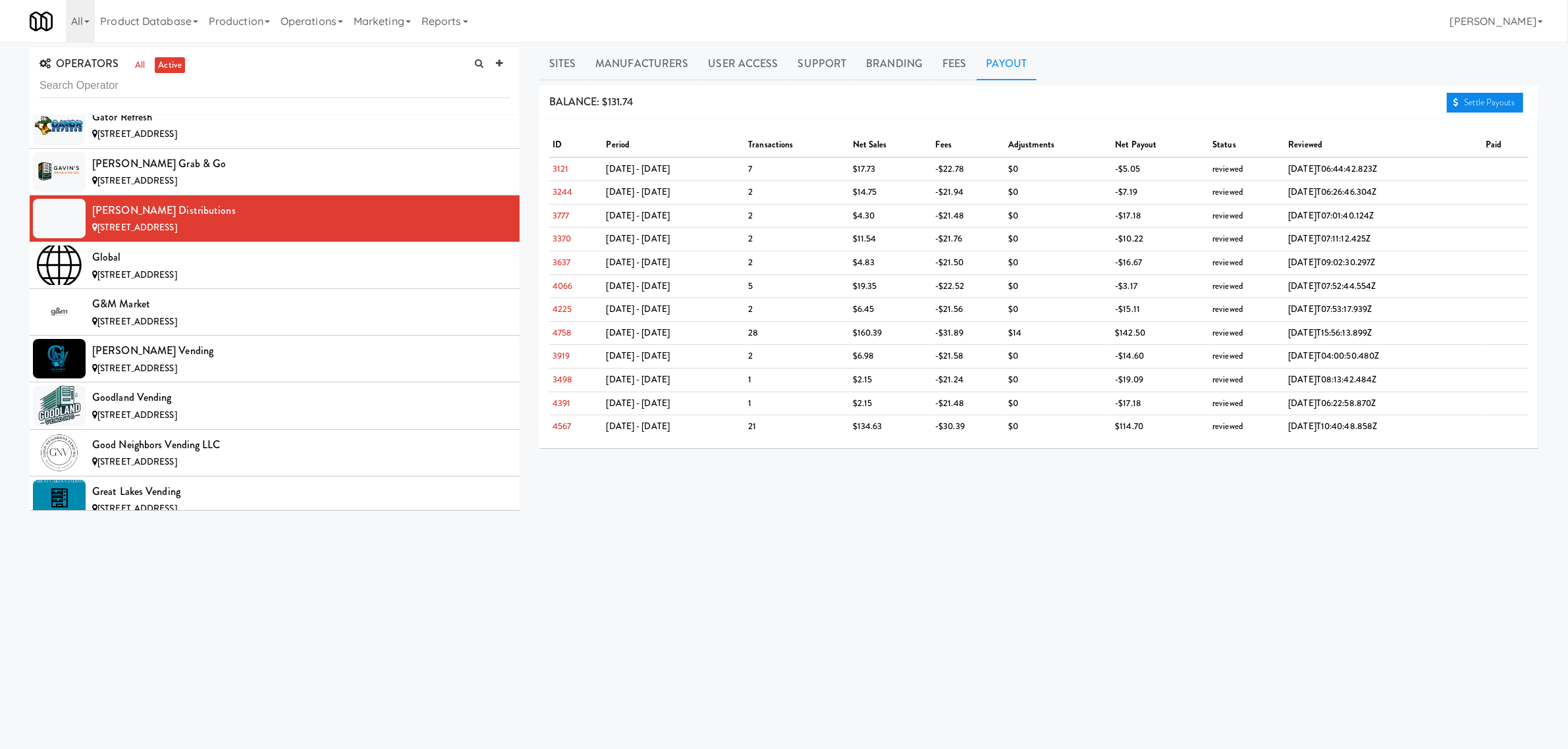
click at [1470, 99] on link "Settle Payouts" at bounding box center [1485, 102] width 76 height 20
click at [126, 281] on span "[STREET_ADDRESS]" at bounding box center [137, 274] width 80 height 12
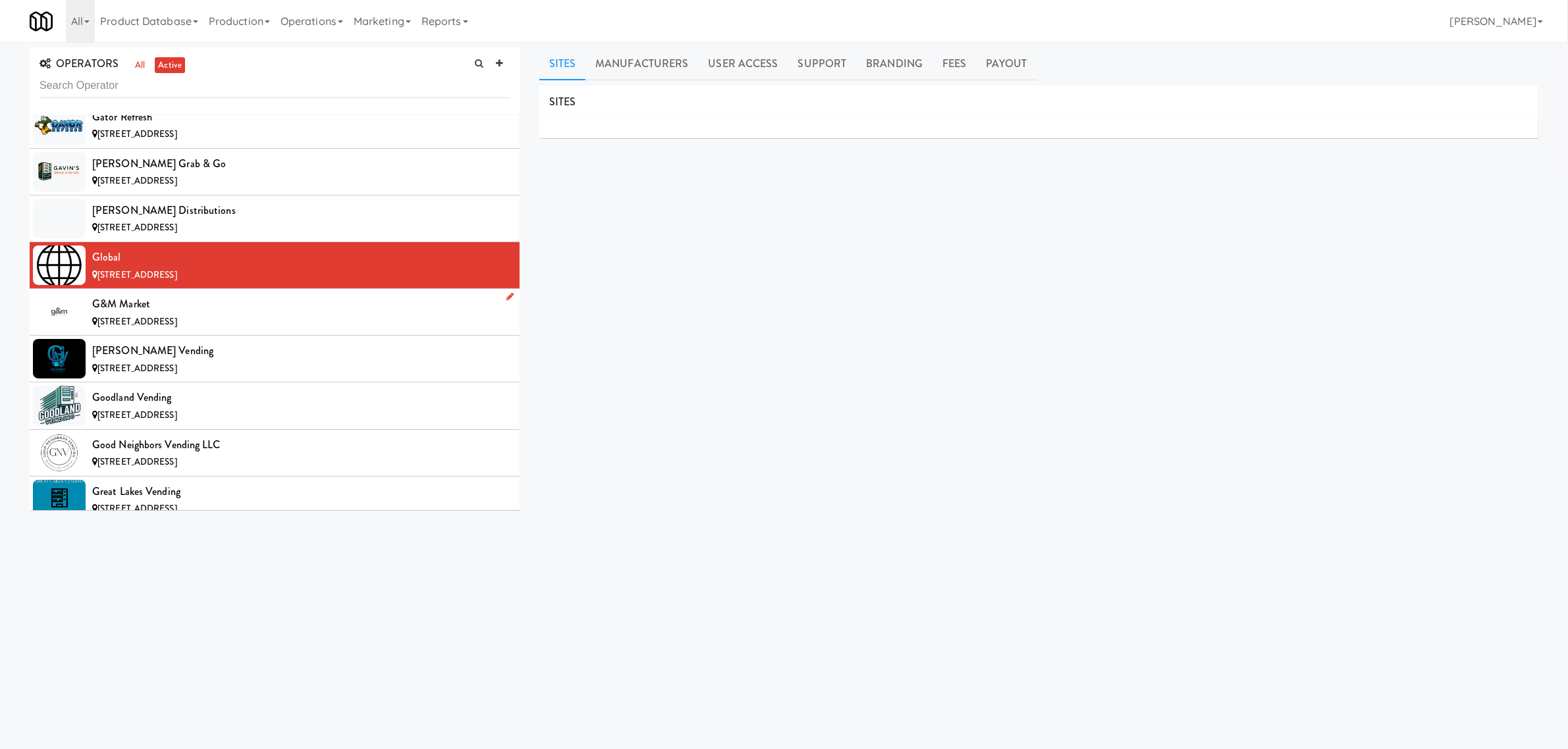
click at [176, 314] on div "G&M Market" at bounding box center [300, 304] width 417 height 20
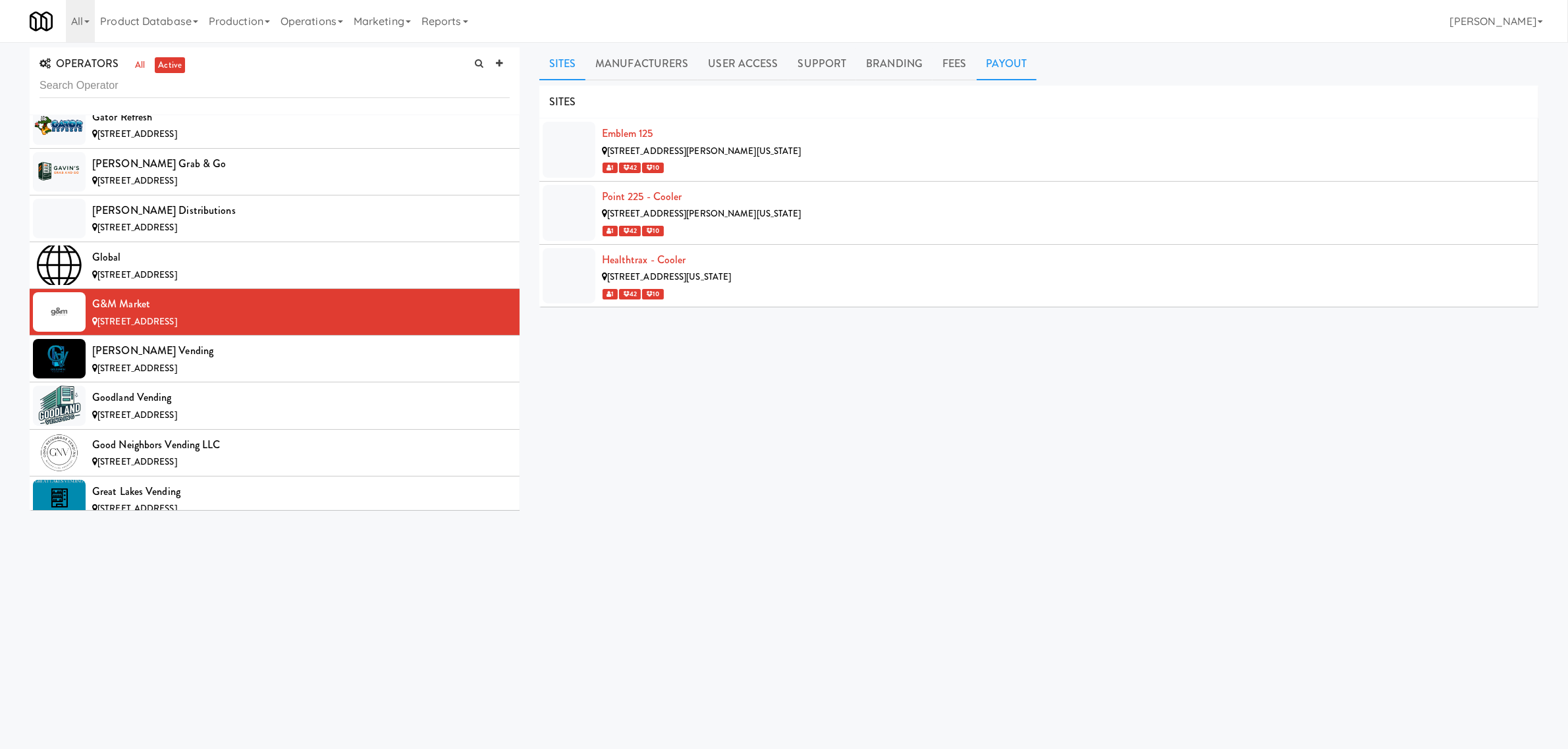
click at [995, 74] on link "Payout" at bounding box center [1007, 63] width 60 height 33
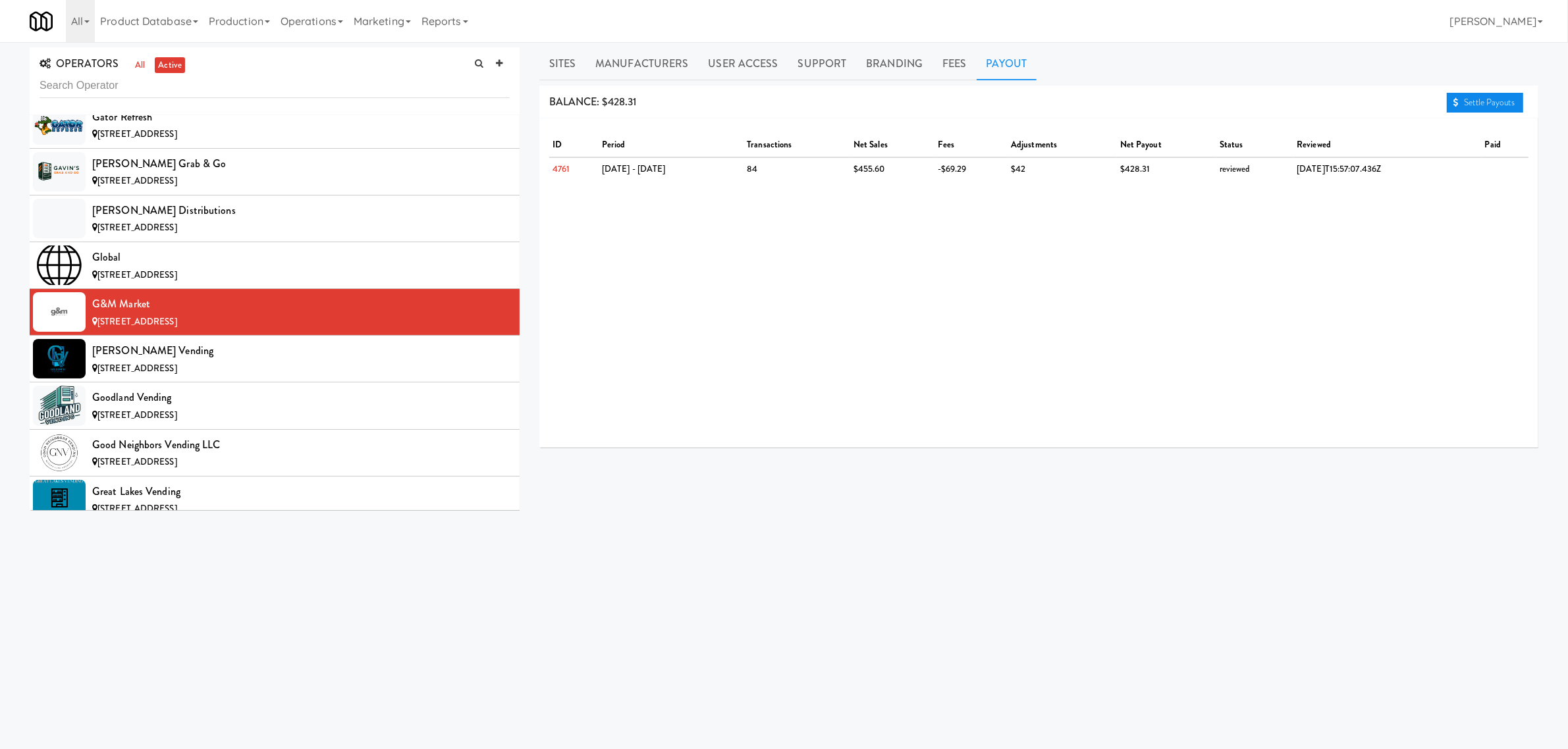
click at [1480, 102] on link "Settle Payouts" at bounding box center [1485, 102] width 76 height 20
click at [146, 361] on div "[PERSON_NAME] Vending" at bounding box center [300, 351] width 417 height 20
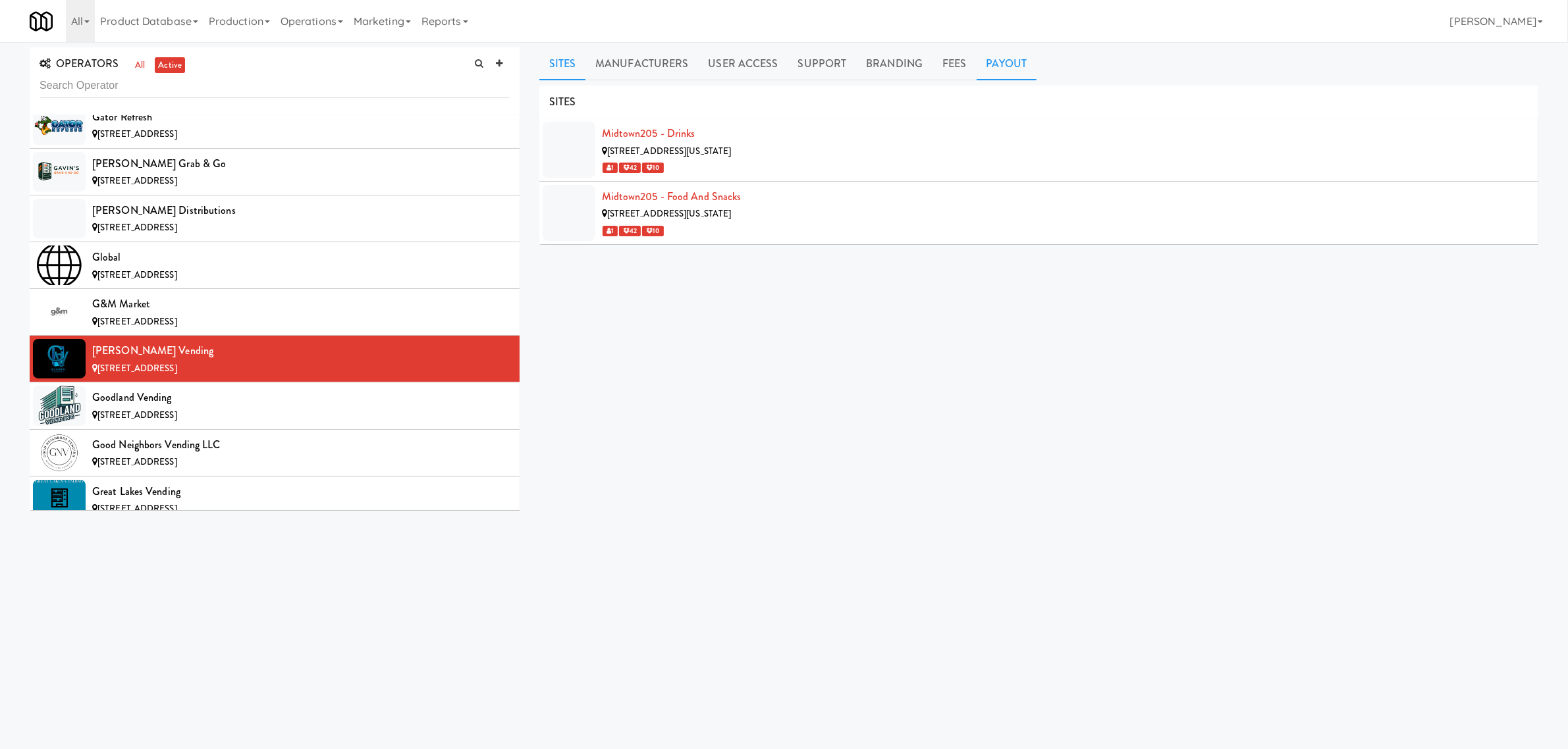
click at [993, 60] on link "Payout" at bounding box center [1007, 63] width 60 height 33
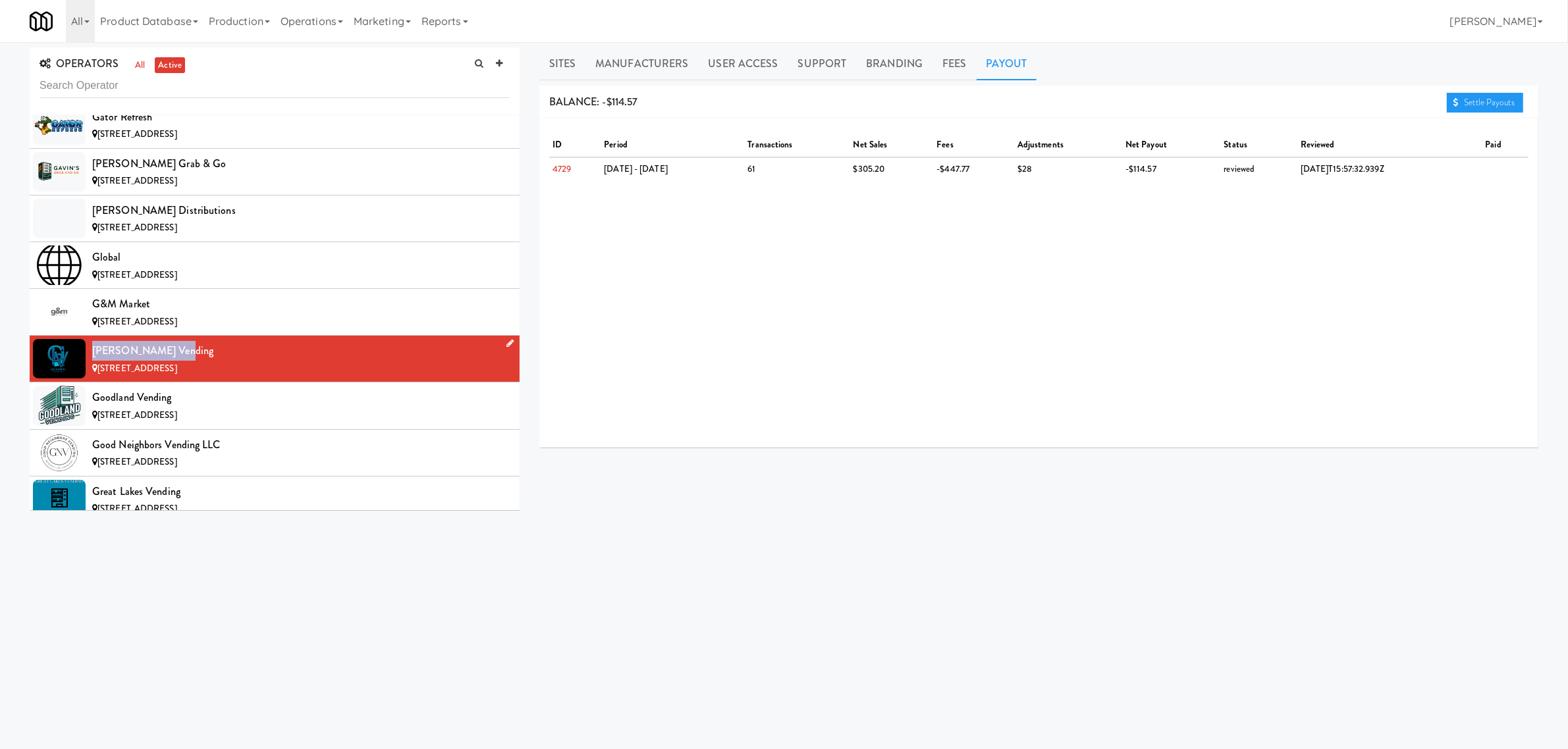
drag, startPoint x: 178, startPoint y: 361, endPoint x: 93, endPoint y: 359, distance: 85.0
click at [93, 359] on div "[PERSON_NAME] Vending" at bounding box center [300, 351] width 417 height 20
copy div "[PERSON_NAME] Vending"
click at [194, 407] on div "Goodland Vending" at bounding box center [300, 398] width 417 height 20
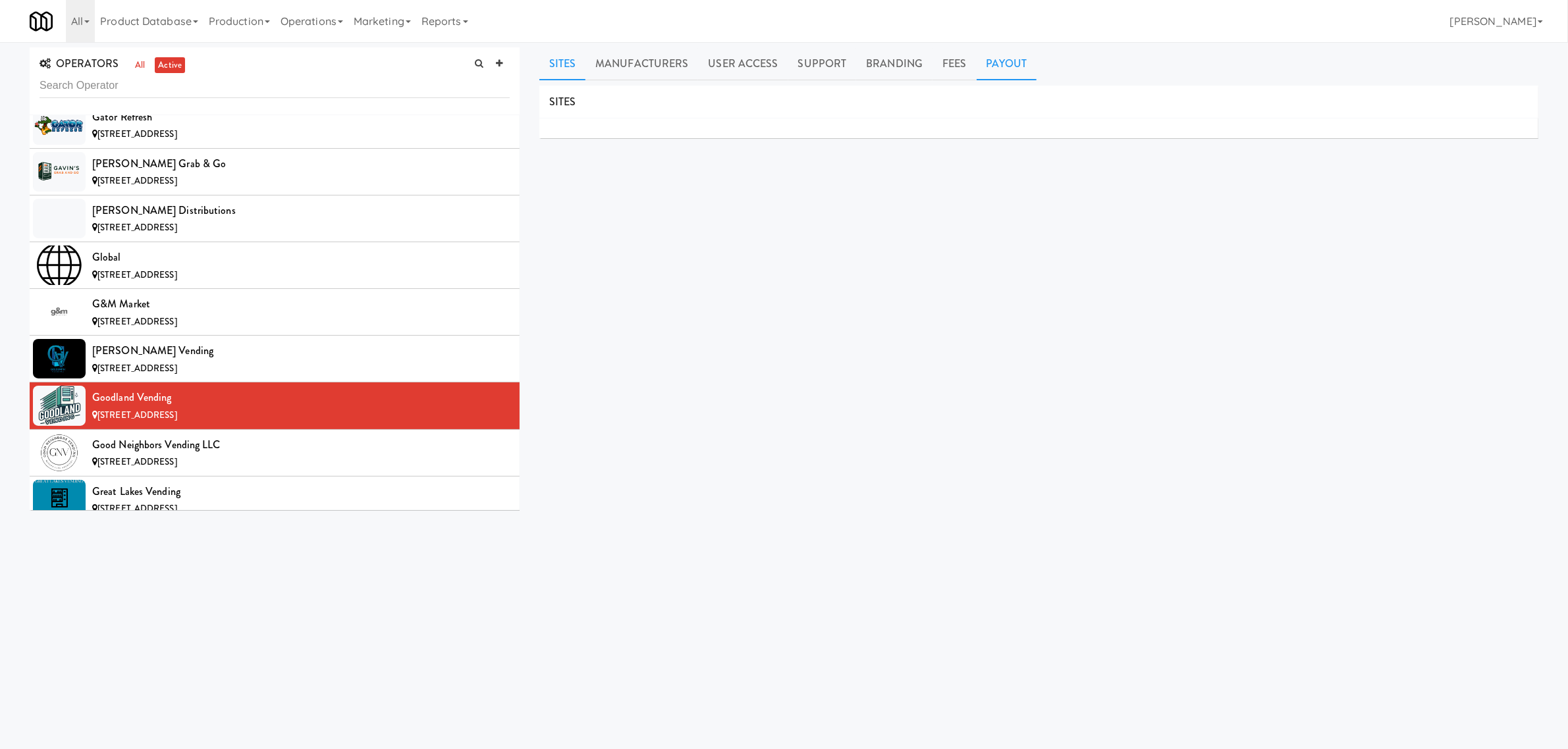
click at [1002, 64] on link "Payout" at bounding box center [1007, 63] width 60 height 33
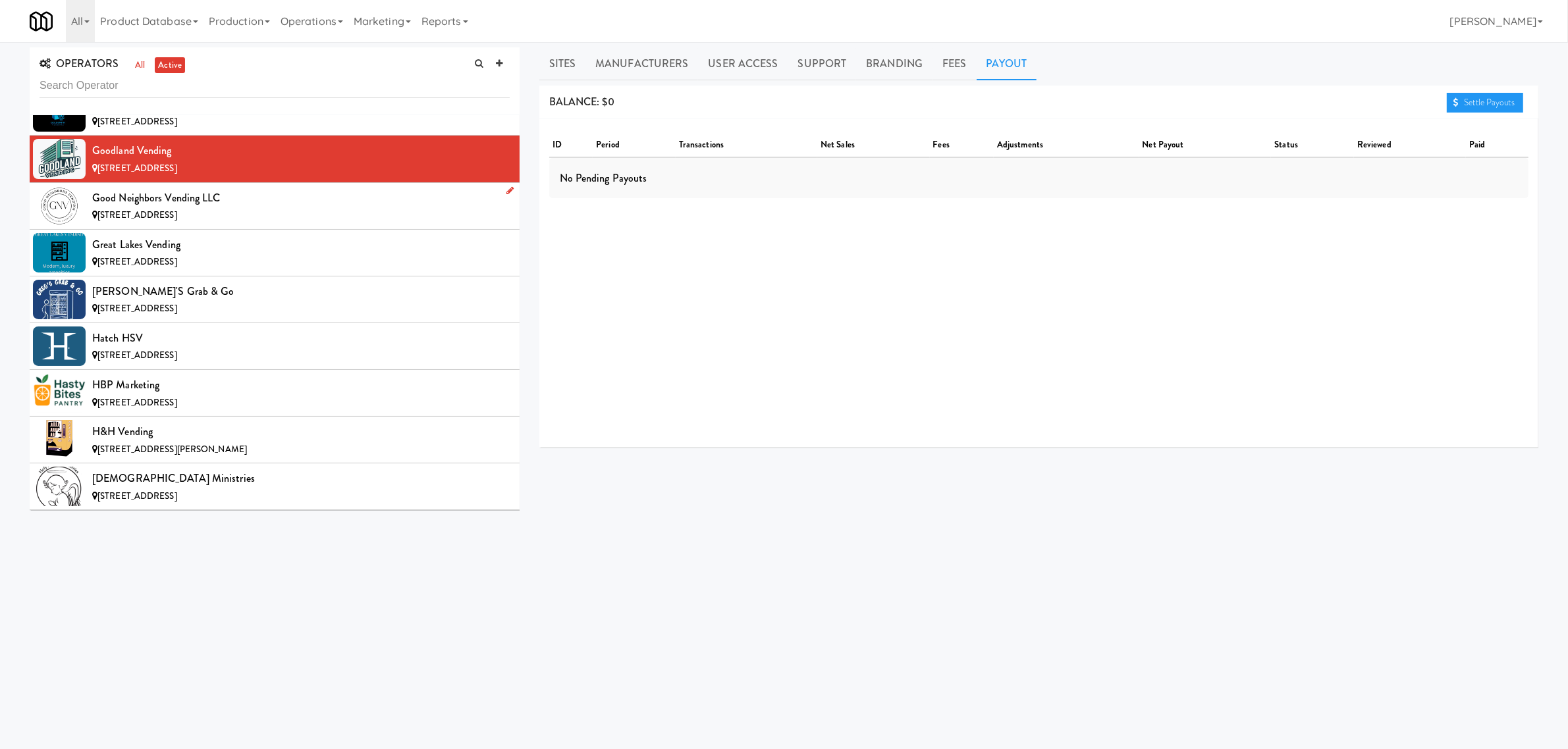
click at [211, 208] on div "Good Neighbors Vending LLC" at bounding box center [300, 198] width 417 height 20
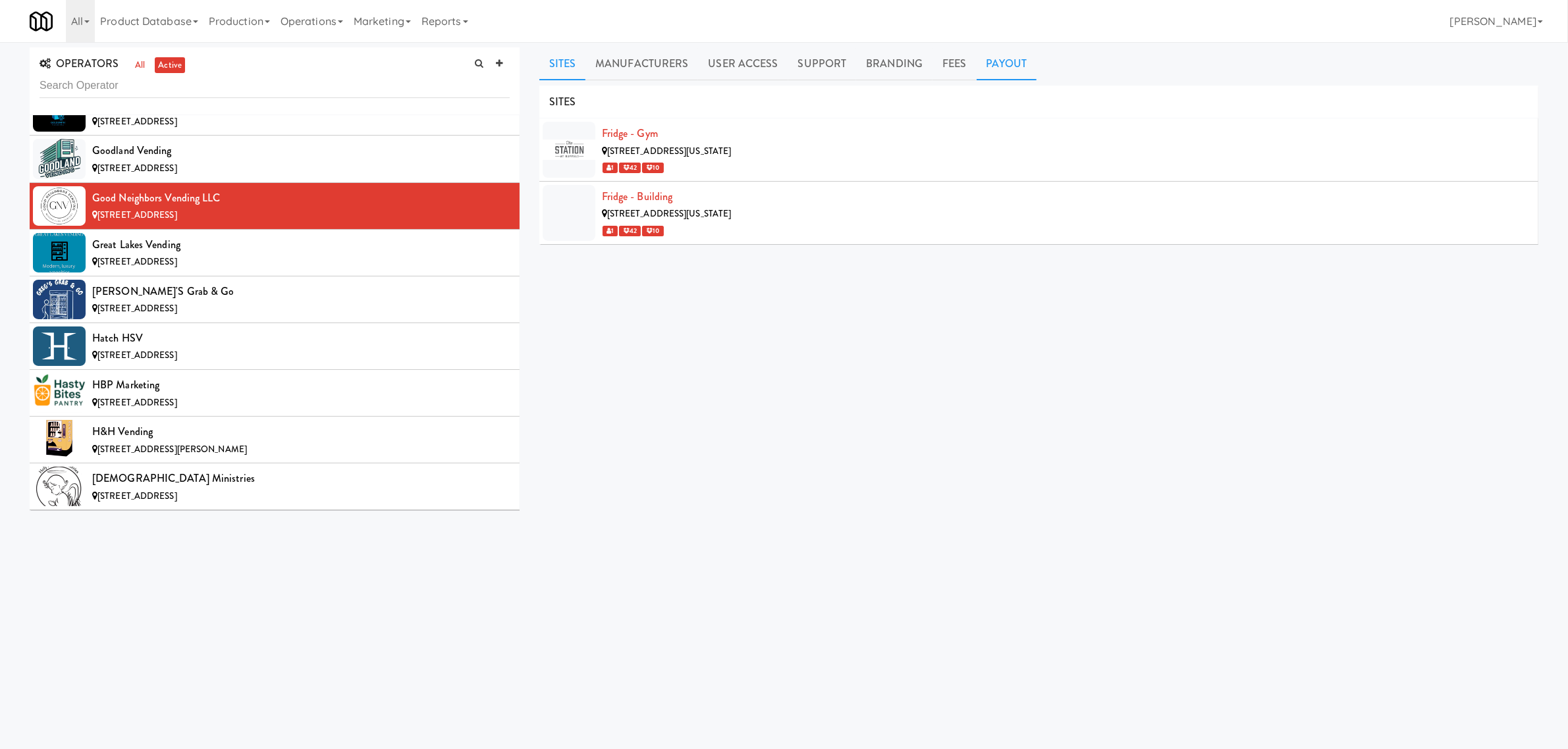
click at [999, 59] on link "Payout" at bounding box center [1007, 63] width 60 height 33
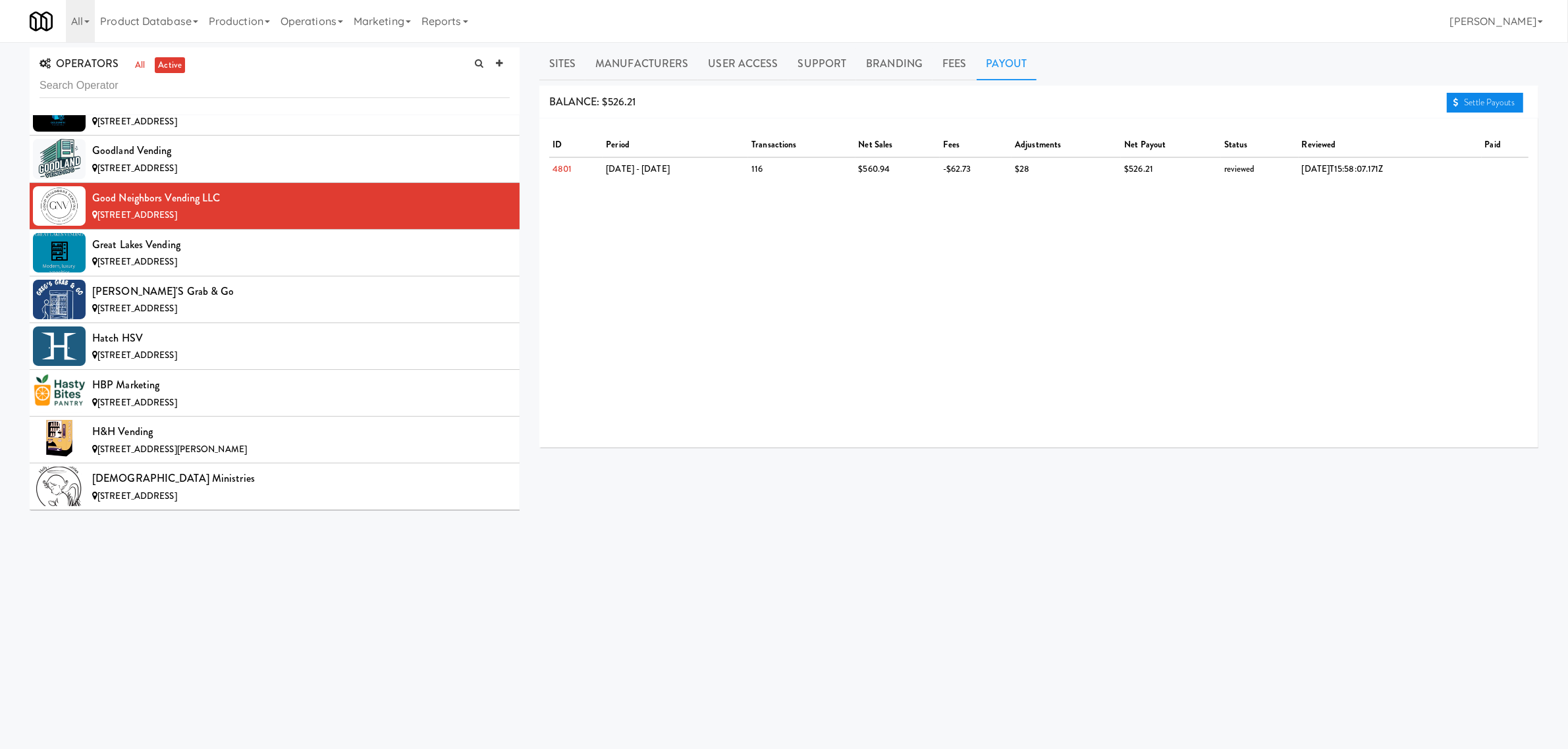
click at [1495, 96] on link "Settle Payouts" at bounding box center [1485, 102] width 76 height 20
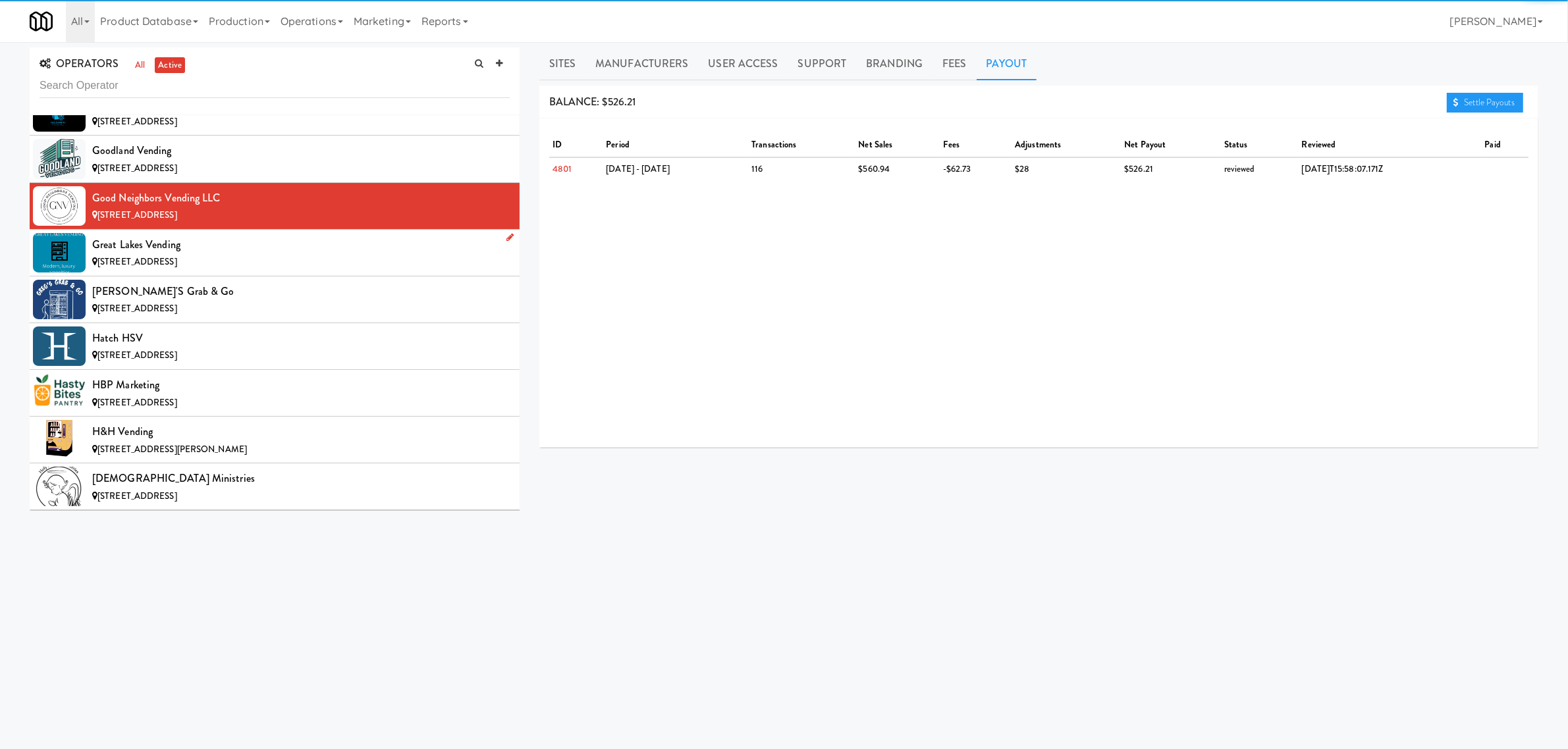
click at [247, 255] on div "Great Lakes Vending" at bounding box center [300, 245] width 417 height 20
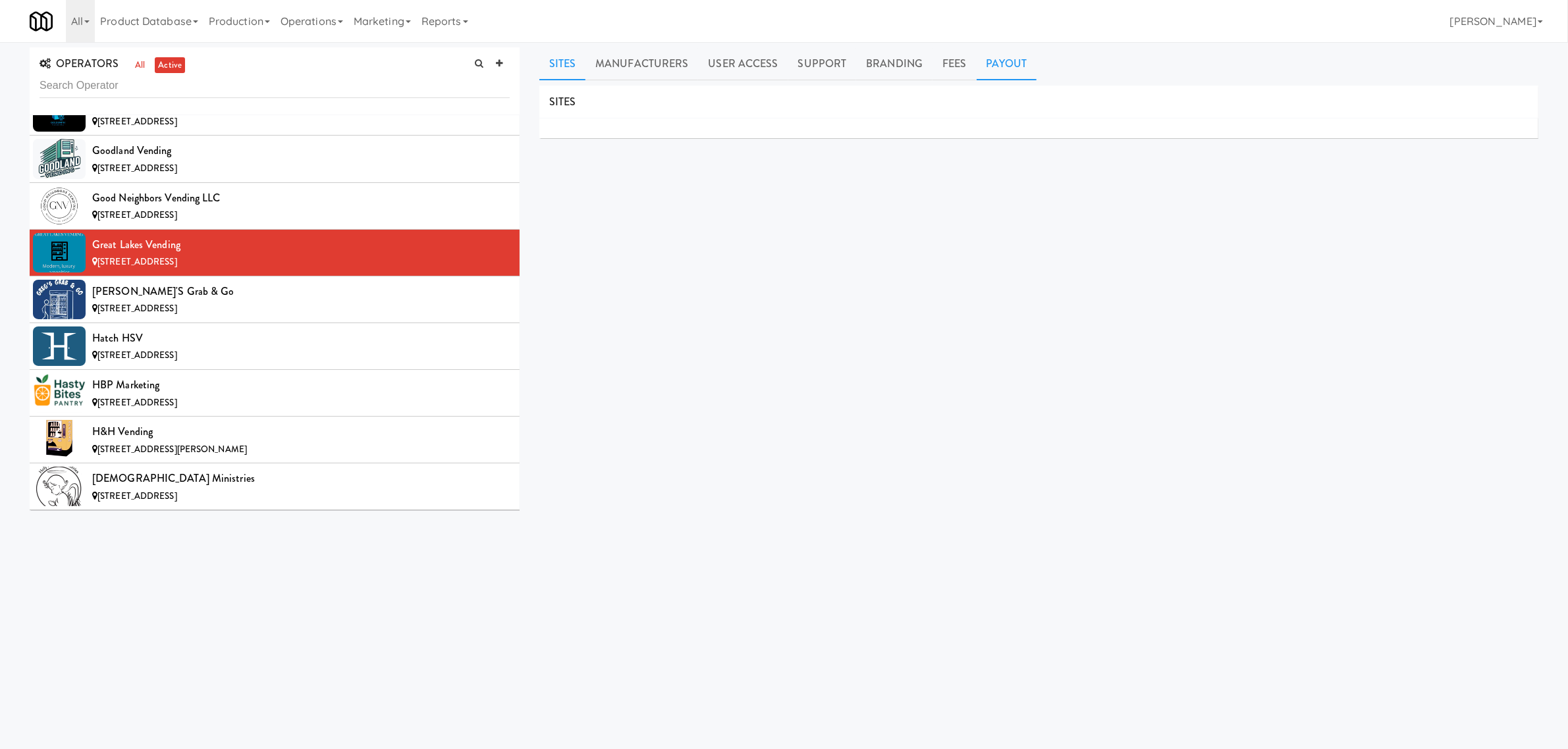
click at [1005, 61] on link "Payout" at bounding box center [1007, 63] width 60 height 33
click at [564, 66] on link "Sites" at bounding box center [562, 63] width 46 height 33
drag, startPoint x: 183, startPoint y: 258, endPoint x: 93, endPoint y: 259, distance: 90.0
click at [93, 255] on div "Great Lakes Vending" at bounding box center [300, 245] width 417 height 20
copy div "Great Lakes Vending"
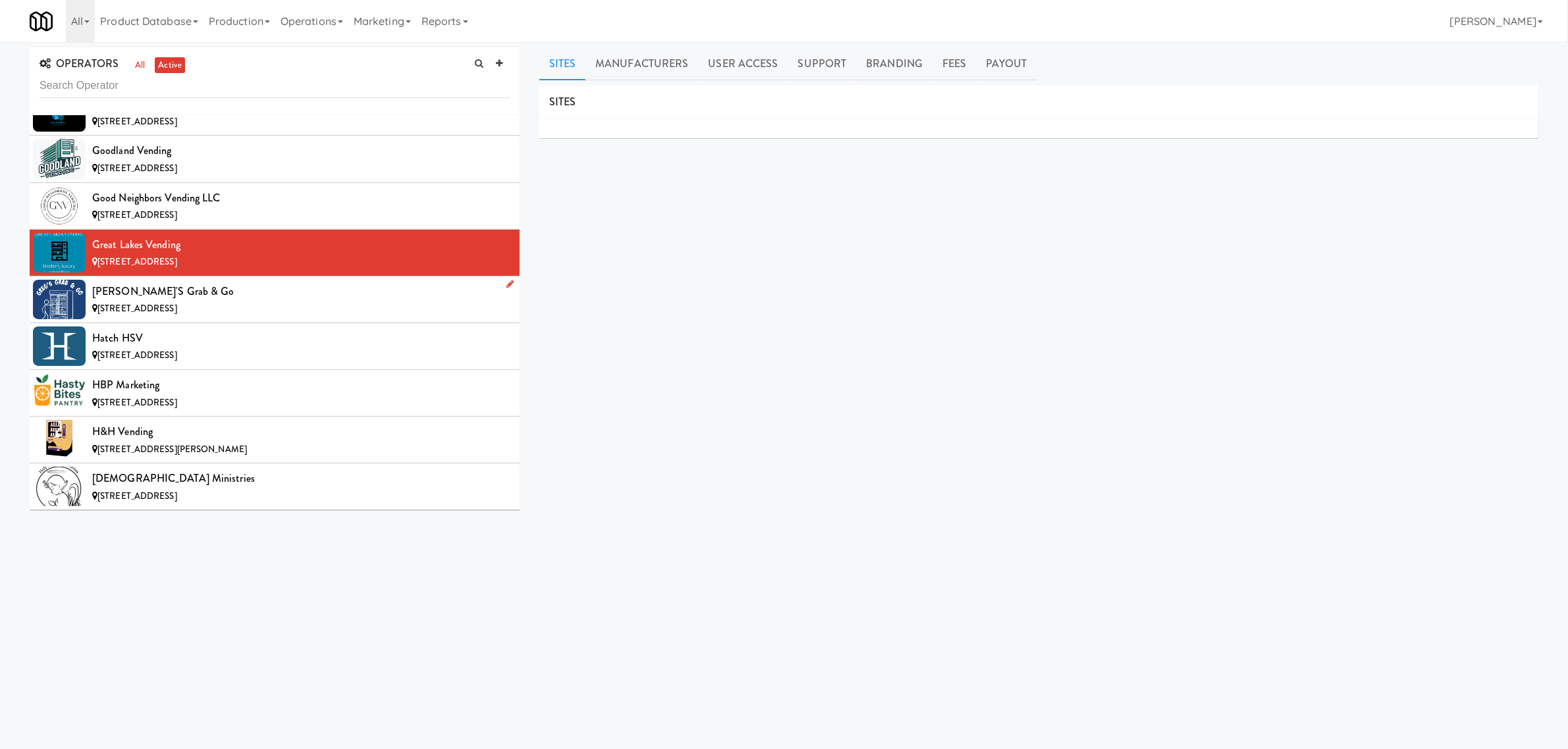
click at [290, 302] on div "[PERSON_NAME]'s Grab & Go" at bounding box center [300, 292] width 417 height 20
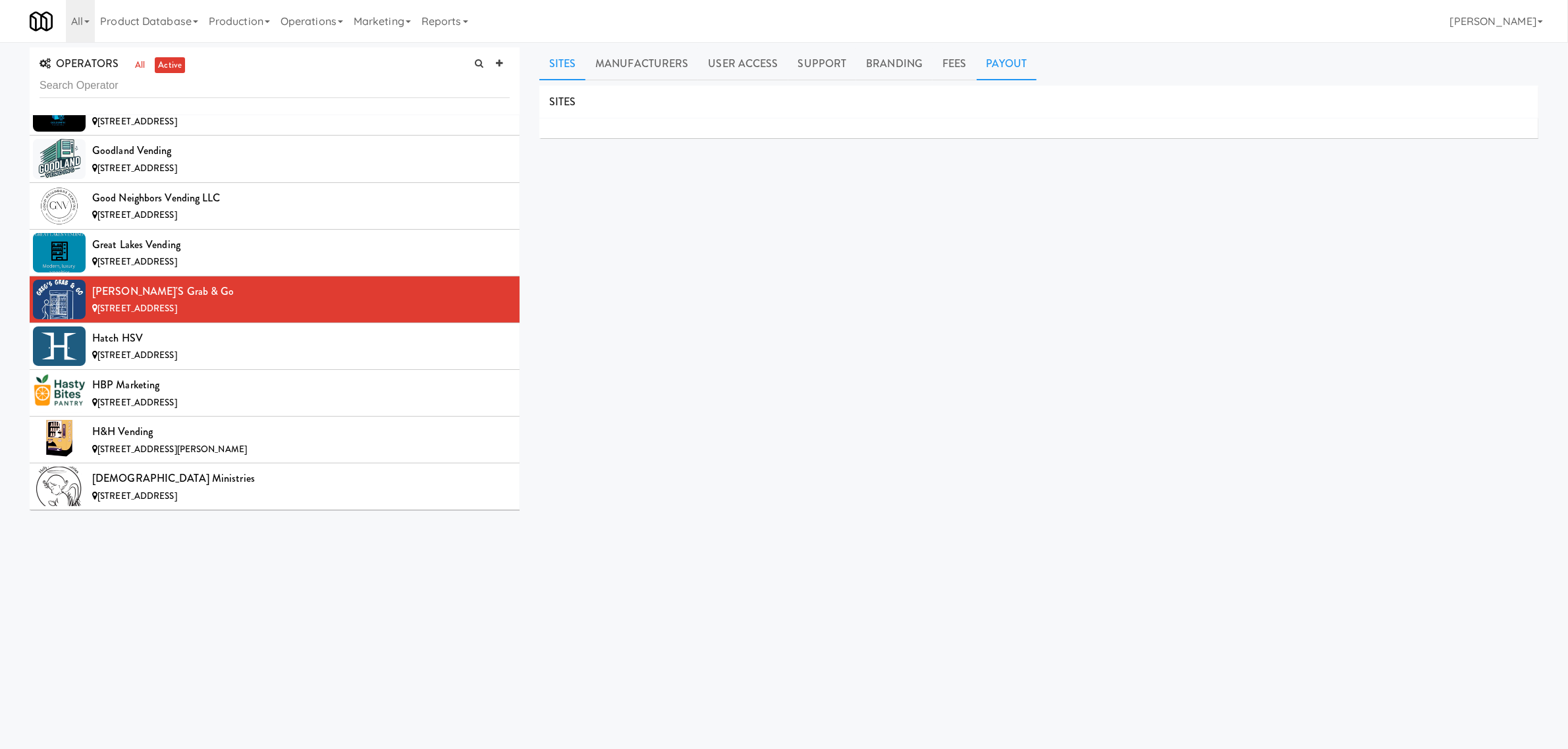
click at [978, 64] on link "Payout" at bounding box center [1007, 63] width 60 height 33
click at [155, 348] on div "Hatch HSV" at bounding box center [300, 338] width 417 height 20
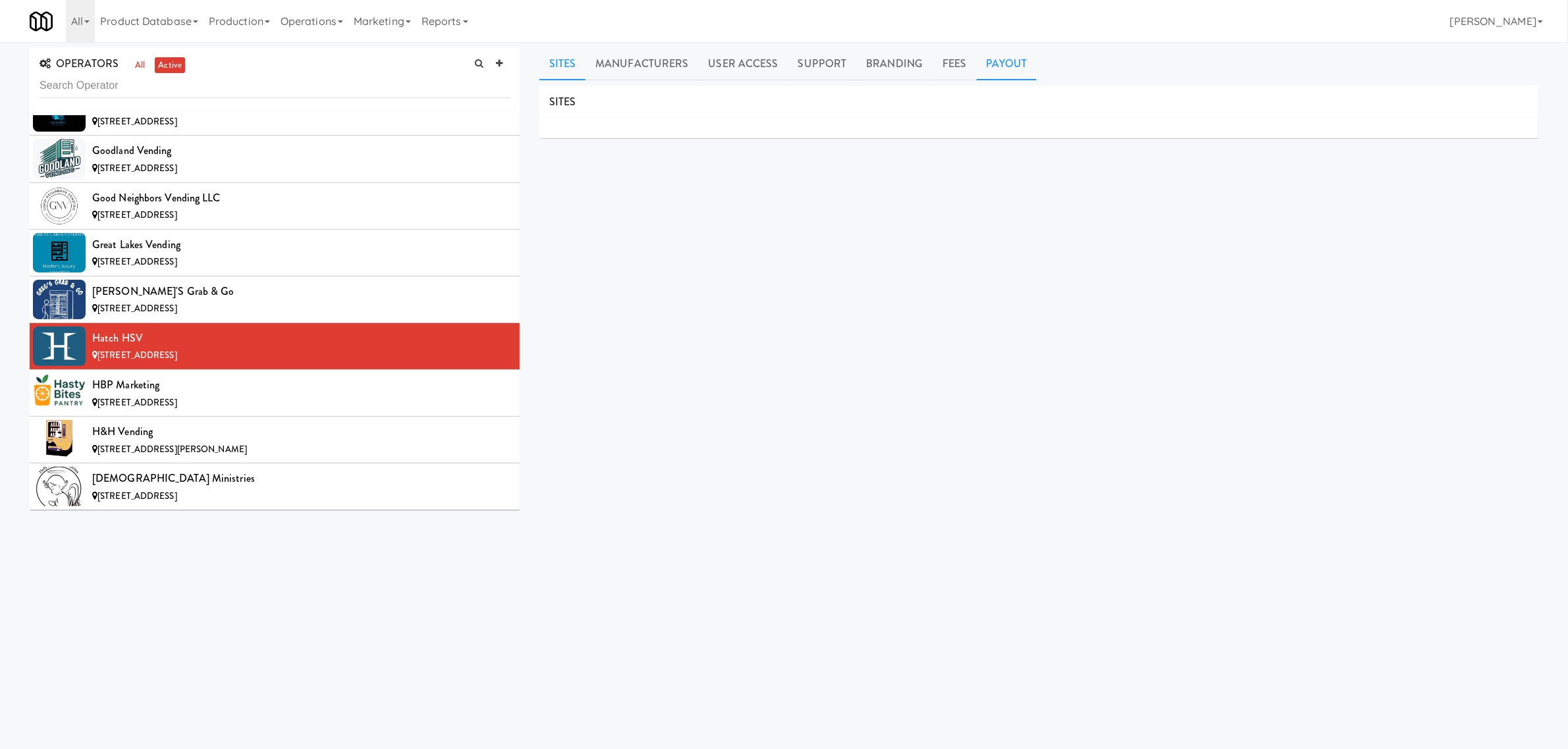
click at [995, 58] on link "Payout" at bounding box center [1007, 63] width 60 height 33
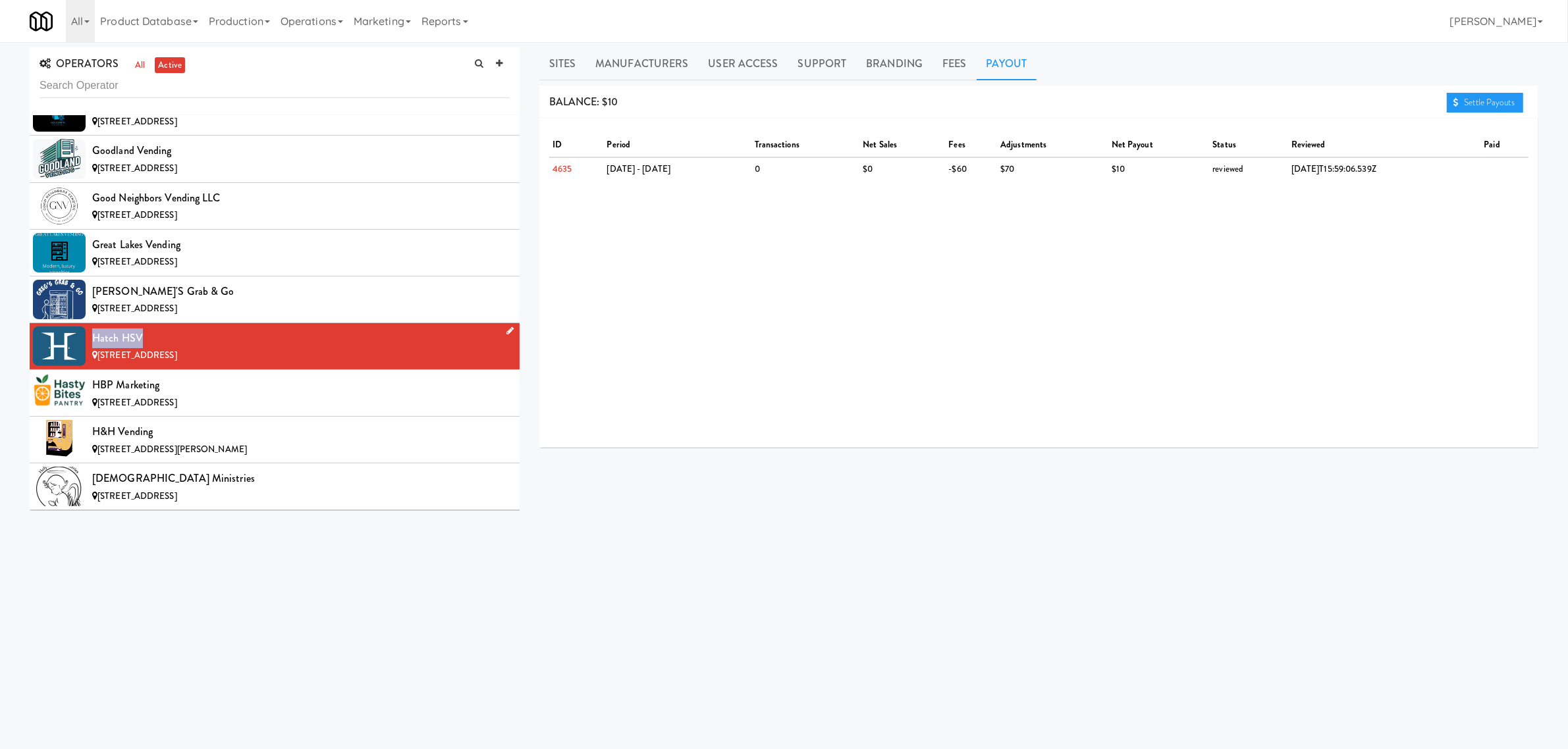
drag, startPoint x: 139, startPoint y: 351, endPoint x: 80, endPoint y: 351, distance: 59.0
click at [80, 351] on li "Hatch HSV [STREET_ADDRESS]" at bounding box center [274, 346] width 490 height 46
click at [275, 395] on div "HBP Marketing" at bounding box center [300, 385] width 417 height 20
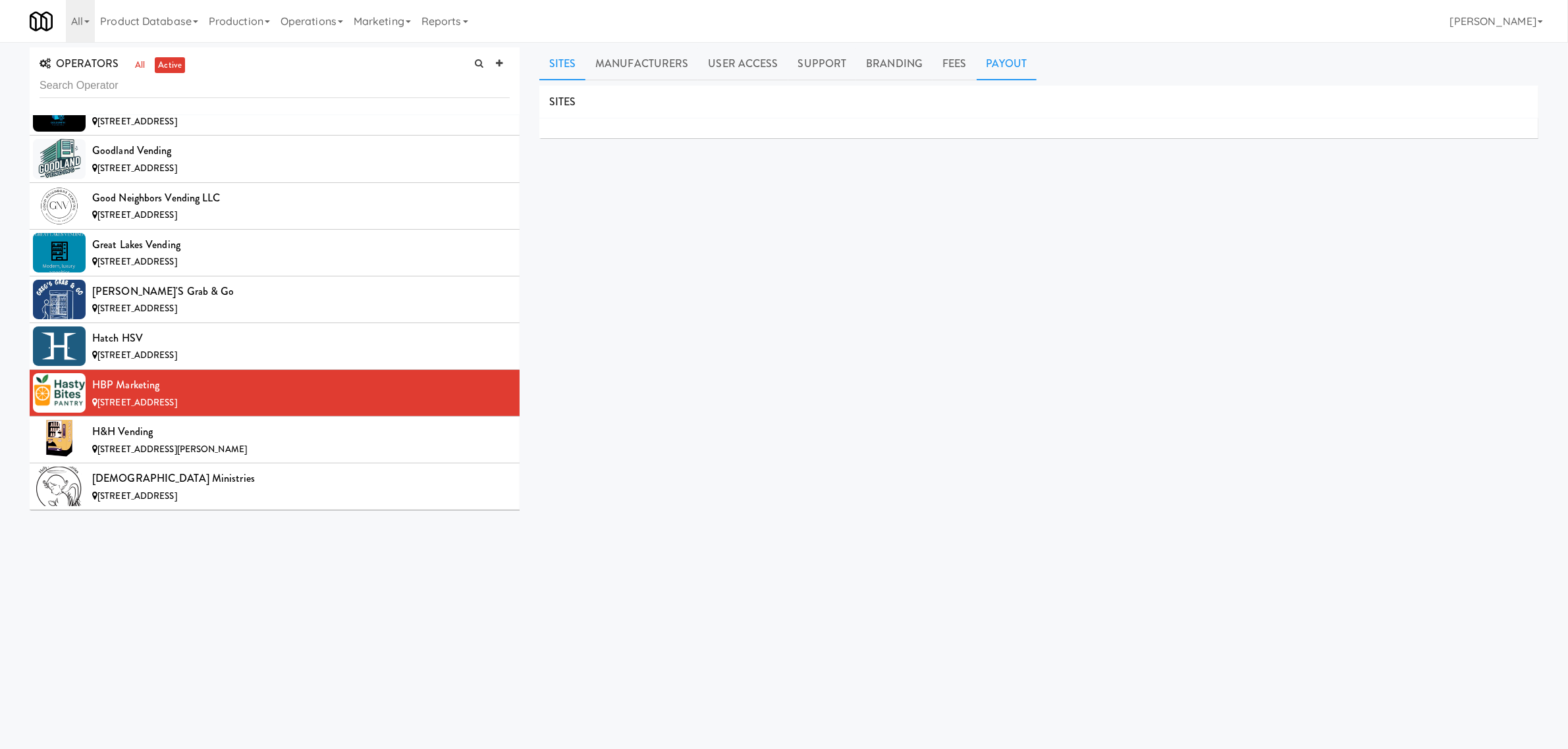
click at [993, 64] on link "Payout" at bounding box center [1007, 63] width 60 height 33
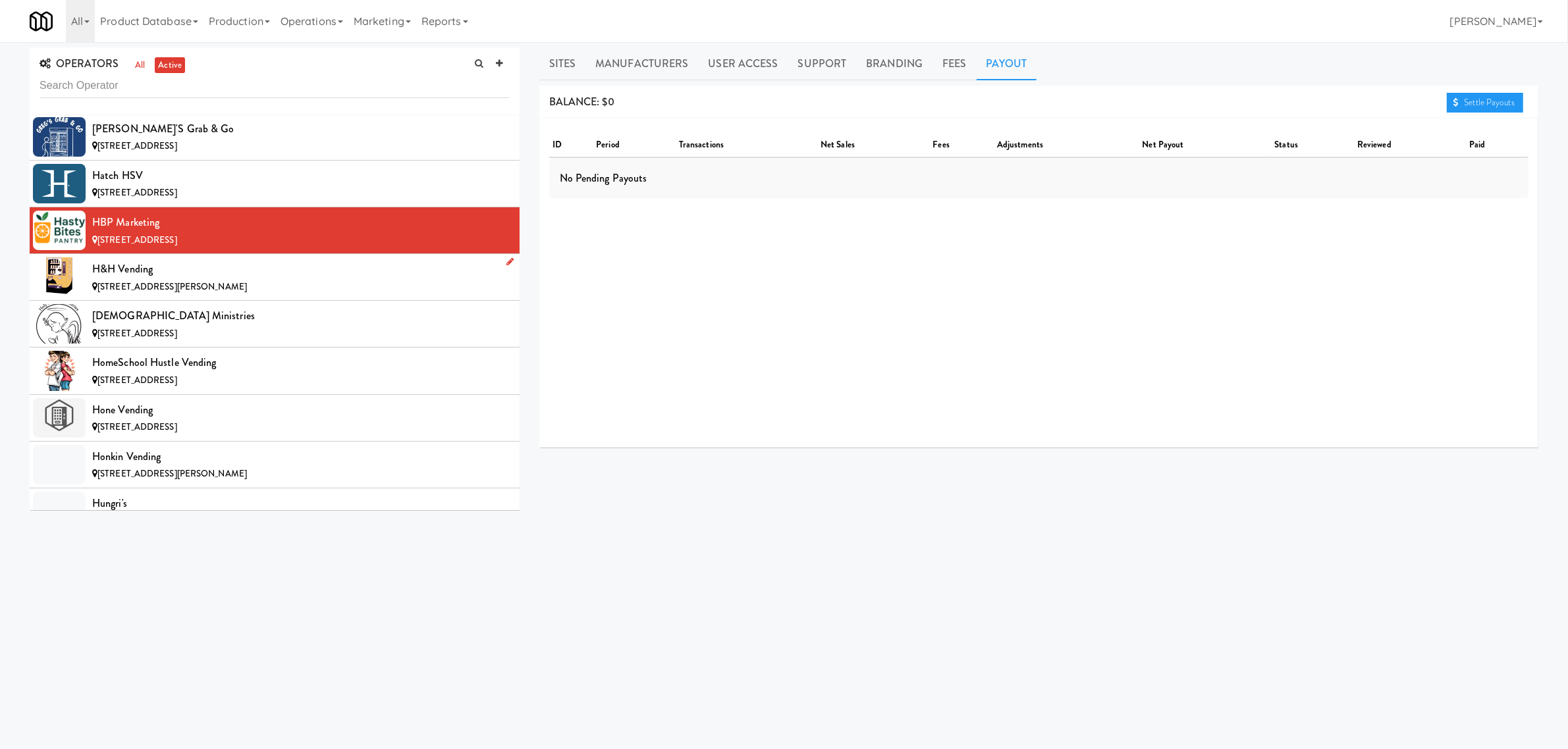
scroll to position [4609, 0]
click at [185, 277] on div "H&H Vending" at bounding box center [300, 268] width 417 height 20
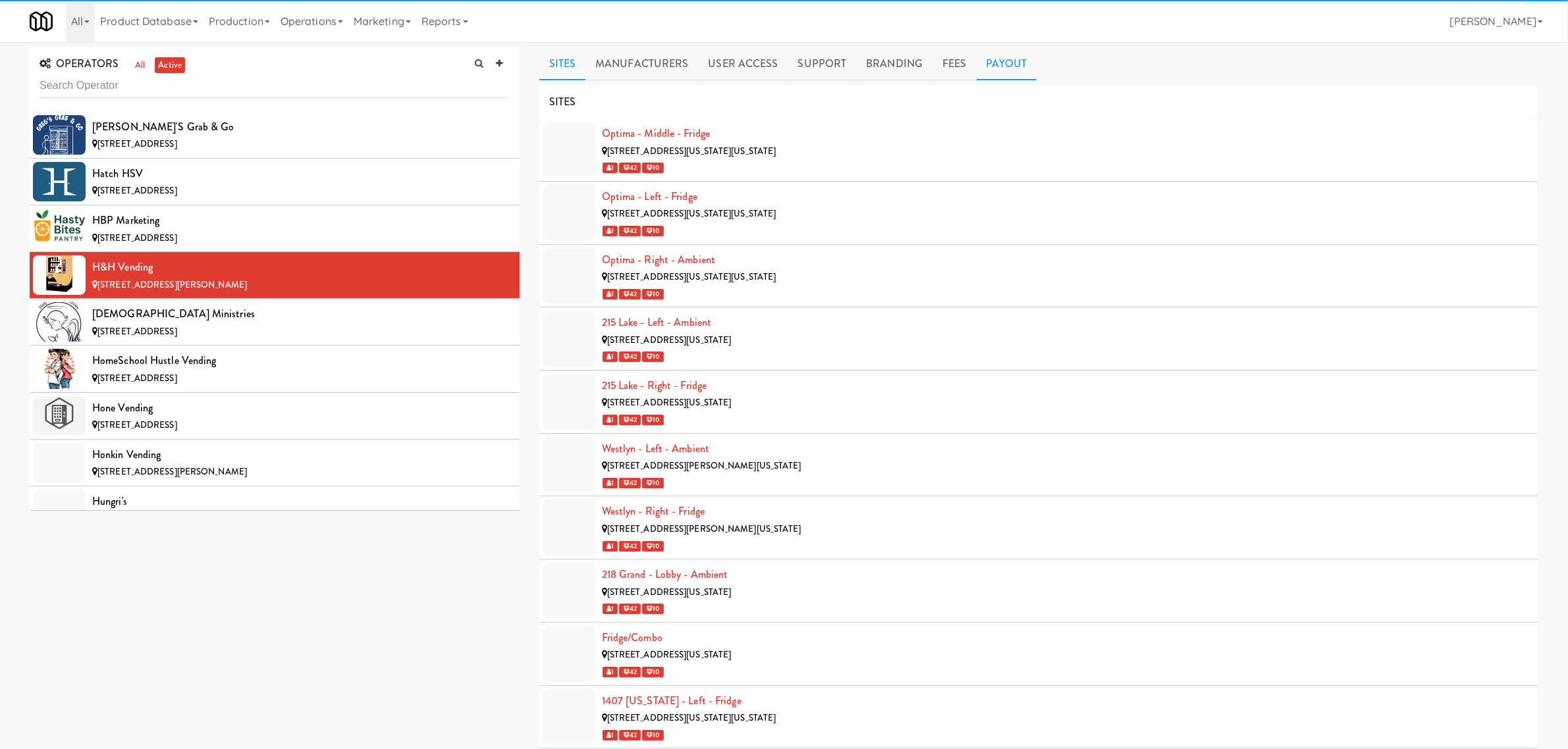
click at [1015, 64] on link "Payout" at bounding box center [1007, 63] width 60 height 33
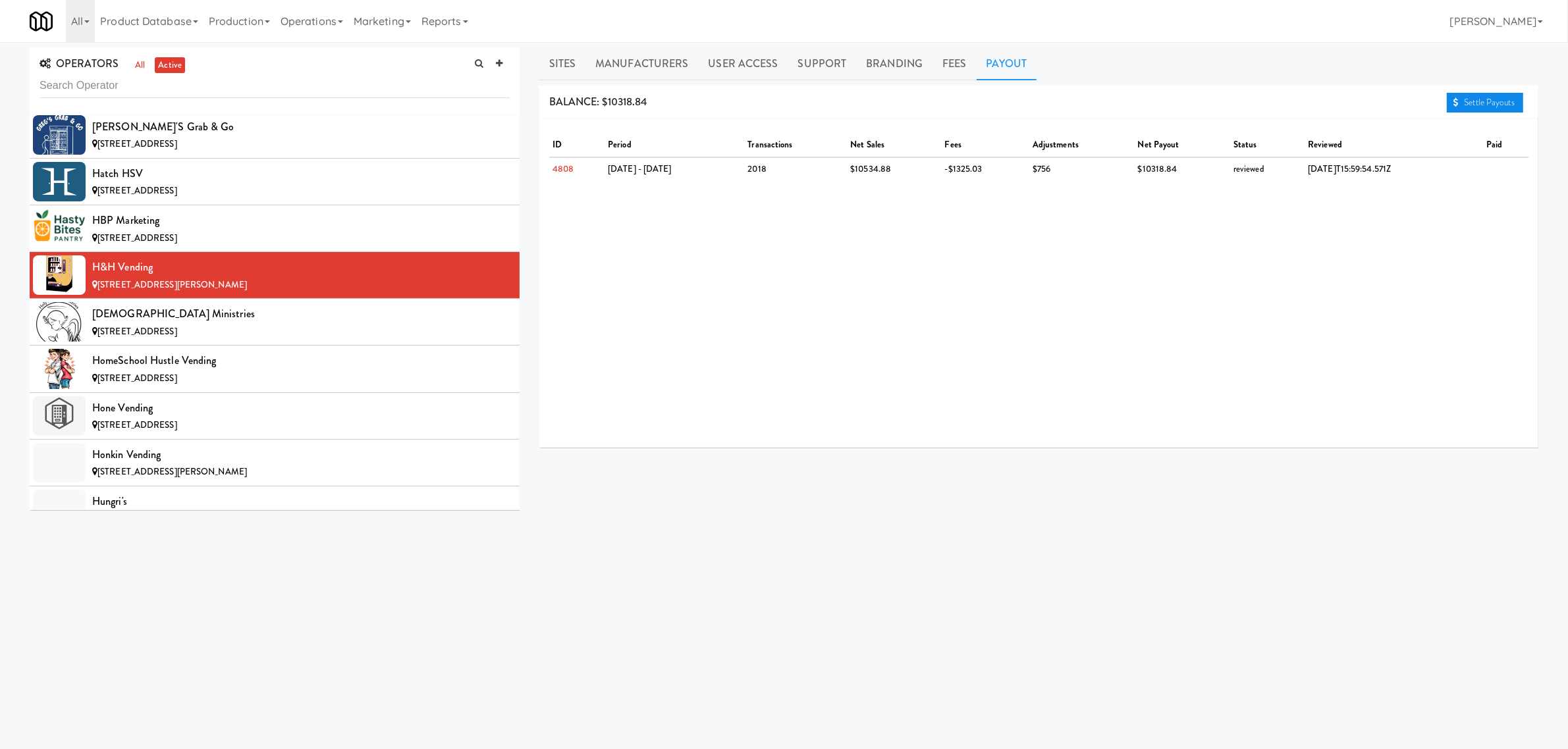
click at [1500, 99] on link "Settle Payouts" at bounding box center [1485, 102] width 76 height 20
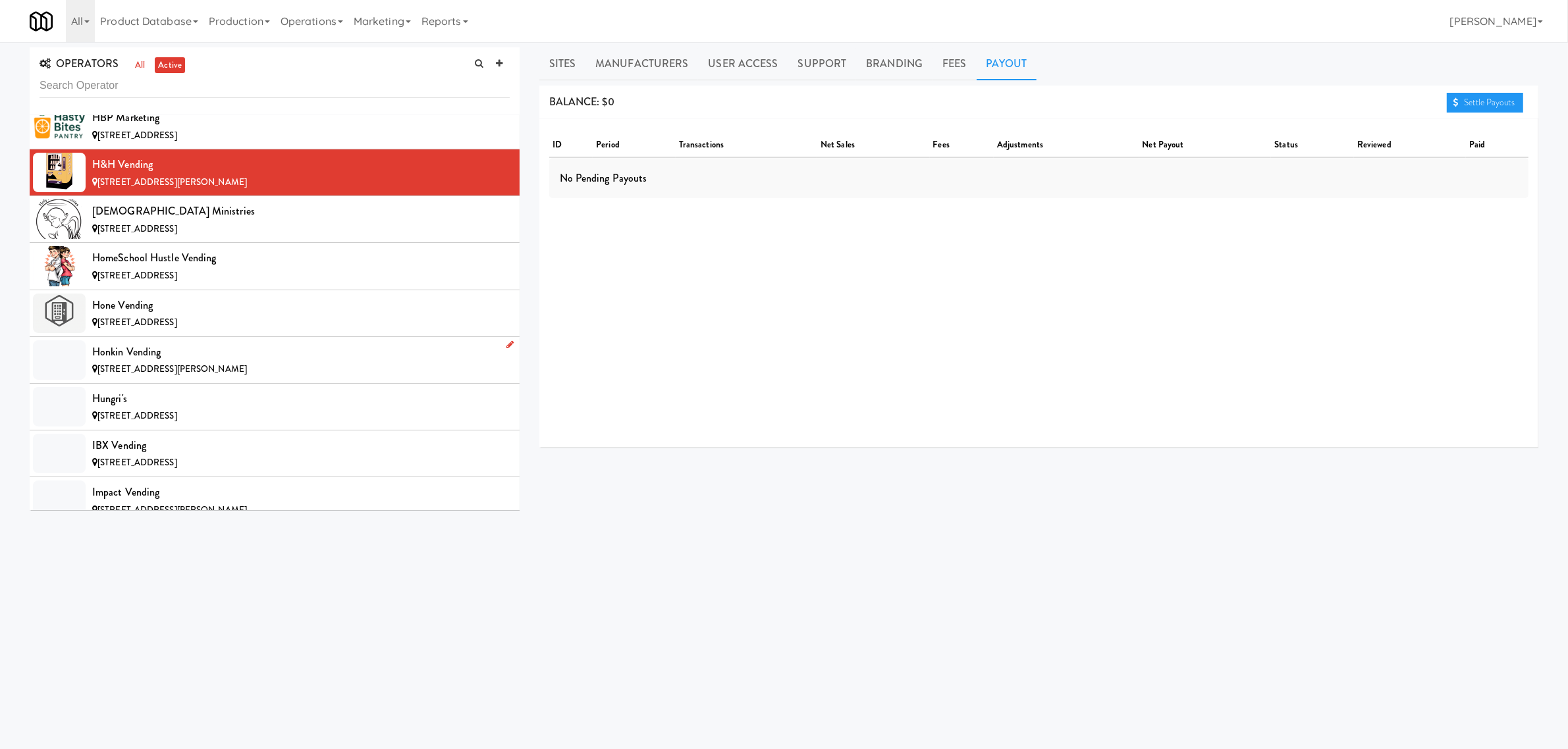
scroll to position [4692, 0]
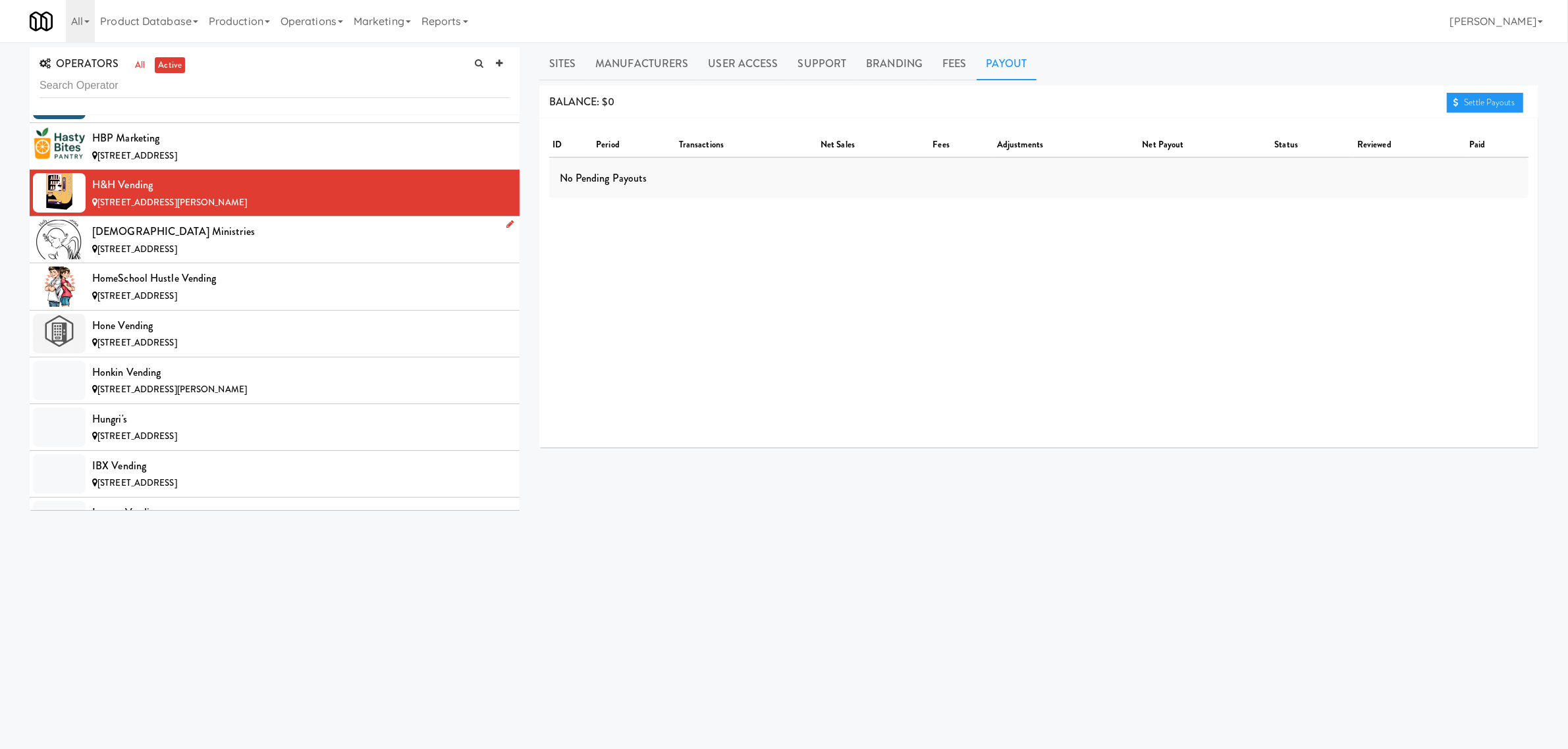
click at [199, 242] on div "[DEMOGRAPHIC_DATA] Ministries" at bounding box center [300, 232] width 417 height 20
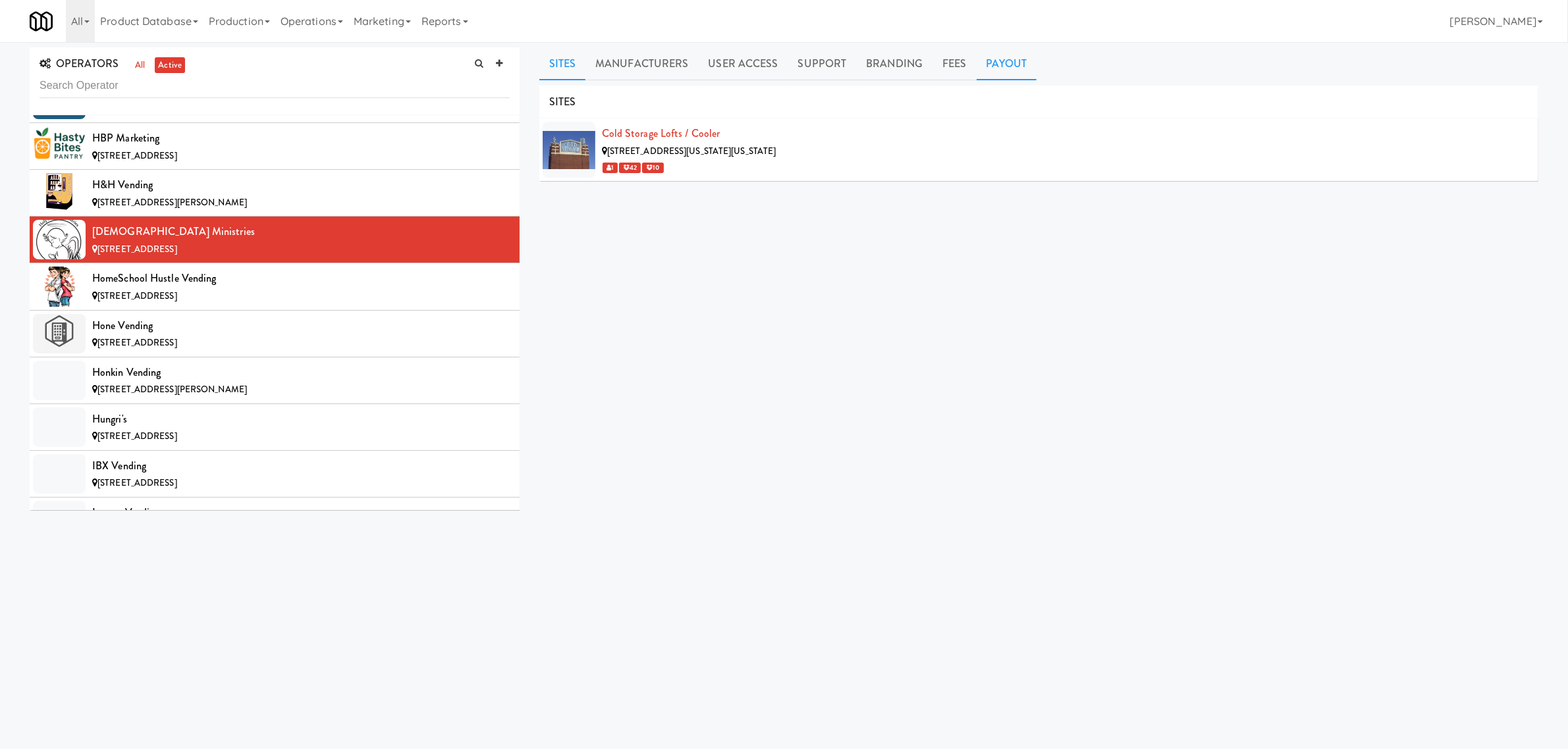
click at [1005, 60] on link "Payout" at bounding box center [1007, 63] width 60 height 33
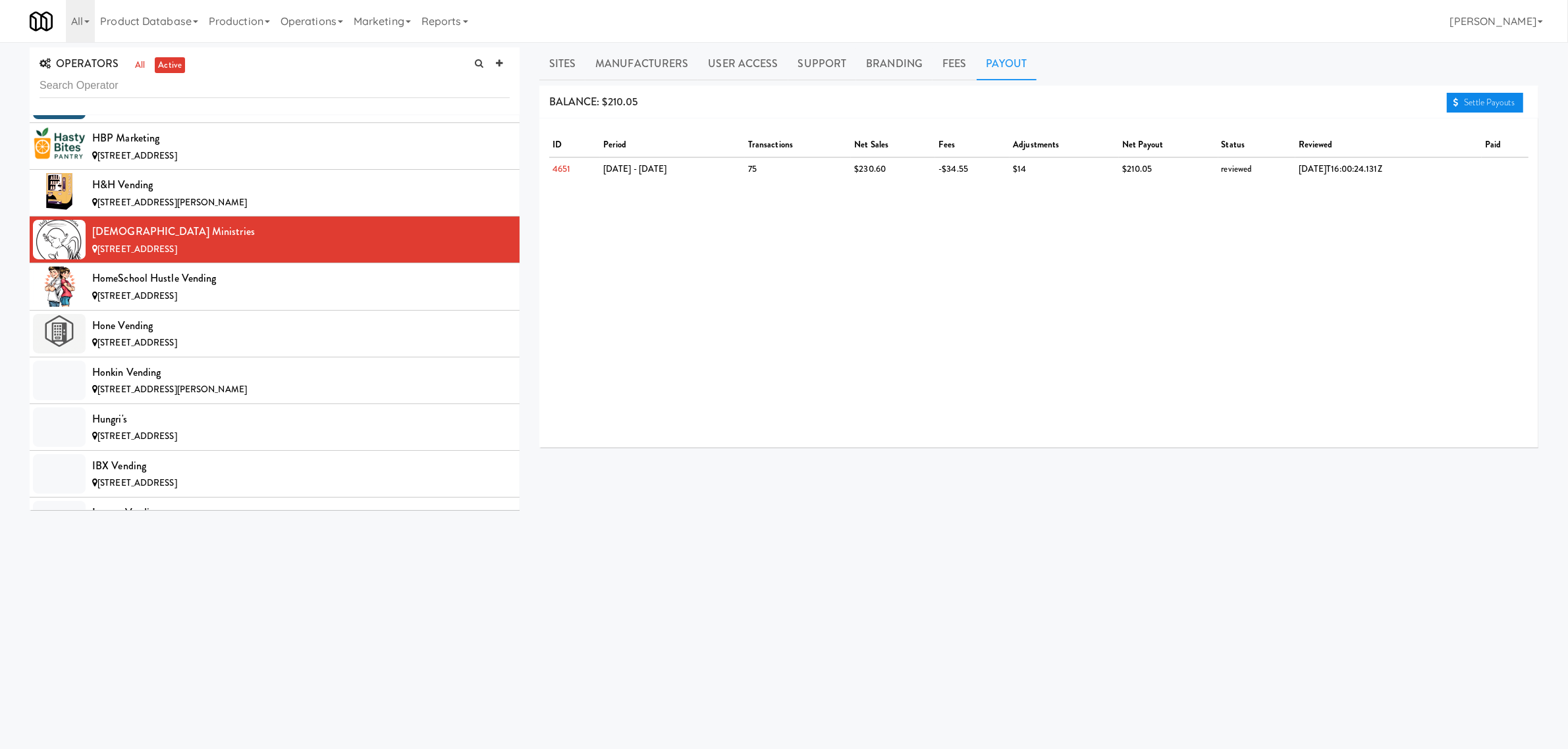
click at [1470, 95] on link "Settle Payouts" at bounding box center [1485, 102] width 76 height 20
click at [199, 289] on div "HomeSchool Hustle Vending" at bounding box center [300, 278] width 417 height 20
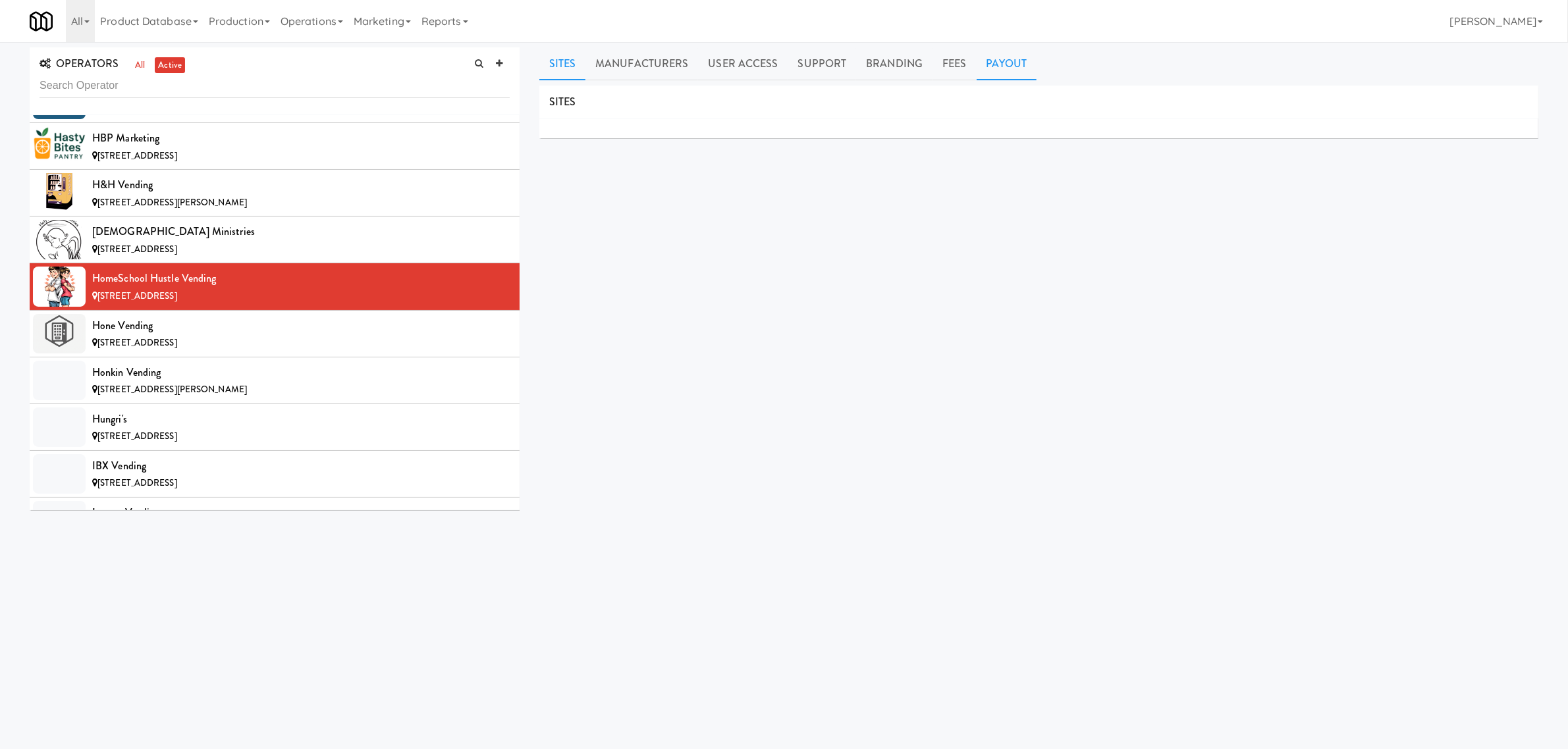
click at [1003, 57] on link "Payout" at bounding box center [1007, 63] width 60 height 33
click at [209, 351] on div "[STREET_ADDRESS]" at bounding box center [300, 343] width 417 height 16
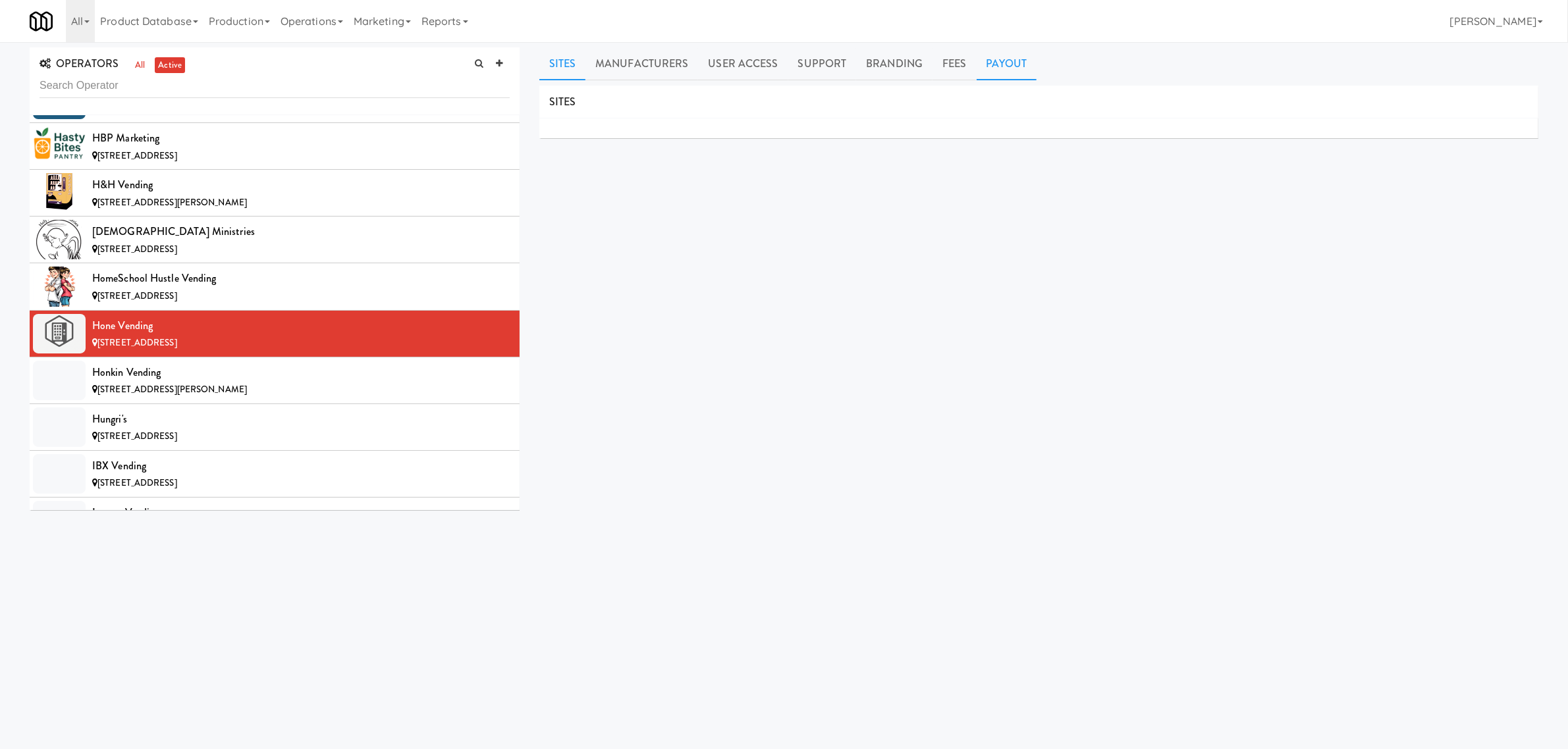
click at [1001, 63] on link "Payout" at bounding box center [1007, 63] width 60 height 33
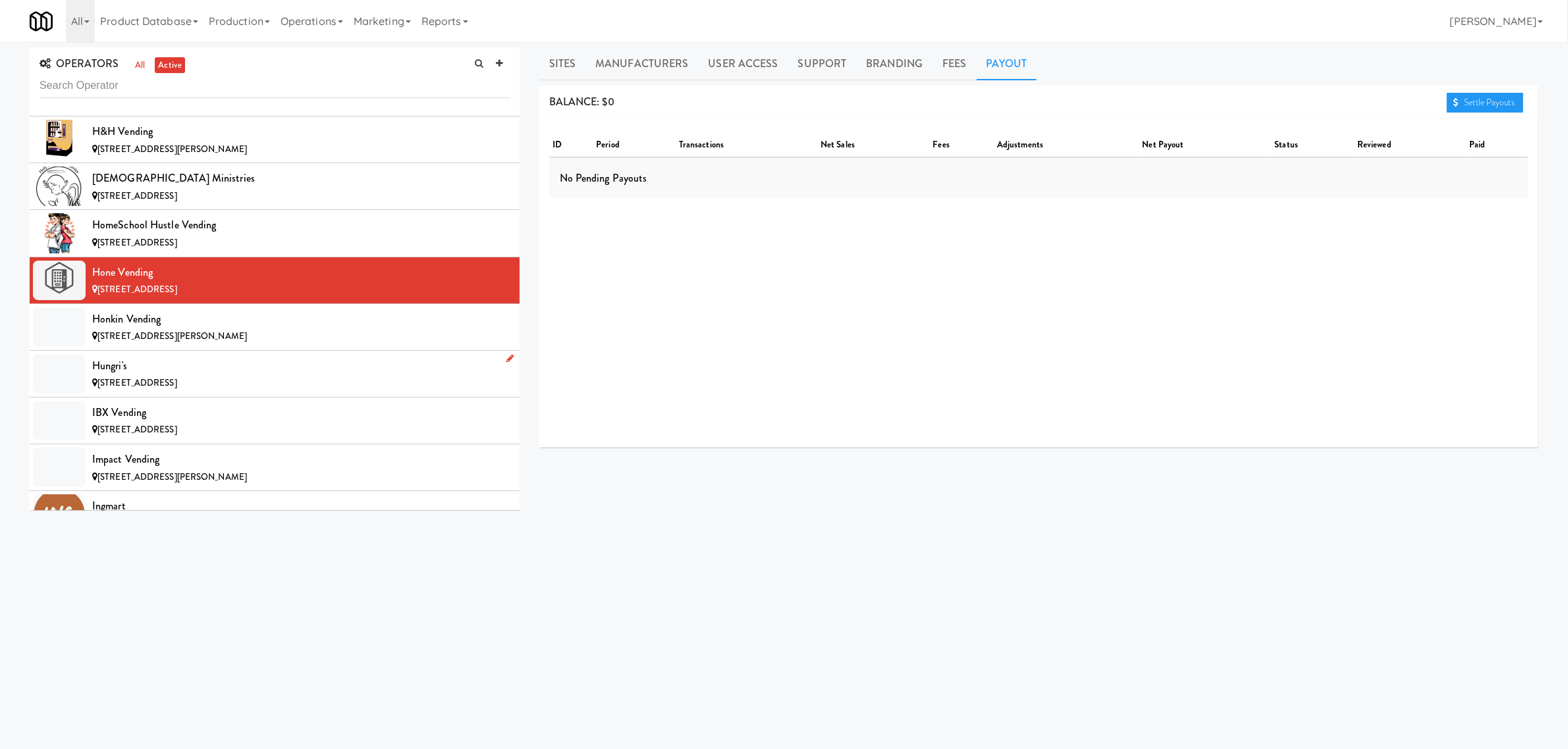
scroll to position [4775, 0]
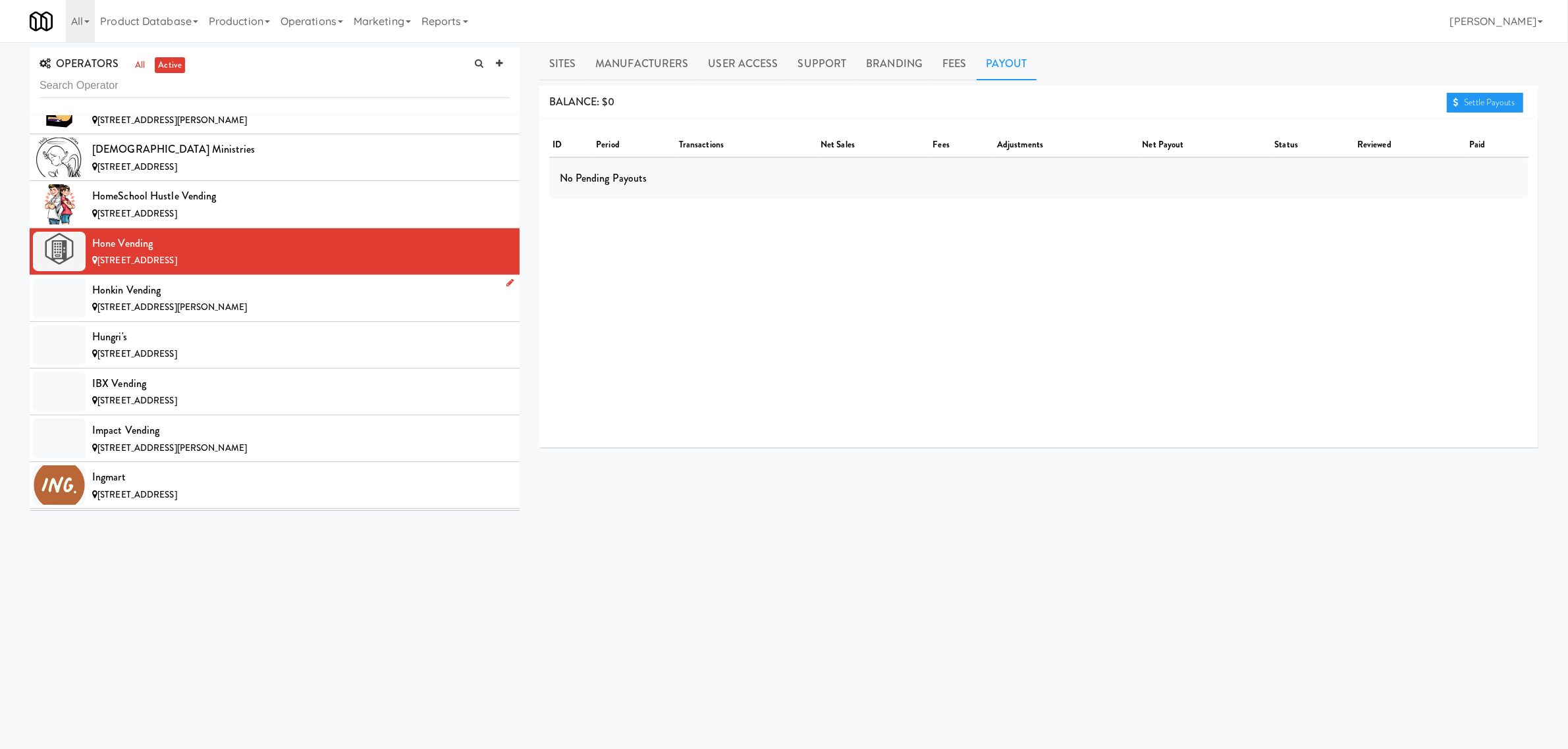
click at [169, 313] on span "[STREET_ADDRESS][PERSON_NAME]" at bounding box center [172, 307] width 150 height 12
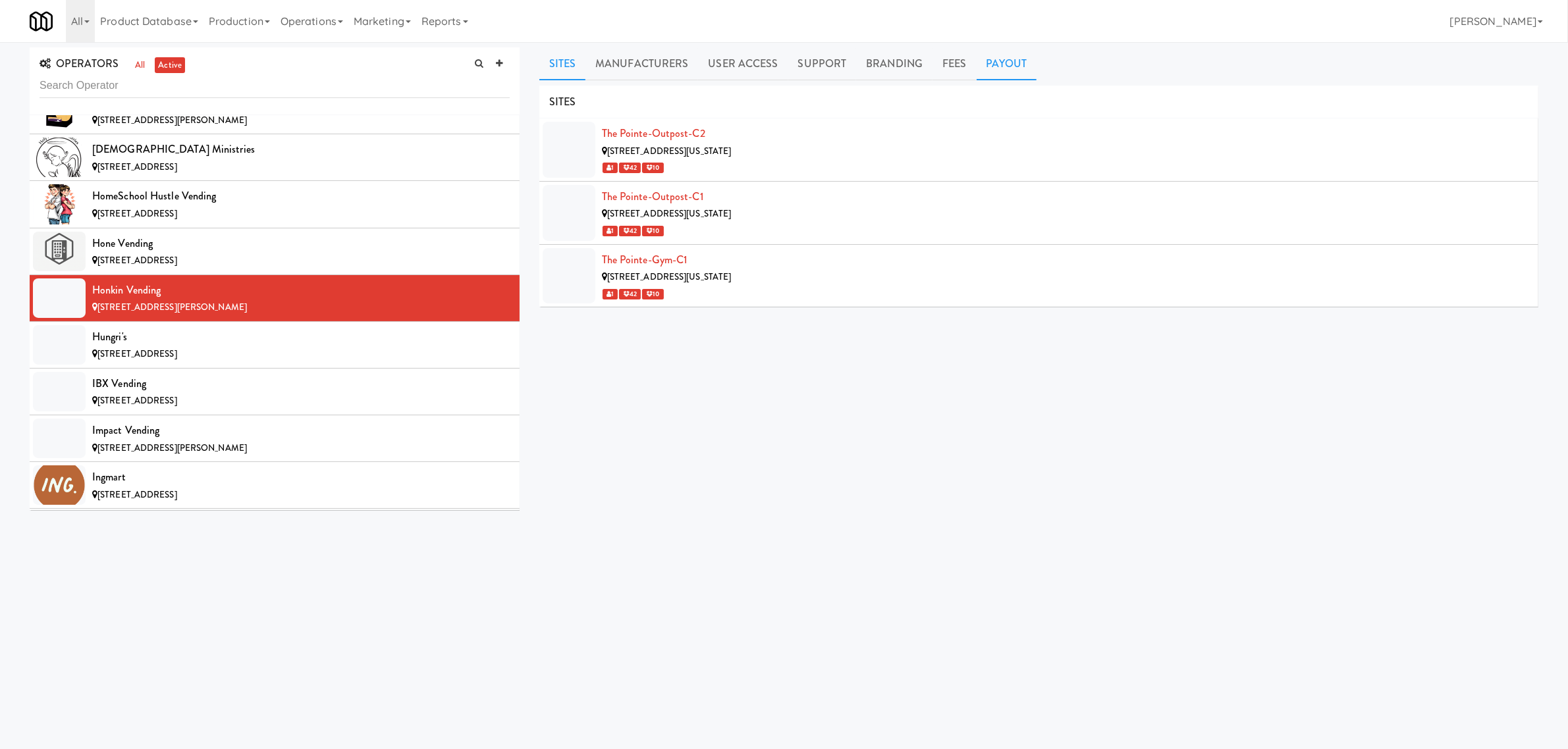
click at [1016, 67] on link "Payout" at bounding box center [1007, 63] width 60 height 33
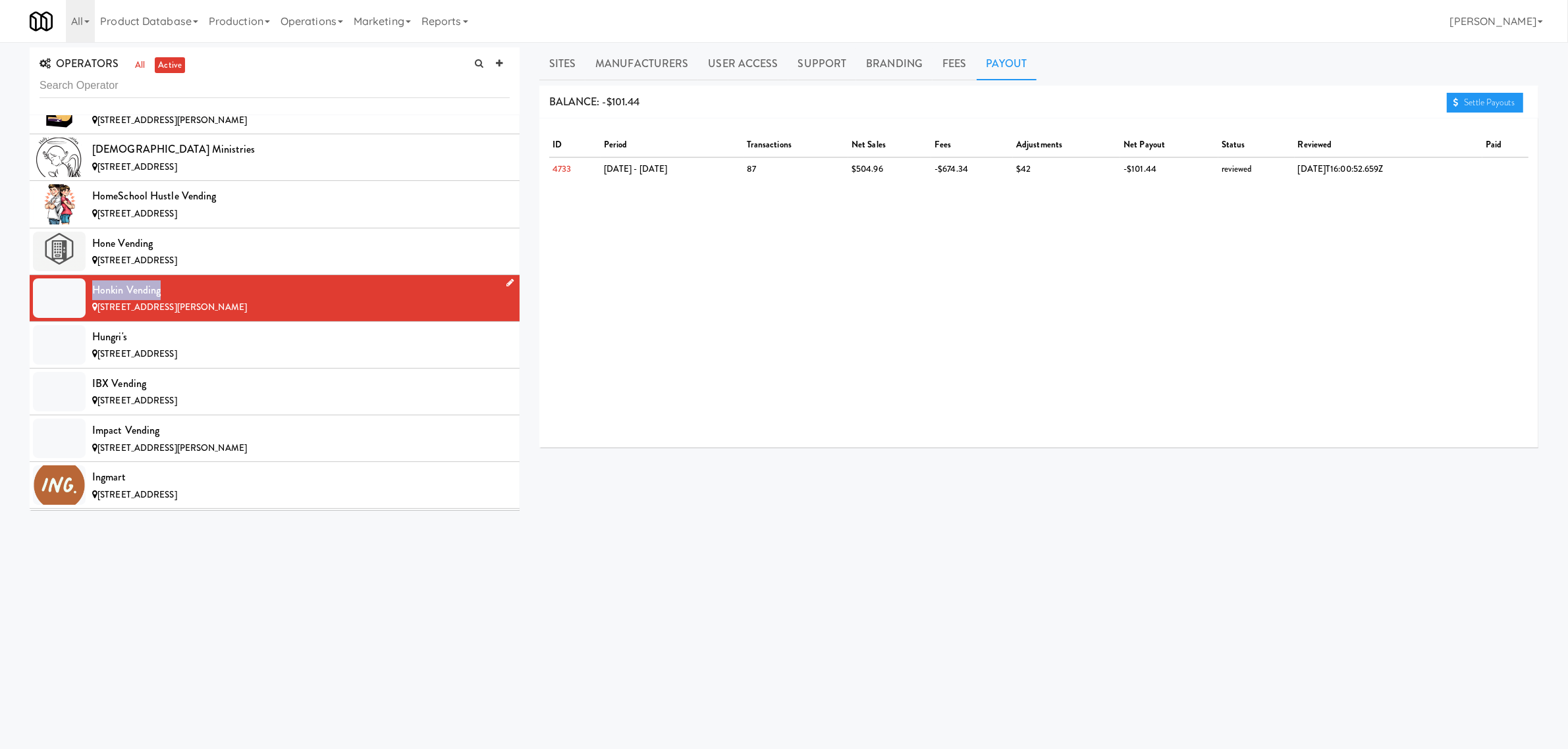
drag, startPoint x: 163, startPoint y: 302, endPoint x: 89, endPoint y: 303, distance: 74.0
click at [89, 303] on li "Honkin Vending [STREET_ADDRESS][PERSON_NAME]" at bounding box center [274, 298] width 490 height 46
click at [169, 347] on div "Hungri's" at bounding box center [300, 337] width 417 height 20
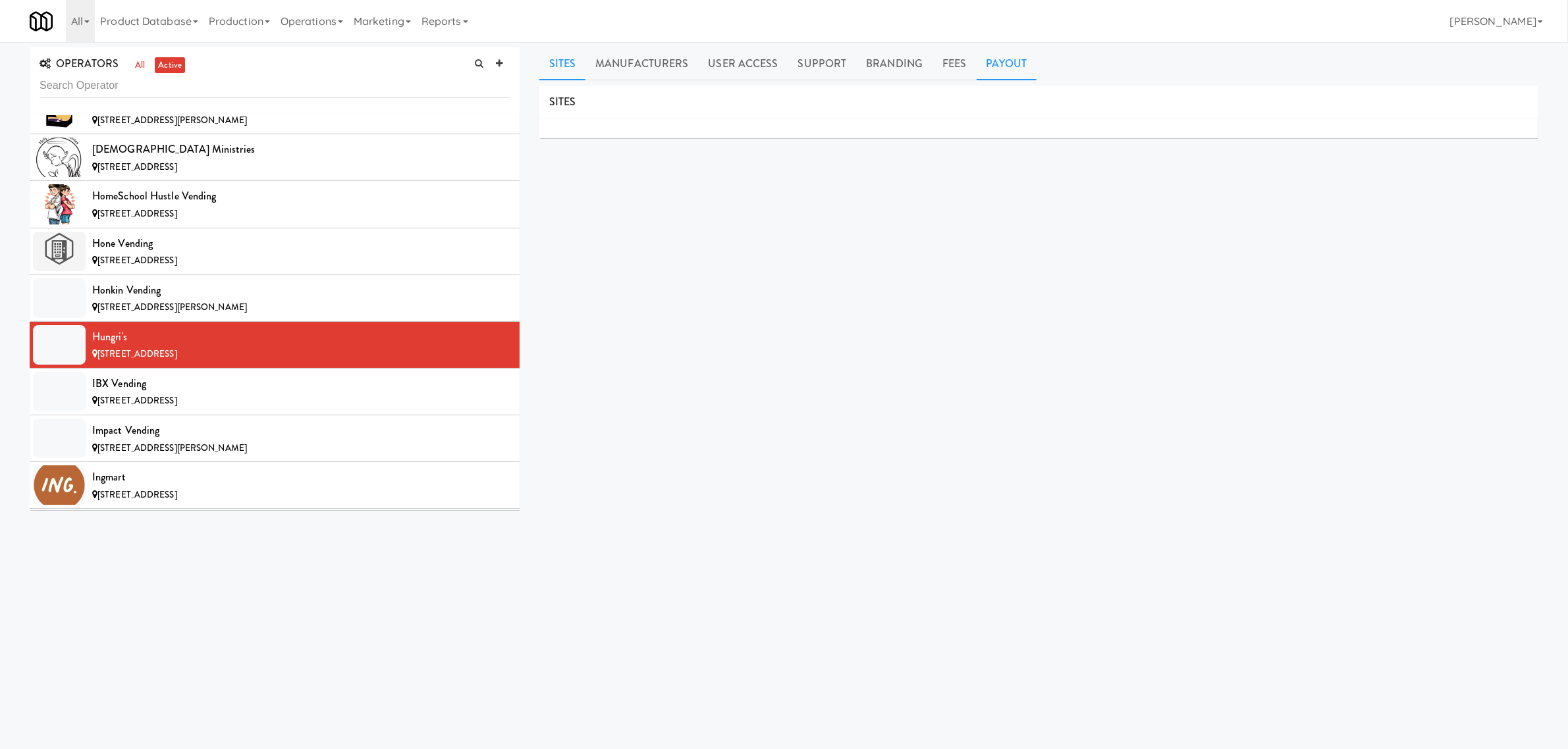
click at [988, 57] on link "Payout" at bounding box center [1007, 63] width 60 height 33
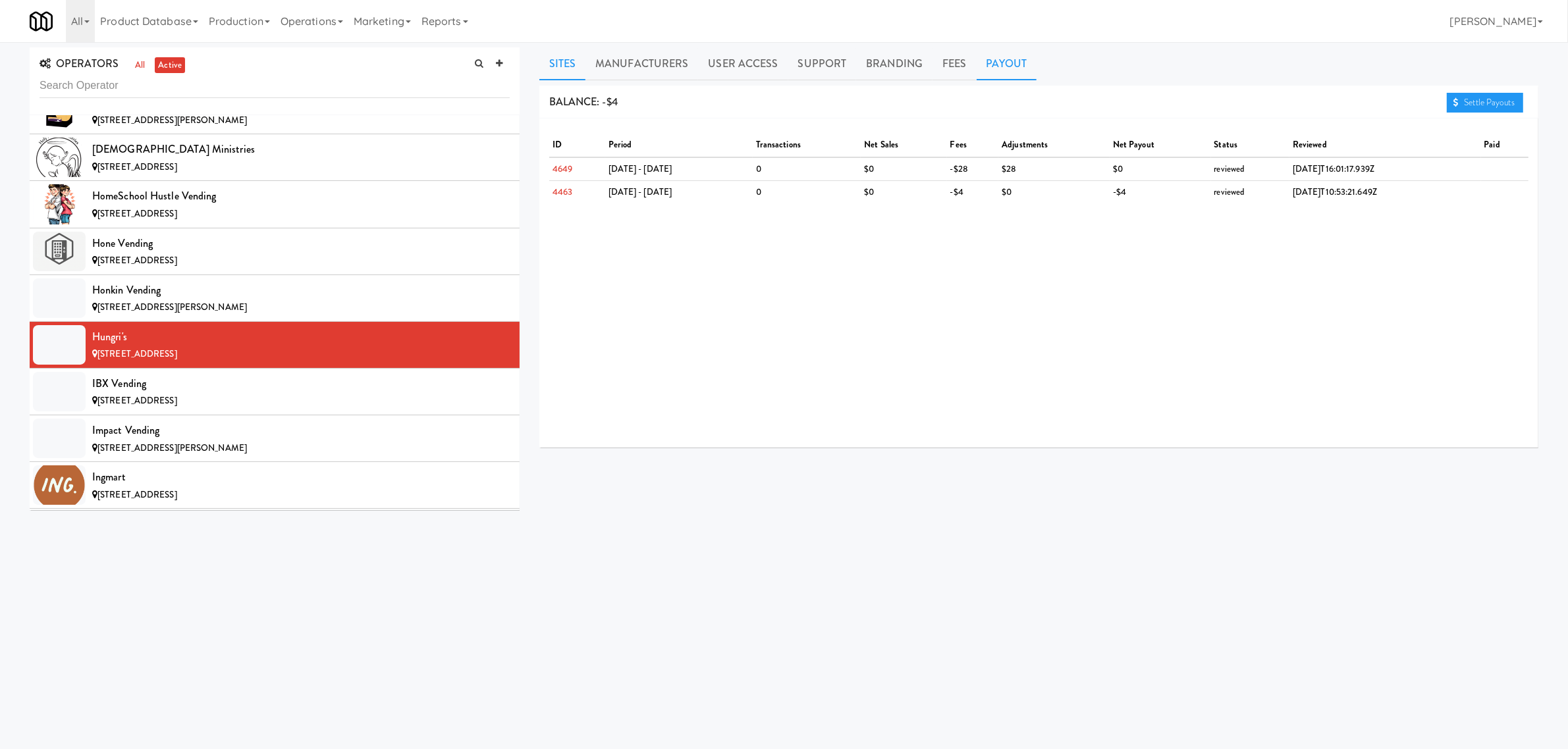
click at [572, 53] on link "Sites" at bounding box center [562, 63] width 46 height 33
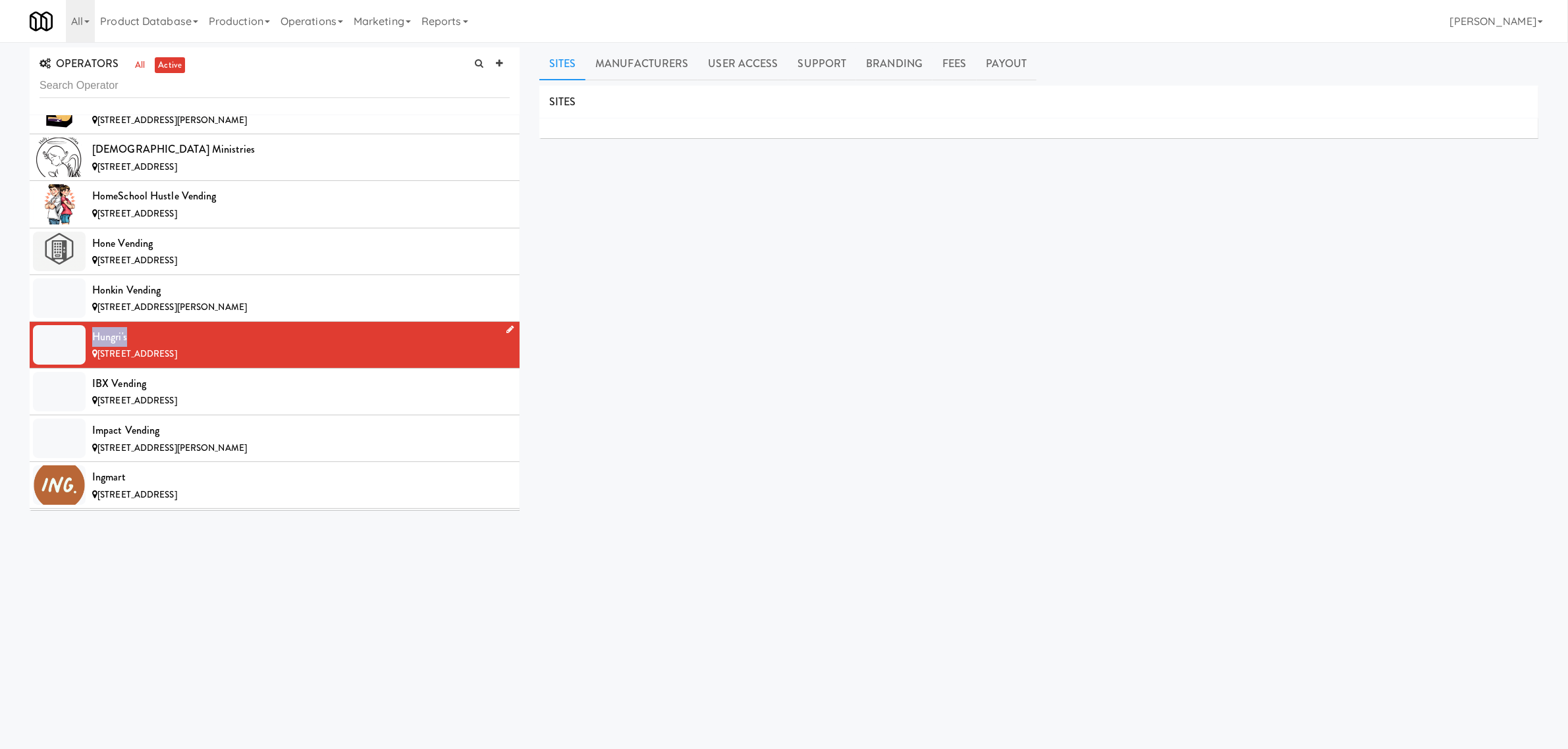
drag, startPoint x: 130, startPoint y: 351, endPoint x: 94, endPoint y: 352, distance: 36.0
click at [94, 347] on div "Hungri's" at bounding box center [300, 337] width 417 height 20
click at [995, 67] on link "Payout" at bounding box center [1007, 63] width 60 height 33
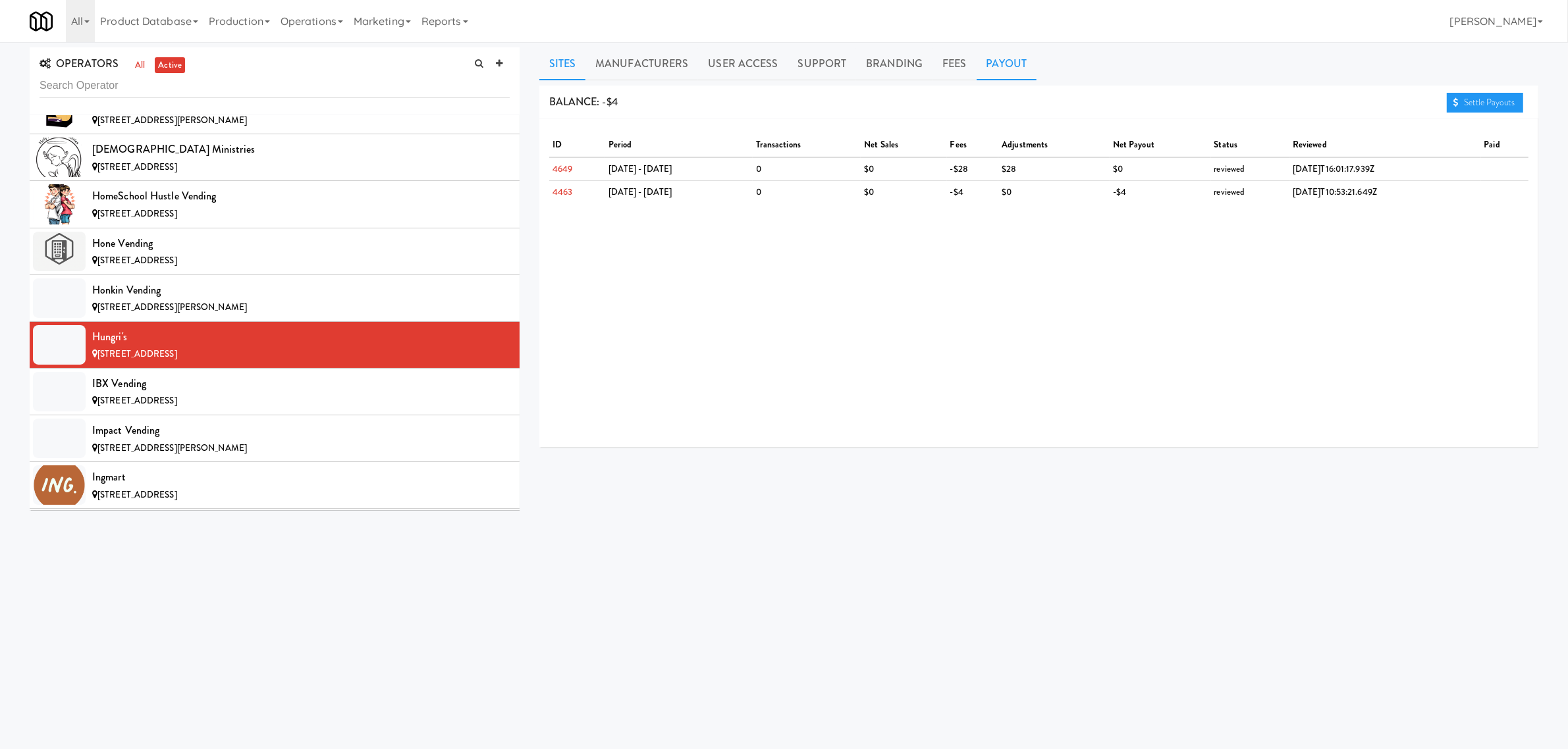
click at [552, 69] on link "Sites" at bounding box center [562, 63] width 46 height 33
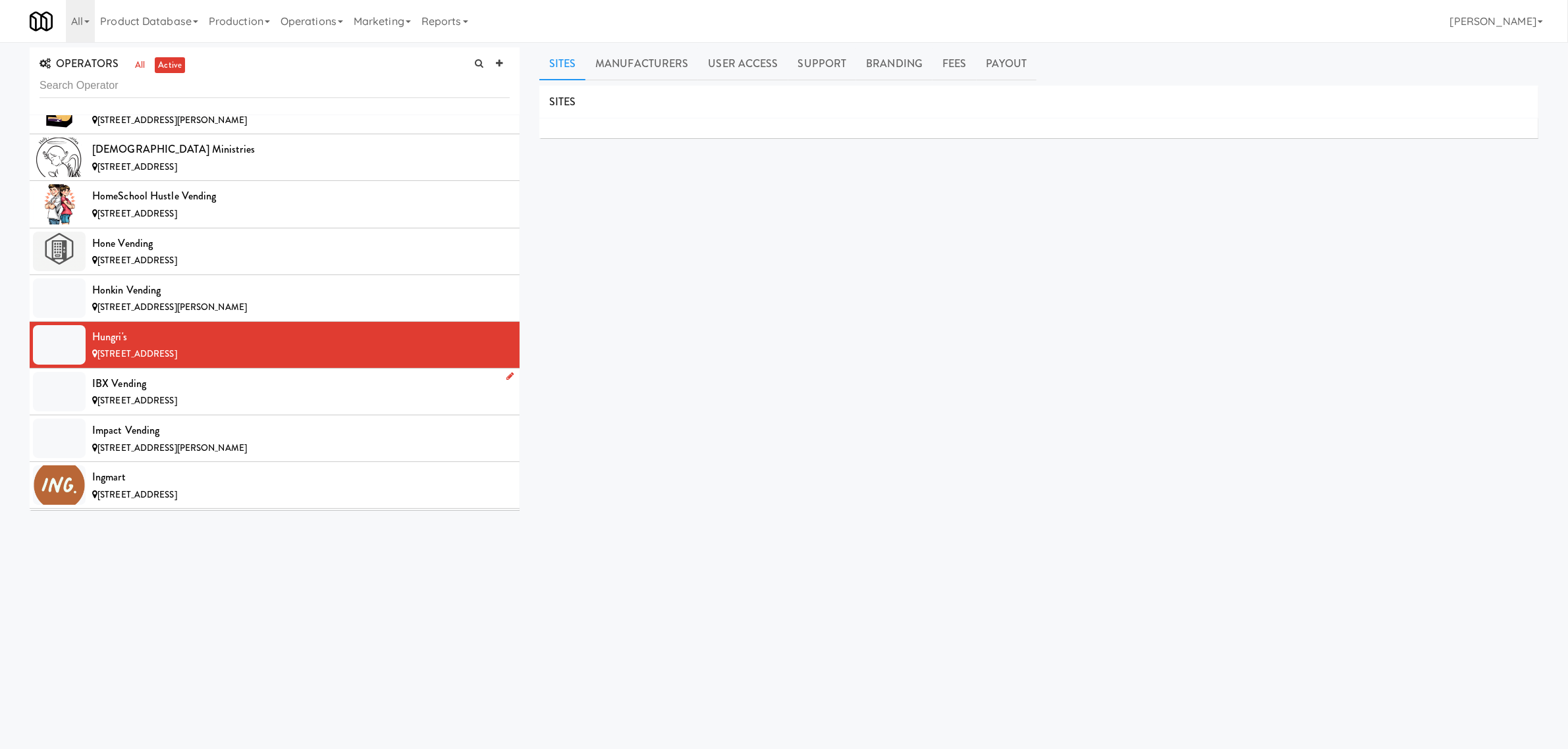
click at [150, 394] on div "IBX Vending" at bounding box center [300, 384] width 417 height 20
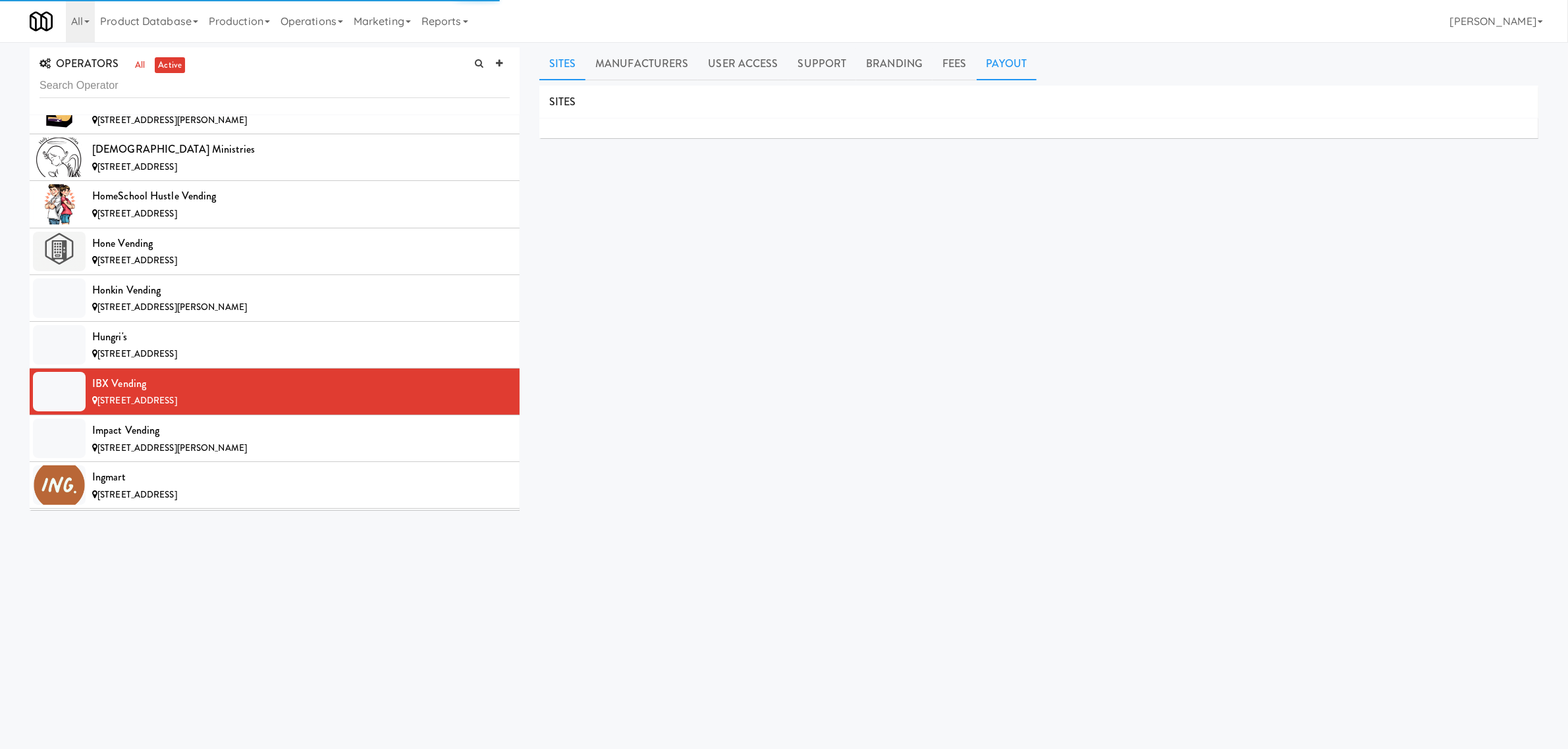
click at [985, 67] on link "Payout" at bounding box center [1007, 63] width 60 height 33
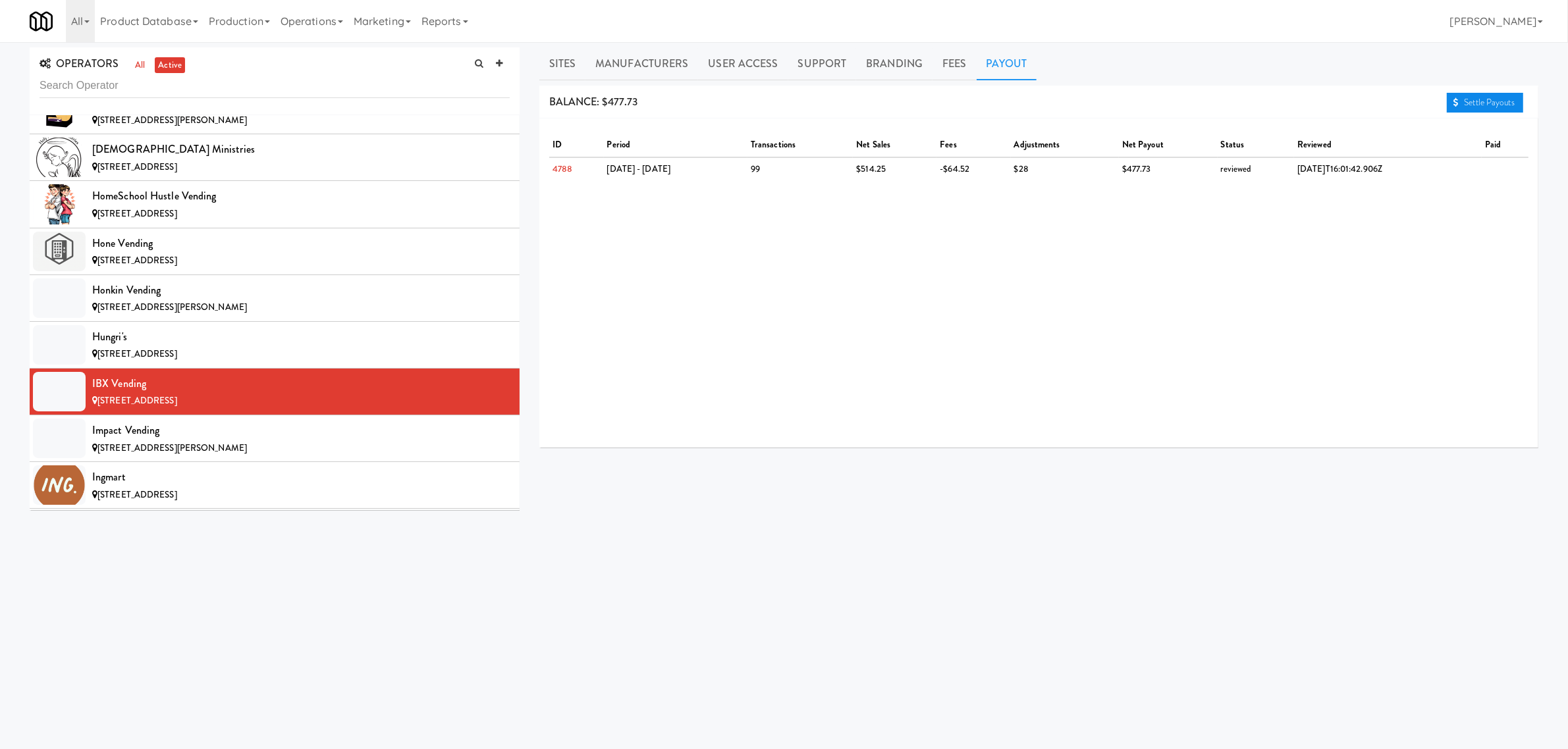
click at [1483, 106] on link "Settle Payouts" at bounding box center [1485, 102] width 76 height 20
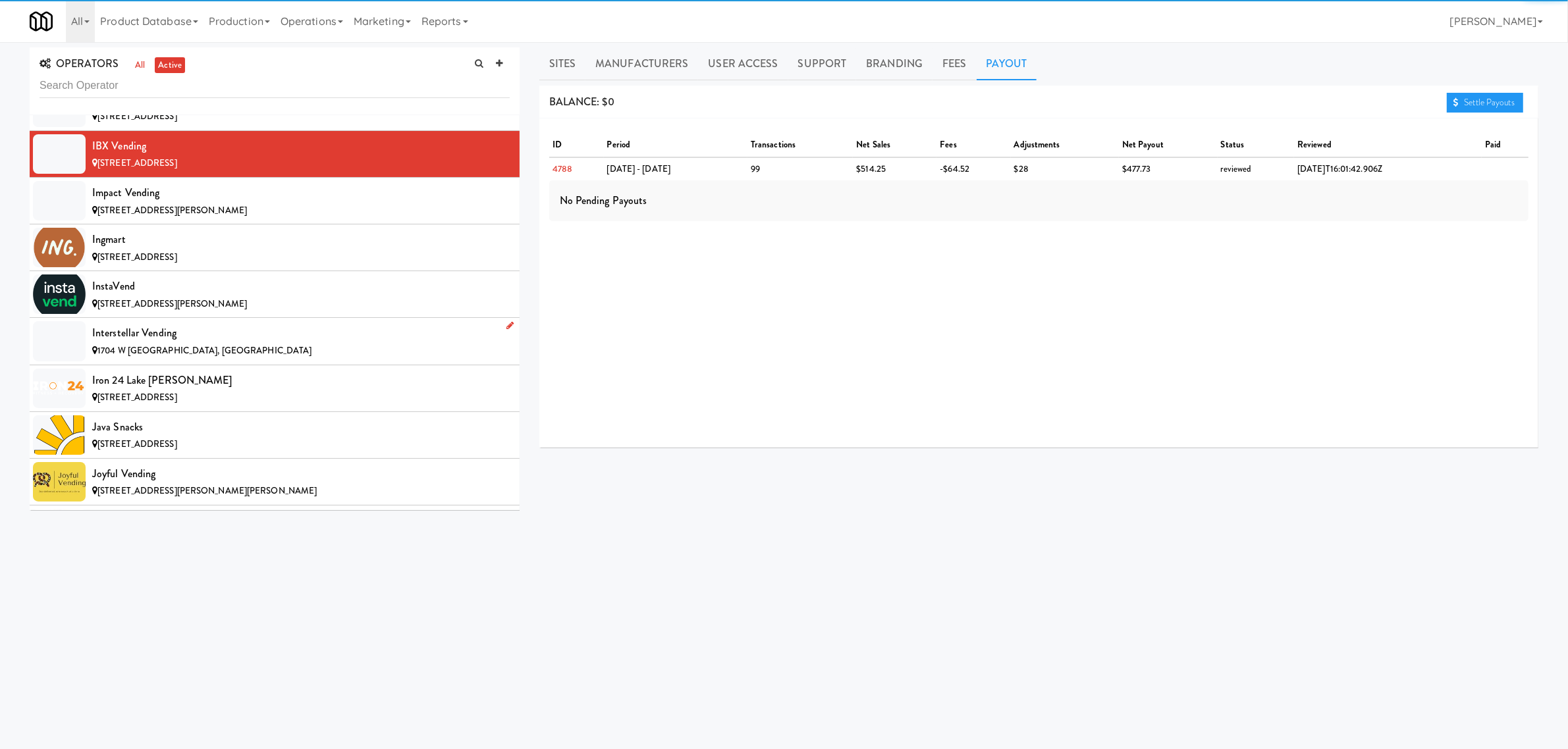
scroll to position [5021, 0]
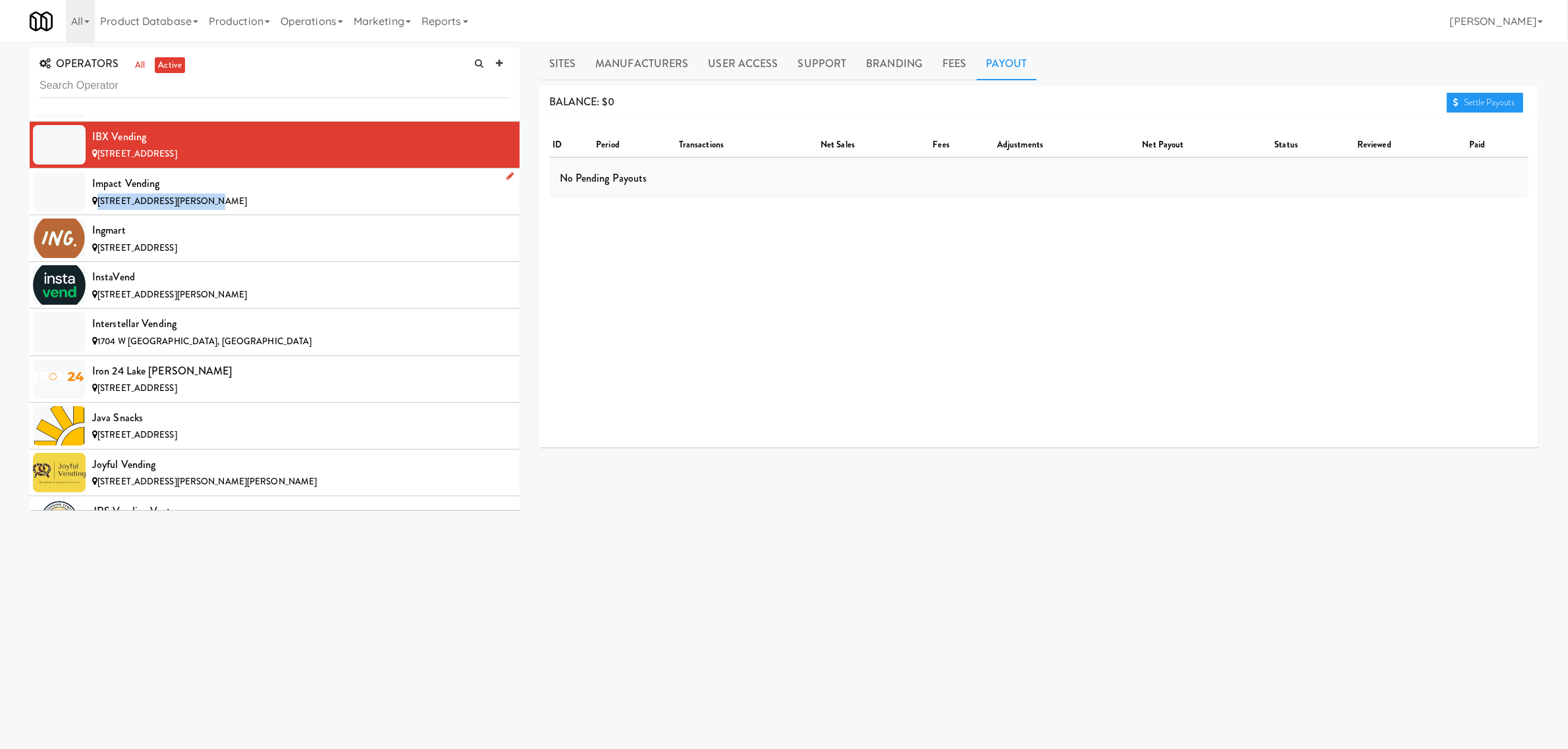
click at [189, 208] on div "Impact Vending [STREET_ADDRESS][PERSON_NAME]" at bounding box center [300, 192] width 417 height 36
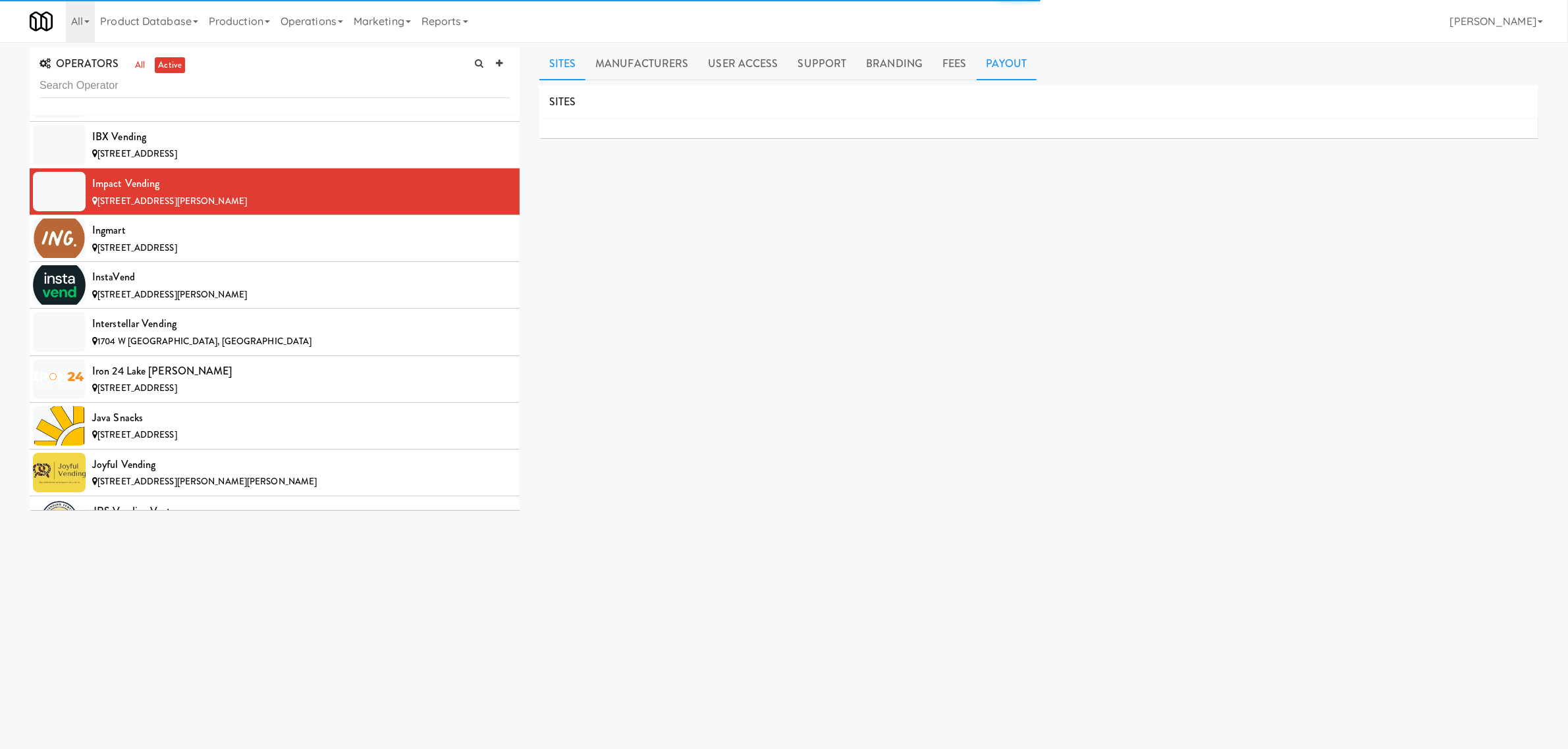
click at [1001, 63] on link "Payout" at bounding box center [1007, 63] width 60 height 33
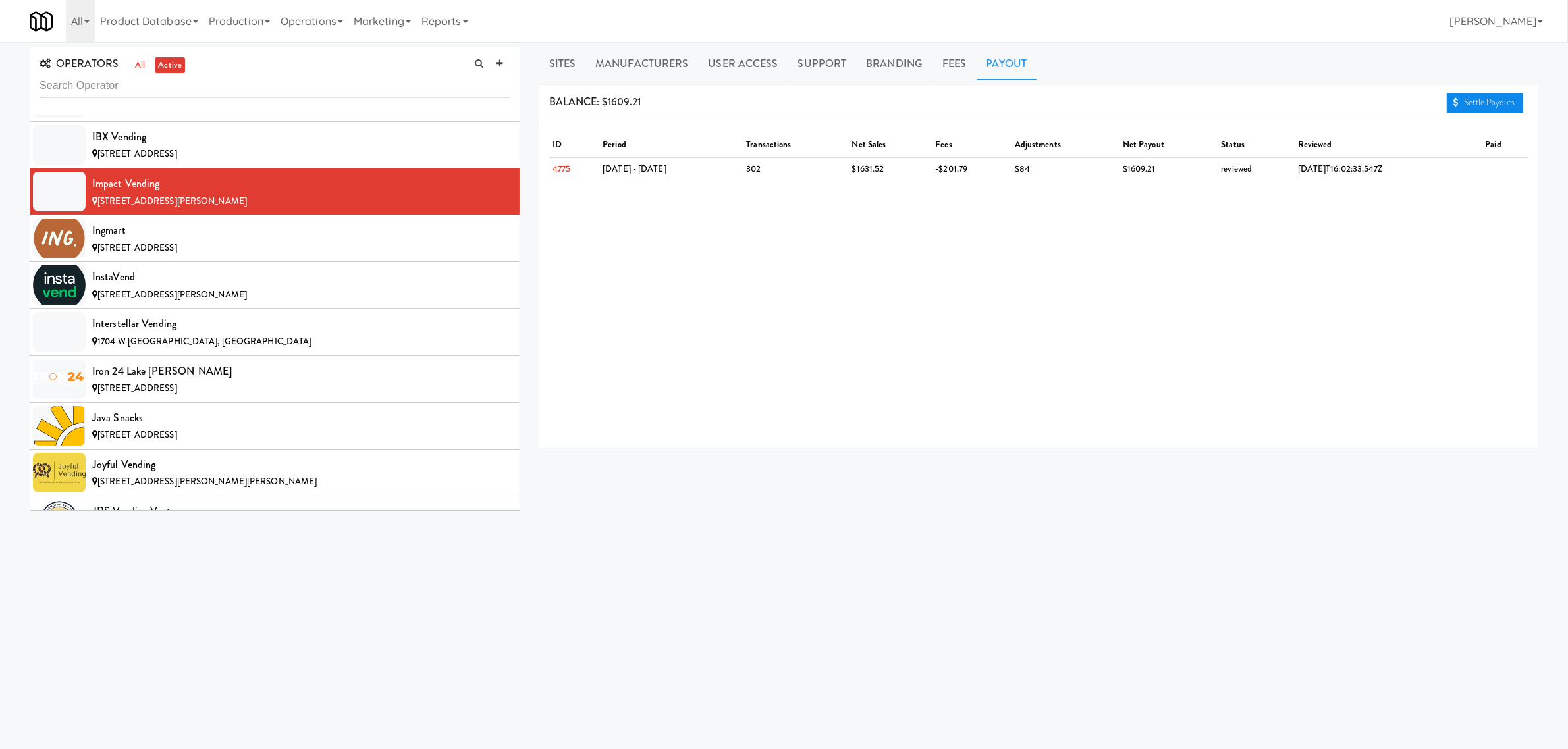
click at [1466, 102] on link "Settle Payouts" at bounding box center [1485, 102] width 76 height 20
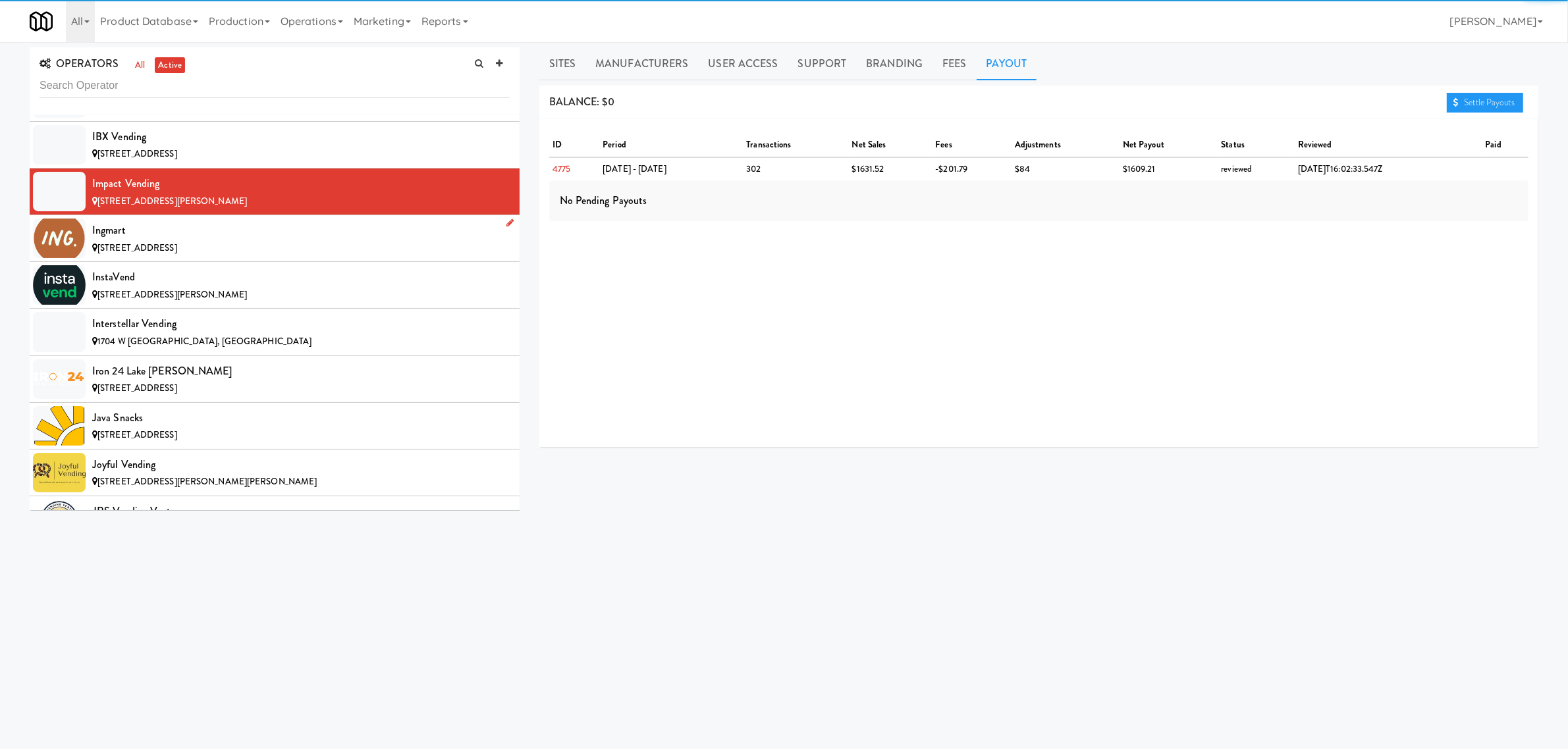
click at [177, 255] on span "[STREET_ADDRESS]" at bounding box center [137, 247] width 80 height 12
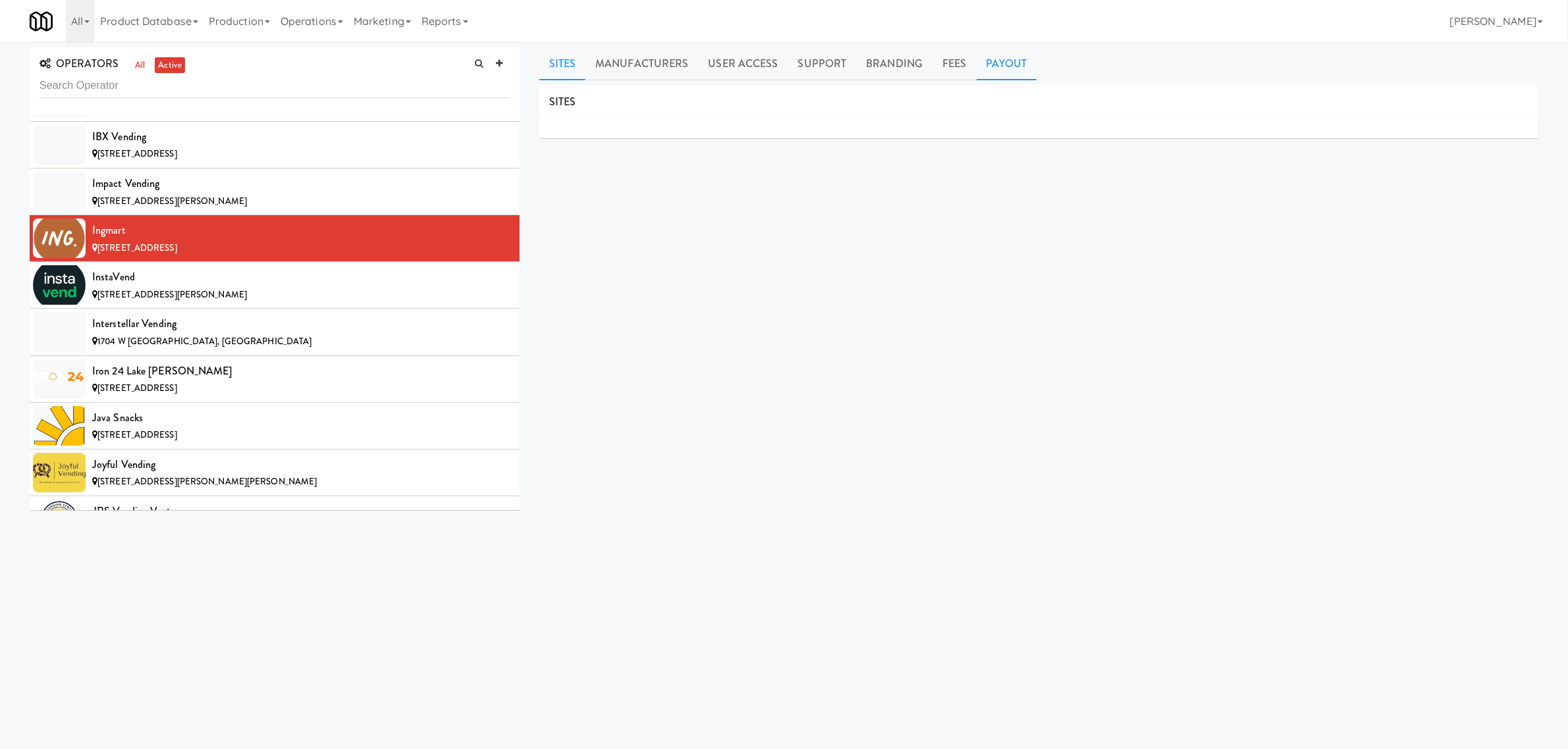
click at [991, 67] on link "Payout" at bounding box center [1007, 63] width 60 height 33
click at [189, 301] on span "[STREET_ADDRESS][PERSON_NAME]" at bounding box center [172, 294] width 150 height 12
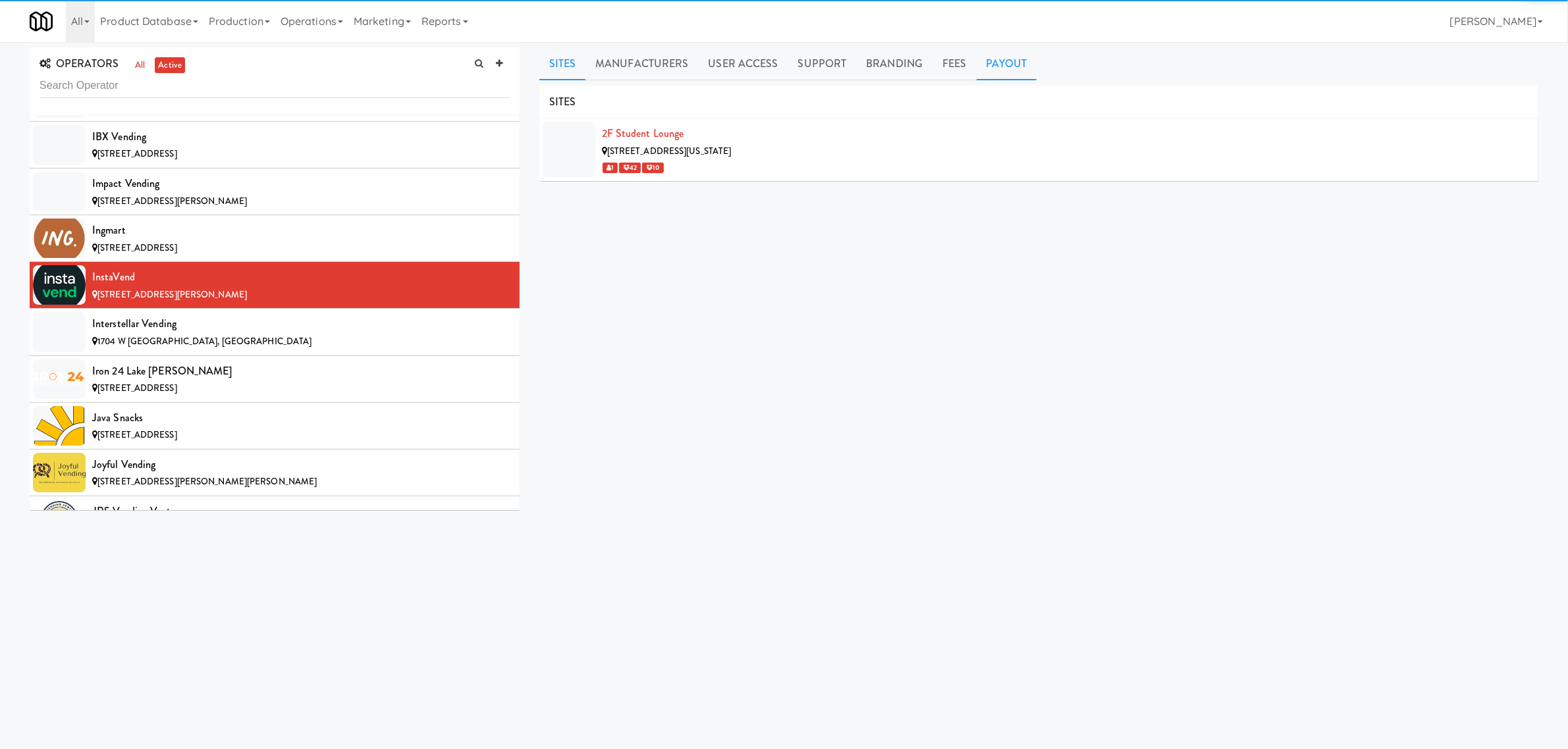
click at [993, 66] on link "Payout" at bounding box center [1007, 63] width 60 height 33
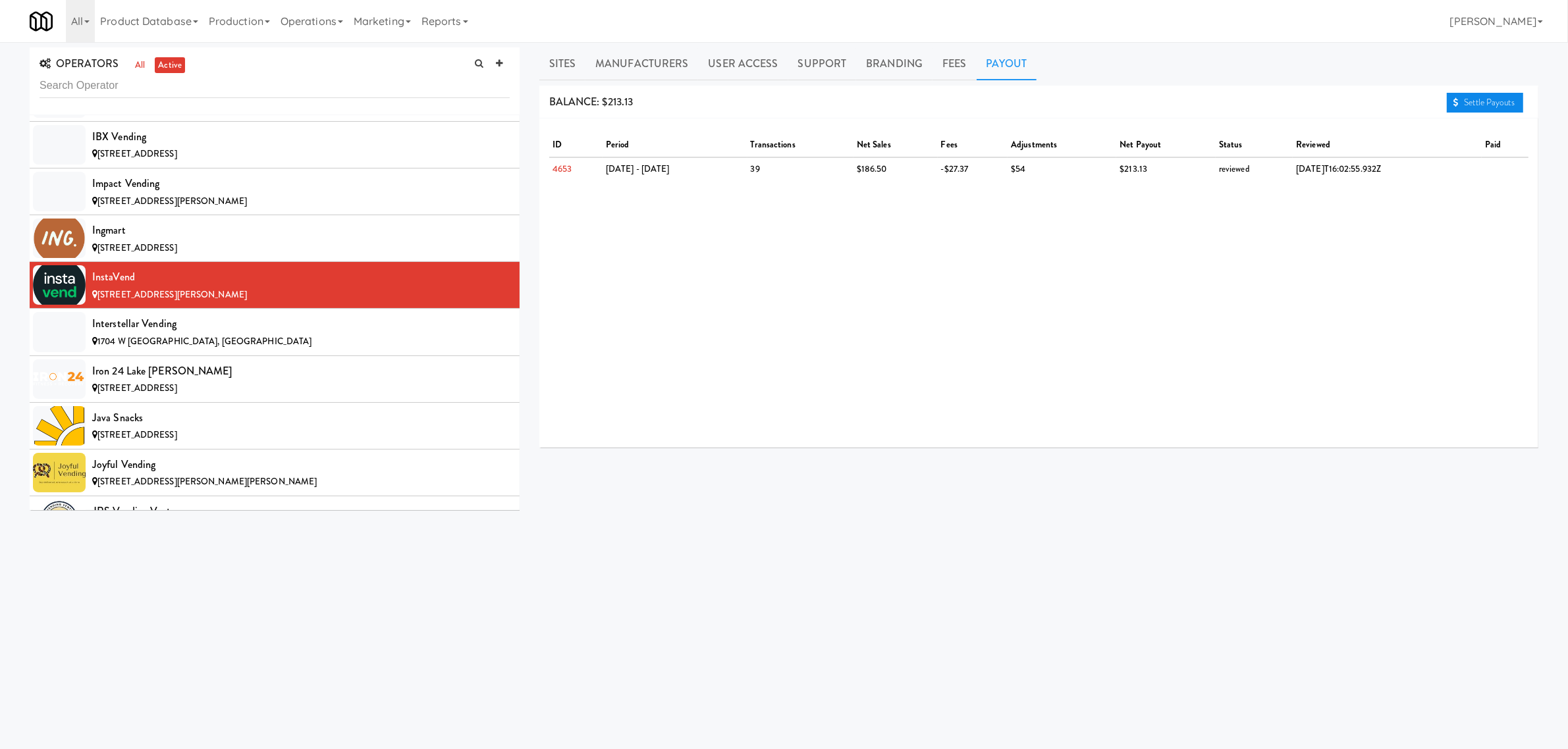
click at [1479, 102] on link "Settle Payouts" at bounding box center [1485, 102] width 76 height 20
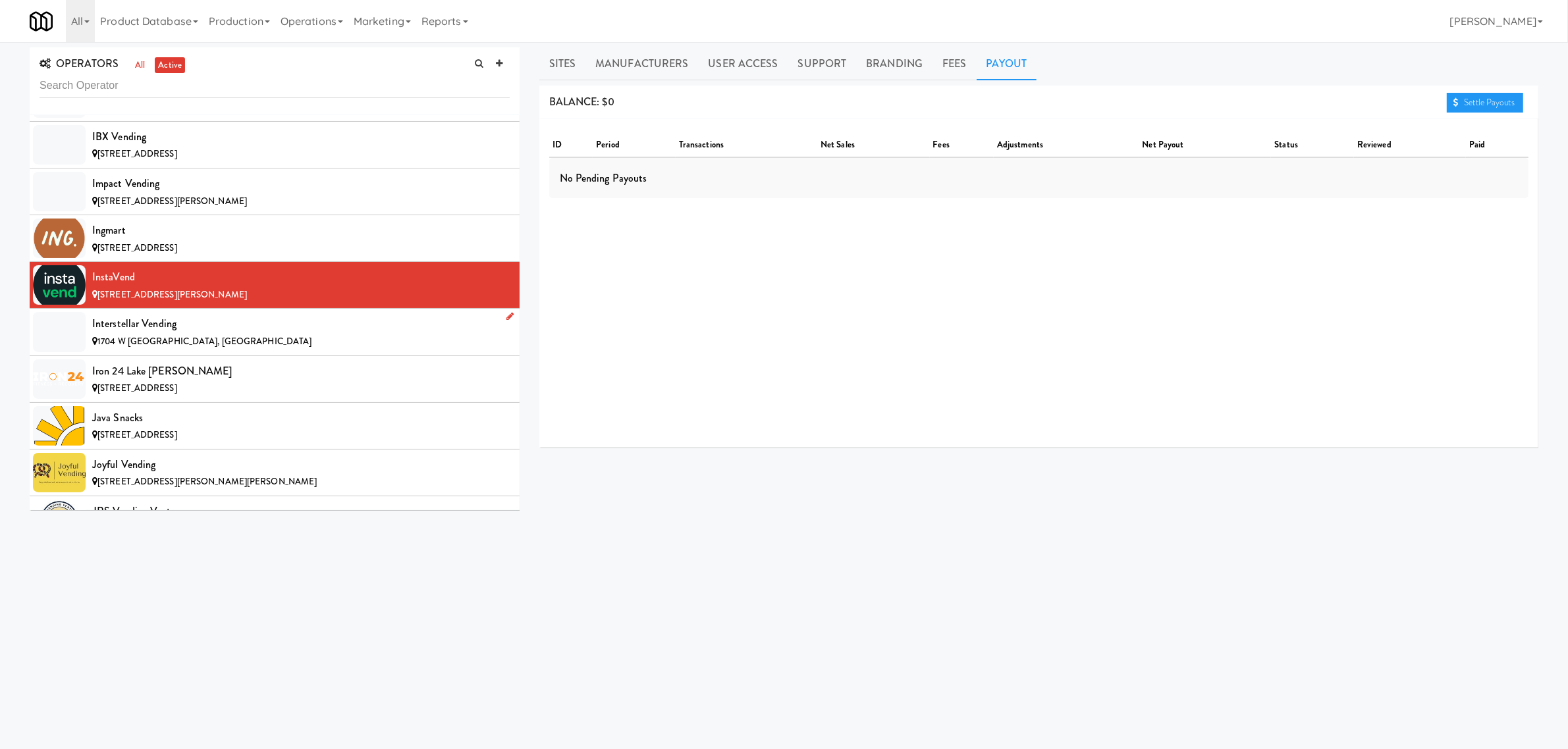
click at [156, 348] on span "1704 W [GEOGRAPHIC_DATA], [GEOGRAPHIC_DATA]" at bounding box center [204, 341] width 214 height 12
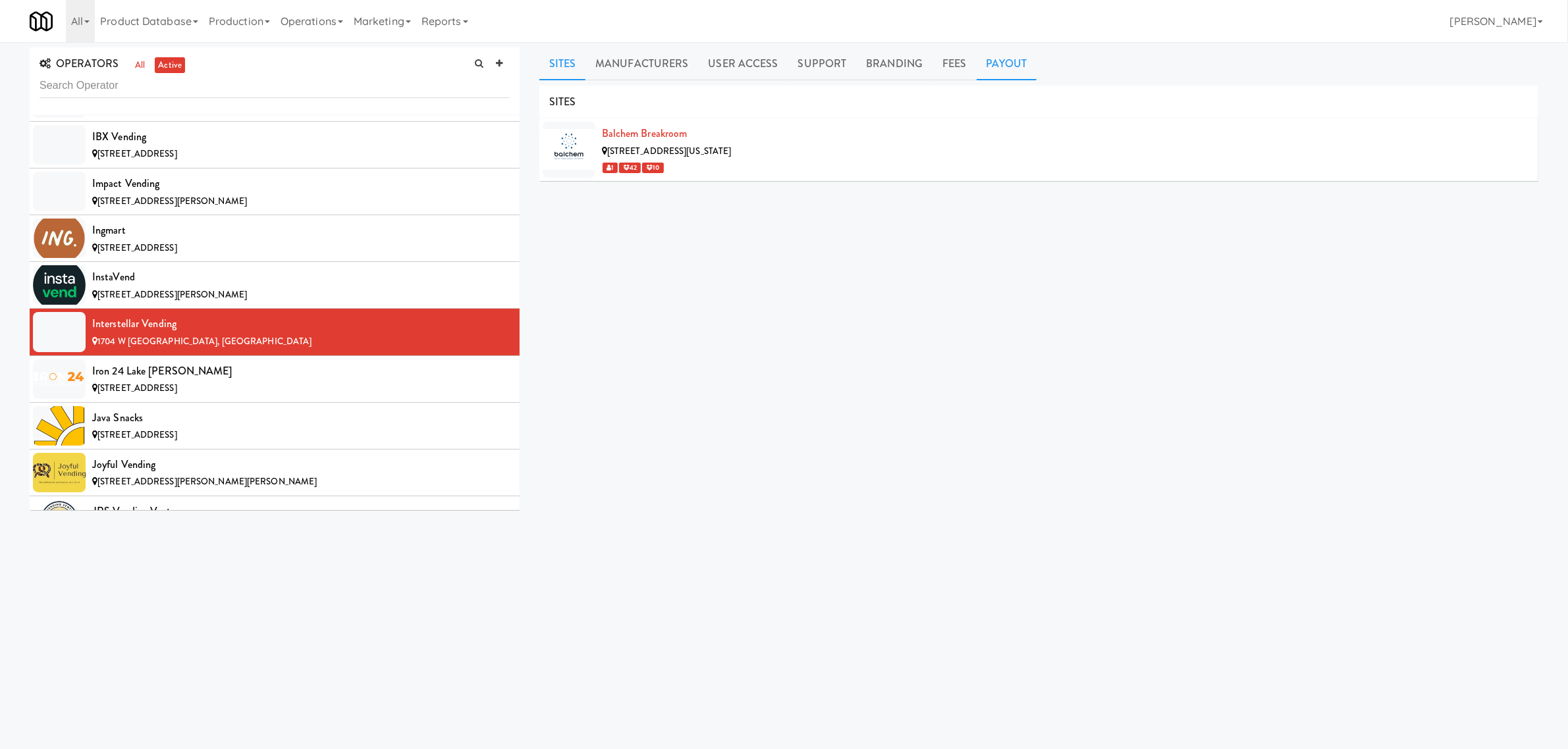
click at [1003, 67] on link "Payout" at bounding box center [1007, 63] width 60 height 33
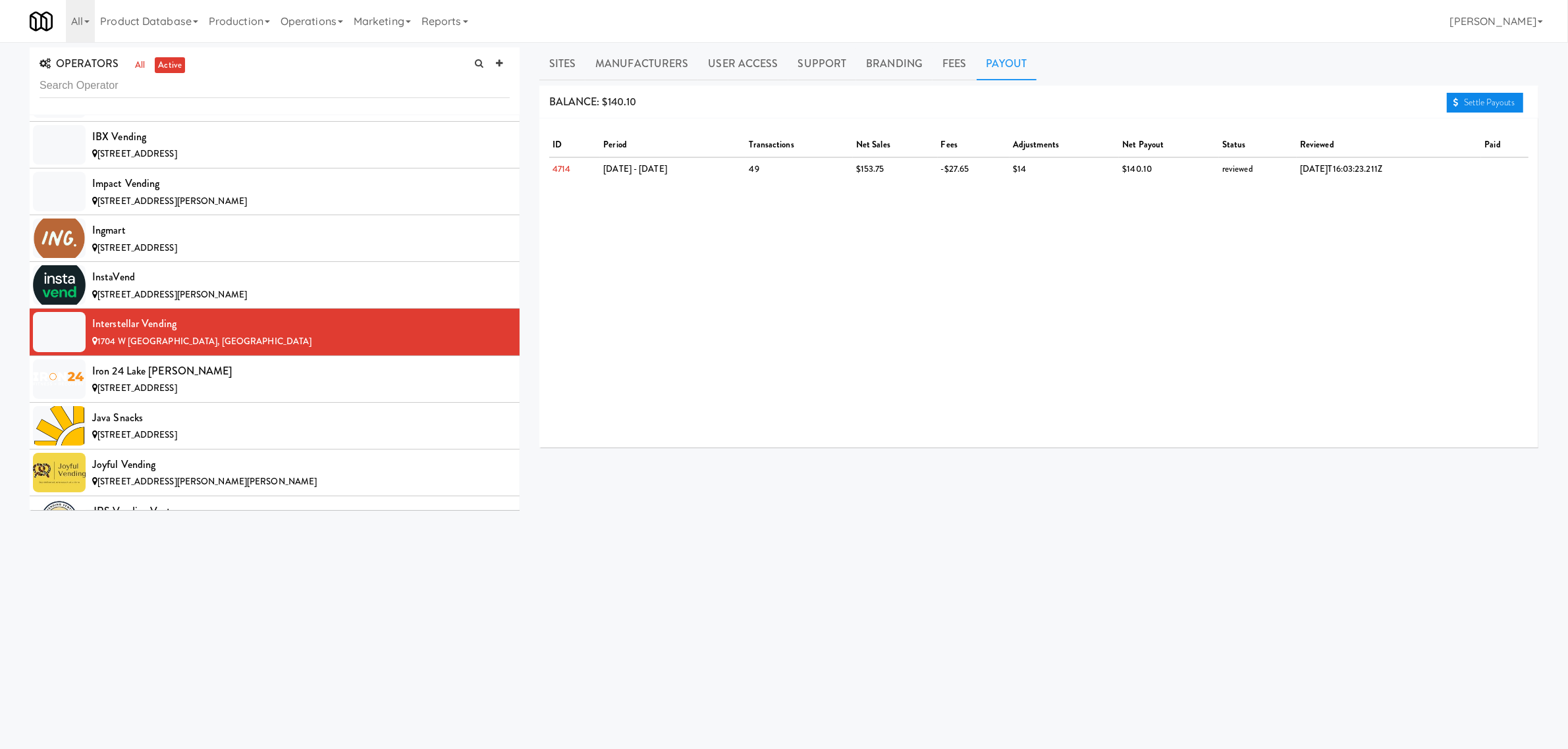
click at [1460, 99] on link "Settle Payouts" at bounding box center [1485, 102] width 76 height 20
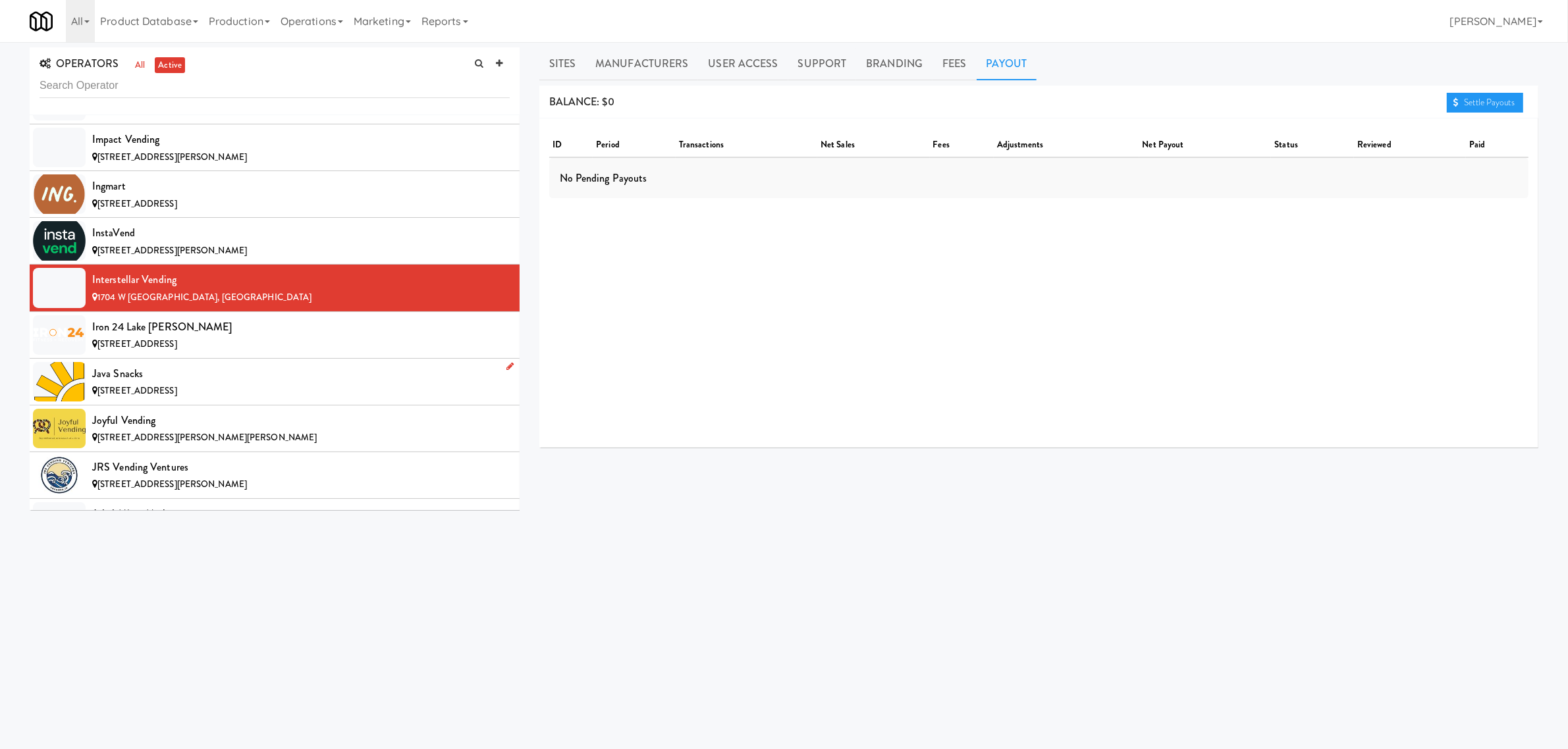
scroll to position [5103, 0]
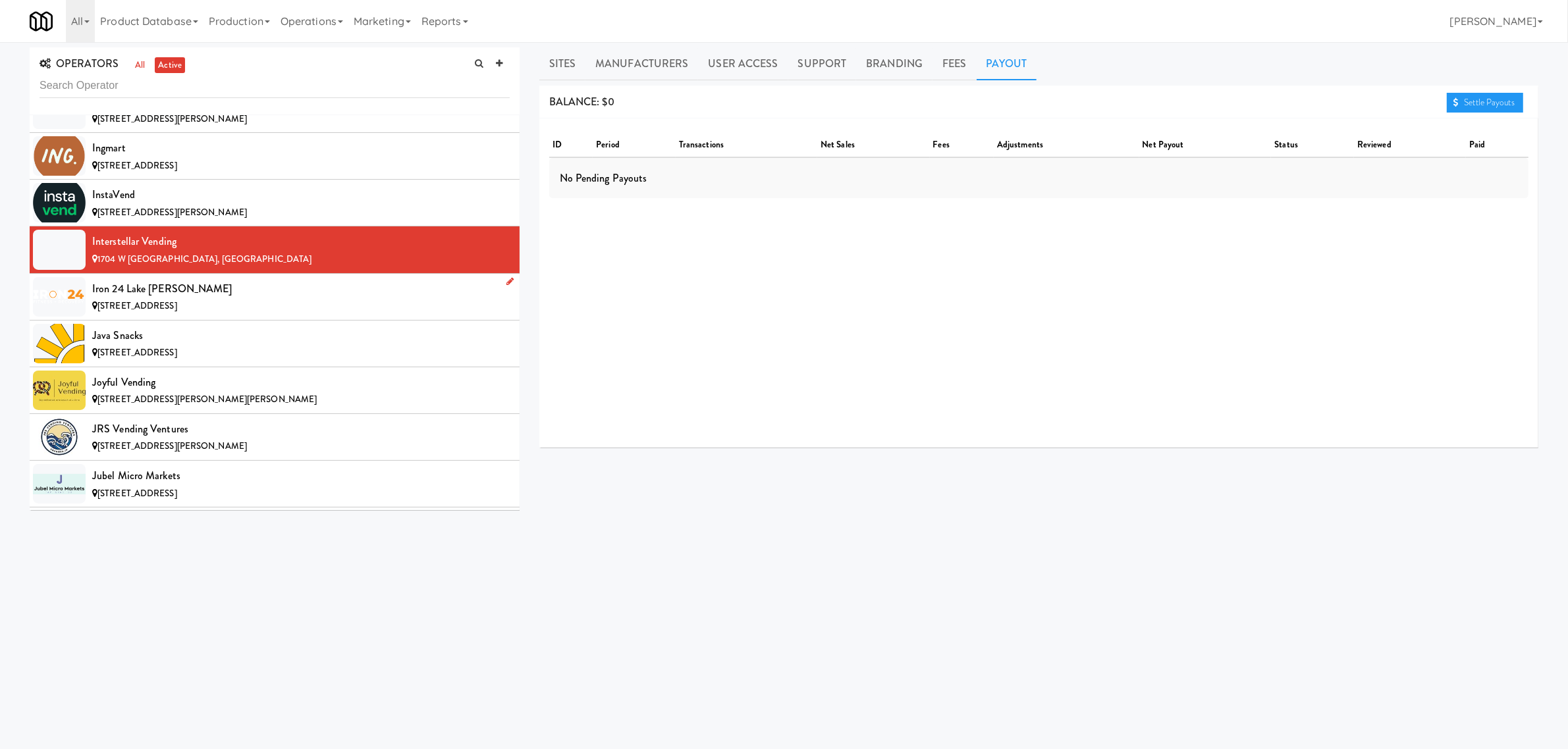
click at [177, 312] on span "[STREET_ADDRESS]" at bounding box center [137, 305] width 80 height 12
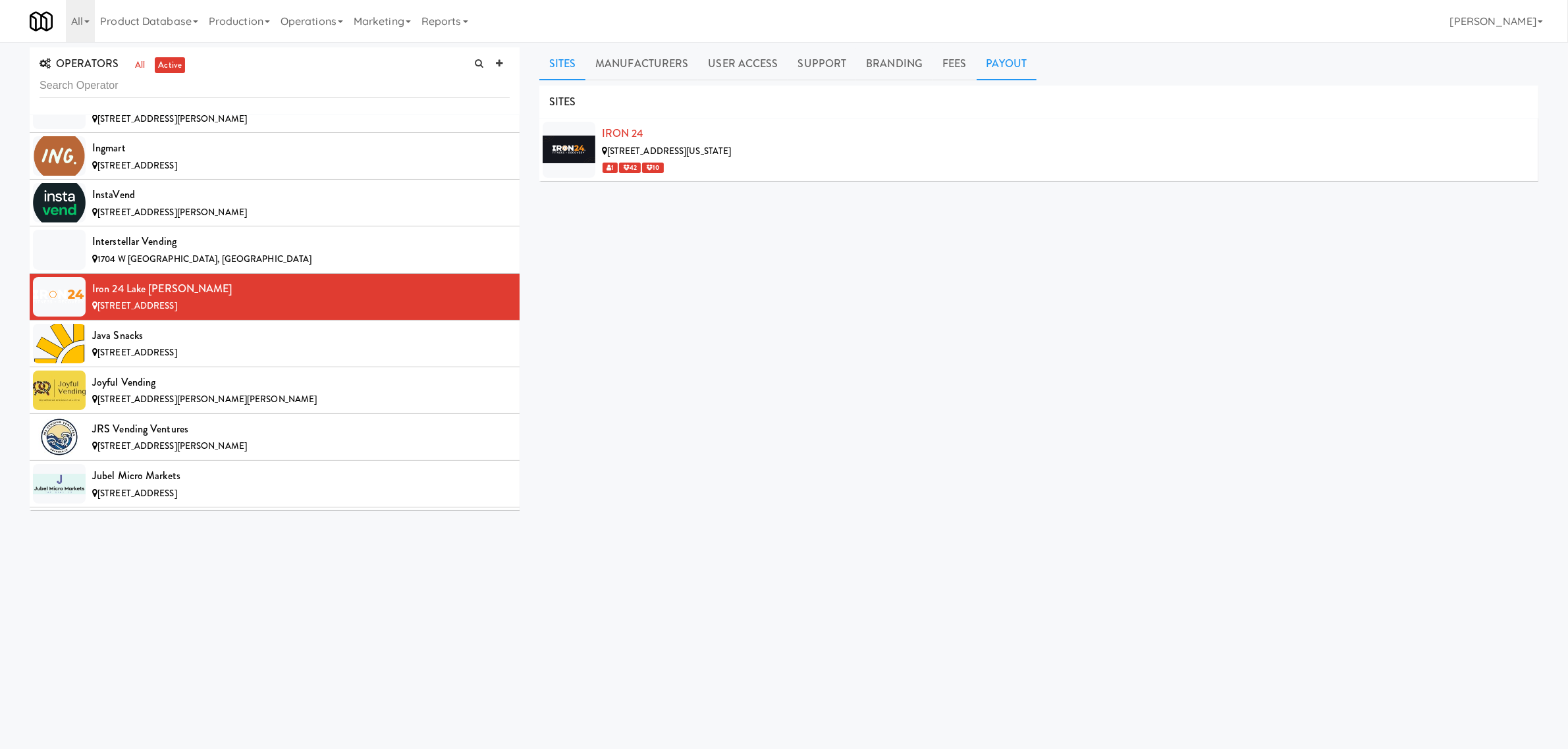
click at [1006, 67] on link "Payout" at bounding box center [1007, 63] width 60 height 33
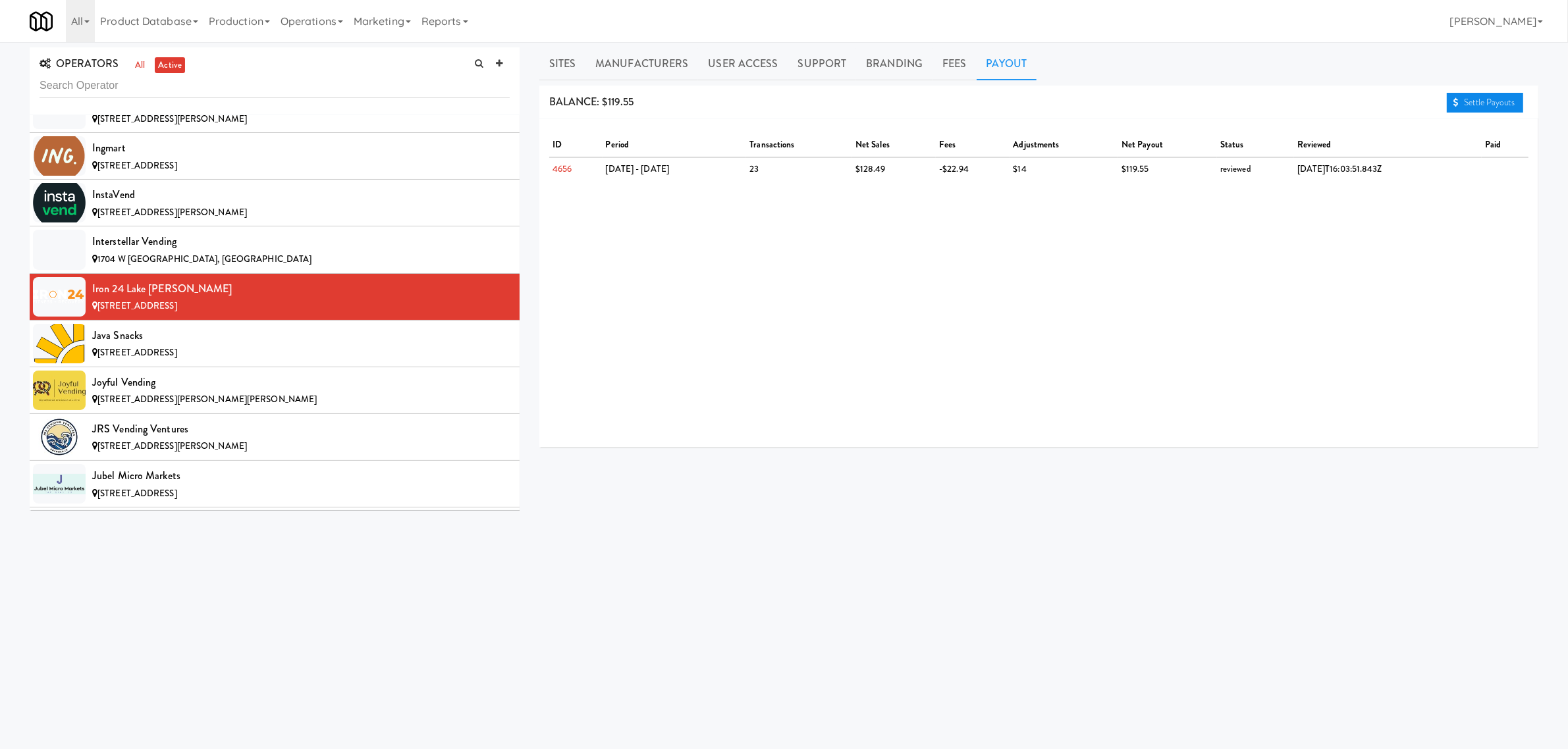
click at [1461, 94] on link "Settle Payouts" at bounding box center [1485, 102] width 76 height 20
click at [218, 346] on div "Java Snacks" at bounding box center [300, 336] width 417 height 20
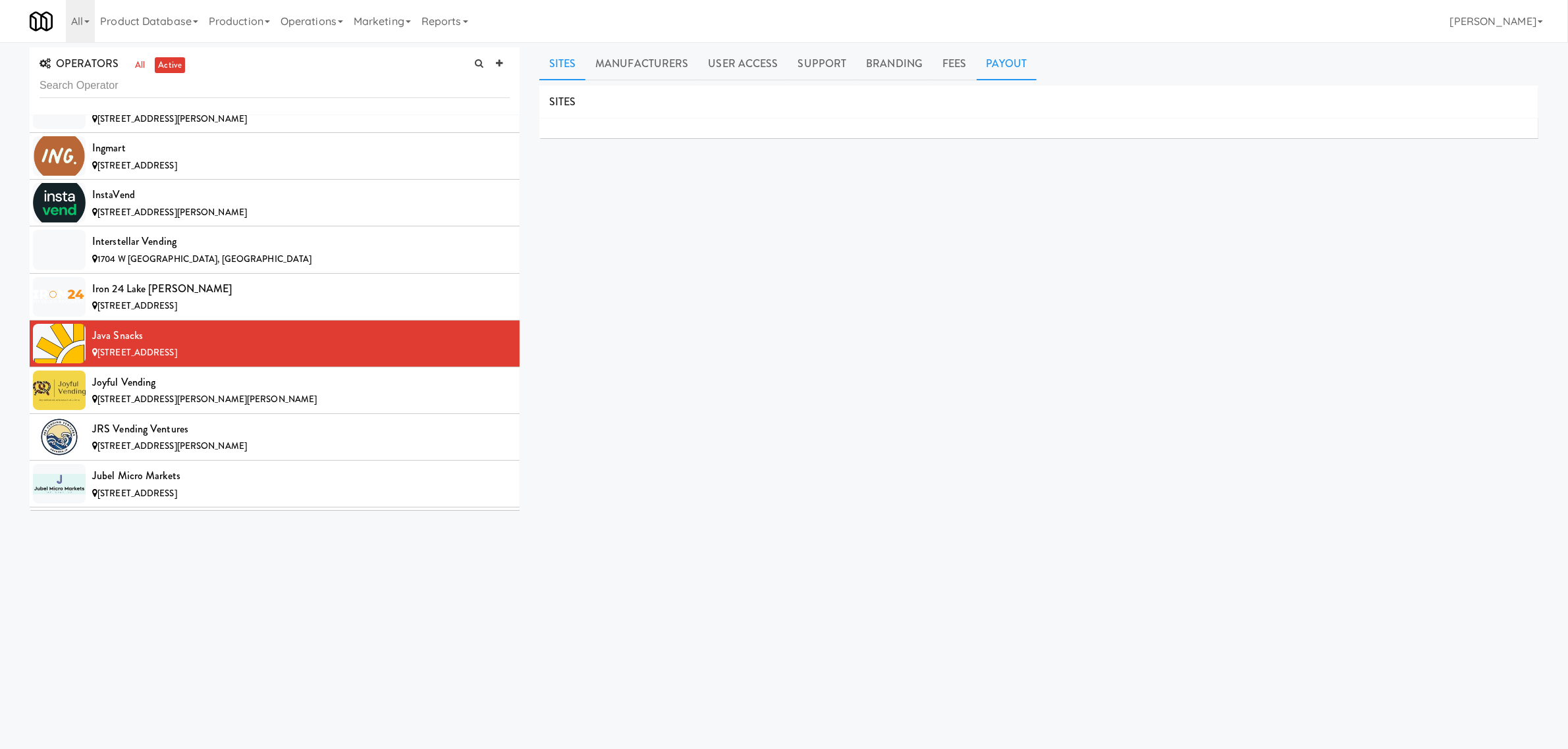
click at [1000, 66] on link "Payout" at bounding box center [1007, 63] width 60 height 33
click at [292, 387] on li "Joyful Vending [STREET_ADDRESS][PERSON_NAME][PERSON_NAME]" at bounding box center [274, 390] width 490 height 46
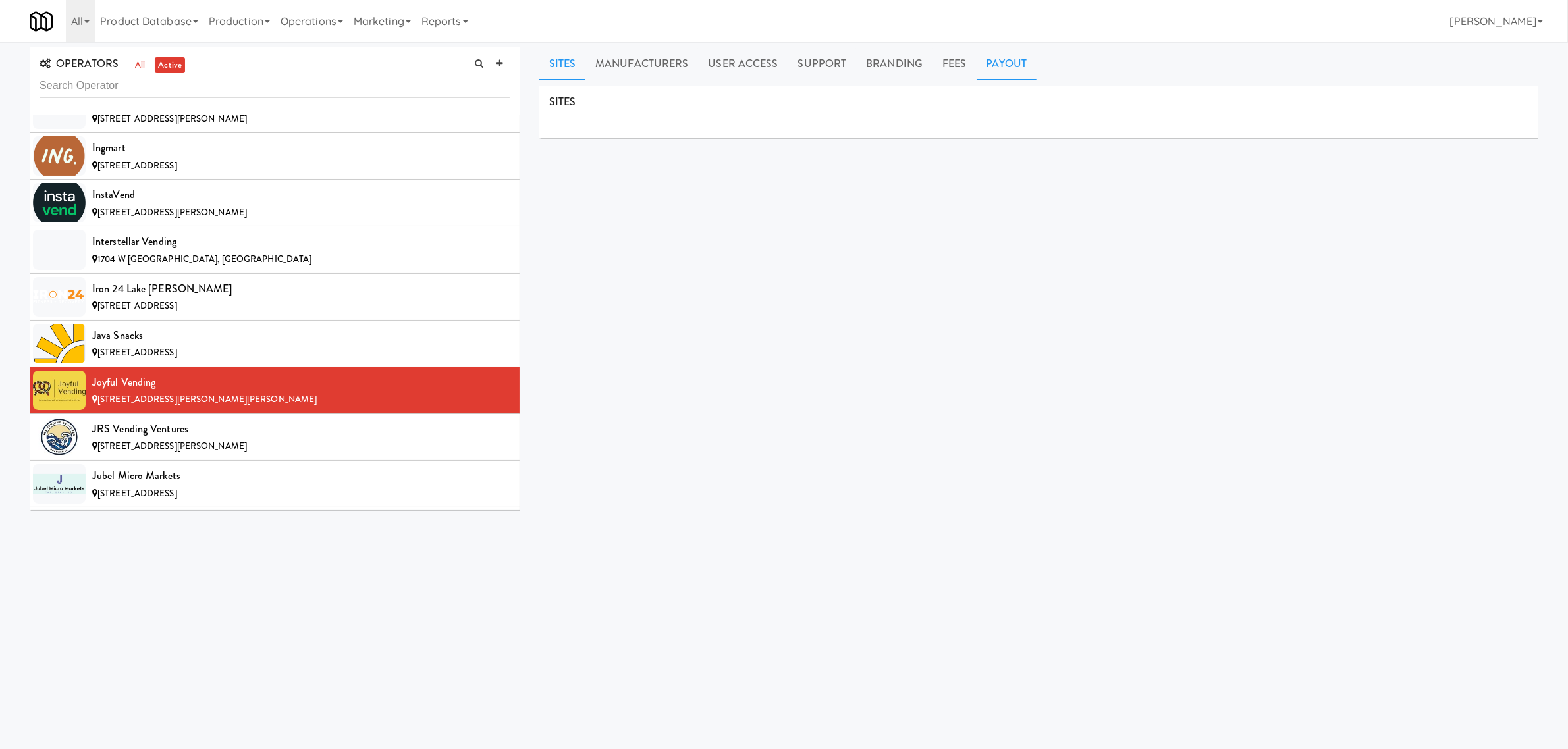
click at [1009, 67] on link "Payout" at bounding box center [1007, 63] width 60 height 33
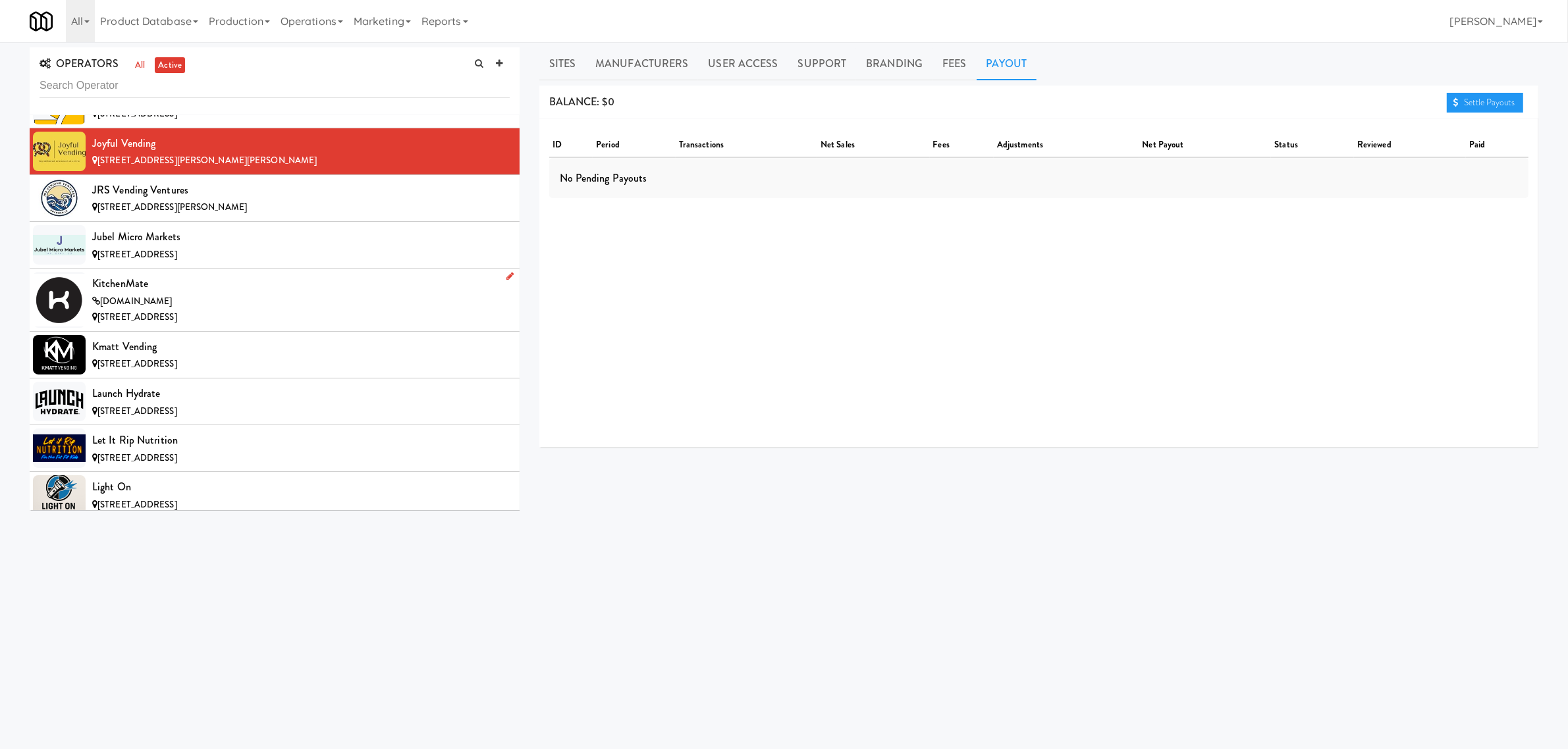
scroll to position [5350, 0]
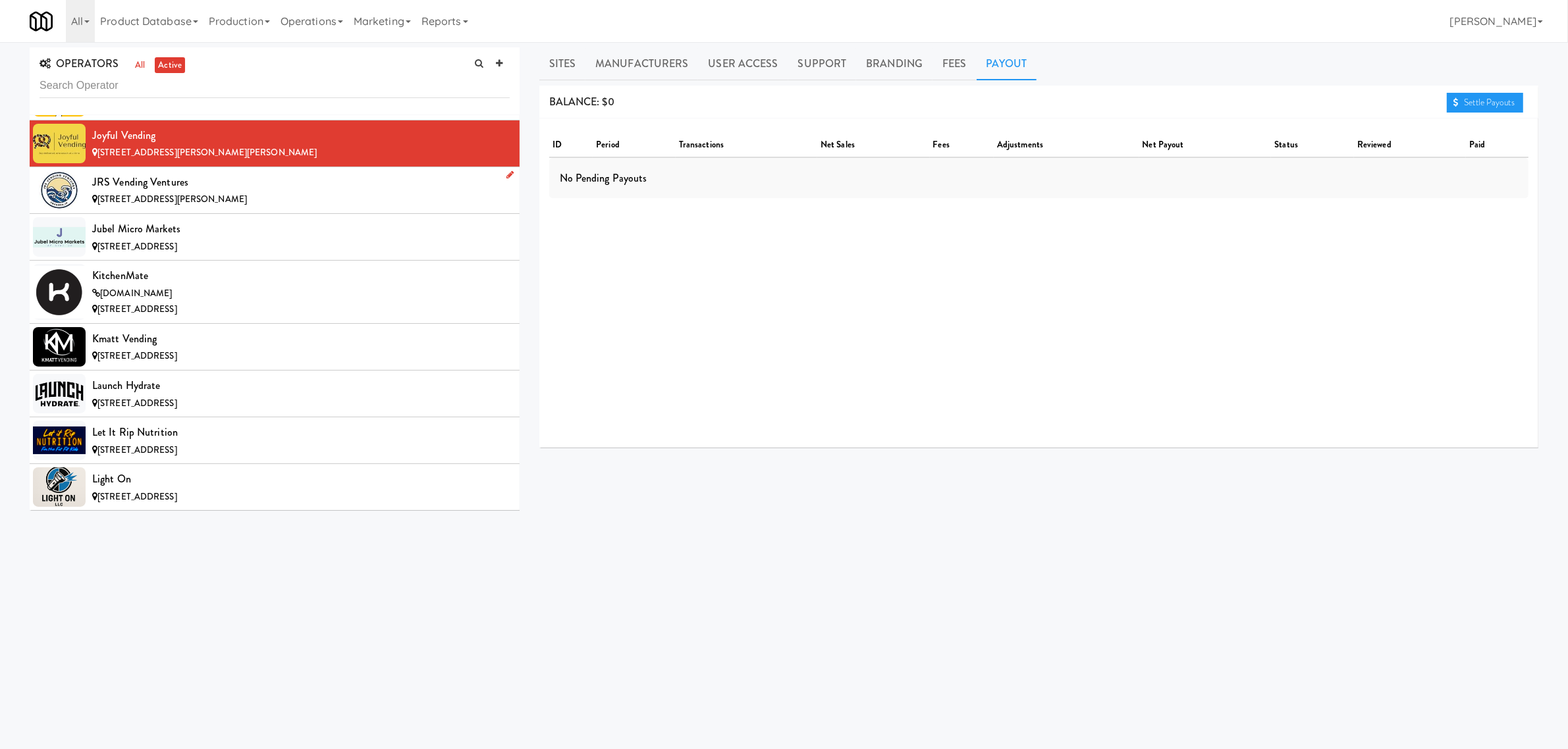
click at [250, 192] on div "JRS Vending Ventures" at bounding box center [300, 182] width 417 height 20
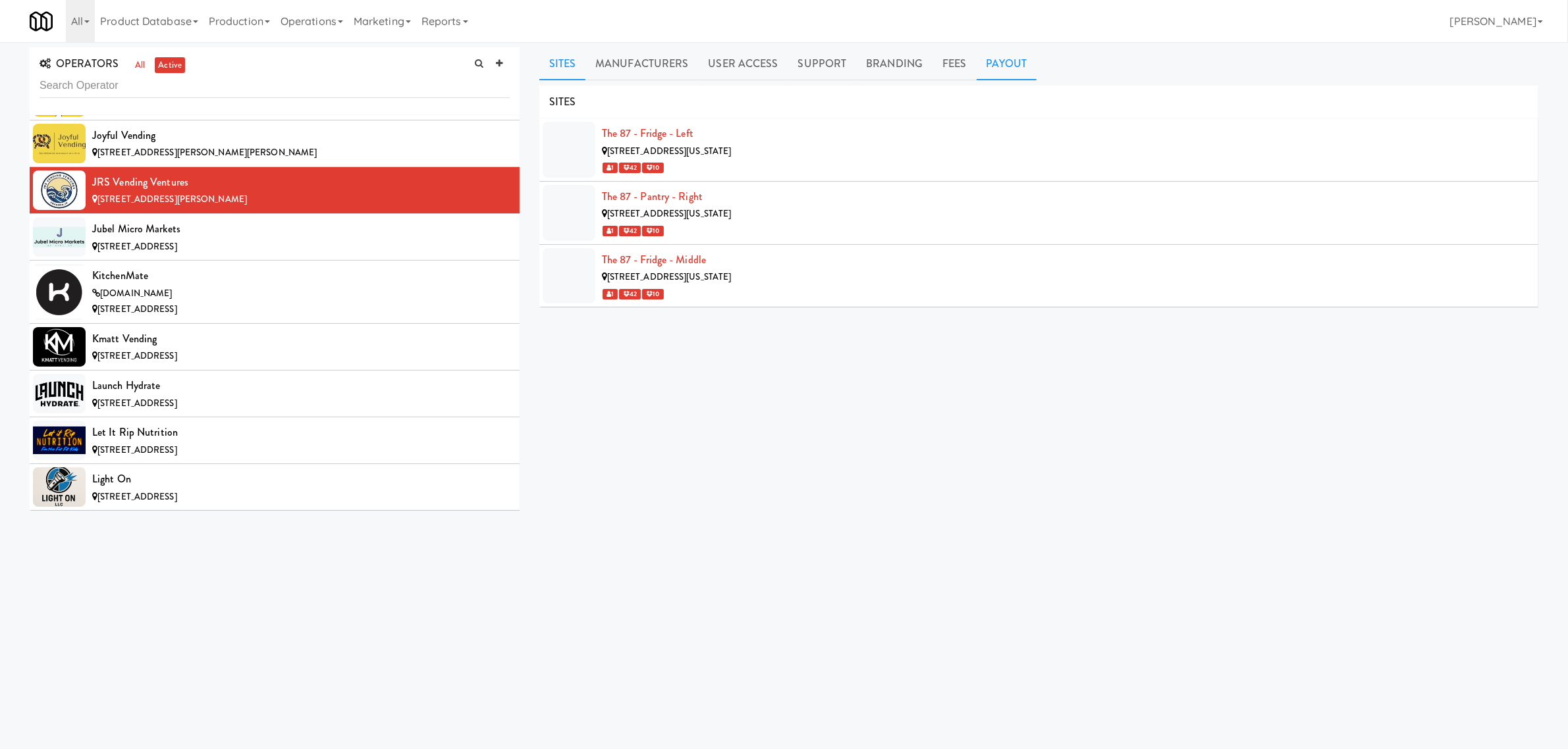
click at [1000, 58] on link "Payout" at bounding box center [1007, 63] width 60 height 33
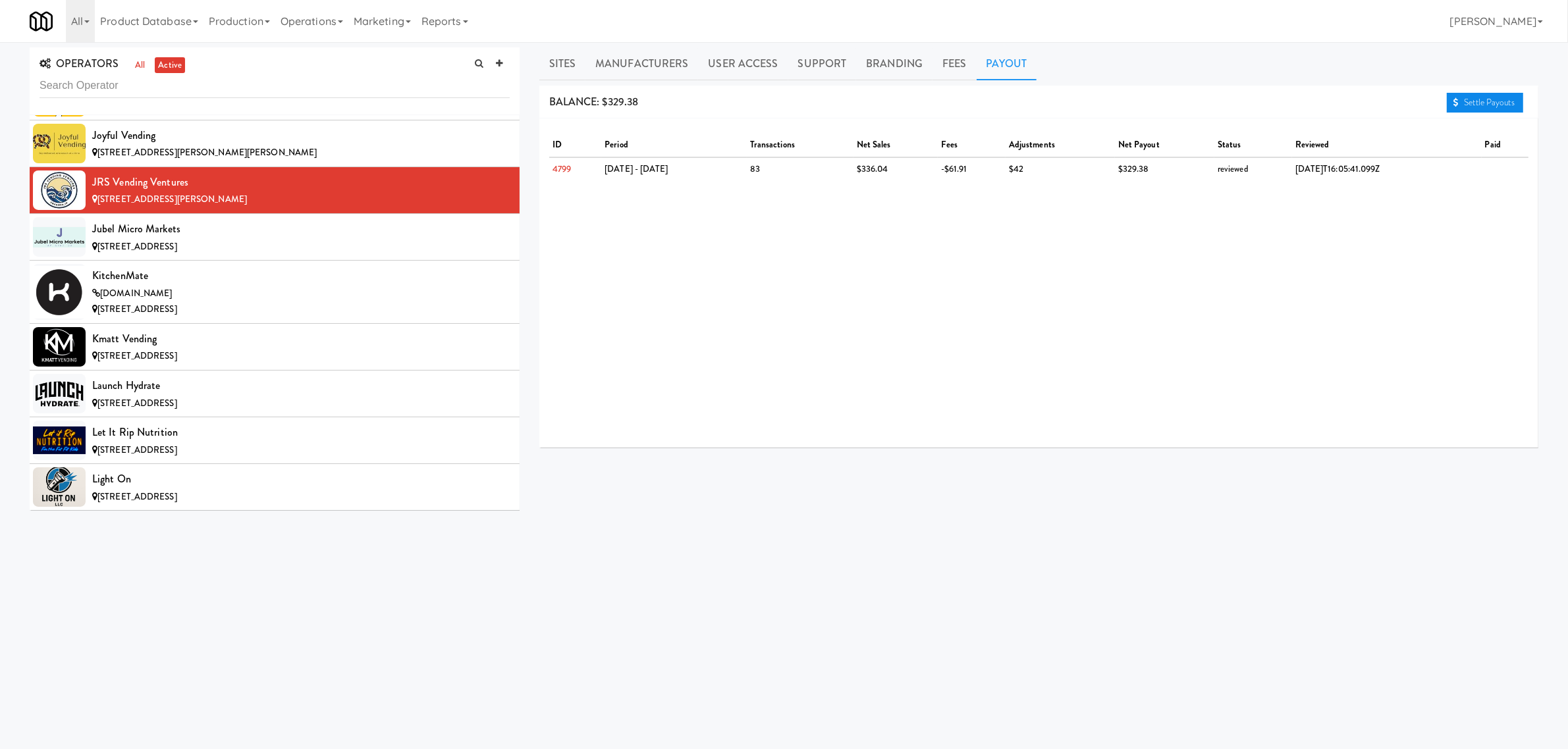
click at [1510, 100] on link "Settle Payouts" at bounding box center [1485, 102] width 76 height 20
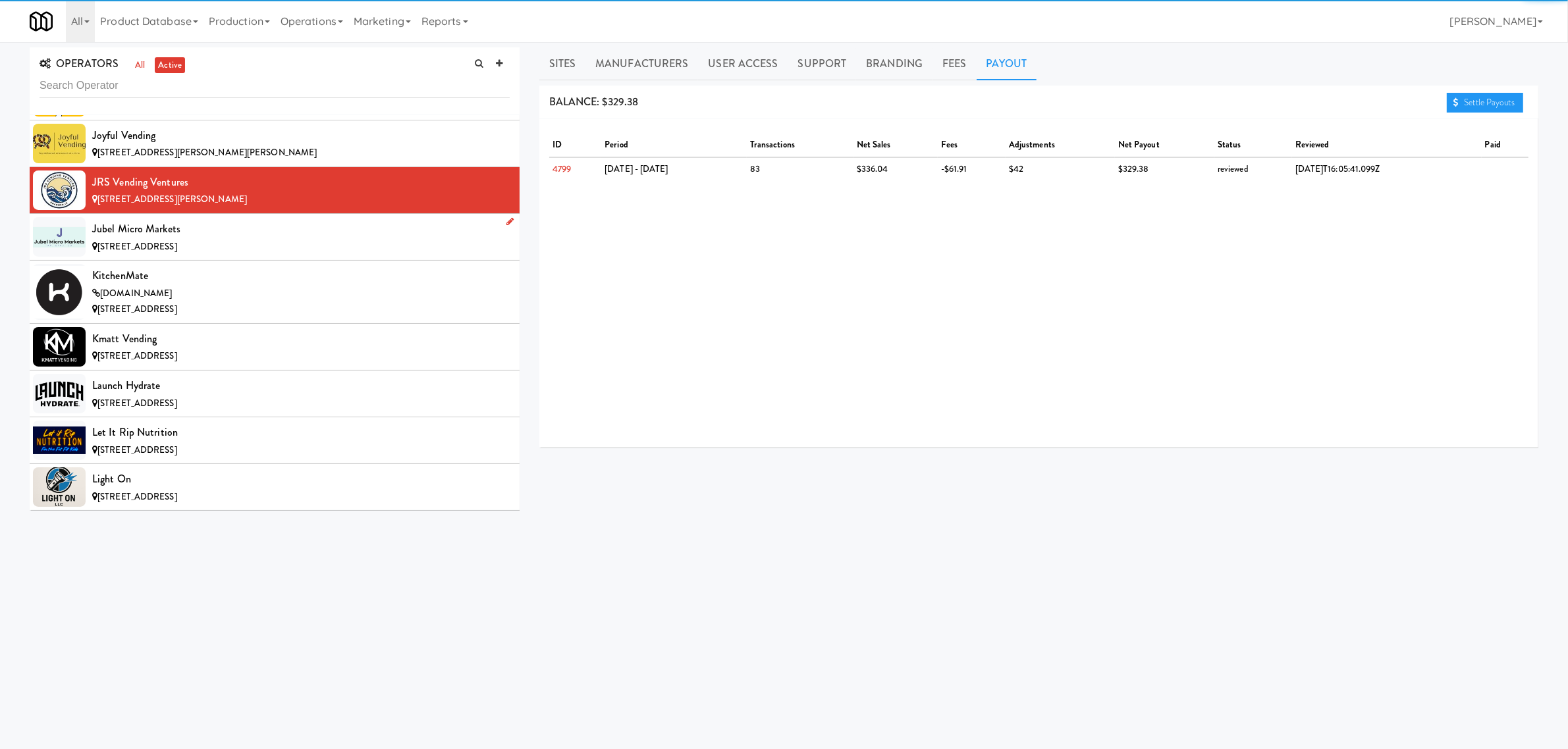
click at [223, 255] on div "[STREET_ADDRESS]" at bounding box center [300, 247] width 417 height 16
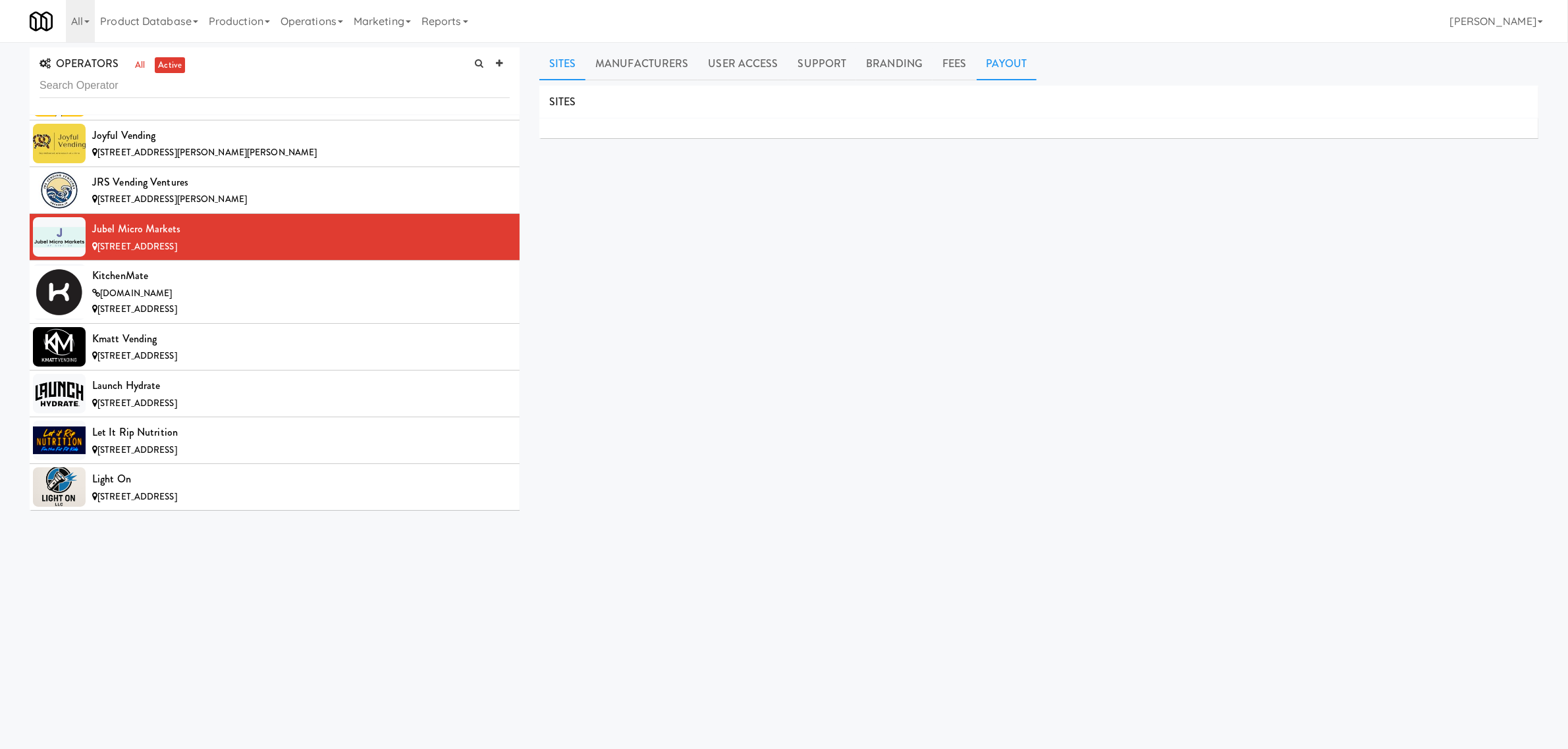
click at [992, 63] on link "Payout" at bounding box center [1007, 63] width 60 height 33
click at [167, 285] on div "KitchenMate" at bounding box center [300, 276] width 417 height 20
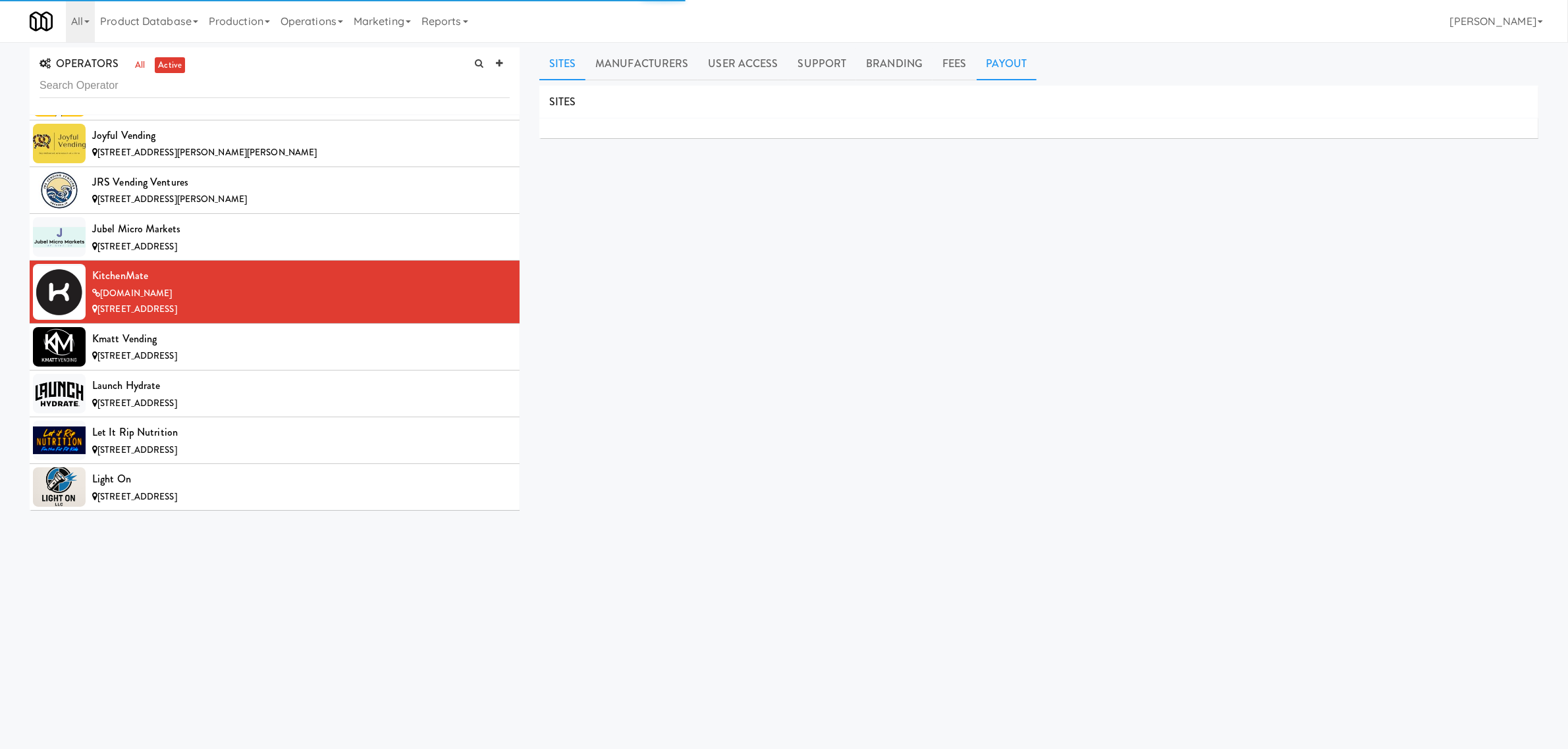
click at [983, 66] on link "Payout" at bounding box center [1007, 63] width 60 height 33
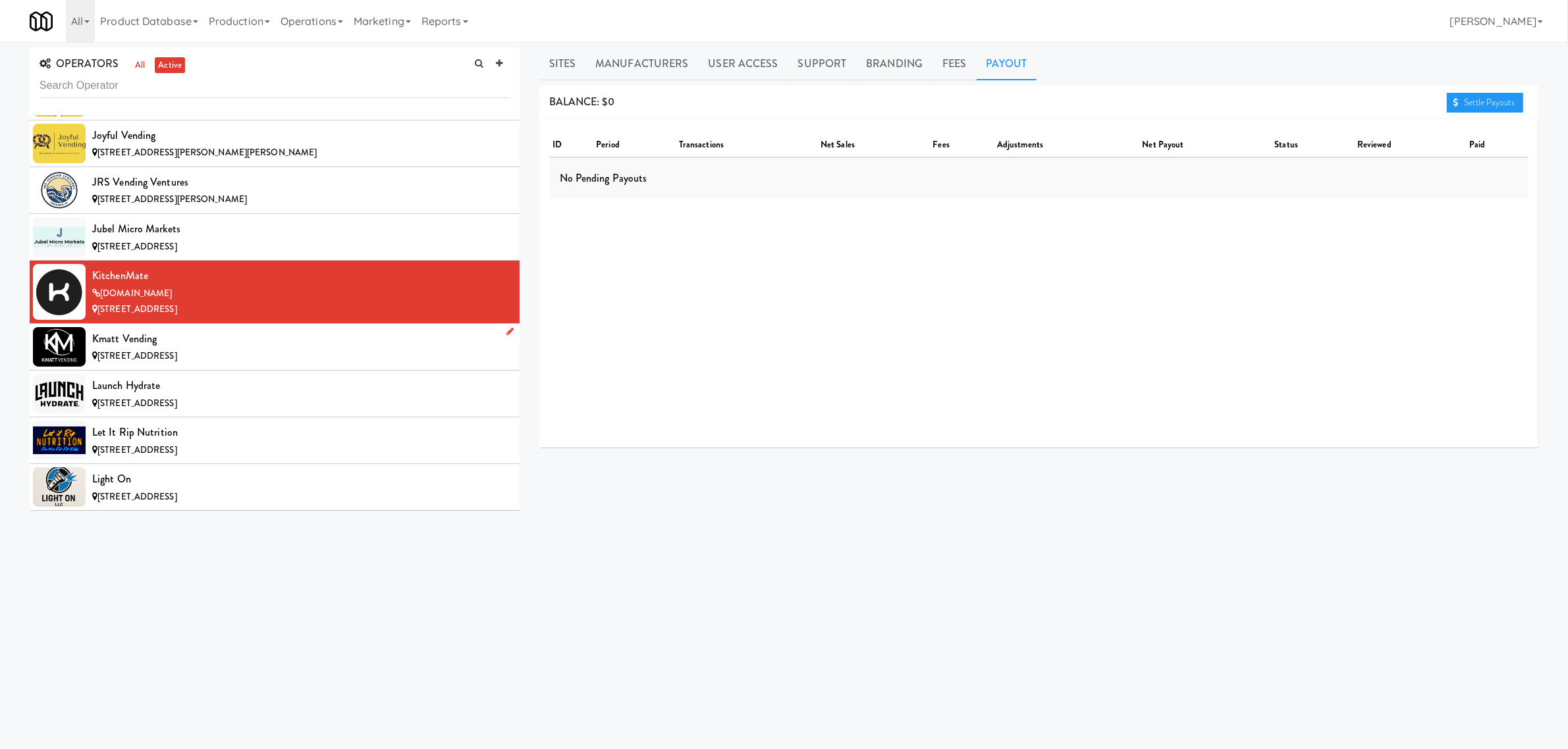
click at [156, 349] on div "Kmatt Vending" at bounding box center [300, 339] width 417 height 20
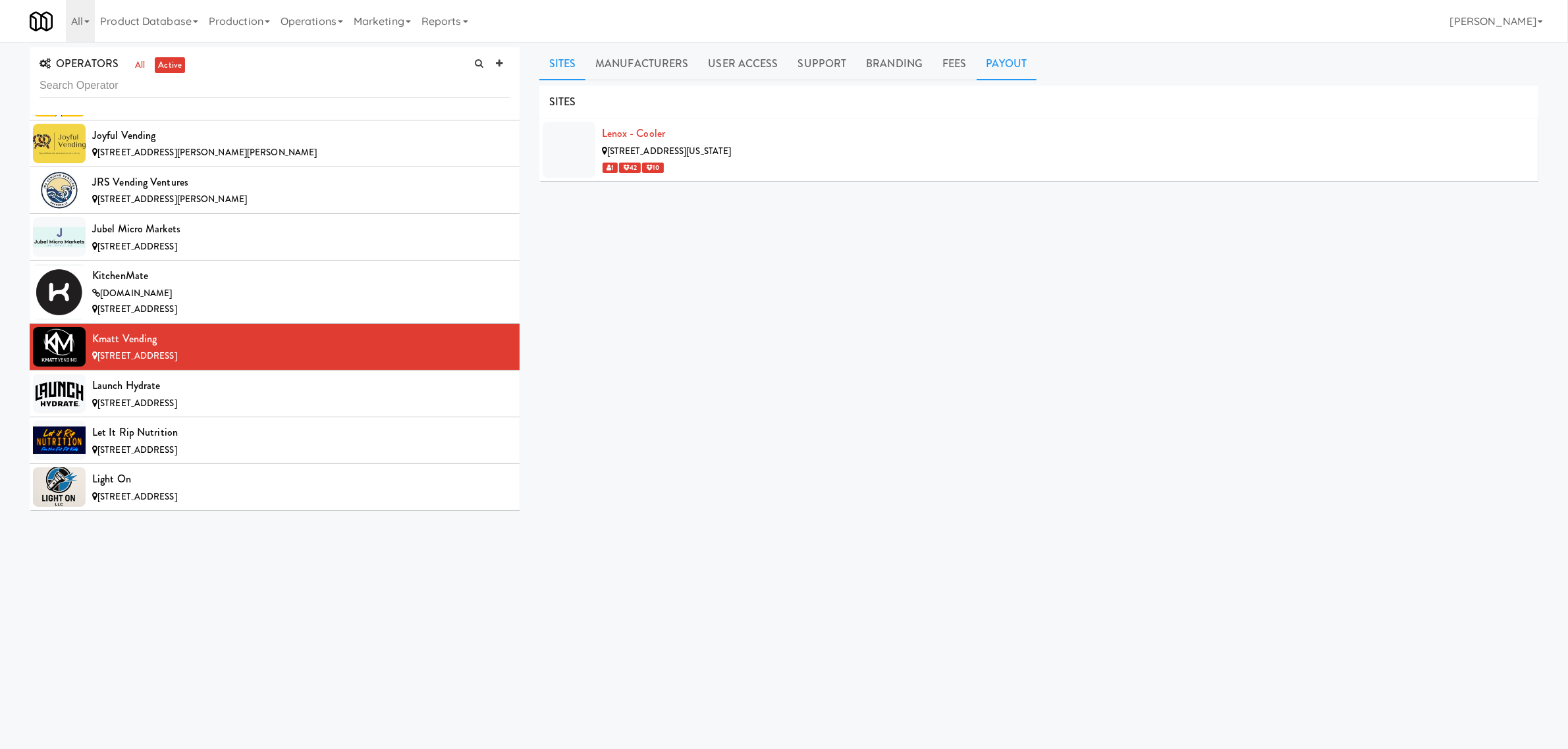
click at [1008, 64] on link "Payout" at bounding box center [1007, 63] width 60 height 33
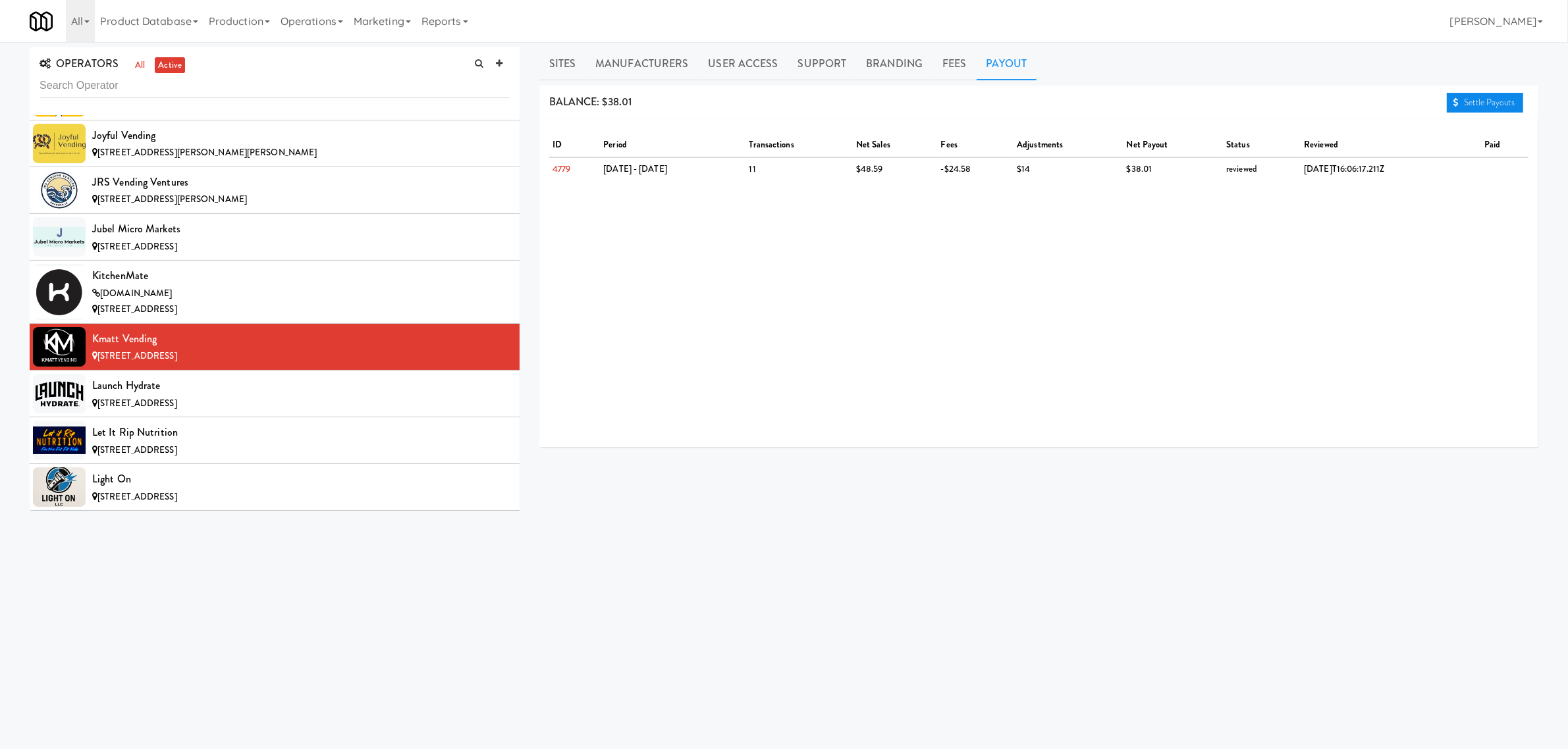
click at [1453, 102] on icon at bounding box center [1456, 102] width 5 height 9
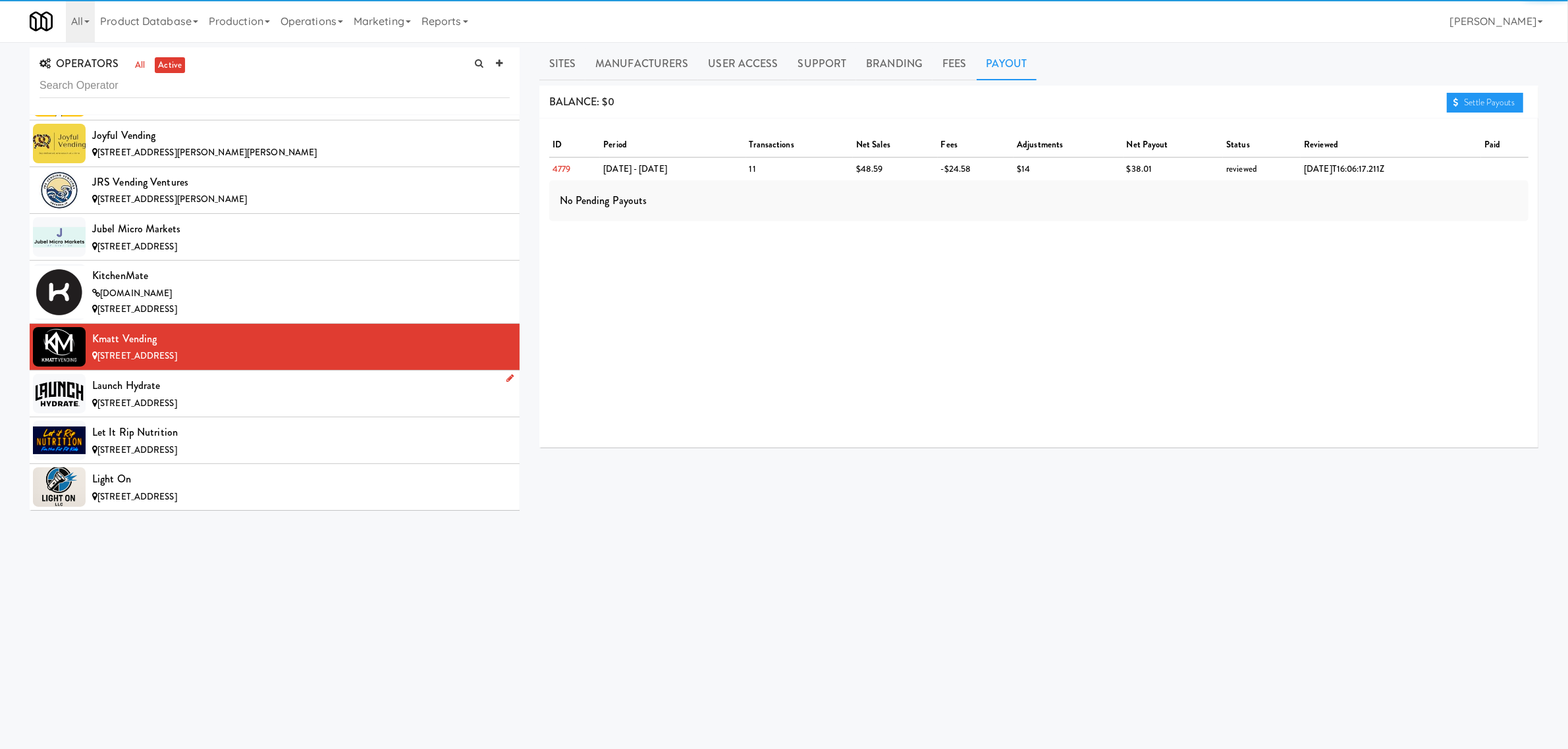
click at [159, 396] on div "Launch Hydrate" at bounding box center [300, 385] width 417 height 20
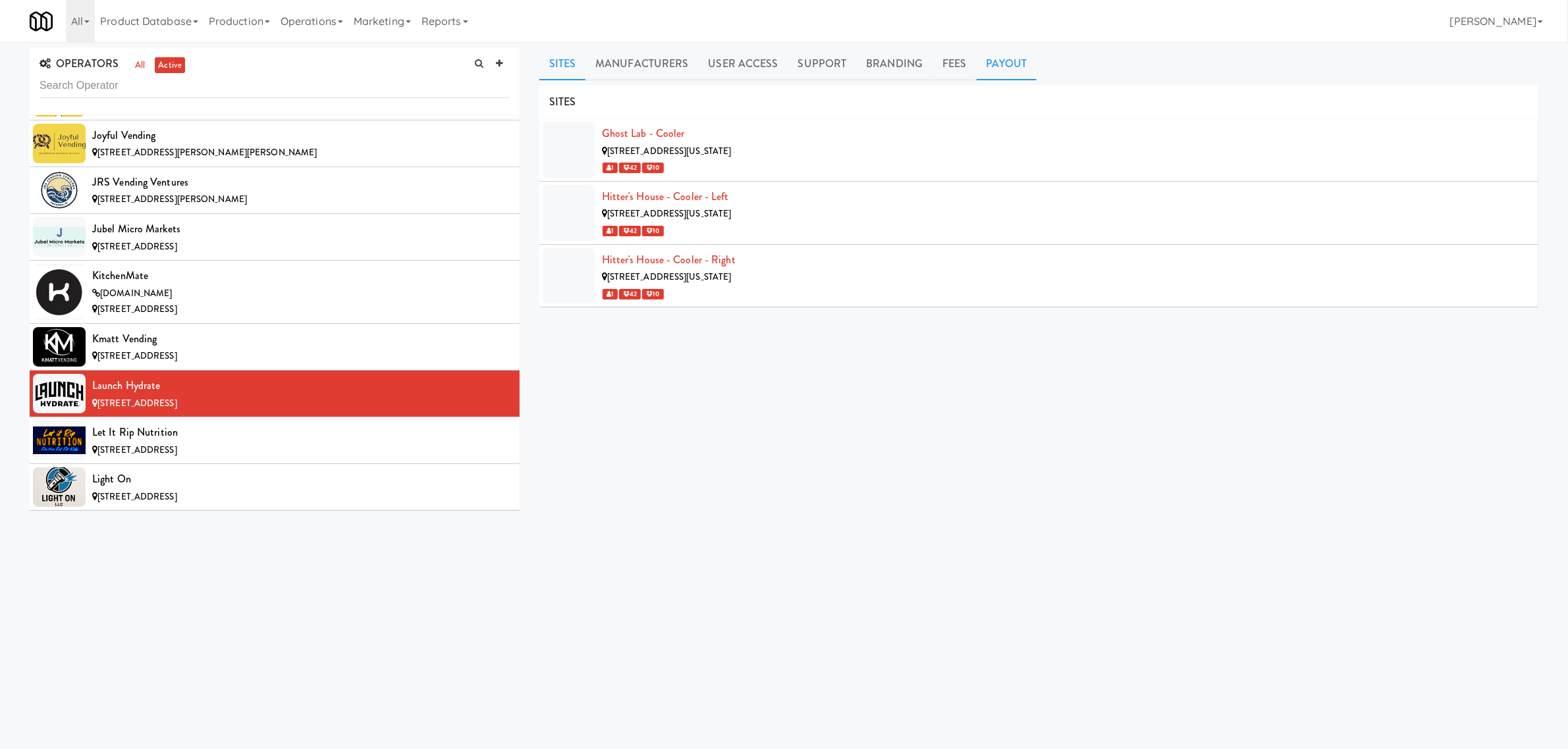
click at [999, 61] on link "Payout" at bounding box center [1007, 63] width 60 height 33
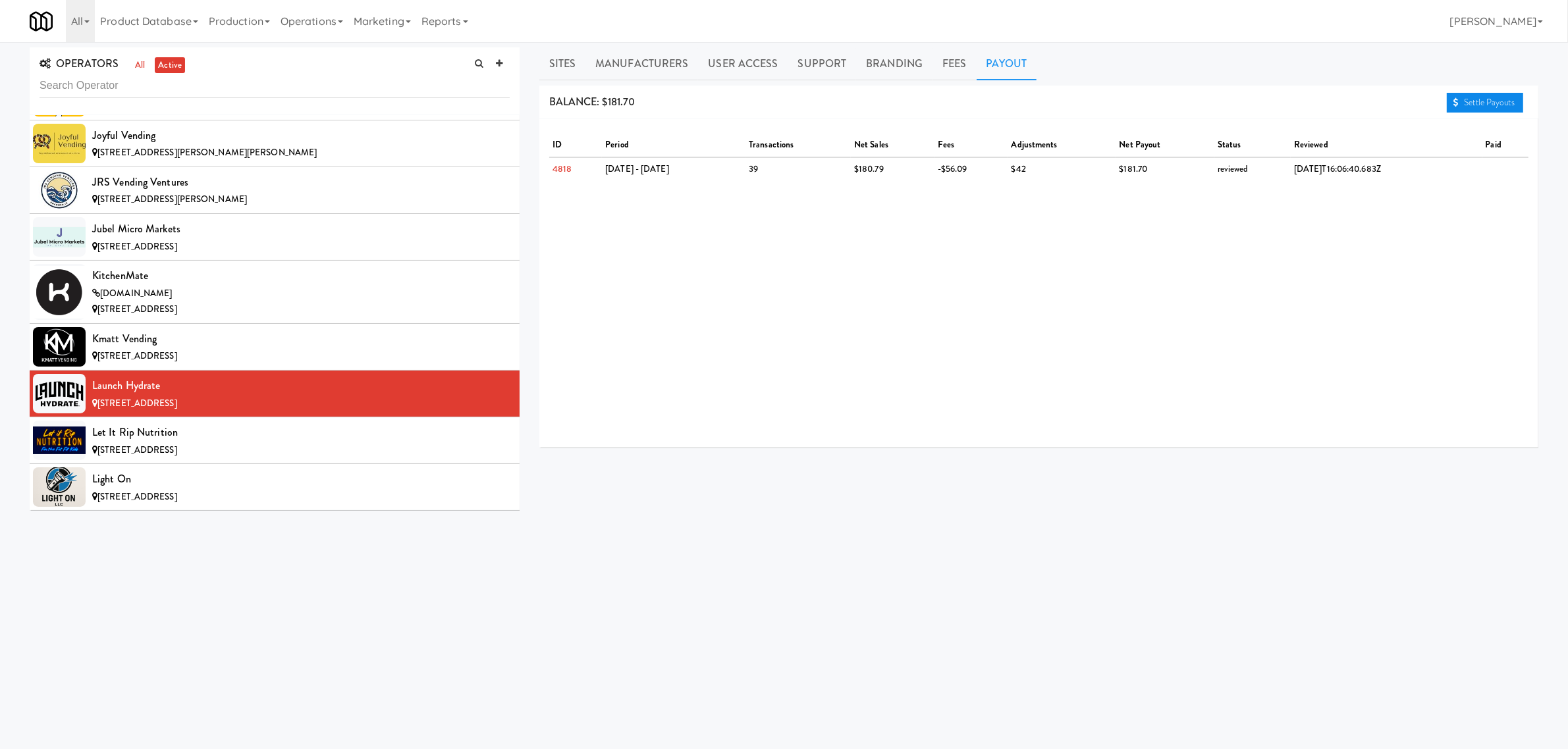
click at [1461, 93] on link "Settle Payouts" at bounding box center [1485, 102] width 76 height 20
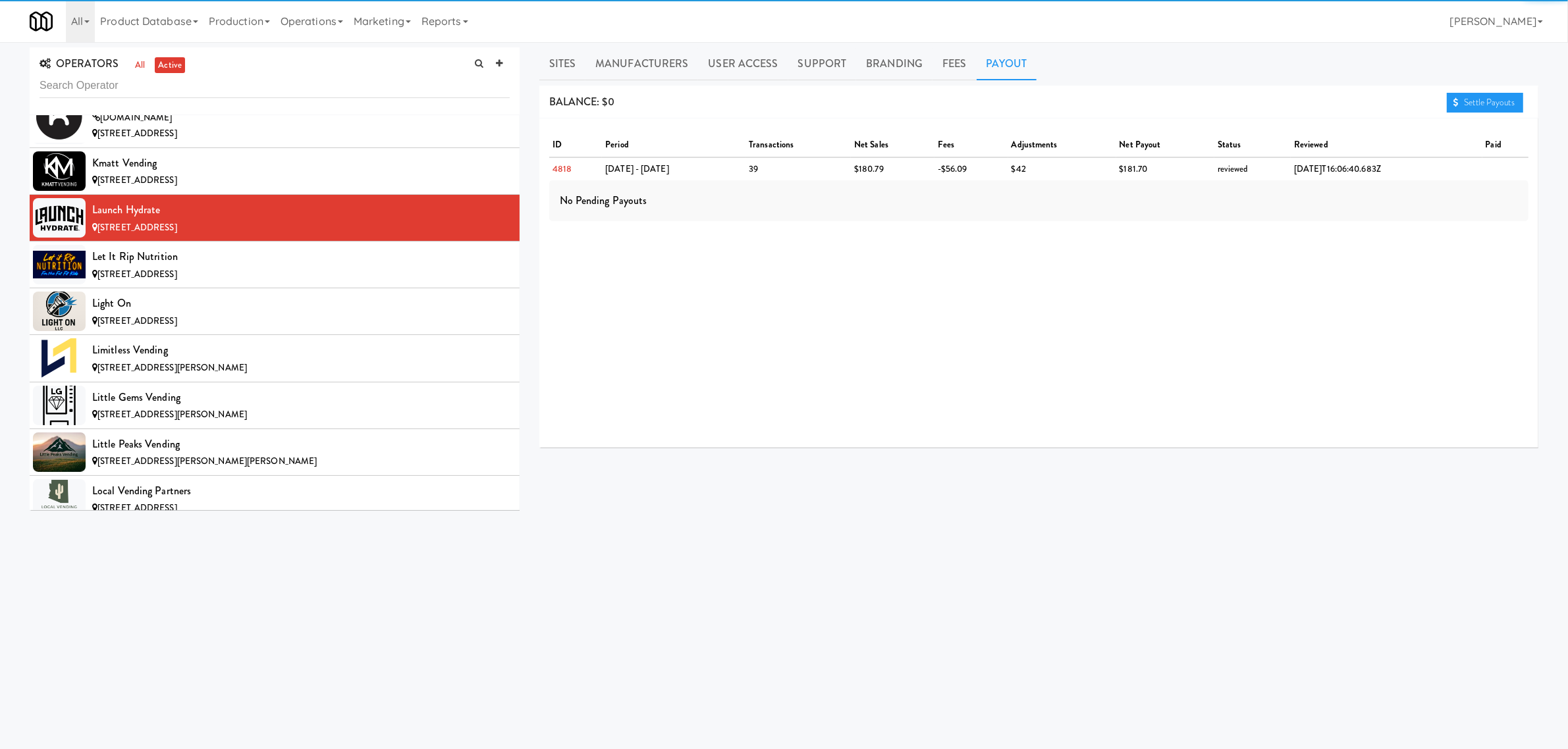
scroll to position [5598, 0]
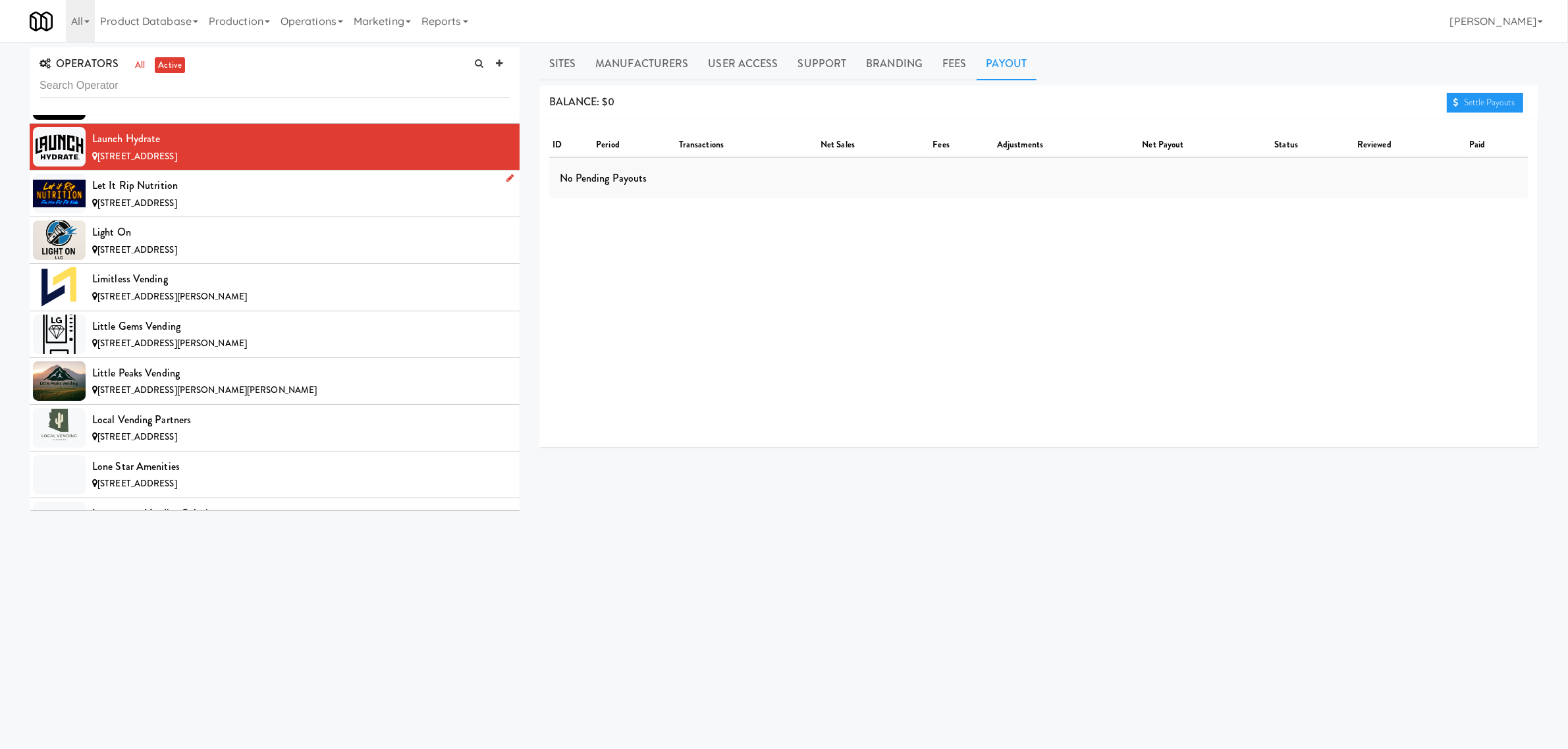
click at [233, 195] on div "Let it Rip Nutrition" at bounding box center [300, 185] width 417 height 20
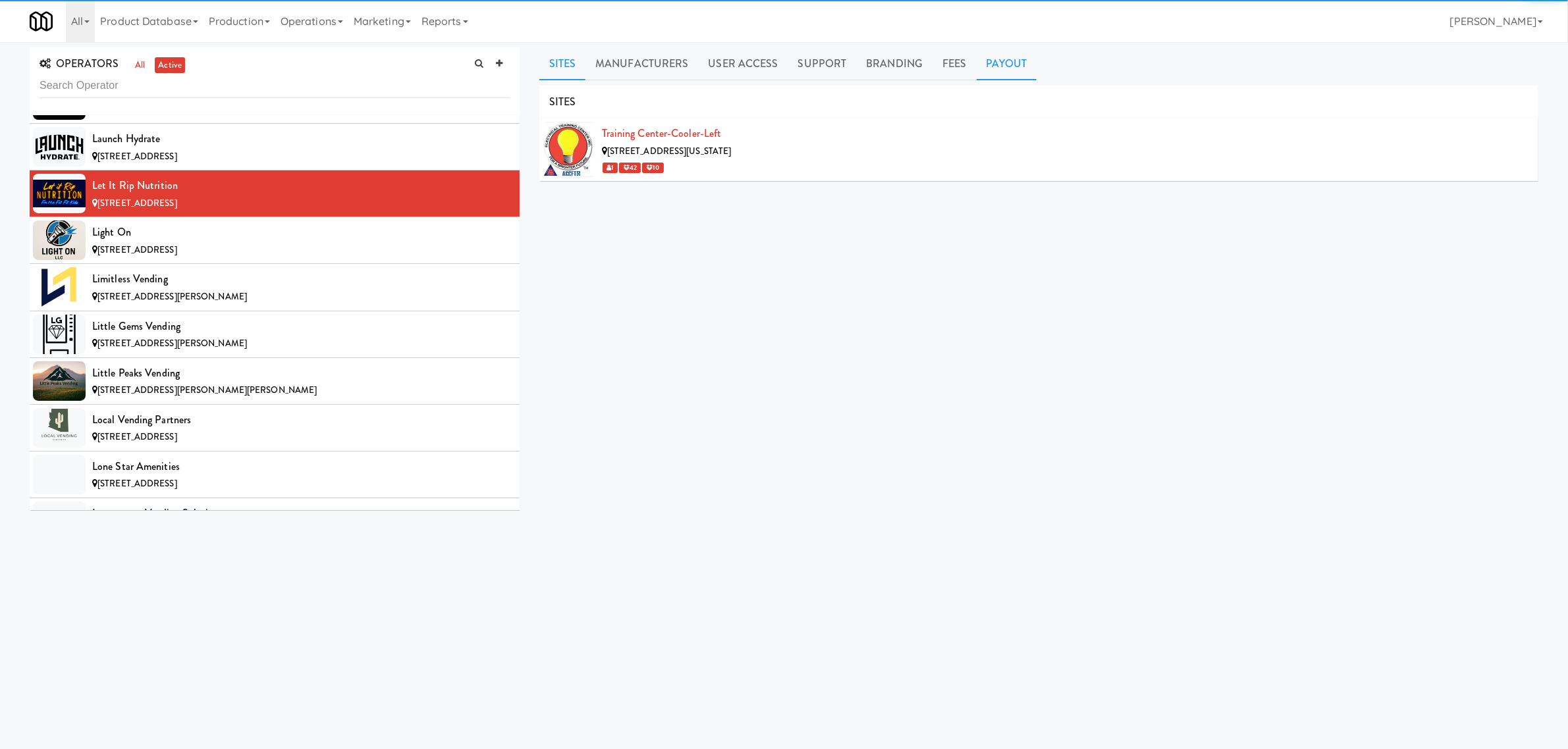
click at [1003, 63] on link "Payout" at bounding box center [1007, 63] width 60 height 33
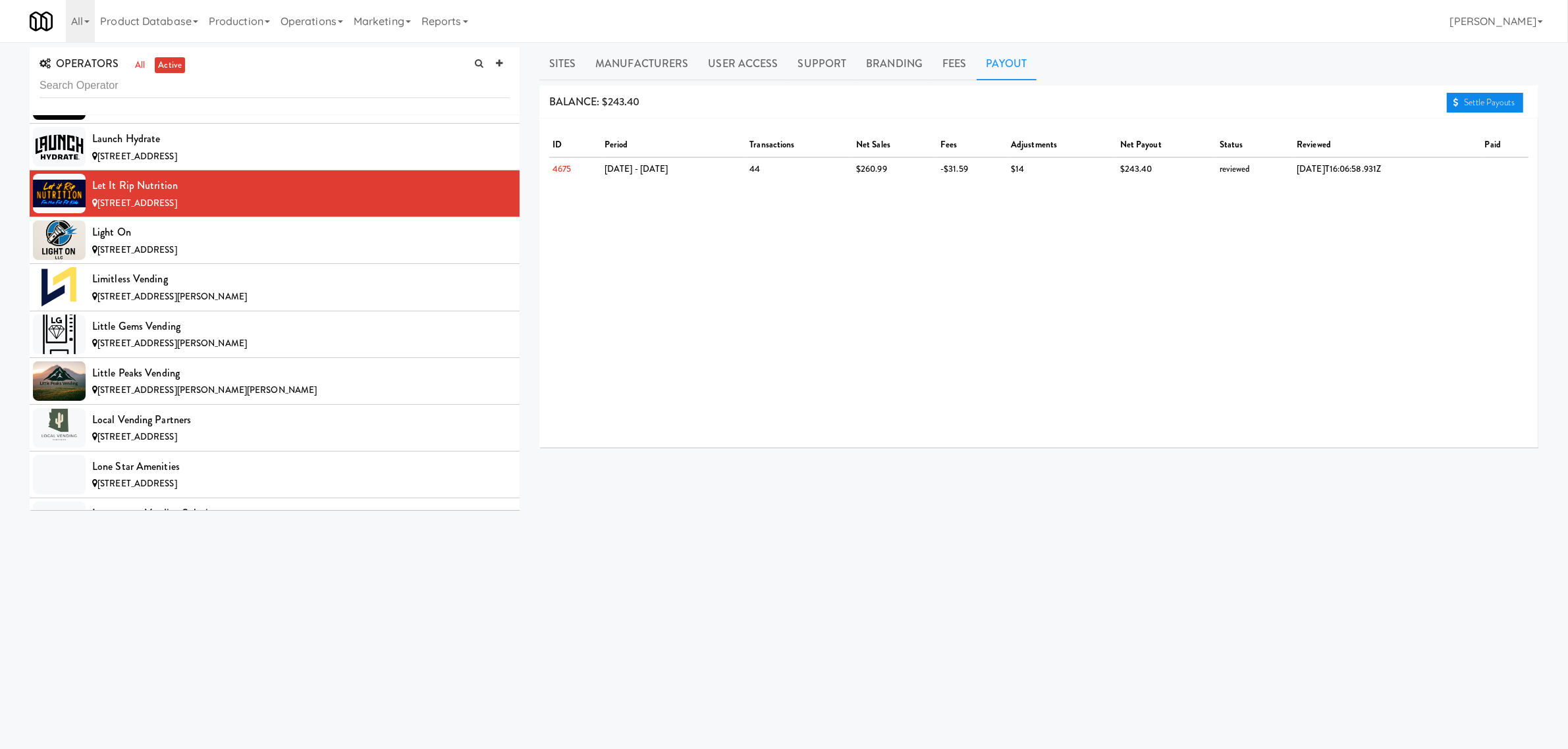
click at [1483, 93] on link "Settle Payouts" at bounding box center [1485, 102] width 76 height 20
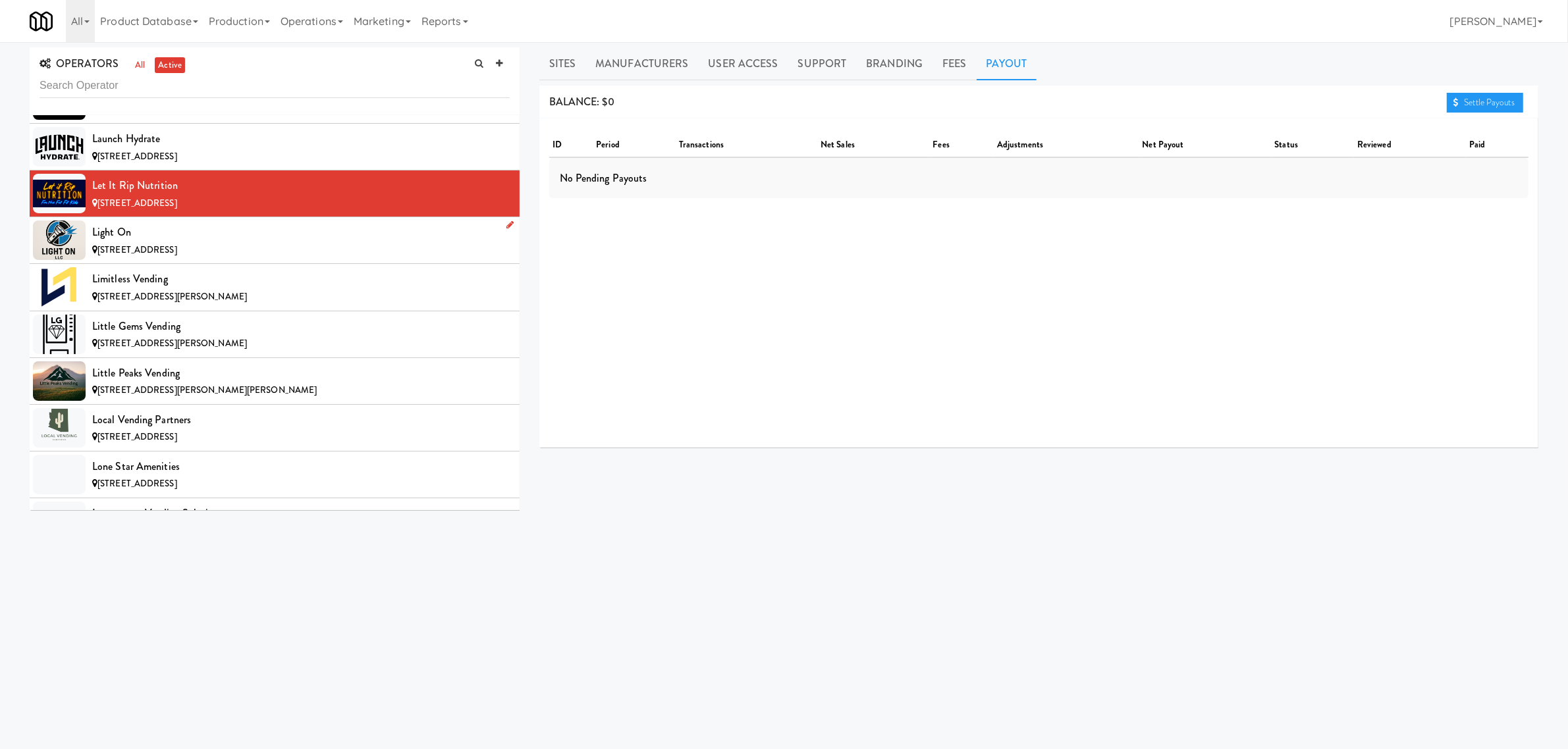
click at [189, 242] on div "Light On" at bounding box center [300, 233] width 417 height 20
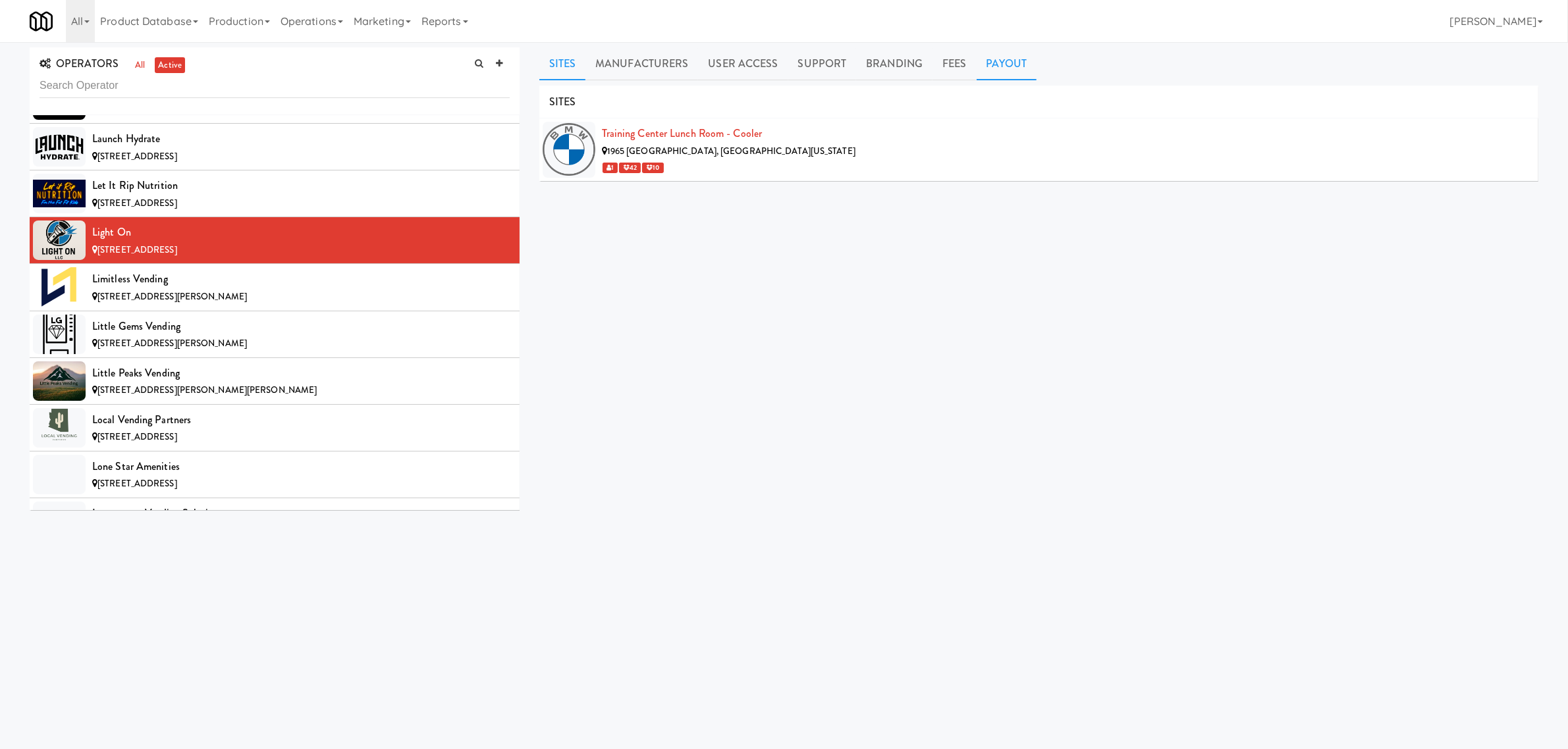
click at [1005, 64] on link "Payout" at bounding box center [1007, 63] width 60 height 33
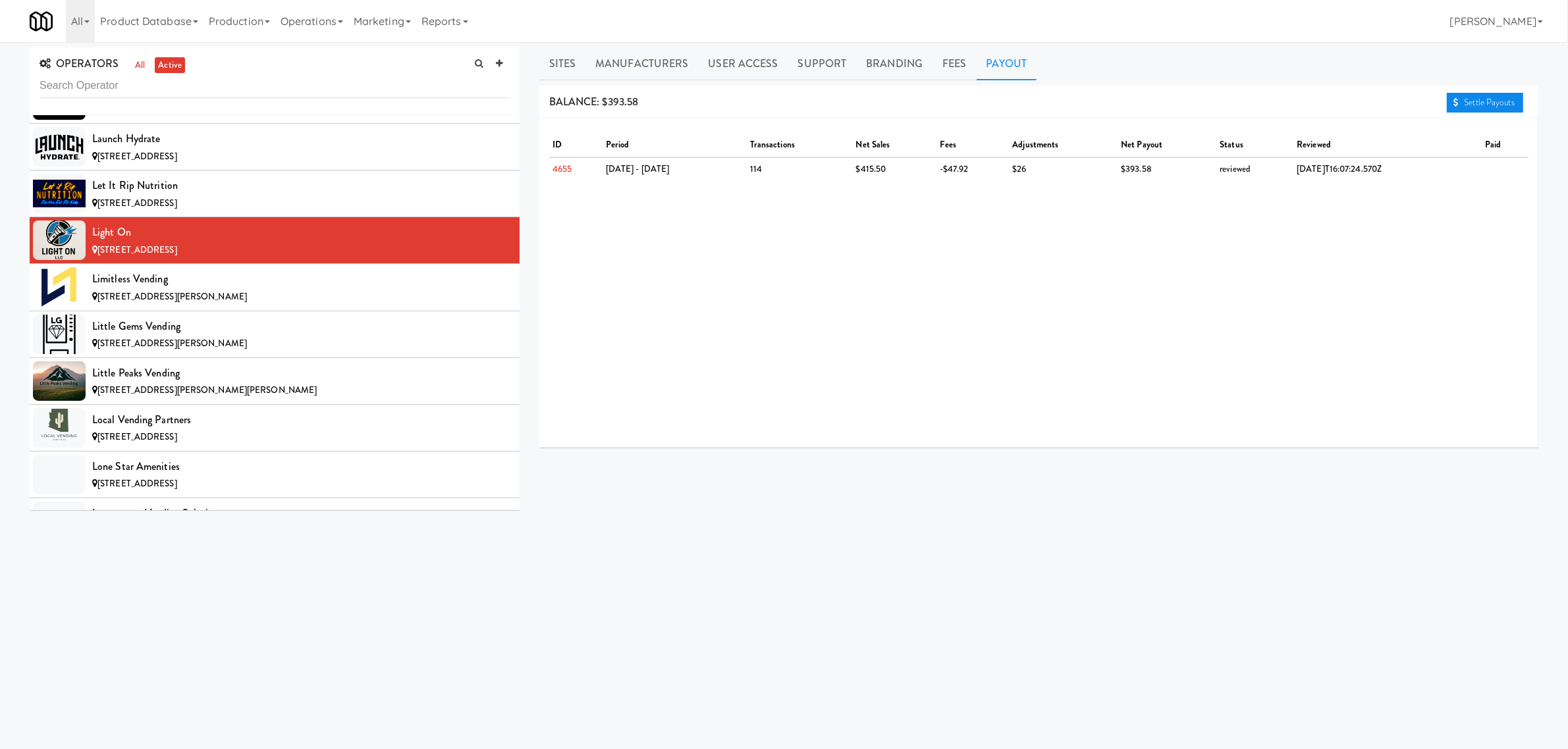
click at [1489, 102] on link "Settle Payouts" at bounding box center [1485, 102] width 76 height 20
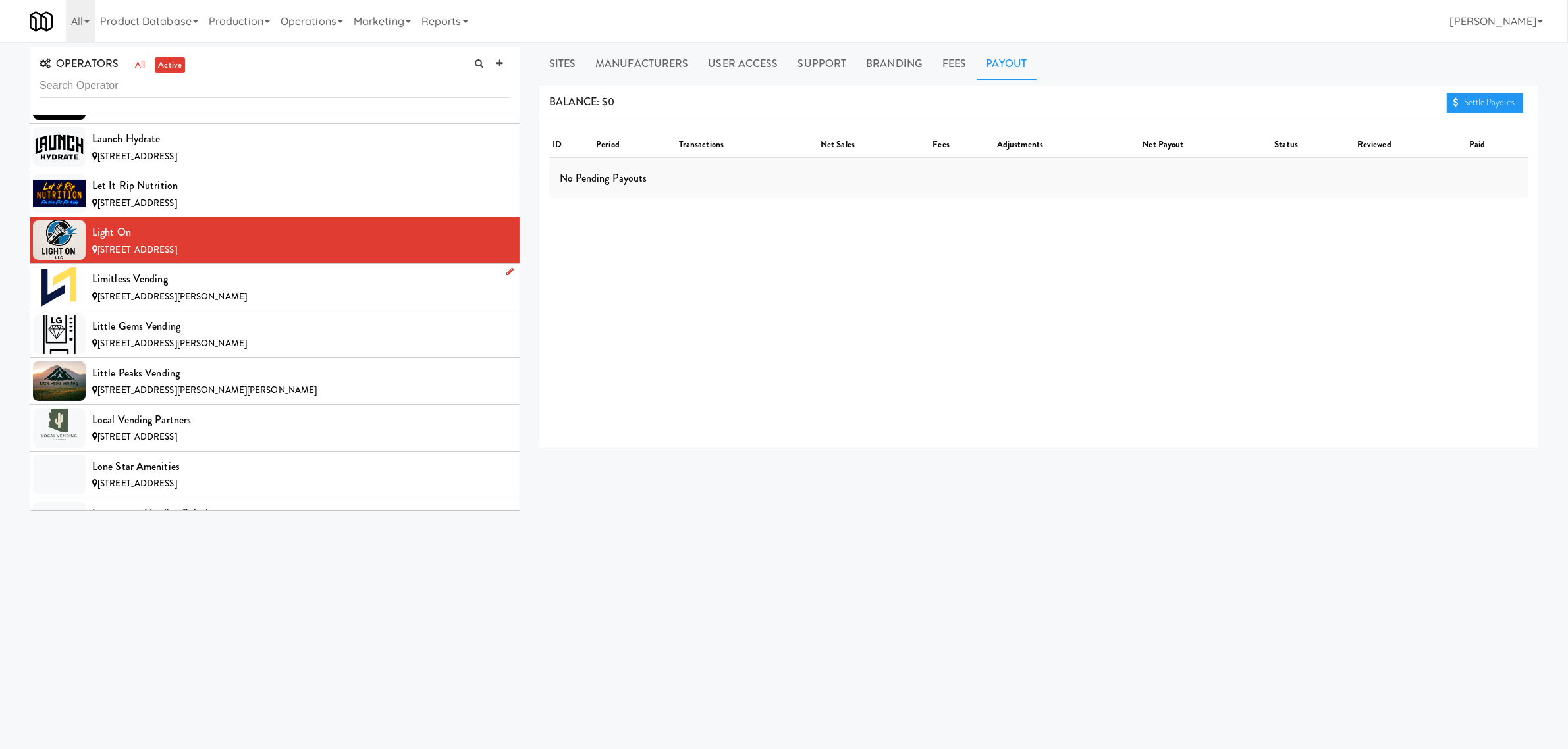
click at [252, 289] on div "Limitless Vending" at bounding box center [300, 279] width 417 height 20
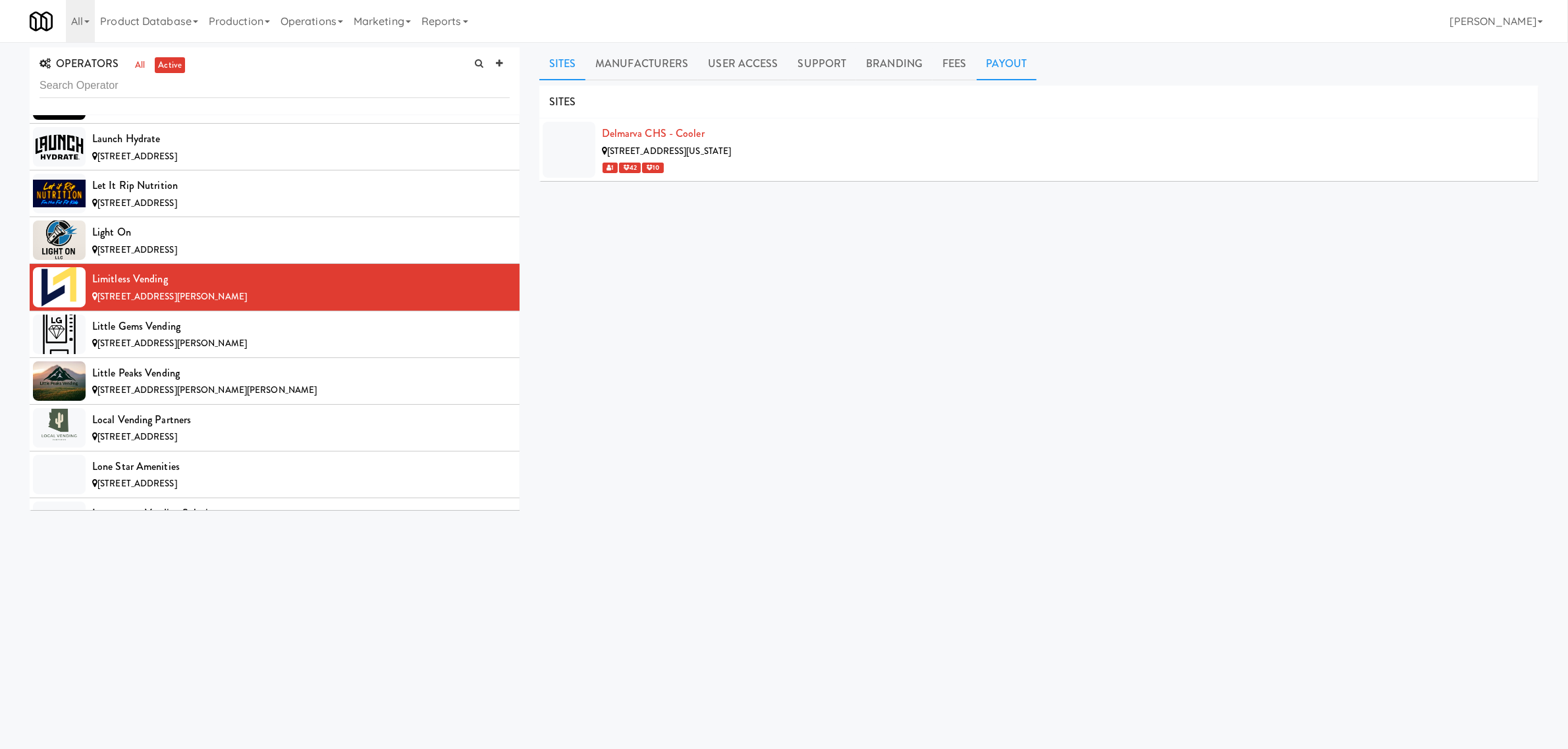
click at [1005, 64] on link "Payout" at bounding box center [1007, 63] width 60 height 33
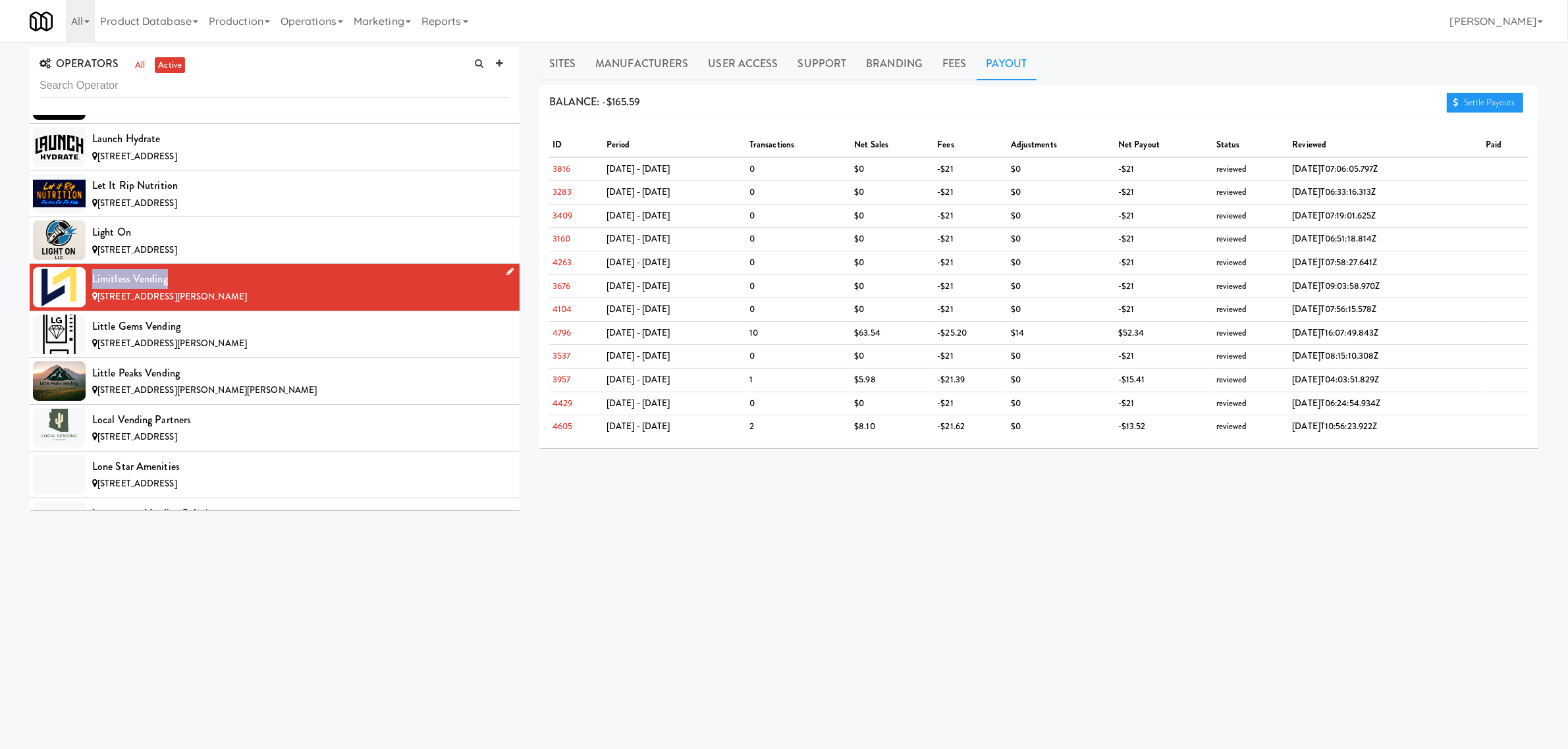
drag, startPoint x: 170, startPoint y: 294, endPoint x: 85, endPoint y: 296, distance: 85.0
click at [85, 296] on li "Limitless Vending [STREET_ADDRESS][PERSON_NAME]" at bounding box center [274, 287] width 490 height 46
click at [557, 64] on link "Sites" at bounding box center [562, 63] width 46 height 33
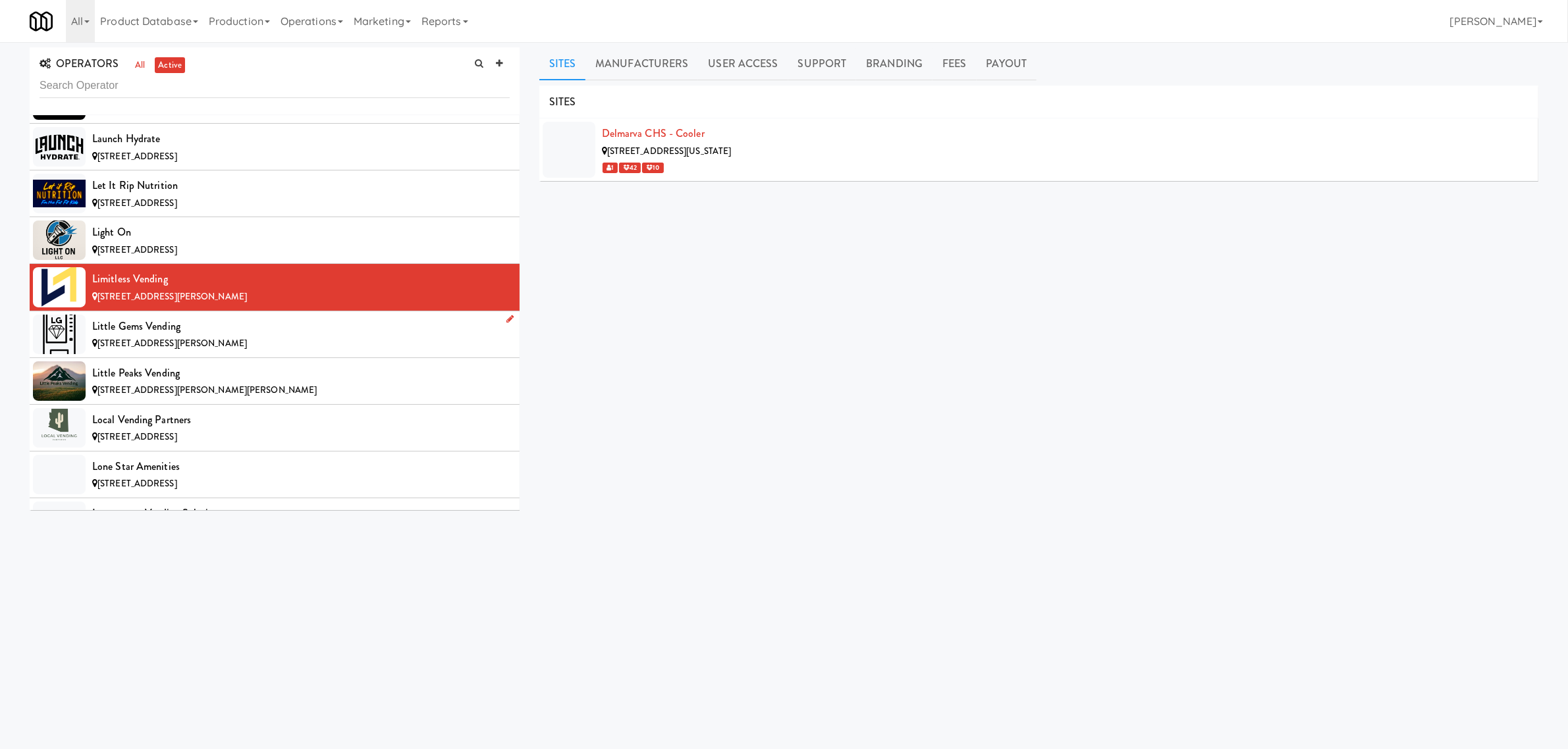
click at [172, 337] on div "Little Gems Vending" at bounding box center [300, 326] width 417 height 20
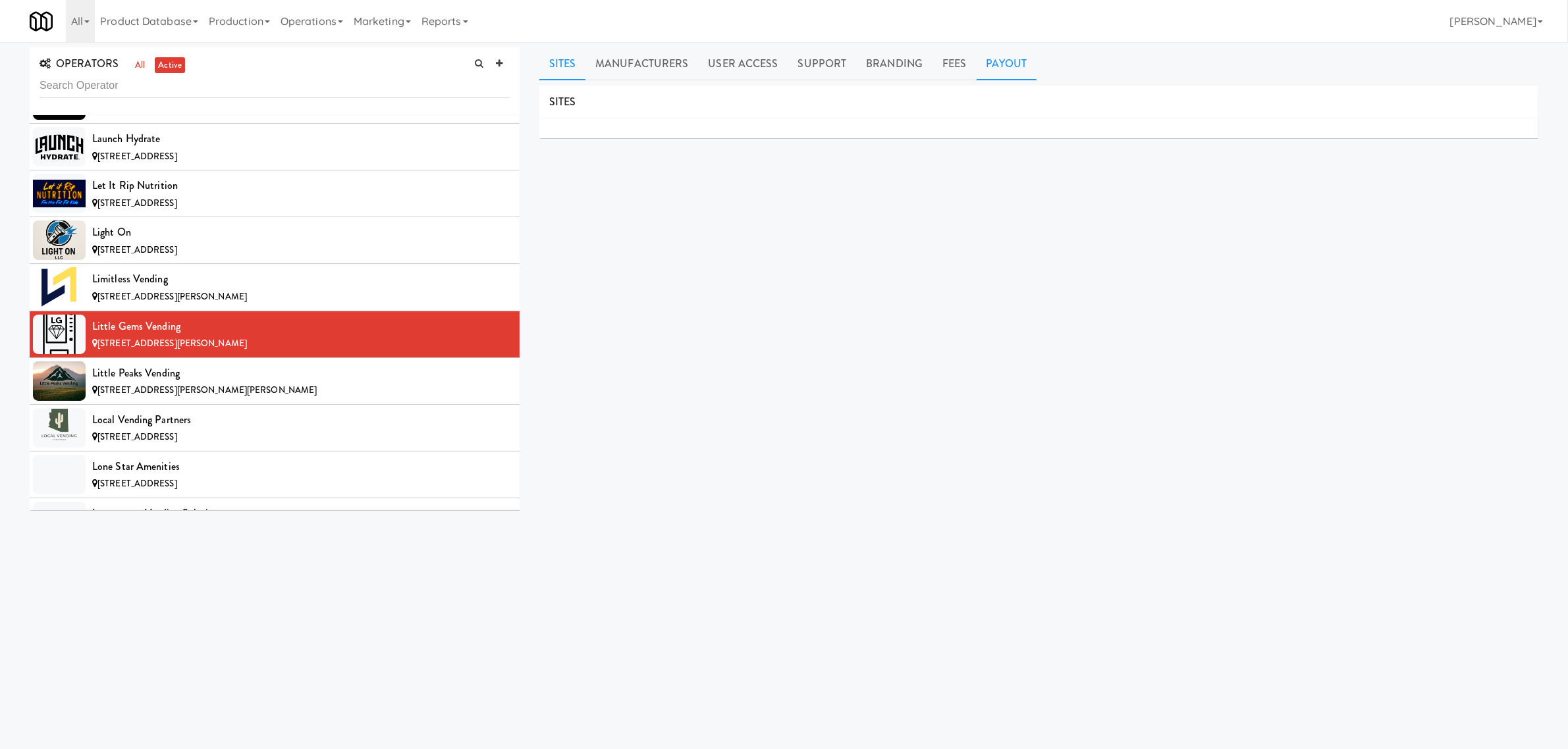
click at [1006, 67] on link "Payout" at bounding box center [1007, 63] width 60 height 33
click at [220, 383] on div "Little Peaks Vending" at bounding box center [300, 373] width 417 height 20
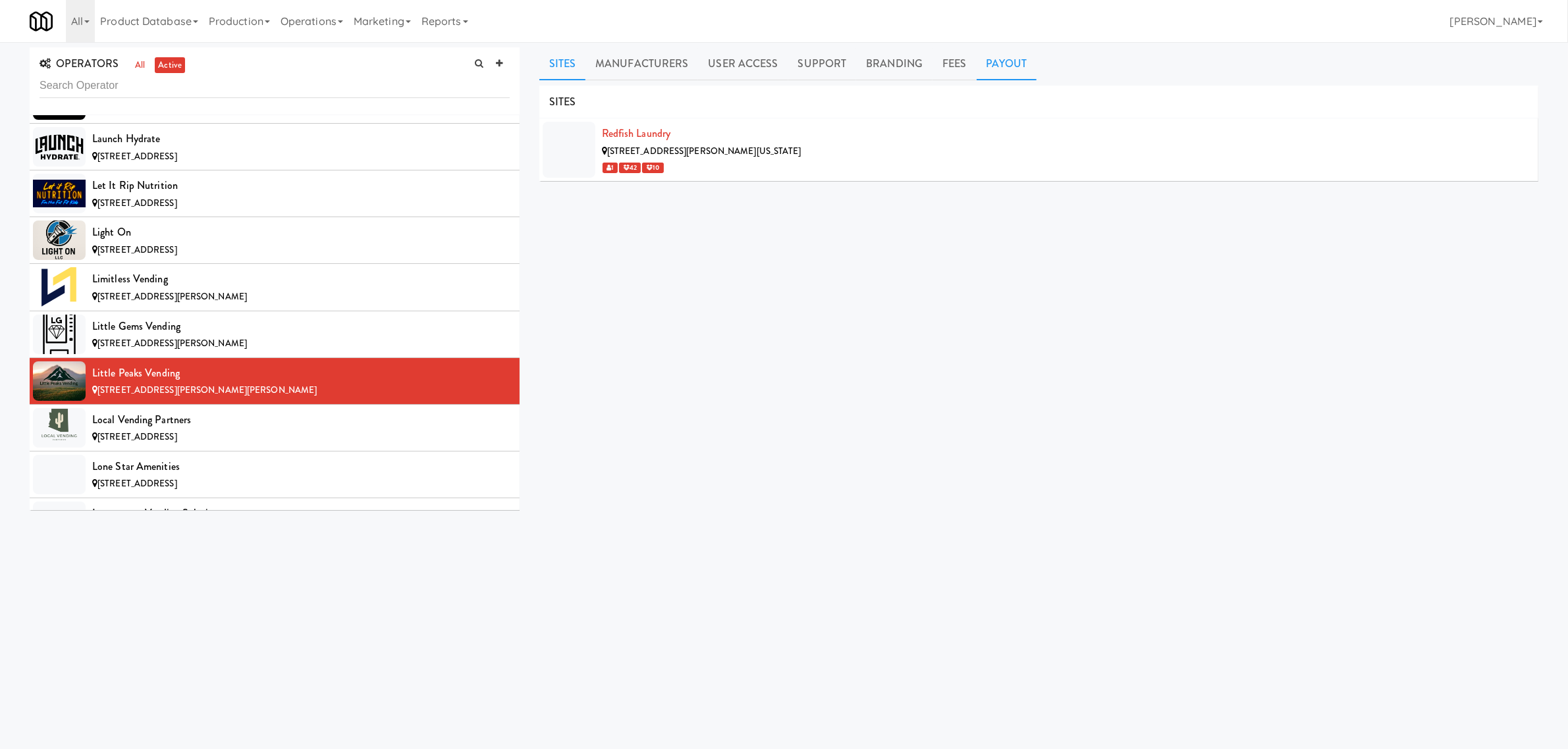
click at [998, 60] on link "Payout" at bounding box center [1007, 63] width 60 height 33
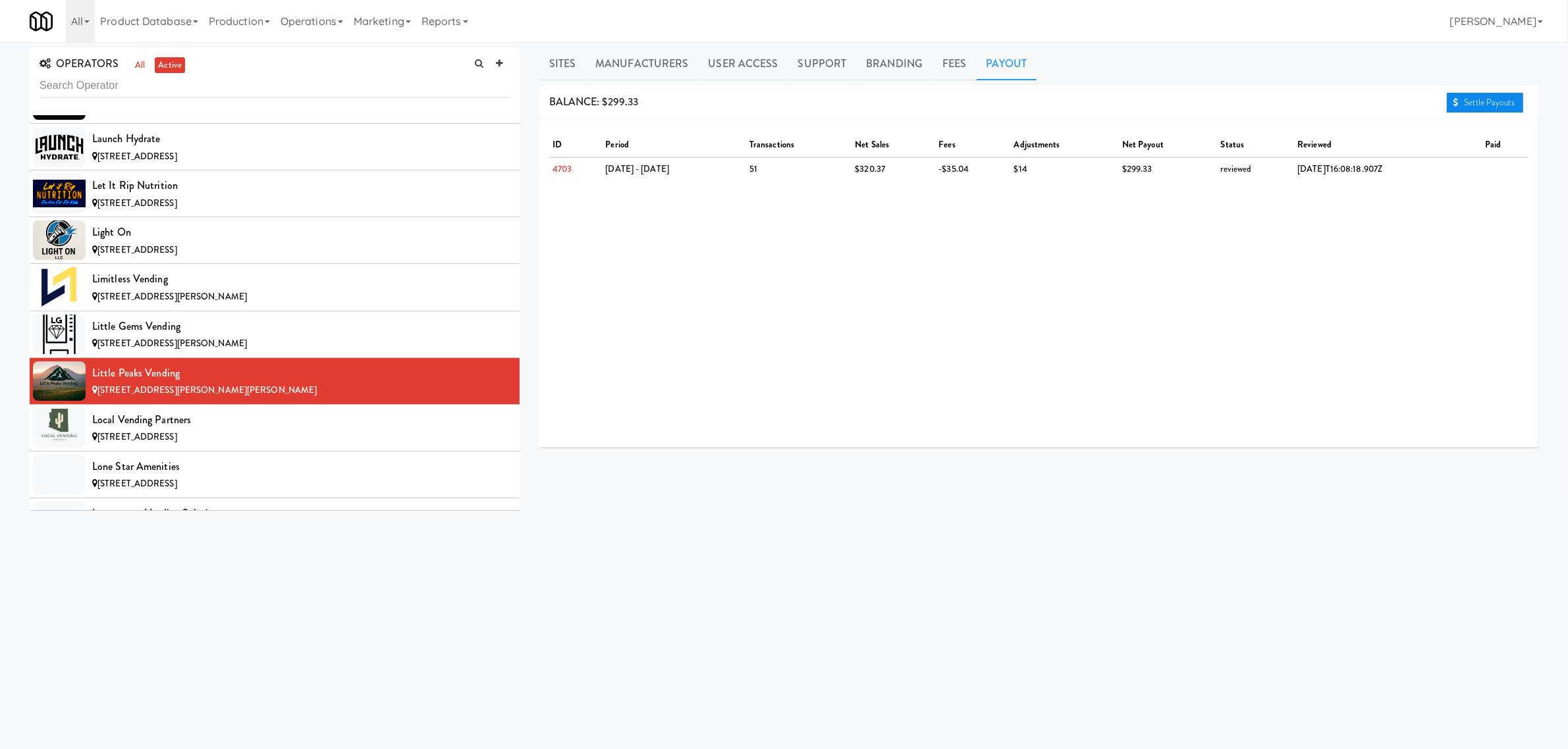
click at [1495, 101] on link "Settle Payouts" at bounding box center [1485, 102] width 76 height 20
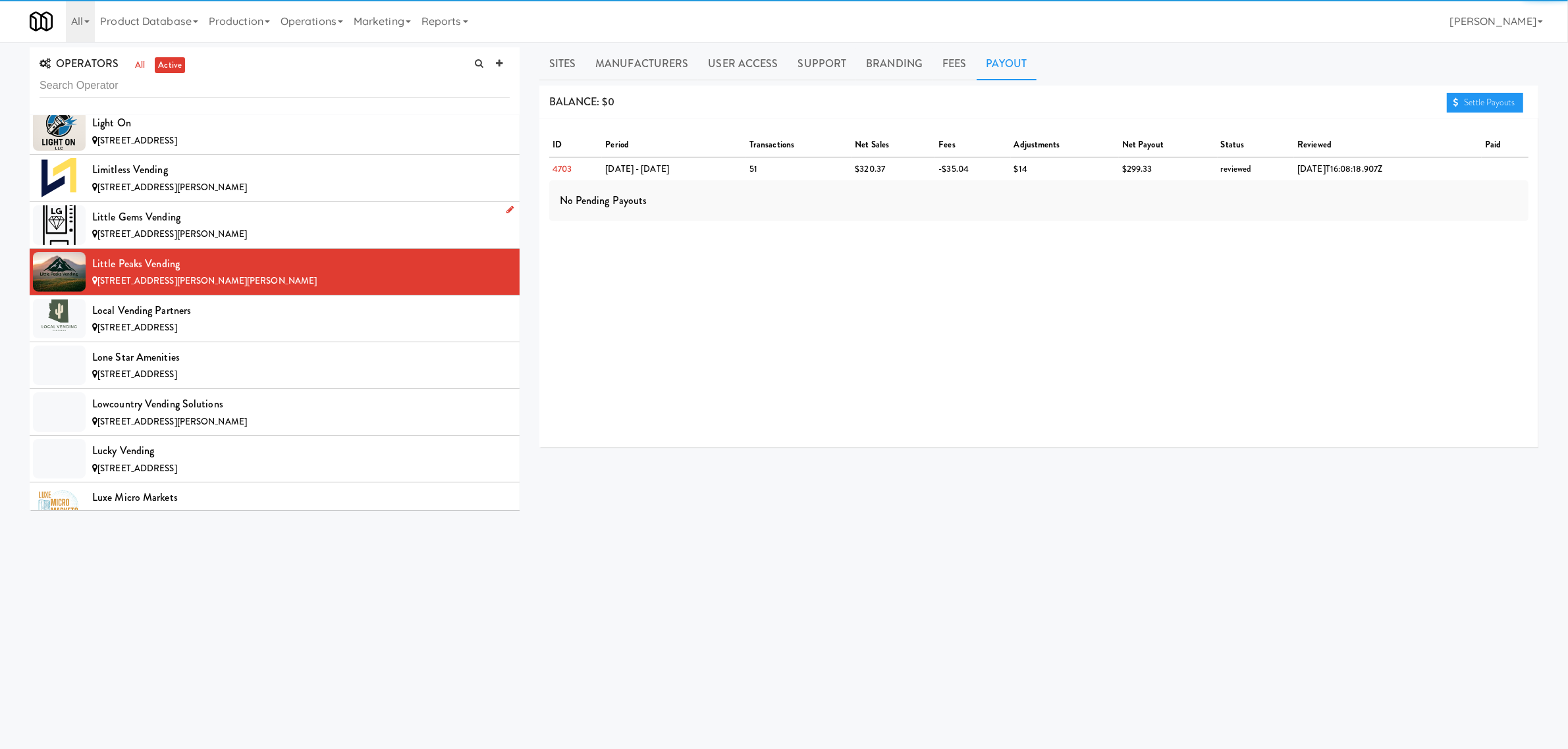
scroll to position [5762, 0]
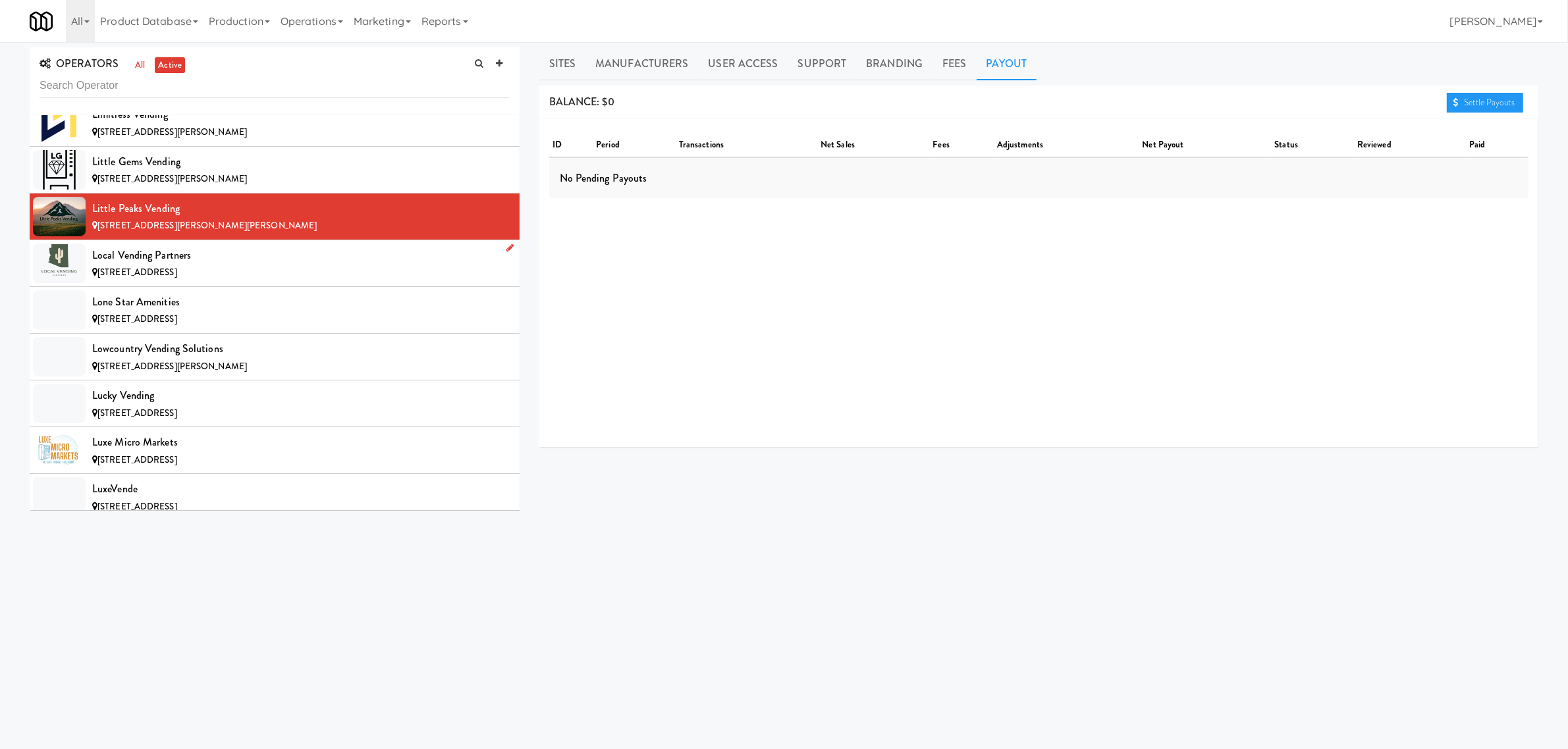
click at [213, 265] on div "Local Vending Partners" at bounding box center [300, 255] width 417 height 20
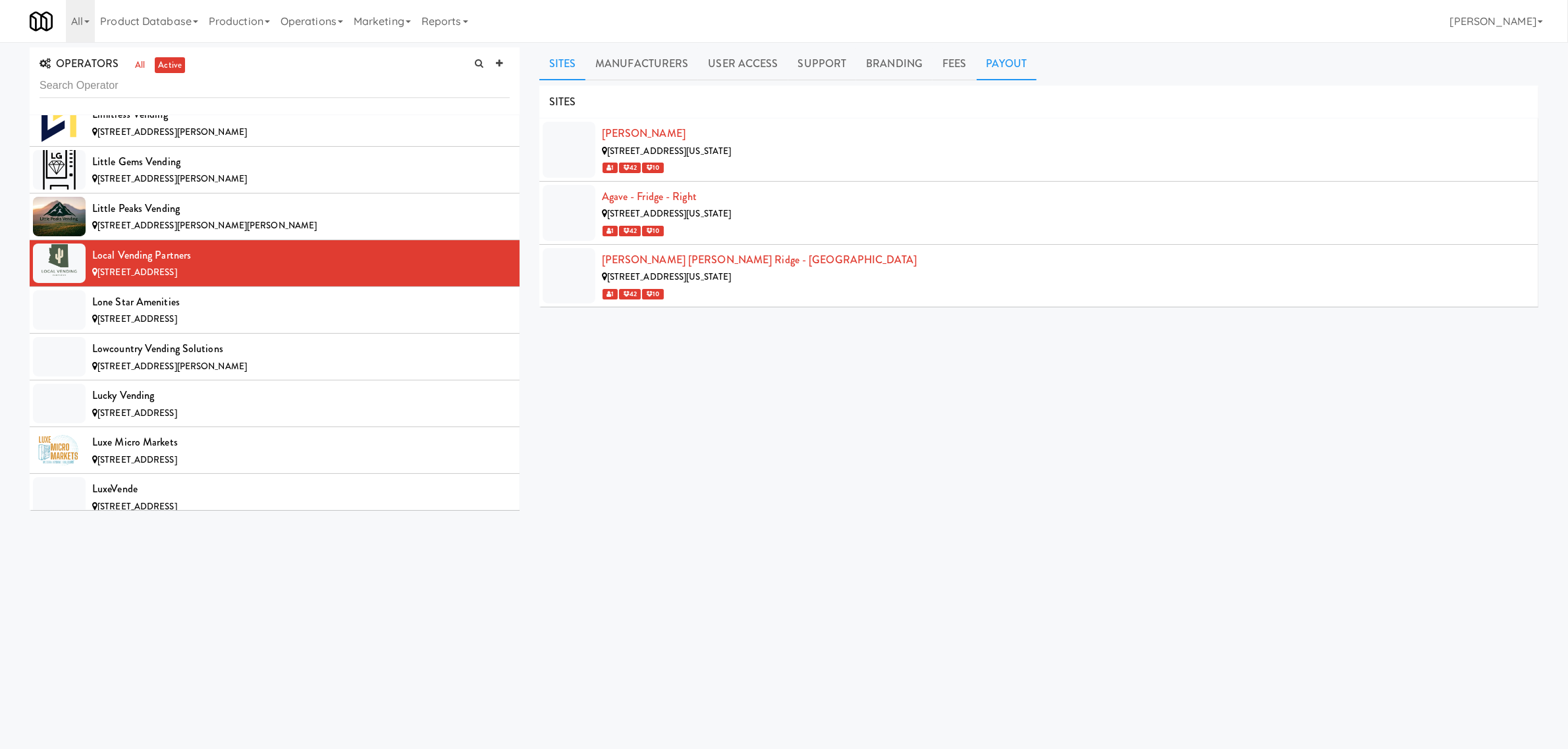
click at [1011, 64] on link "Payout" at bounding box center [1007, 63] width 60 height 33
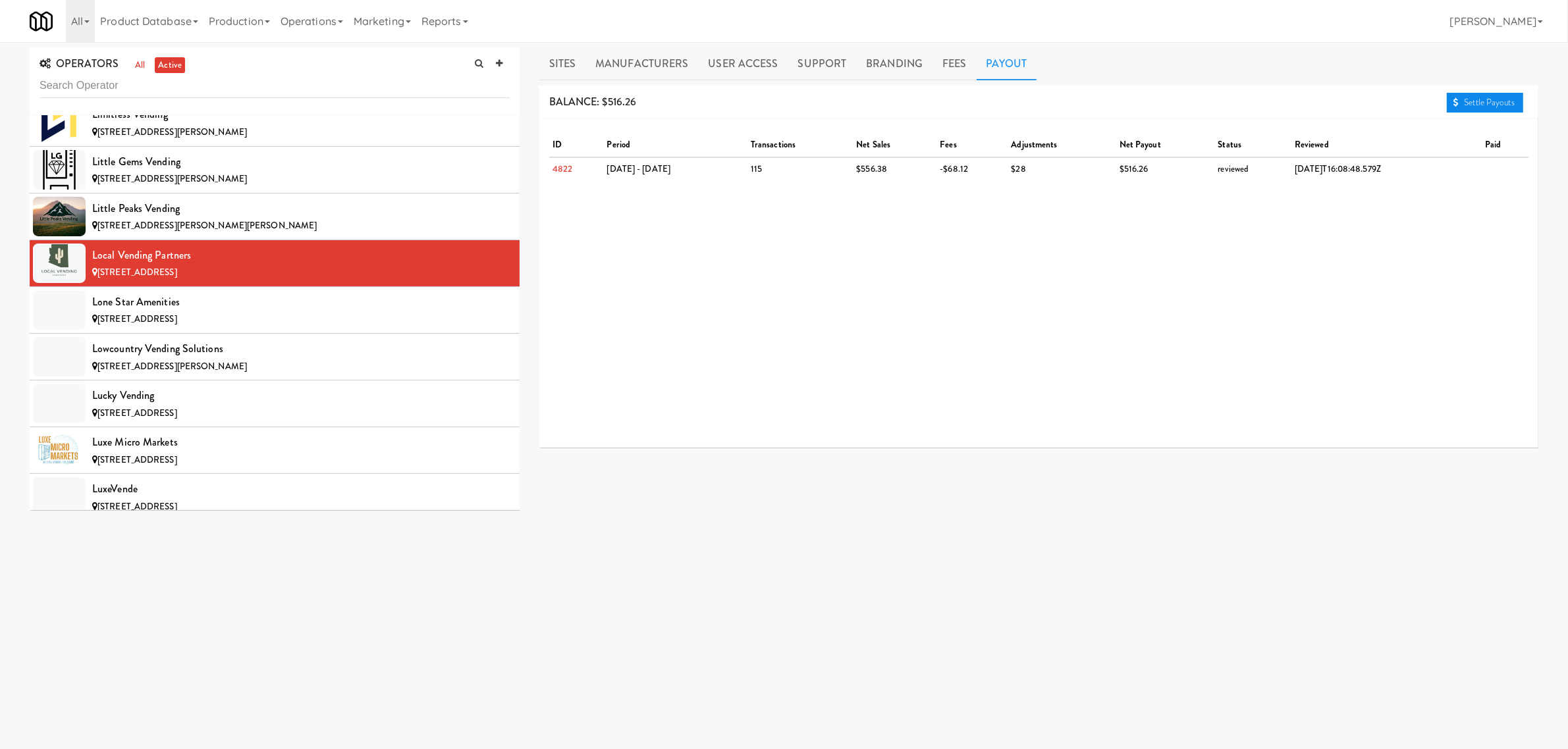
click at [1461, 102] on link "Settle Payouts" at bounding box center [1485, 102] width 76 height 20
click at [258, 312] on div "Lone Star Amenities" at bounding box center [300, 303] width 417 height 20
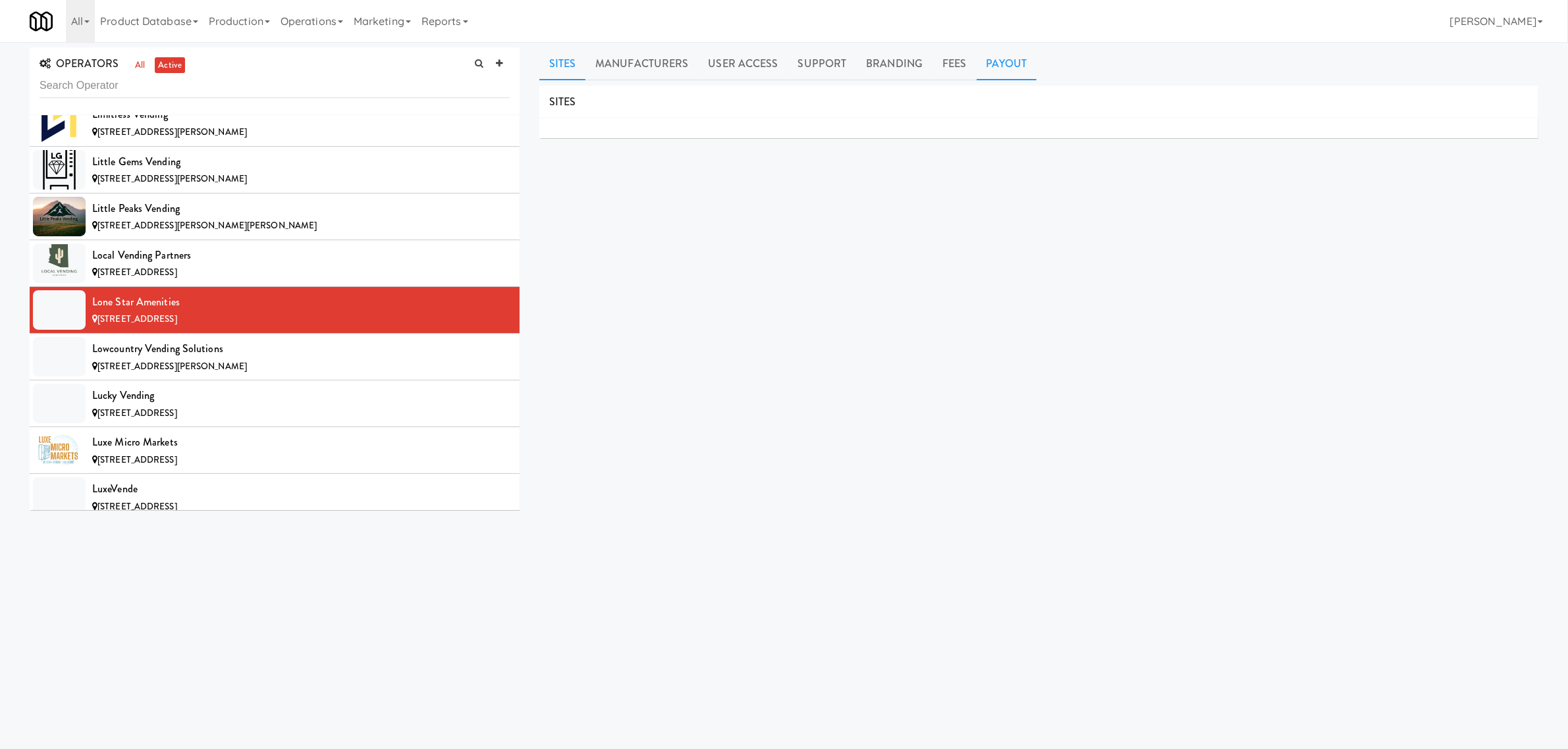
click at [987, 54] on link "Payout" at bounding box center [1007, 63] width 60 height 33
click at [163, 359] on div "Lowcountry Vending Solutions" at bounding box center [300, 349] width 417 height 20
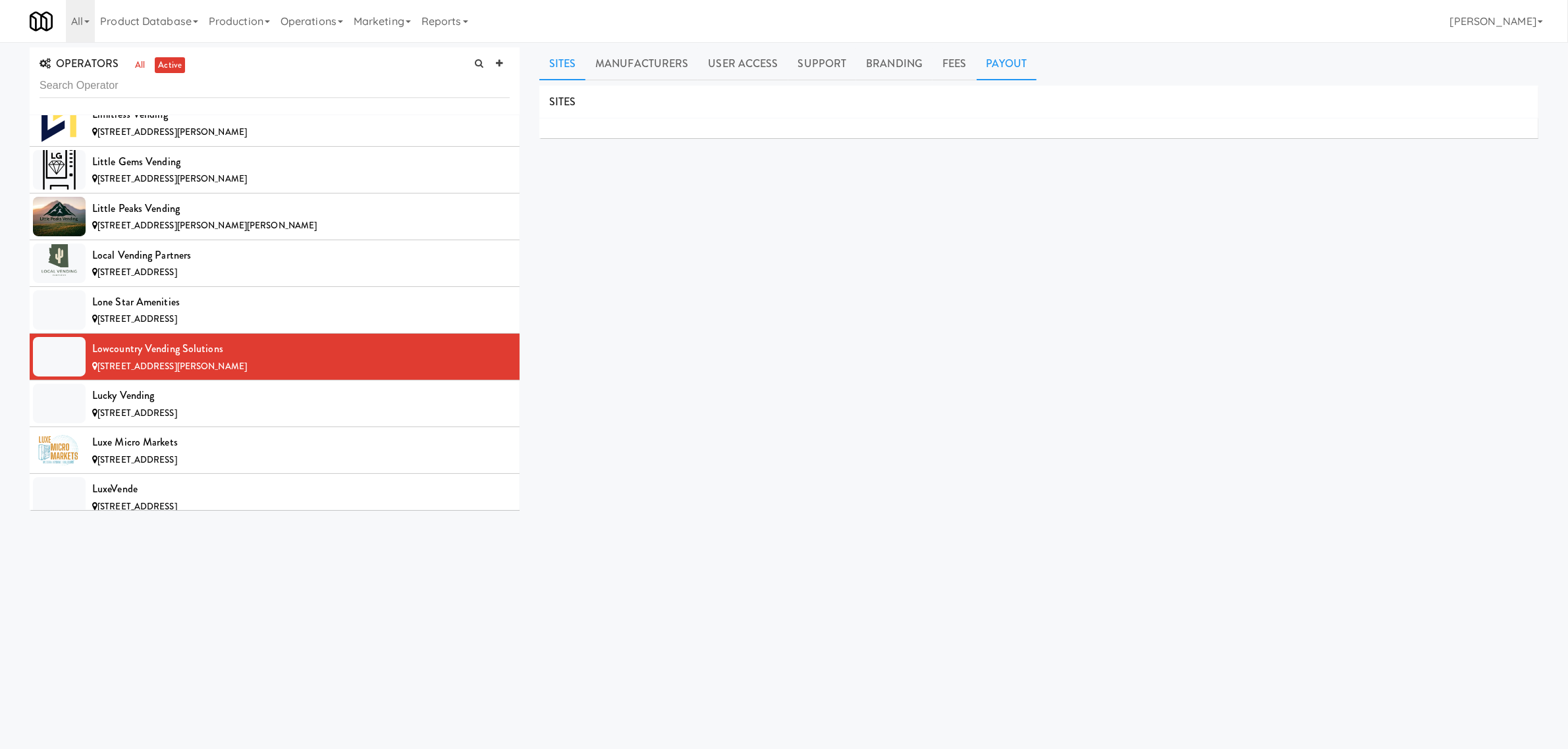
click at [982, 67] on link "Payout" at bounding box center [1007, 63] width 60 height 33
click at [179, 406] on div "Lucky Vending" at bounding box center [300, 396] width 417 height 20
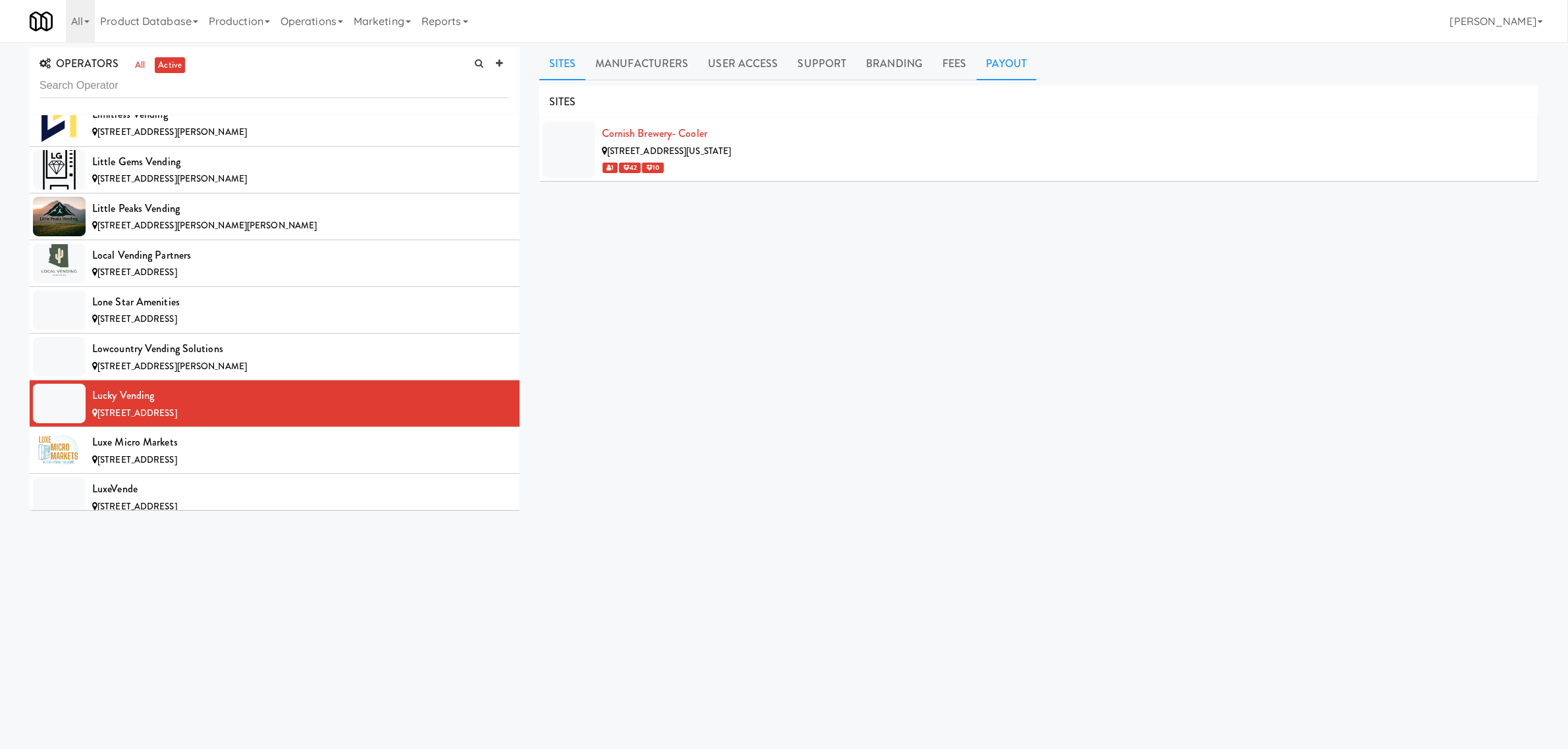
click at [999, 64] on link "Payout" at bounding box center [1007, 63] width 60 height 33
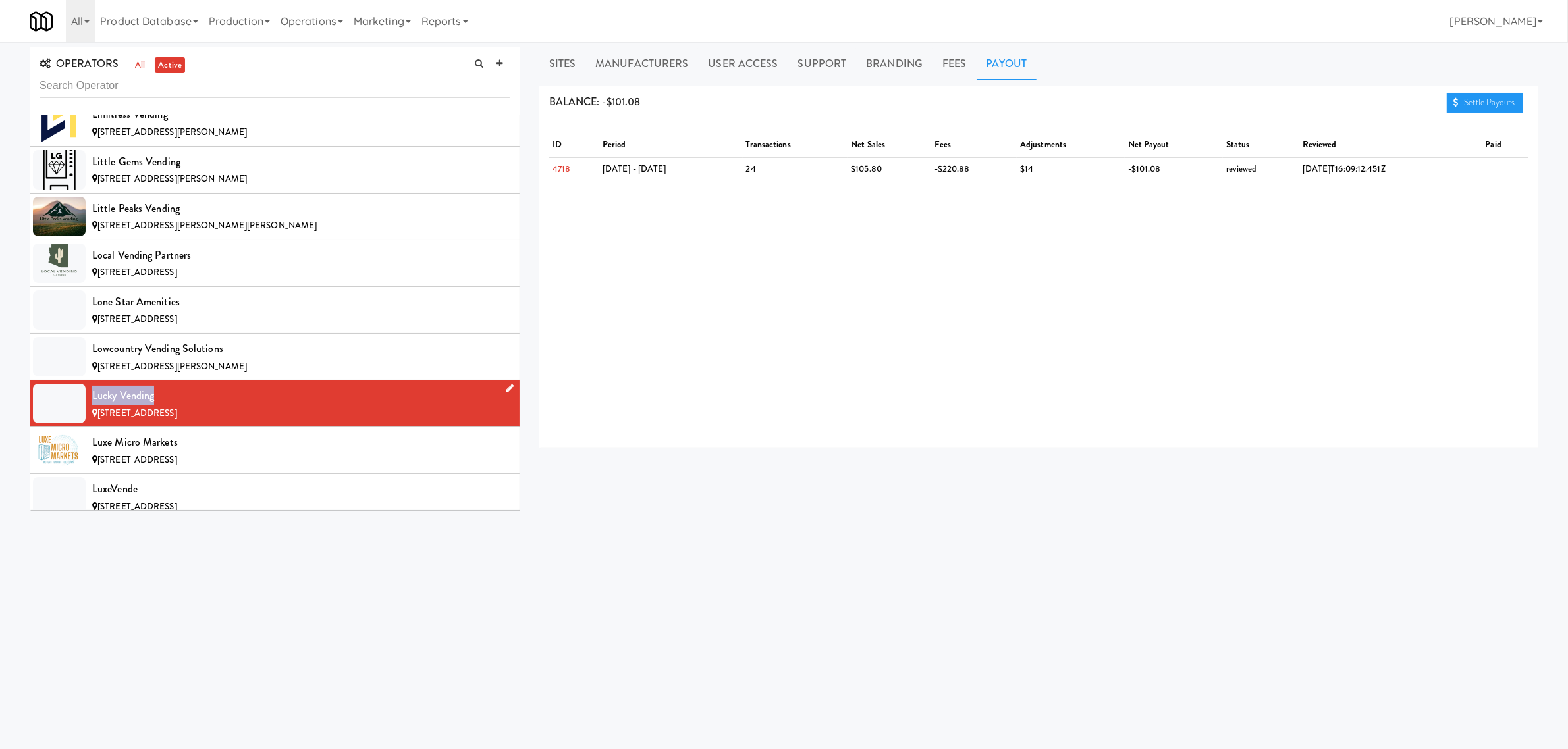
drag, startPoint x: 155, startPoint y: 414, endPoint x: 82, endPoint y: 414, distance: 73.0
click at [82, 414] on li "Lucky Vending [STREET_ADDRESS]" at bounding box center [274, 403] width 490 height 46
click at [242, 452] on div "Luxe Micro Markets" at bounding box center [300, 442] width 417 height 20
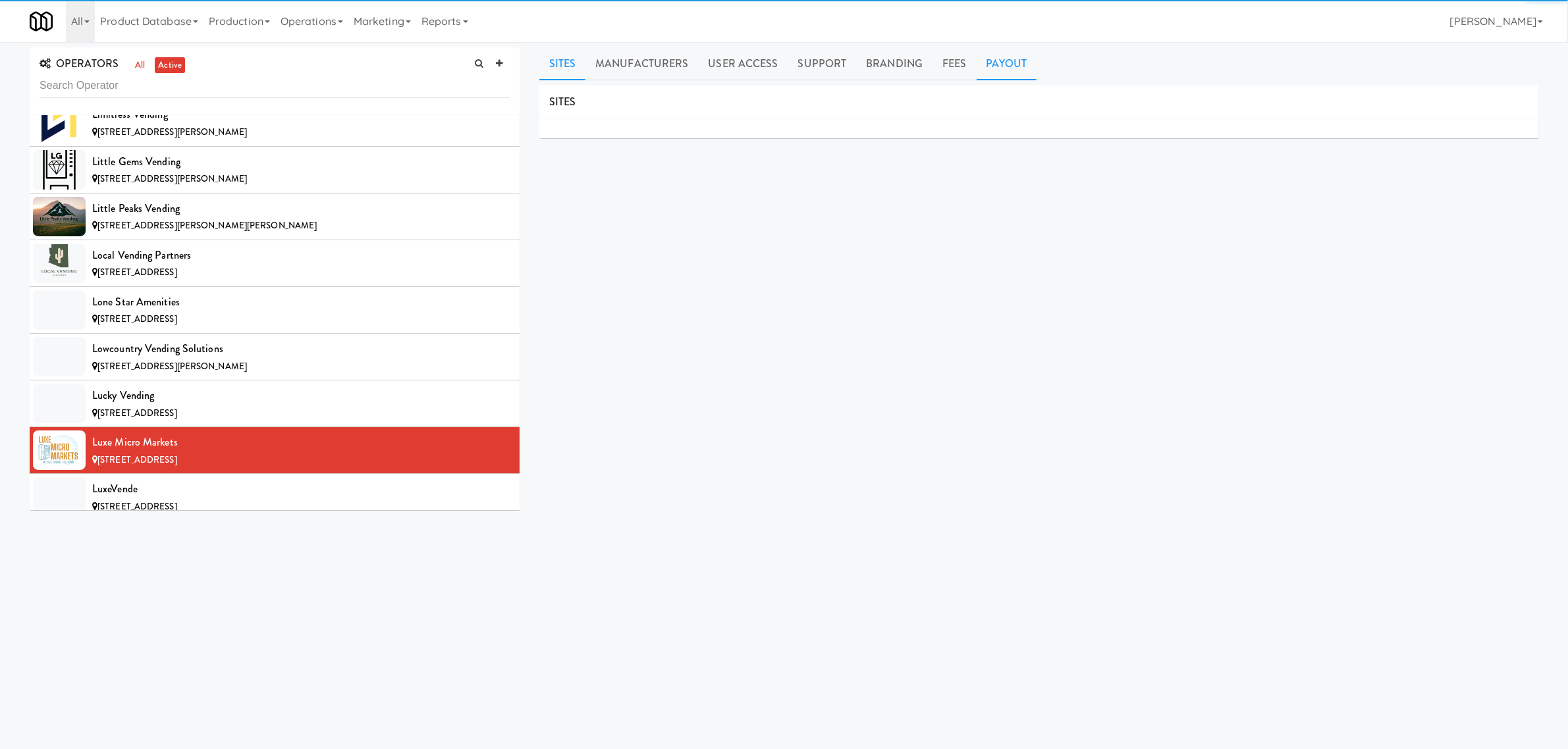
click at [977, 57] on link "Payout" at bounding box center [1007, 63] width 60 height 33
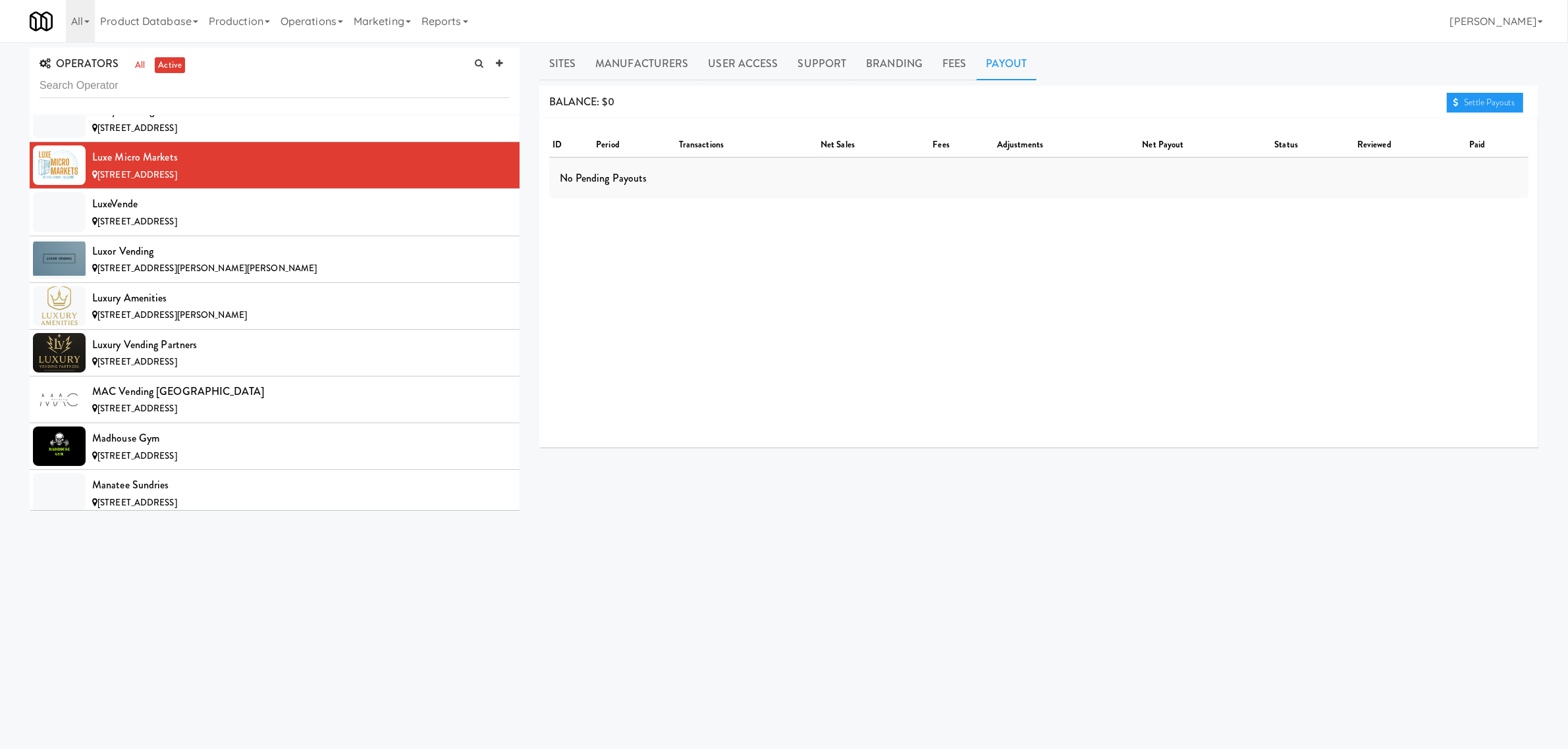
scroll to position [6091, 0]
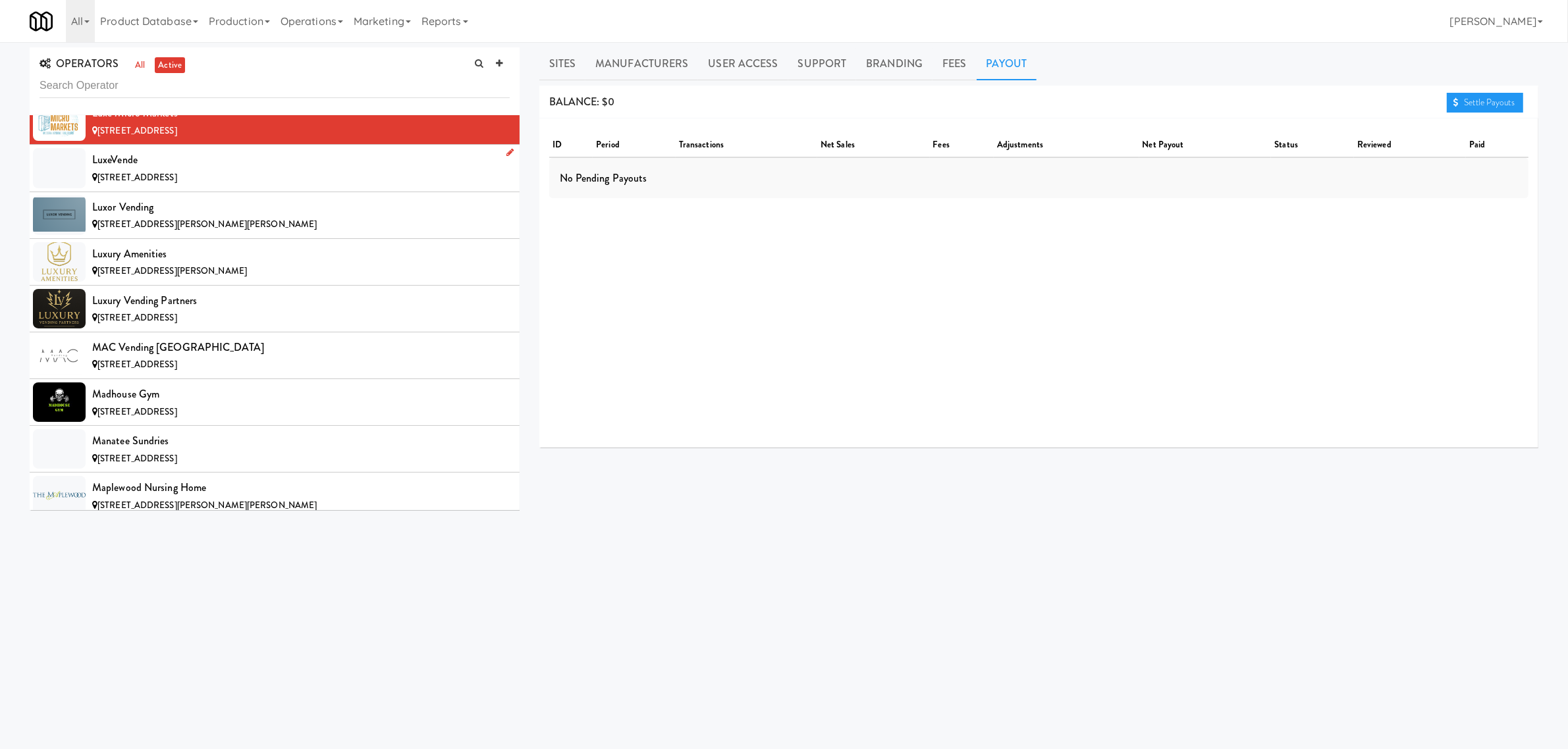
click at [207, 186] on div "[STREET_ADDRESS]" at bounding box center [300, 178] width 417 height 16
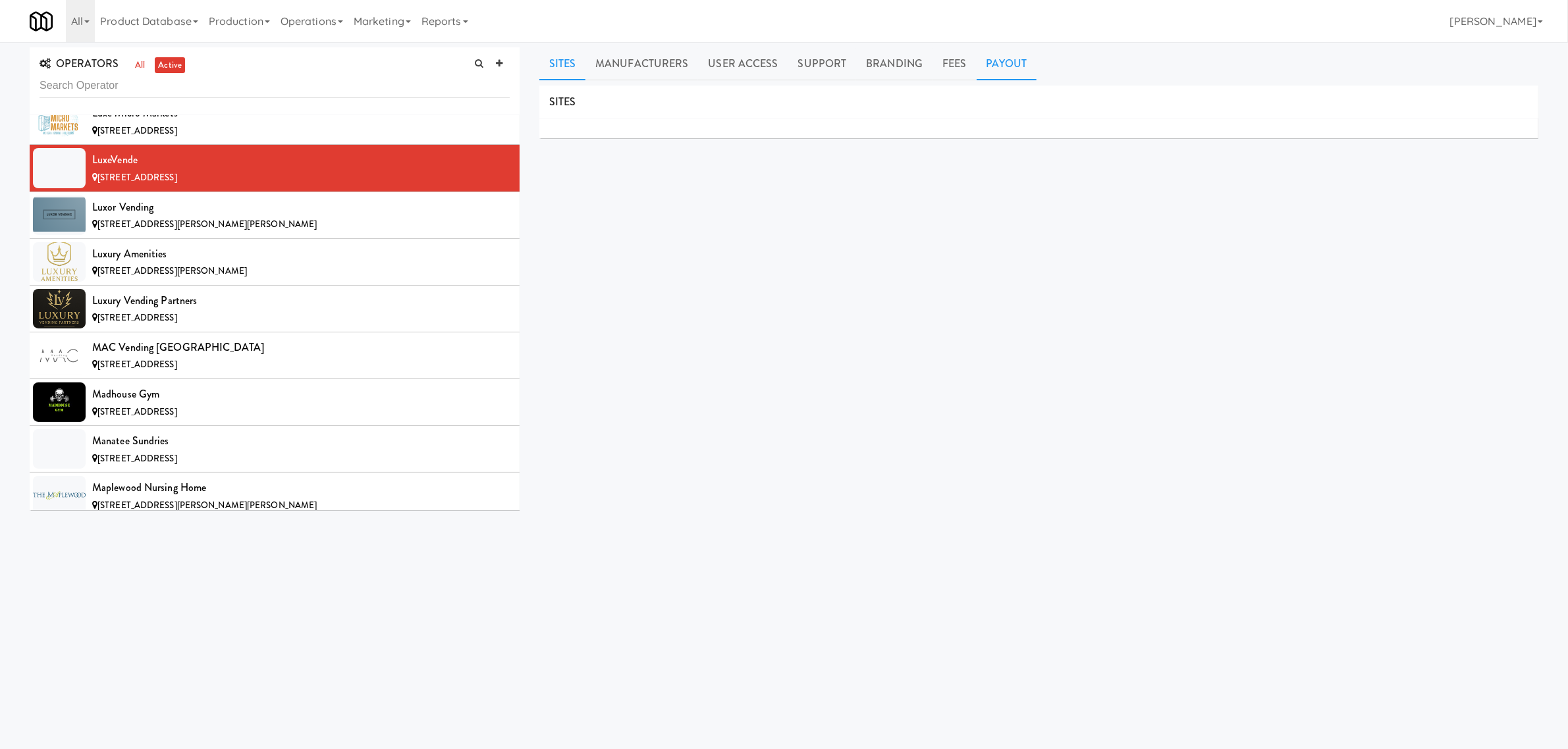
click at [988, 64] on link "Payout" at bounding box center [1007, 63] width 60 height 33
click at [151, 214] on li "Luxor Vending [STREET_ADDRESS][PERSON_NAME][PERSON_NAME]" at bounding box center [274, 215] width 490 height 46
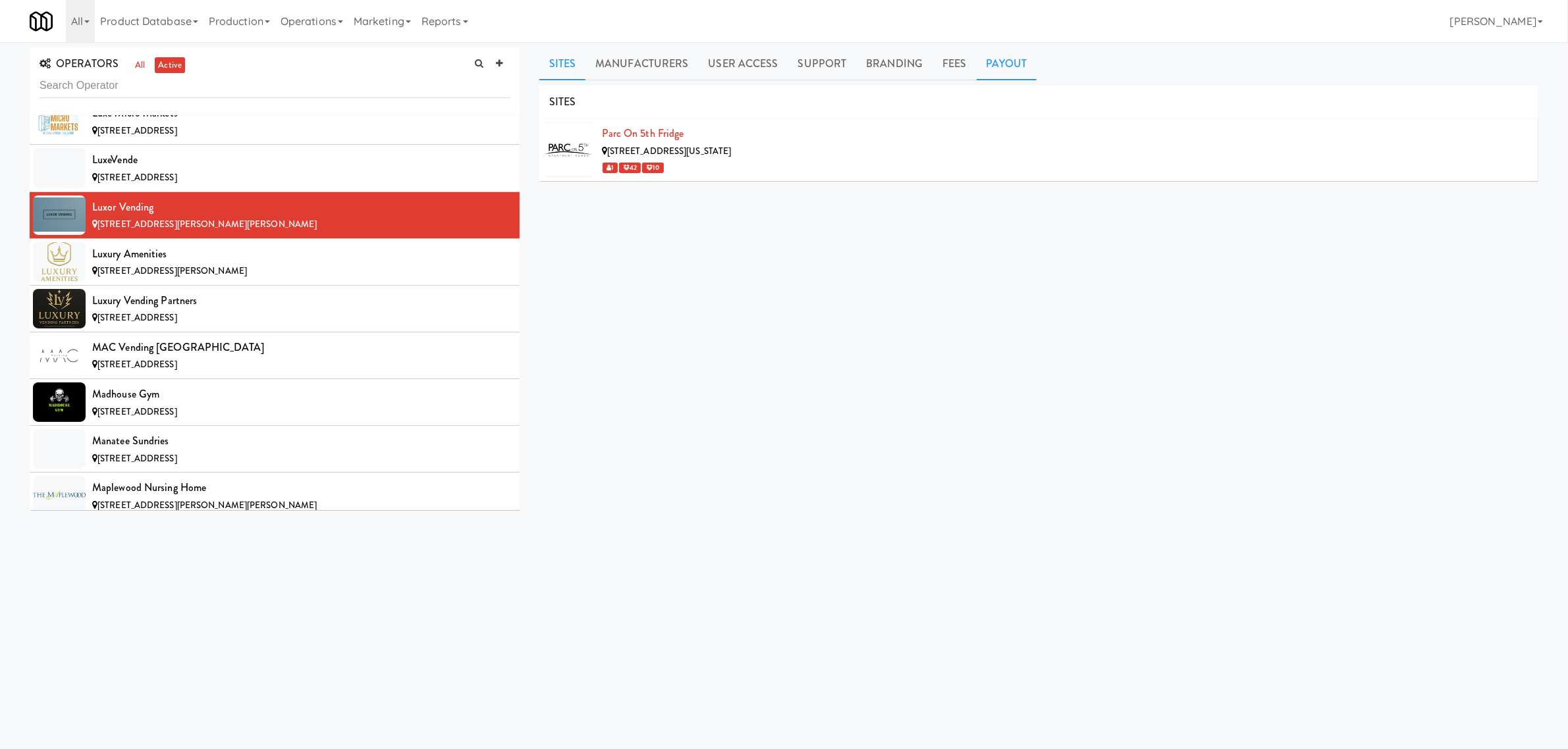
click at [1000, 67] on link "Payout" at bounding box center [1007, 63] width 60 height 33
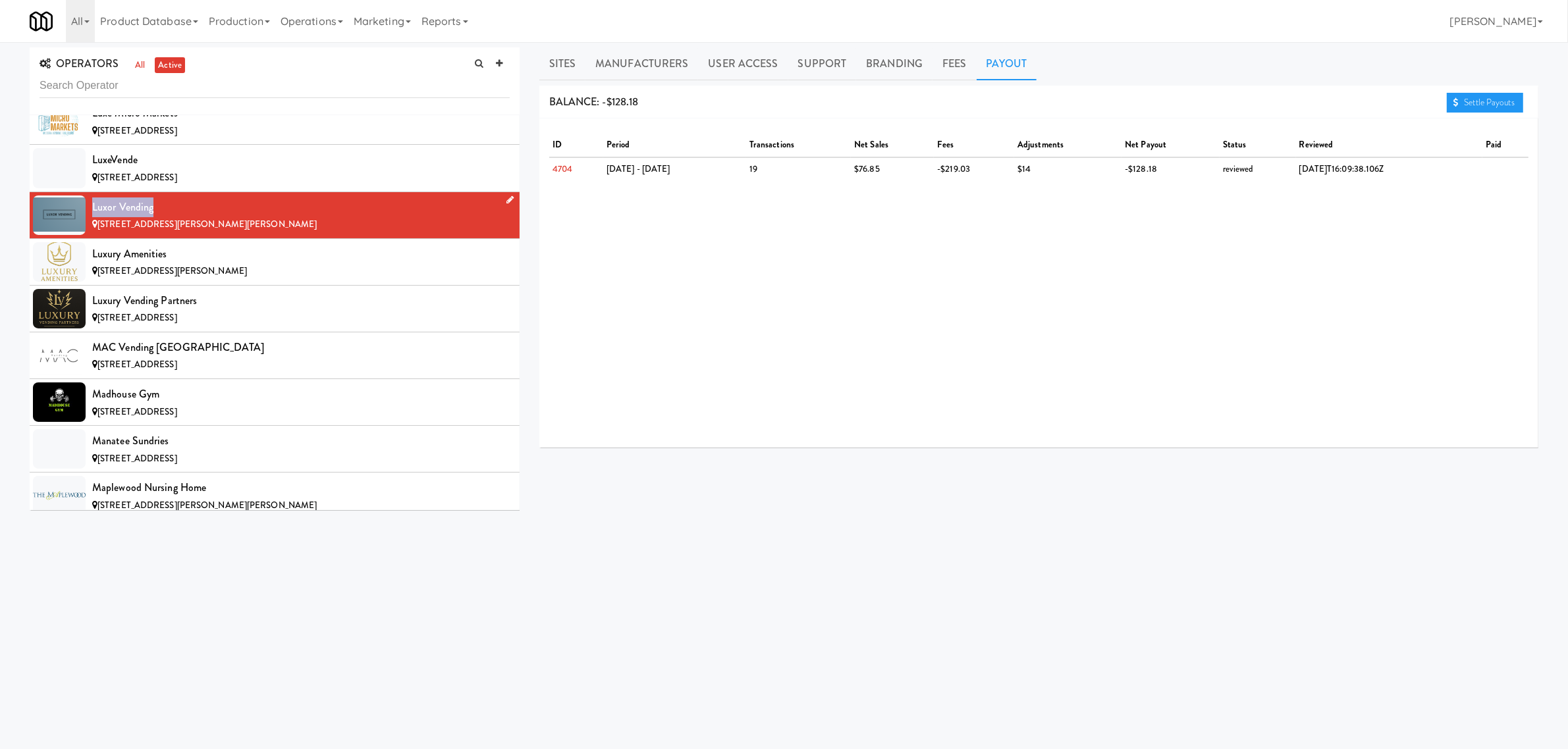
drag, startPoint x: 153, startPoint y: 224, endPoint x: 47, endPoint y: 224, distance: 106.0
click at [47, 224] on li "Luxor Vending [STREET_ADDRESS][PERSON_NAME][PERSON_NAME]" at bounding box center [274, 215] width 490 height 46
click at [267, 264] on div "Luxury Amenities" at bounding box center [300, 254] width 417 height 20
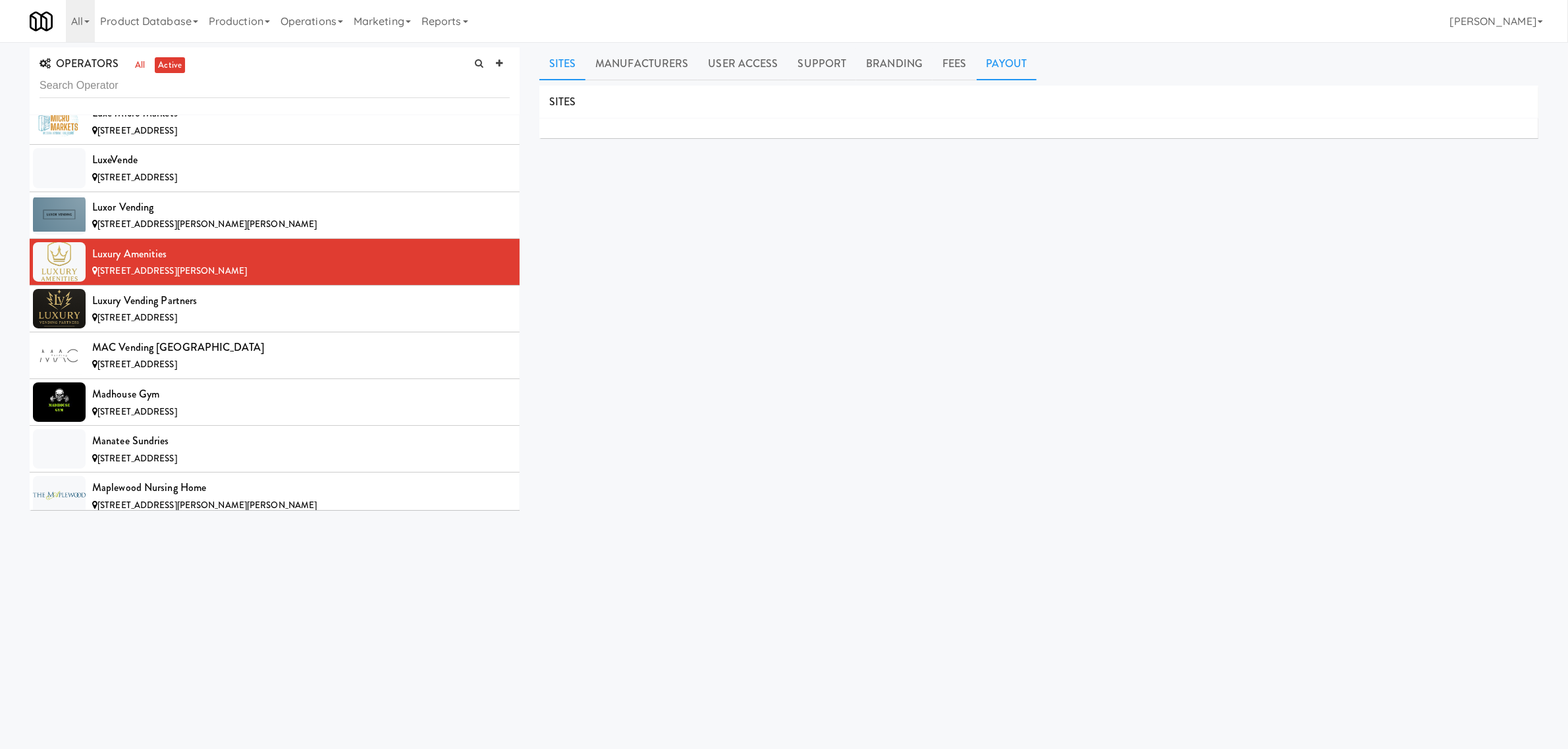
click at [998, 59] on link "Payout" at bounding box center [1007, 63] width 60 height 33
click at [233, 311] on div "Luxury Vending Partners" at bounding box center [300, 301] width 417 height 20
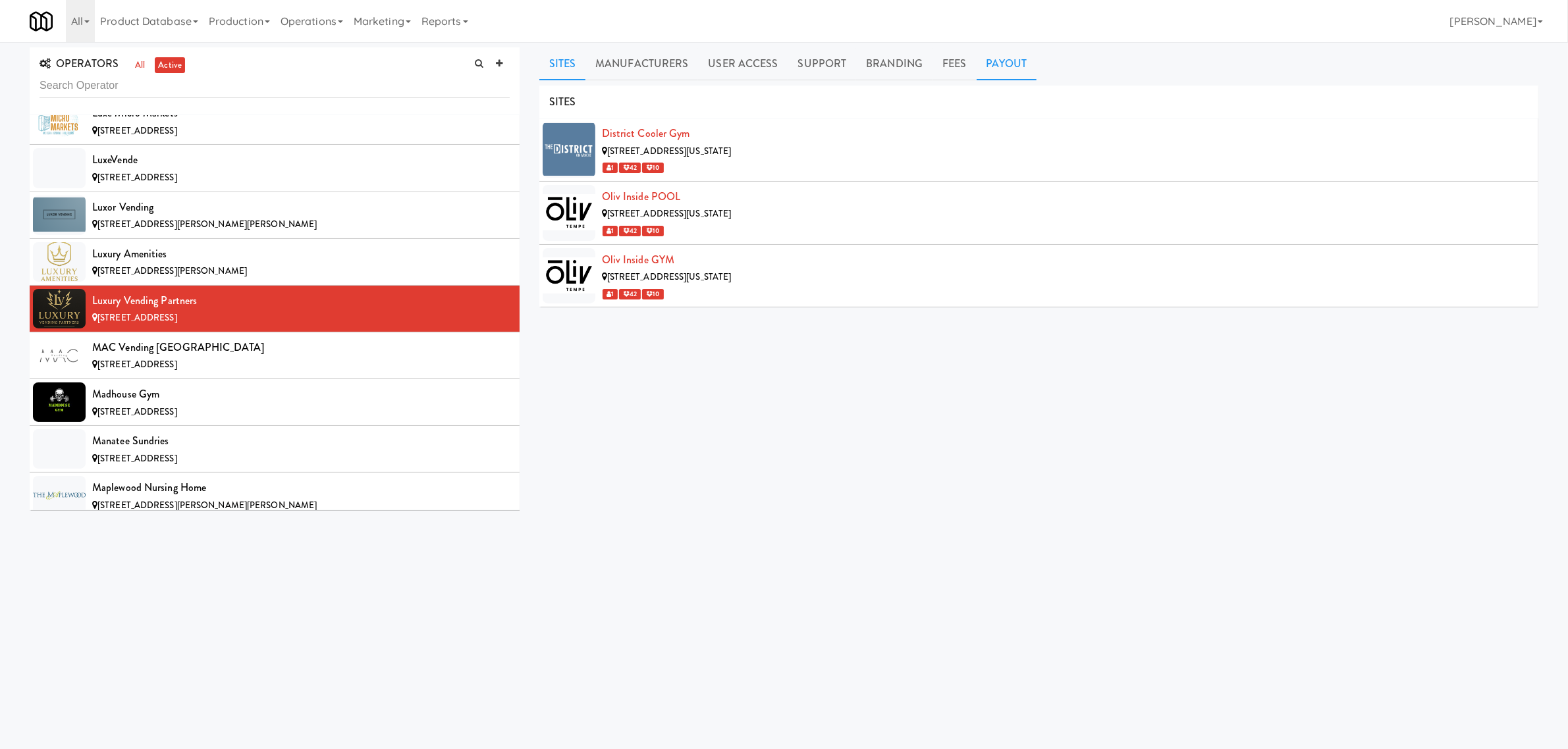
click at [995, 60] on link "Payout" at bounding box center [1007, 63] width 60 height 33
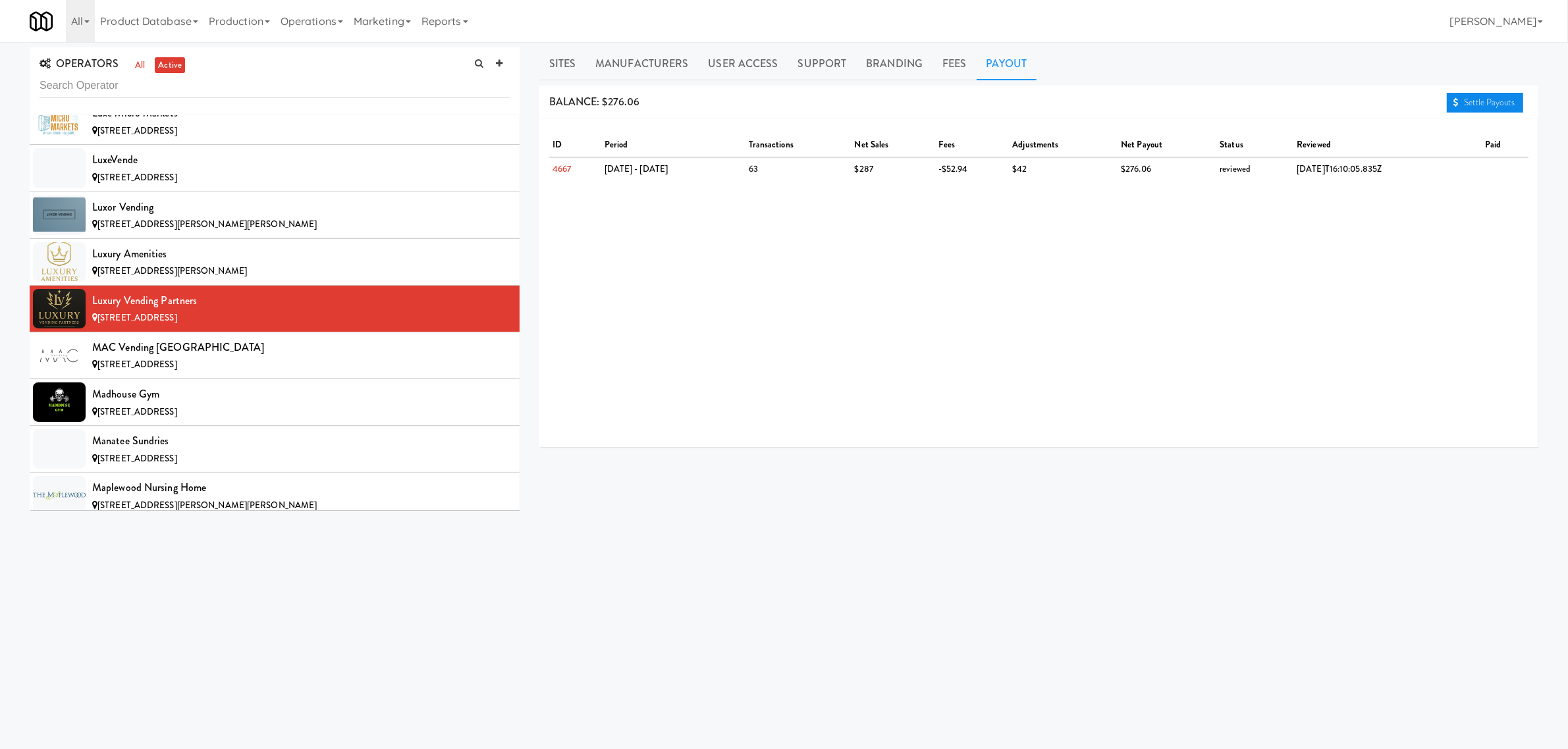
click at [1456, 99] on icon at bounding box center [1456, 102] width 5 height 9
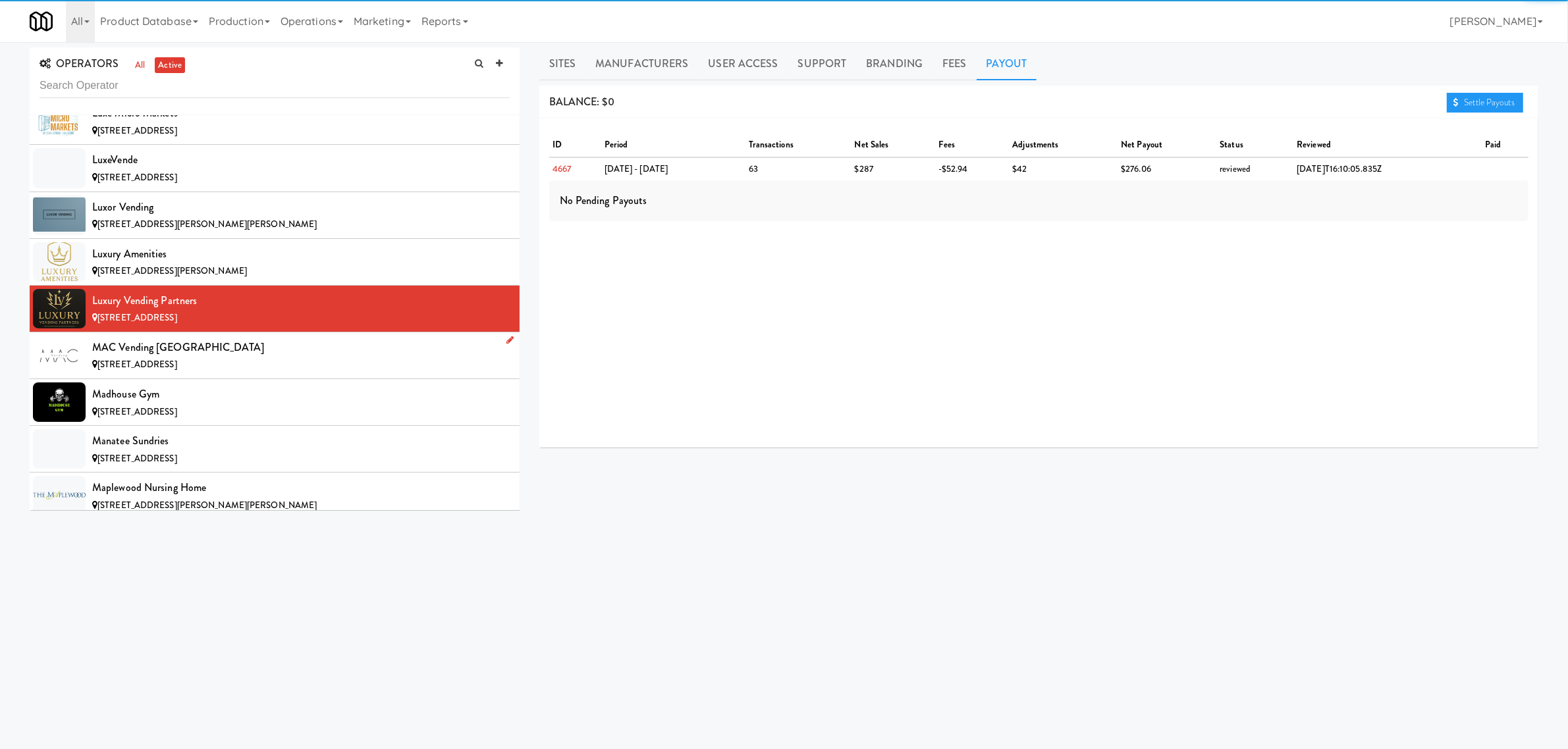
click at [185, 358] on div "MAC Vending [GEOGRAPHIC_DATA]" at bounding box center [300, 347] width 417 height 20
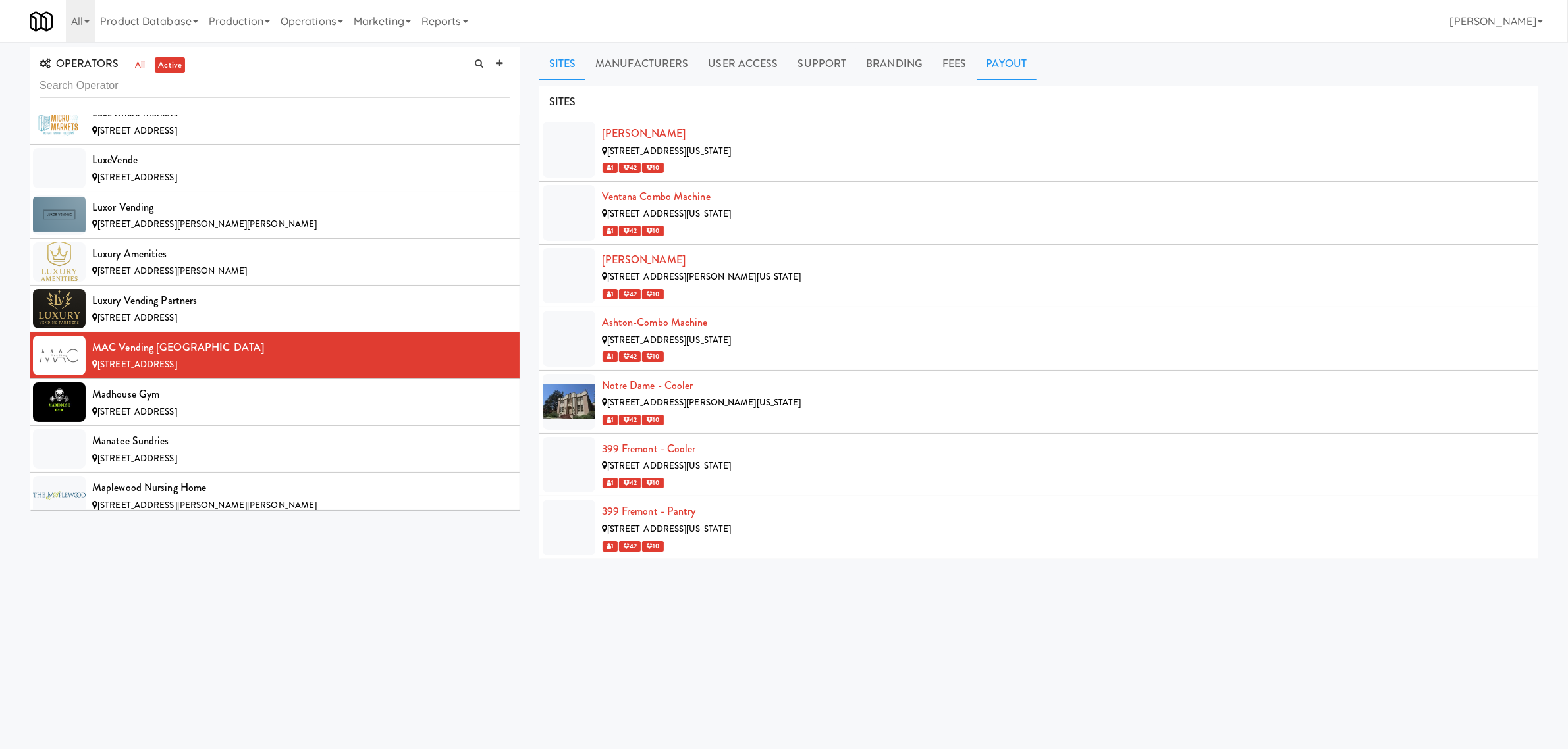
click at [1005, 67] on link "Payout" at bounding box center [1007, 63] width 60 height 33
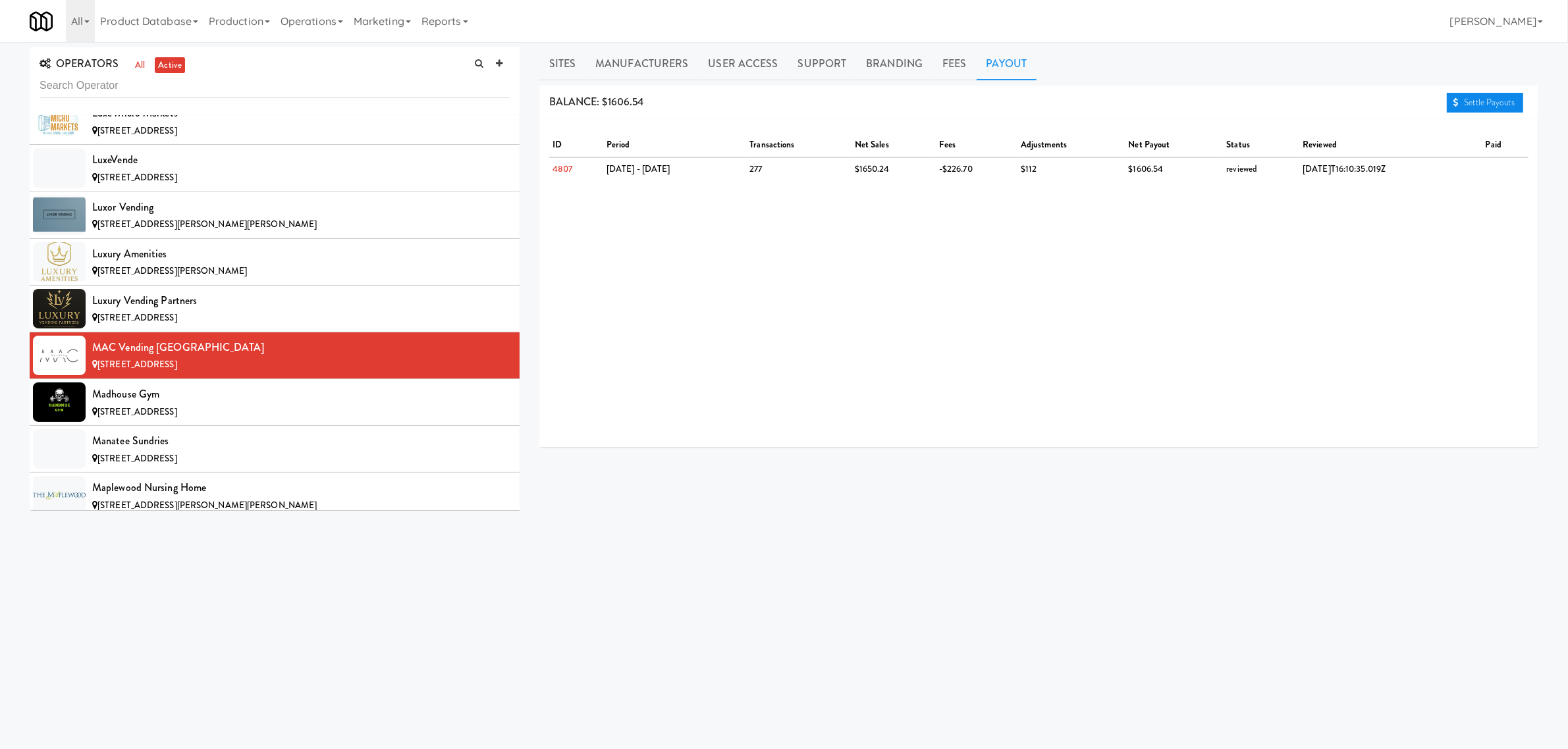
click at [1461, 107] on link "Settle Payouts" at bounding box center [1485, 102] width 76 height 20
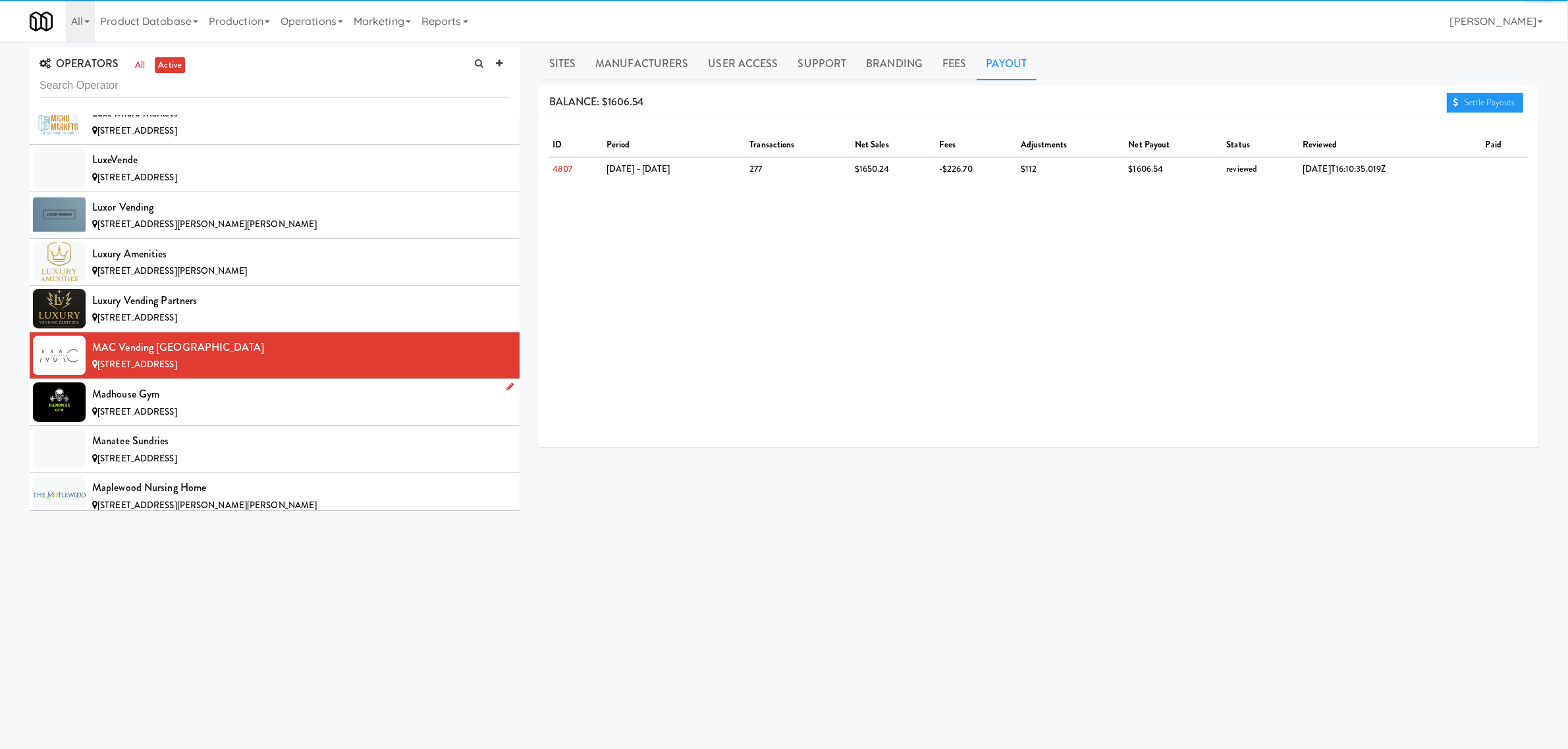
click at [155, 404] on div "Madhouse Gym" at bounding box center [300, 394] width 417 height 20
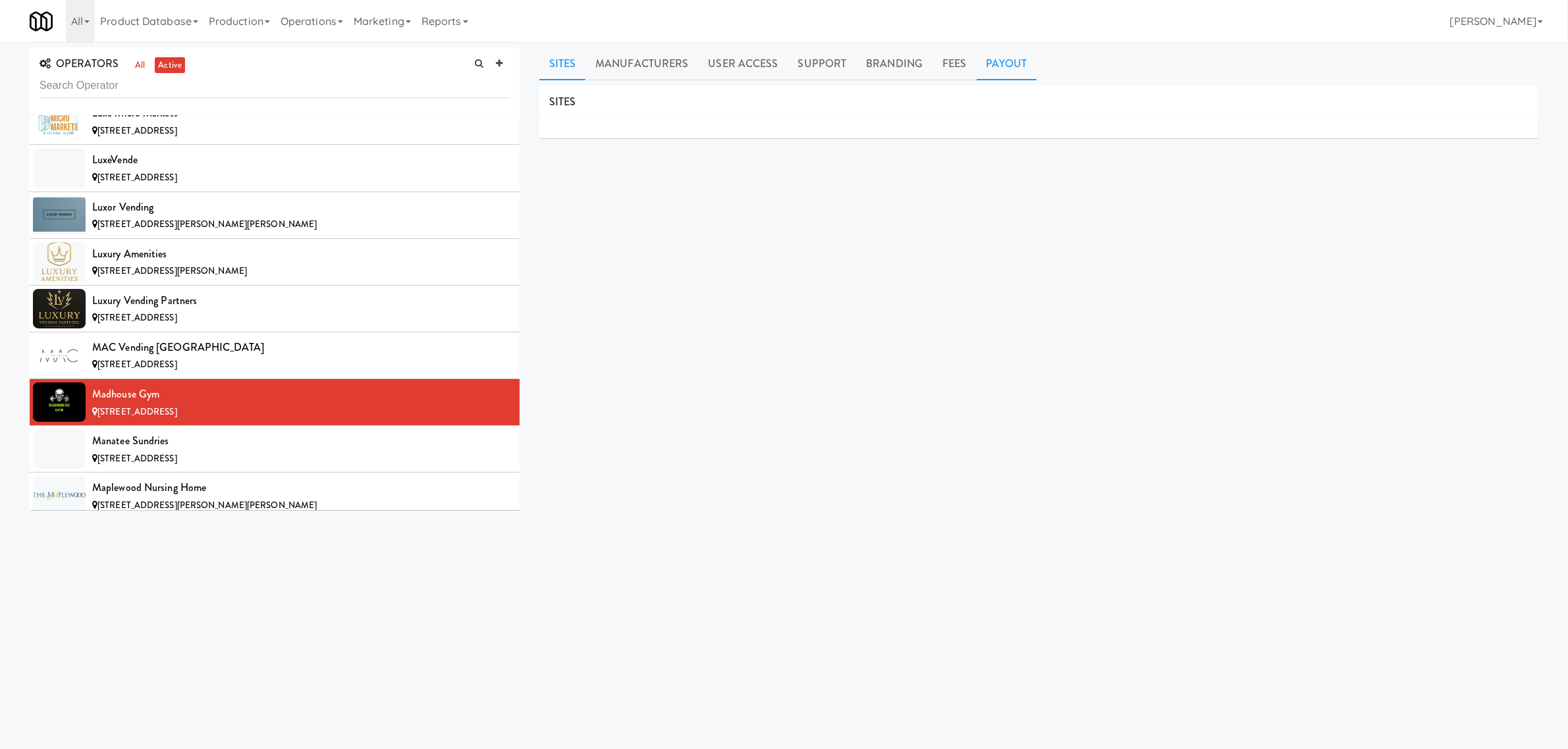
click at [990, 54] on link "Payout" at bounding box center [1007, 63] width 60 height 33
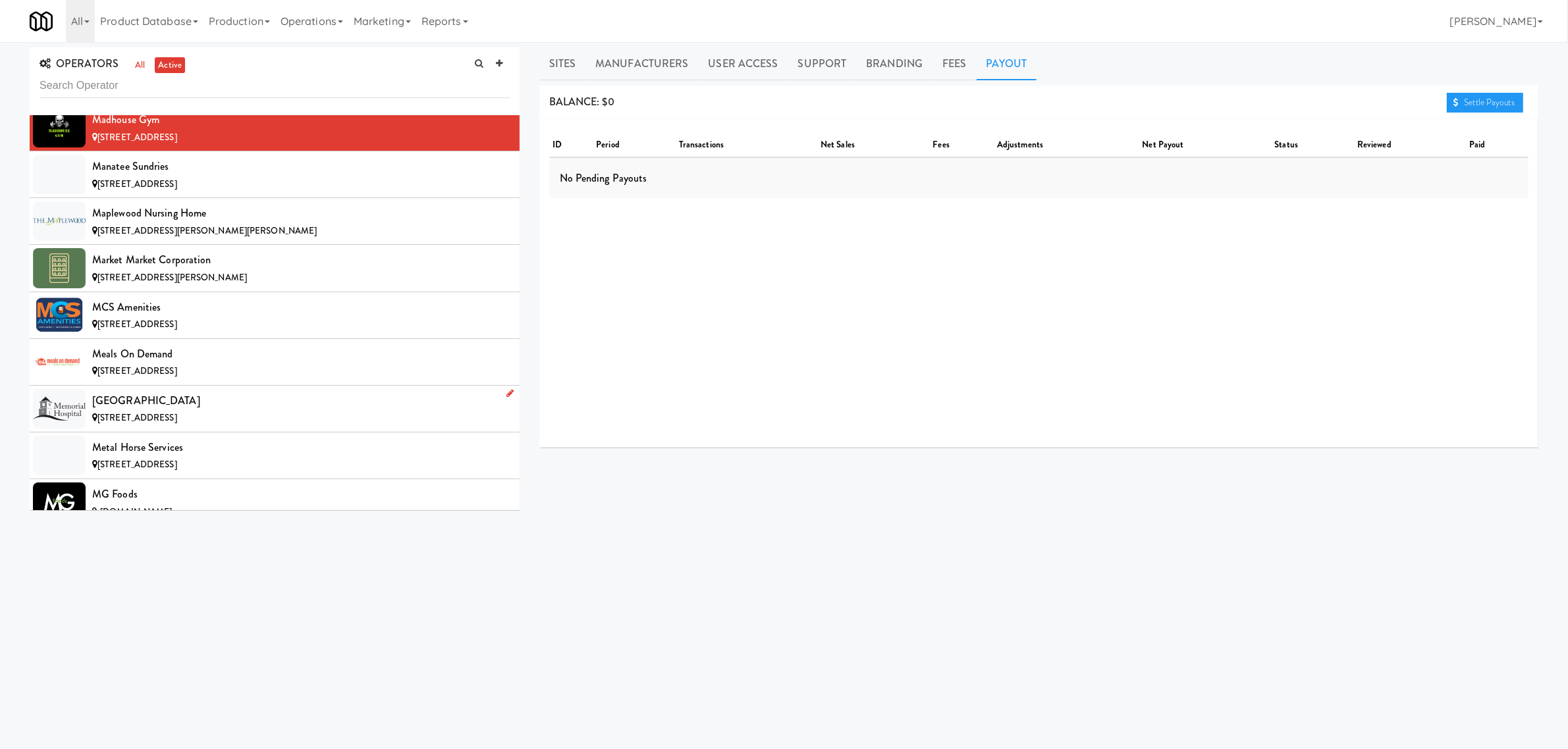
scroll to position [6338, 0]
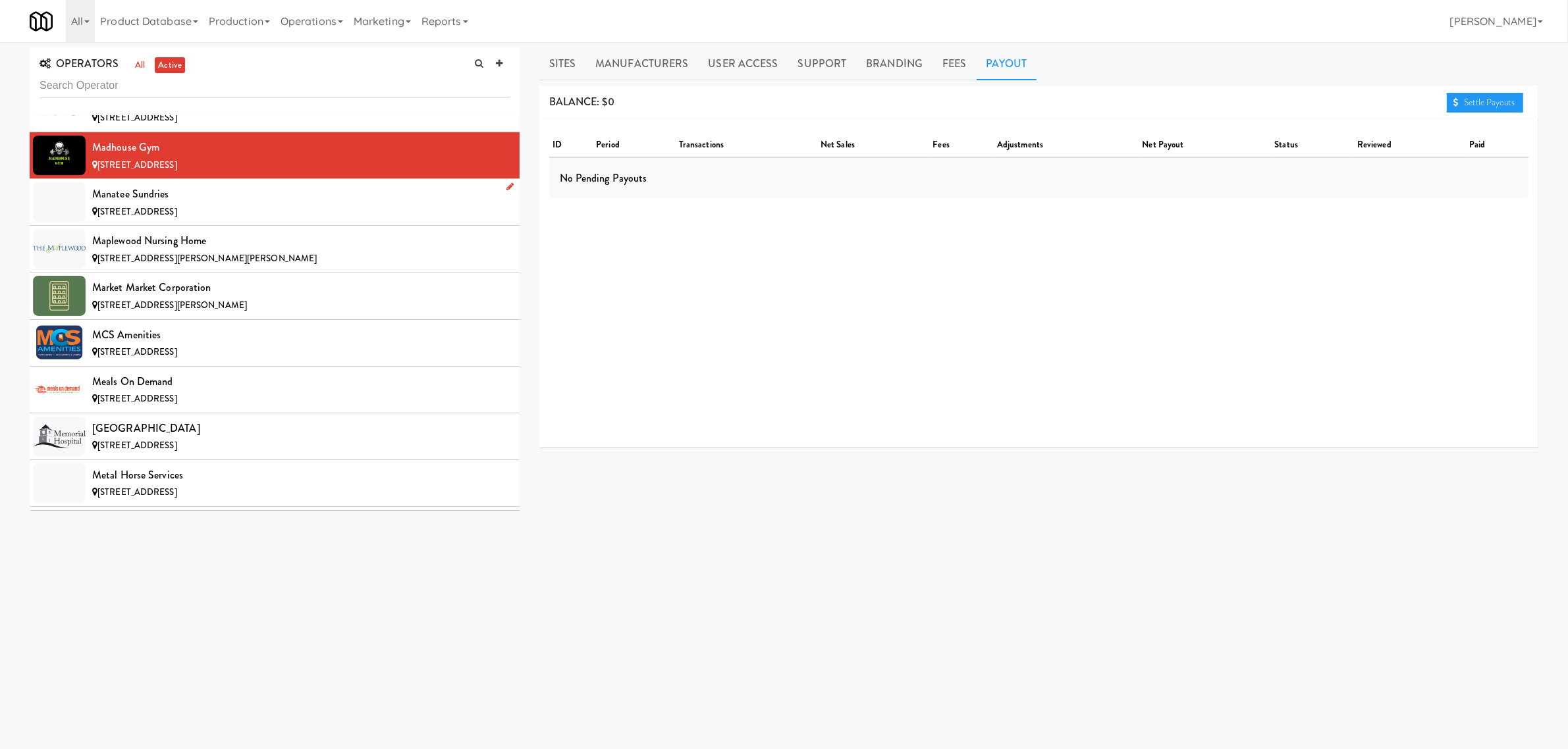
click at [211, 204] on div "Manatee Sundries" at bounding box center [300, 194] width 417 height 20
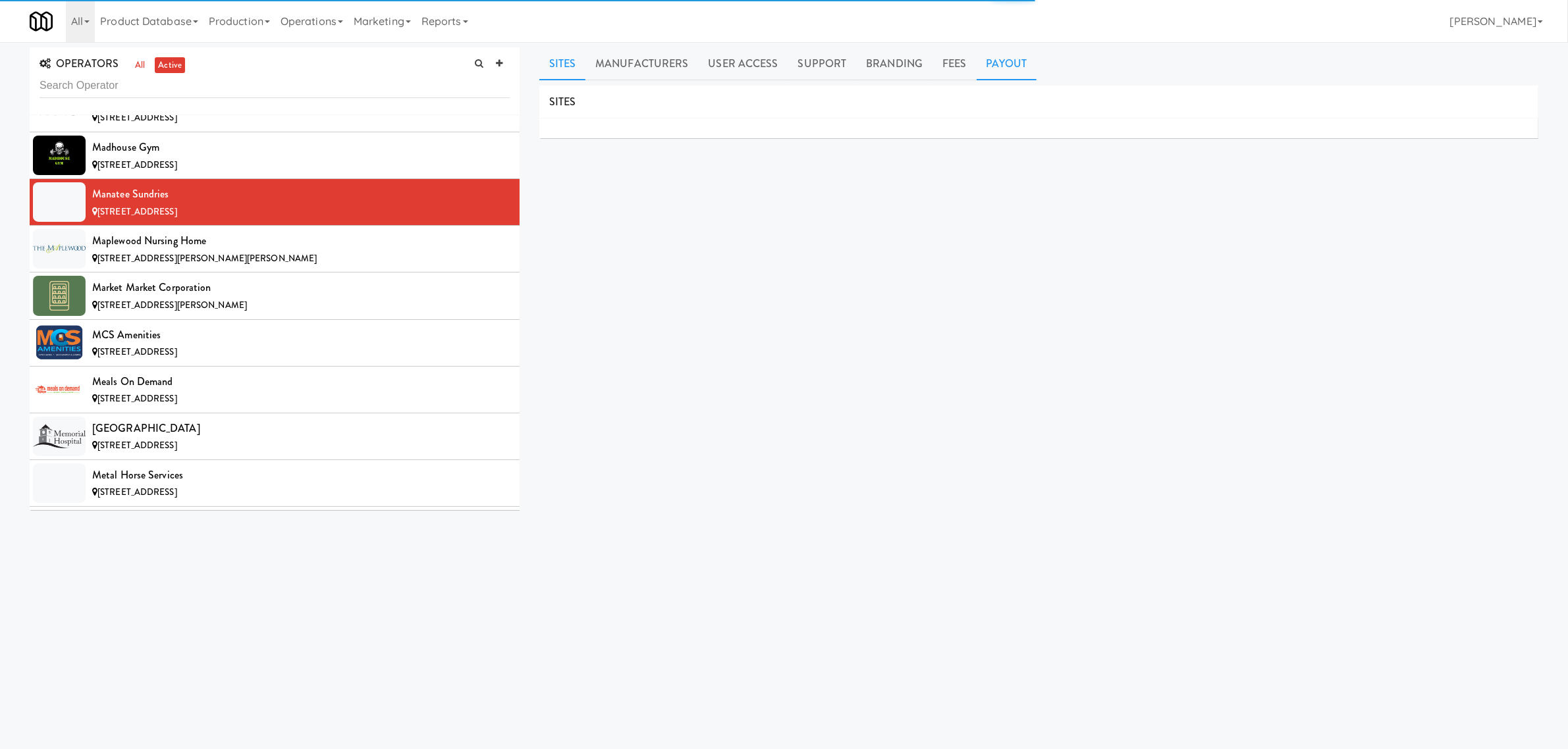
click at [1003, 64] on link "Payout" at bounding box center [1007, 63] width 60 height 33
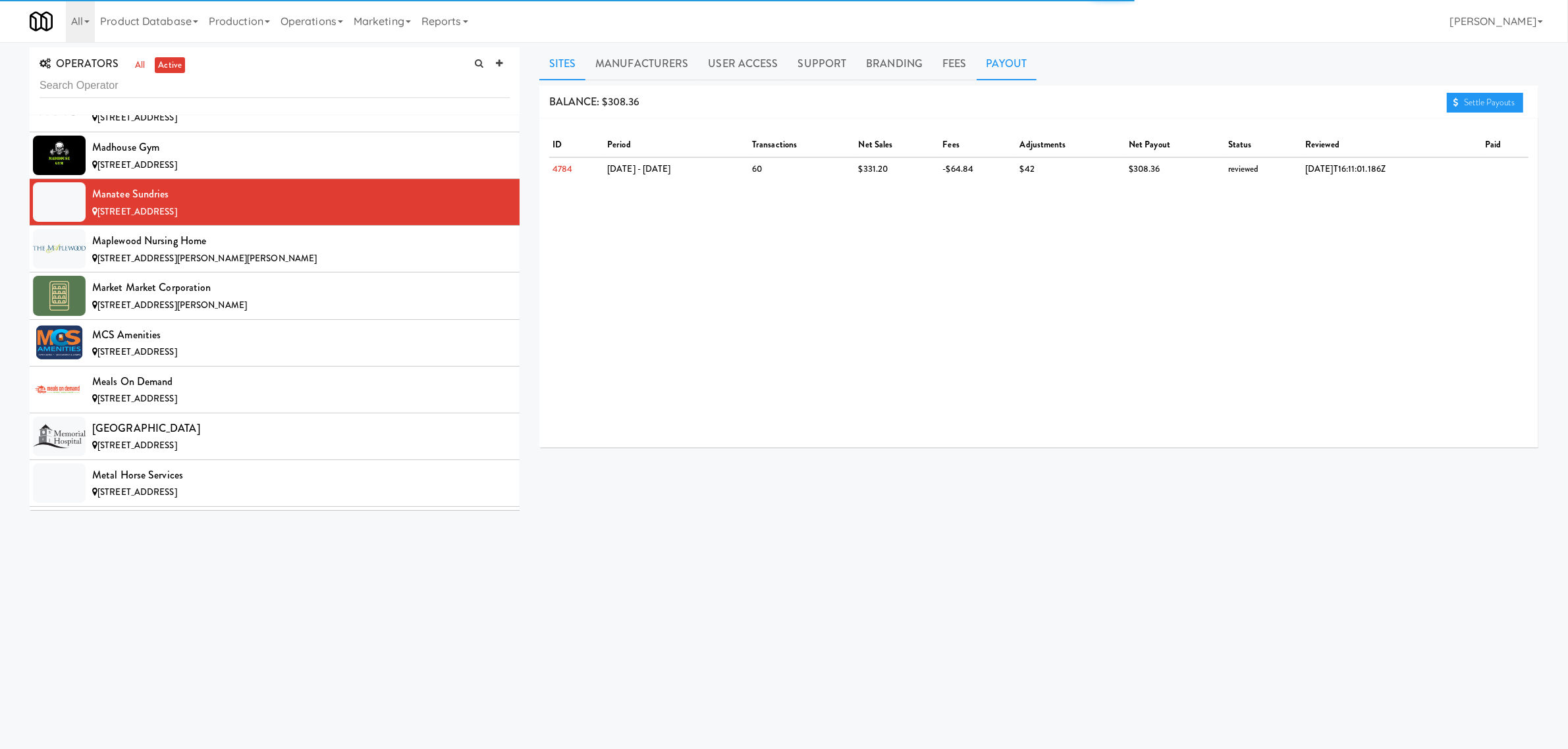
click at [569, 64] on link "Sites" at bounding box center [562, 63] width 46 height 33
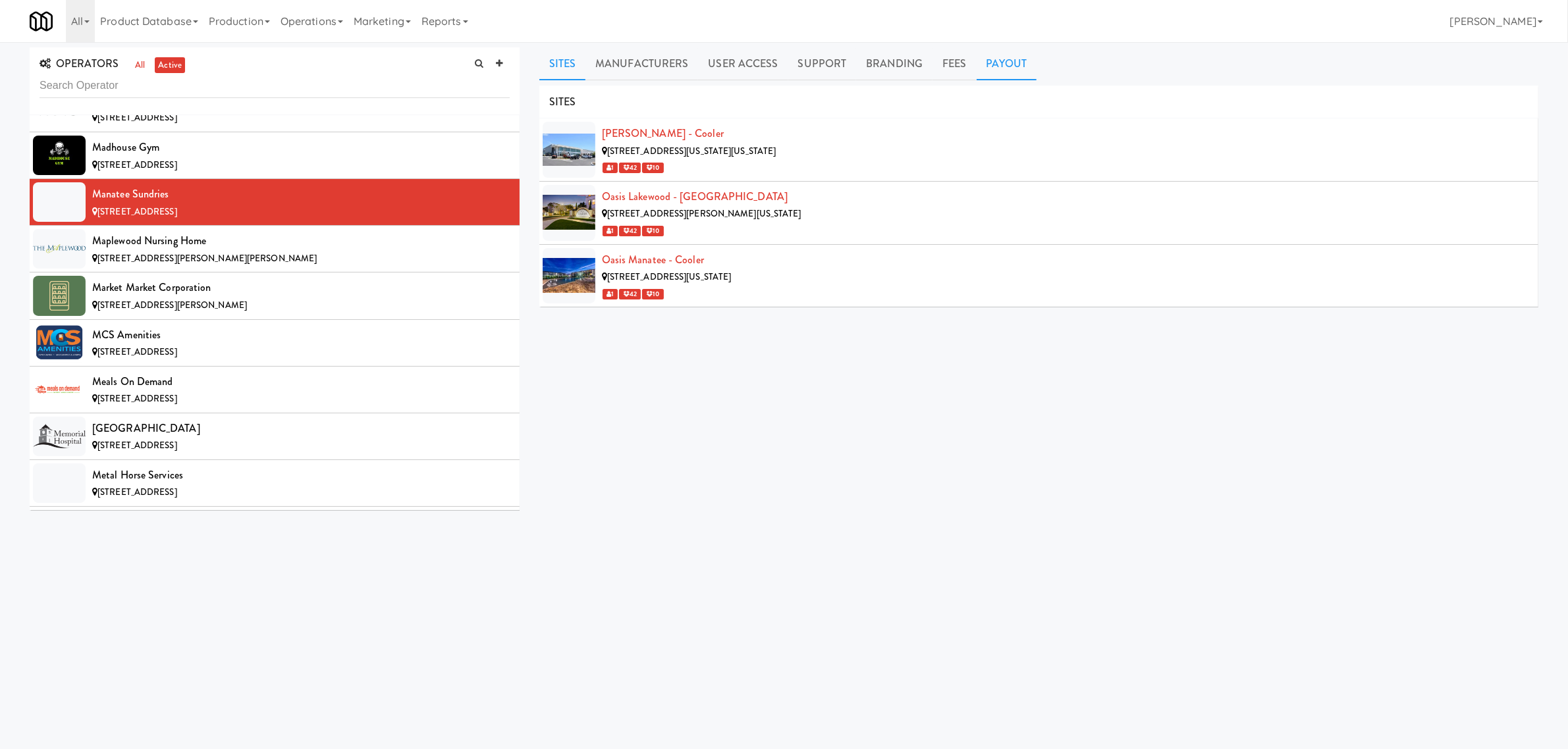
click at [993, 54] on link "Payout" at bounding box center [1007, 63] width 60 height 33
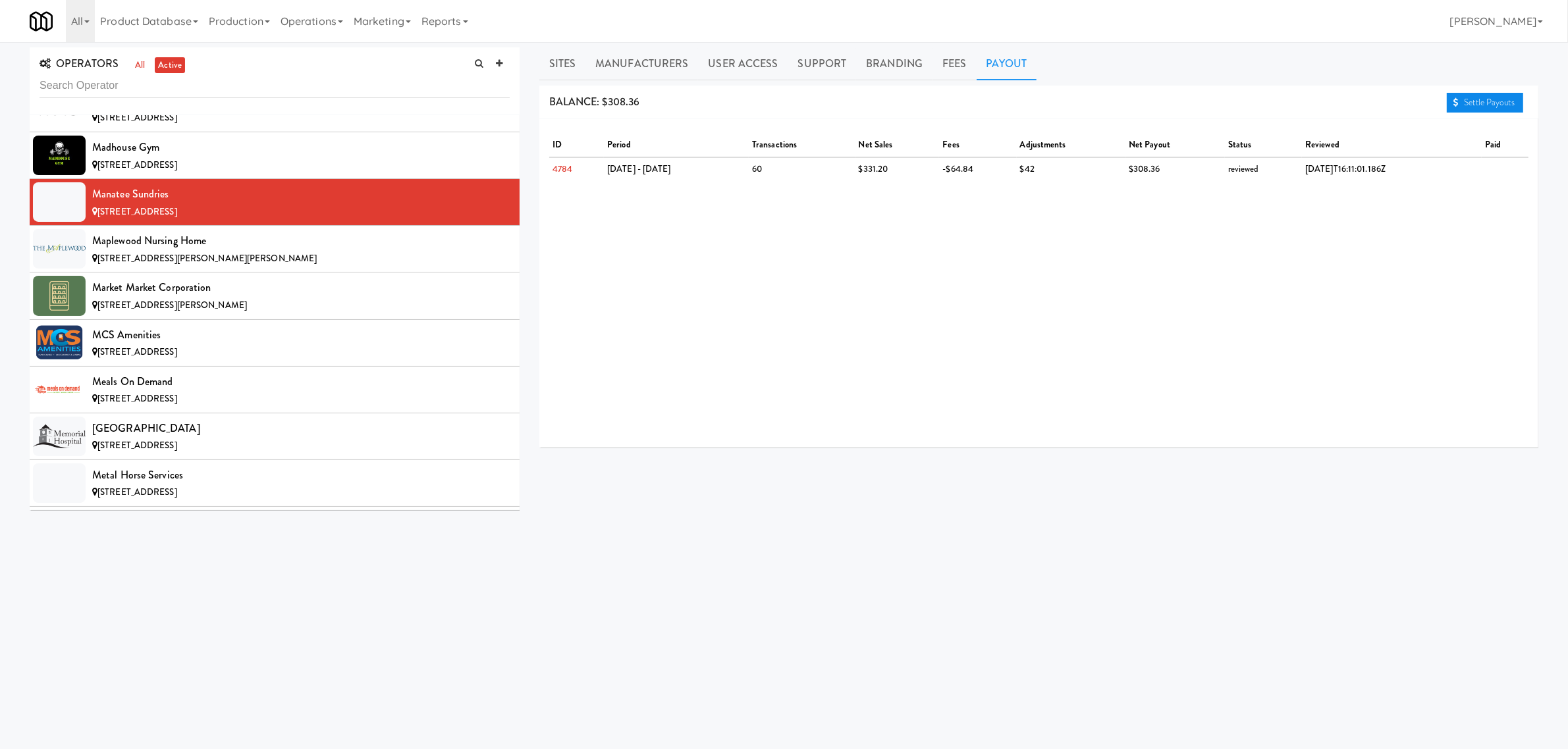
click at [1479, 100] on link "Settle Payouts" at bounding box center [1485, 102] width 76 height 20
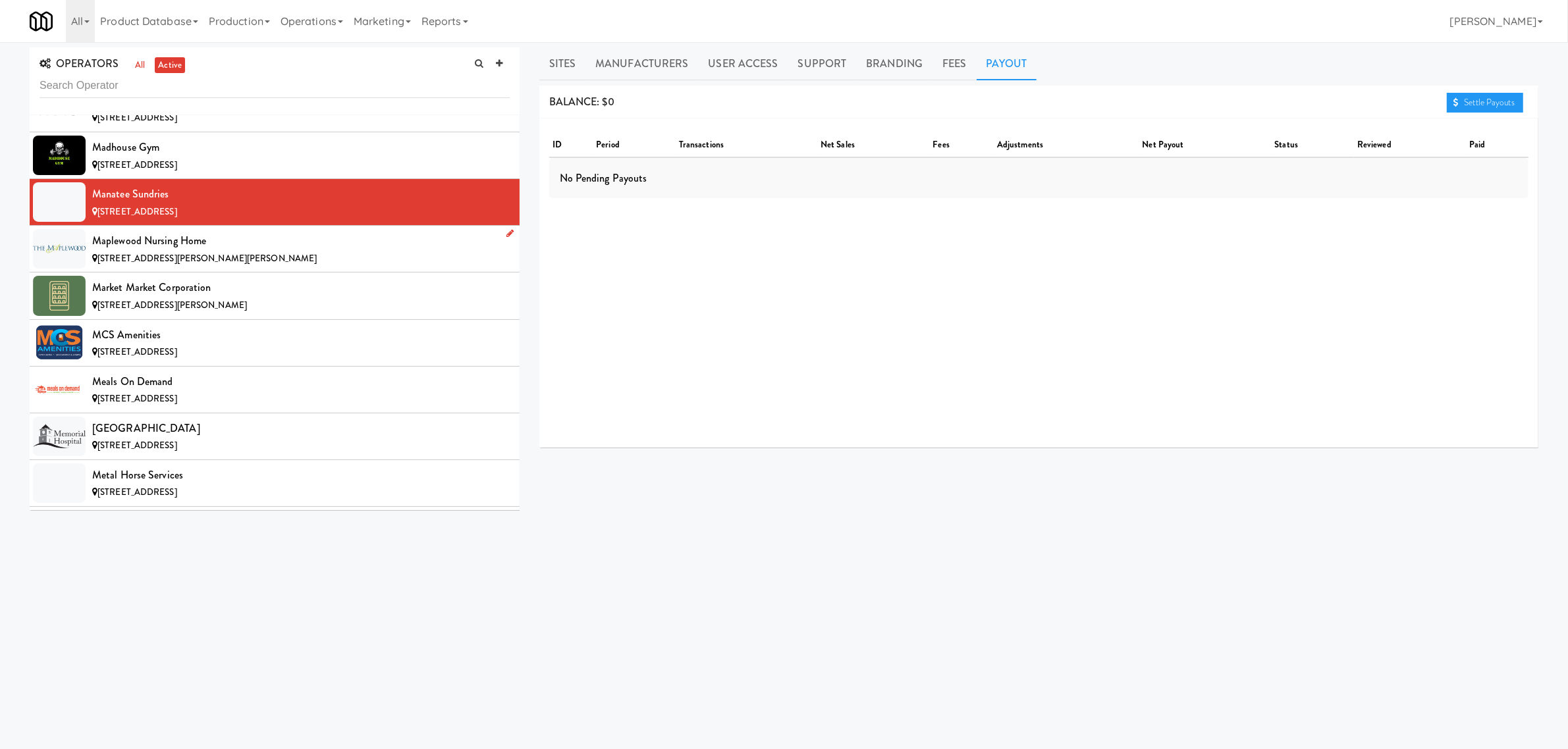
click at [244, 251] on div "Maplewood Nursing Home" at bounding box center [300, 241] width 417 height 20
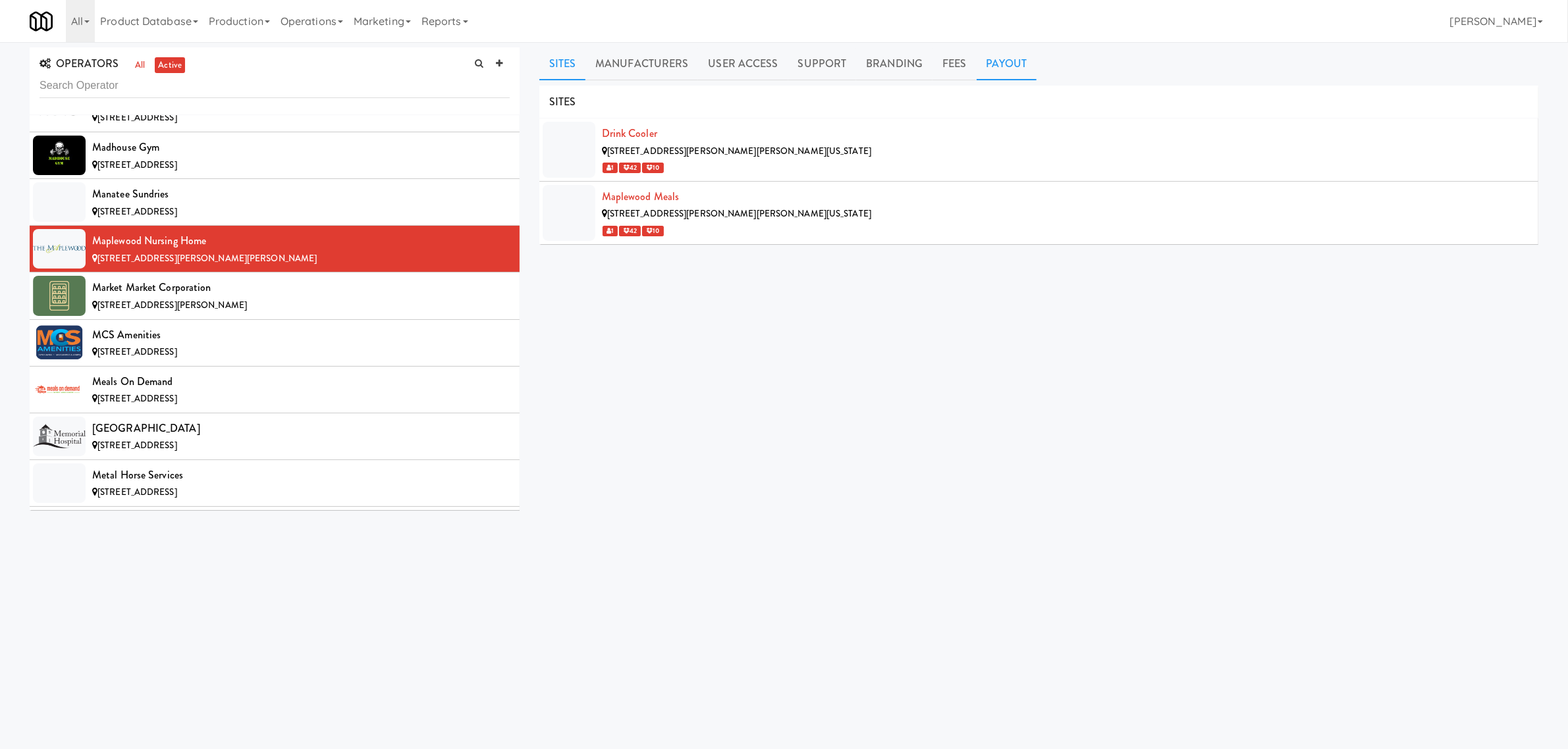
click at [995, 63] on link "Payout" at bounding box center [1007, 63] width 60 height 33
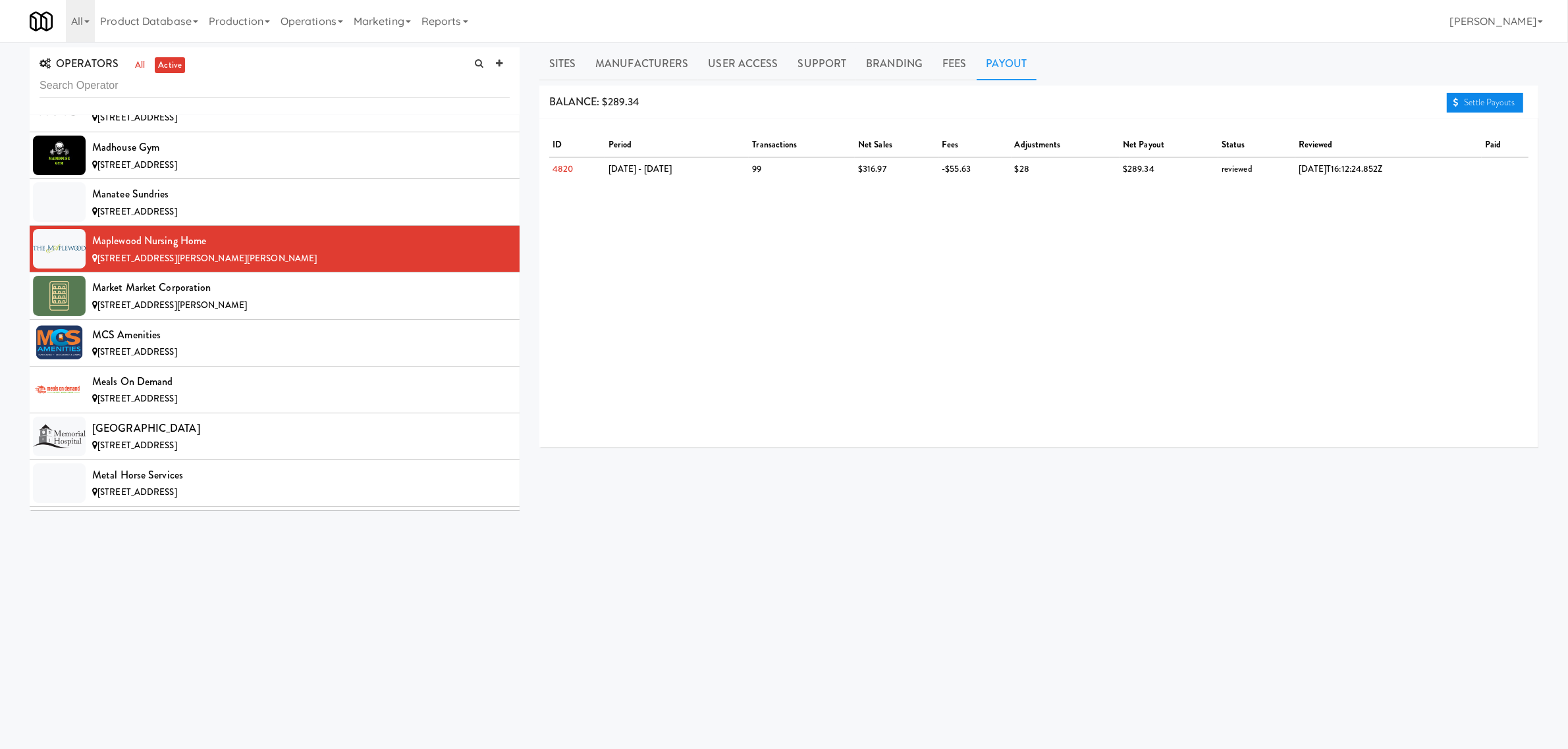
click at [1479, 101] on link "Settle Payouts" at bounding box center [1485, 102] width 76 height 20
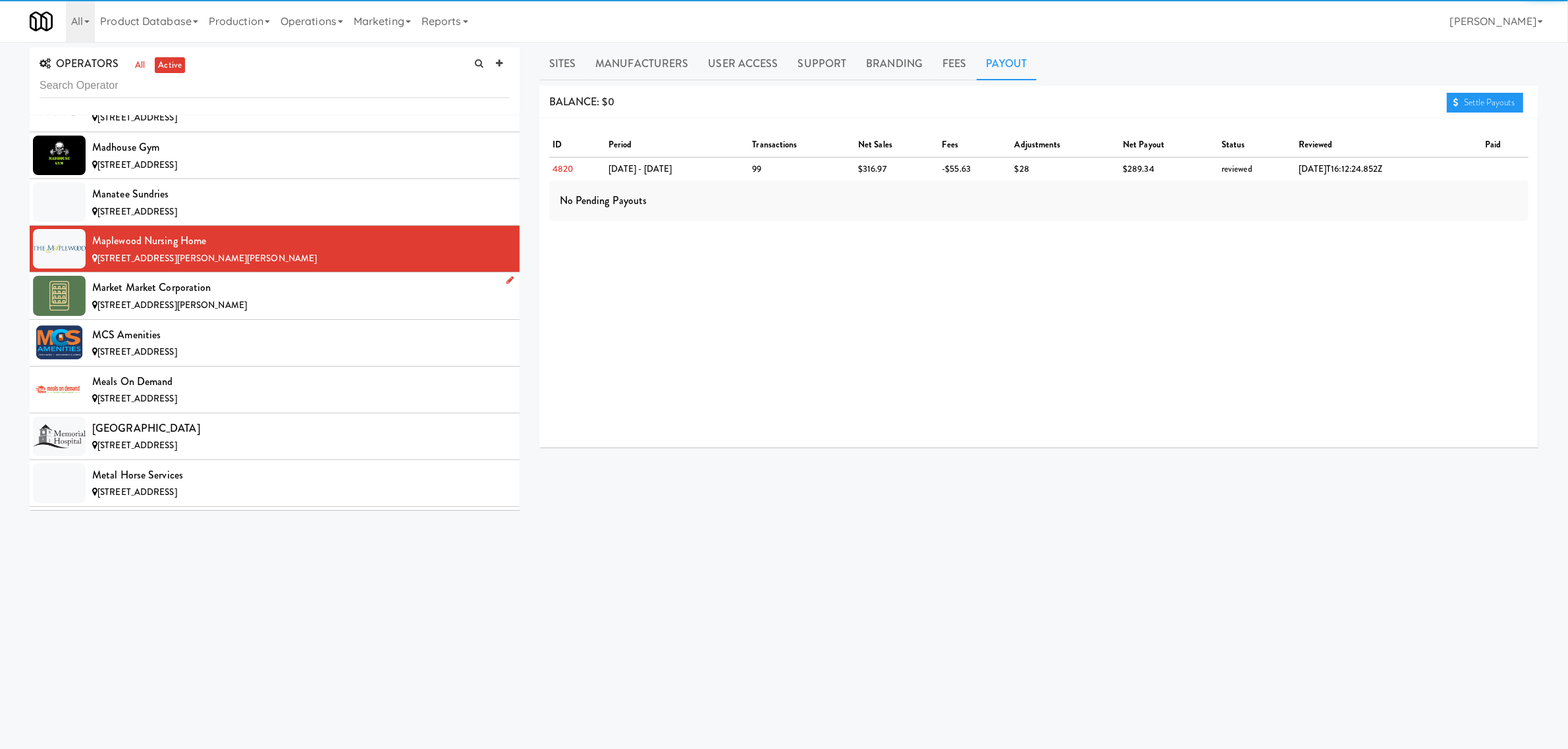
click at [275, 298] on div "Market Market Corporation" at bounding box center [300, 288] width 417 height 20
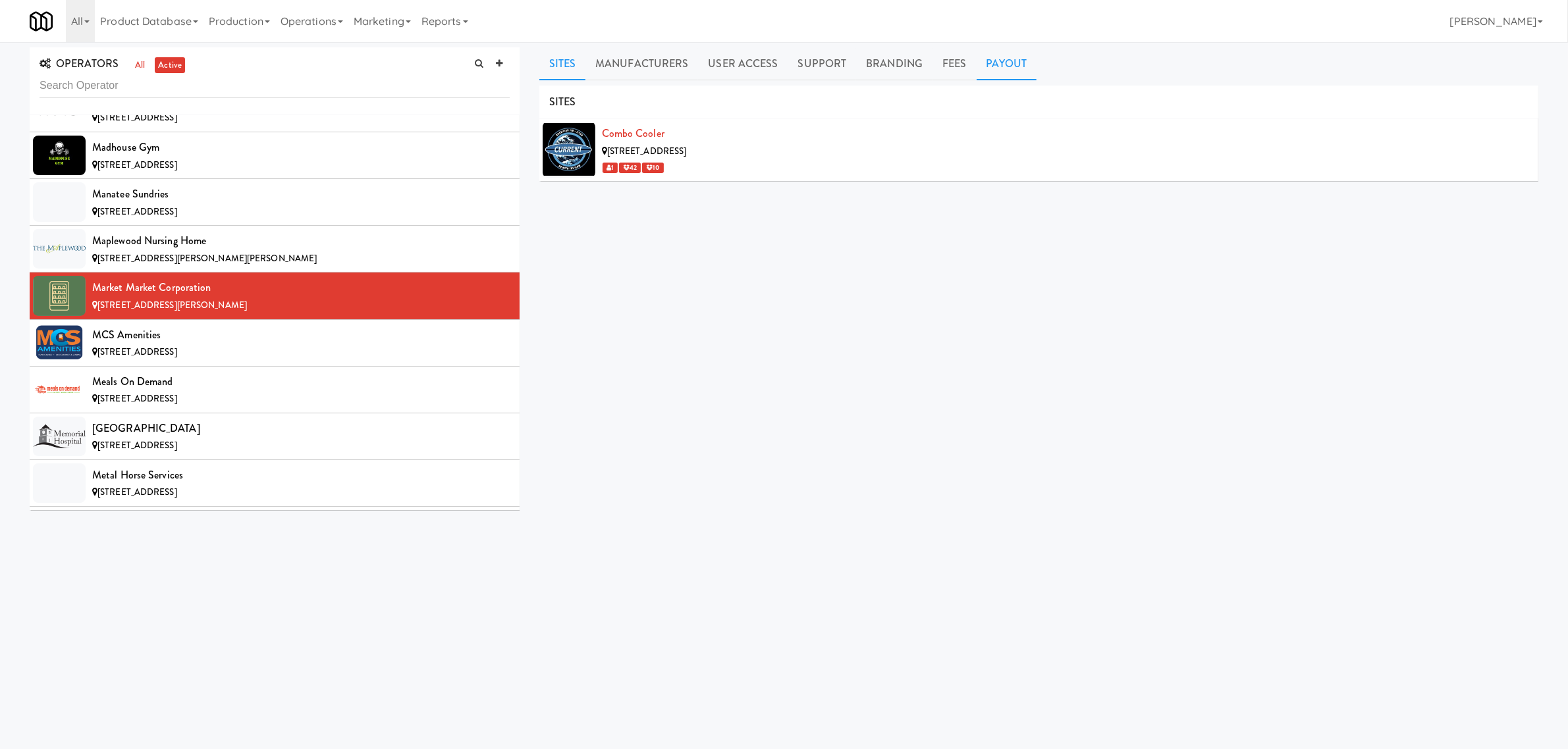
click at [1016, 60] on link "Payout" at bounding box center [1007, 63] width 60 height 33
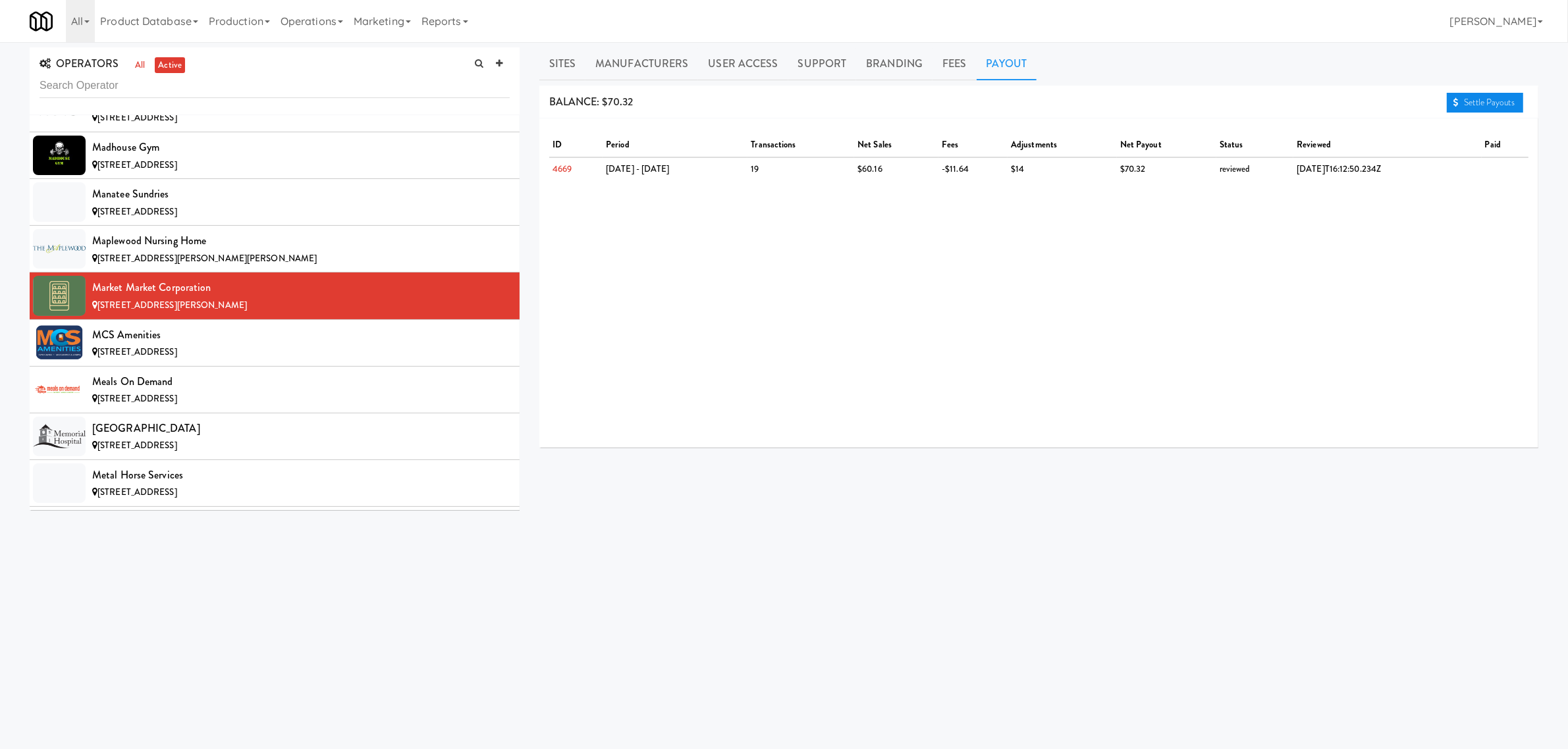
click at [1490, 100] on link "Settle Payouts" at bounding box center [1485, 102] width 76 height 20
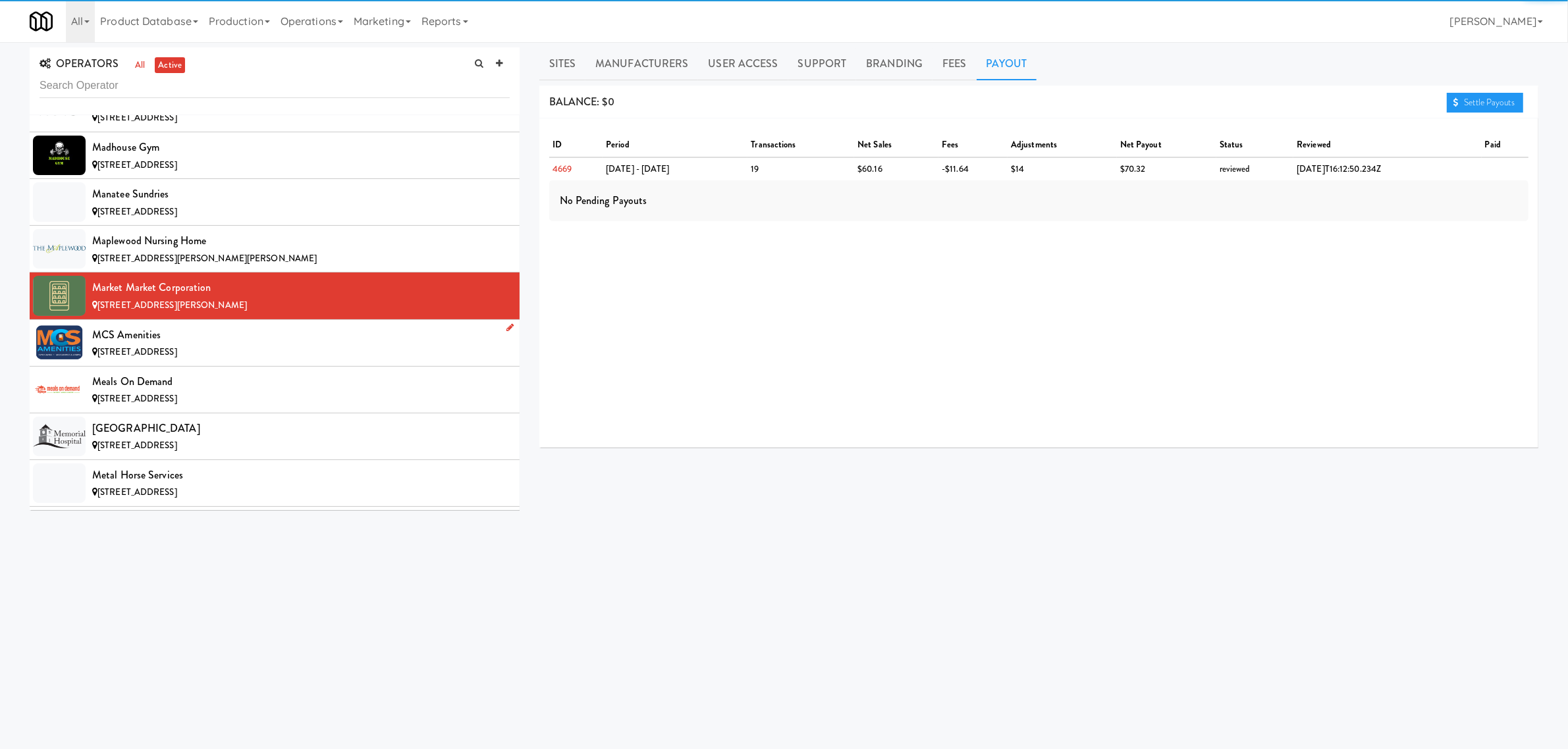
click at [239, 345] on div "MCS Amenities" at bounding box center [300, 335] width 417 height 20
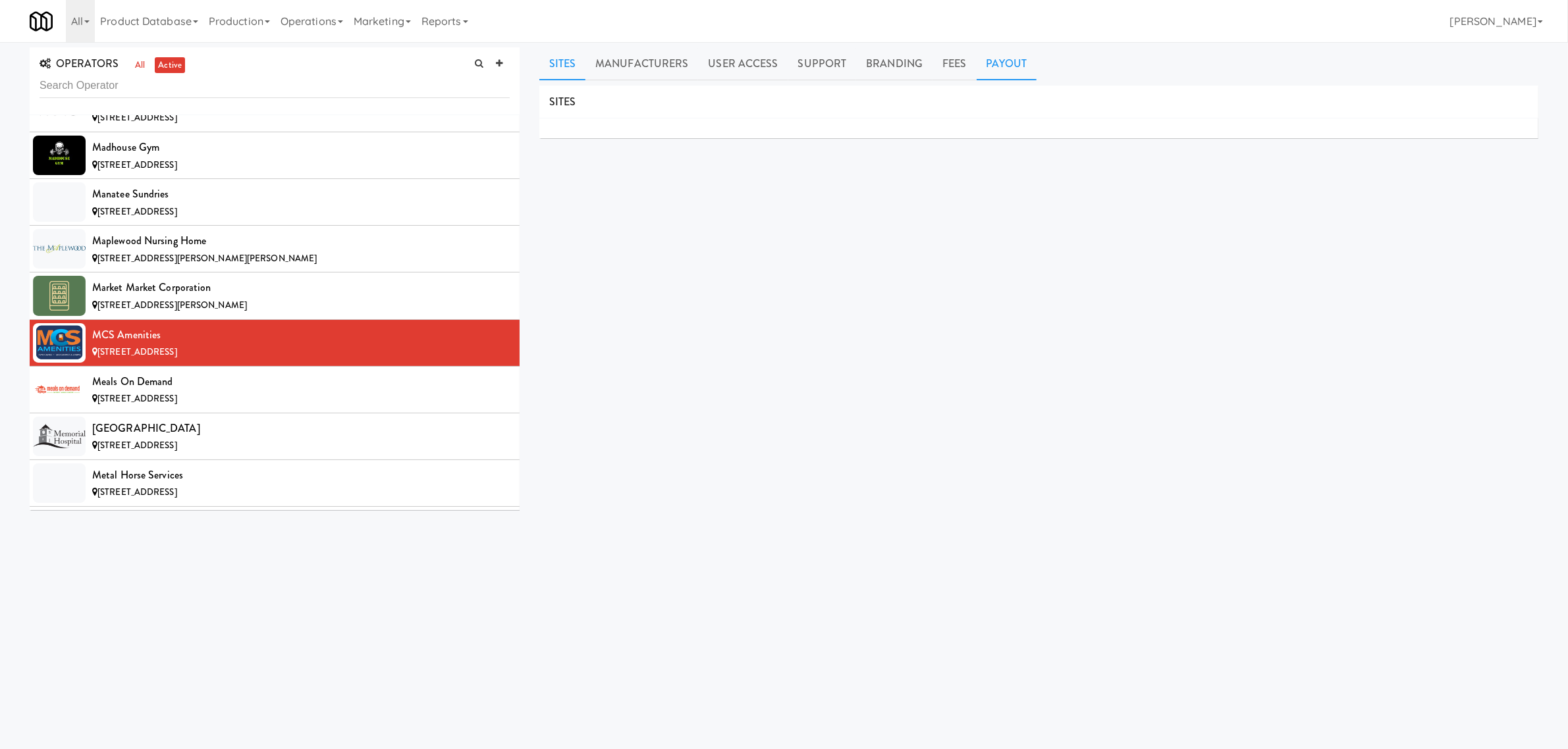
click at [1013, 64] on link "Payout" at bounding box center [1007, 63] width 60 height 33
click at [177, 405] on span "[STREET_ADDRESS]" at bounding box center [137, 398] width 80 height 12
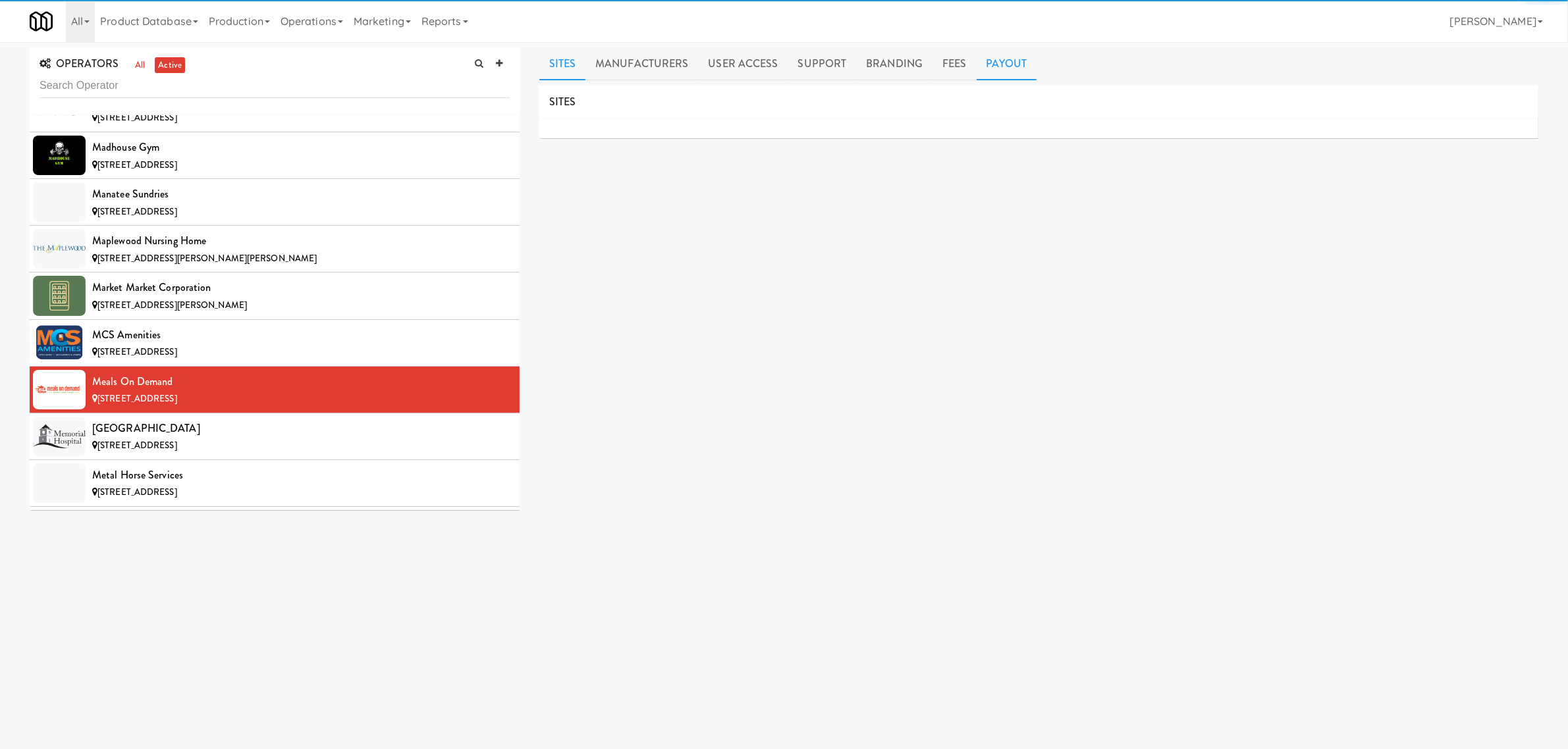
click at [991, 67] on link "Payout" at bounding box center [1007, 63] width 60 height 33
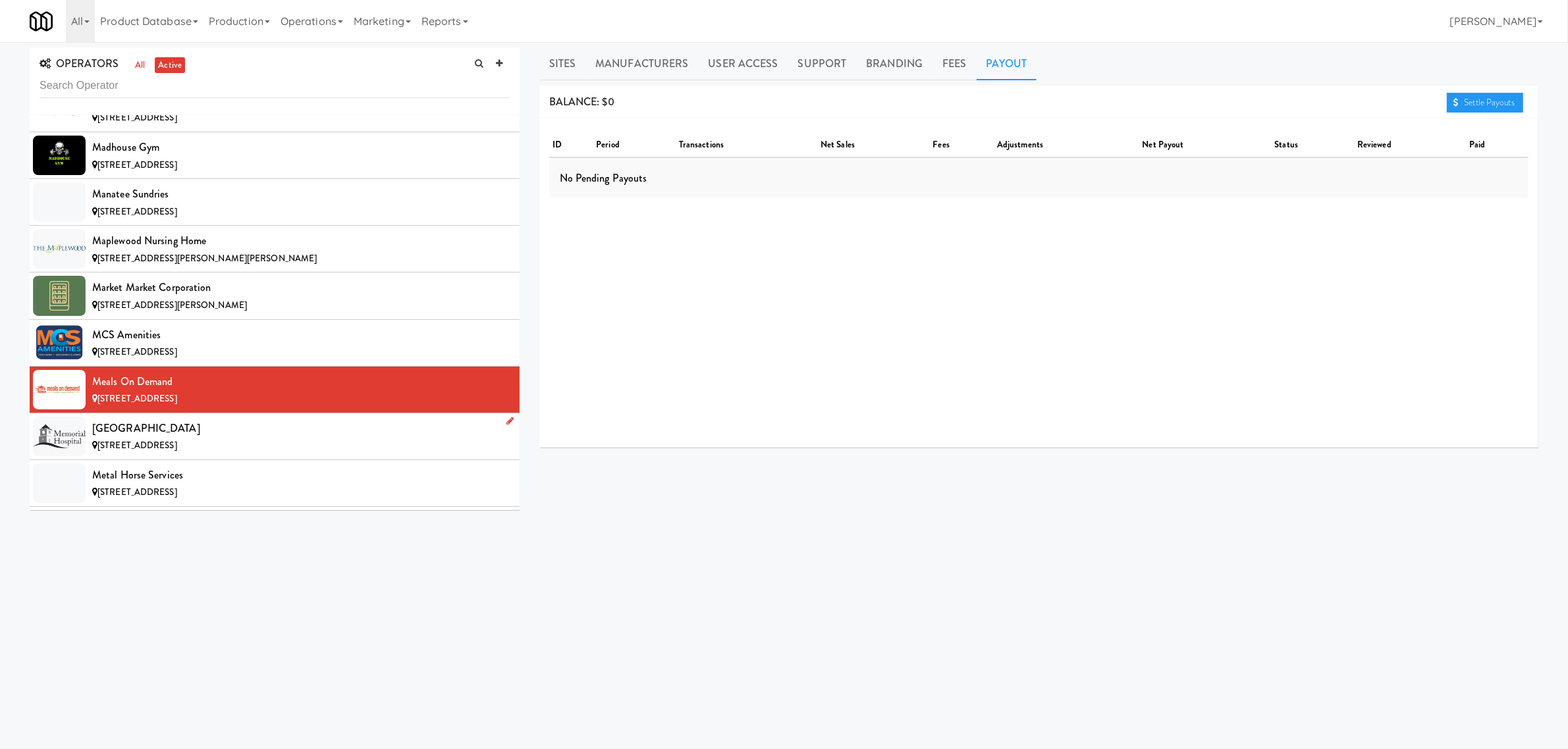
scroll to position [6421, 0]
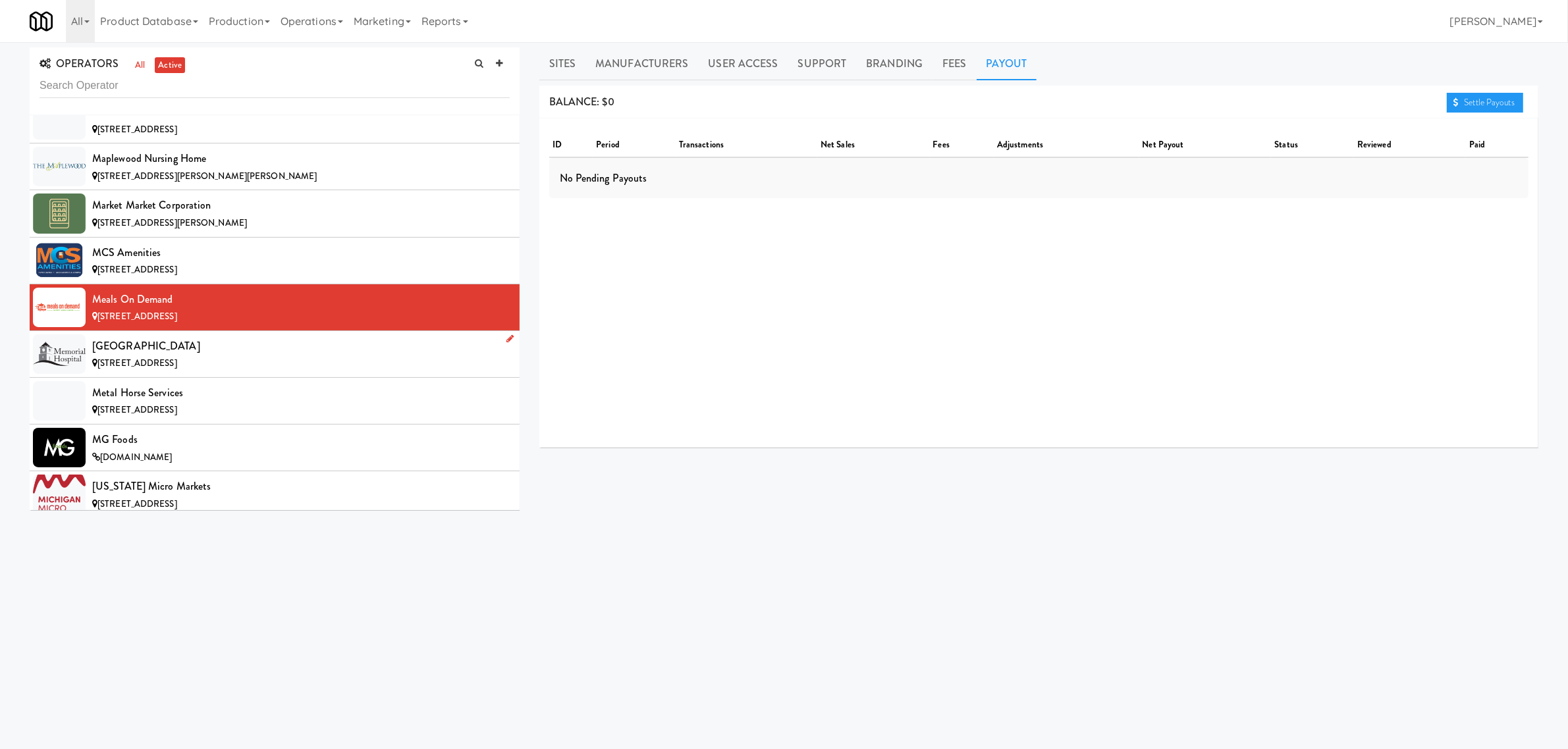
click at [211, 356] on div "[GEOGRAPHIC_DATA]" at bounding box center [300, 346] width 417 height 20
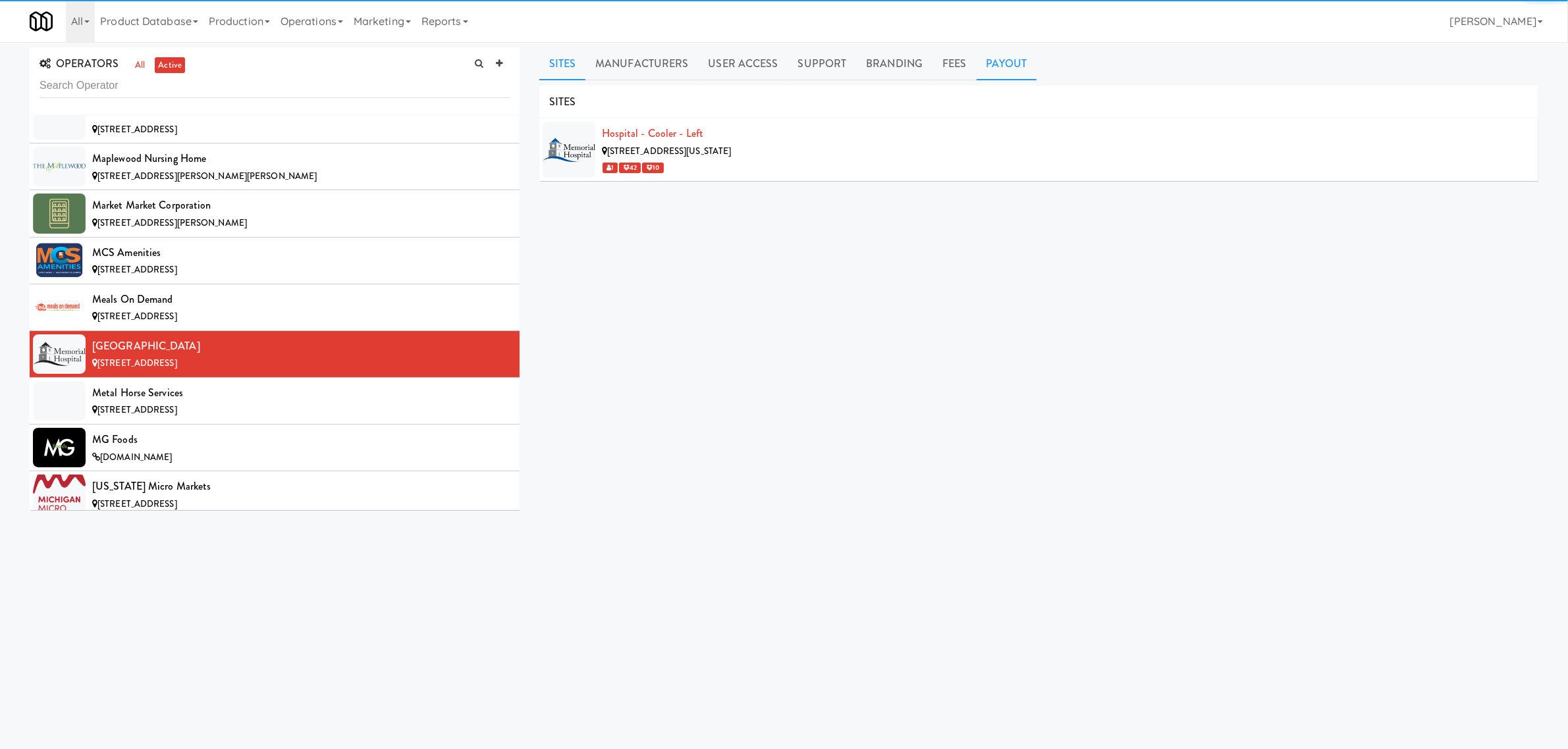
click at [1006, 67] on link "Payout" at bounding box center [1007, 63] width 60 height 33
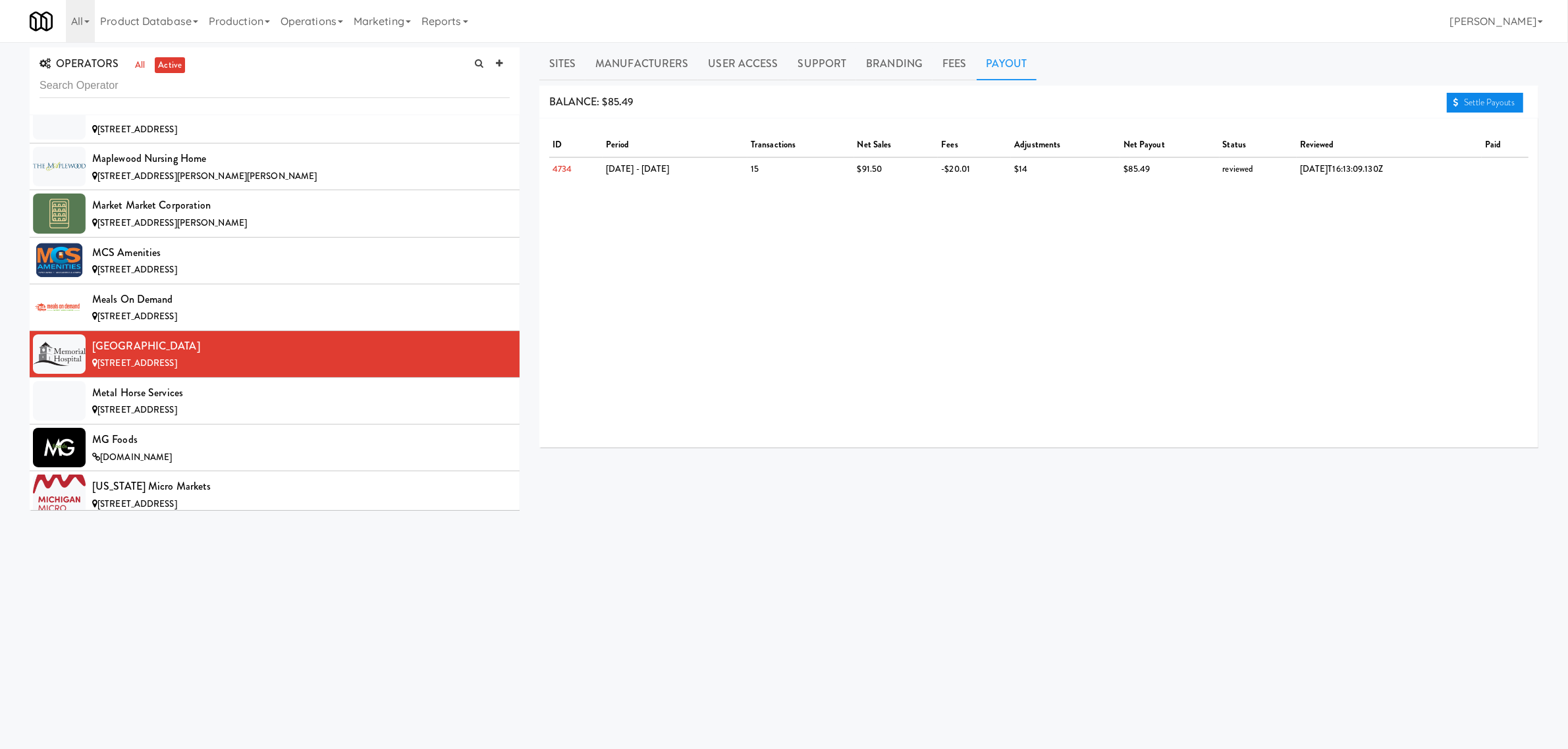
click at [1466, 100] on link "Settle Payouts" at bounding box center [1485, 102] width 76 height 20
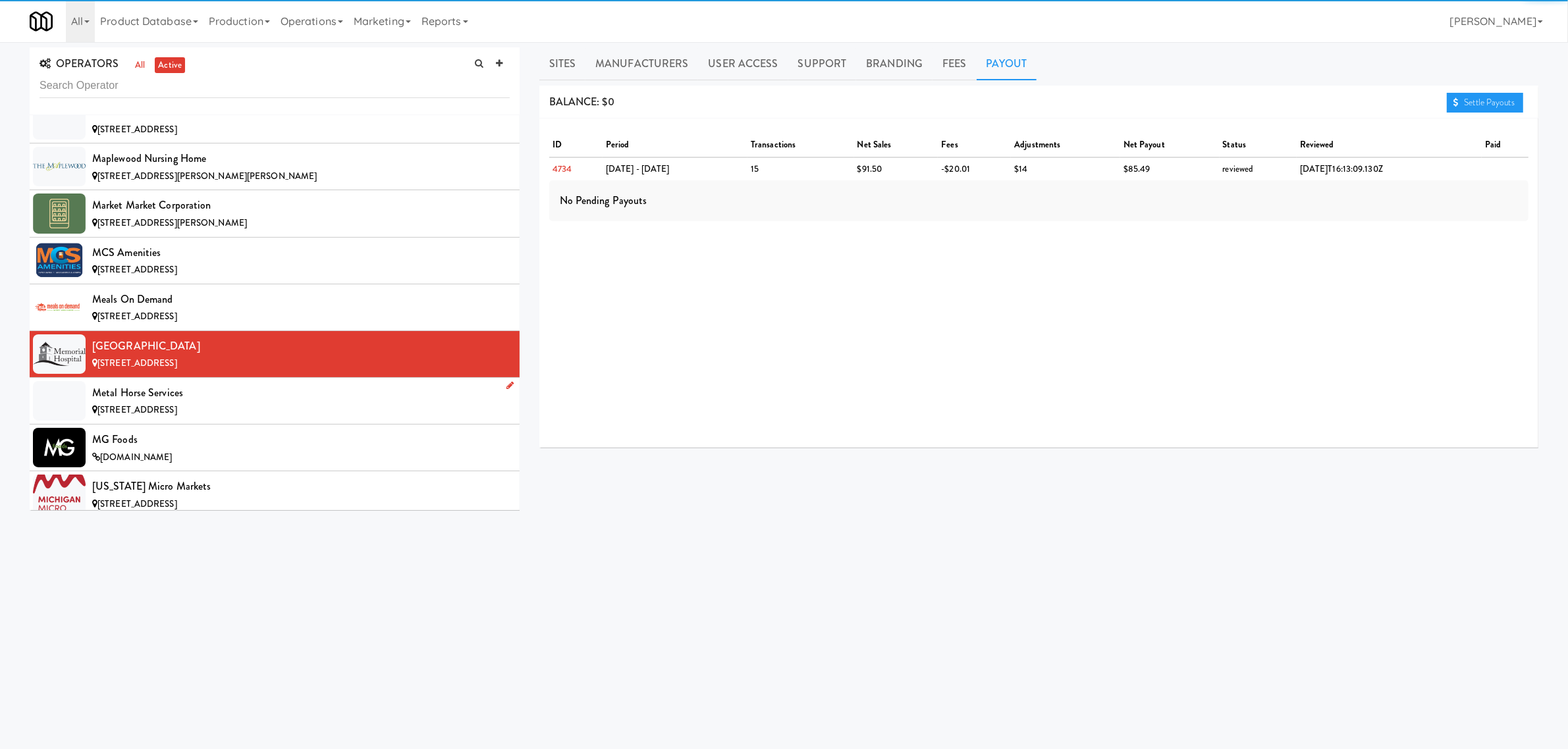
click at [255, 419] on div "[STREET_ADDRESS]" at bounding box center [300, 411] width 417 height 16
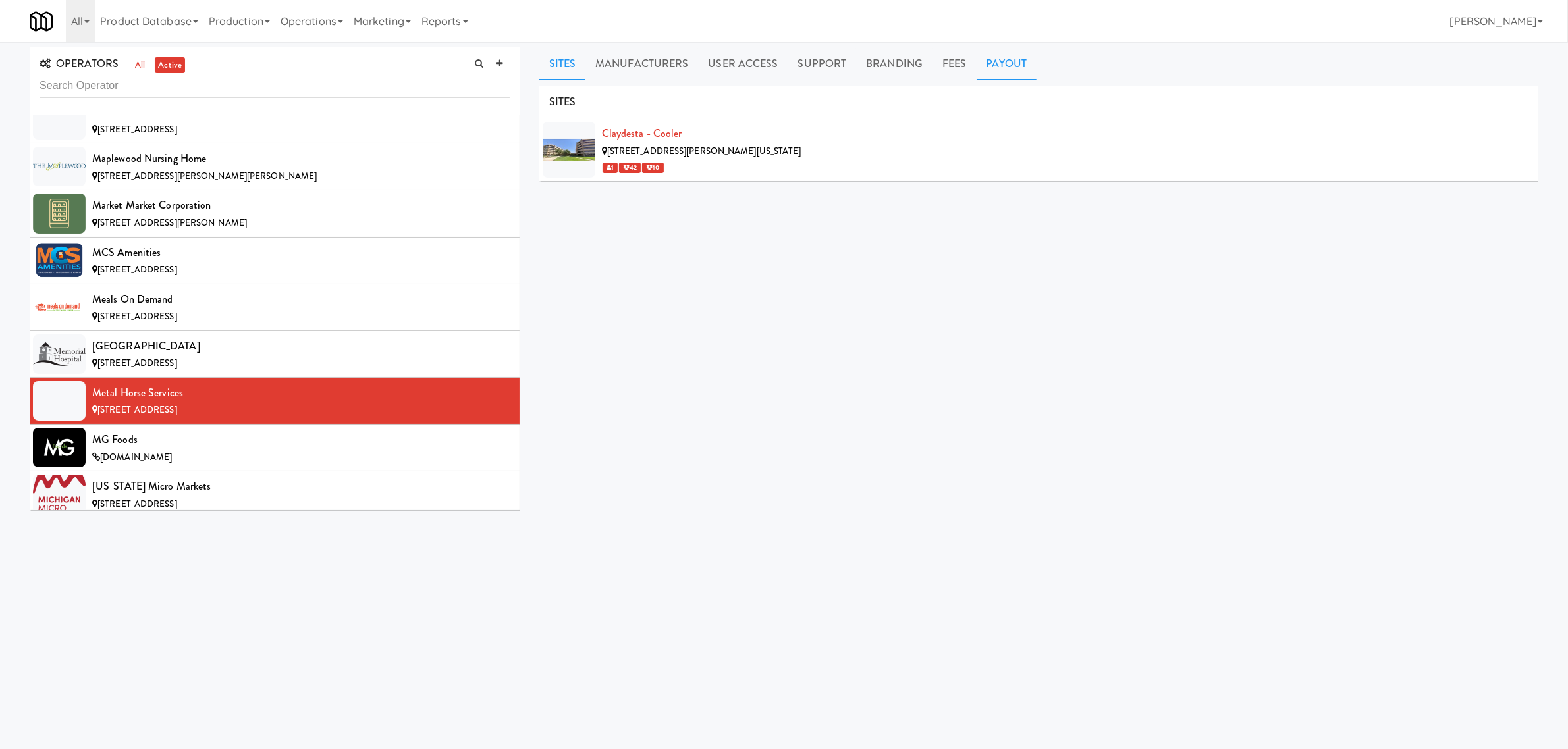
click at [988, 66] on link "Payout" at bounding box center [1007, 63] width 60 height 33
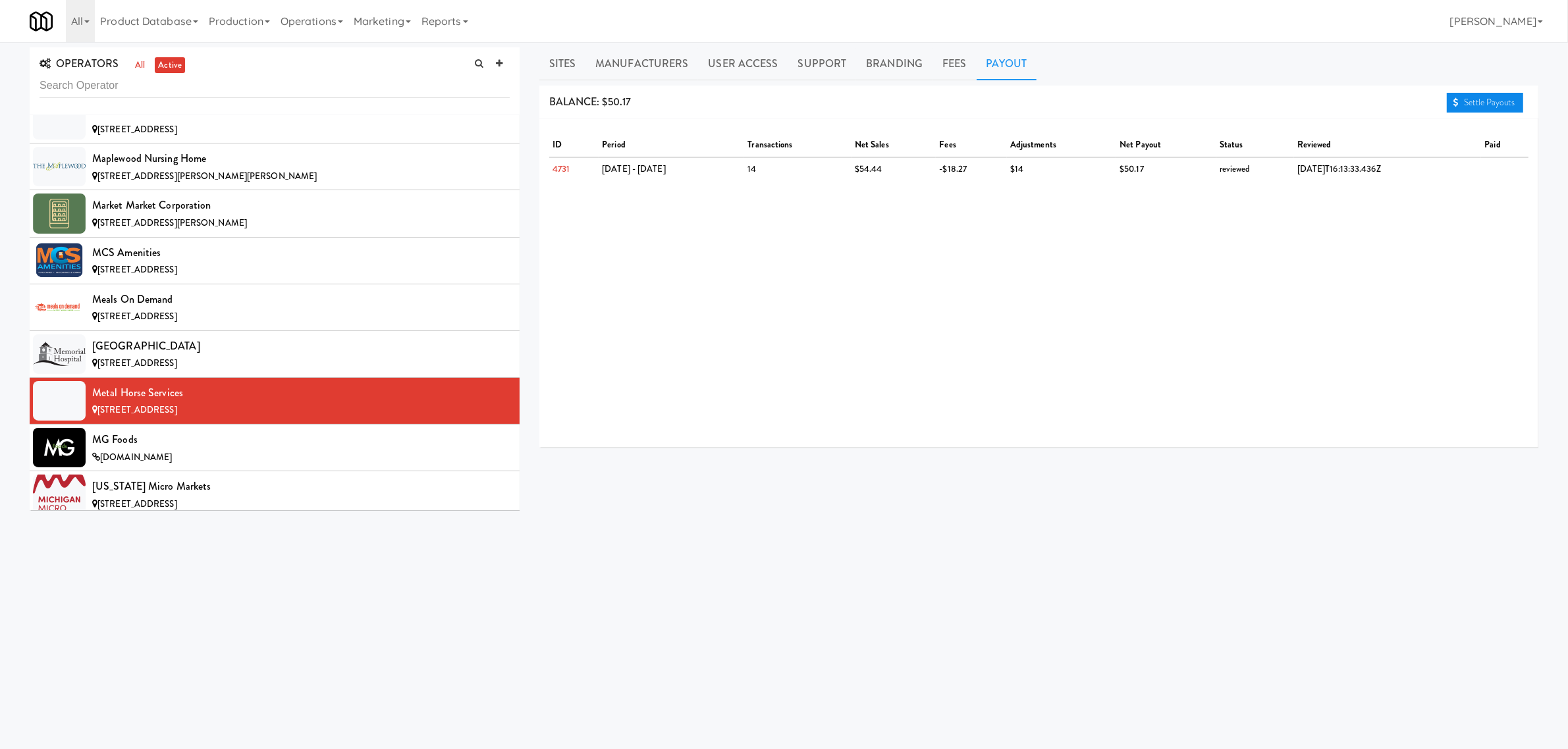
click at [1479, 99] on link "Settle Payouts" at bounding box center [1485, 102] width 76 height 20
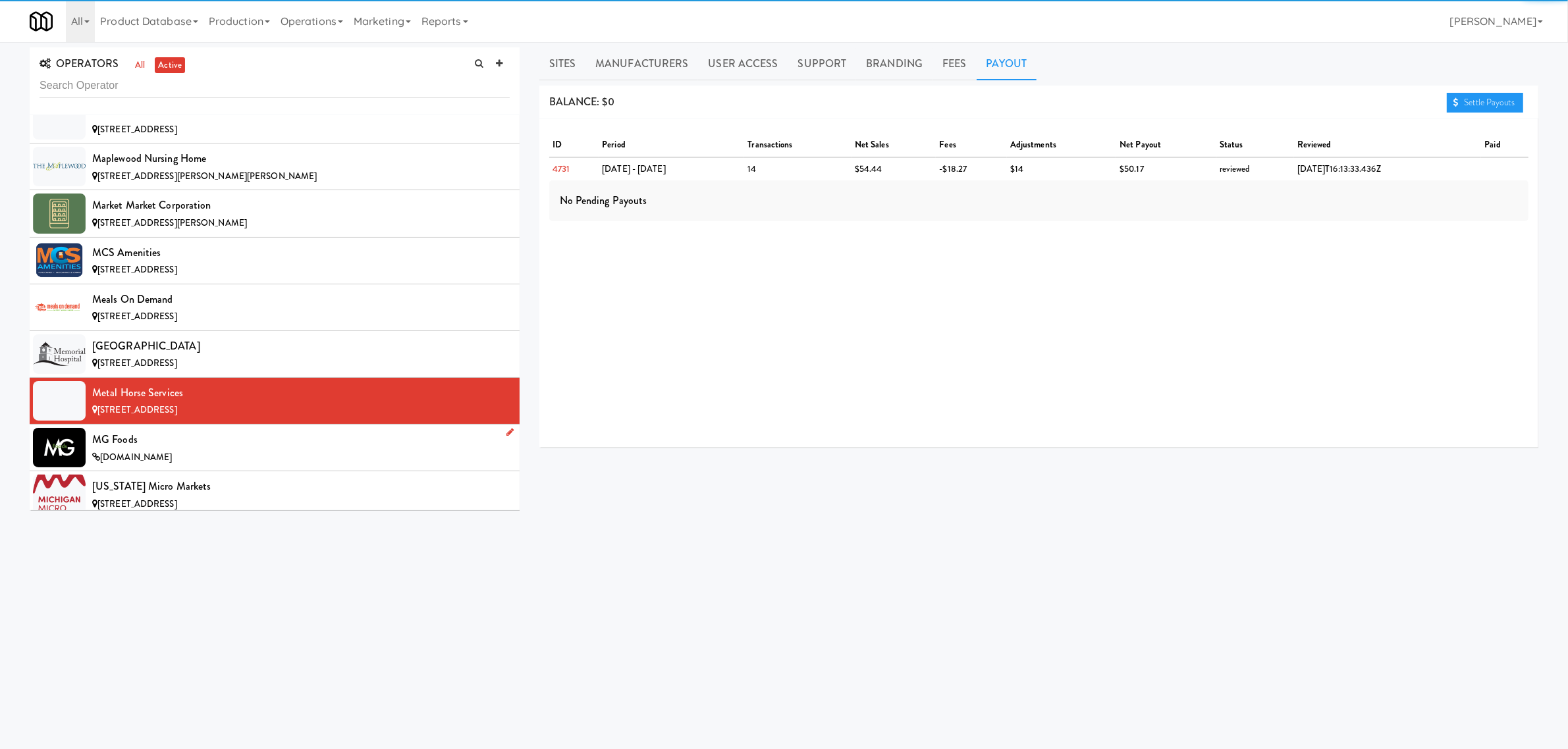
click at [189, 450] on div "MG Foods" at bounding box center [300, 440] width 417 height 20
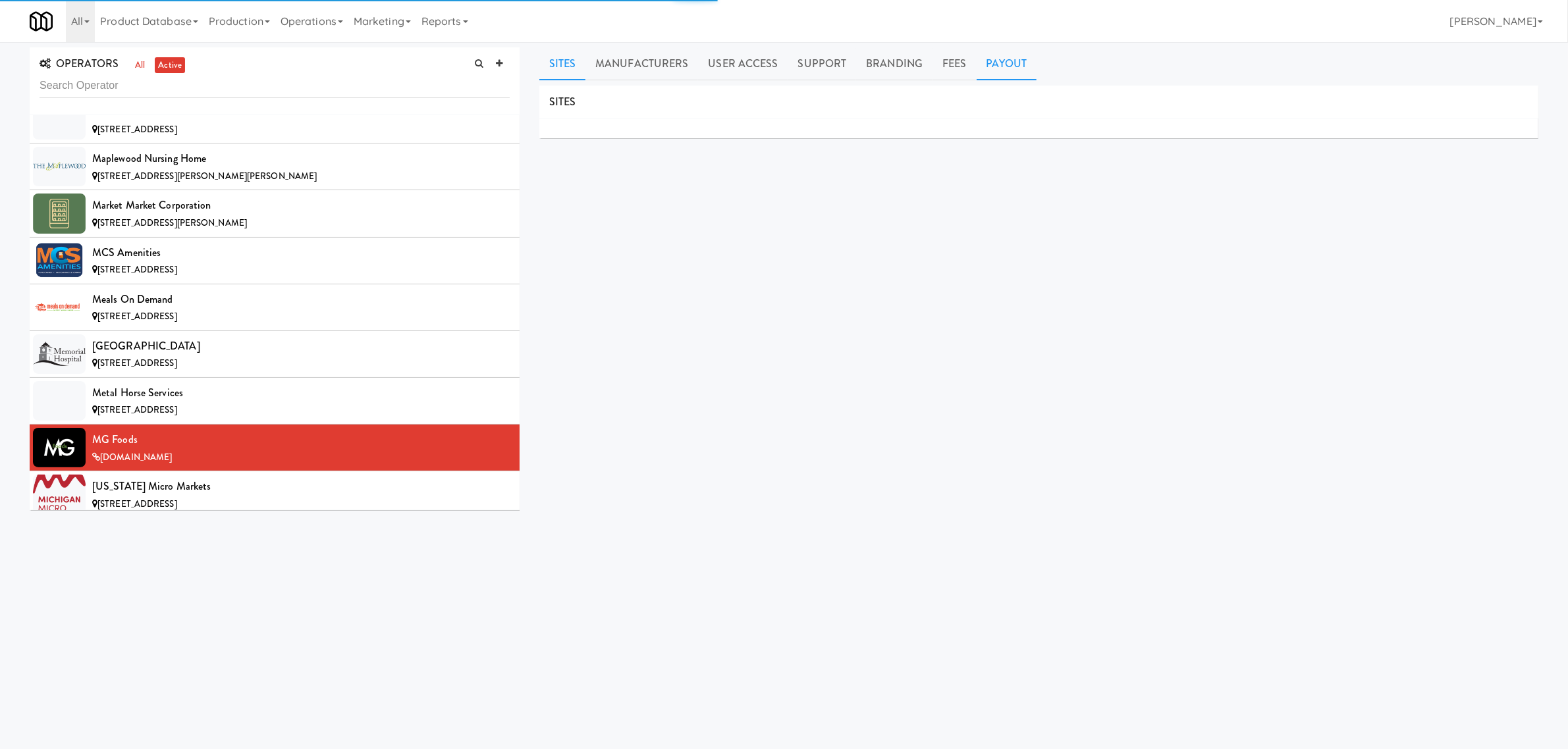
click at [988, 61] on link "Payout" at bounding box center [1007, 63] width 60 height 33
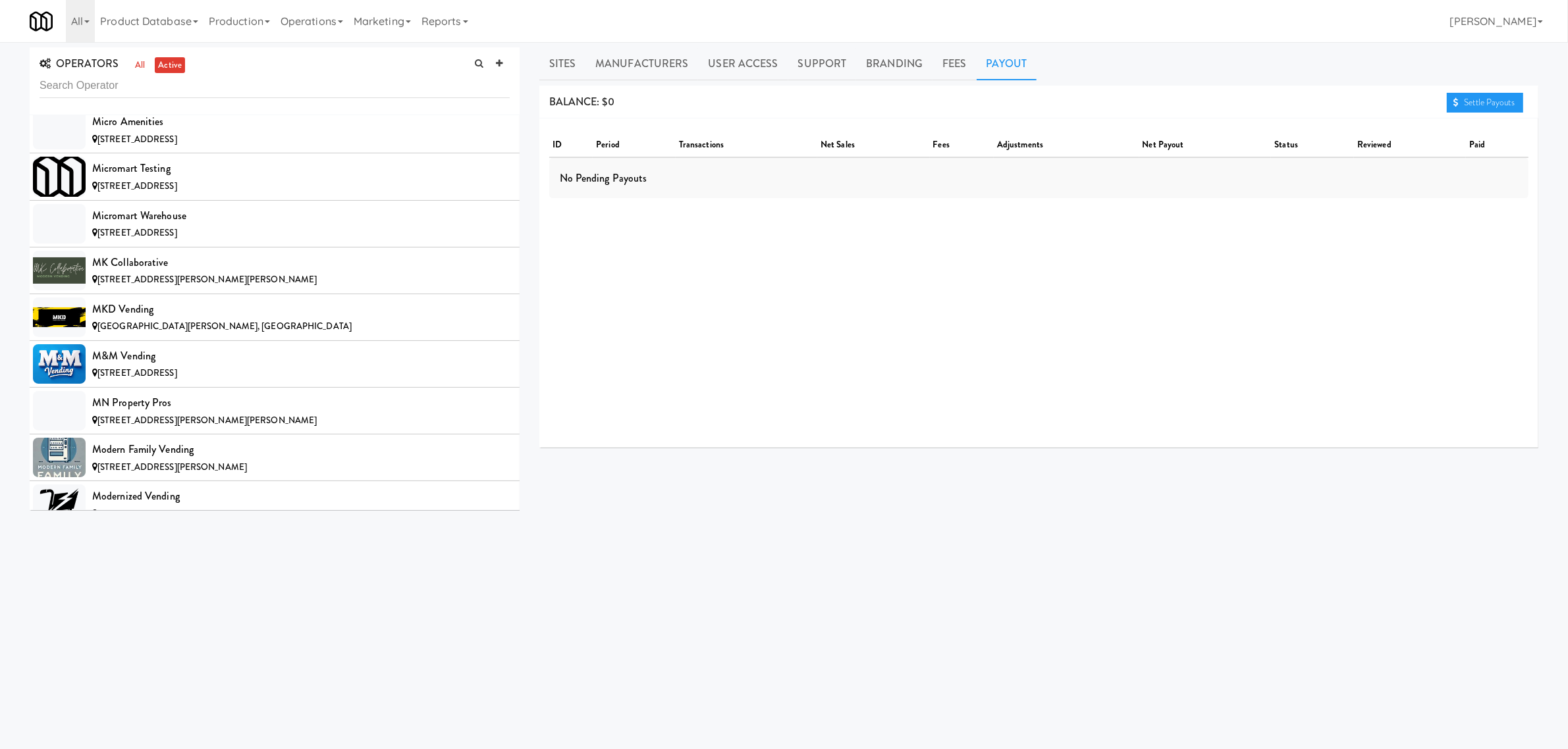
scroll to position [6750, 0]
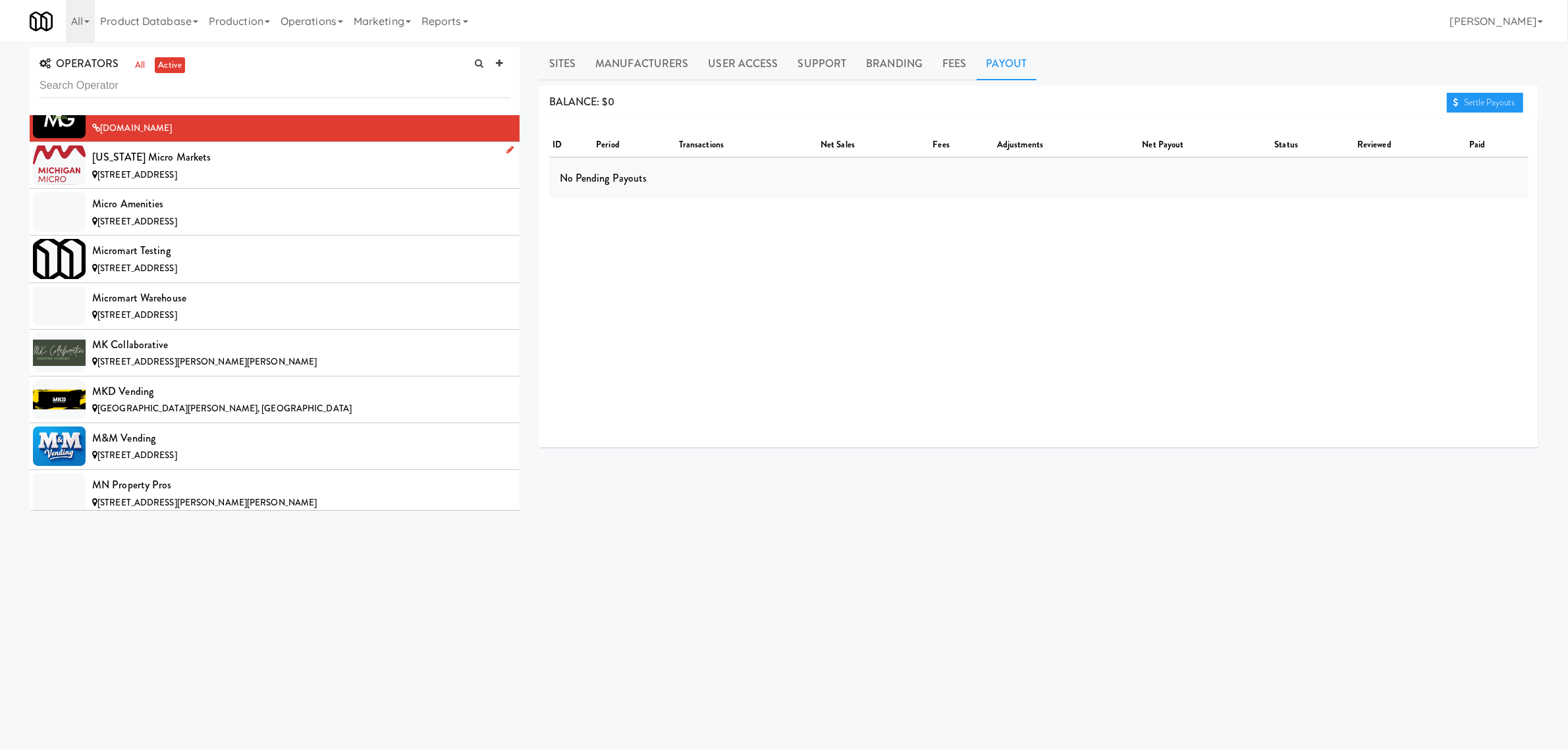
click at [242, 184] on div "[STREET_ADDRESS]" at bounding box center [300, 176] width 417 height 16
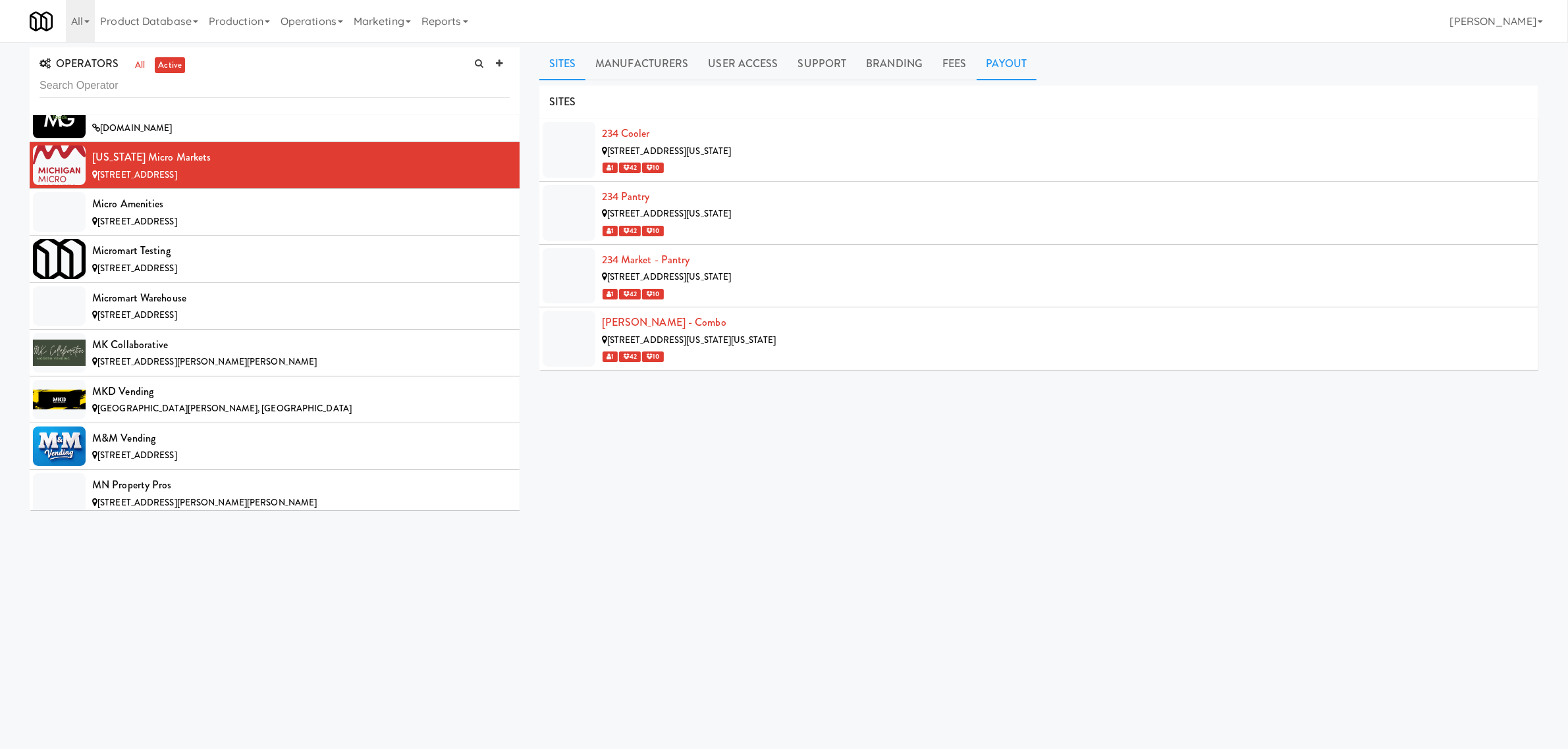
click at [999, 63] on link "Payout" at bounding box center [1007, 63] width 60 height 33
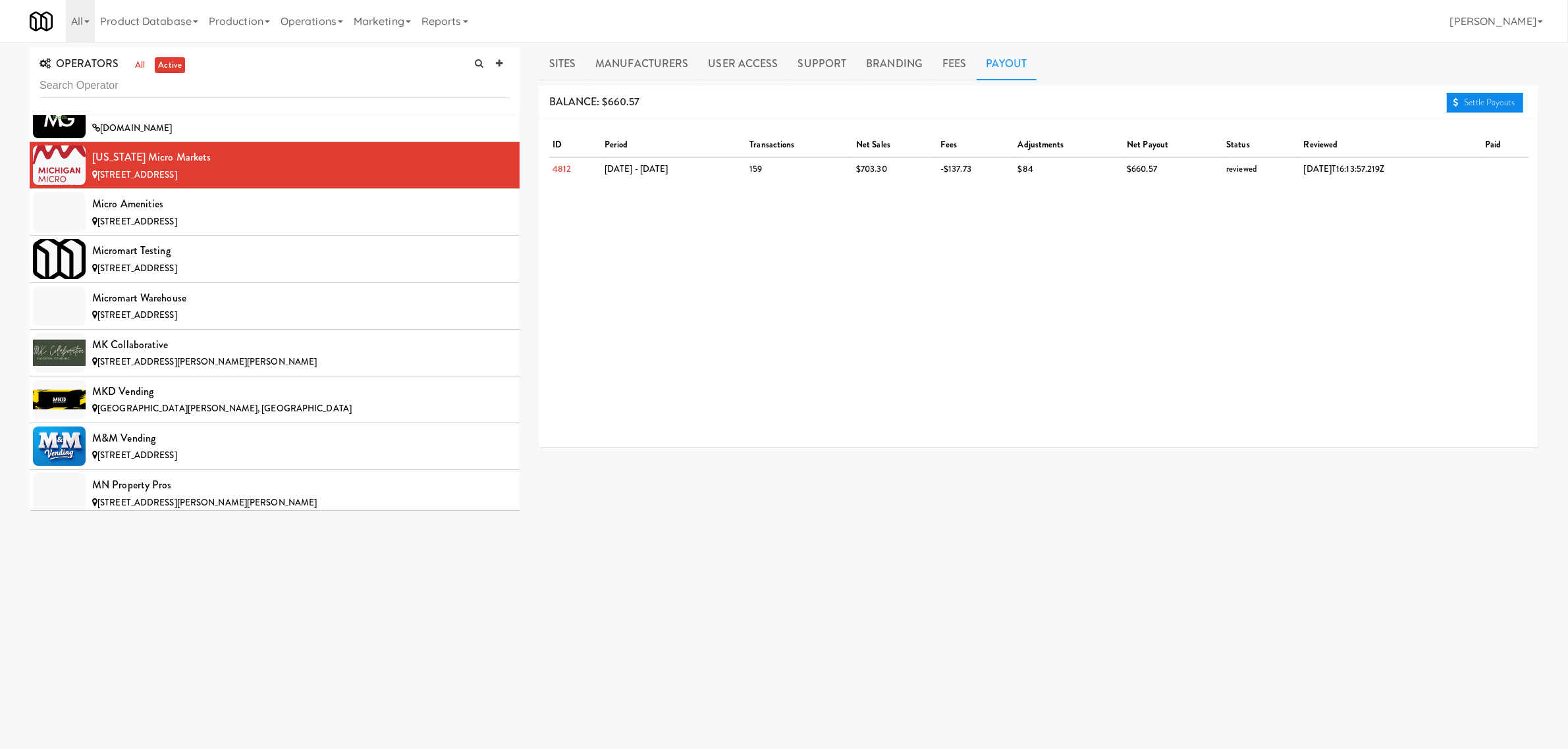
click at [1466, 102] on link "Settle Payouts" at bounding box center [1485, 102] width 76 height 20
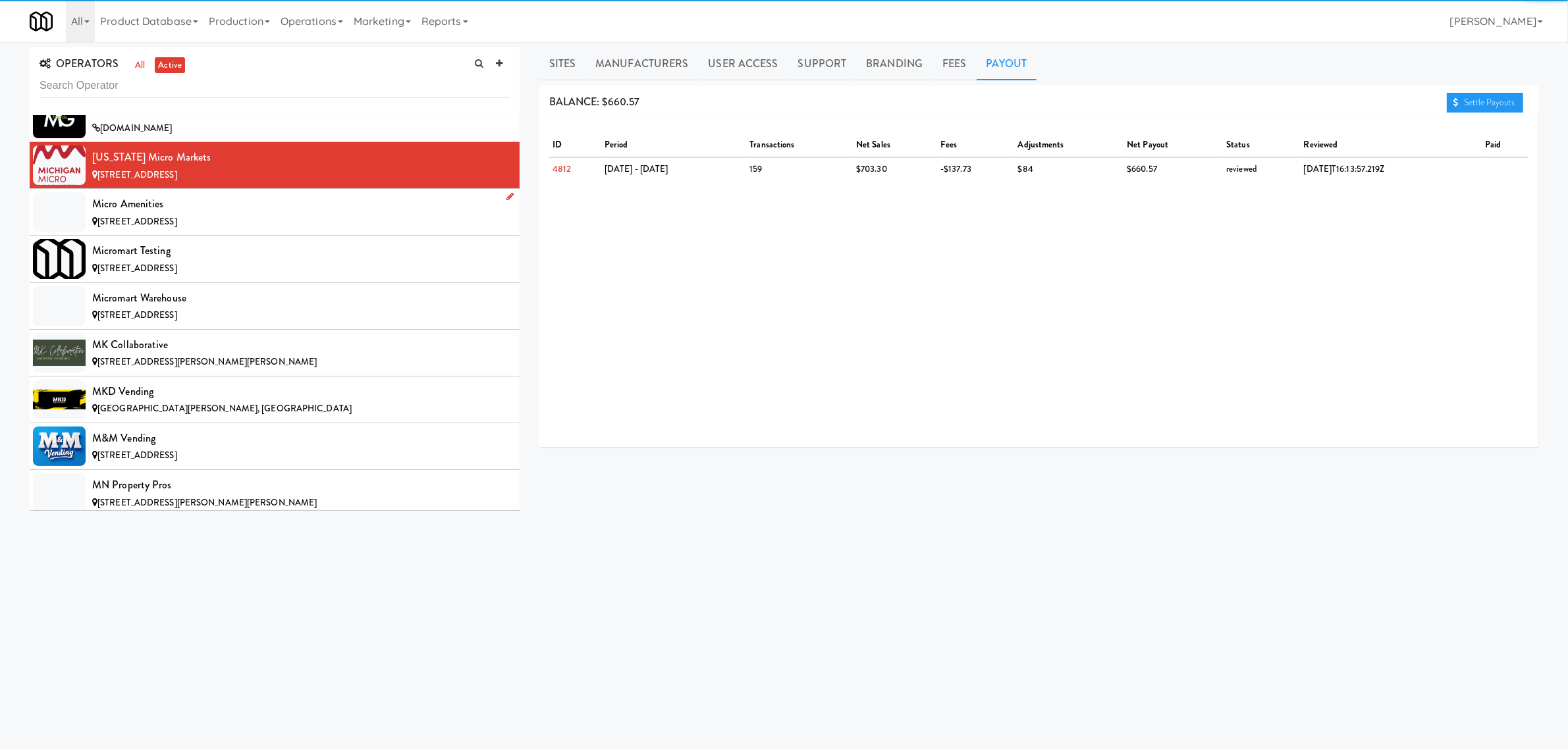
click at [289, 214] on div "Micro Amenities" at bounding box center [300, 204] width 417 height 20
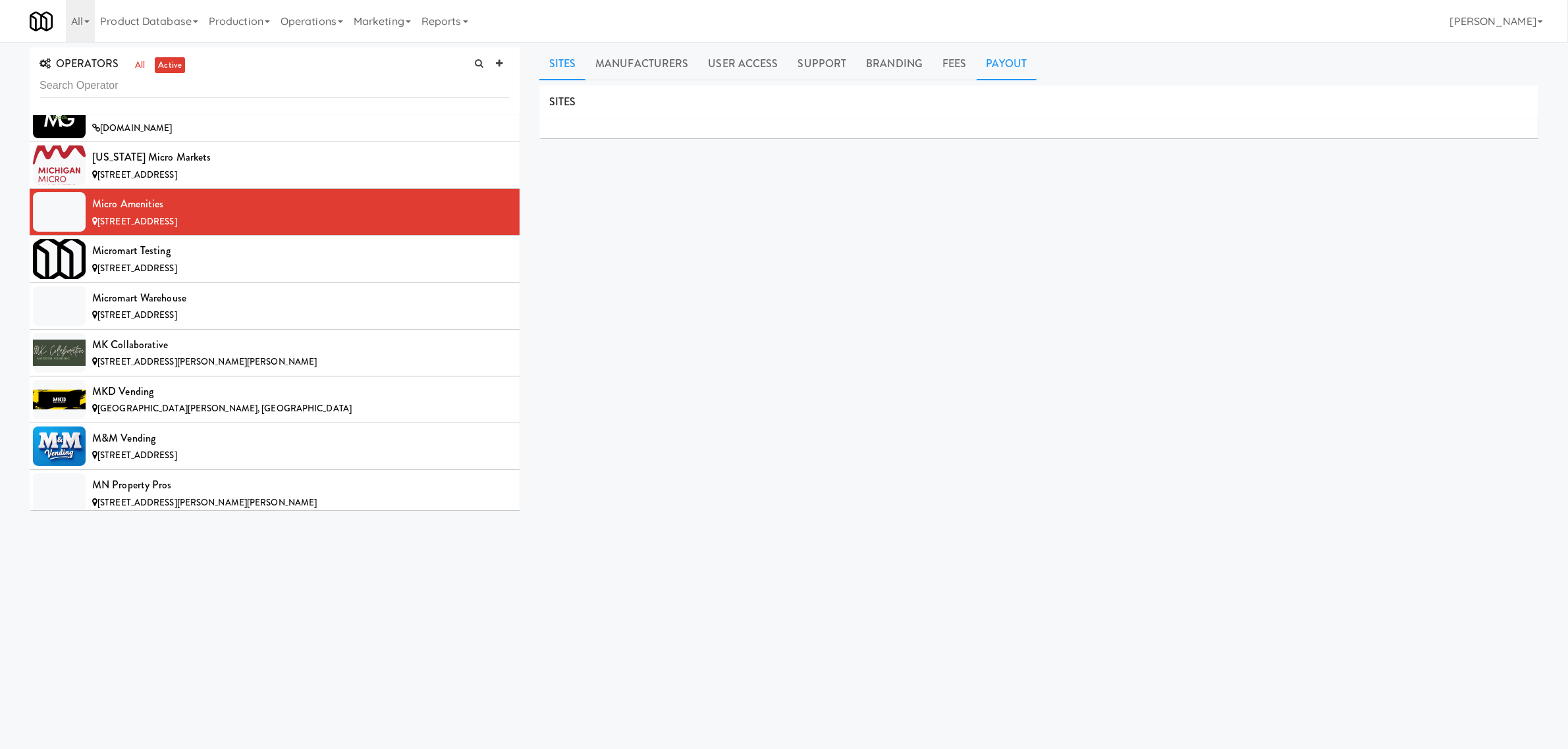
click at [995, 59] on link "Payout" at bounding box center [1007, 63] width 60 height 33
click at [224, 261] on div "Micromart Testing" at bounding box center [300, 250] width 417 height 20
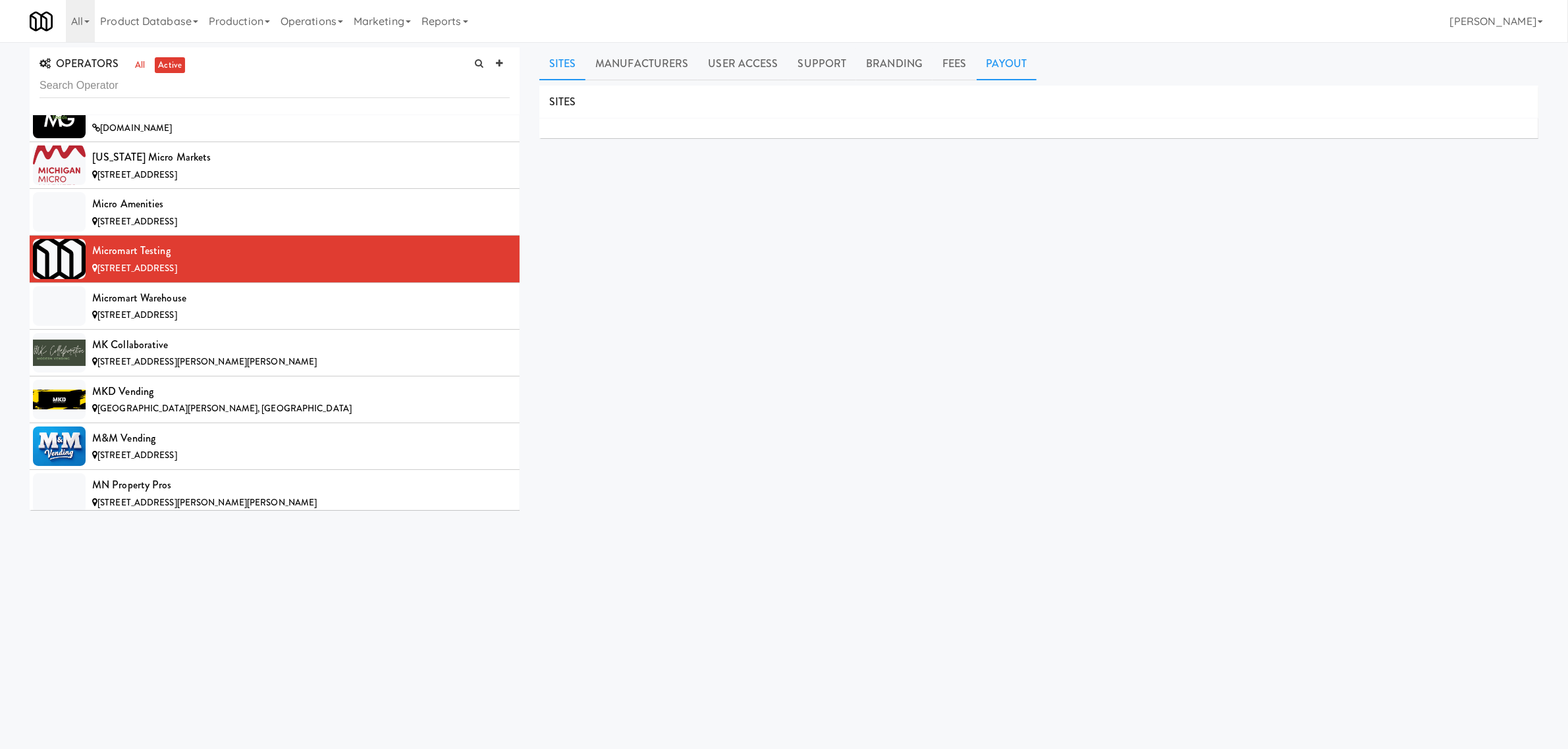
click at [995, 63] on link "Payout" at bounding box center [1007, 63] width 60 height 33
click at [267, 308] on div "Micromart Warehouse" at bounding box center [300, 298] width 417 height 20
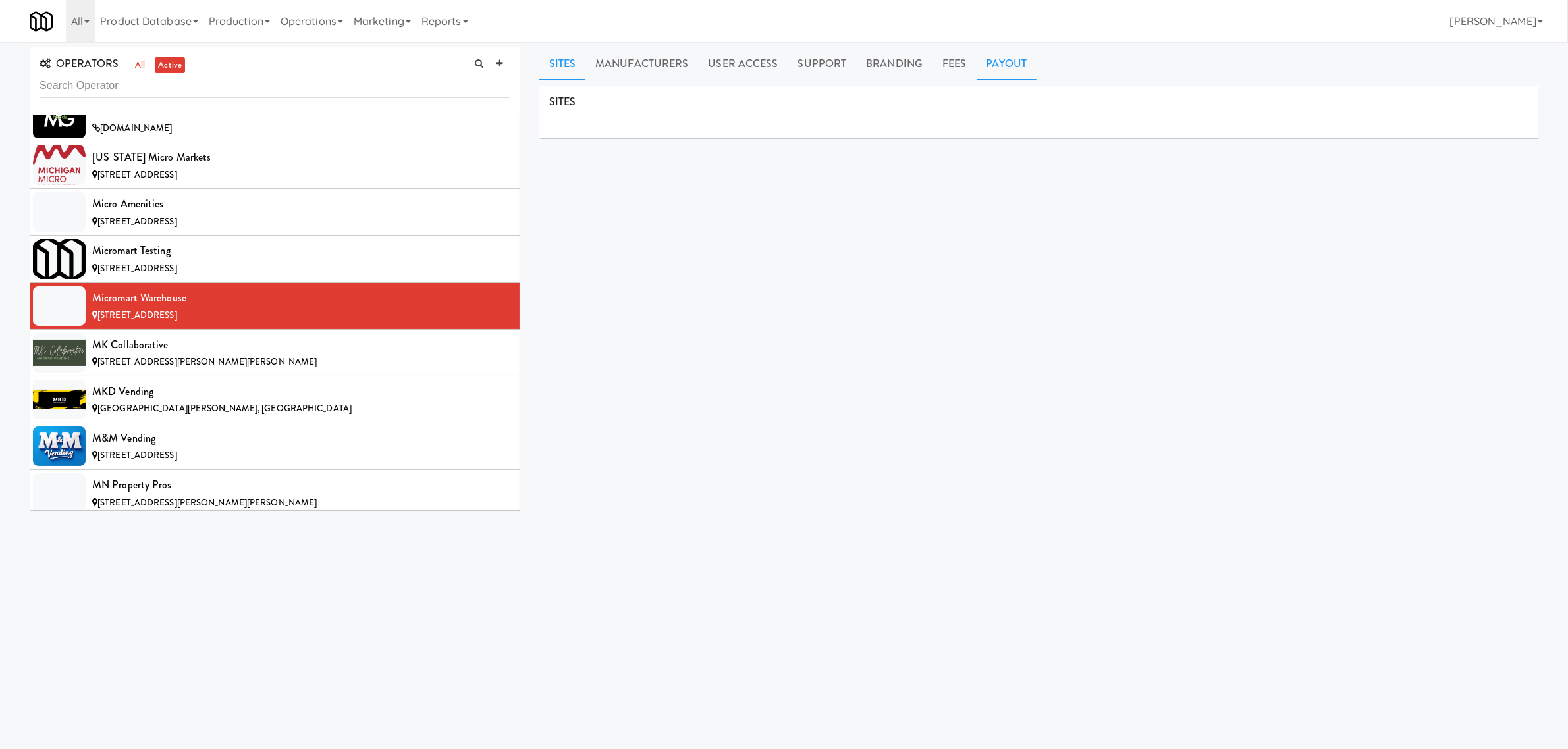
click at [986, 60] on link "Payout" at bounding box center [1007, 63] width 60 height 33
click at [195, 355] on div "MK Collaborative" at bounding box center [300, 345] width 417 height 20
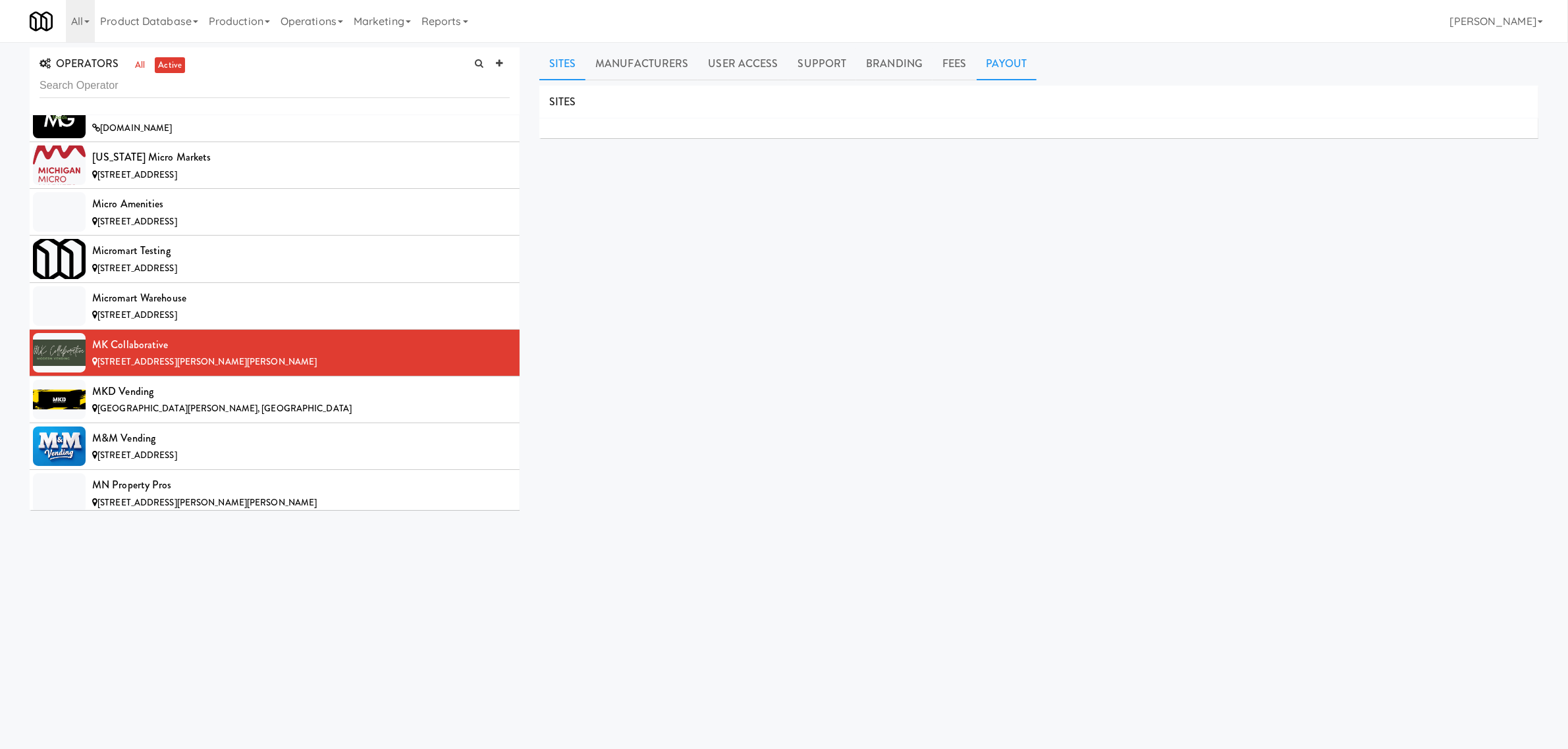
click at [992, 64] on link "Payout" at bounding box center [1007, 63] width 60 height 33
click at [568, 74] on link "Sites" at bounding box center [562, 63] width 46 height 33
click at [991, 58] on link "Payout" at bounding box center [1007, 63] width 60 height 33
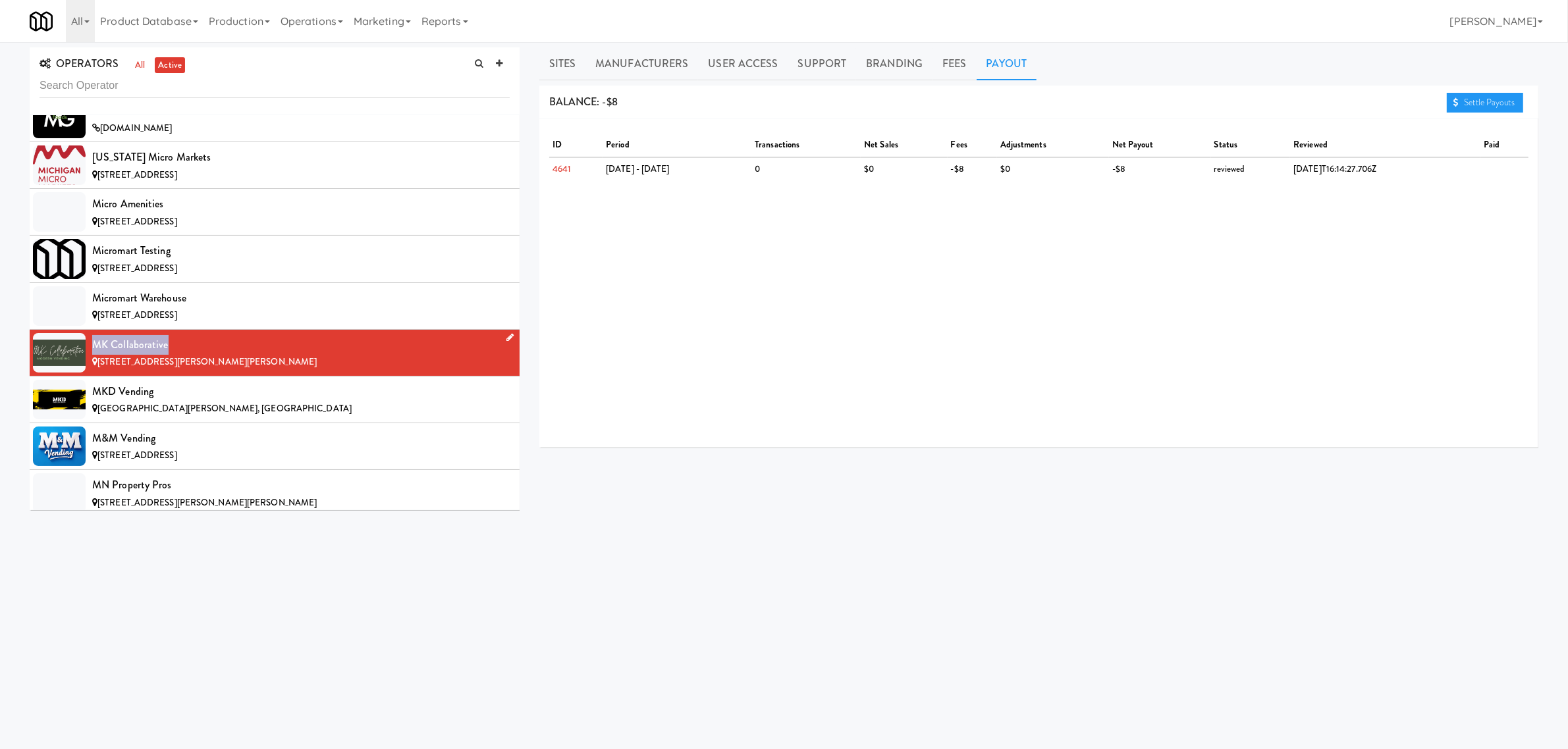
drag, startPoint x: 170, startPoint y: 365, endPoint x: 79, endPoint y: 362, distance: 91.0
click at [79, 362] on li "MK Collaborative [STREET_ADDRESS][PERSON_NAME][PERSON_NAME]" at bounding box center [274, 353] width 490 height 46
click at [244, 402] on div "MKD Vending" at bounding box center [300, 392] width 417 height 20
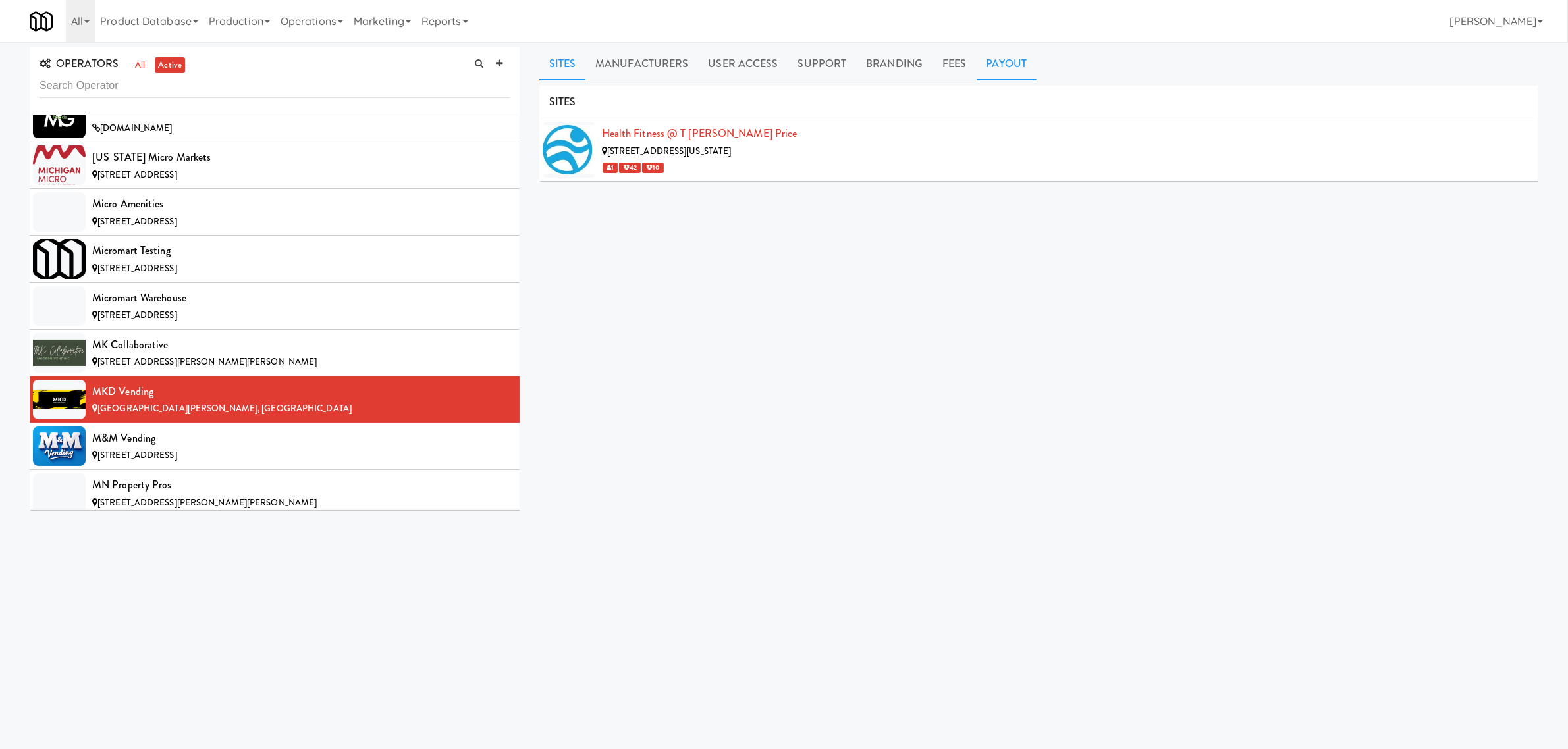
click at [991, 59] on link "Payout" at bounding box center [1007, 63] width 60 height 33
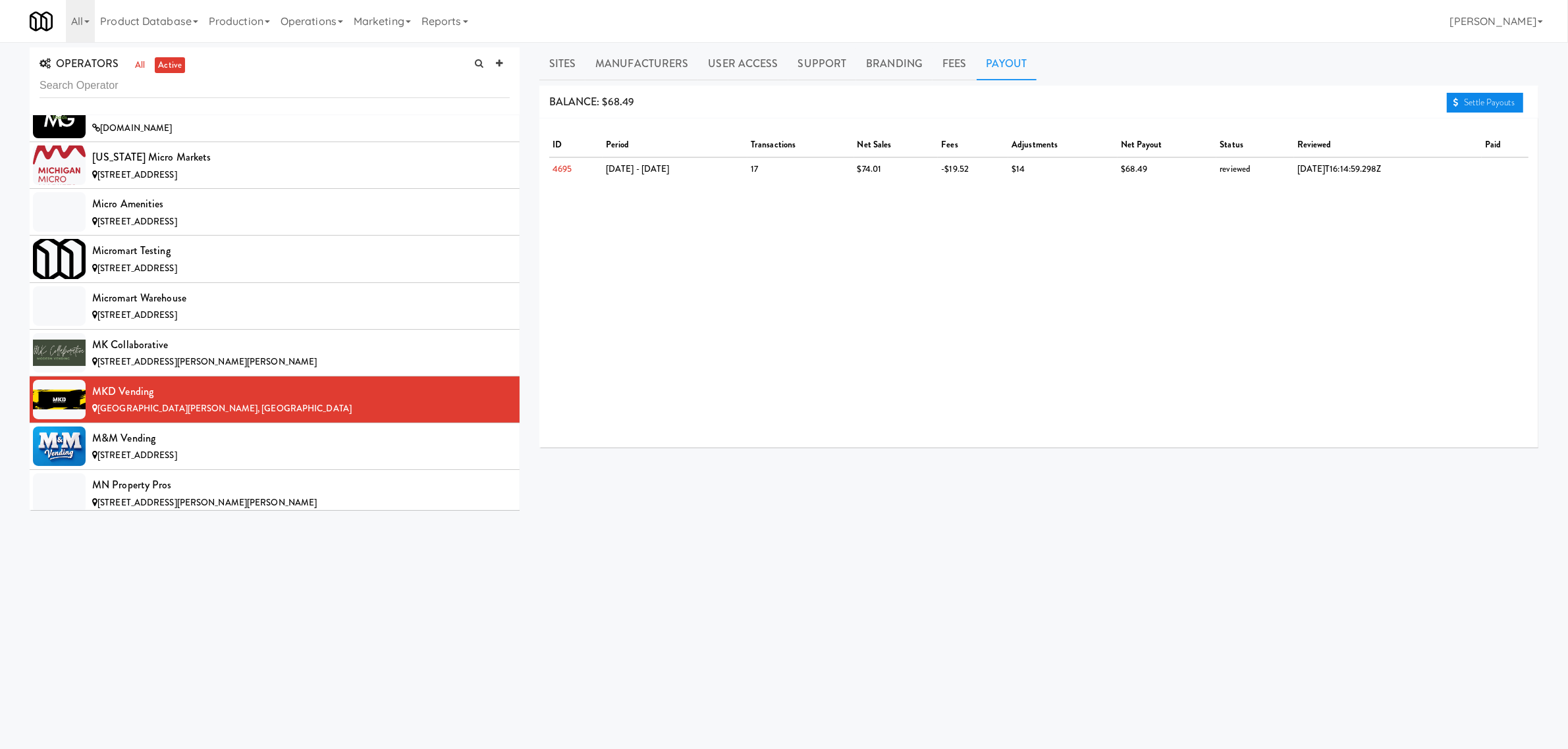
click at [1464, 103] on link "Settle Payouts" at bounding box center [1485, 102] width 76 height 20
click at [166, 448] on div "M&M Vending" at bounding box center [300, 438] width 417 height 20
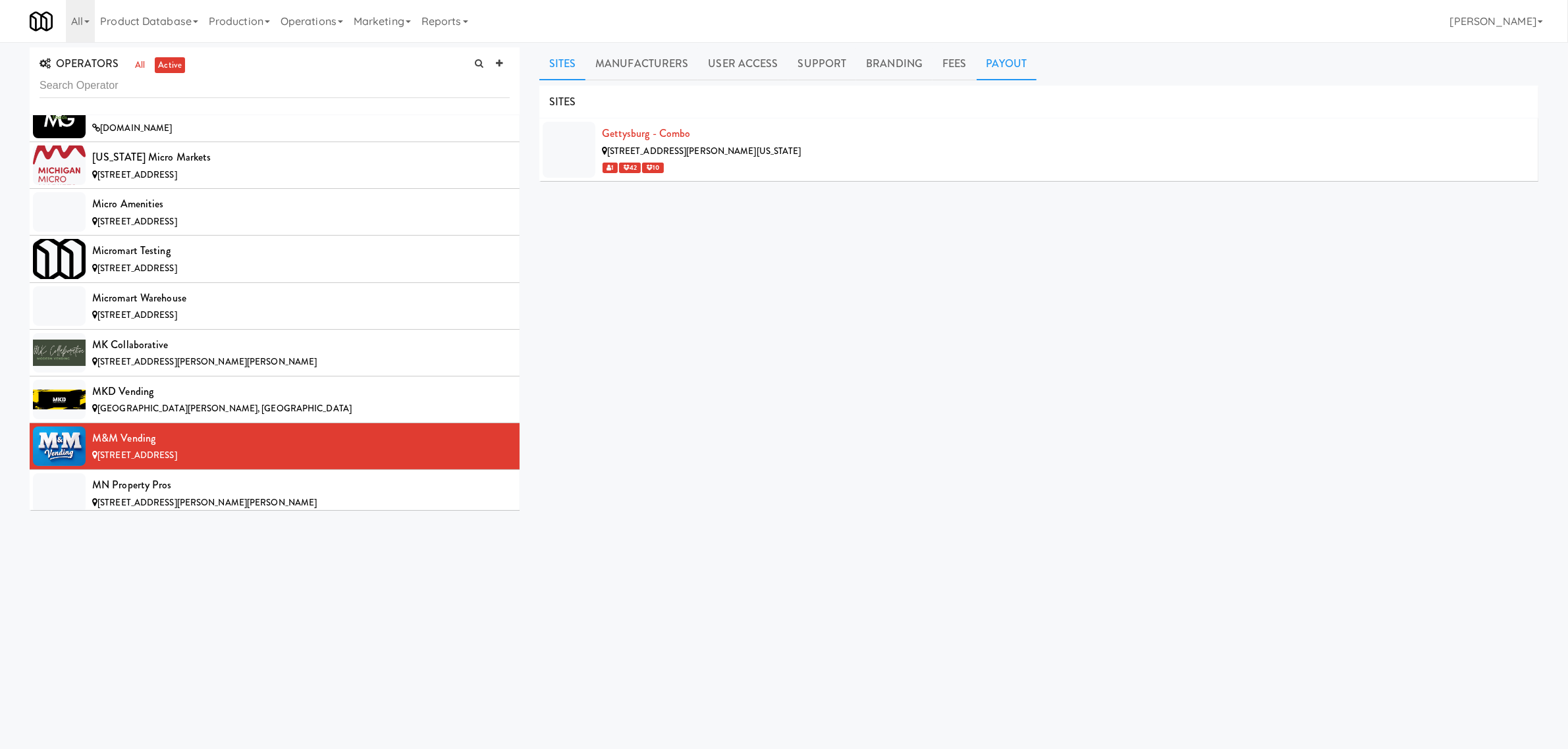
click at [1000, 67] on link "Payout" at bounding box center [1007, 63] width 60 height 33
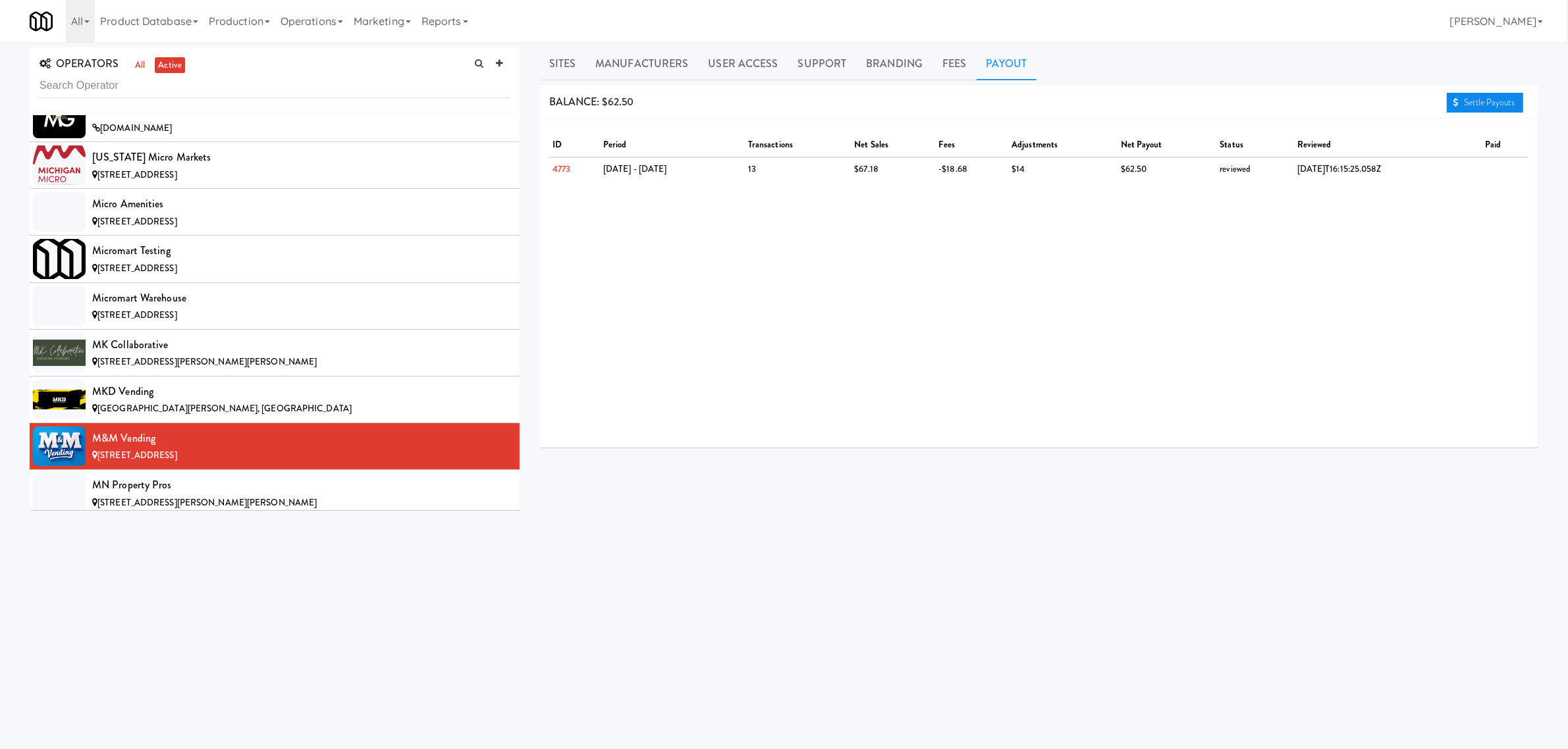
click at [1482, 109] on link "Settle Payouts" at bounding box center [1485, 102] width 76 height 20
